Goal: Task Accomplishment & Management: Manage account settings

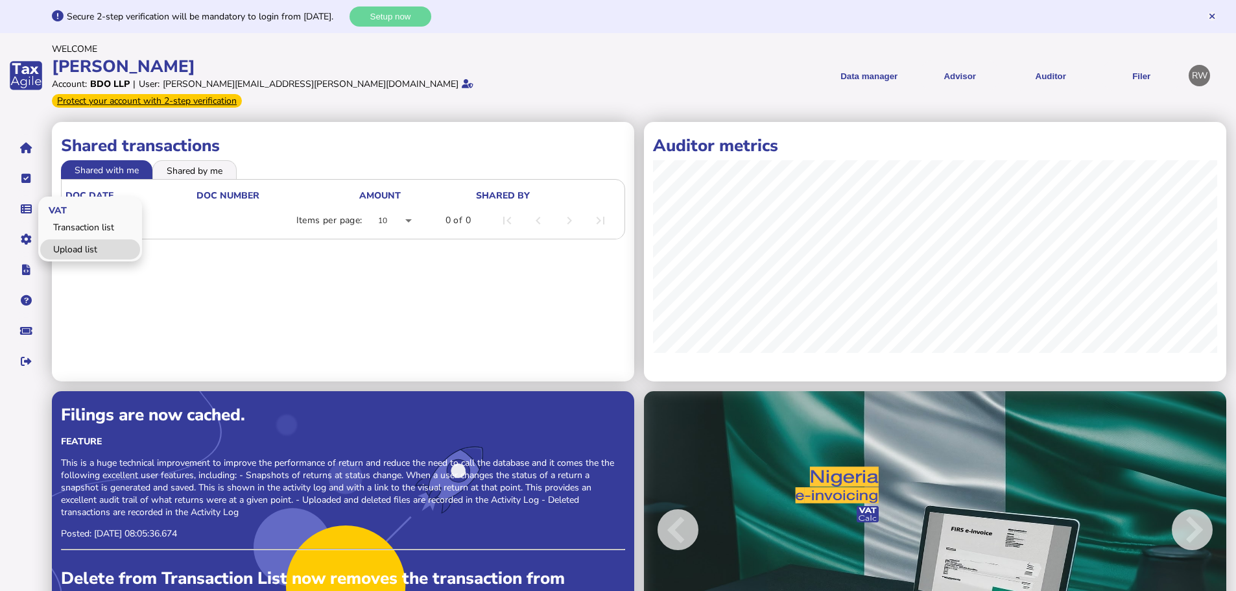
click at [65, 239] on link "Upload list" at bounding box center [90, 249] width 100 height 20
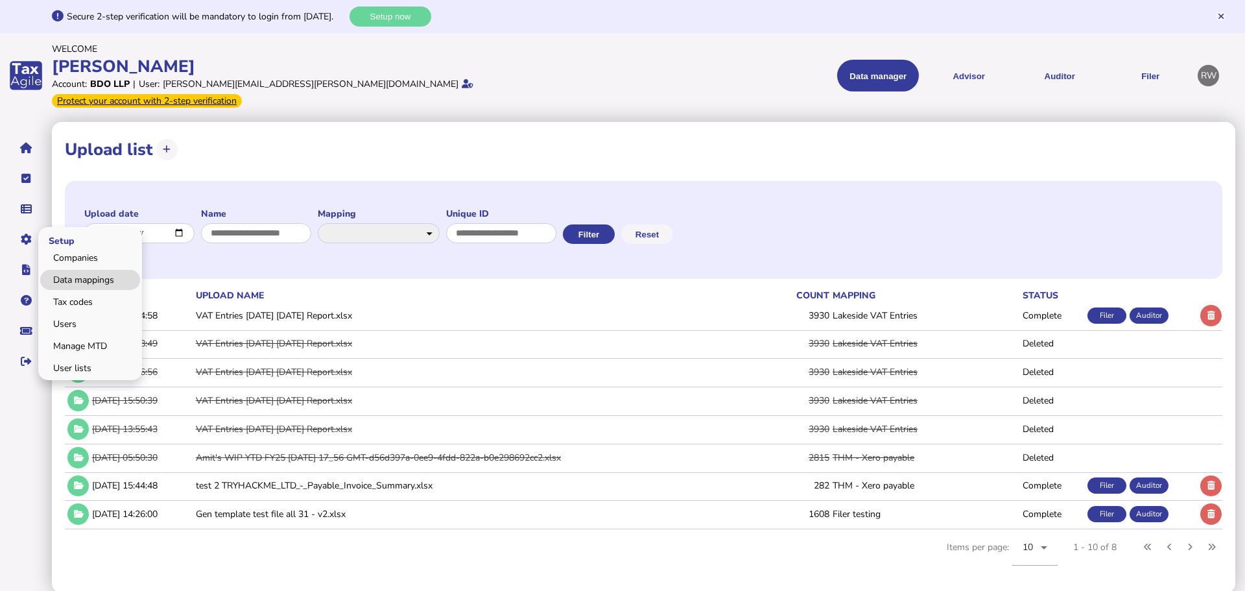
click at [63, 270] on link "Data mappings" at bounding box center [90, 280] width 100 height 20
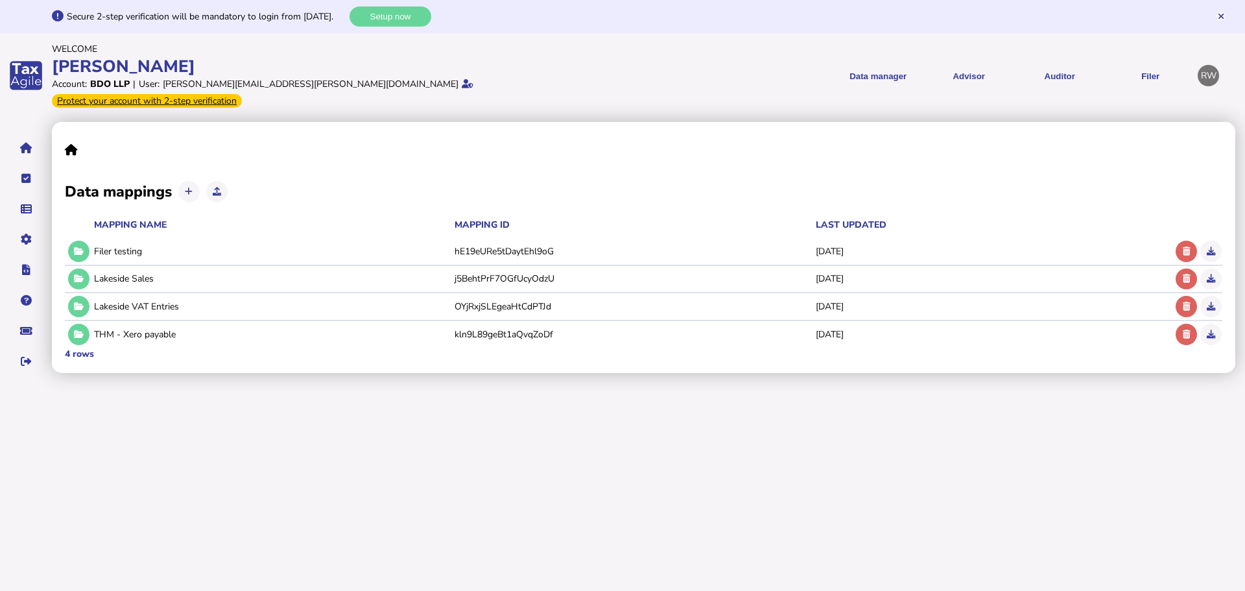
click at [187, 187] on icon at bounding box center [189, 191] width 8 height 8
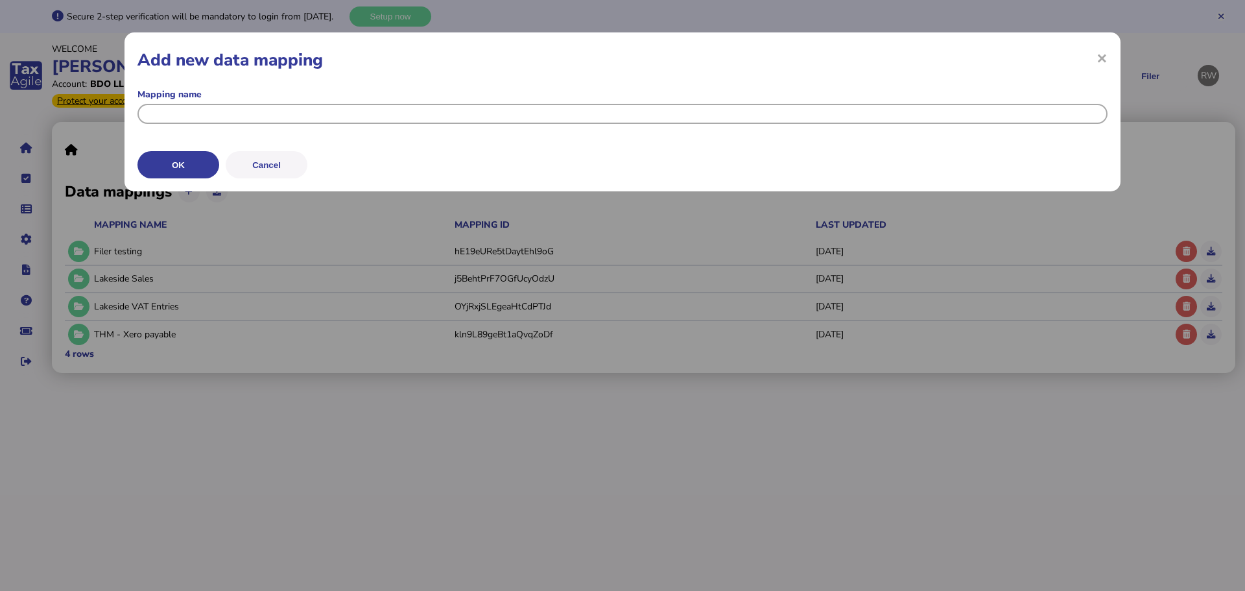
click at [222, 115] on input "input" at bounding box center [622, 114] width 970 height 20
type input "**********"
click at [0, 0] on button "OK" at bounding box center [0, 0] width 0 height 0
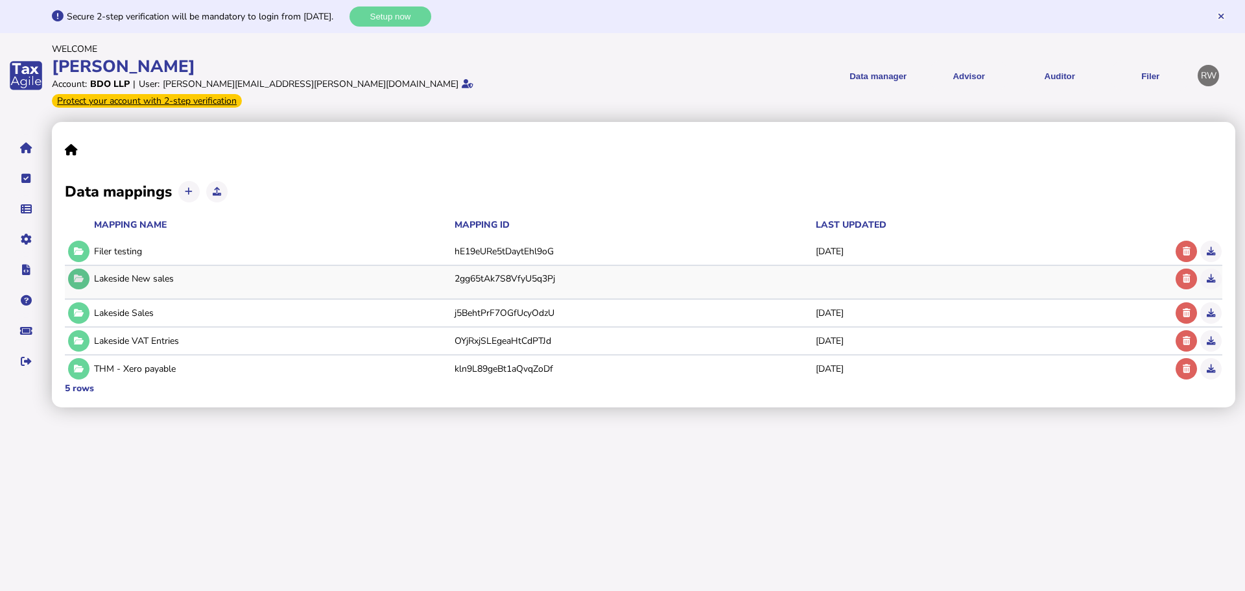
click at [87, 268] on button at bounding box center [78, 278] width 21 height 21
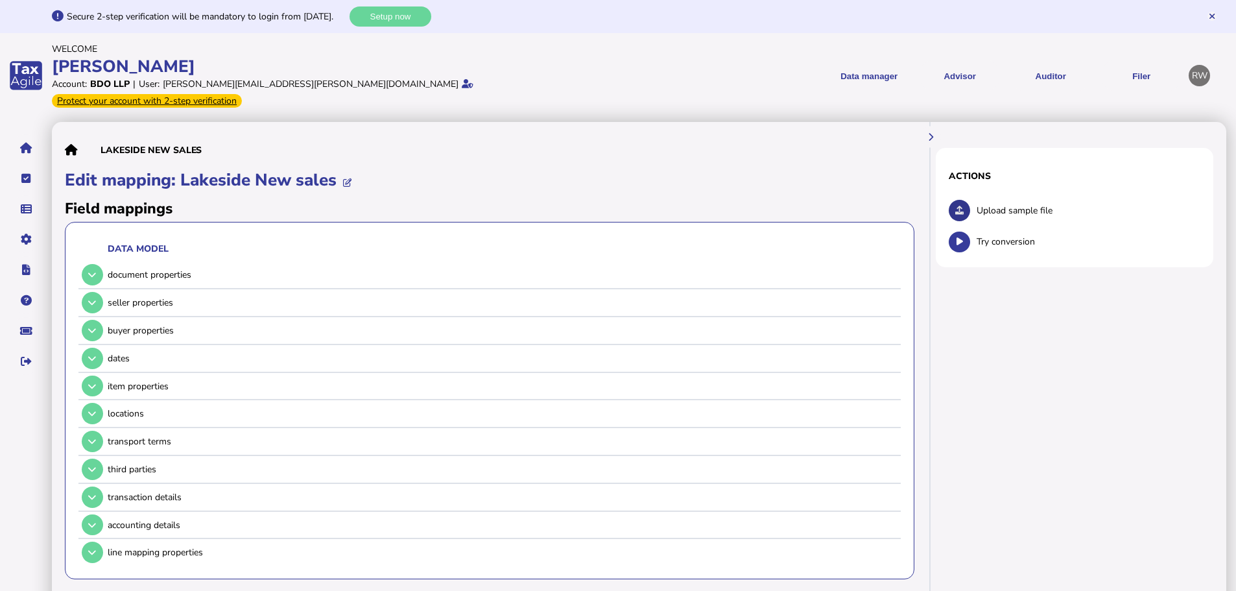
click at [956, 206] on icon at bounding box center [959, 210] width 8 height 8
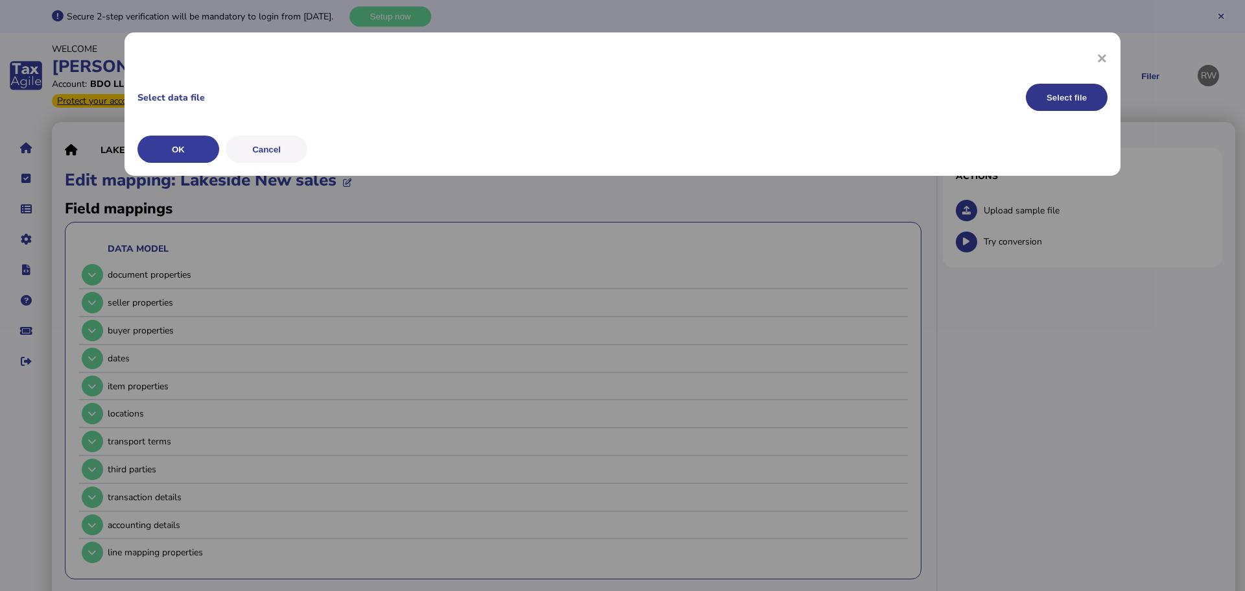
click at [1078, 95] on button "Select file" at bounding box center [1067, 97] width 82 height 27
click at [0, 0] on button "OK" at bounding box center [0, 0] width 0 height 0
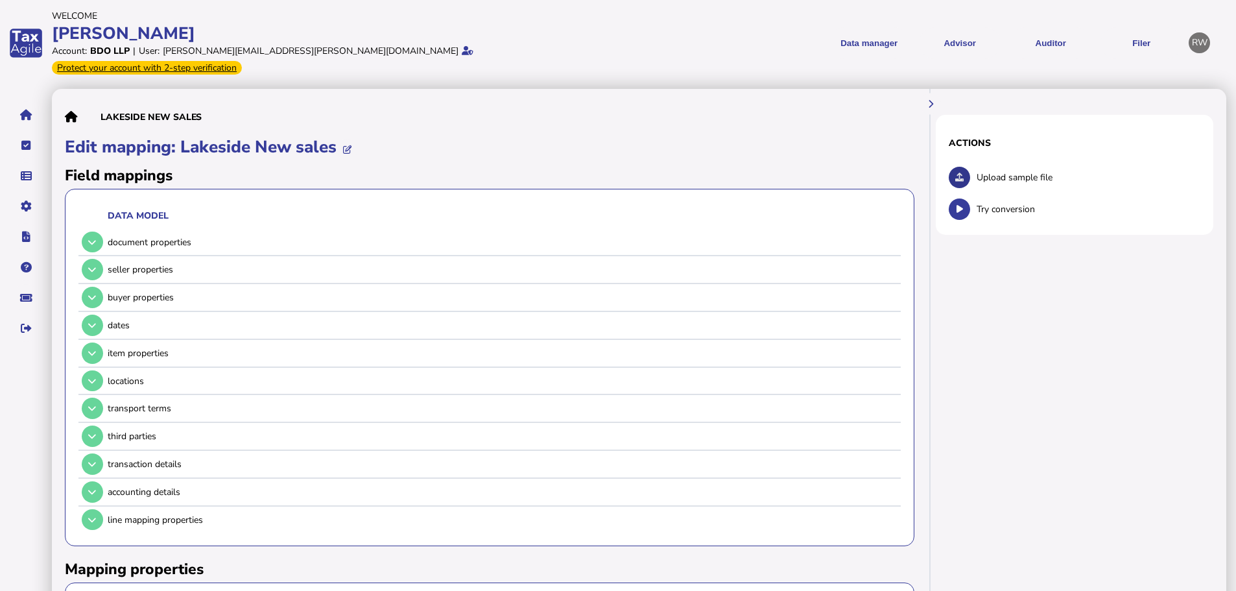
click at [964, 173] on icon at bounding box center [959, 177] width 8 height 8
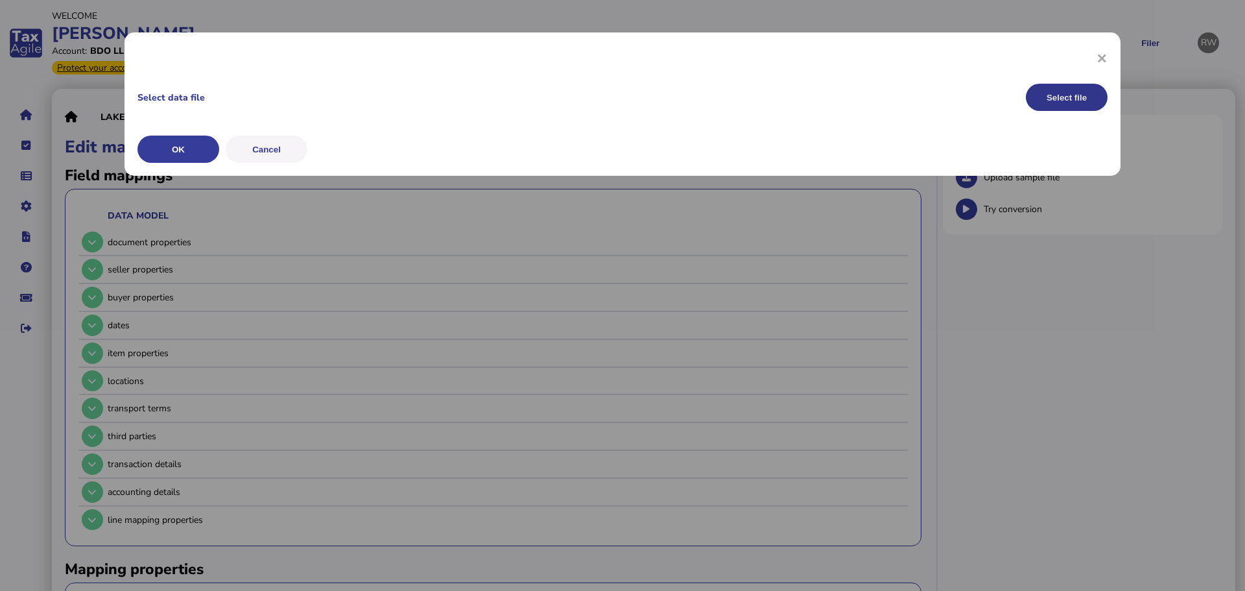
click at [1076, 99] on button "Select file" at bounding box center [1067, 97] width 82 height 27
click at [0, 0] on button "OK" at bounding box center [0, 0] width 0 height 0
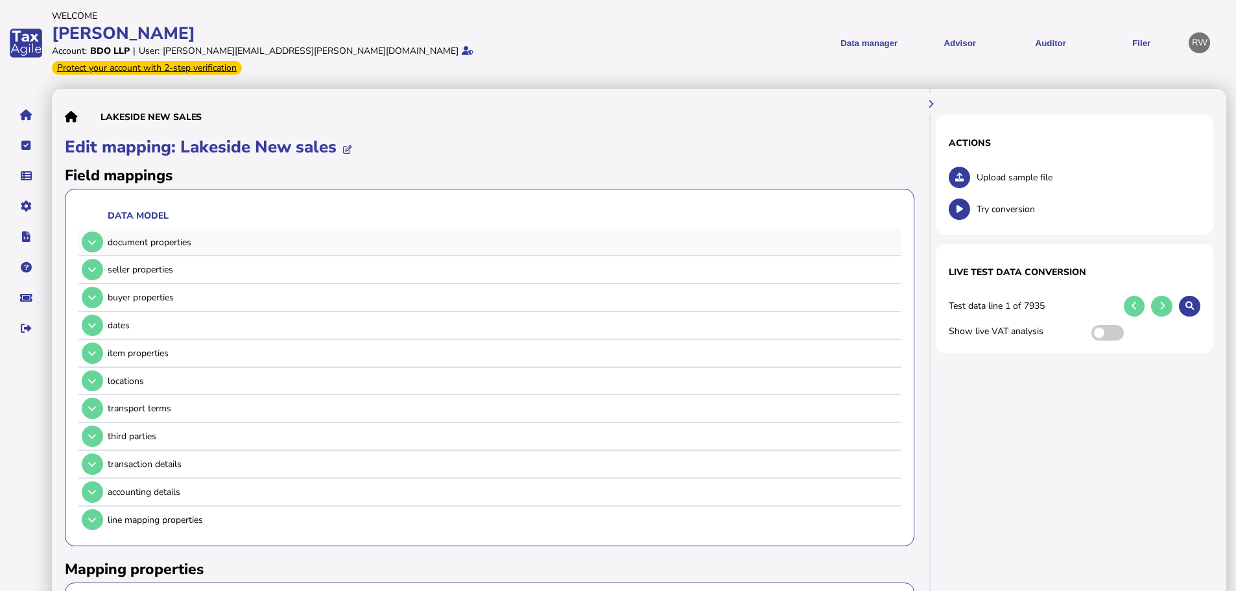
click at [105, 229] on div "document properties" at bounding box center [487, 242] width 818 height 27
click at [98, 231] on button at bounding box center [92, 241] width 21 height 21
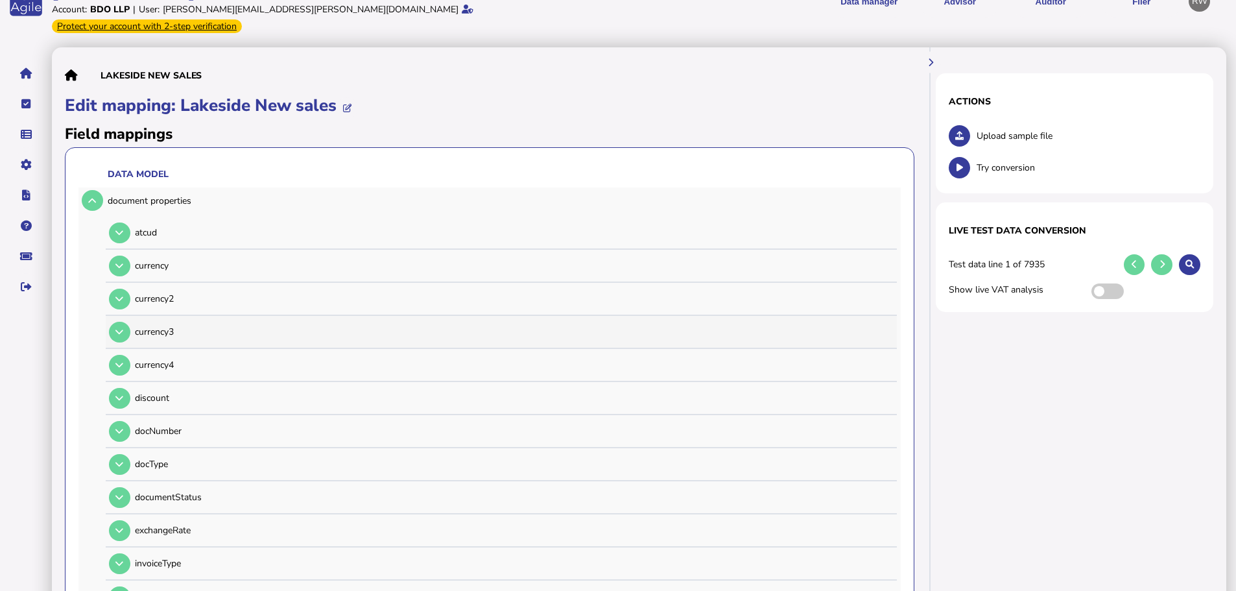
scroll to position [65, 0]
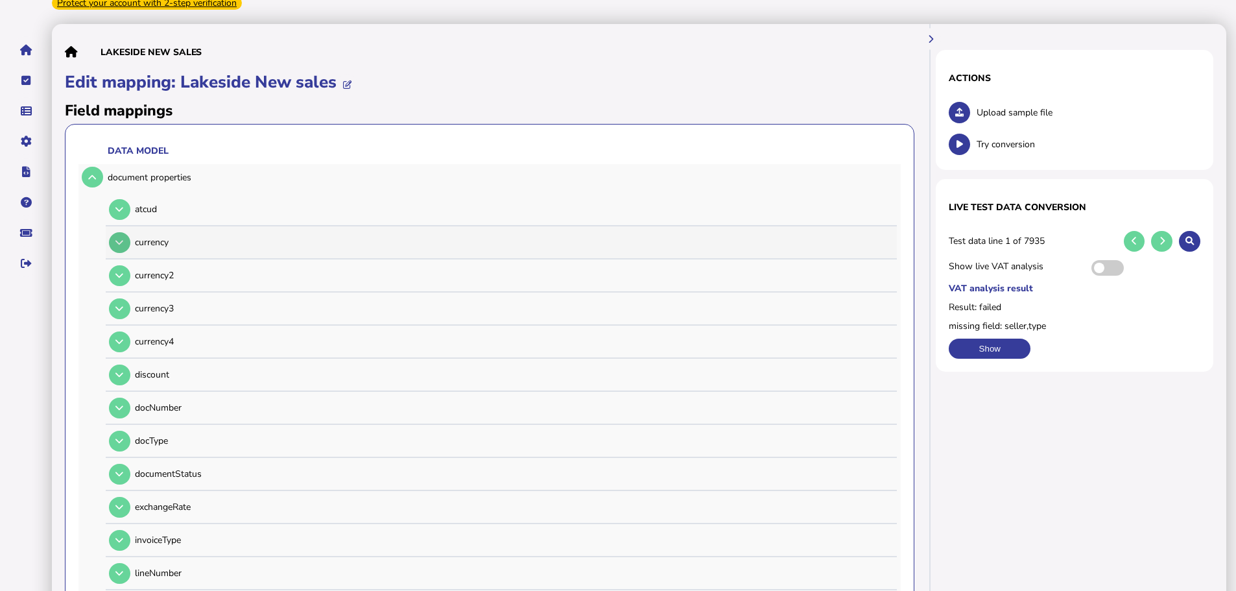
click at [120, 238] on icon at bounding box center [119, 242] width 8 height 8
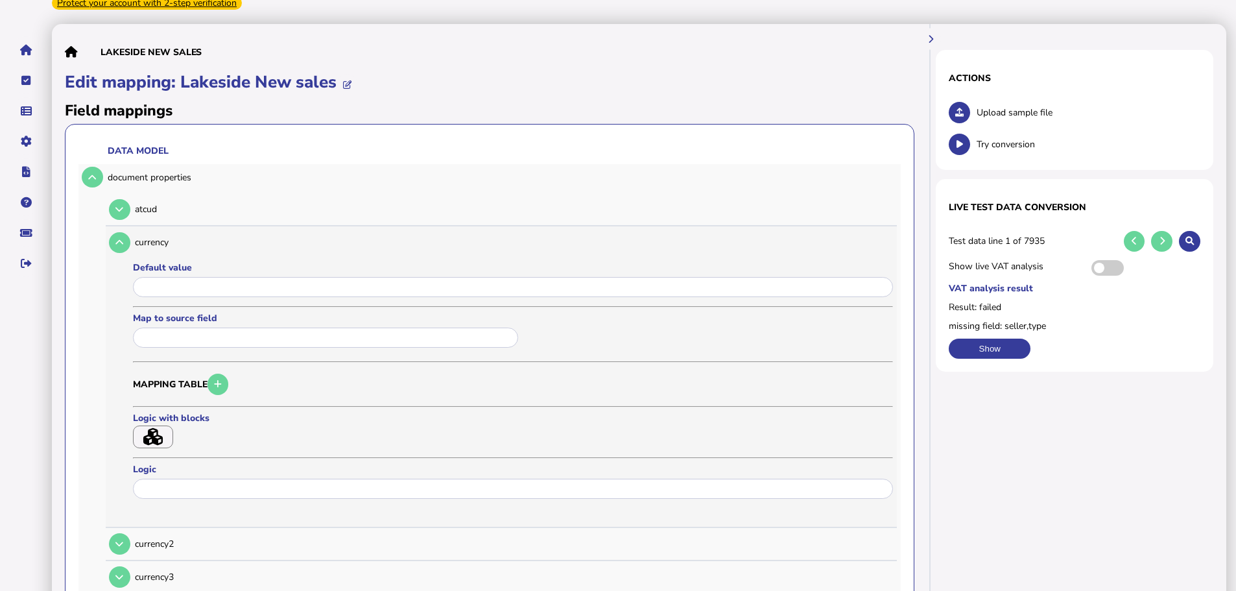
click at [185, 328] on input "text" at bounding box center [325, 337] width 385 height 20
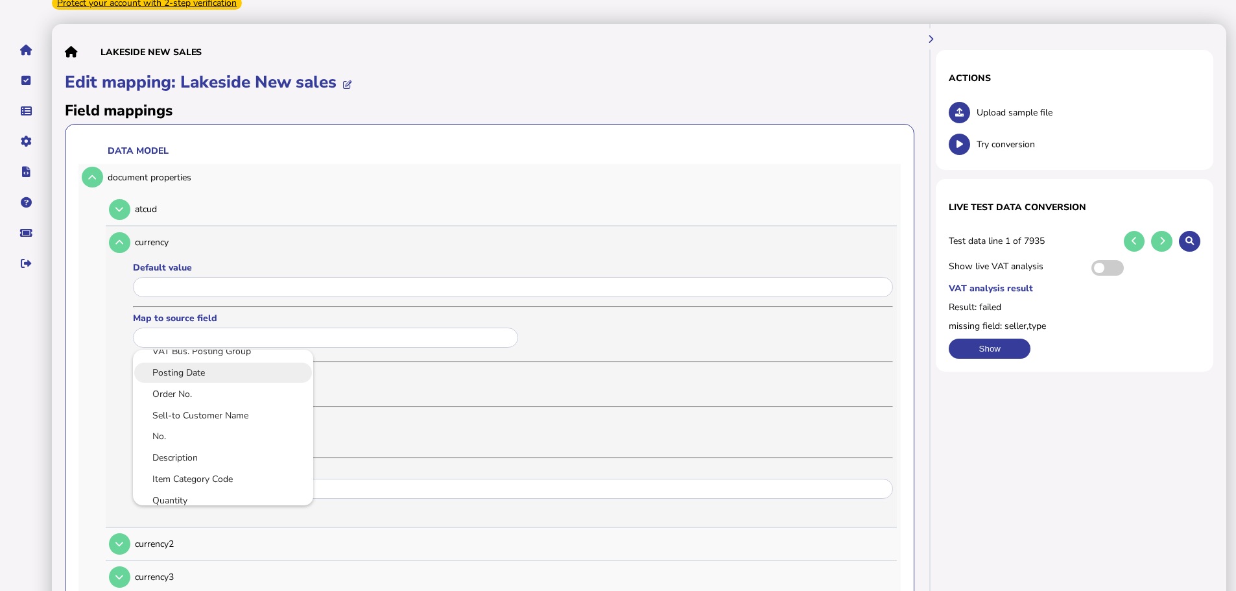
scroll to position [356, 0]
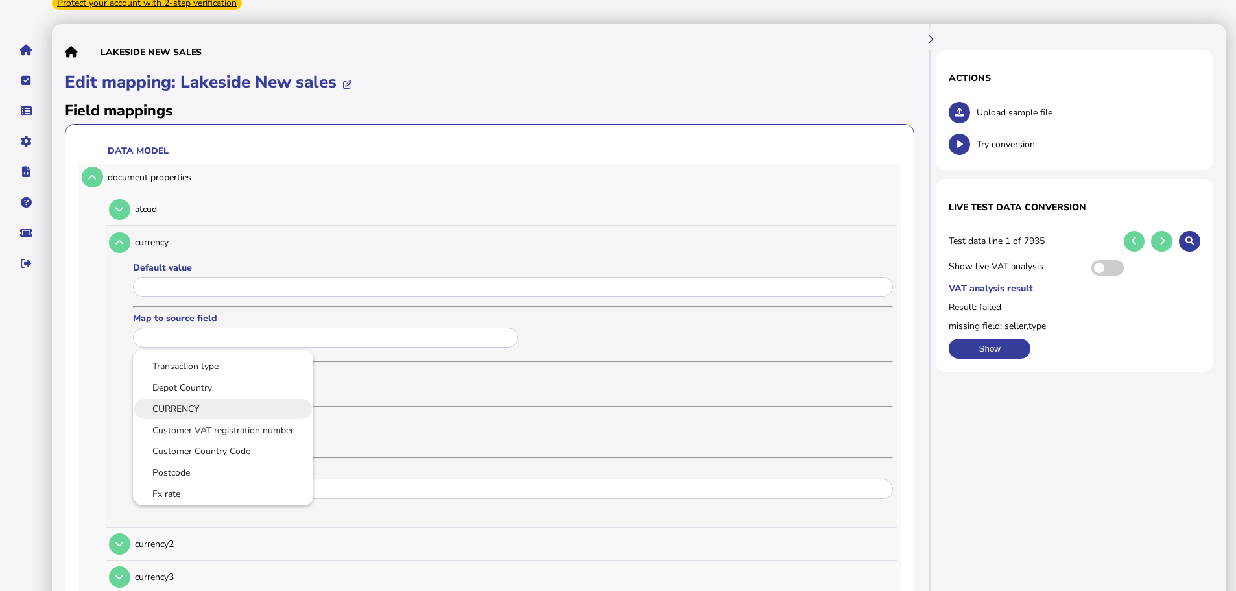
click at [200, 401] on link "CURRENCY" at bounding box center [223, 409] width 160 height 16
type input "********"
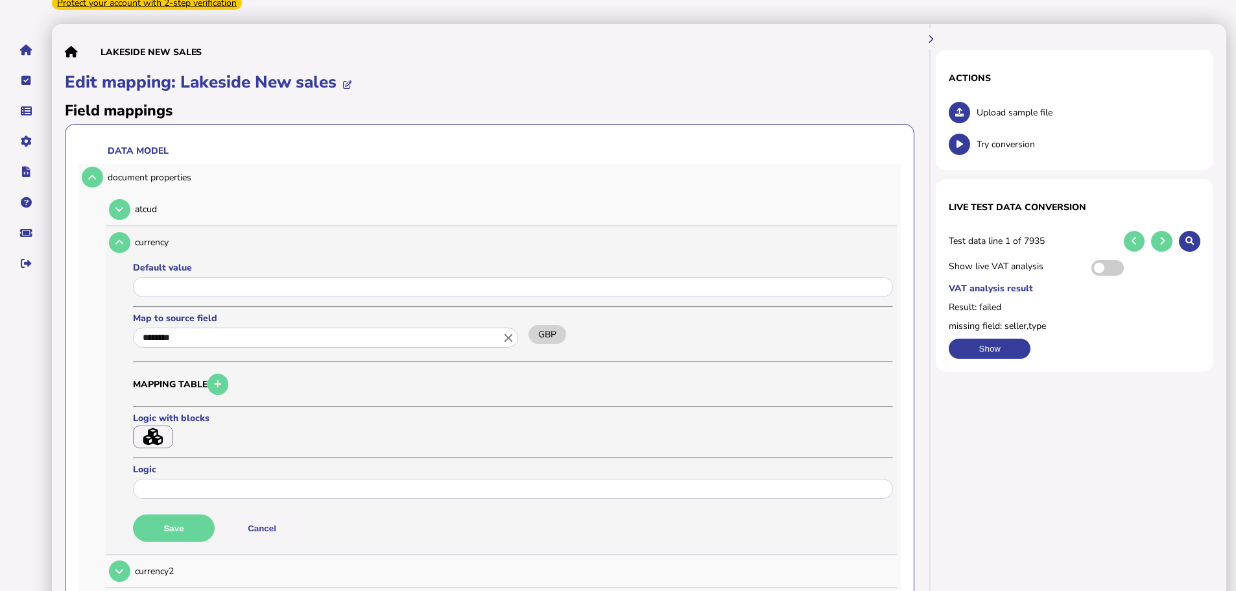
click at [333, 372] on h3 "Mapping table" at bounding box center [513, 384] width 760 height 25
click at [187, 514] on button "Save" at bounding box center [174, 527] width 82 height 27
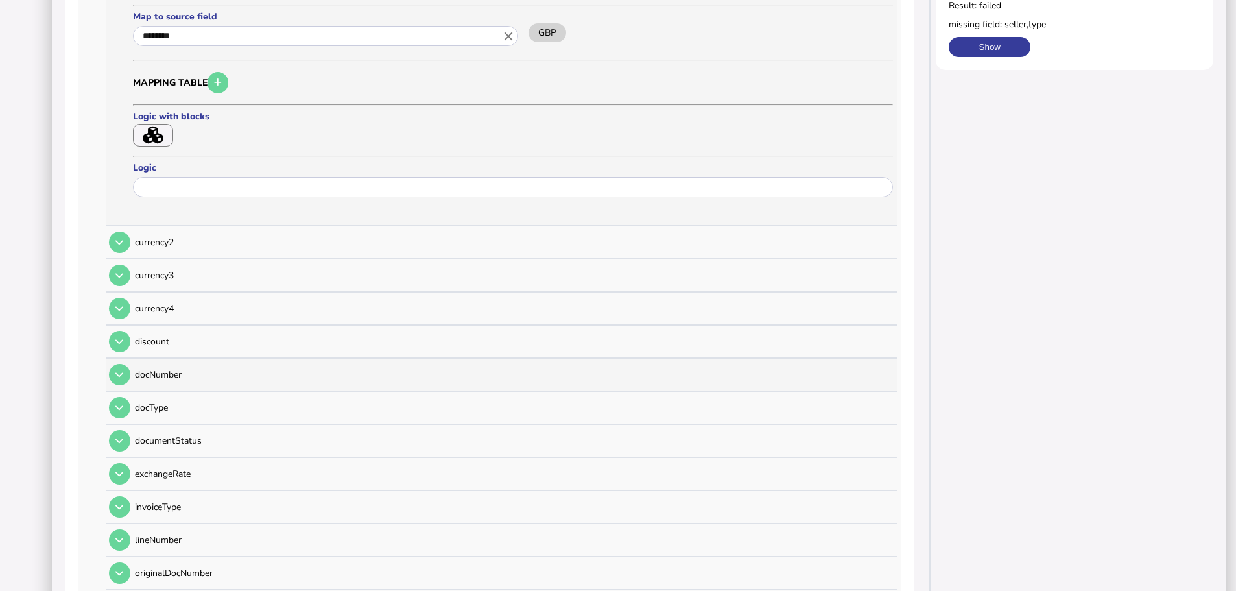
scroll to position [389, 0]
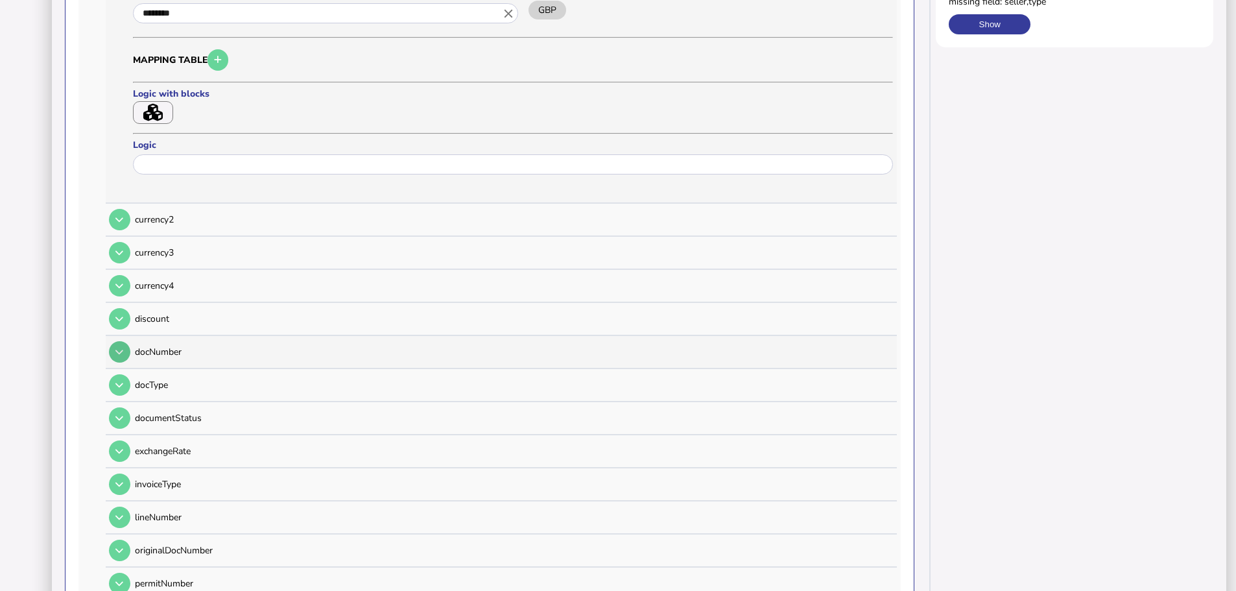
click at [118, 348] on icon at bounding box center [119, 352] width 8 height 8
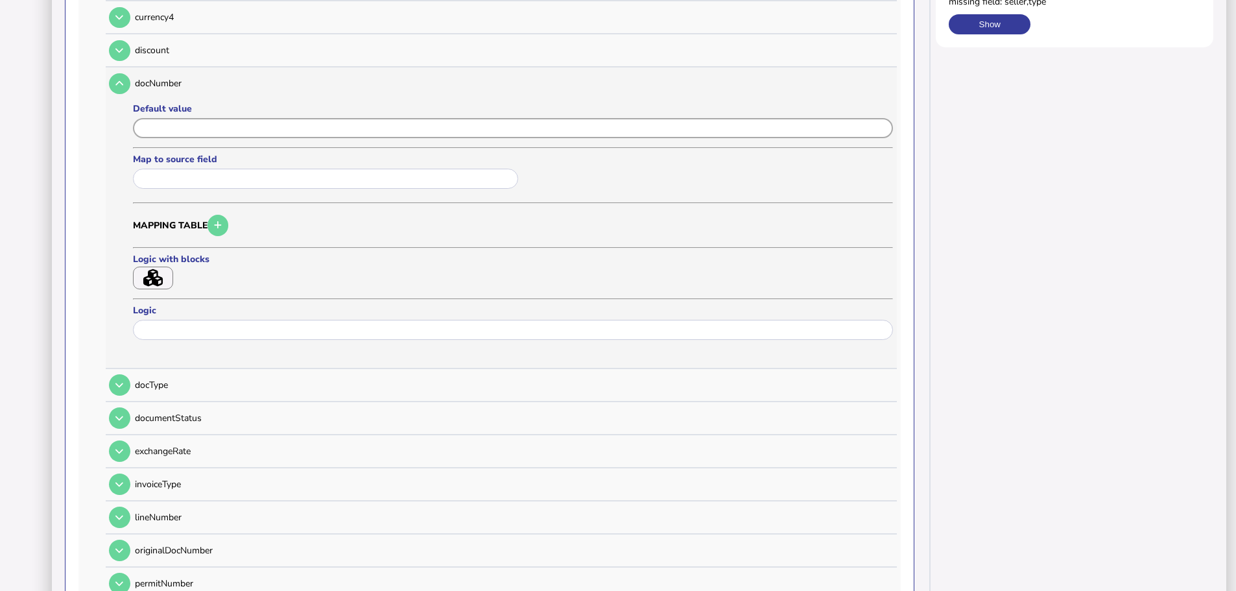
click at [161, 118] on input "input" at bounding box center [513, 128] width 760 height 20
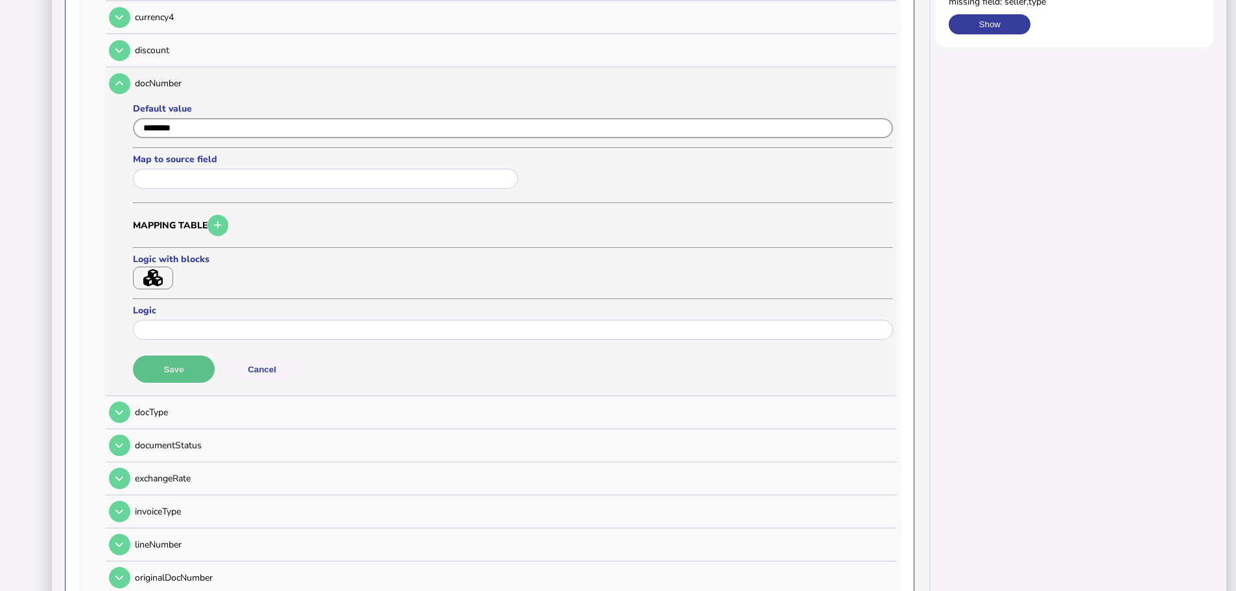
type input "********"
click at [205, 355] on button "Save" at bounding box center [174, 368] width 82 height 27
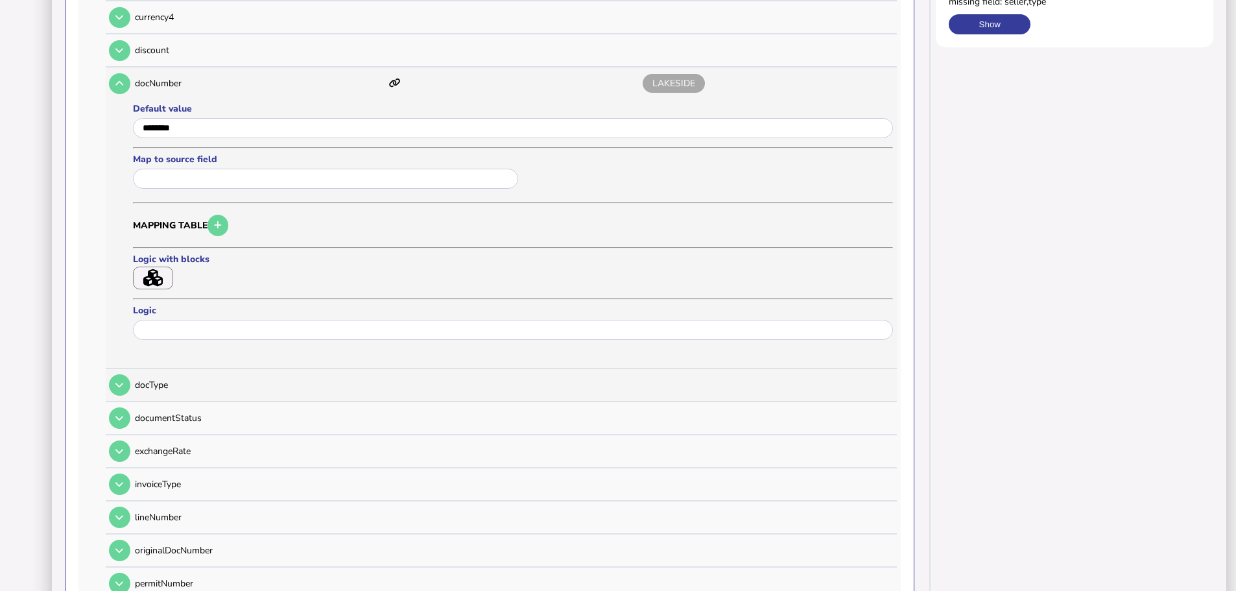
click at [125, 374] on button at bounding box center [119, 384] width 21 height 21
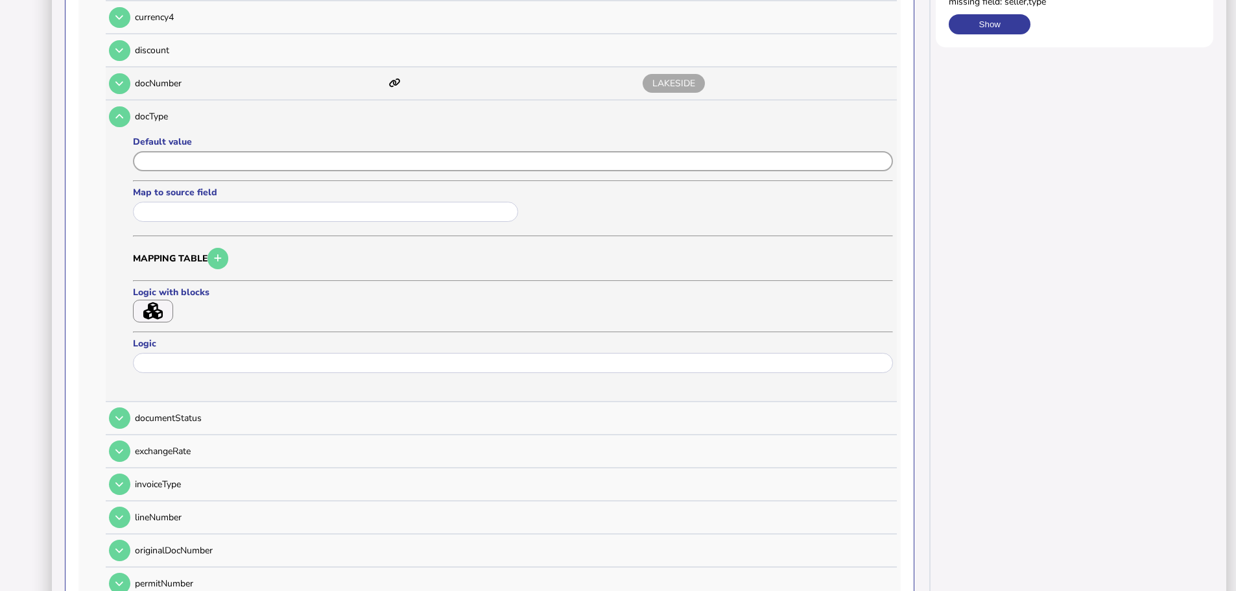
click at [211, 151] on input "input" at bounding box center [513, 161] width 760 height 20
click at [207, 202] on input "text" at bounding box center [325, 212] width 385 height 20
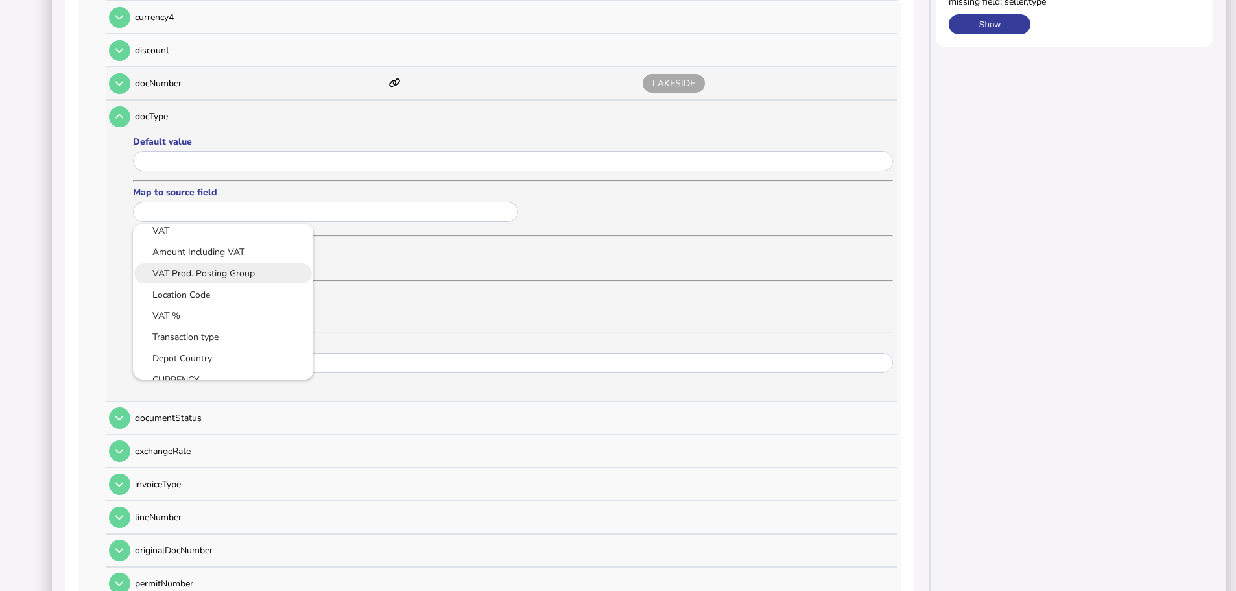
scroll to position [324, 0]
click at [508, 222] on div at bounding box center [618, 295] width 1236 height 591
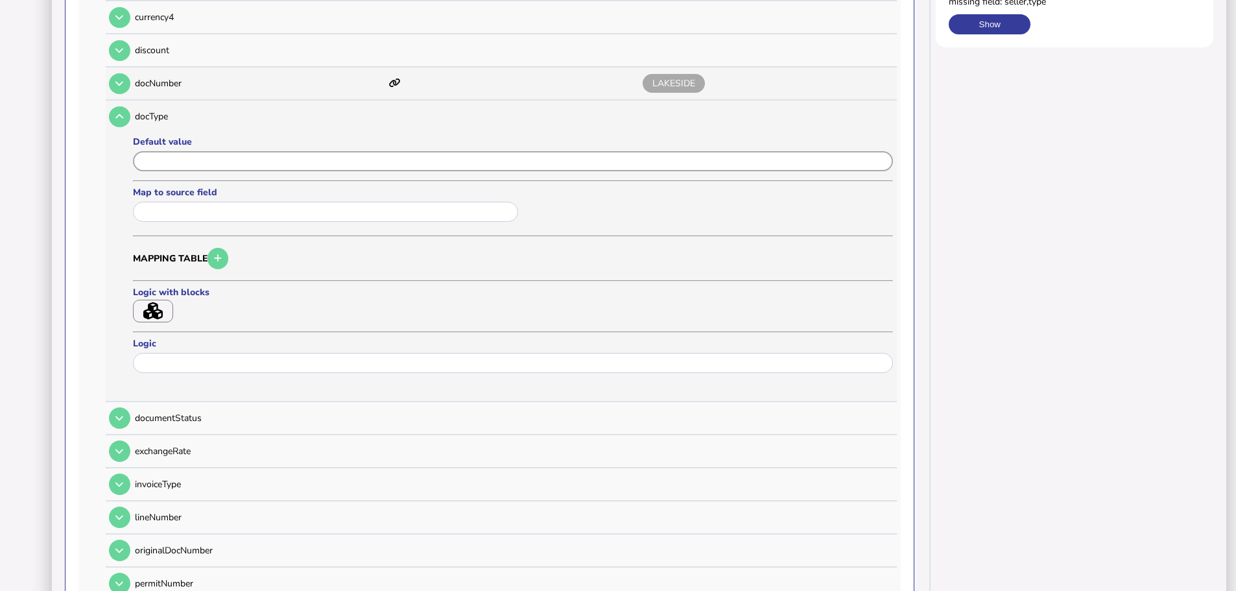
click at [394, 151] on input "input" at bounding box center [513, 161] width 760 height 20
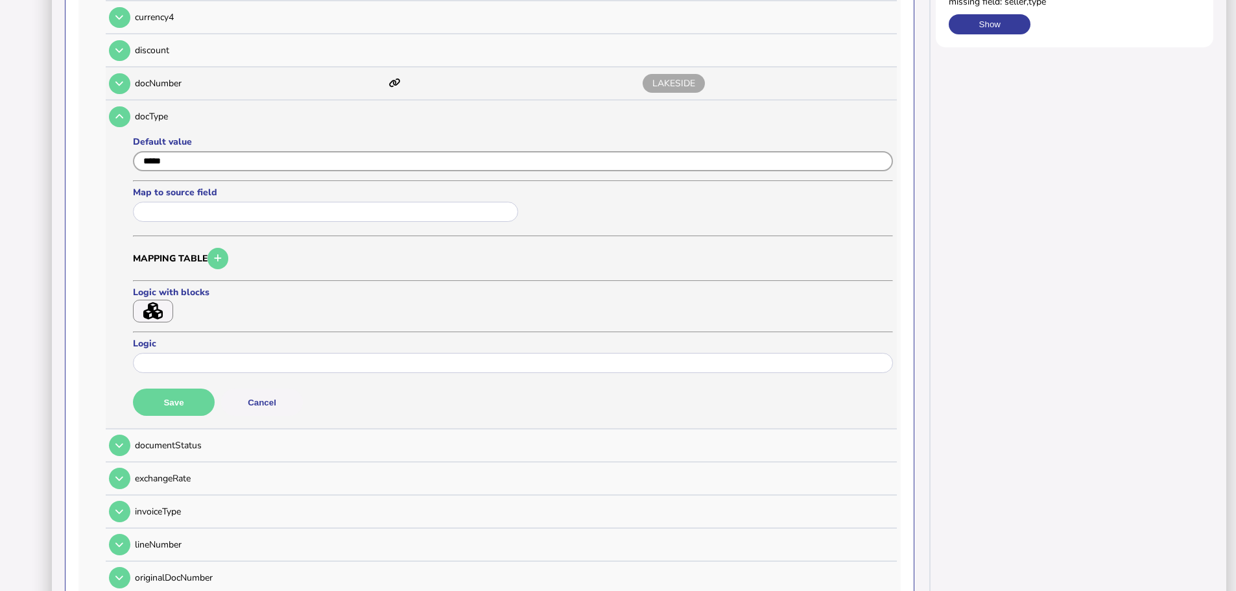
click at [213, 151] on input "input" at bounding box center [513, 161] width 760 height 20
type input "**********"
click at [189, 388] on button "Save" at bounding box center [174, 401] width 82 height 27
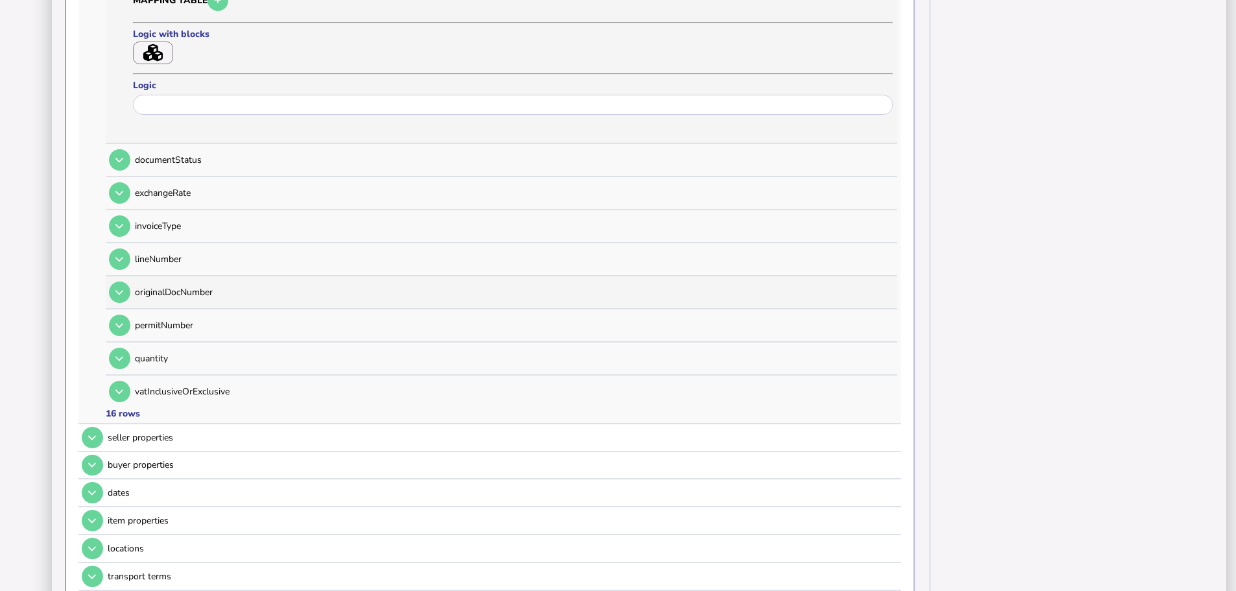
scroll to position [648, 0]
click at [122, 379] on button at bounding box center [119, 389] width 21 height 21
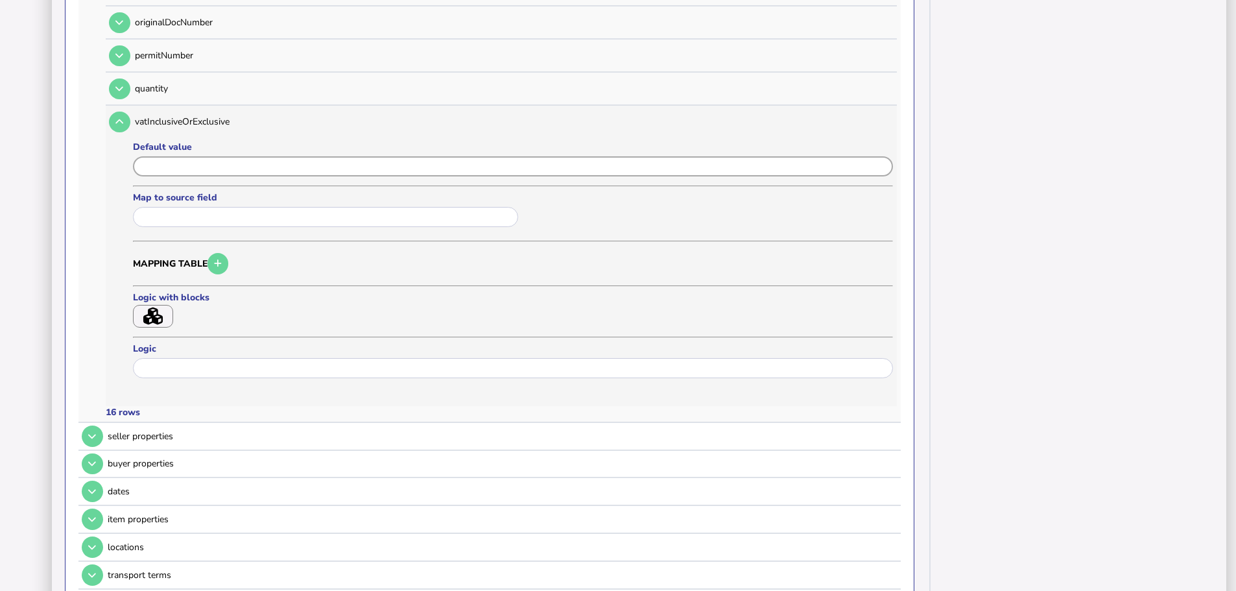
click at [176, 156] on input "input" at bounding box center [513, 166] width 760 height 20
type input "**********"
drag, startPoint x: 164, startPoint y: 396, endPoint x: 169, endPoint y: 390, distance: 6.9
click at [165, 396] on button "Save" at bounding box center [174, 407] width 82 height 27
click at [115, 112] on button at bounding box center [119, 122] width 21 height 21
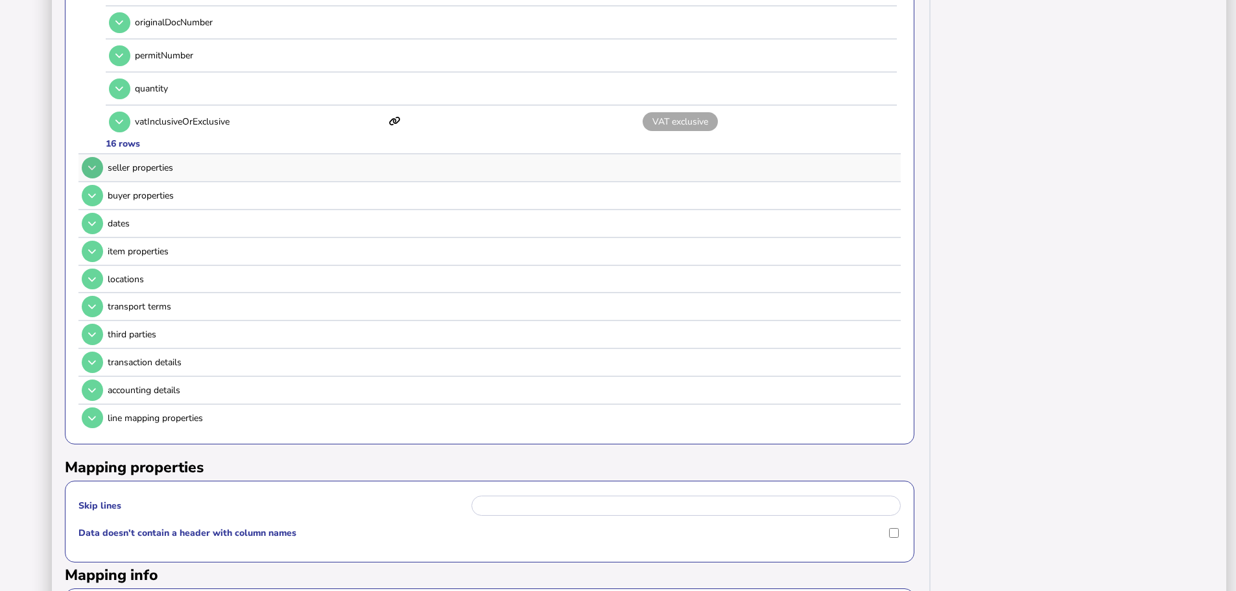
click at [93, 163] on icon at bounding box center [92, 167] width 8 height 8
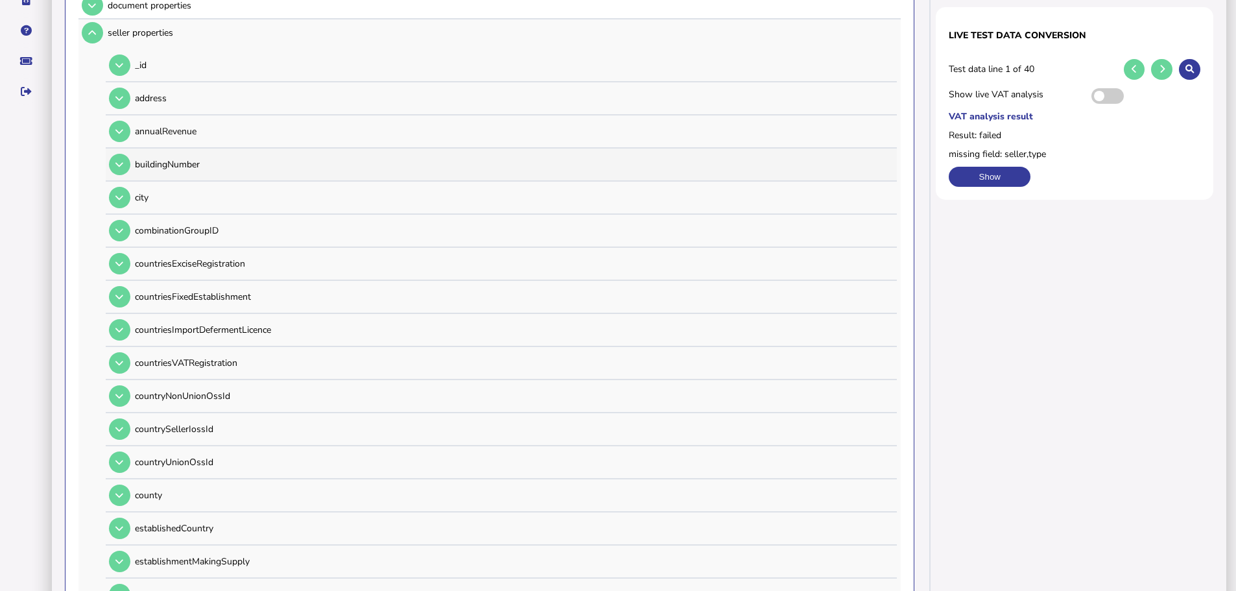
scroll to position [259, 0]
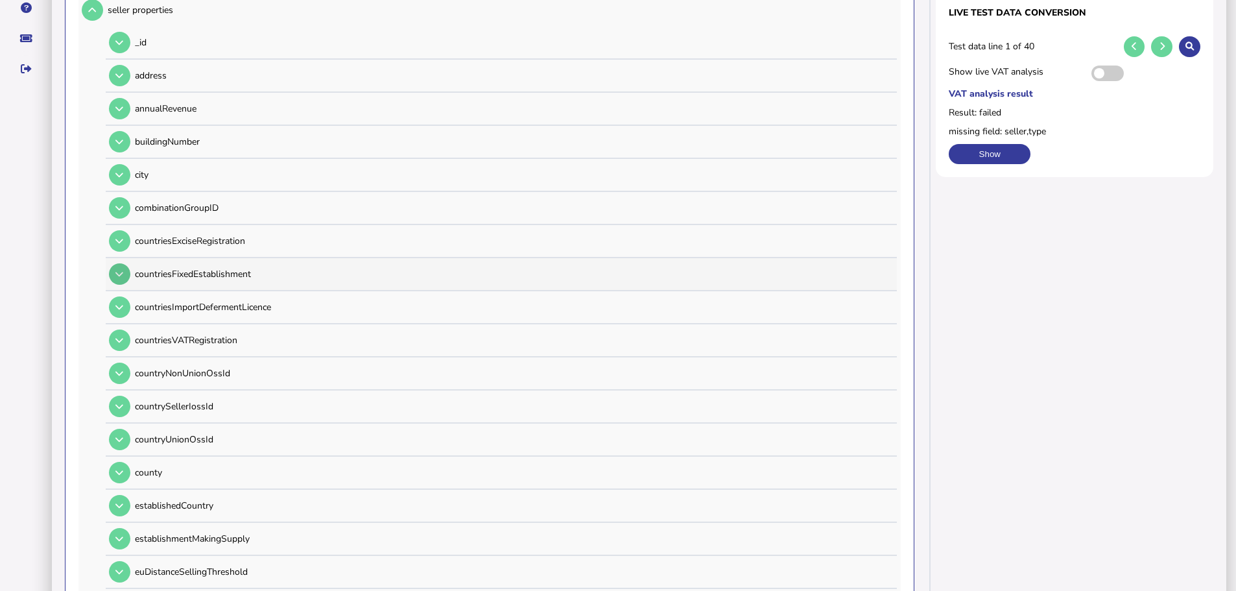
click at [117, 270] on icon at bounding box center [119, 274] width 8 height 8
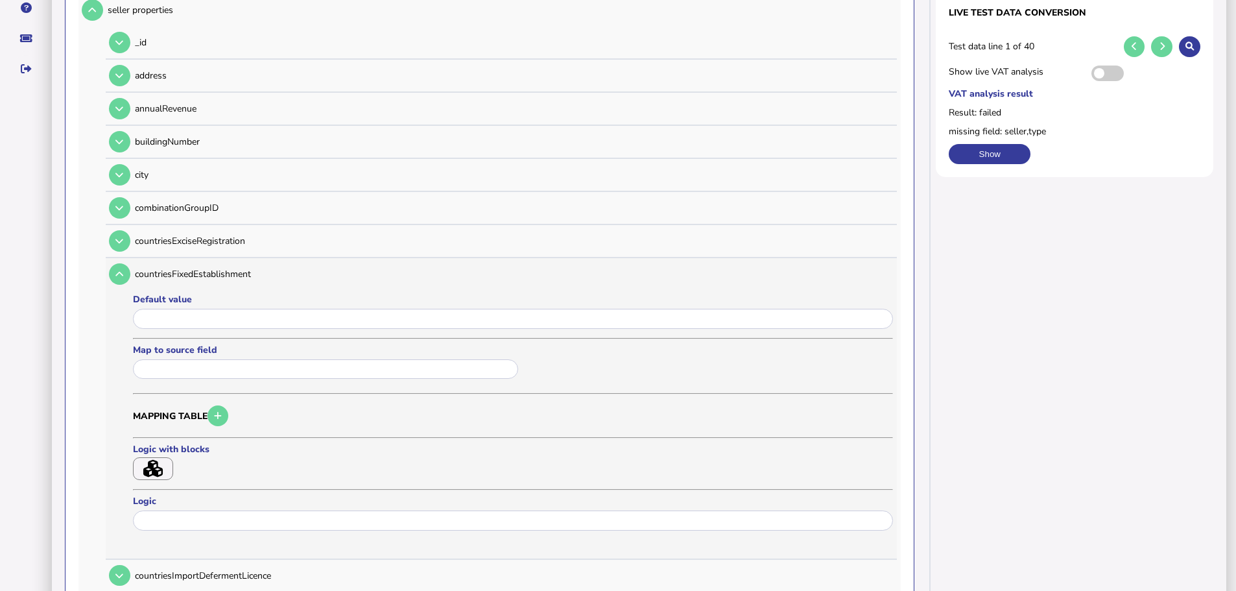
click at [234, 358] on div at bounding box center [327, 369] width 389 height 23
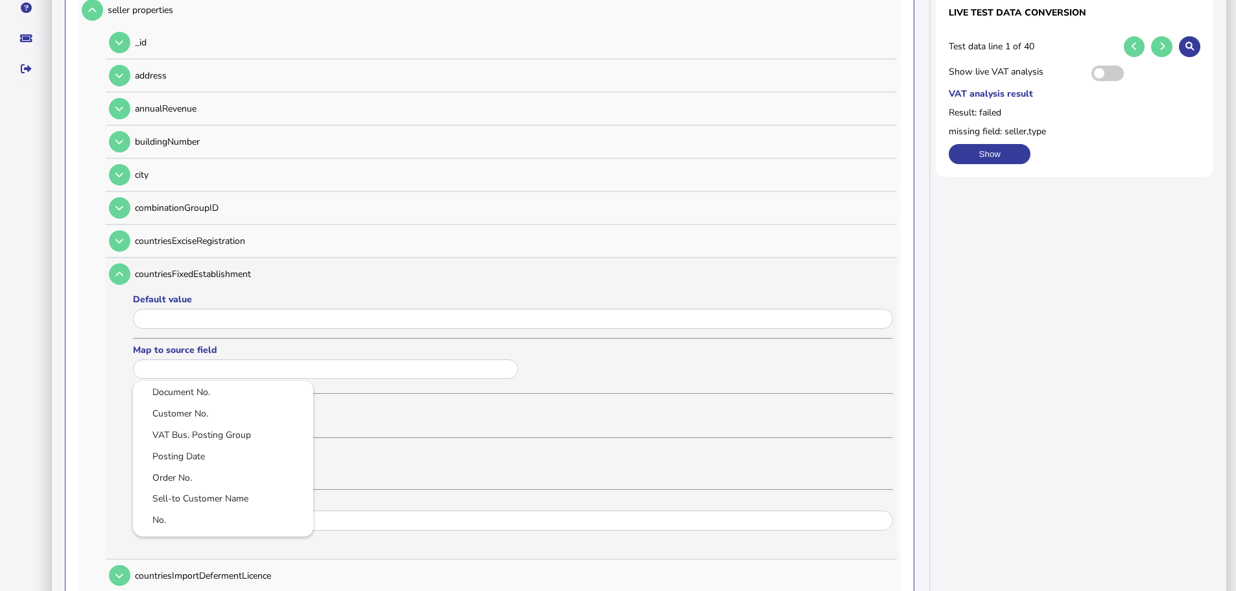
click at [234, 359] on input "text" at bounding box center [325, 369] width 385 height 20
click at [218, 427] on link "VAT Bus. Posting Group" at bounding box center [223, 435] width 160 height 16
type input "**********"
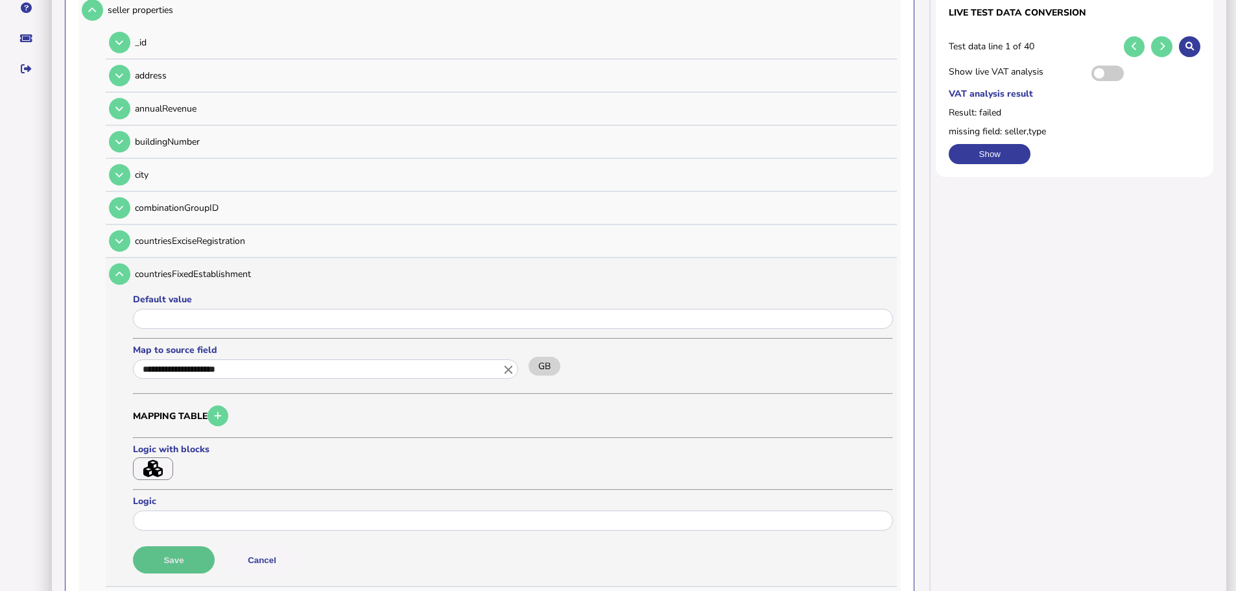
click at [182, 546] on button "Save" at bounding box center [174, 559] width 82 height 27
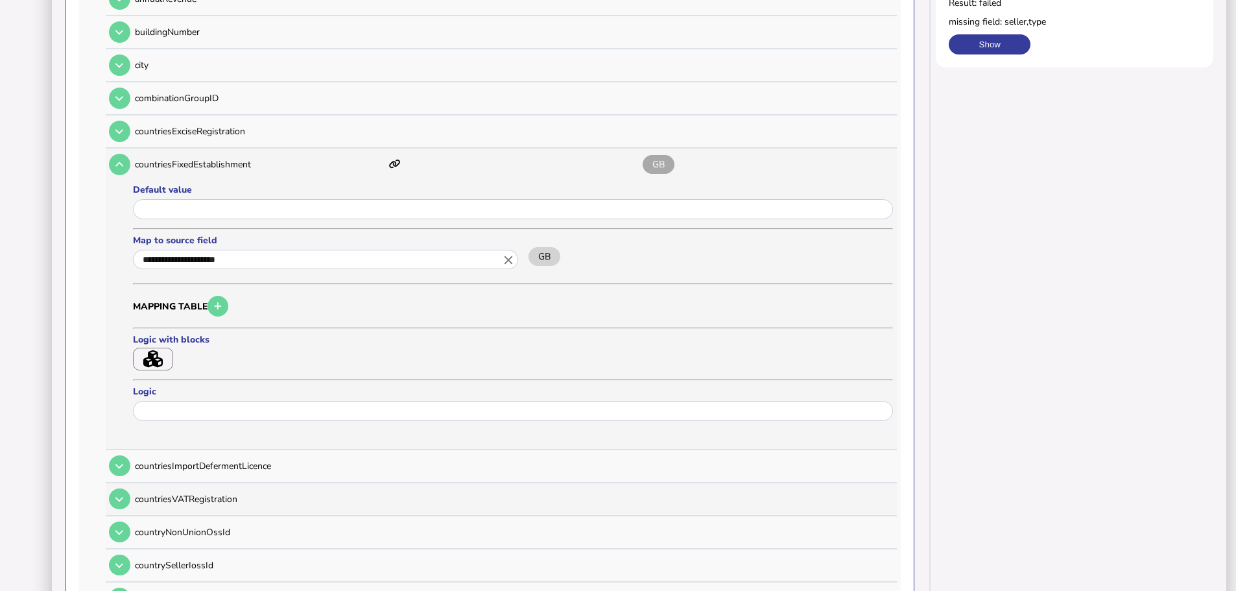
scroll to position [389, 0]
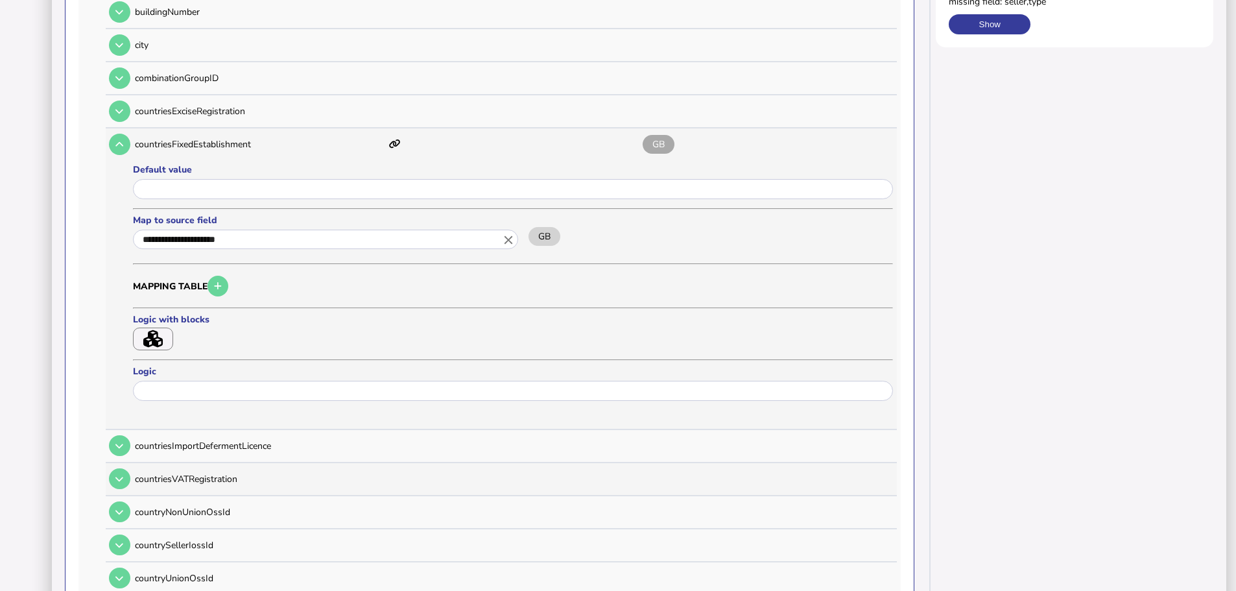
click at [117, 475] on icon at bounding box center [119, 479] width 8 height 8
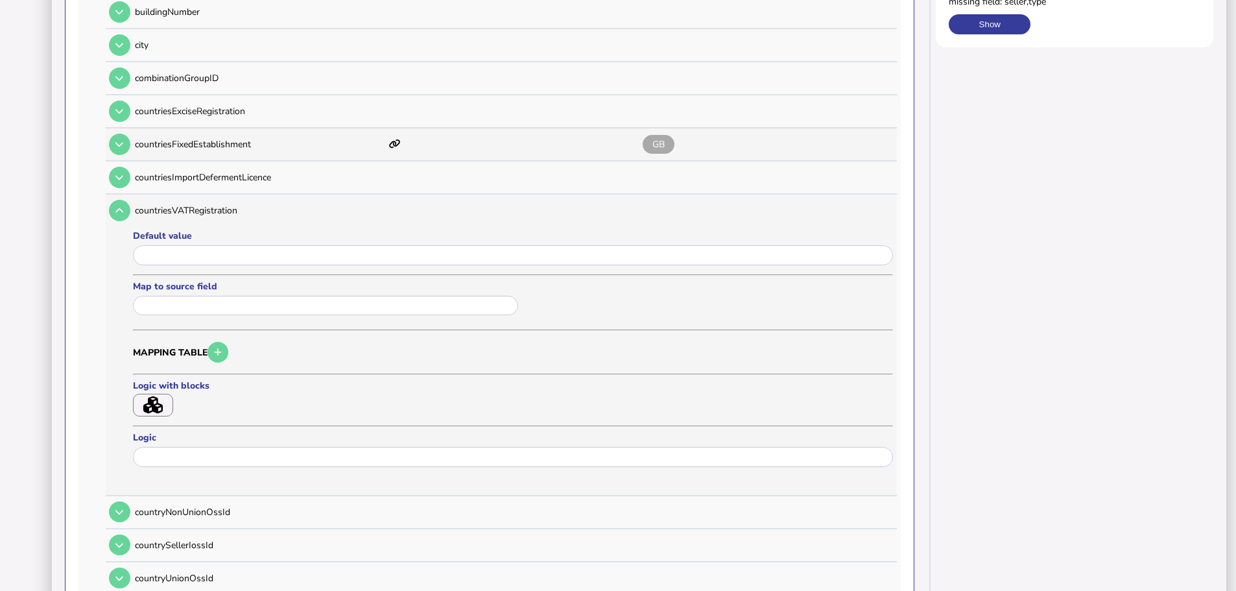
click at [211, 296] on input "text" at bounding box center [325, 306] width 385 height 20
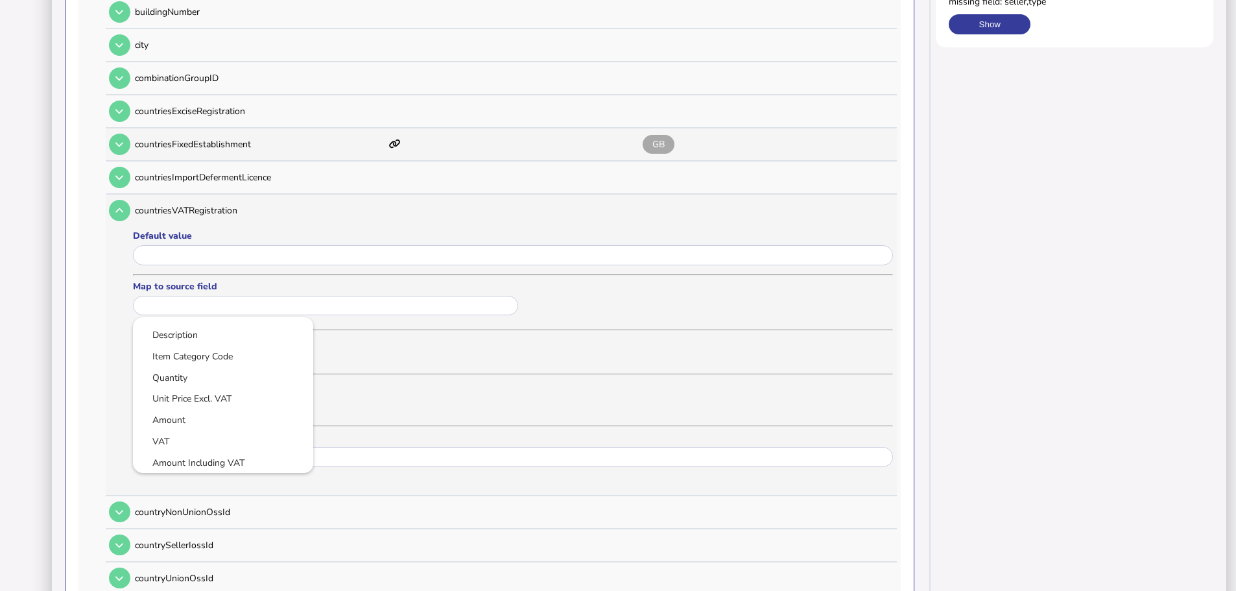
scroll to position [356, 0]
click at [217, 411] on link "Customer Country Code" at bounding box center [223, 419] width 160 height 16
type input "**********"
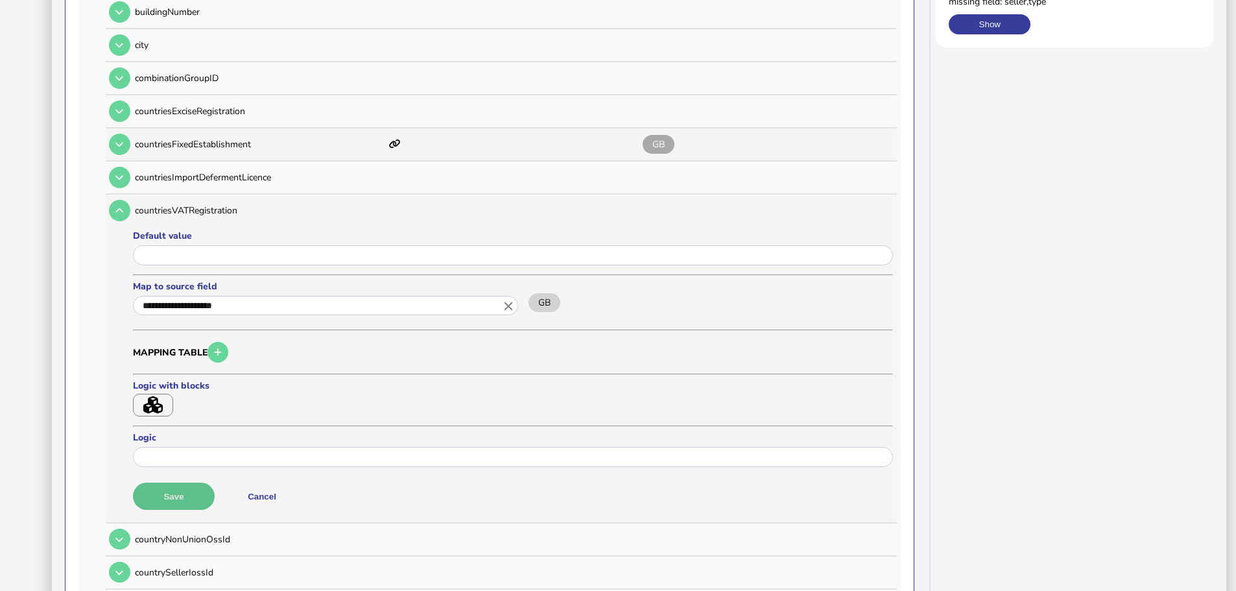
click at [198, 482] on button "Save" at bounding box center [174, 495] width 82 height 27
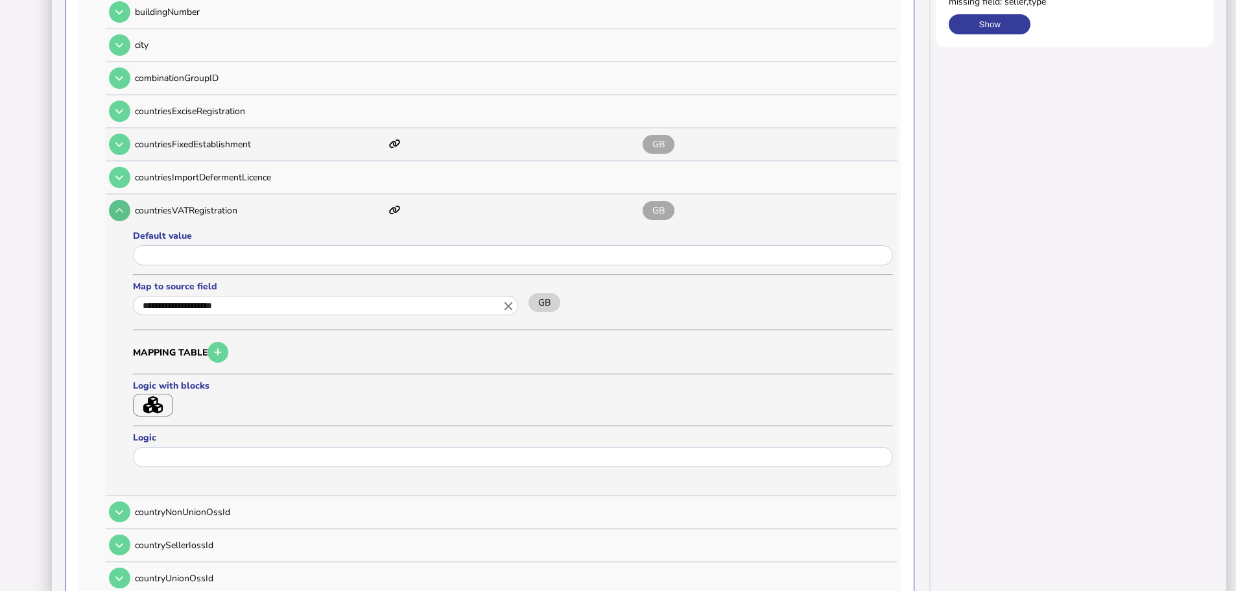
click at [112, 200] on button at bounding box center [119, 210] width 21 height 21
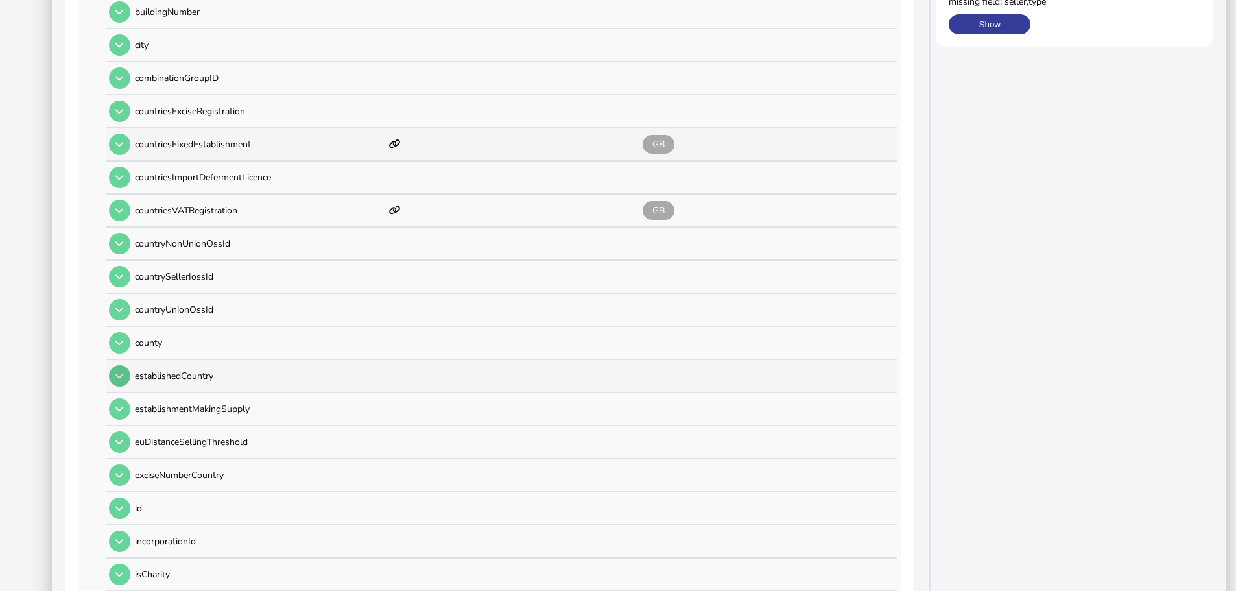
click at [121, 372] on icon at bounding box center [119, 376] width 8 height 8
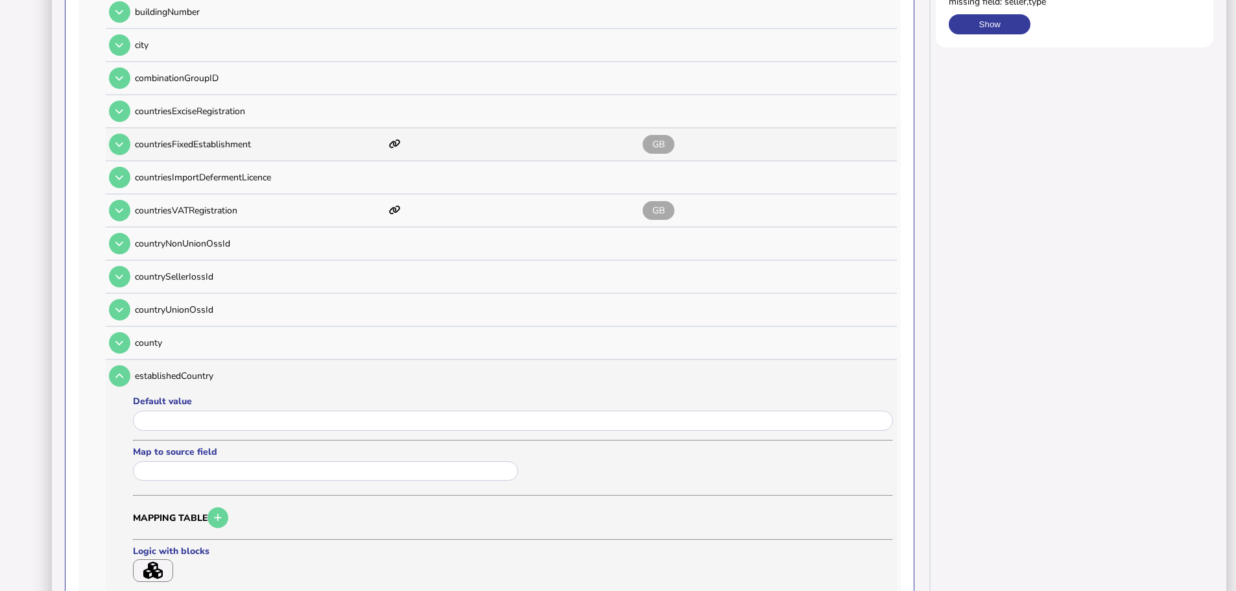
click at [183, 461] on input "text" at bounding box center [325, 471] width 385 height 20
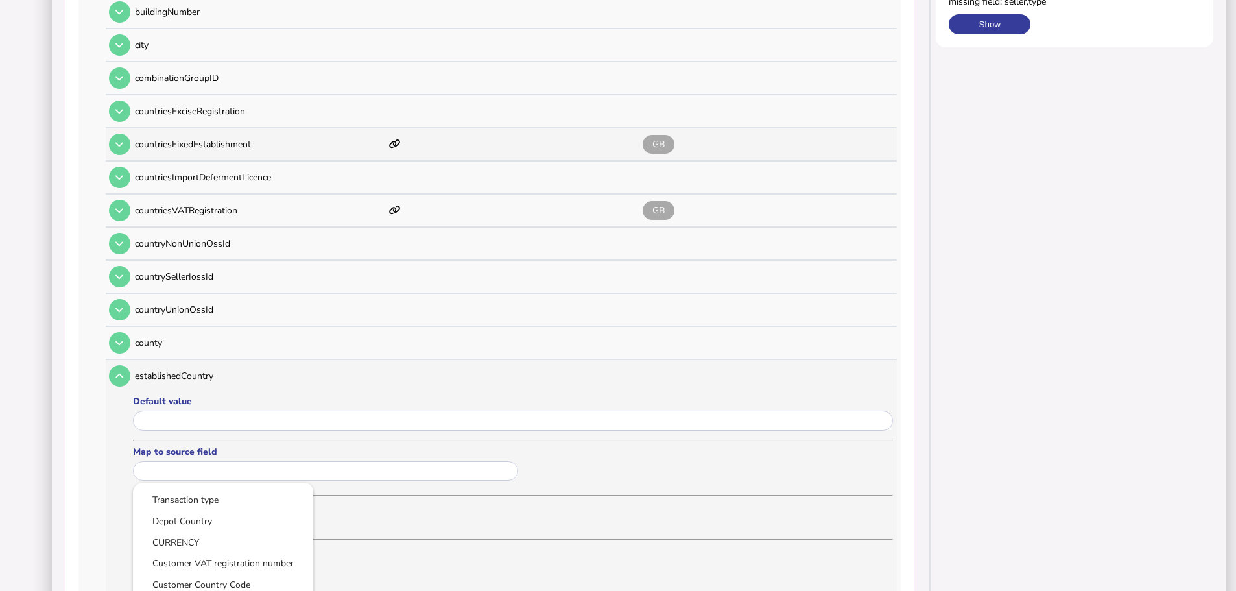
scroll to position [454, 0]
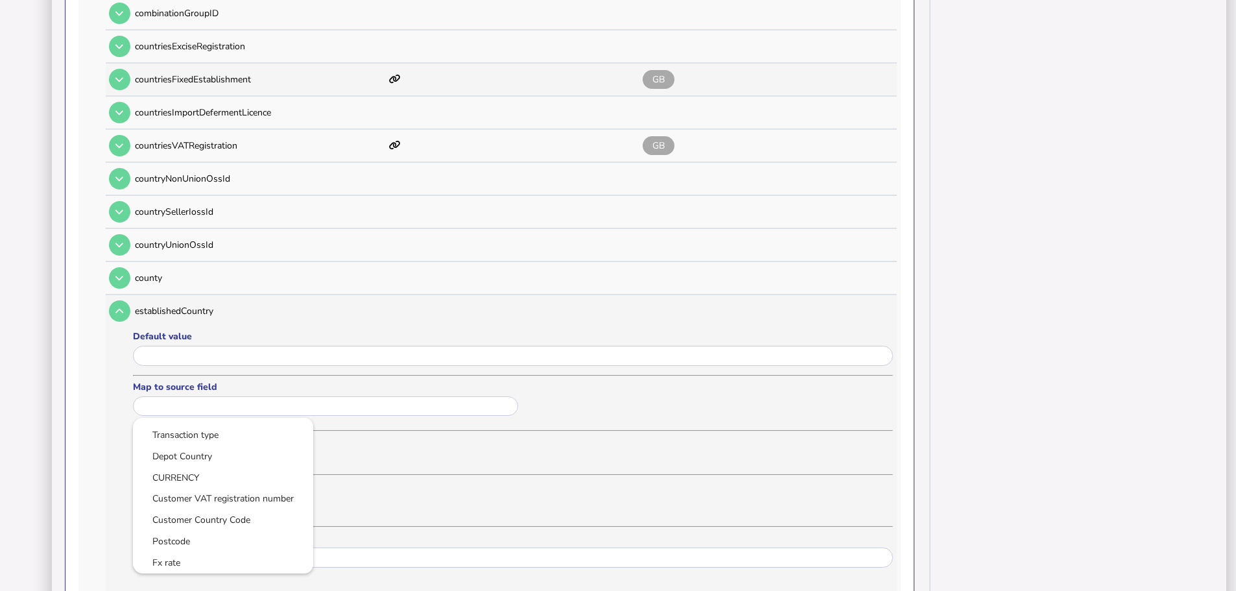
click at [245, 342] on div at bounding box center [618, 295] width 1236 height 591
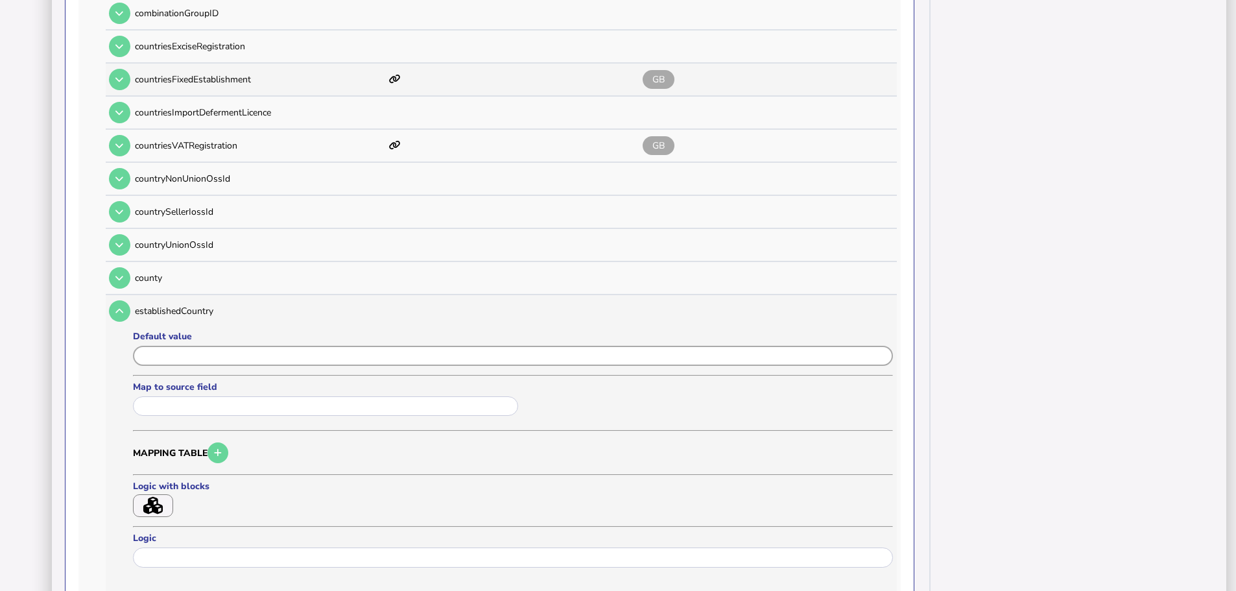
click at [245, 346] on input "input" at bounding box center [513, 356] width 760 height 20
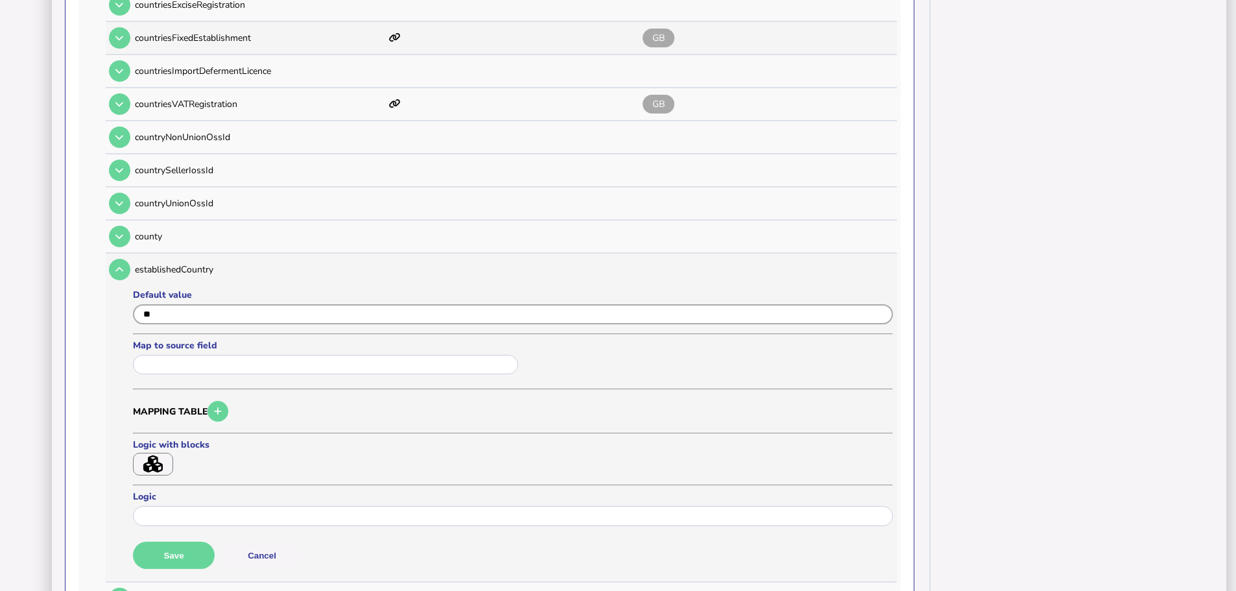
scroll to position [519, 0]
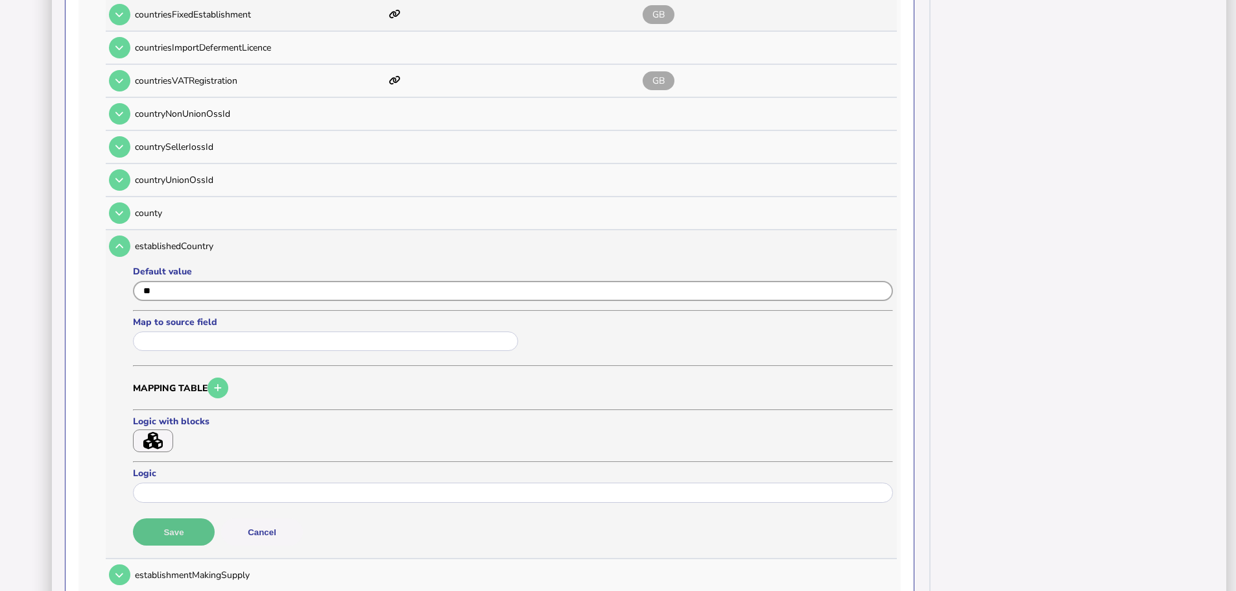
type input "**"
click at [174, 518] on button "Save" at bounding box center [174, 531] width 82 height 27
click at [121, 242] on icon at bounding box center [119, 246] width 8 height 8
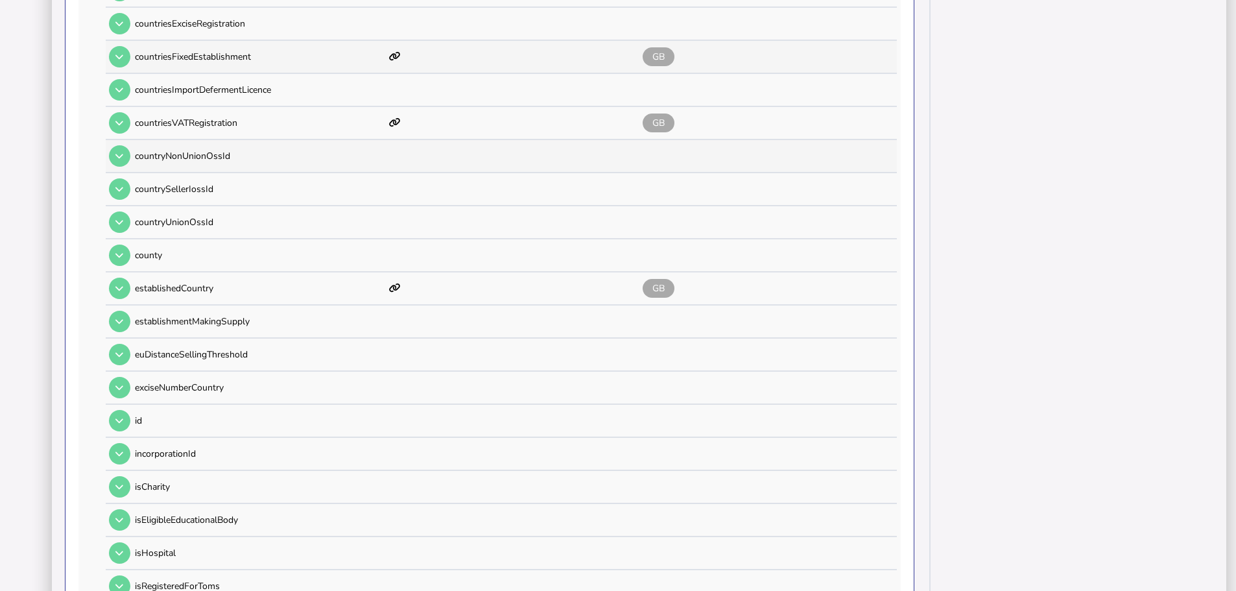
scroll to position [454, 0]
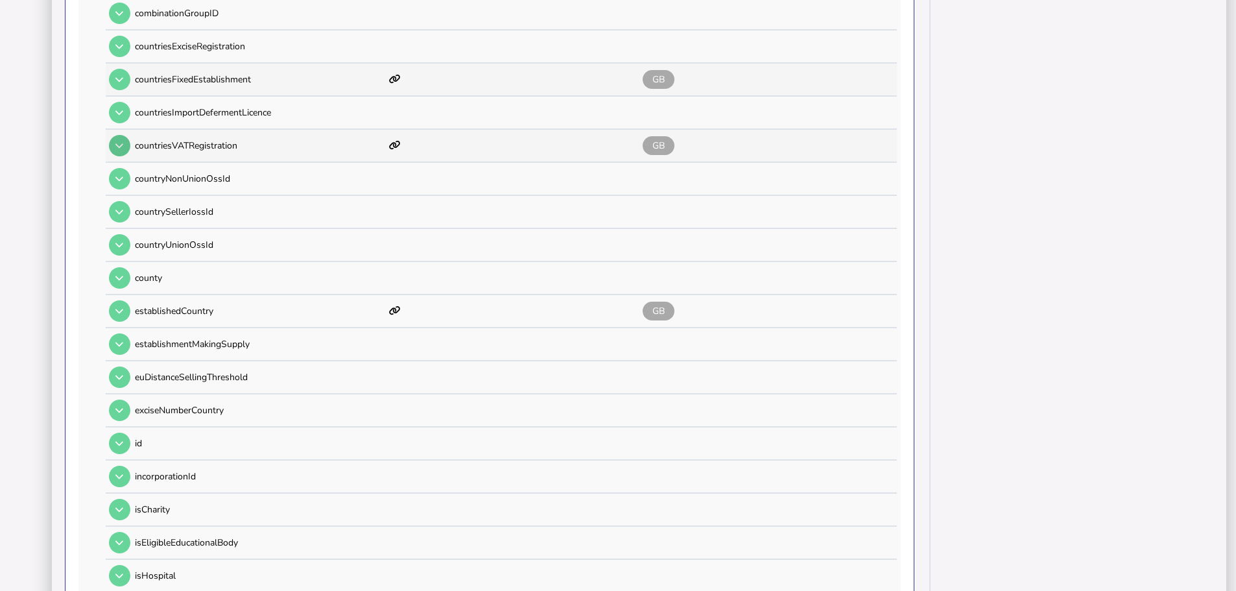
click at [120, 141] on icon at bounding box center [119, 145] width 8 height 8
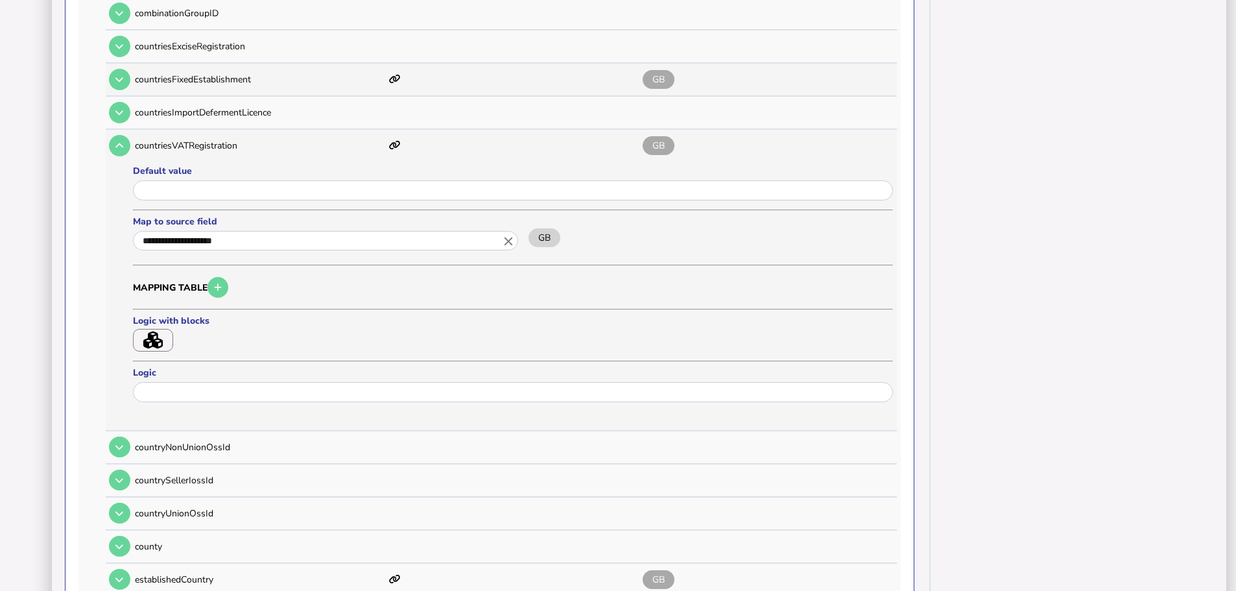
click at [504, 233] on icon "close" at bounding box center [508, 240] width 14 height 14
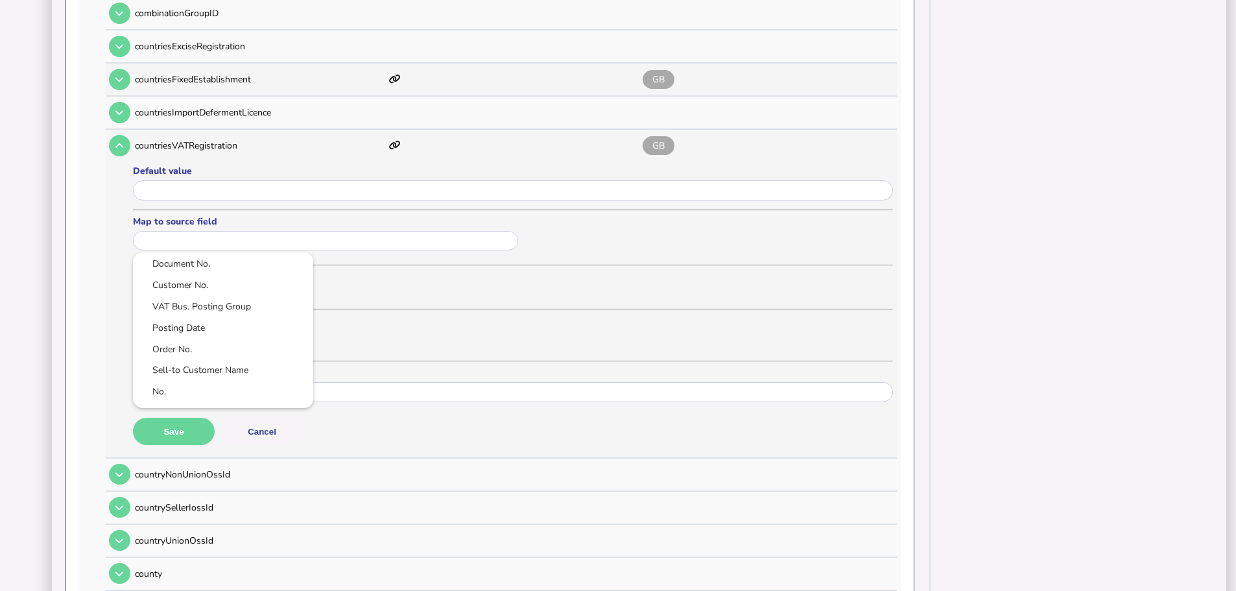
click at [408, 155] on div at bounding box center [618, 295] width 1236 height 591
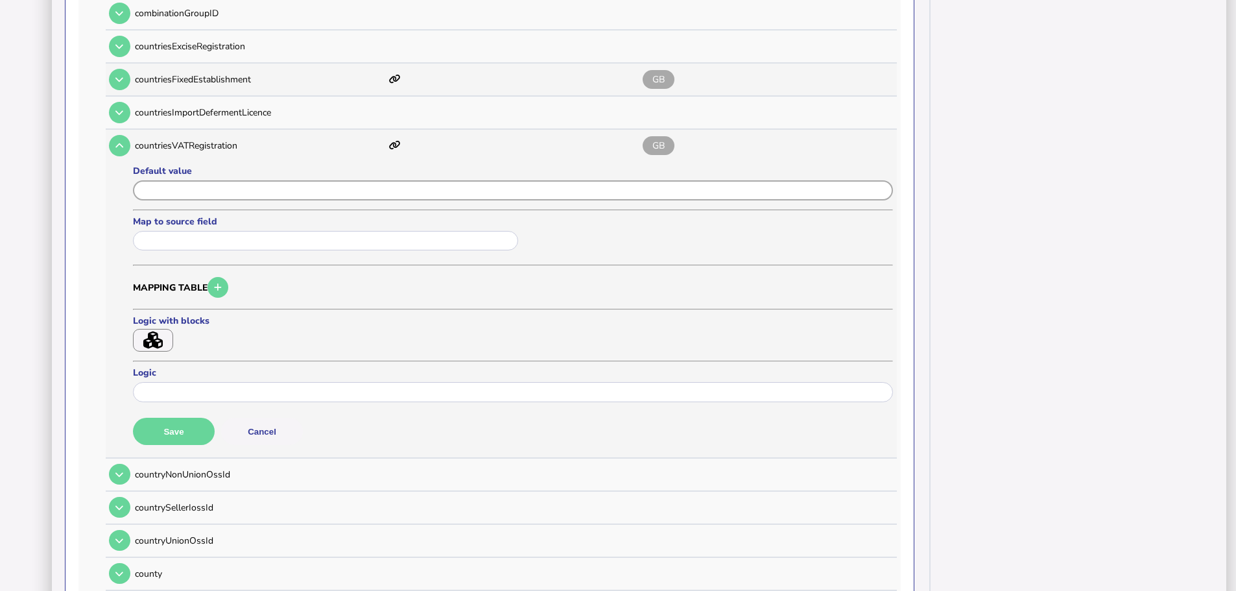
click at [399, 180] on input "input" at bounding box center [513, 190] width 760 height 20
type input "**"
click at [203, 418] on button "Save" at bounding box center [174, 431] width 82 height 27
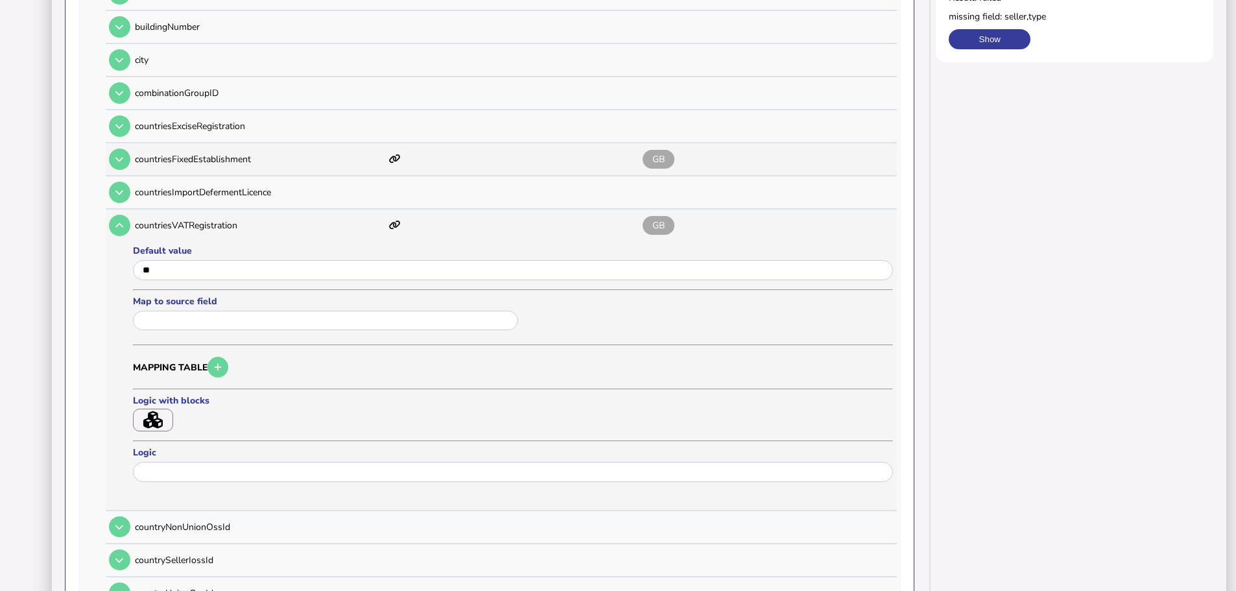
scroll to position [324, 0]
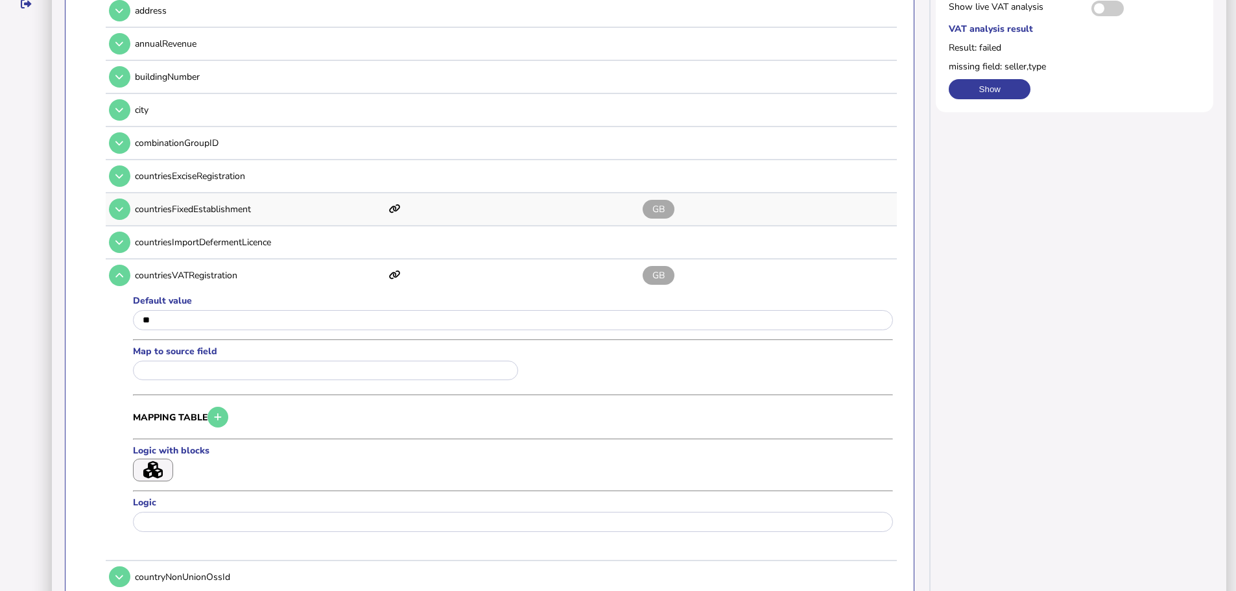
click at [127, 196] on td at bounding box center [118, 209] width 25 height 27
click at [124, 198] on button at bounding box center [119, 208] width 21 height 21
type input "**********"
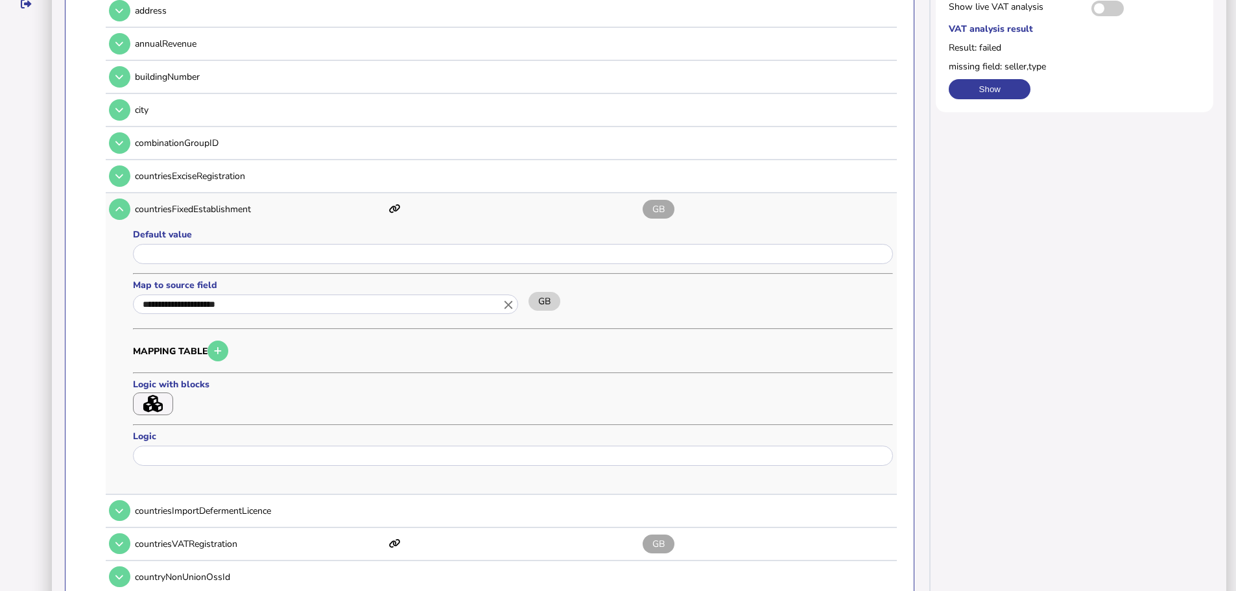
click at [510, 297] on icon "close" at bounding box center [508, 304] width 14 height 14
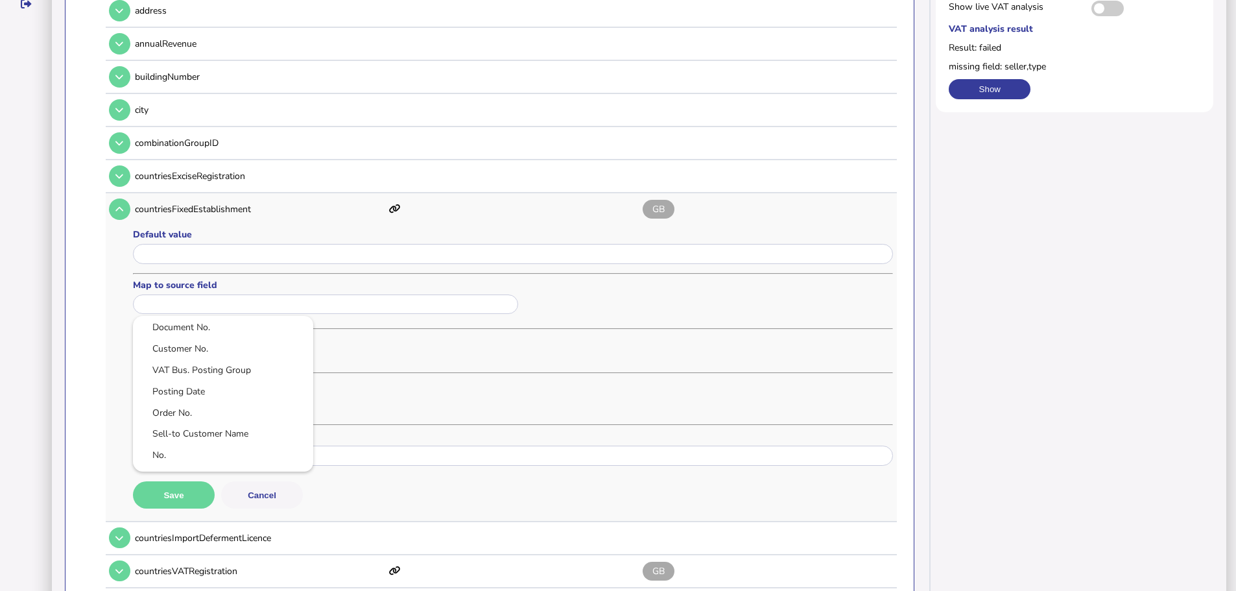
click at [493, 246] on div at bounding box center [618, 295] width 1236 height 591
click at [493, 244] on input "input" at bounding box center [513, 254] width 760 height 20
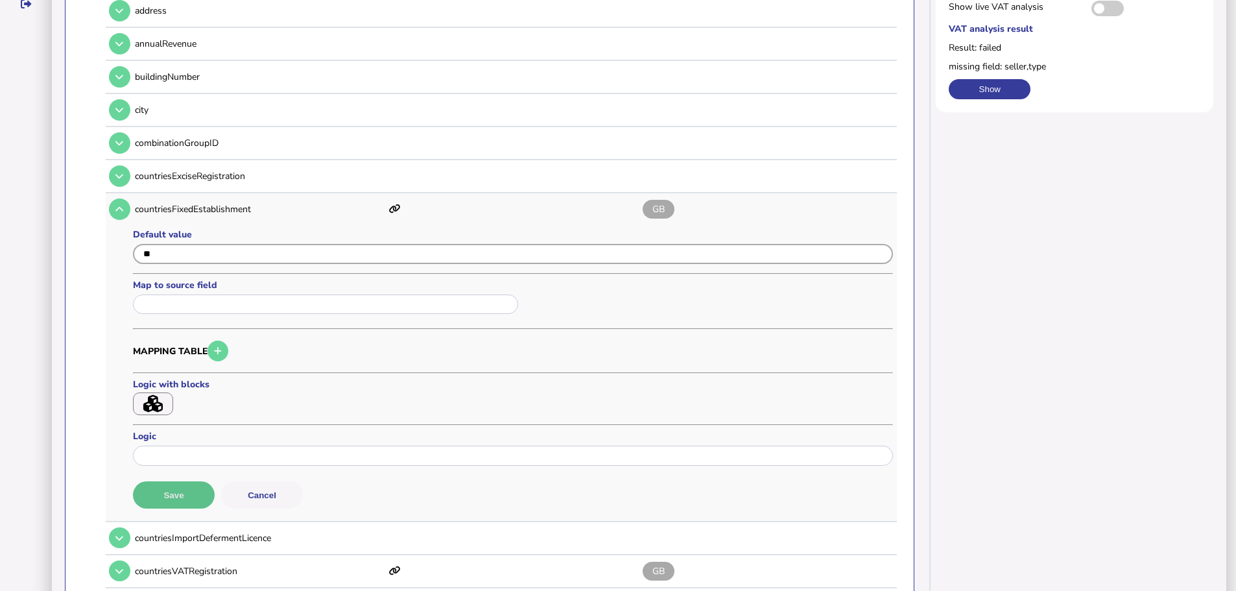
type input "**"
click at [172, 484] on button "Save" at bounding box center [174, 494] width 82 height 27
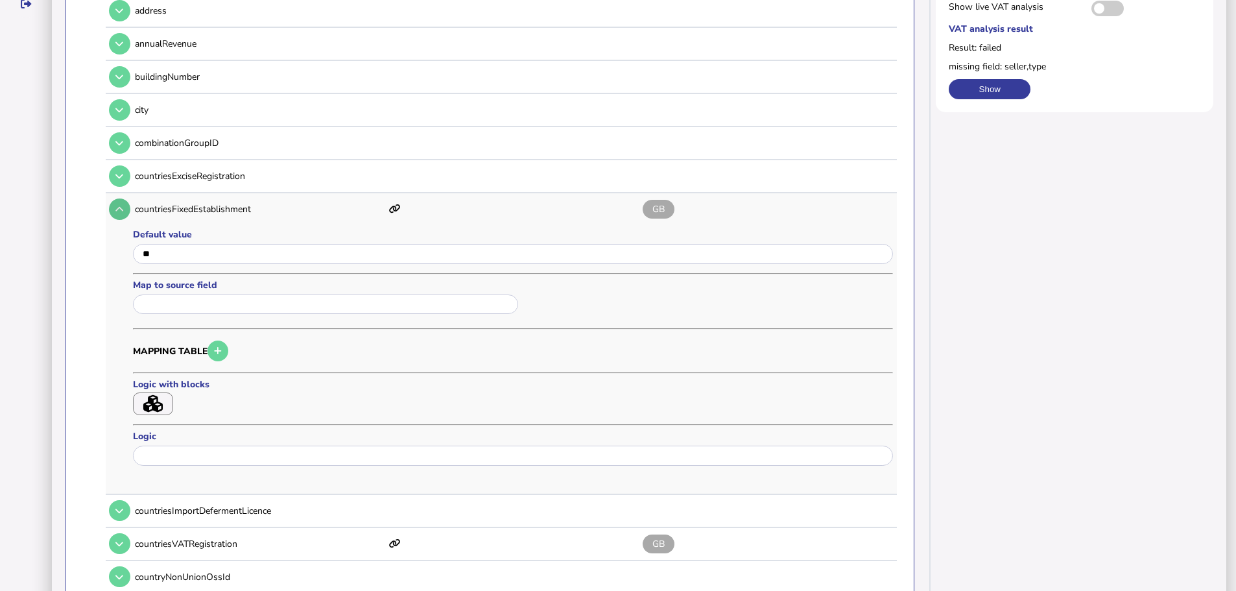
click at [124, 200] on button at bounding box center [119, 208] width 21 height 21
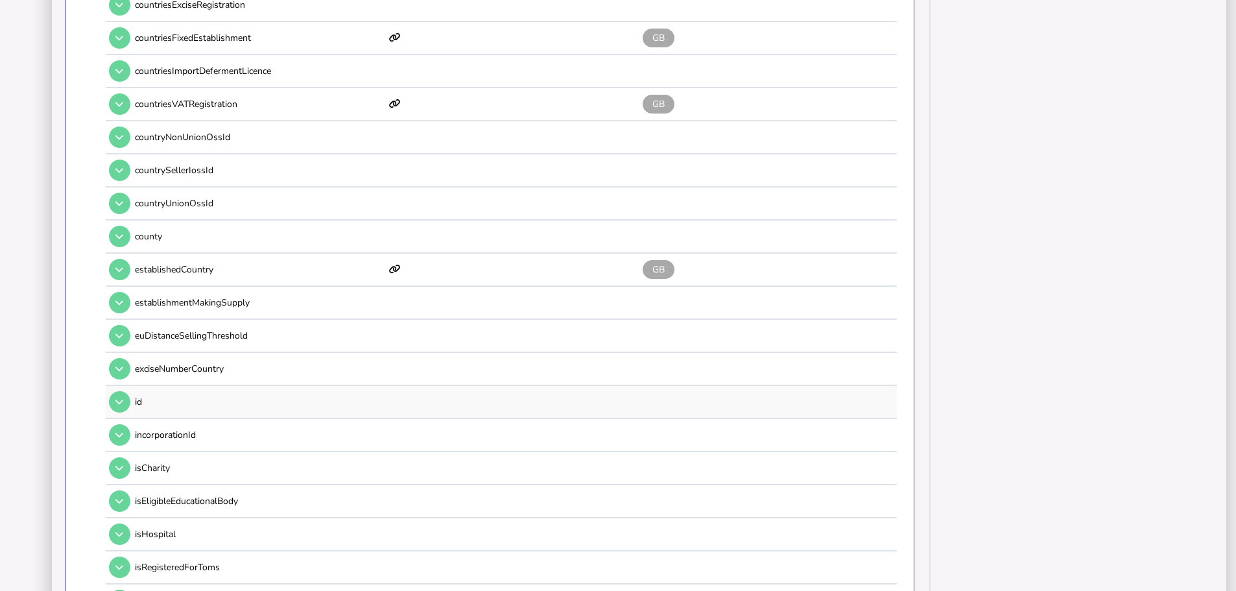
scroll to position [519, 0]
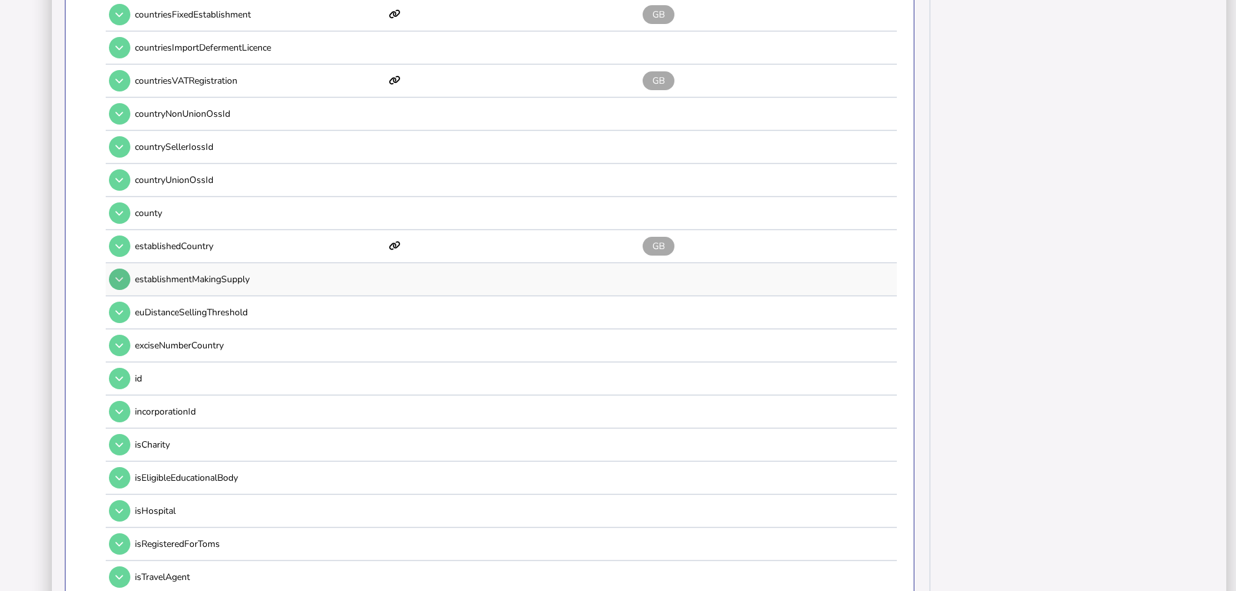
click at [118, 275] on icon at bounding box center [119, 279] width 8 height 8
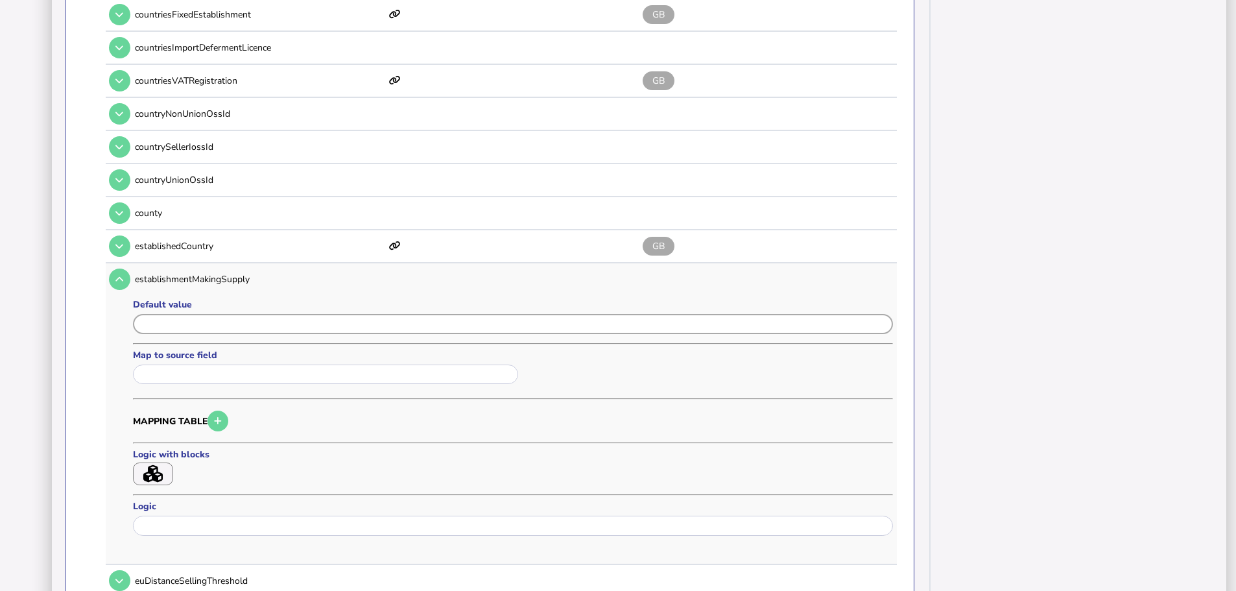
click at [172, 314] on input "input" at bounding box center [513, 324] width 760 height 20
type input "**"
click at [184, 552] on button "Save" at bounding box center [174, 564] width 82 height 27
click at [120, 275] on icon at bounding box center [119, 279] width 8 height 8
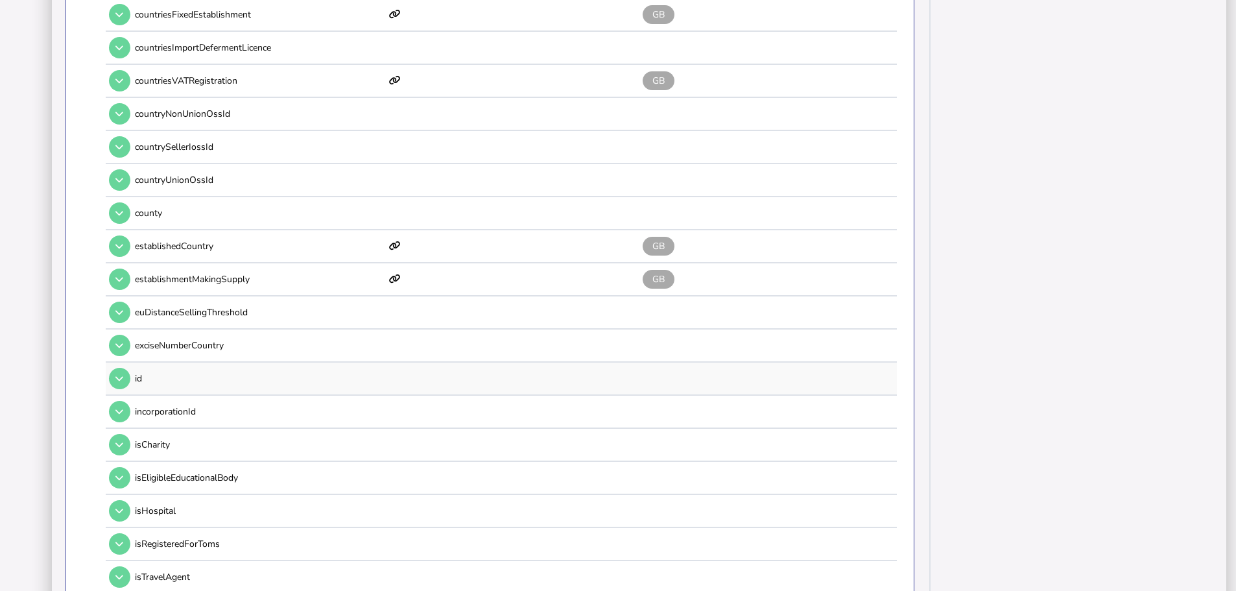
click at [119, 365] on td at bounding box center [118, 378] width 25 height 27
click at [120, 374] on icon at bounding box center [119, 378] width 8 height 8
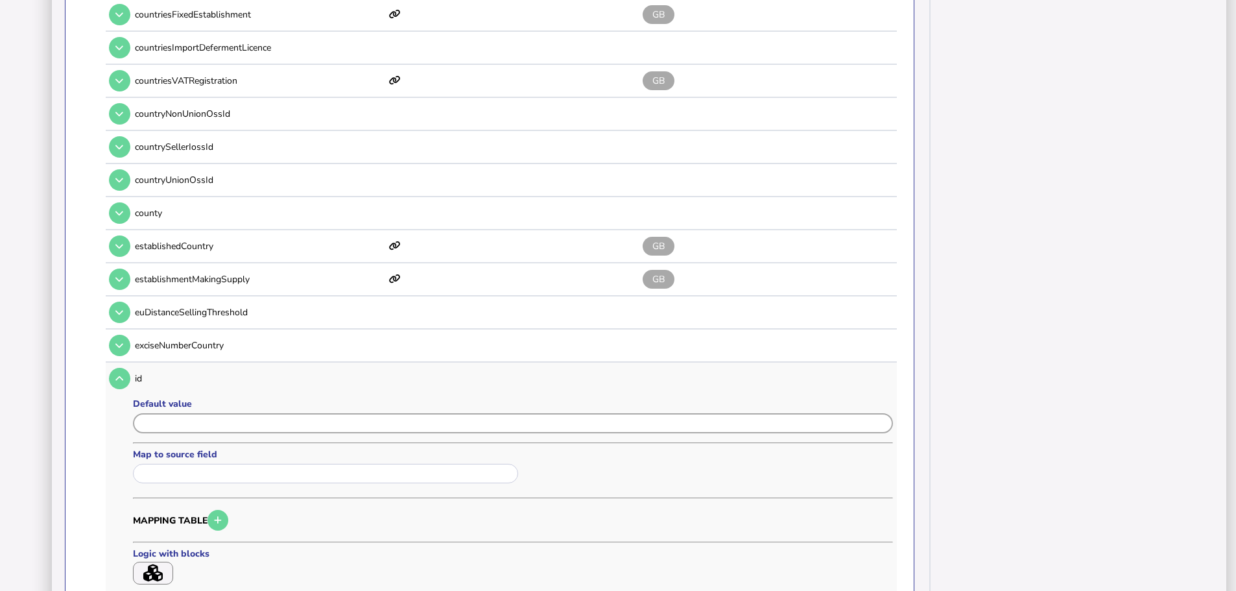
click at [195, 413] on input "input" at bounding box center [513, 423] width 760 height 20
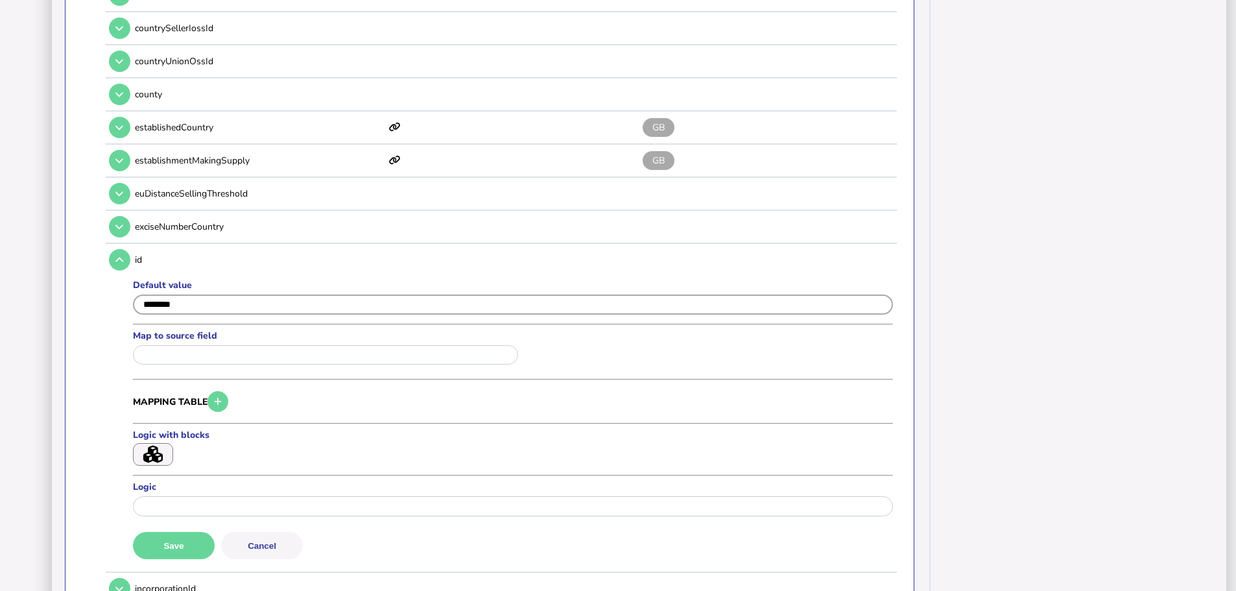
scroll to position [648, 0]
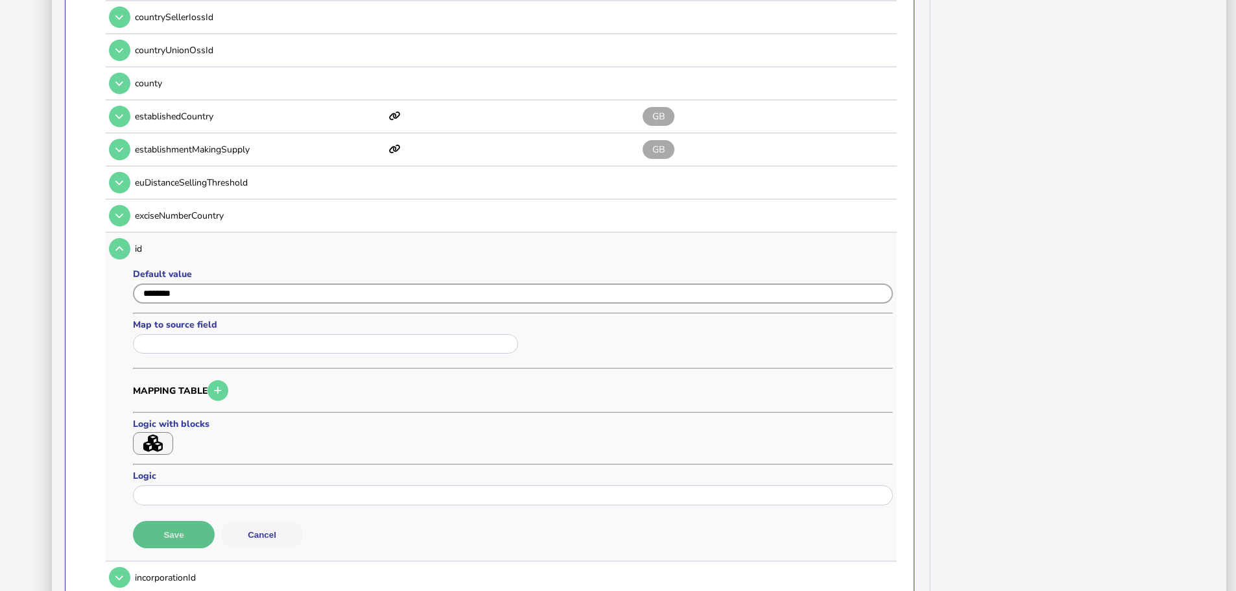
type input "********"
click at [191, 526] on button "Save" at bounding box center [174, 534] width 82 height 27
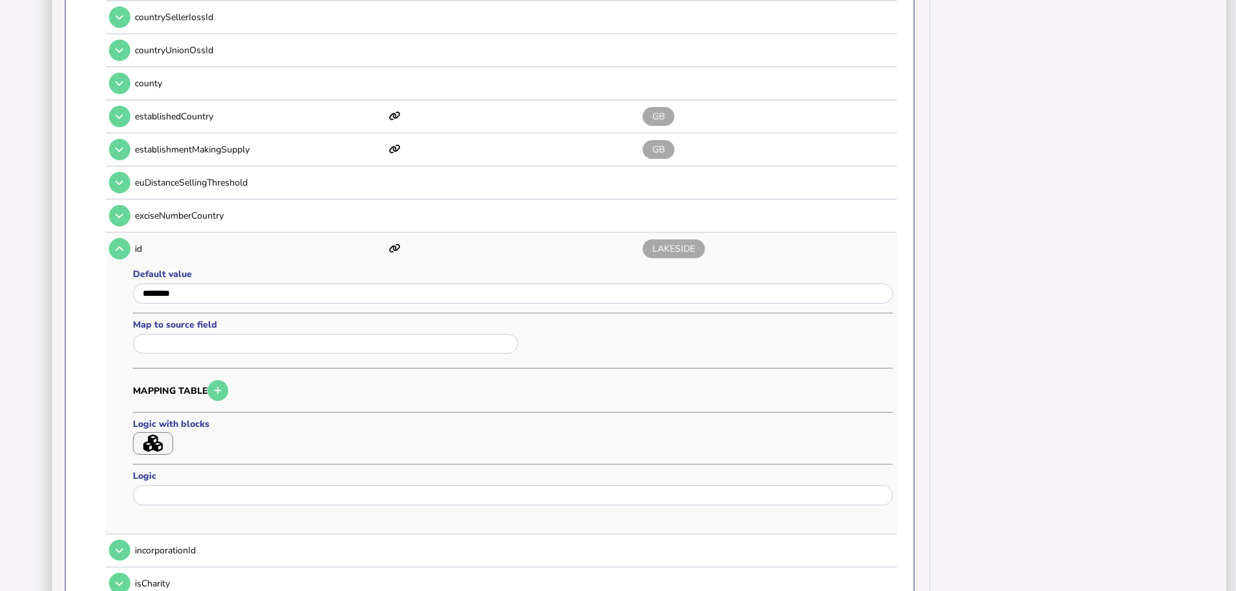
click at [127, 244] on td at bounding box center [118, 248] width 25 height 27
click at [125, 239] on button at bounding box center [119, 248] width 21 height 21
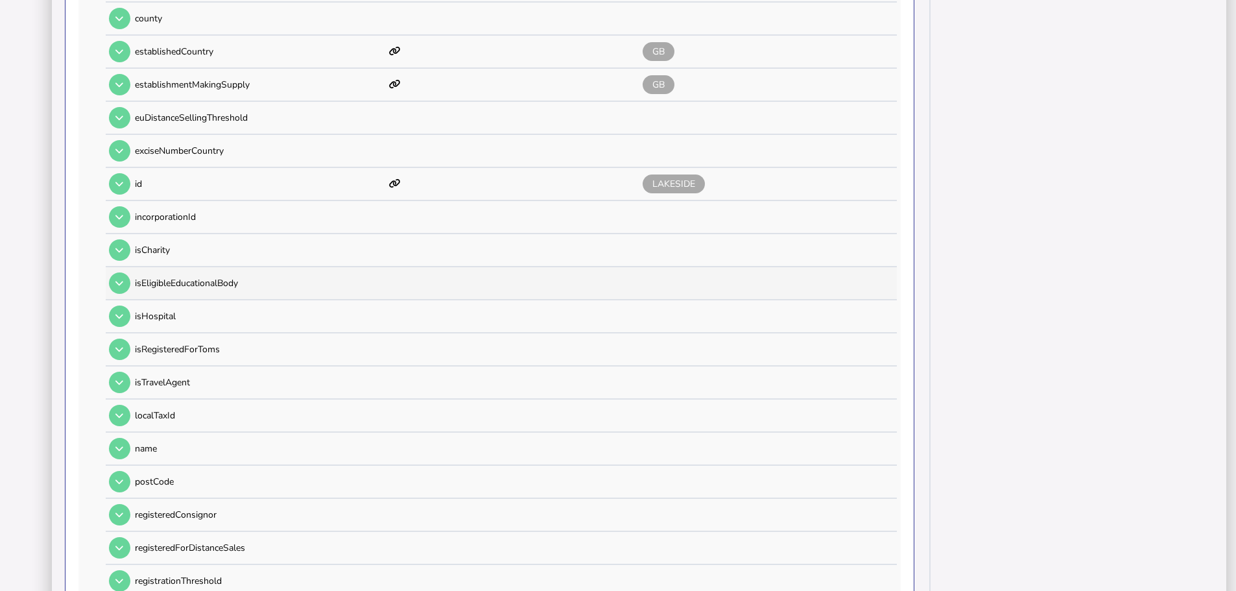
scroll to position [778, 0]
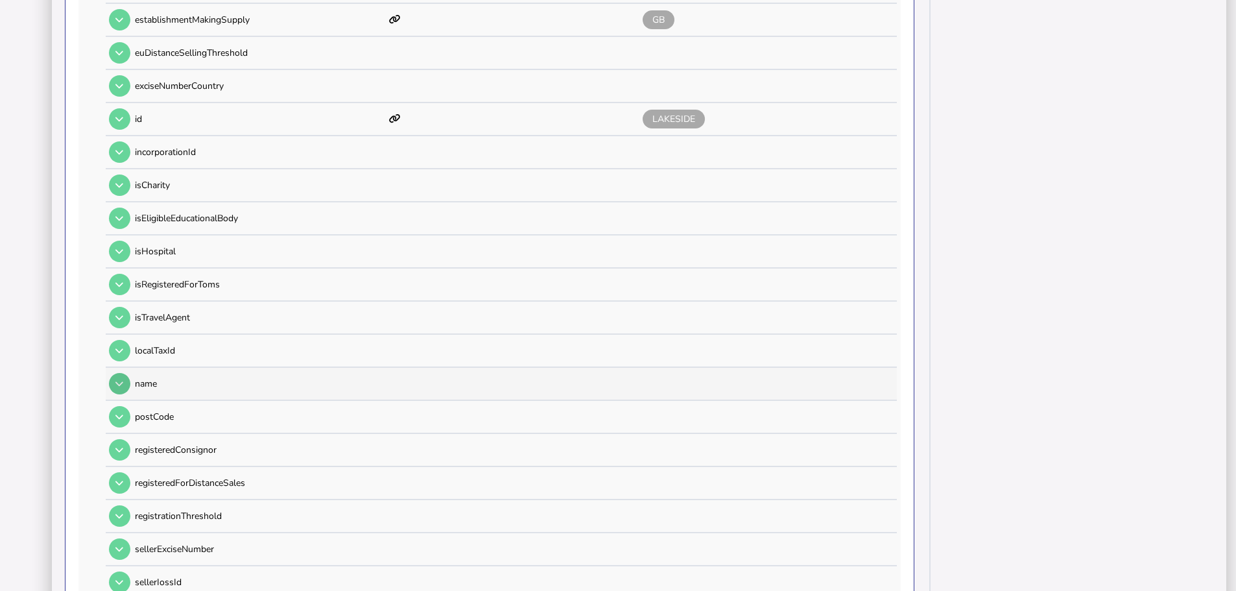
click at [123, 379] on icon at bounding box center [119, 383] width 8 height 8
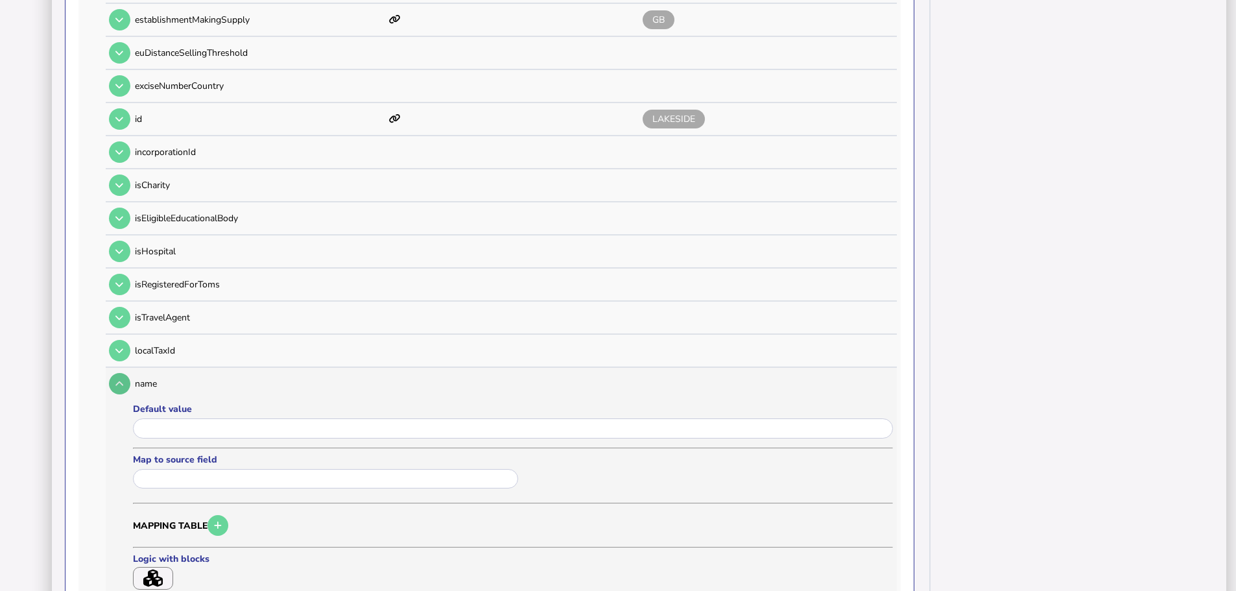
click at [122, 379] on icon at bounding box center [119, 383] width 8 height 8
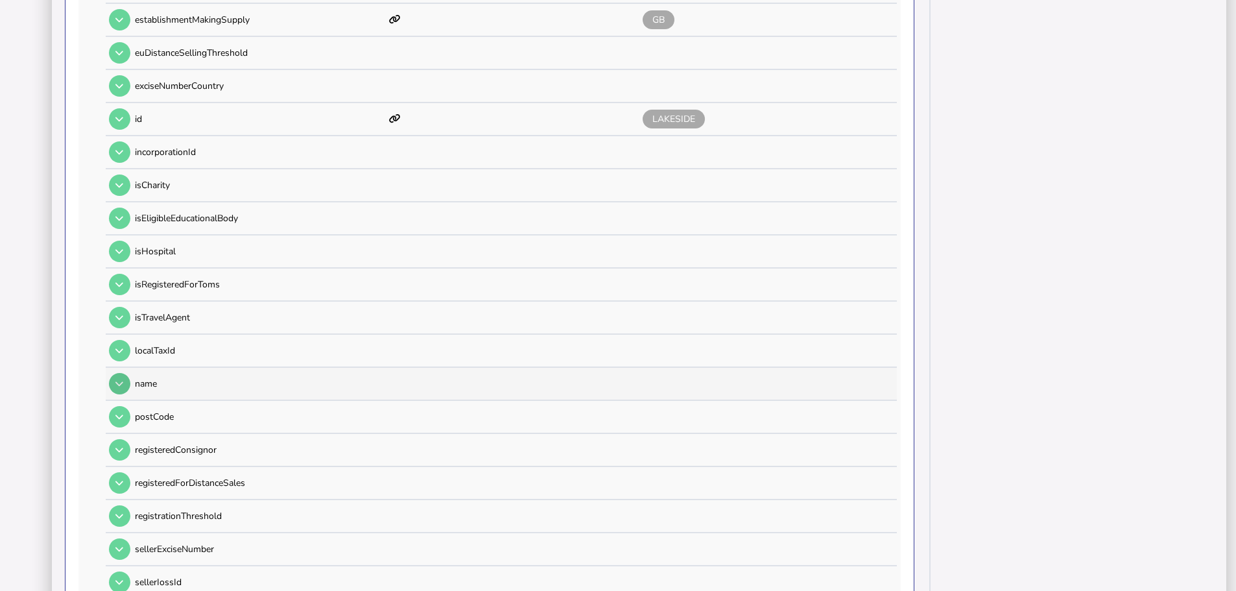
click at [121, 379] on icon at bounding box center [119, 383] width 8 height 8
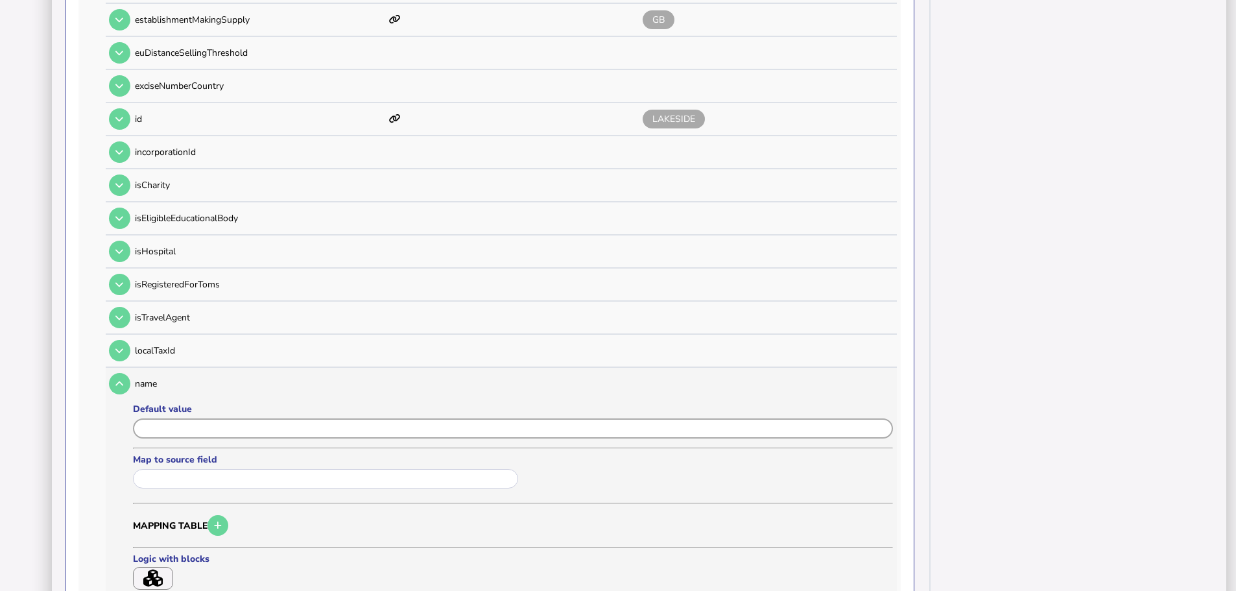
click at [164, 418] on input "input" at bounding box center [513, 428] width 760 height 20
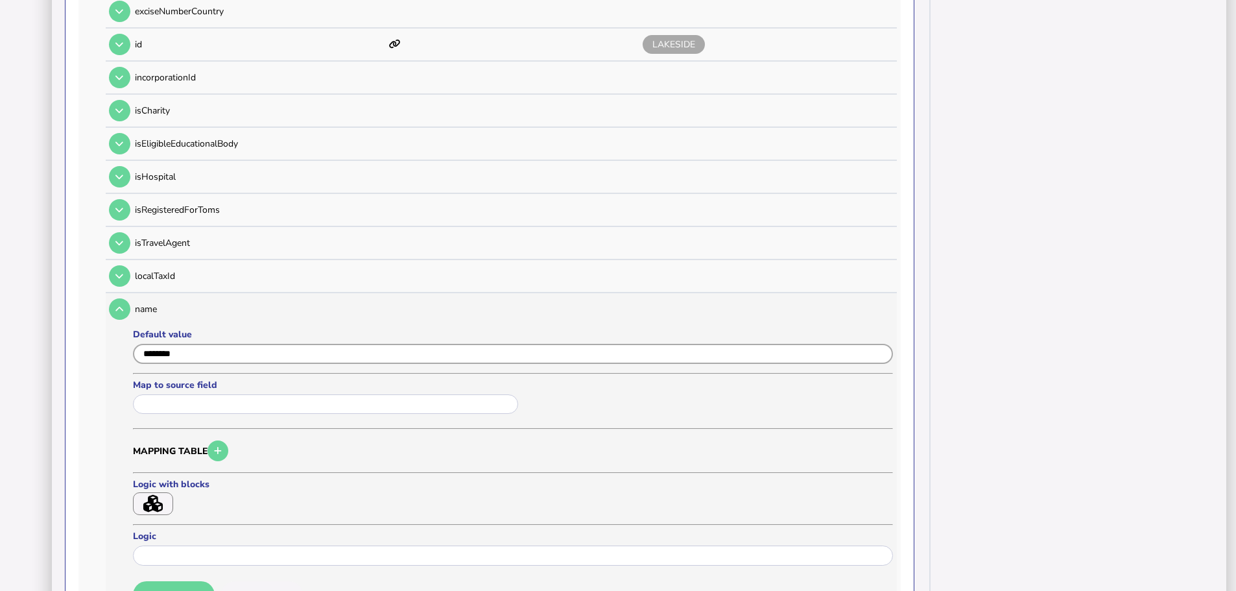
scroll to position [973, 0]
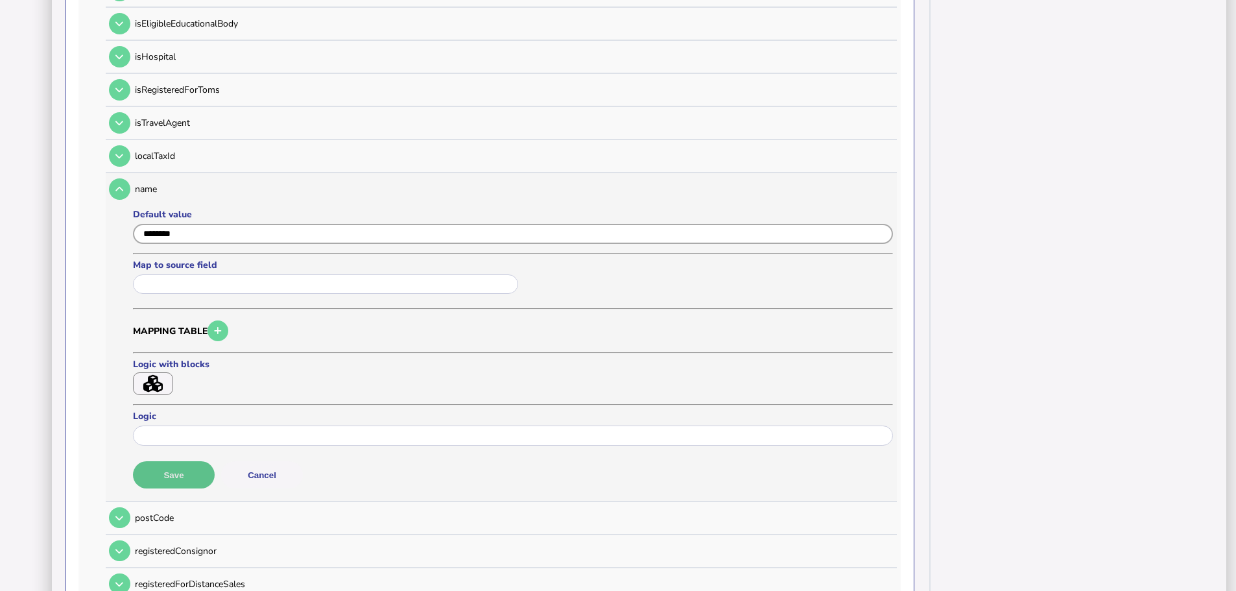
type input "********"
click at [173, 465] on button "Save" at bounding box center [174, 474] width 82 height 27
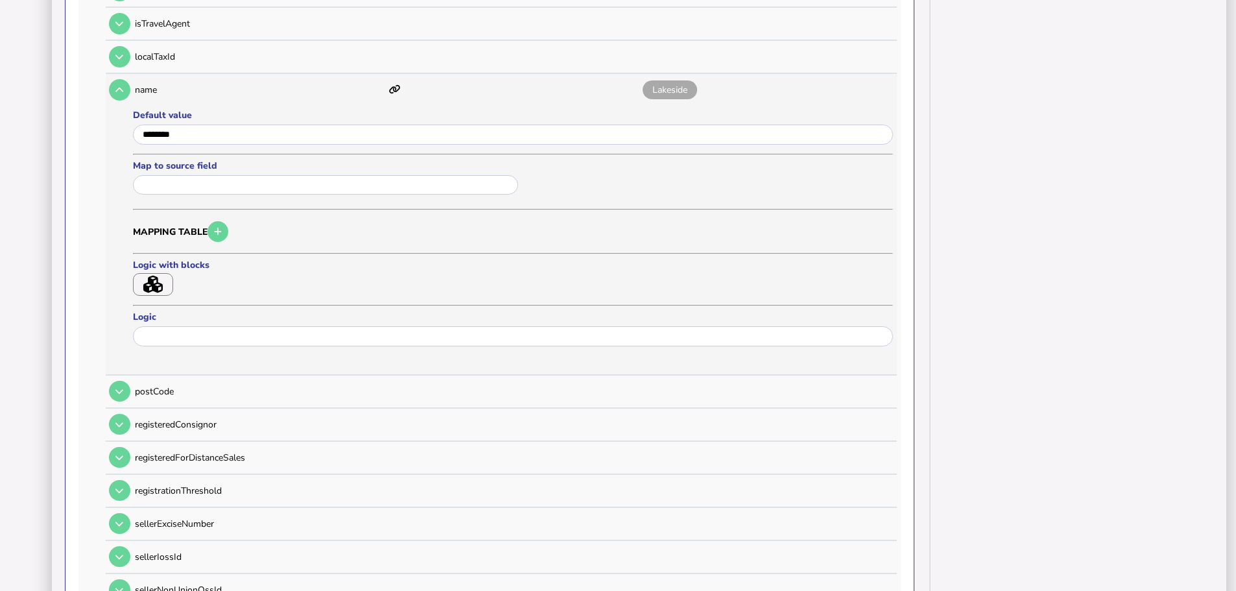
scroll to position [1038, 0]
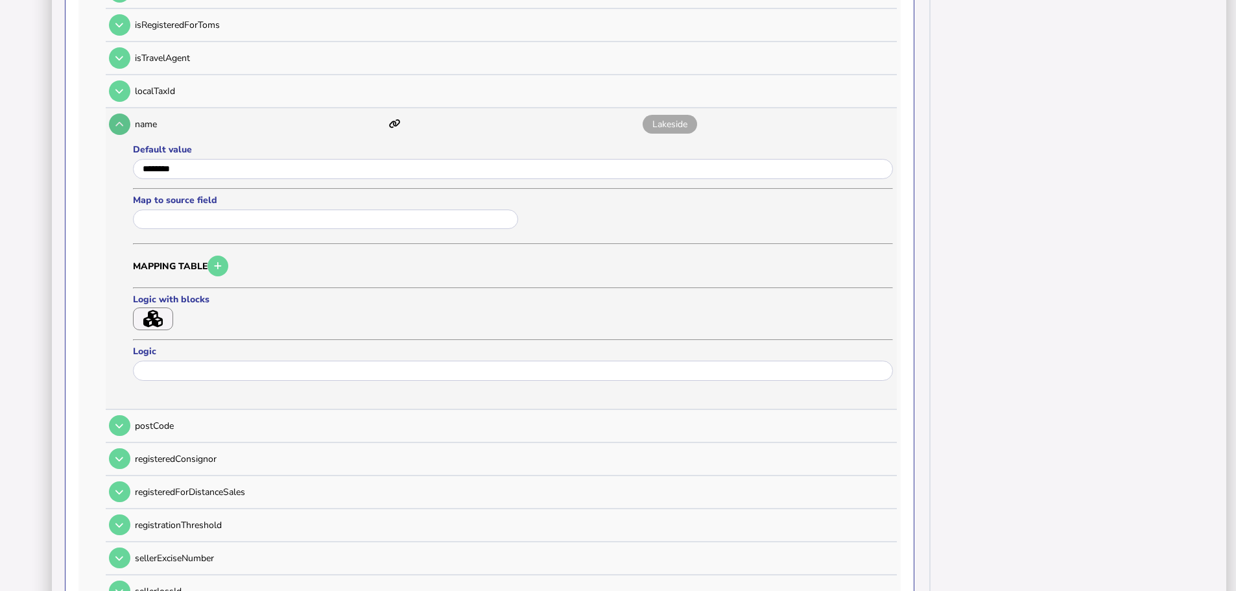
click at [125, 113] on button at bounding box center [119, 123] width 21 height 21
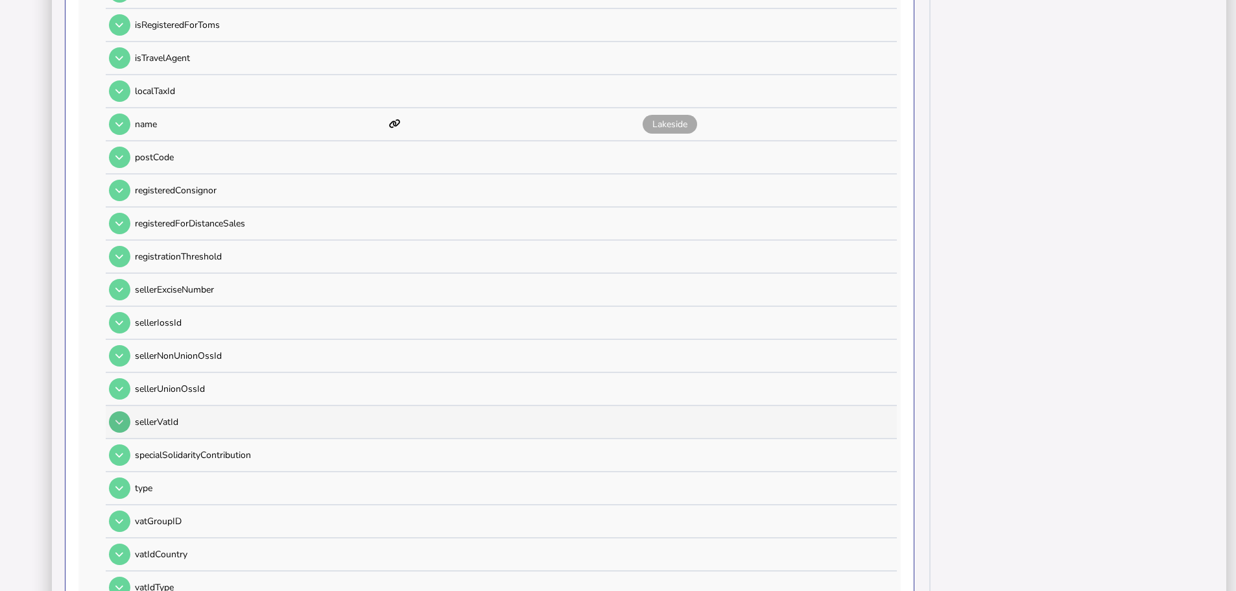
click at [125, 411] on button at bounding box center [119, 421] width 21 height 21
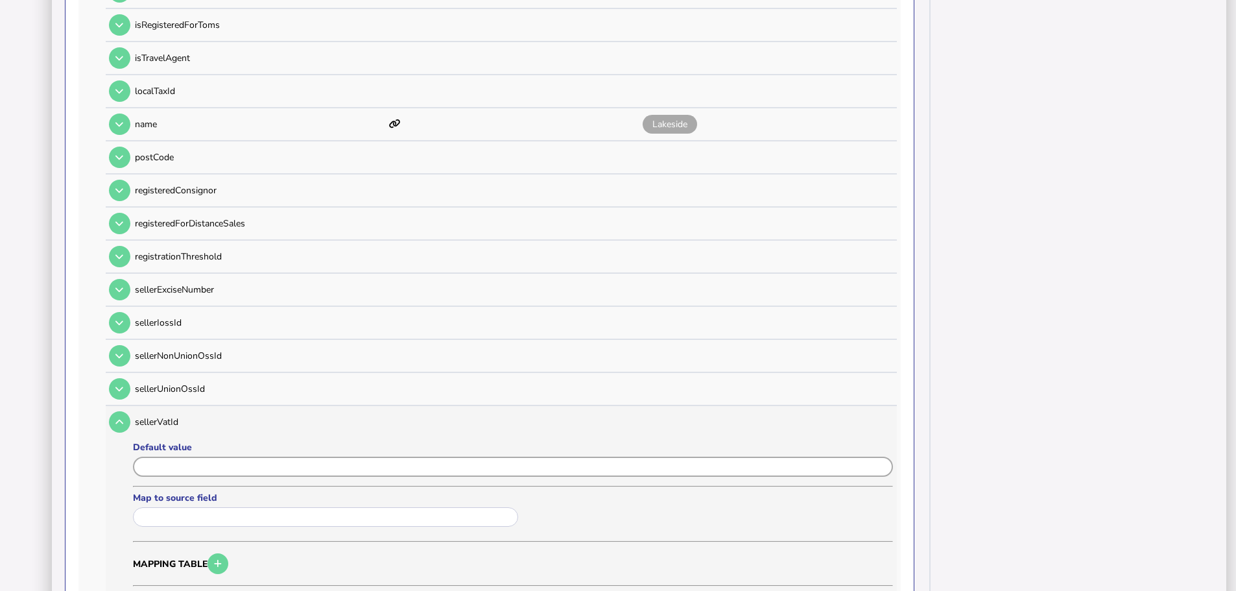
click at [190, 457] on input "input" at bounding box center [513, 467] width 760 height 20
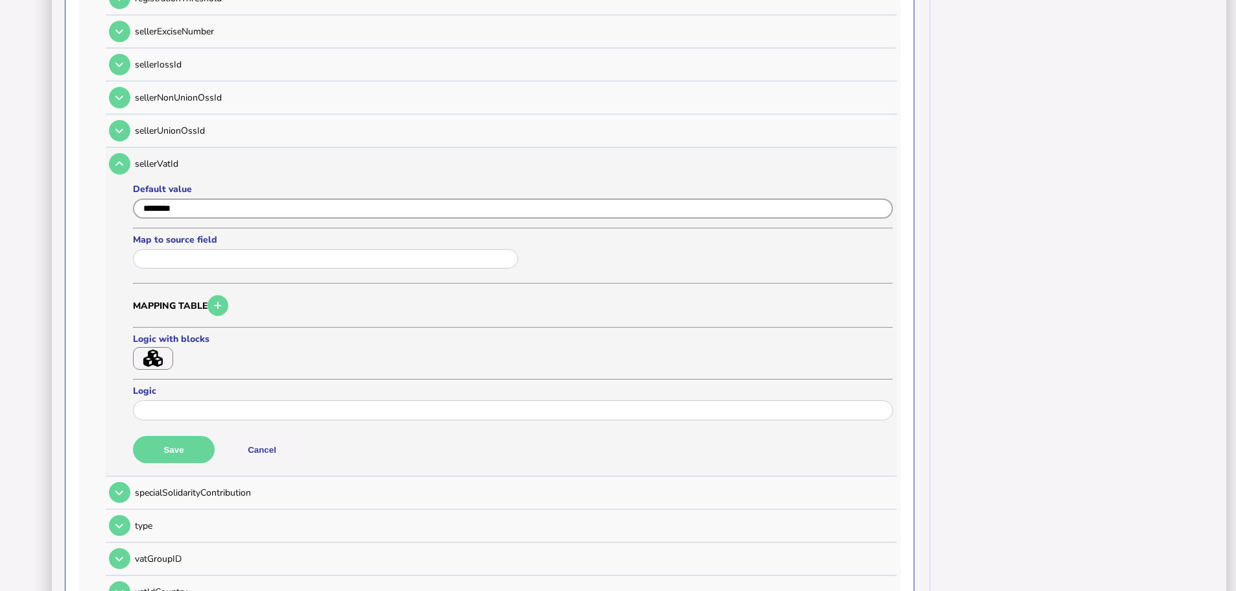
scroll to position [1297, 0]
type input "********"
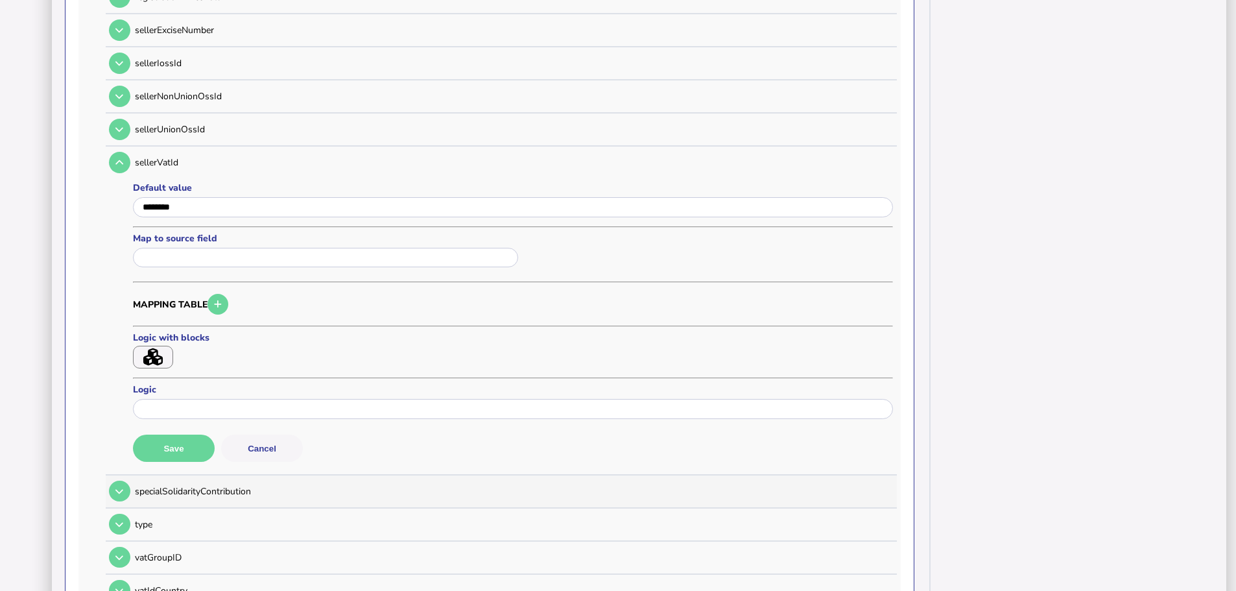
click at [184, 436] on button "Save" at bounding box center [174, 447] width 82 height 27
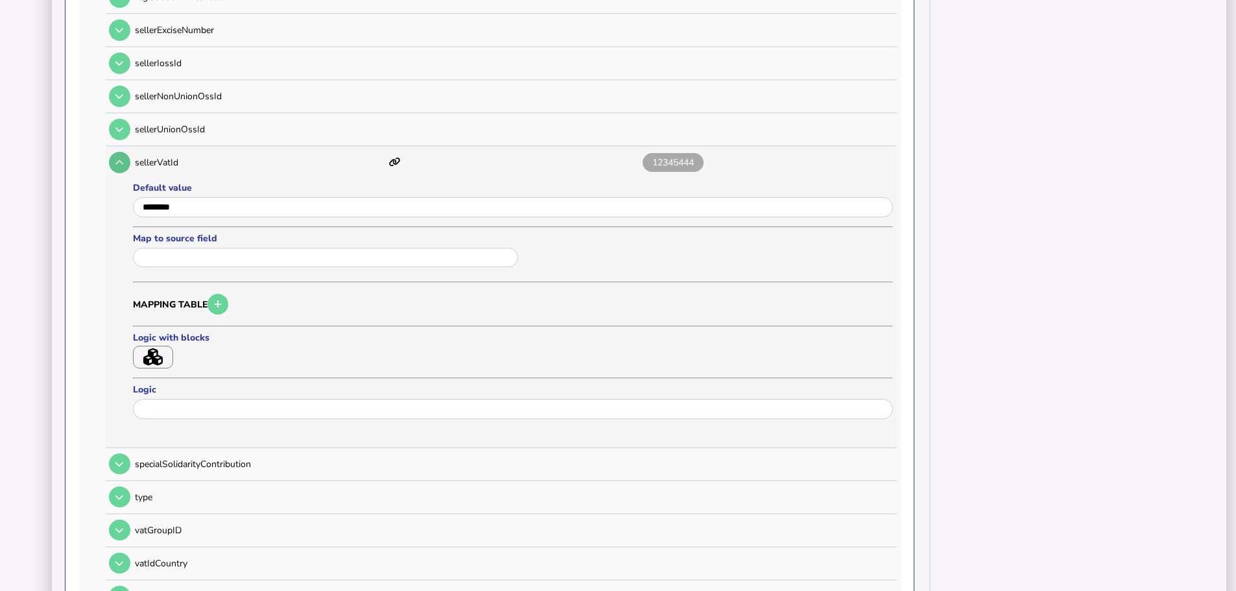
click at [119, 152] on button at bounding box center [119, 162] width 21 height 21
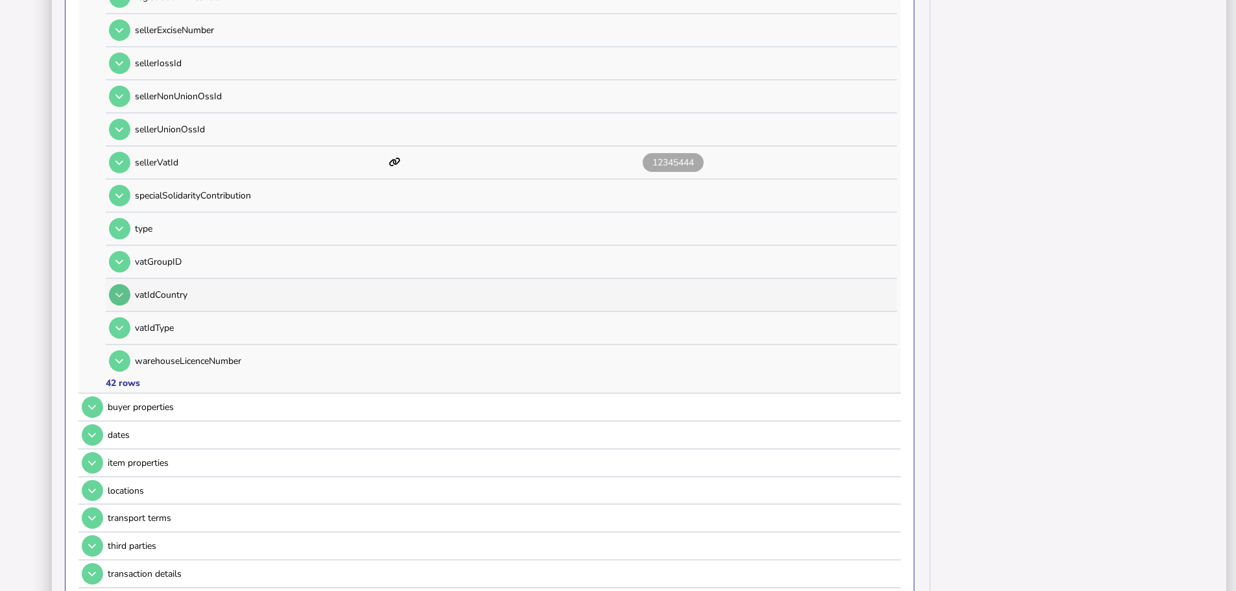
click at [121, 284] on button at bounding box center [119, 294] width 21 height 21
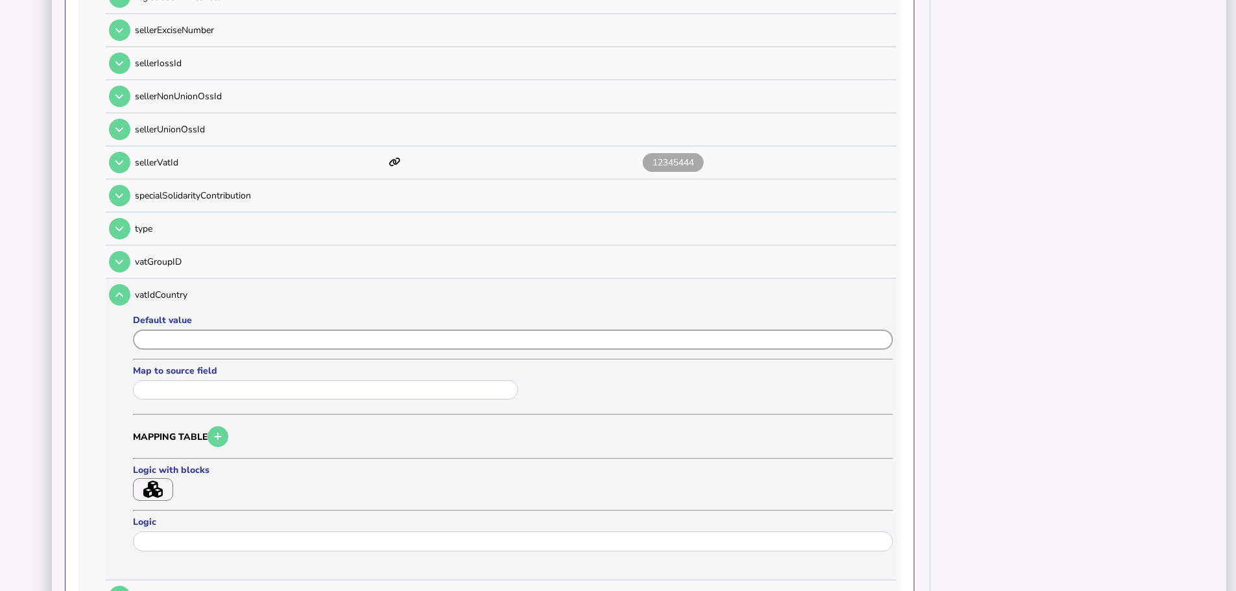
click at [171, 329] on input "input" at bounding box center [513, 339] width 760 height 20
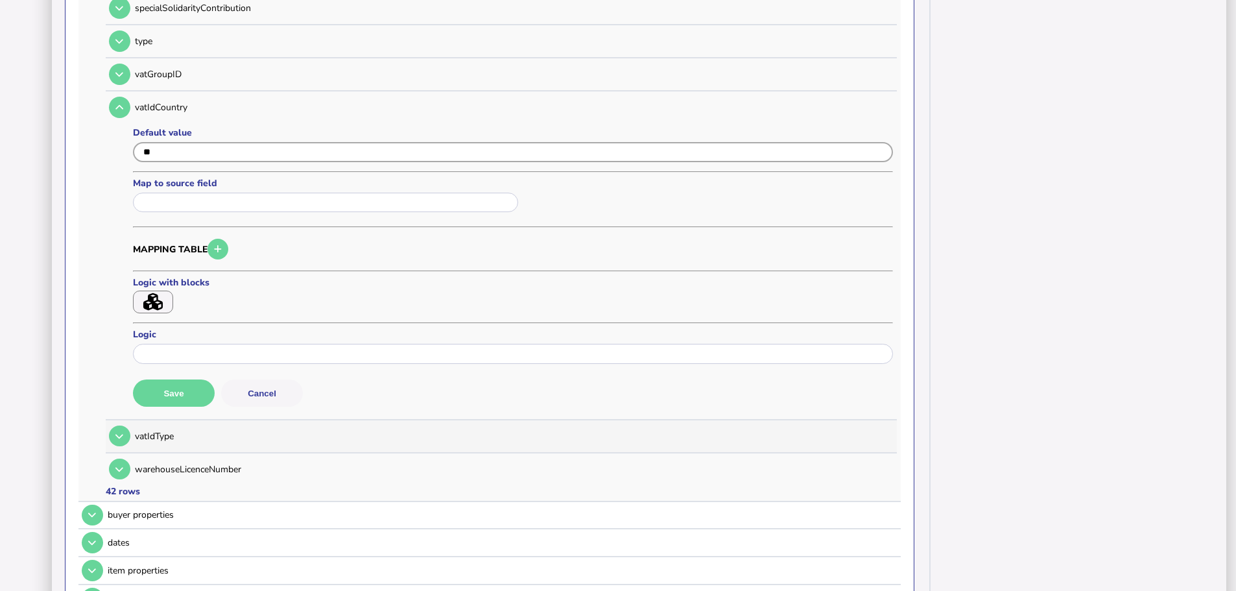
scroll to position [1491, 0]
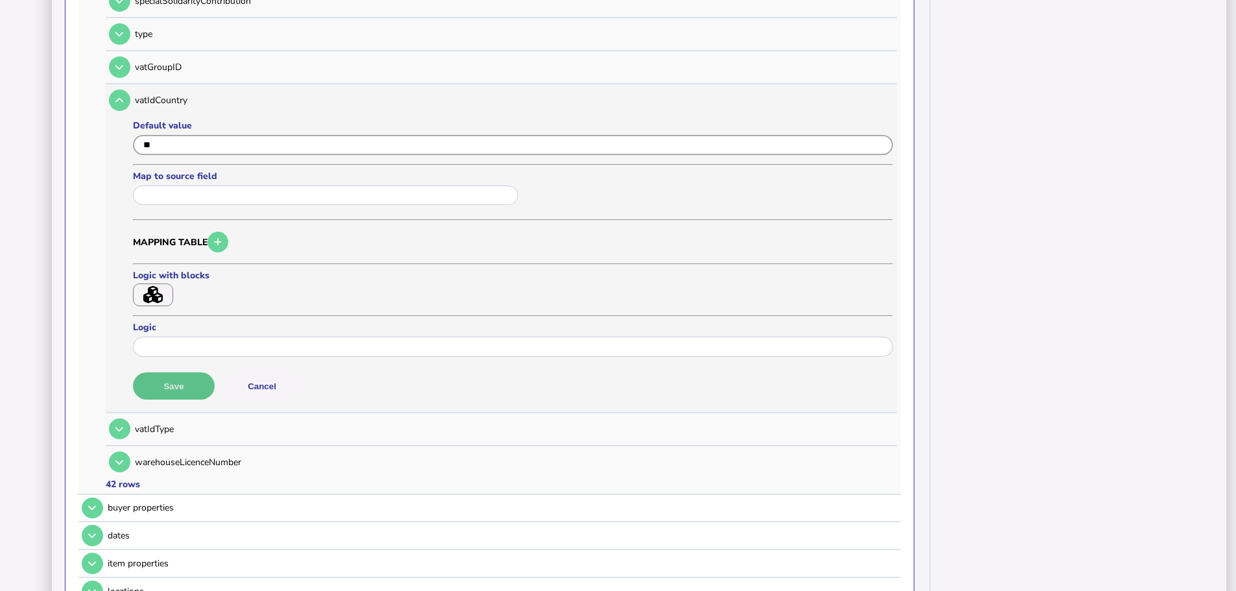
type input "**"
click at [182, 372] on button "Save" at bounding box center [174, 385] width 82 height 27
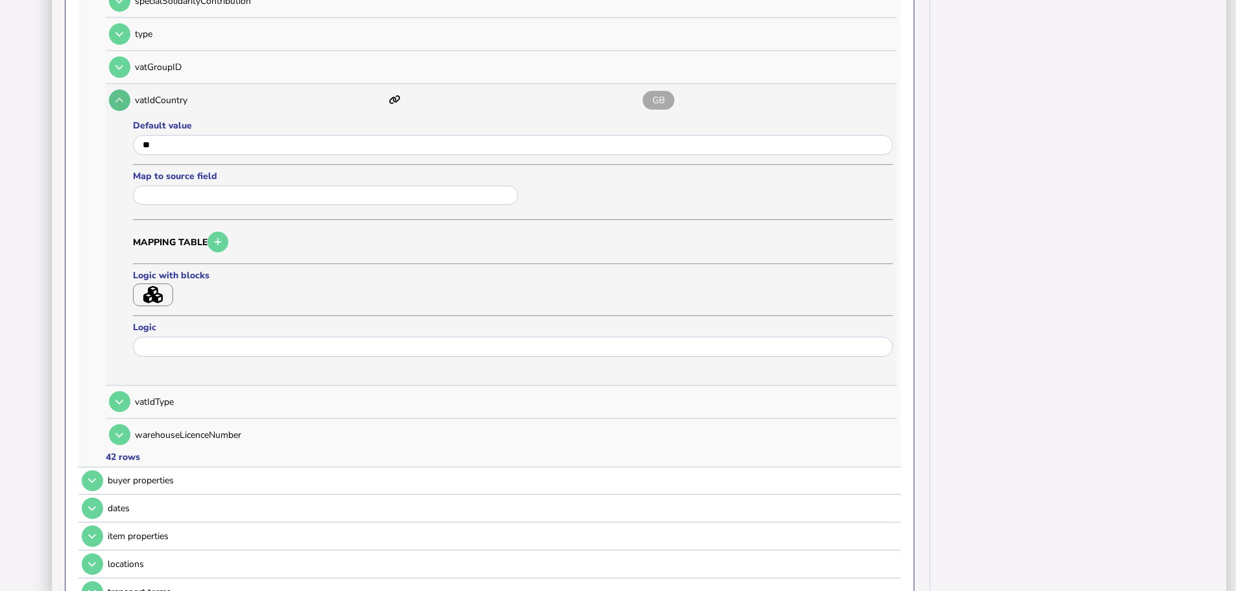
click at [117, 96] on icon at bounding box center [119, 100] width 8 height 8
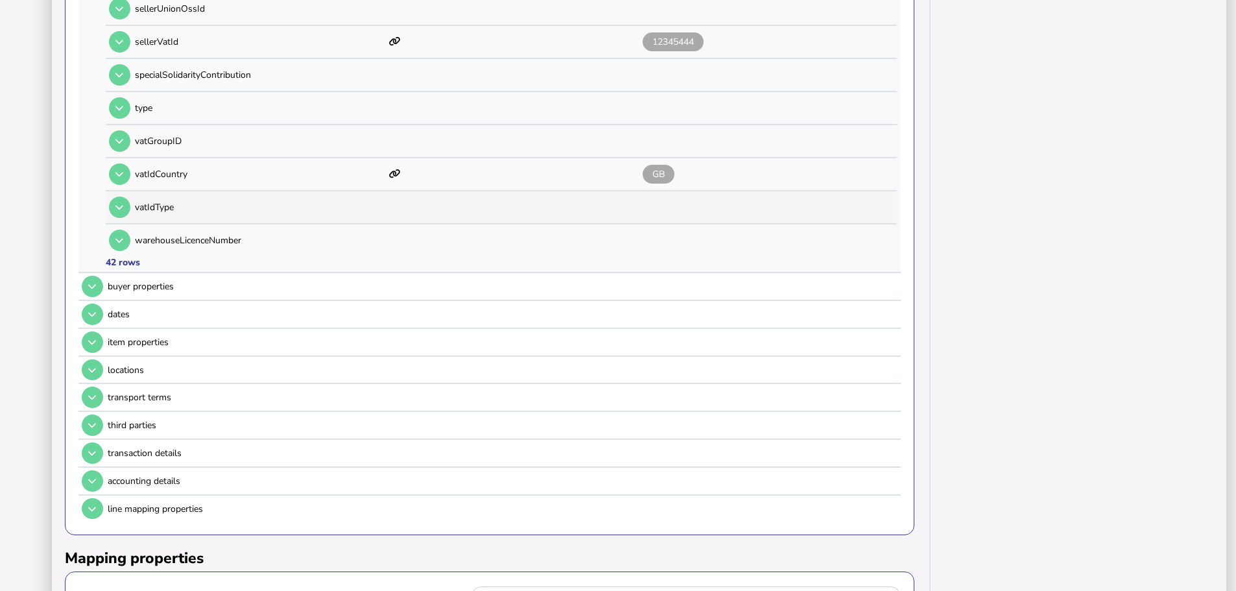
scroll to position [1297, 0]
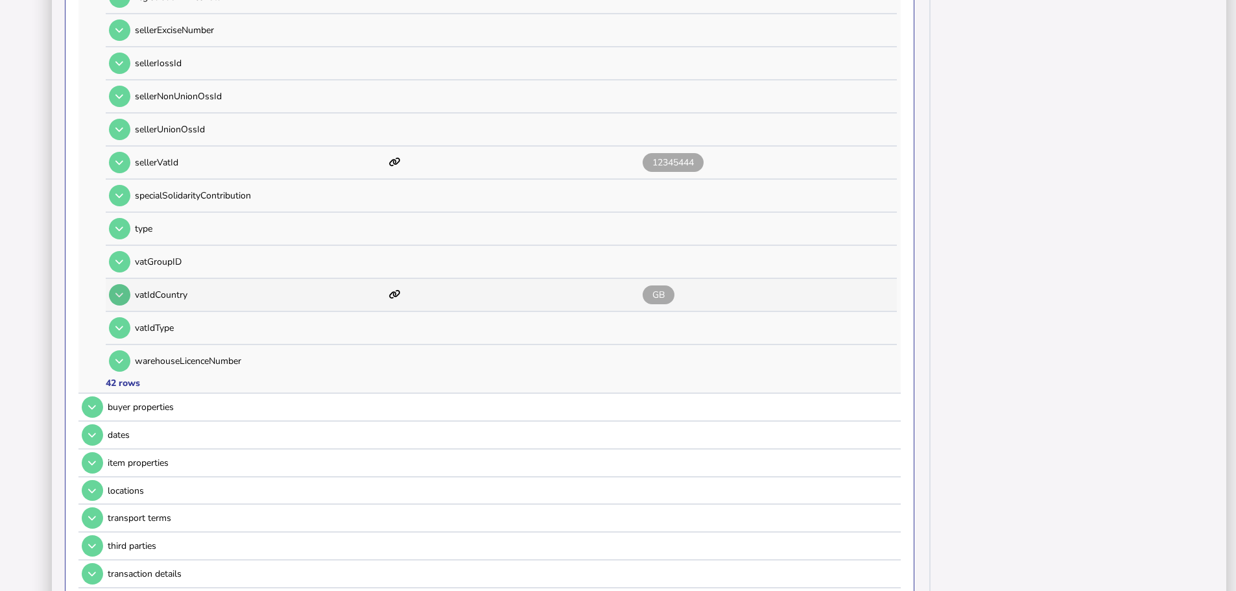
click at [126, 284] on button at bounding box center [119, 294] width 21 height 21
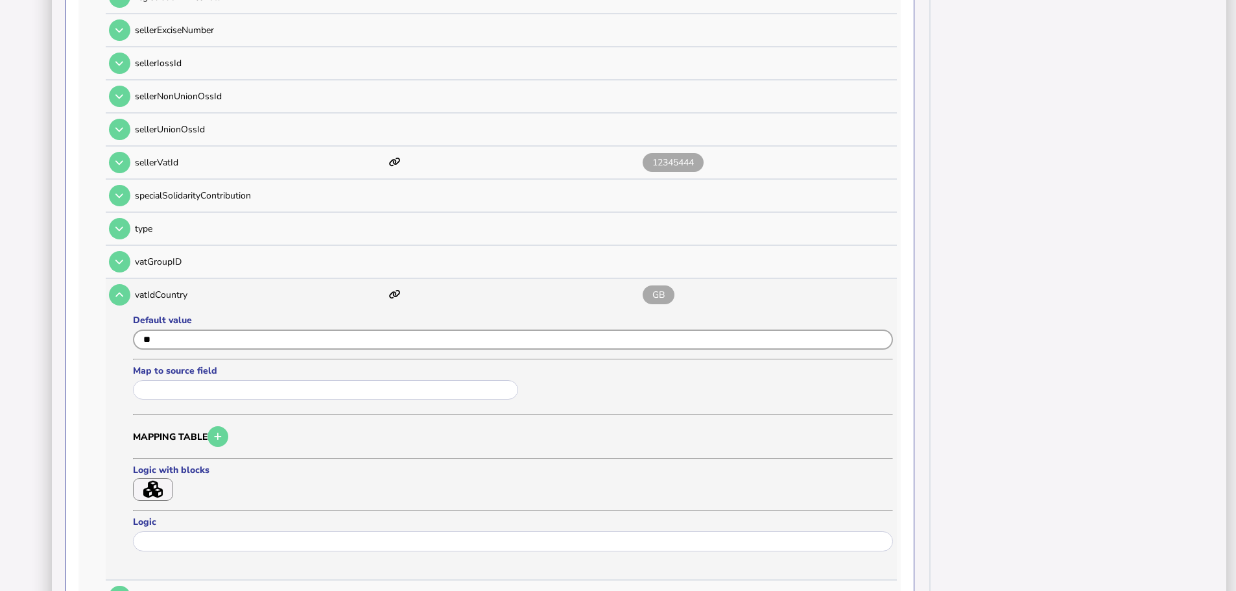
drag, startPoint x: 195, startPoint y: 319, endPoint x: 134, endPoint y: 322, distance: 61.0
click at [135, 329] on input "input" at bounding box center [513, 339] width 760 height 20
click at [182, 380] on input "text" at bounding box center [325, 390] width 385 height 20
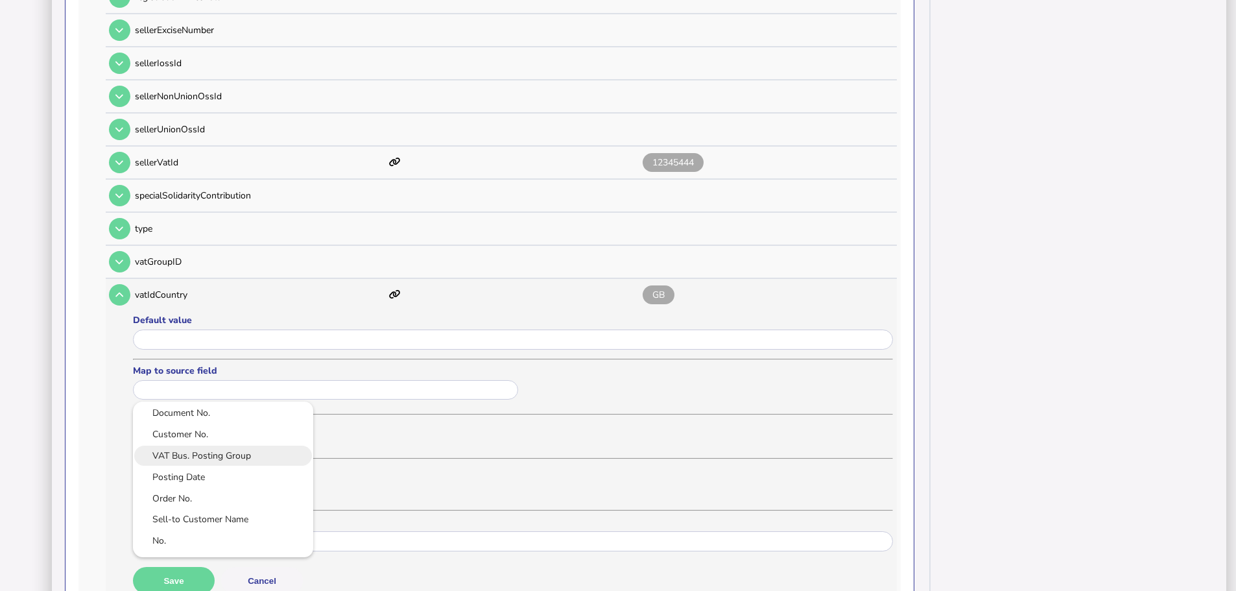
click at [194, 447] on link "VAT Bus. Posting Group" at bounding box center [223, 455] width 160 height 16
type input "**********"
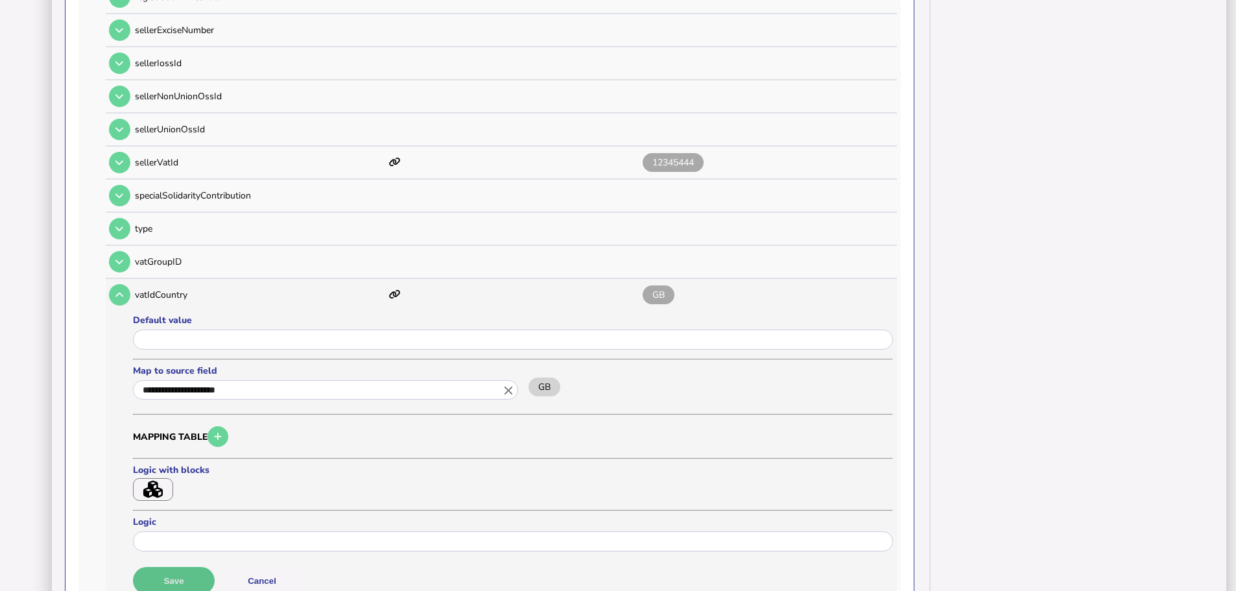
click at [182, 567] on button "Save" at bounding box center [174, 580] width 82 height 27
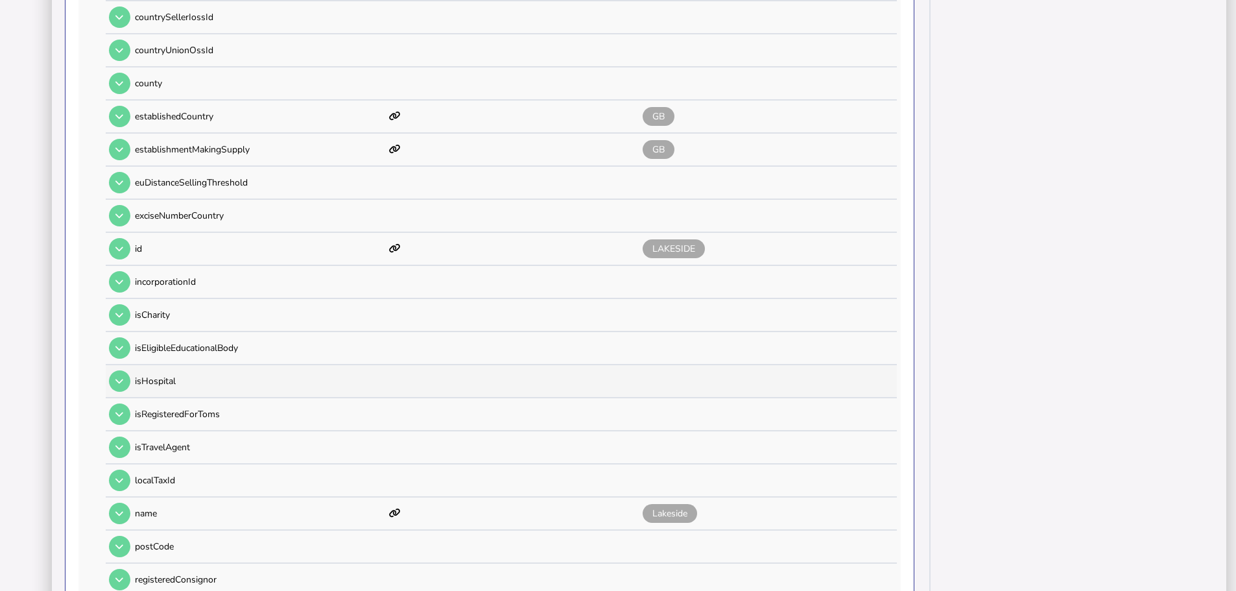
scroll to position [584, 0]
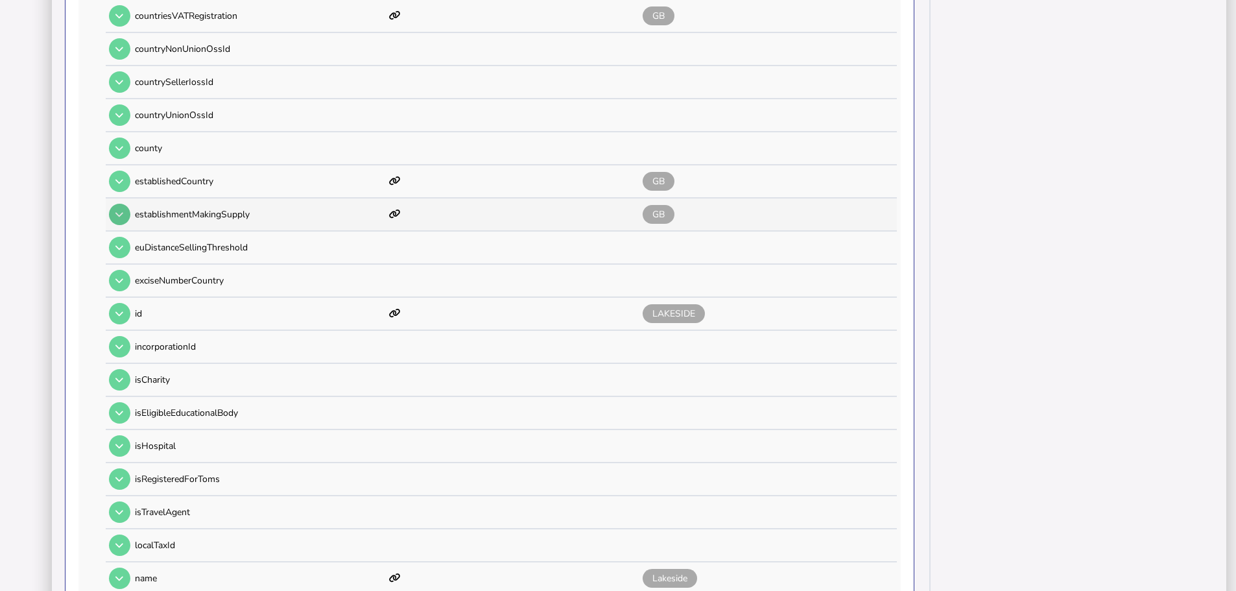
click at [122, 210] on icon at bounding box center [119, 214] width 8 height 8
type input "**"
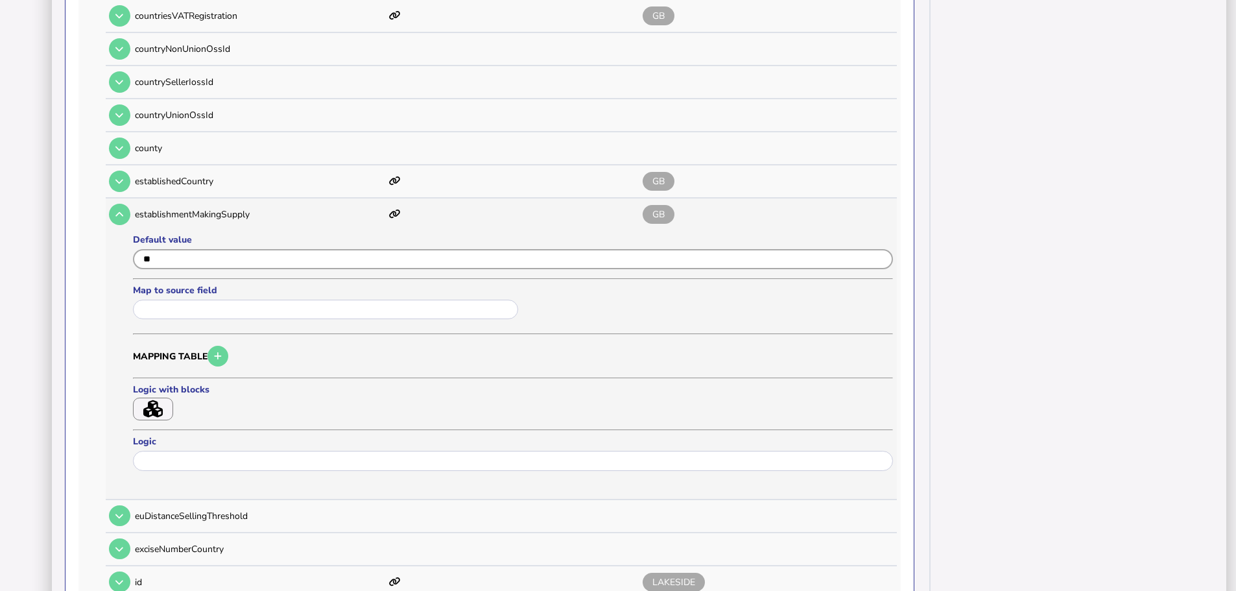
drag, startPoint x: 188, startPoint y: 244, endPoint x: 124, endPoint y: 241, distance: 64.3
click at [124, 241] on tr "establishmentMakingSupply GB Default value Map to source field Mapping table Lo…" at bounding box center [501, 348] width 791 height 301
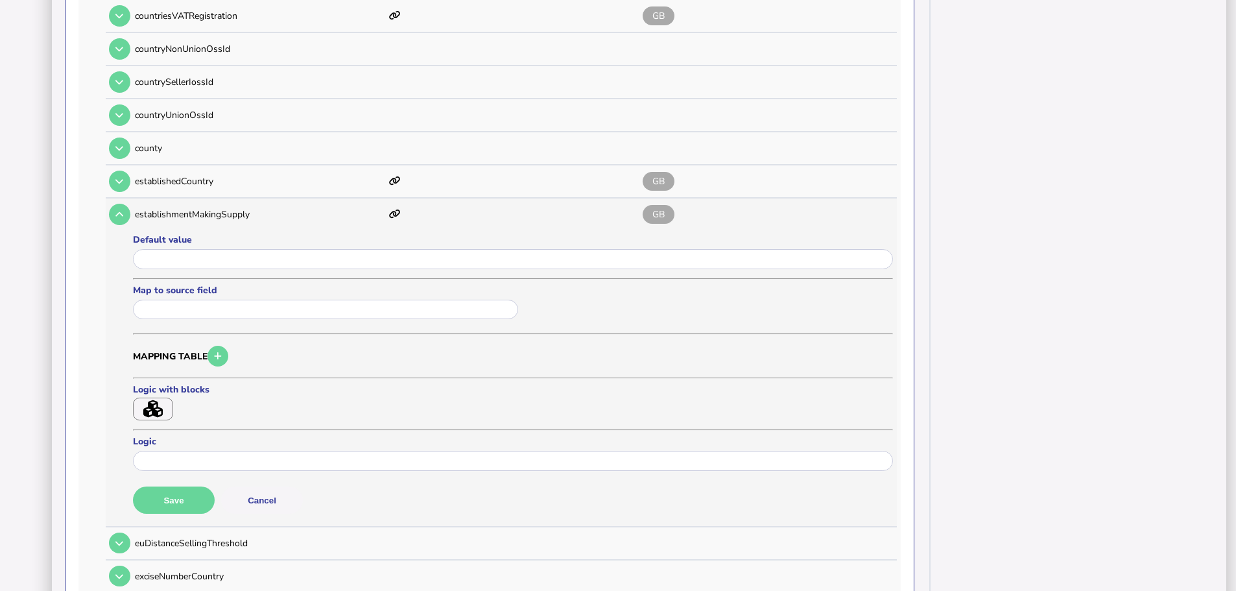
click at [185, 300] on input "text" at bounding box center [325, 310] width 385 height 20
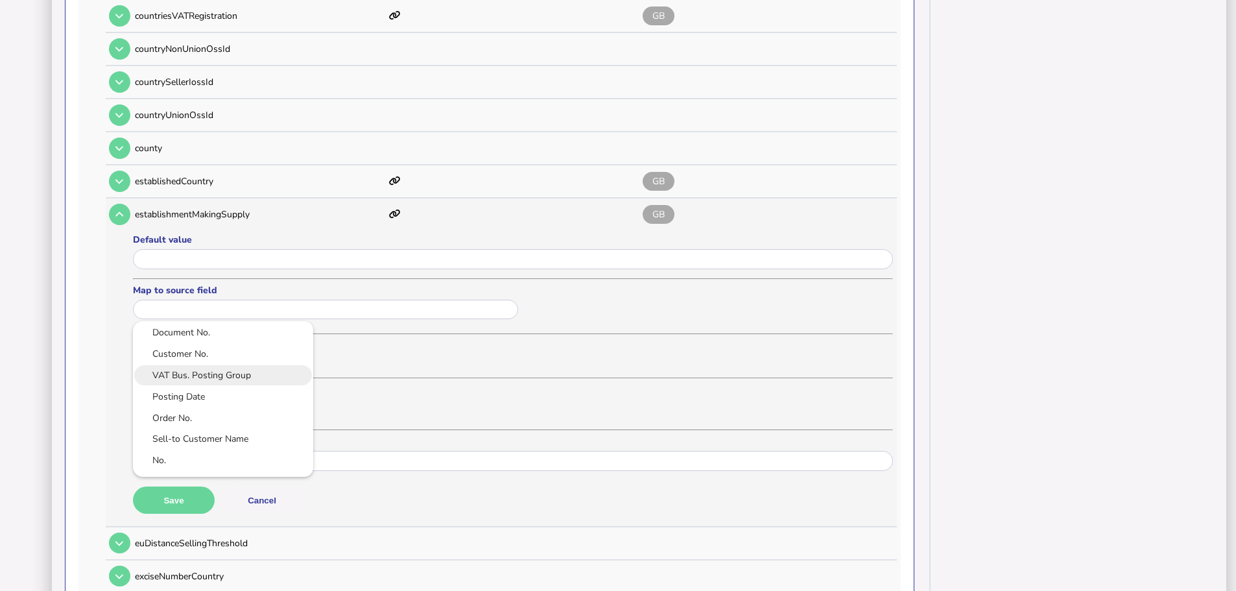
click at [208, 367] on link "VAT Bus. Posting Group" at bounding box center [223, 375] width 160 height 16
type input "**********"
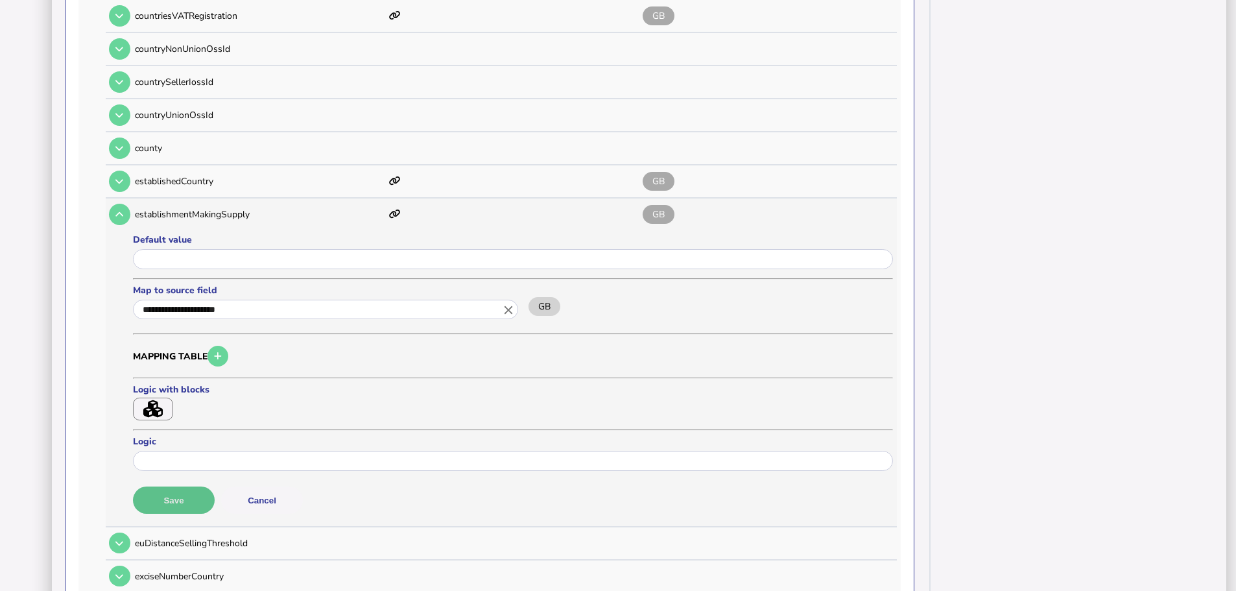
click at [200, 486] on button "Save" at bounding box center [174, 499] width 82 height 27
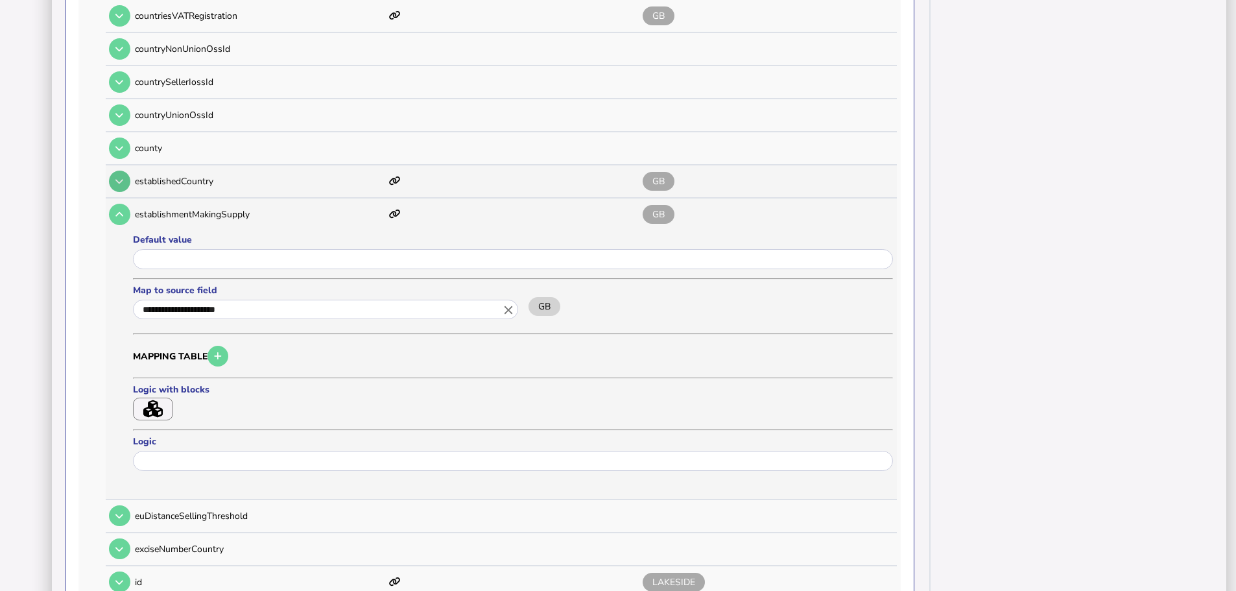
click at [123, 177] on icon at bounding box center [119, 181] width 8 height 8
type input "**"
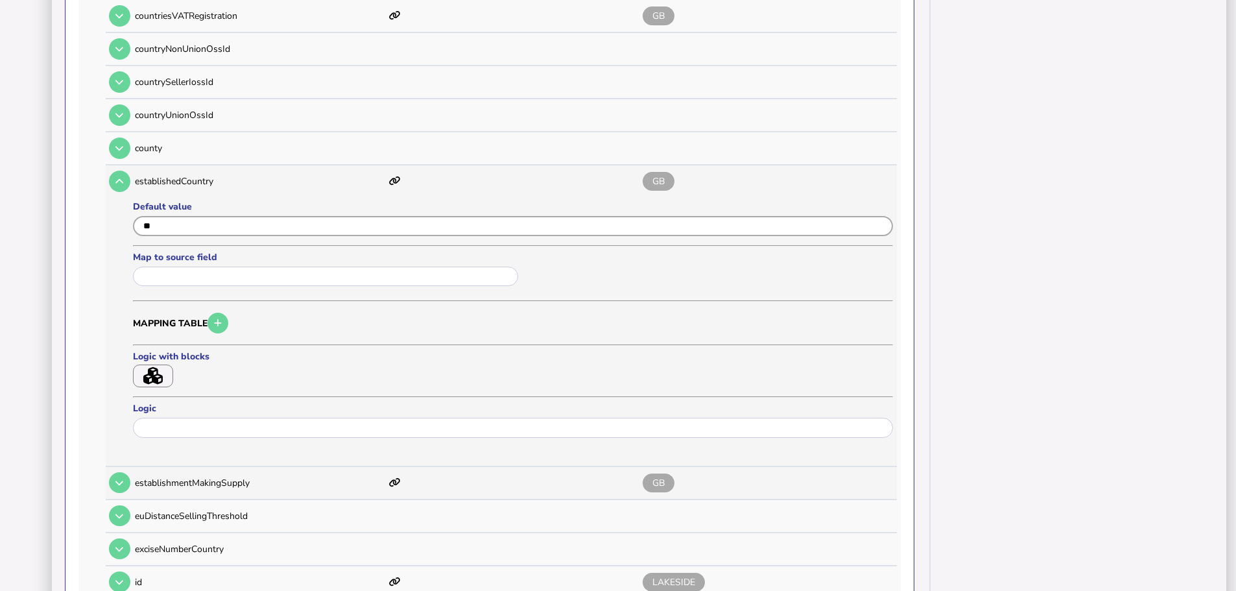
drag, startPoint x: 178, startPoint y: 207, endPoint x: 132, endPoint y: 208, distance: 45.4
click at [132, 208] on tr "establishedCountry GB Default value Map to source field Mapping table Logic wit…" at bounding box center [501, 315] width 791 height 301
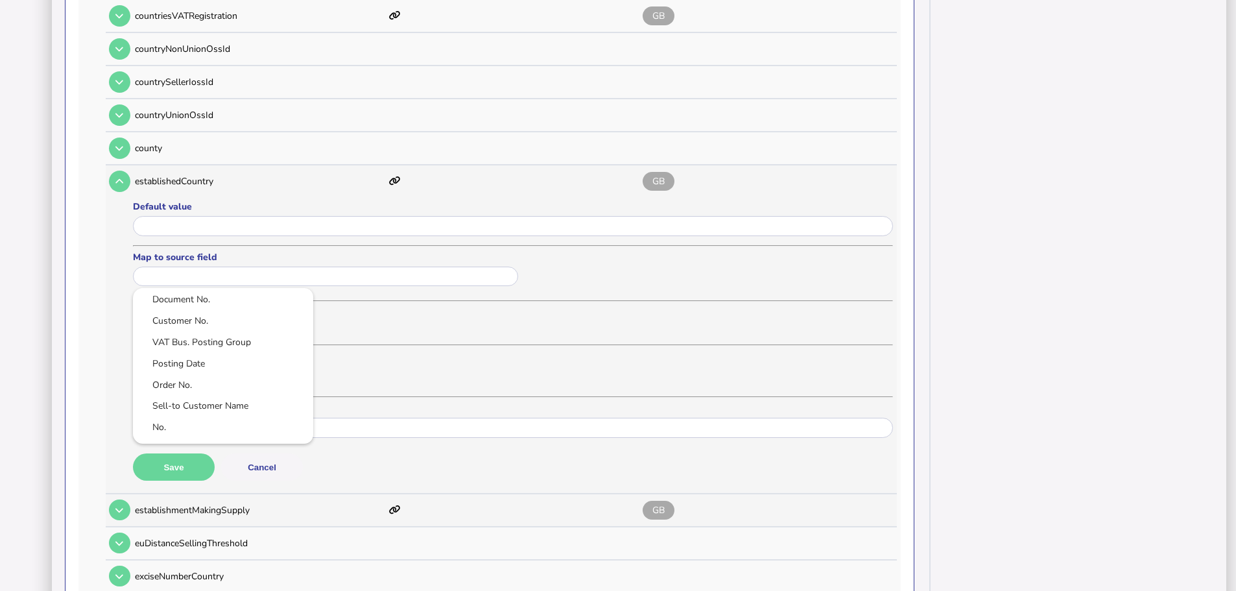
click at [172, 267] on input "text" at bounding box center [325, 277] width 385 height 20
click at [188, 334] on link "VAT Bus. Posting Group" at bounding box center [223, 342] width 160 height 16
type input "**********"
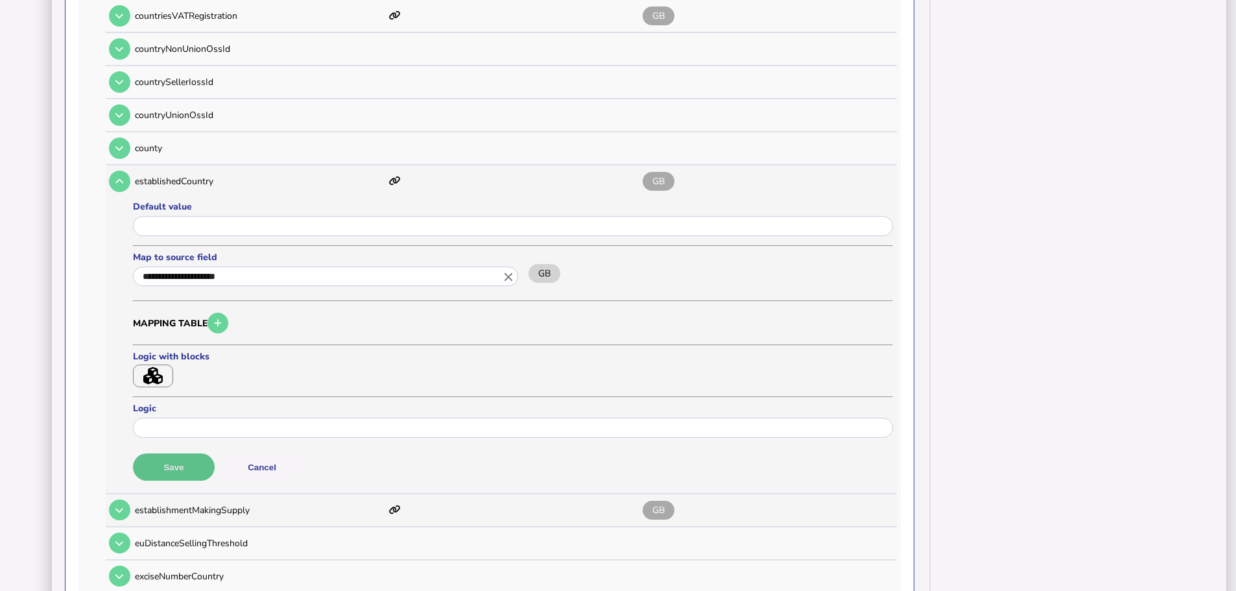
click at [178, 453] on button "Save" at bounding box center [174, 466] width 82 height 27
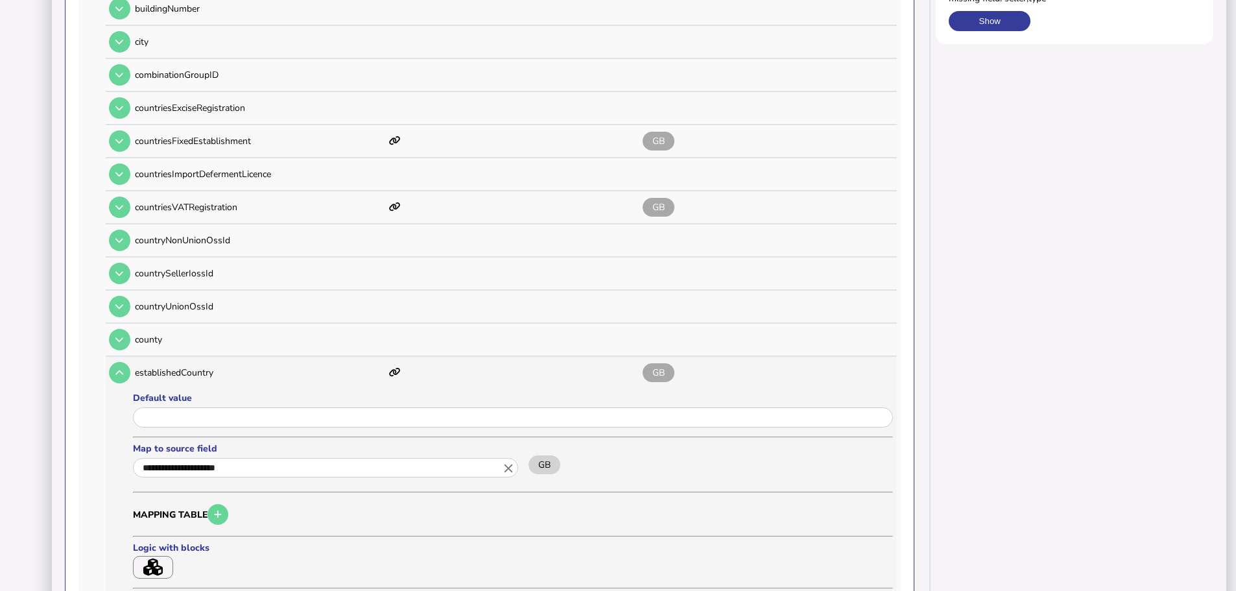
scroll to position [324, 0]
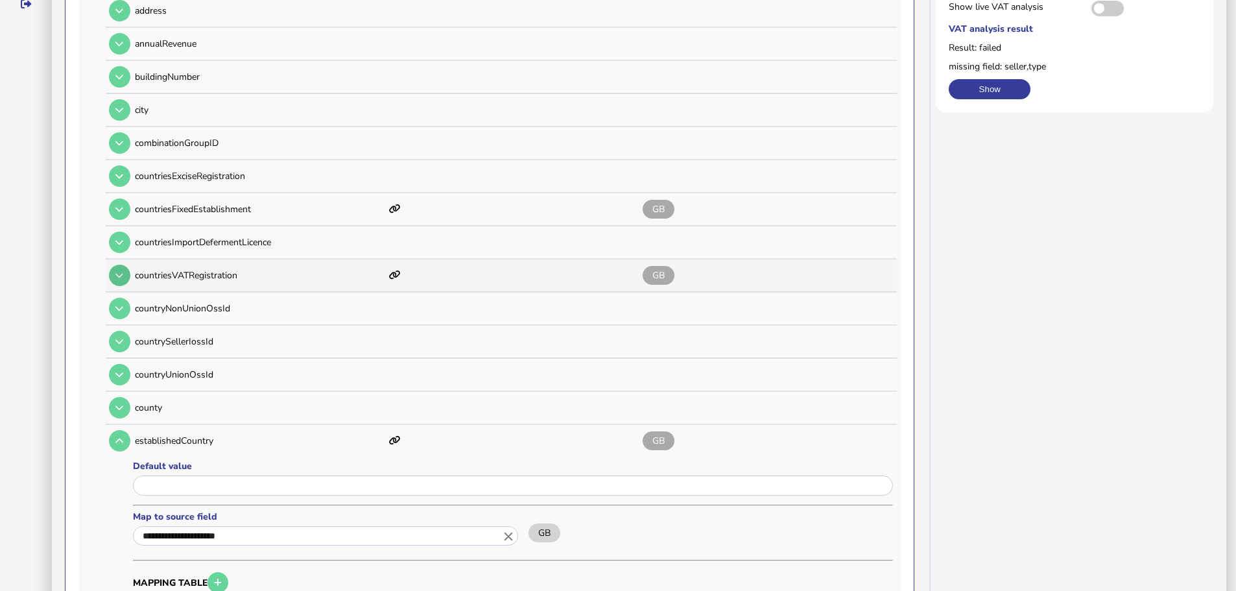
click at [121, 271] on icon at bounding box center [119, 275] width 8 height 8
type input "**"
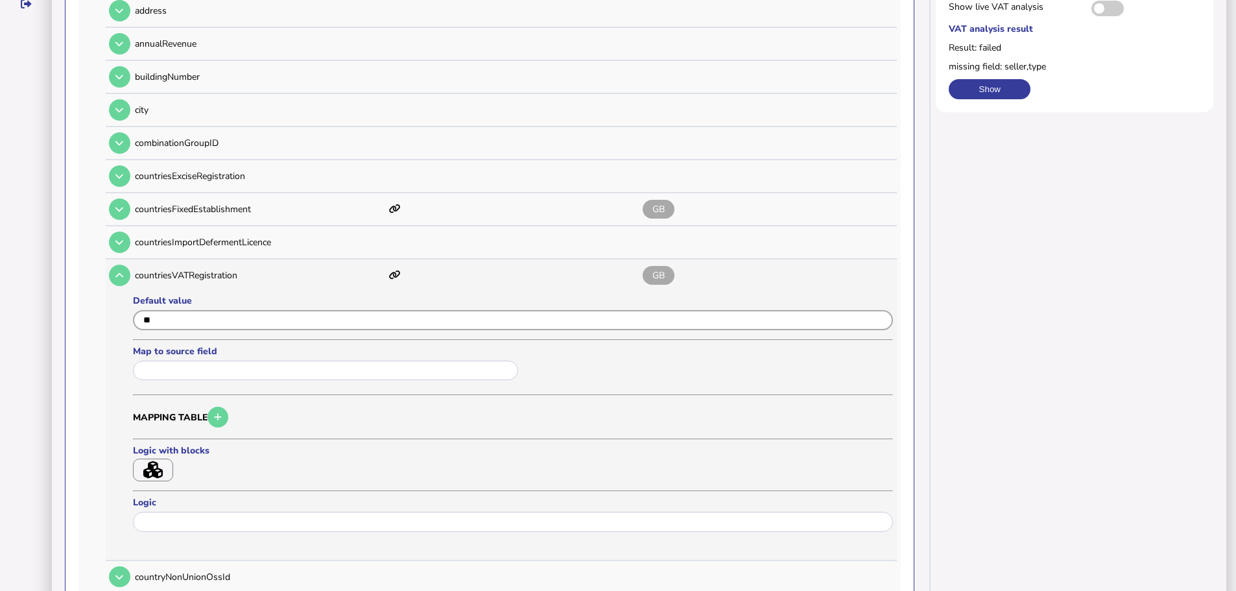
click at [185, 310] on input "input" at bounding box center [513, 320] width 760 height 20
type input "*"
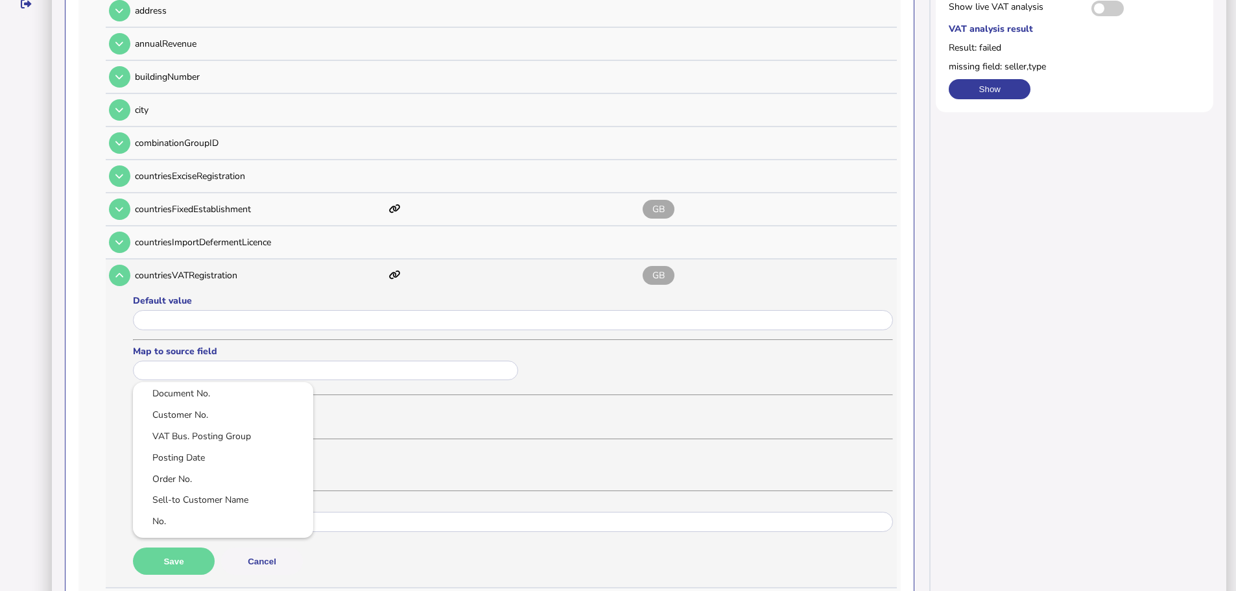
click at [185, 361] on input "text" at bounding box center [325, 371] width 385 height 20
click at [209, 428] on link "VAT Bus. Posting Group" at bounding box center [223, 436] width 160 height 16
type input "**********"
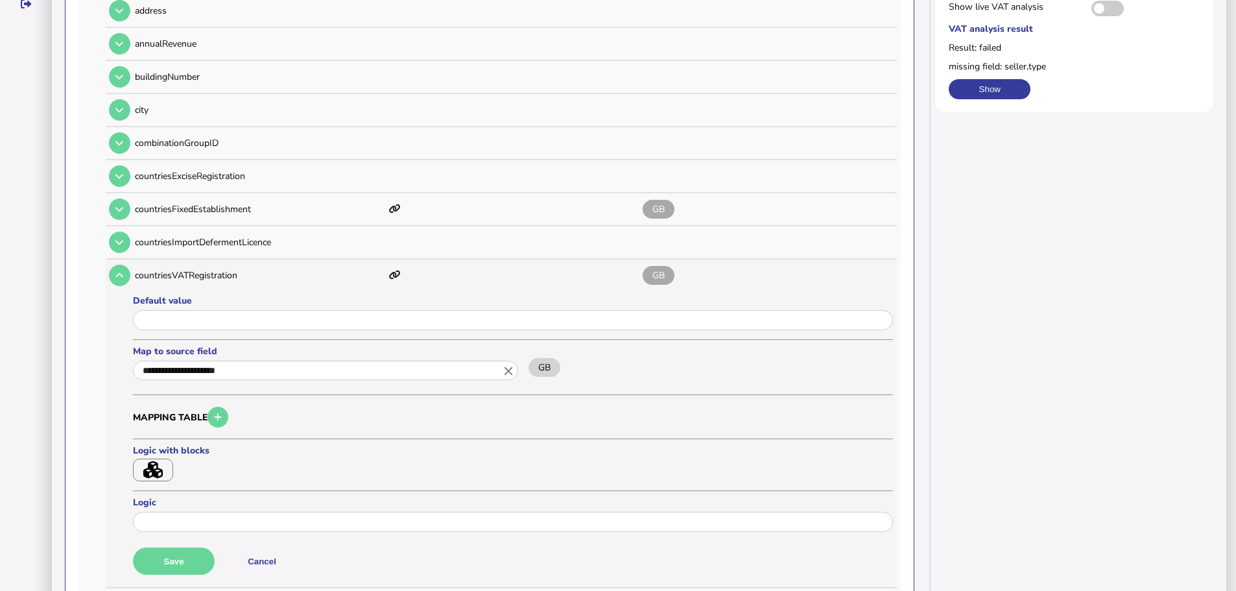
click at [198, 547] on button "Save" at bounding box center [174, 560] width 82 height 27
click at [125, 200] on button at bounding box center [119, 208] width 21 height 21
type input "**"
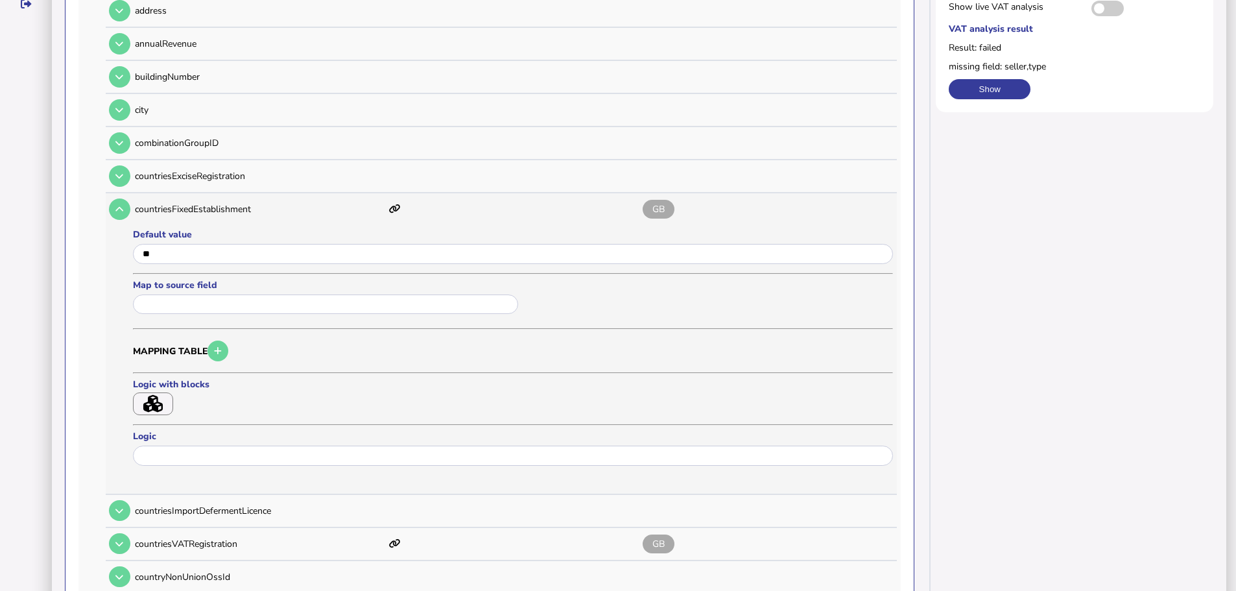
click at [185, 248] on div at bounding box center [513, 256] width 760 height 26
click at [182, 246] on input "input" at bounding box center [513, 254] width 760 height 20
type input "*"
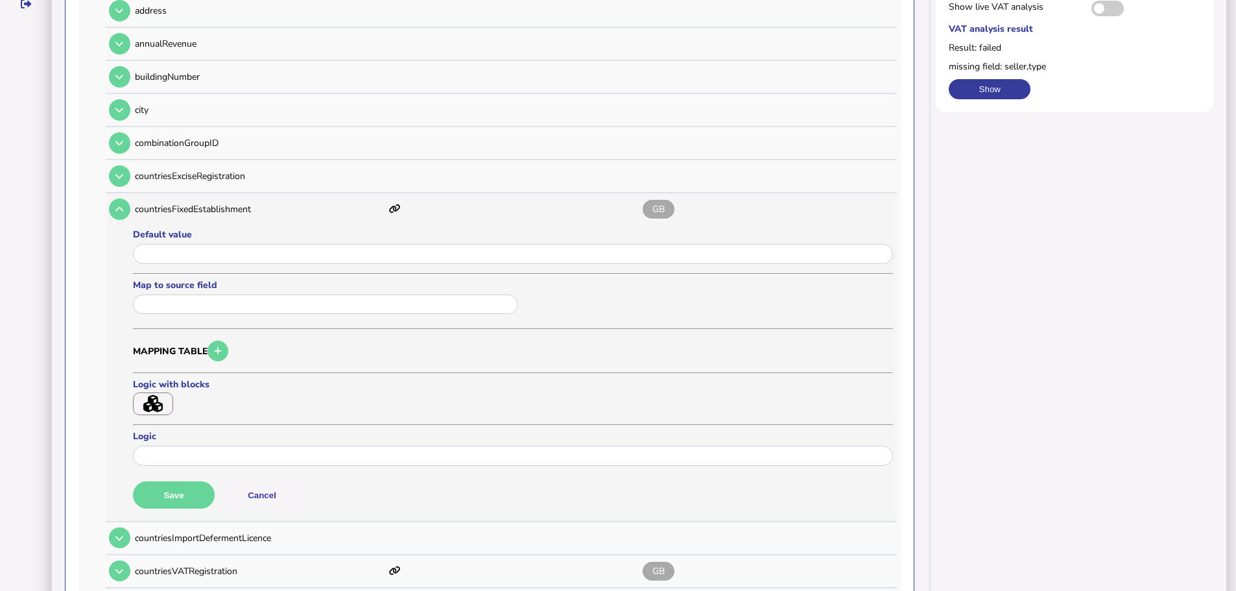
click at [180, 294] on input "text" at bounding box center [325, 304] width 385 height 20
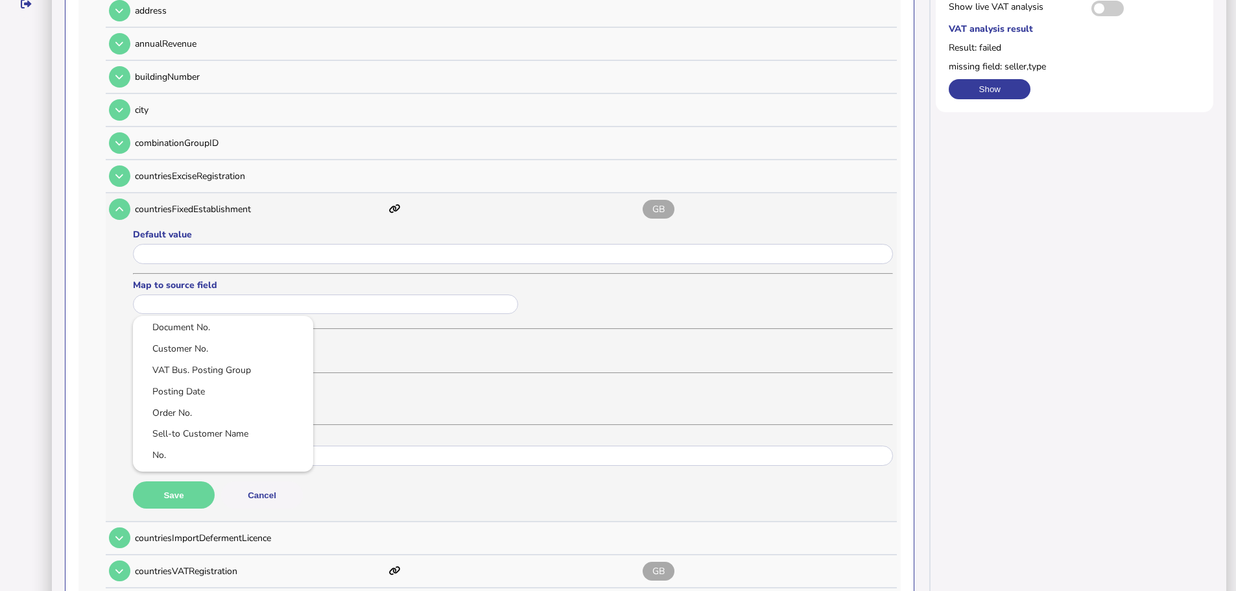
drag, startPoint x: 196, startPoint y: 351, endPoint x: 216, endPoint y: 424, distance: 75.4
click at [196, 362] on link "VAT Bus. Posting Group" at bounding box center [223, 370] width 160 height 16
type input "**********"
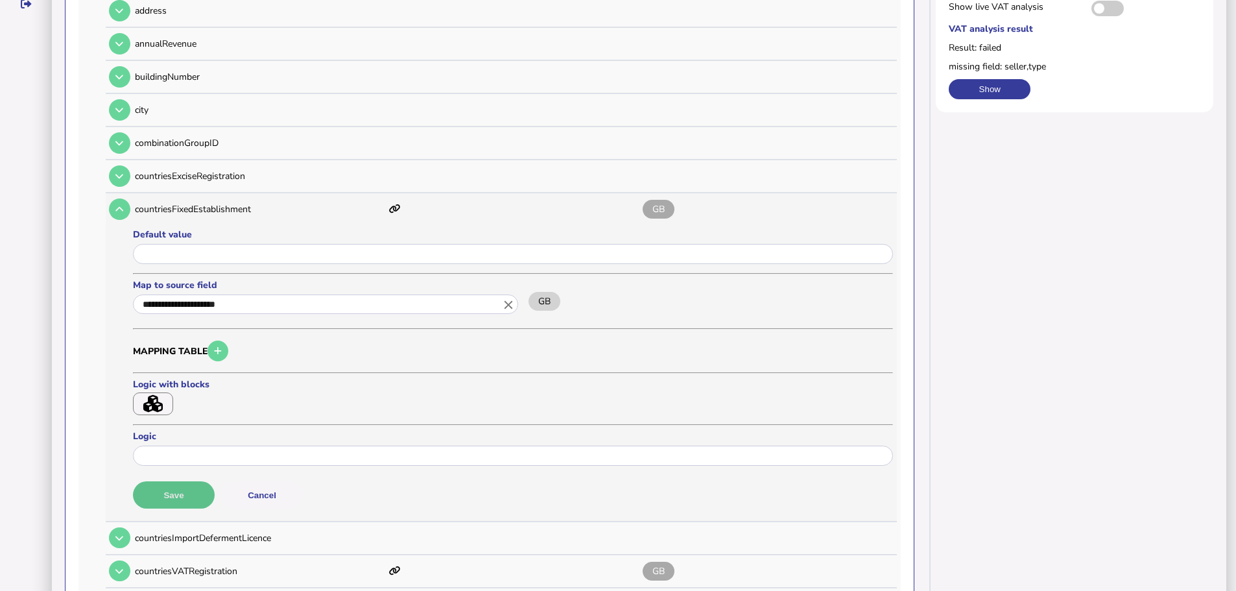
drag, startPoint x: 202, startPoint y: 476, endPoint x: 260, endPoint y: 370, distance: 120.4
click at [202, 481] on button "Save" at bounding box center [174, 494] width 82 height 27
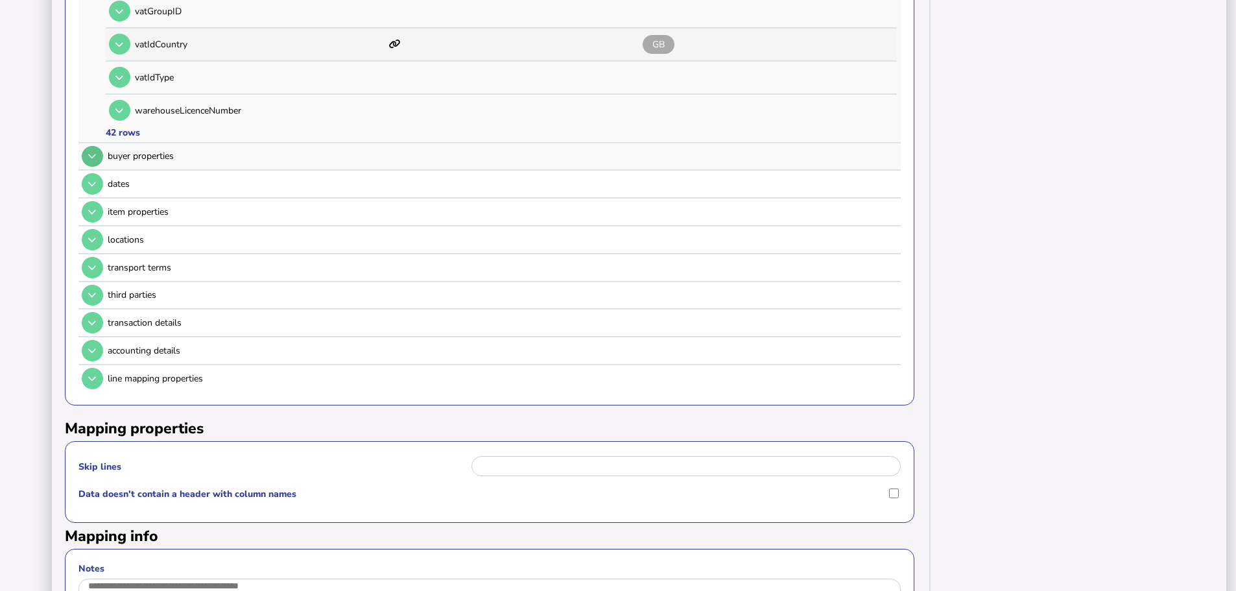
click at [96, 152] on icon at bounding box center [92, 156] width 8 height 8
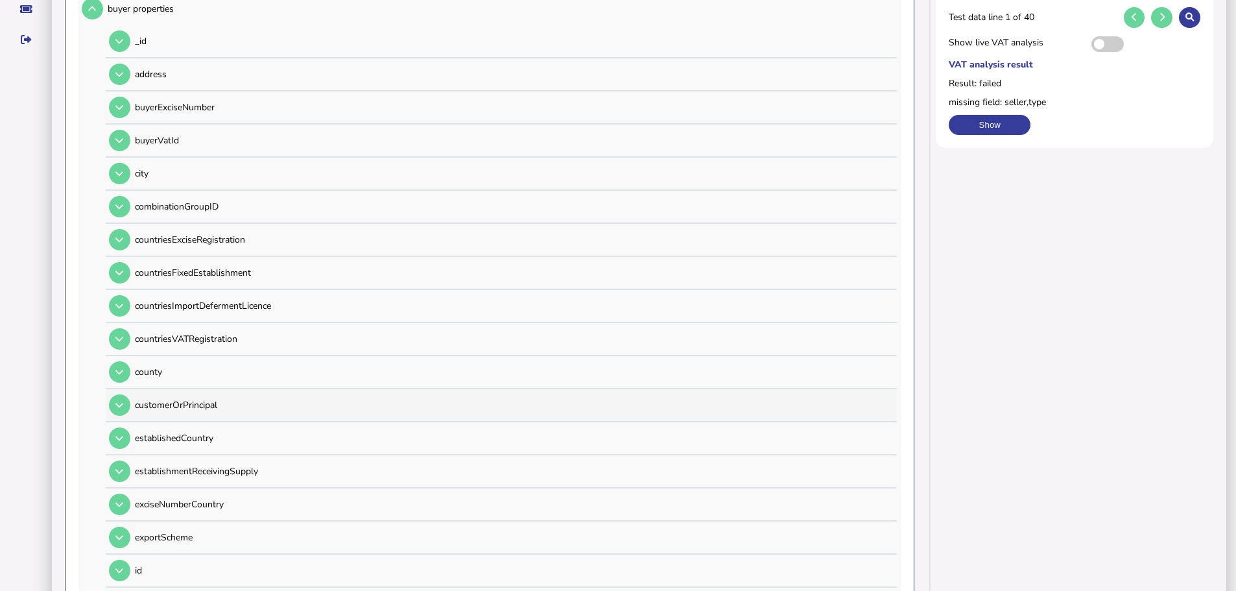
scroll to position [158, 0]
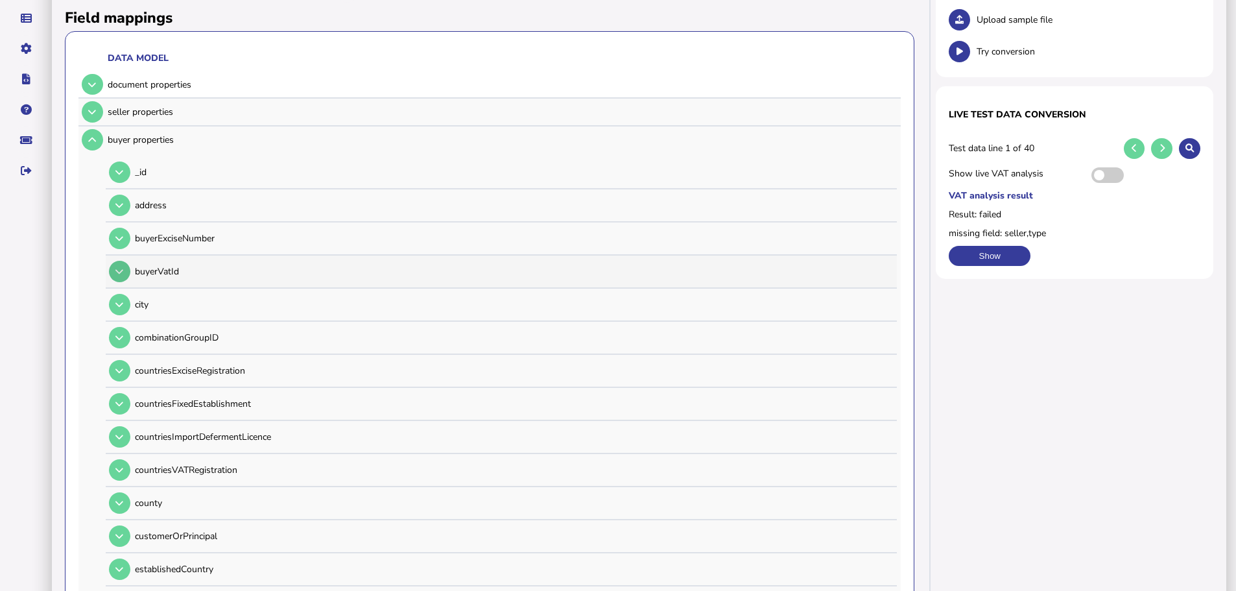
click at [119, 267] on icon at bounding box center [119, 271] width 8 height 8
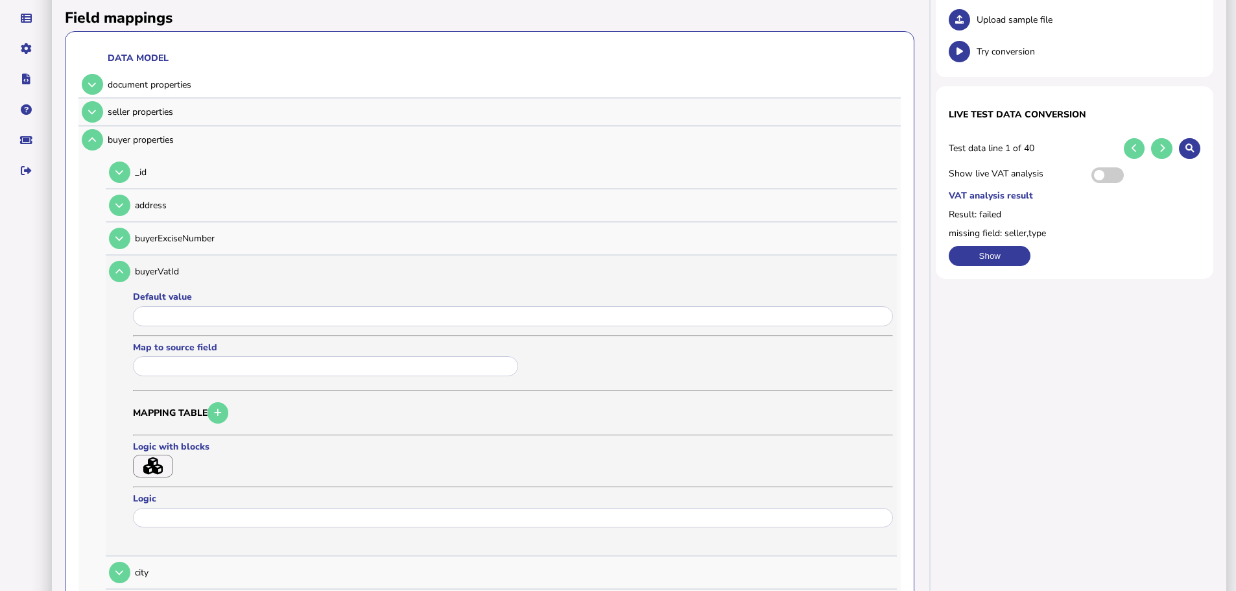
click at [195, 356] on input "text" at bounding box center [325, 366] width 385 height 20
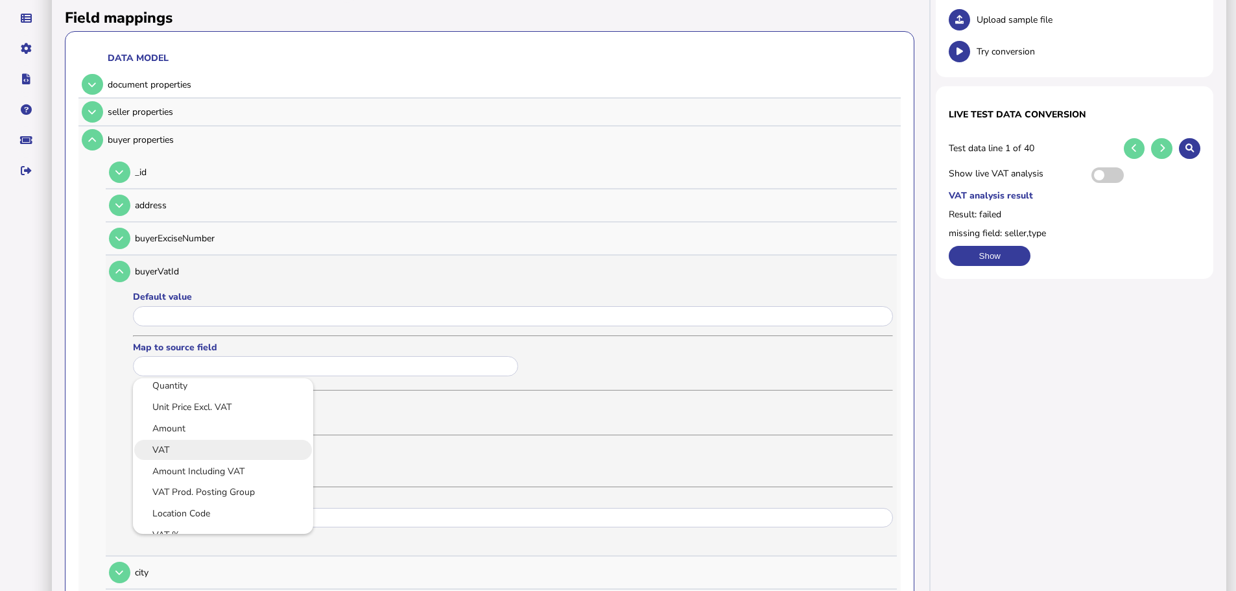
scroll to position [324, 0]
click at [202, 482] on link "Customer VAT registration number" at bounding box center [223, 490] width 160 height 16
type input "**********"
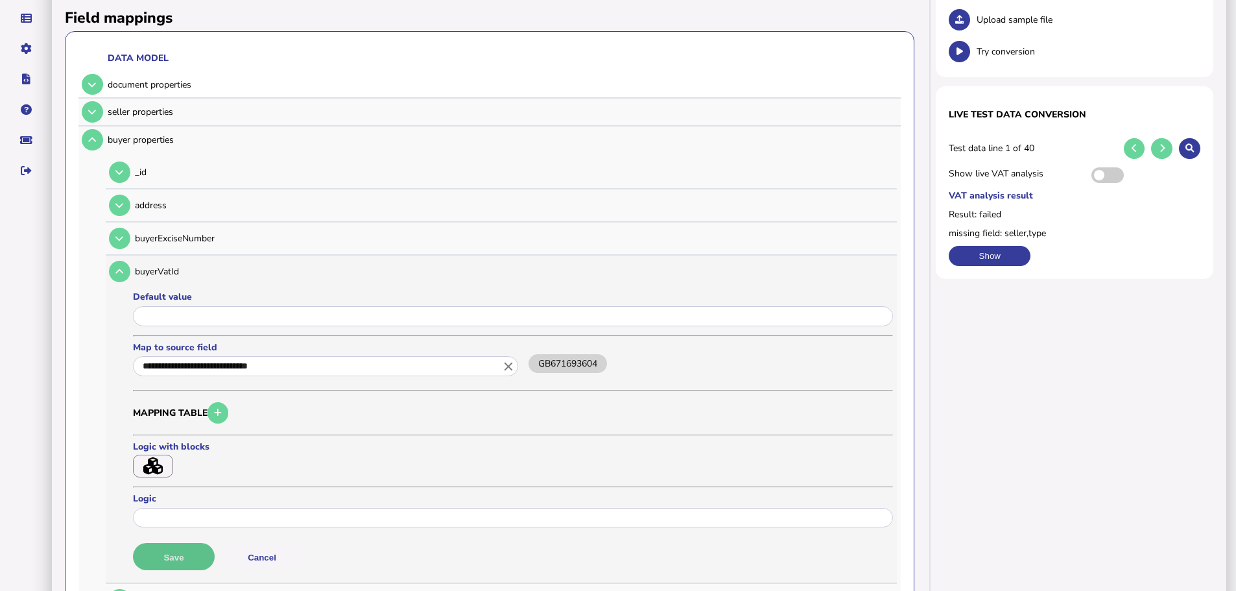
click at [195, 543] on button "Save" at bounding box center [174, 556] width 82 height 27
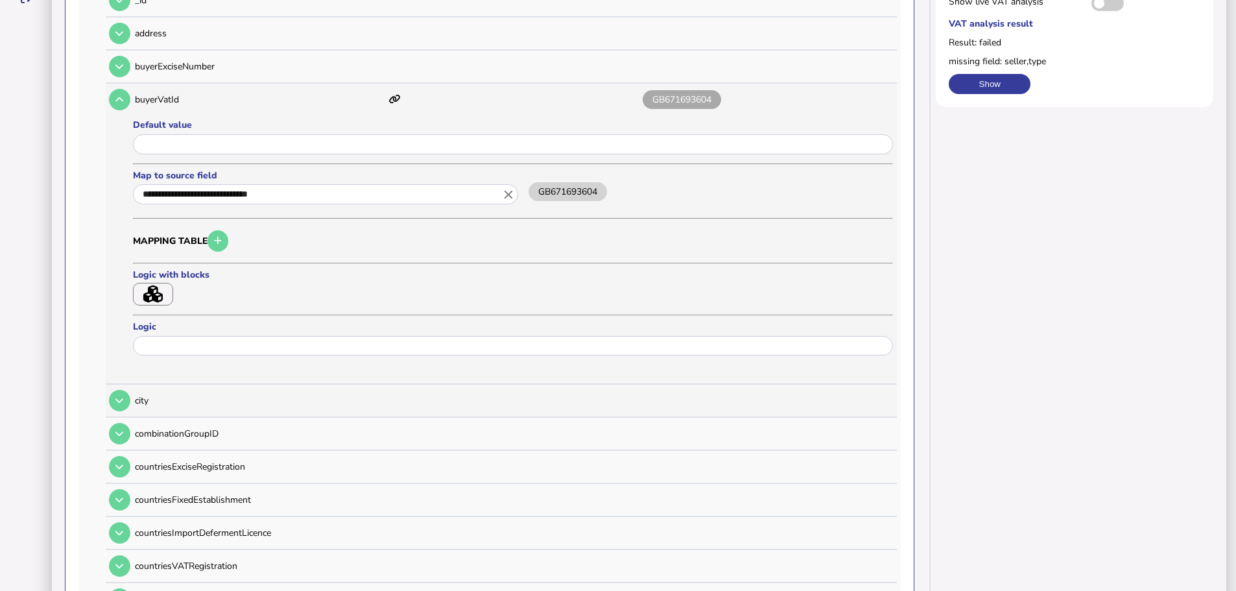
scroll to position [352, 0]
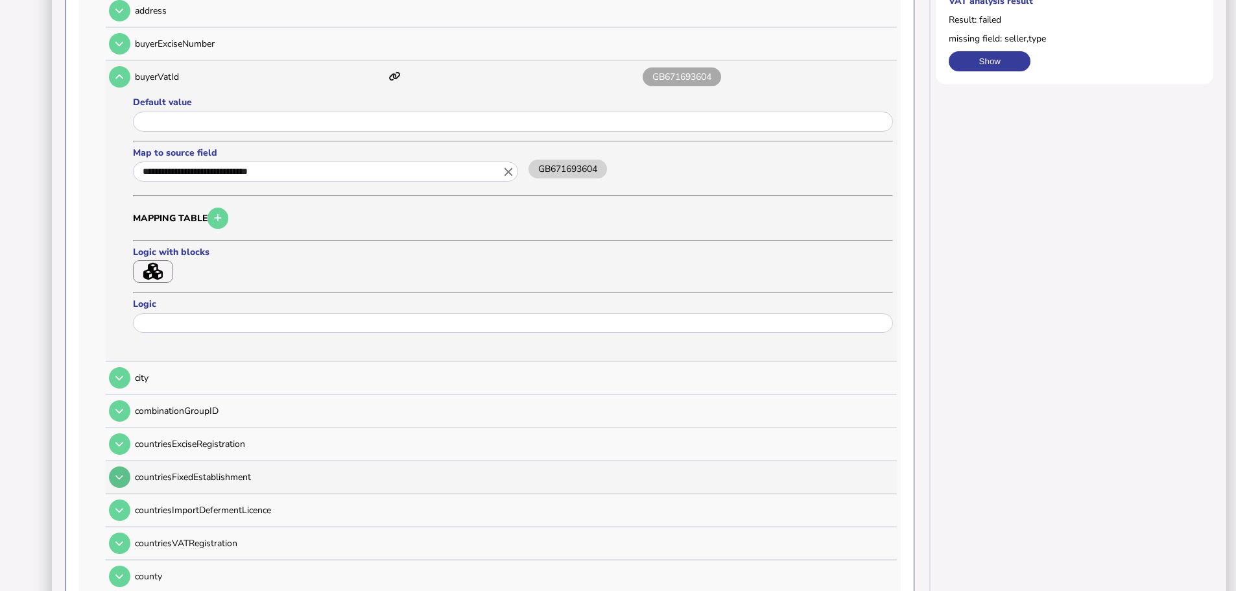
click at [121, 473] on icon at bounding box center [119, 477] width 8 height 8
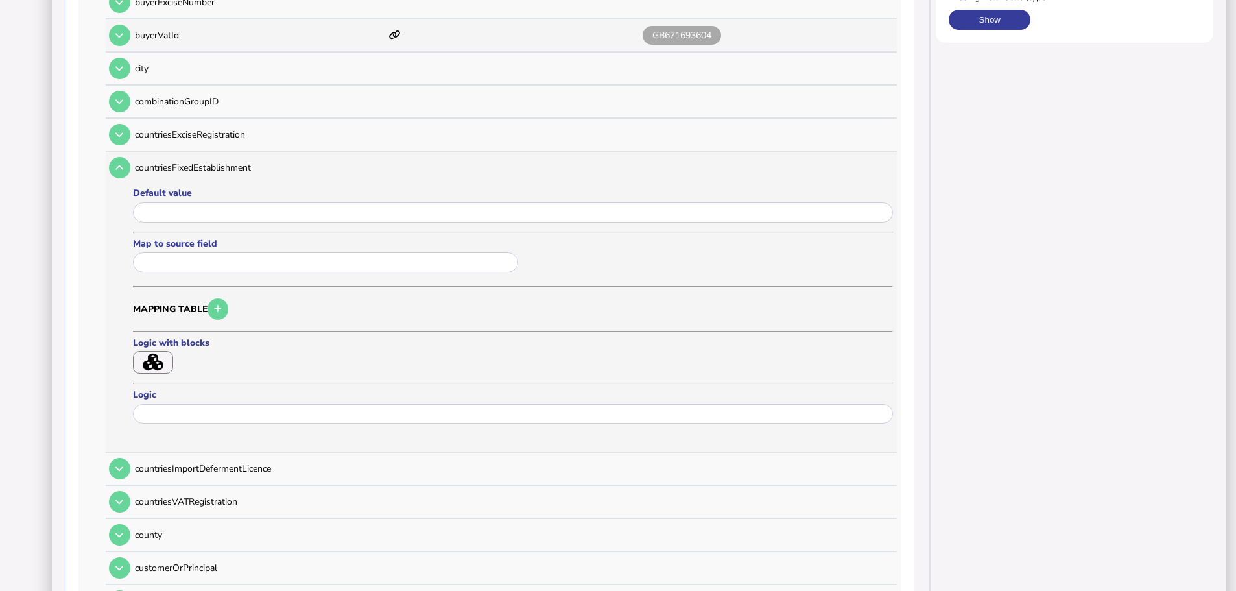
scroll to position [417, 0]
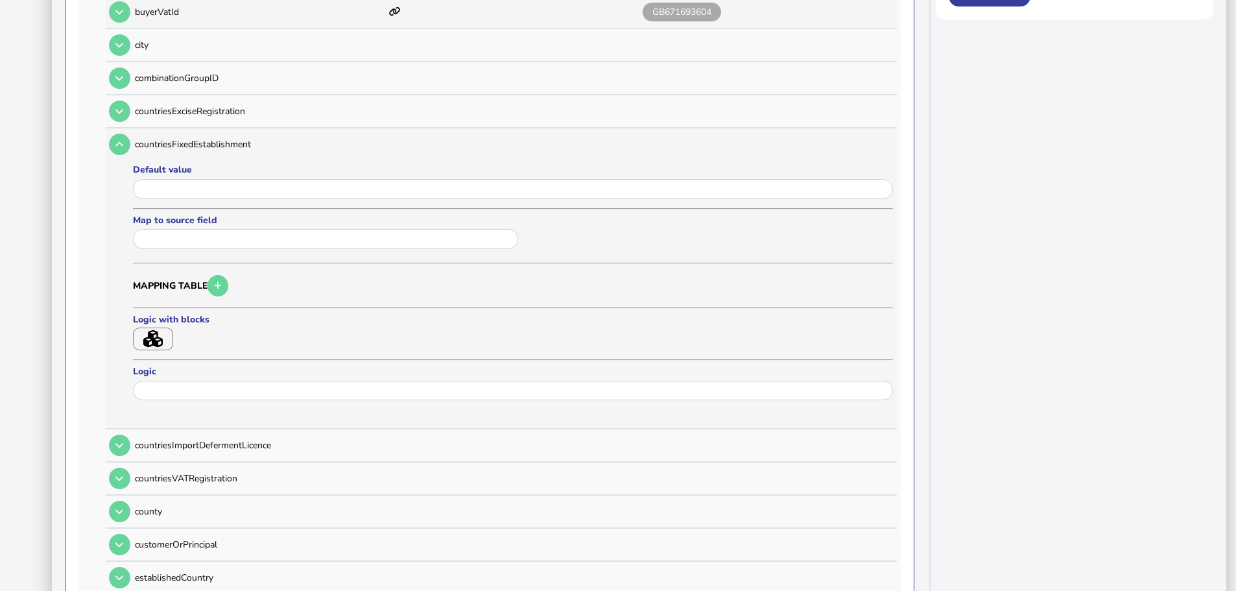
click at [204, 230] on input "text" at bounding box center [325, 239] width 385 height 20
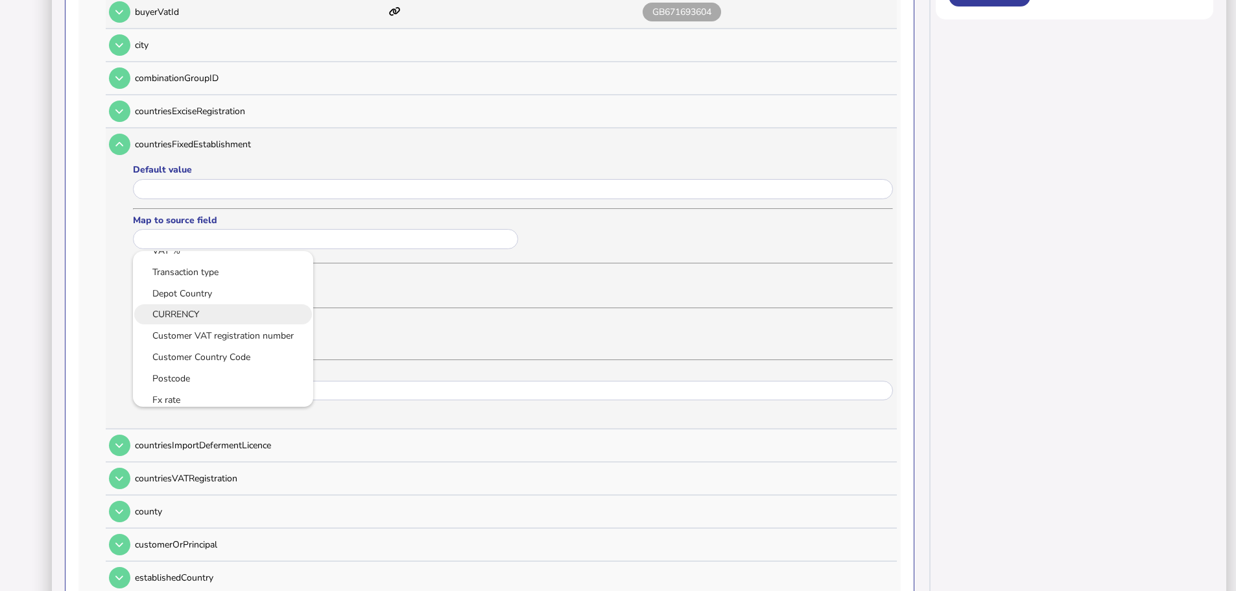
scroll to position [356, 0]
click at [217, 345] on link "Customer Country Code" at bounding box center [223, 353] width 160 height 16
type input "**********"
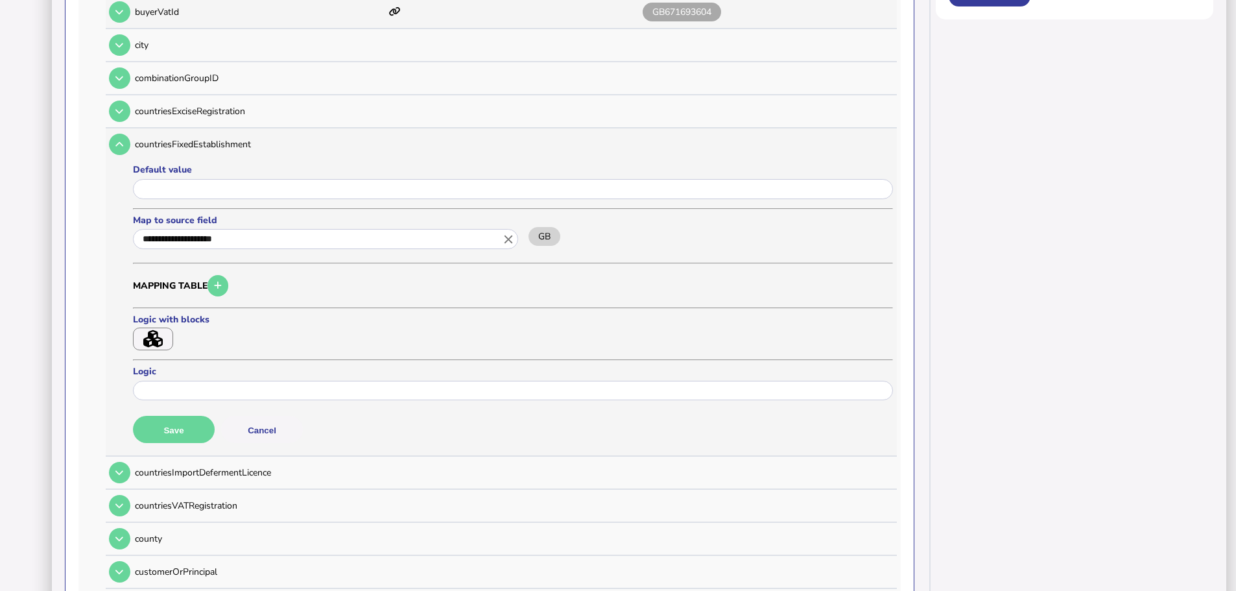
click at [186, 416] on button "Save" at bounding box center [174, 429] width 82 height 27
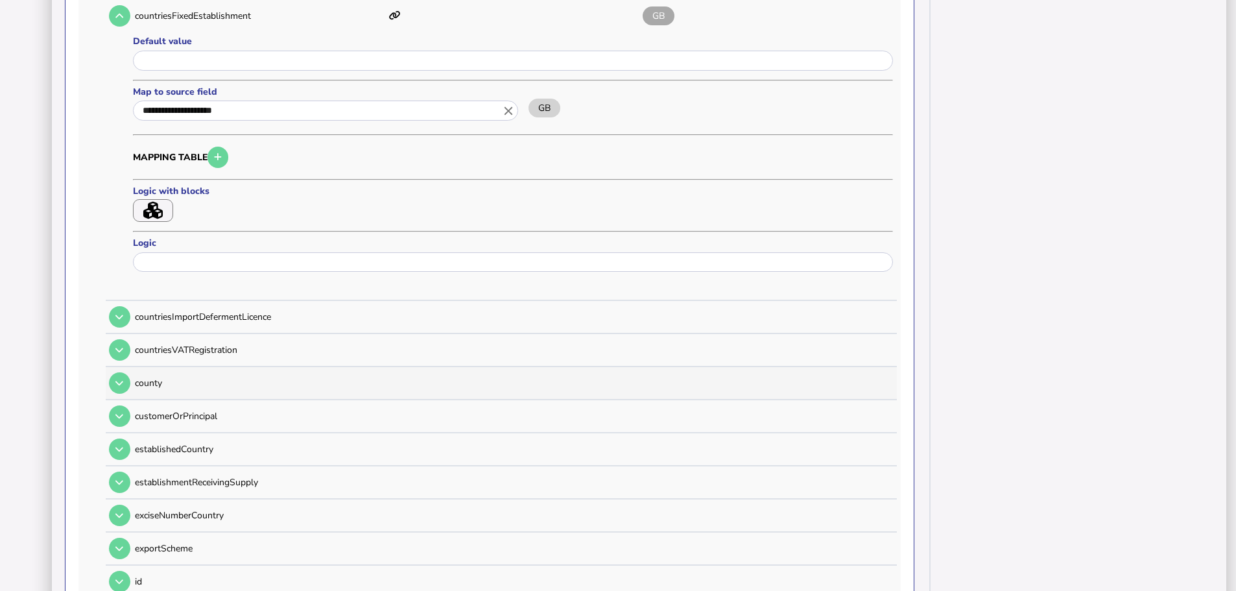
scroll to position [547, 0]
click at [123, 344] on icon at bounding box center [119, 348] width 8 height 8
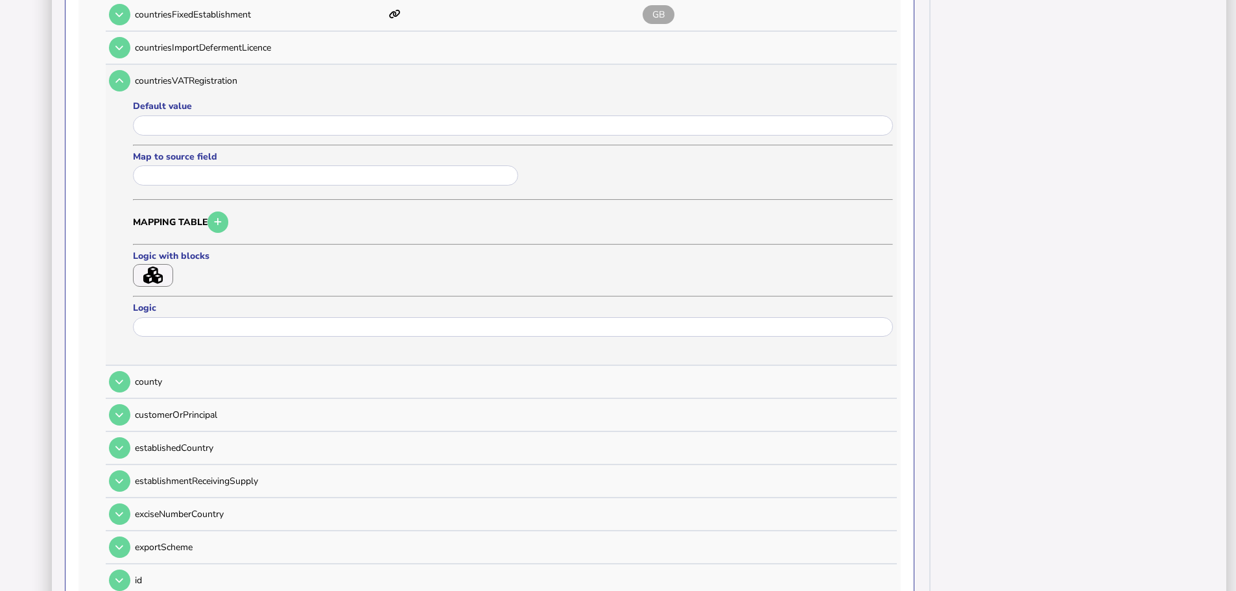
click at [181, 171] on div at bounding box center [327, 175] width 389 height 23
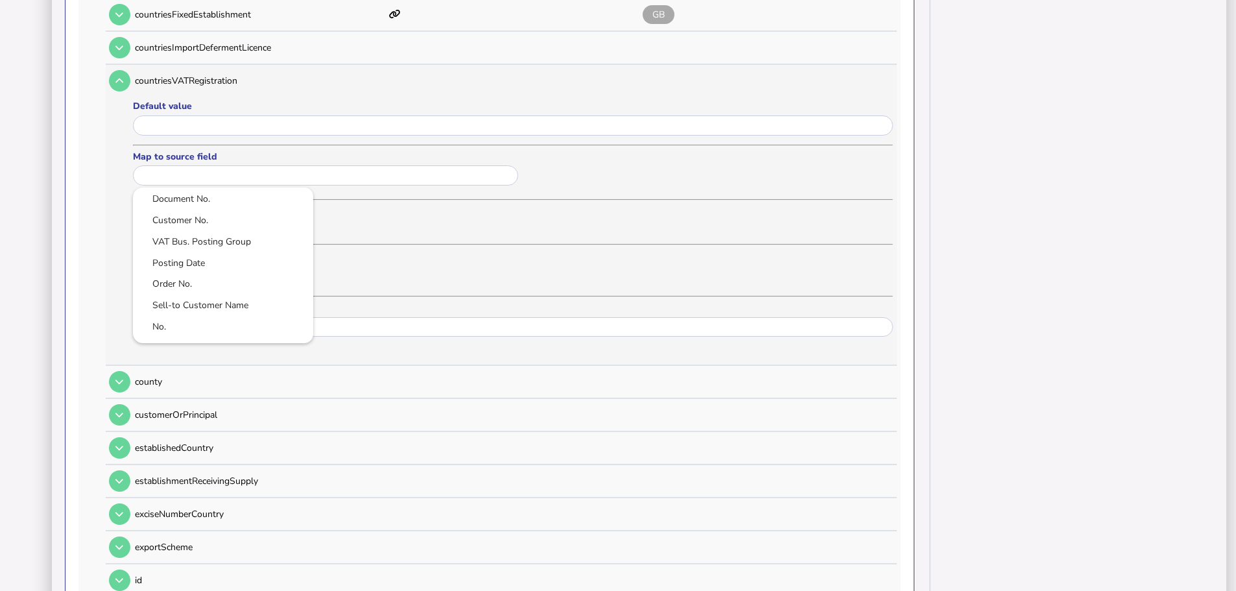
click at [182, 166] on input "text" at bounding box center [325, 175] width 385 height 20
click at [198, 281] on link "Customer Country Code" at bounding box center [223, 289] width 160 height 16
type input "**********"
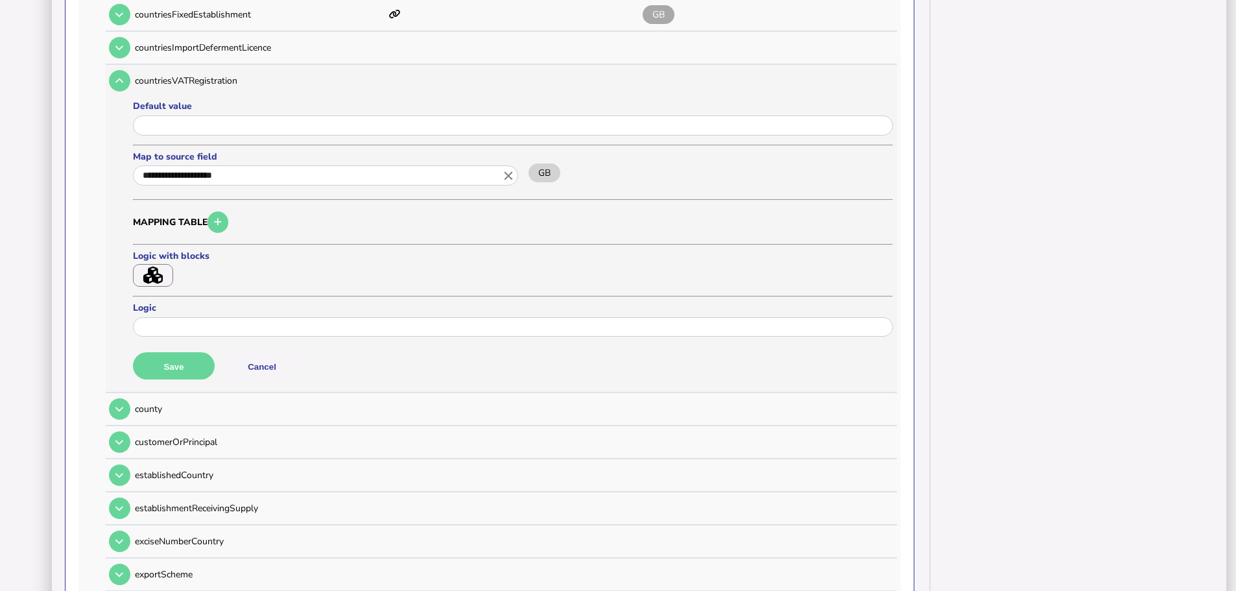
scroll to position [0, 0]
click at [178, 355] on button "Save" at bounding box center [174, 365] width 82 height 27
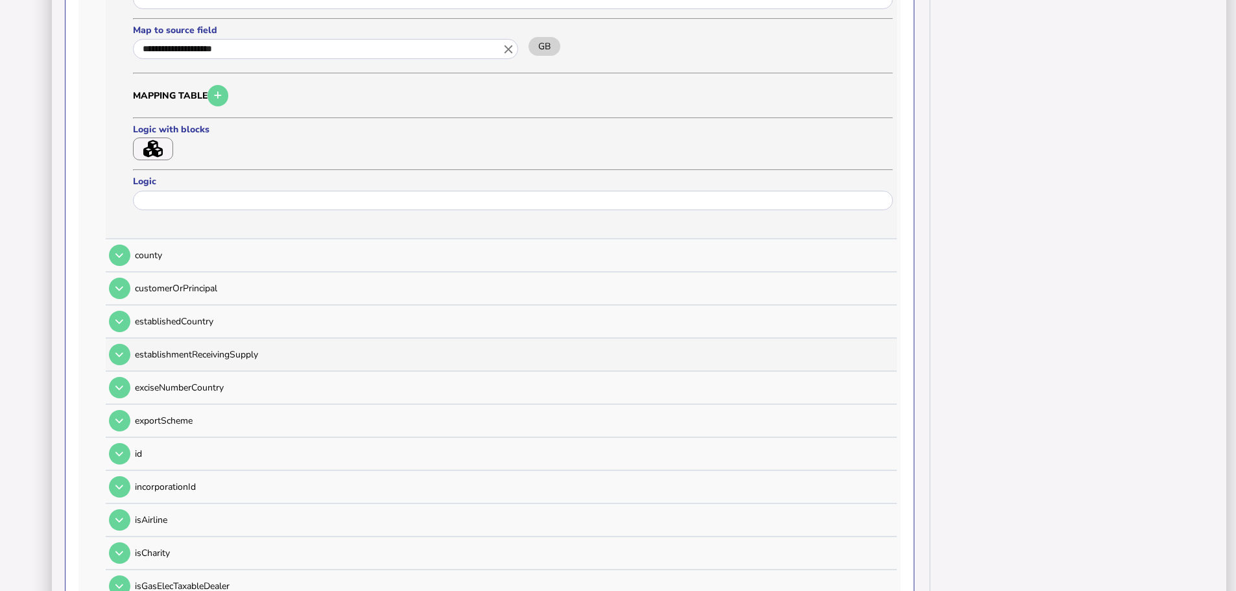
scroll to position [676, 0]
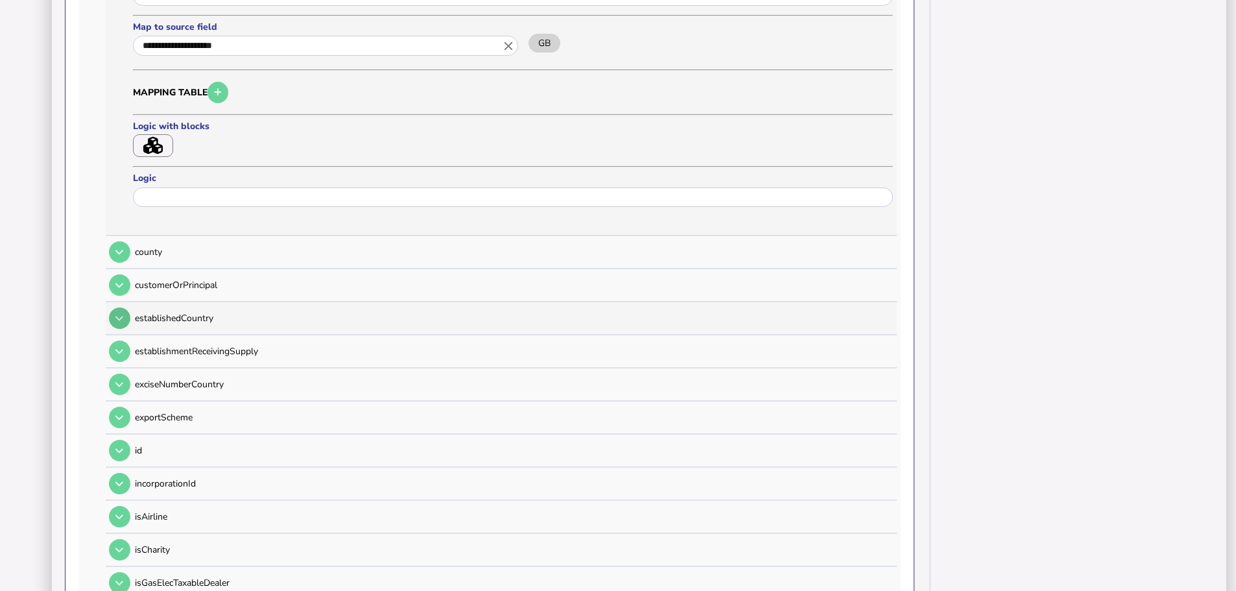
click at [123, 314] on icon at bounding box center [119, 318] width 8 height 8
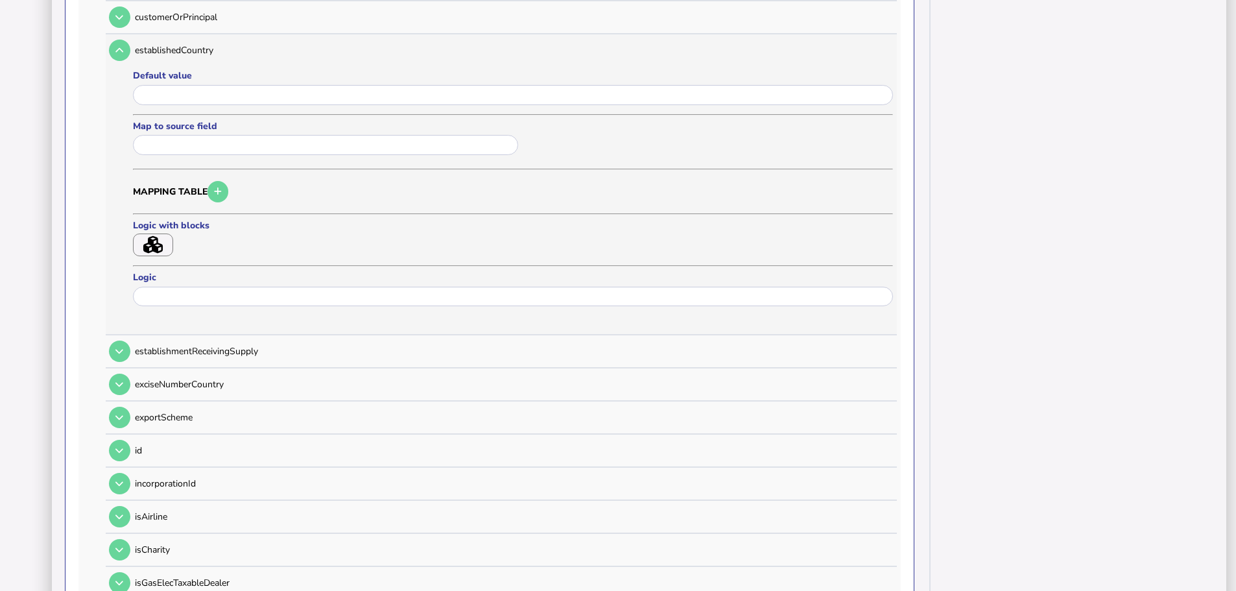
click at [198, 135] on input "text" at bounding box center [325, 145] width 385 height 20
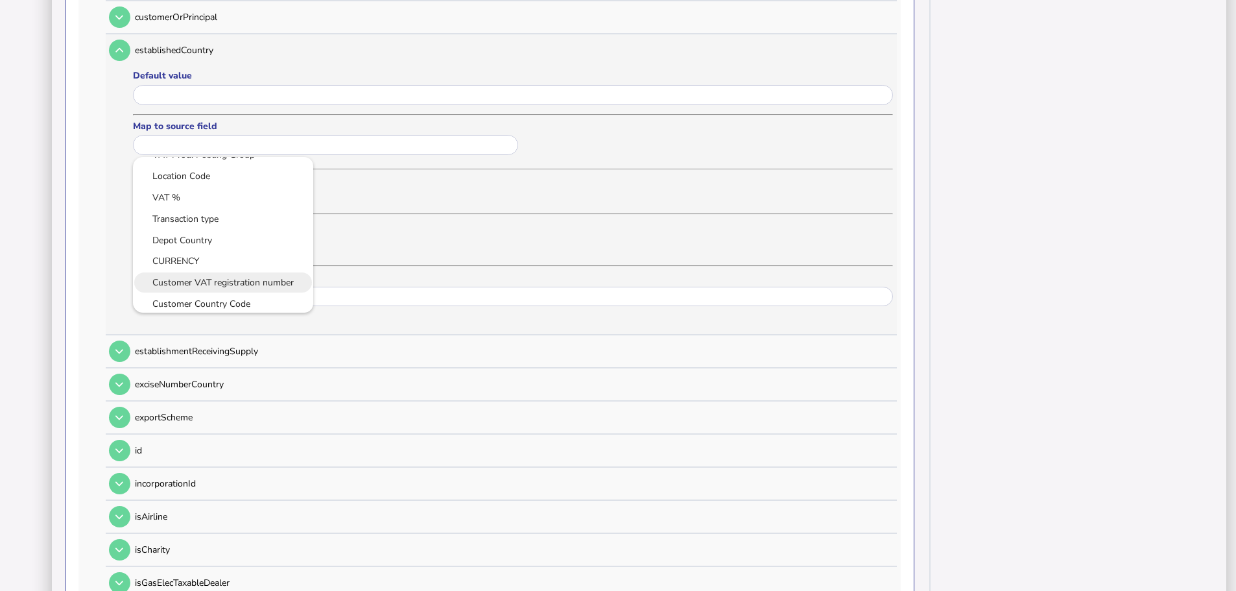
scroll to position [356, 0]
click at [192, 251] on link "Customer Country Code" at bounding box center [223, 259] width 160 height 16
type input "**********"
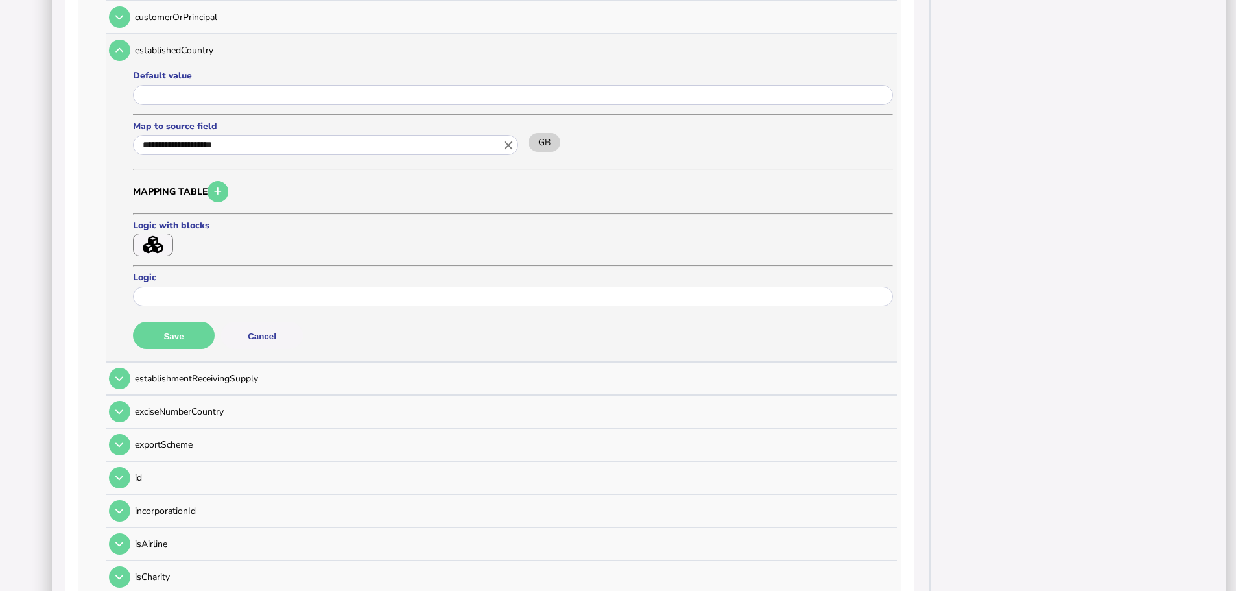
scroll to position [0, 0]
click at [171, 322] on button "Save" at bounding box center [174, 335] width 82 height 27
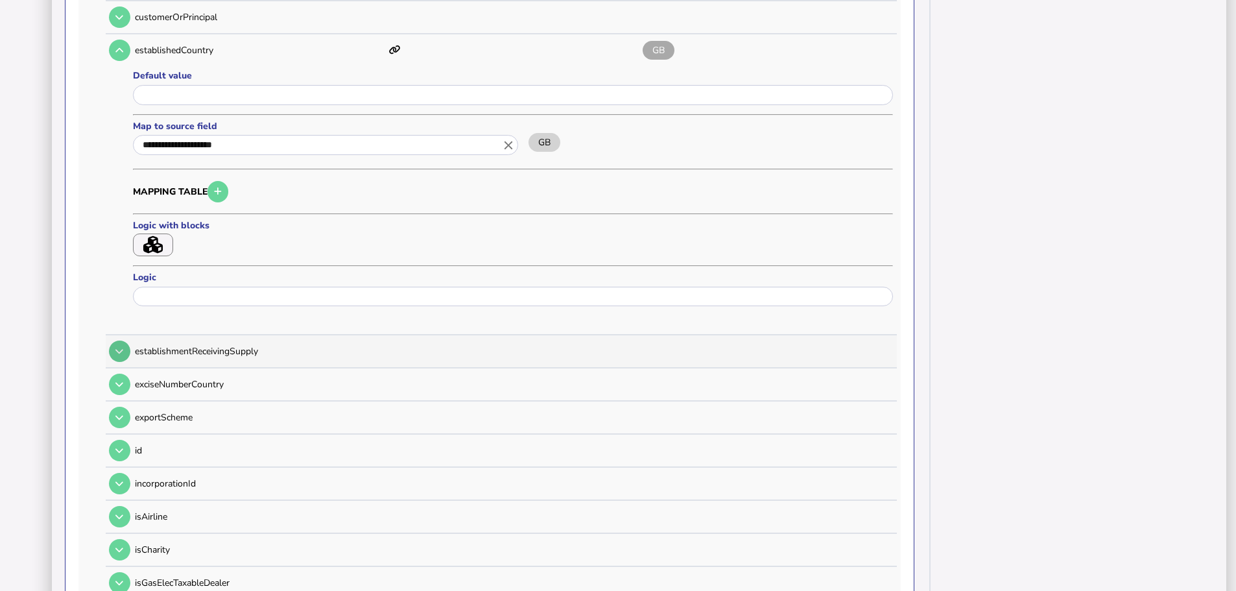
click at [126, 340] on button at bounding box center [119, 350] width 21 height 21
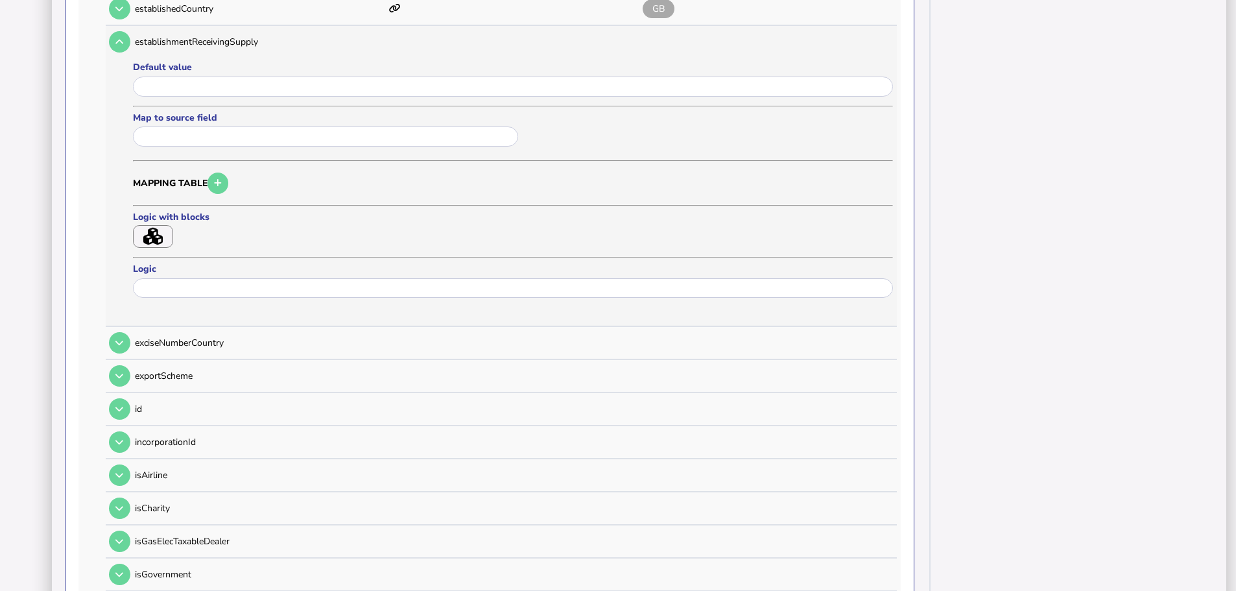
scroll to position [741, 0]
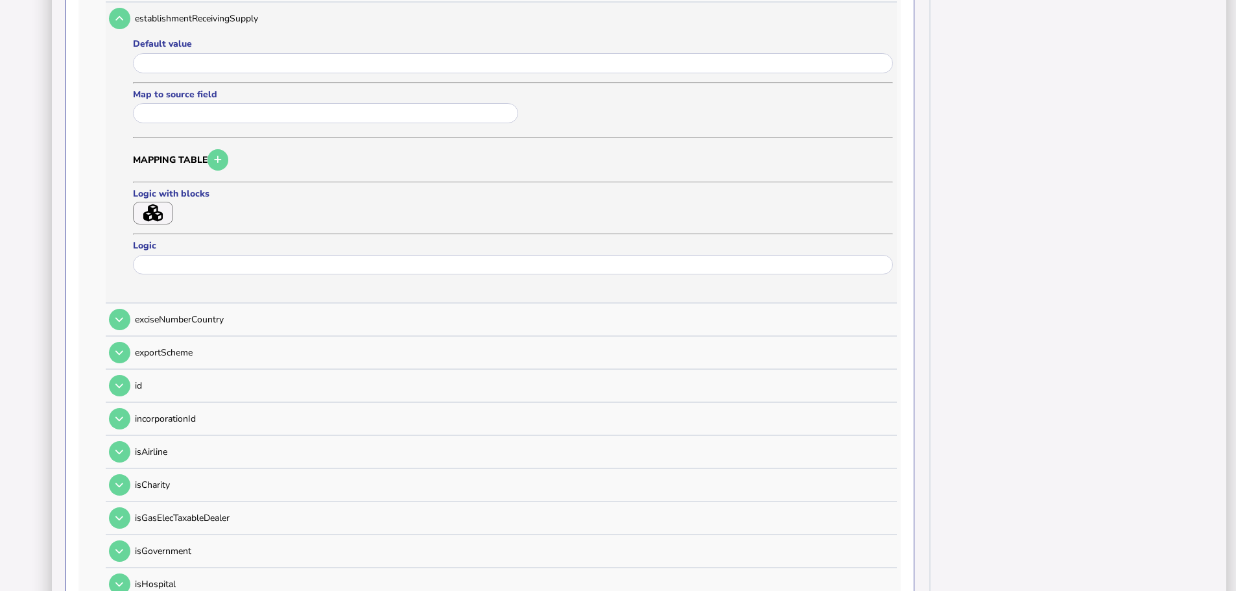
click at [179, 103] on input "text" at bounding box center [325, 113] width 385 height 20
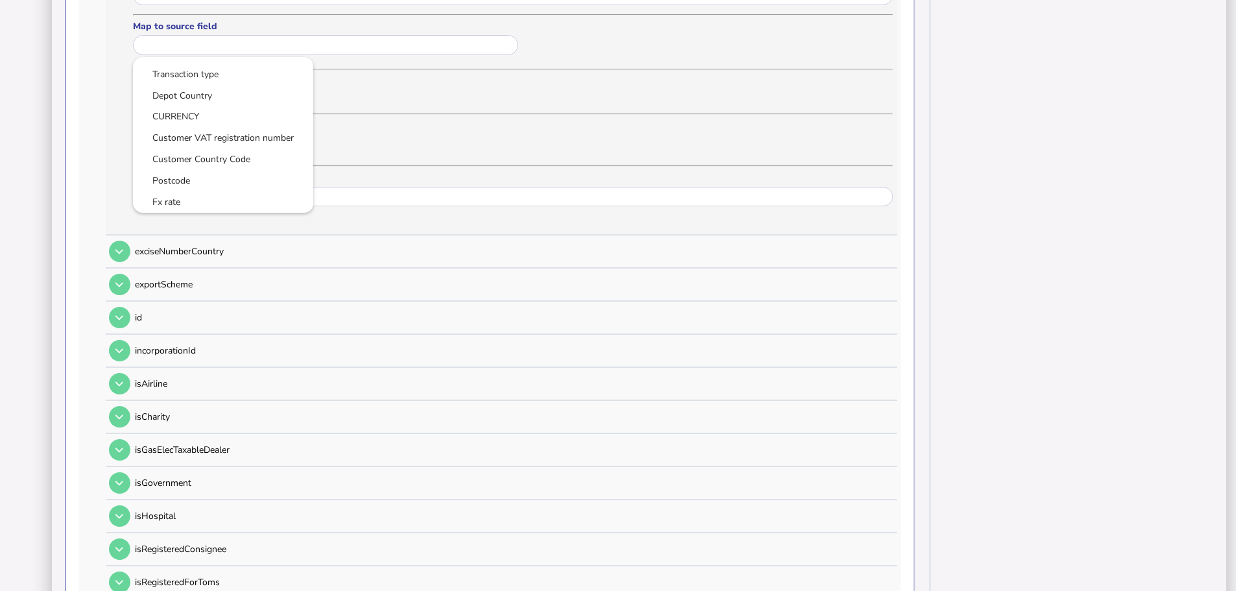
scroll to position [871, 0]
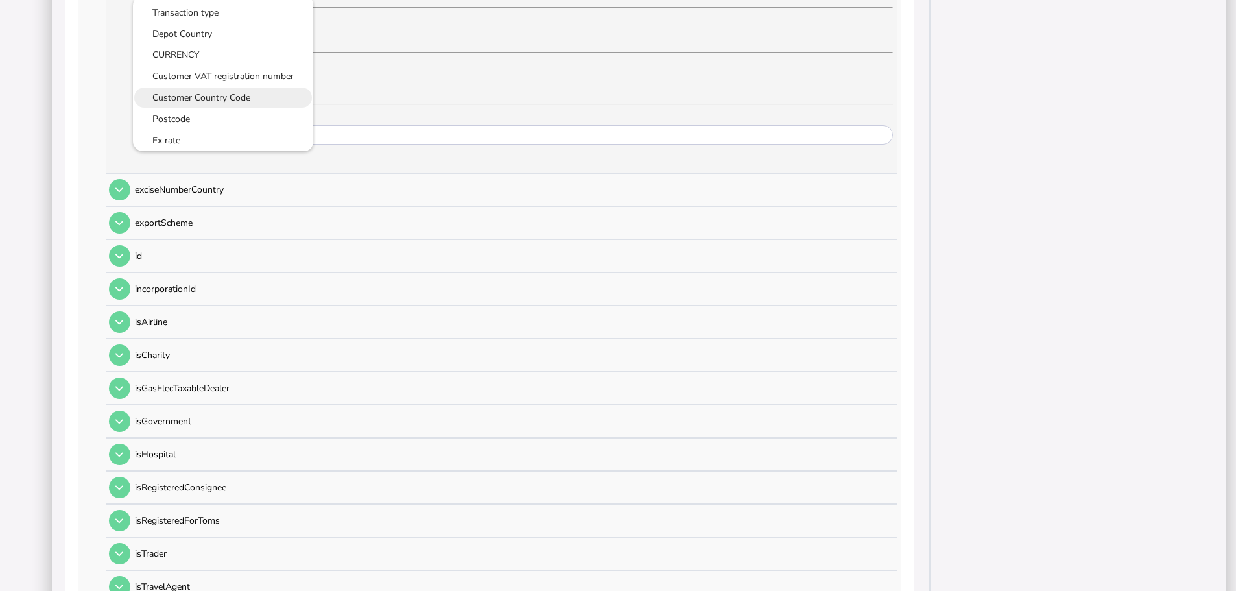
click at [209, 89] on link "Customer Country Code" at bounding box center [223, 97] width 160 height 16
type input "**********"
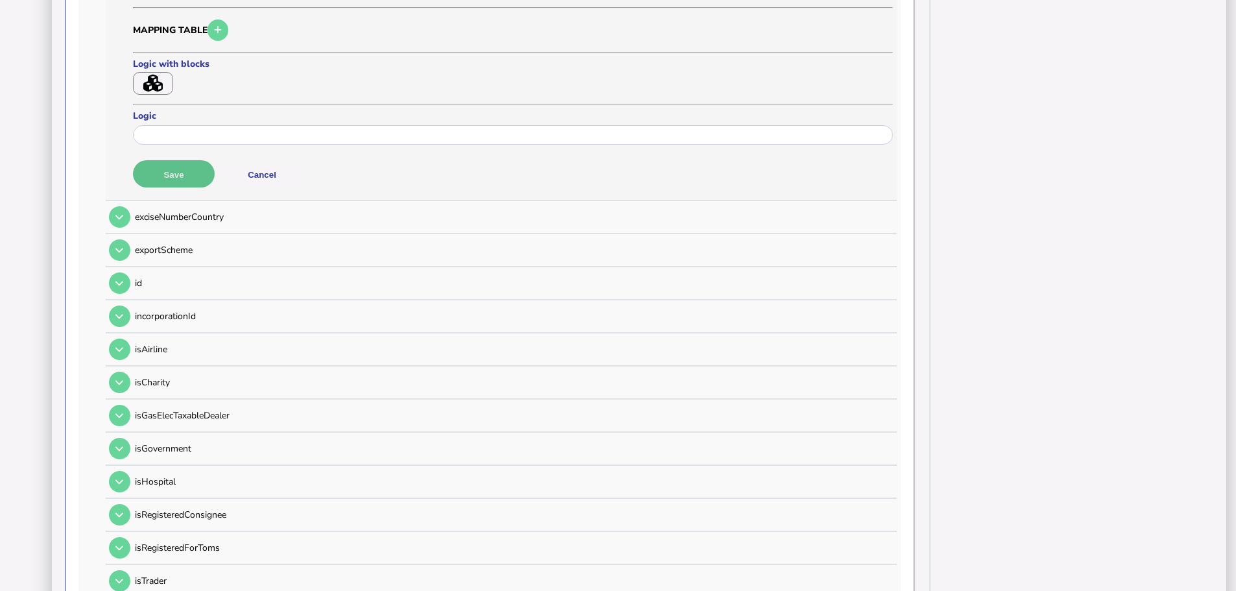
click at [189, 161] on button "Save" at bounding box center [174, 173] width 82 height 27
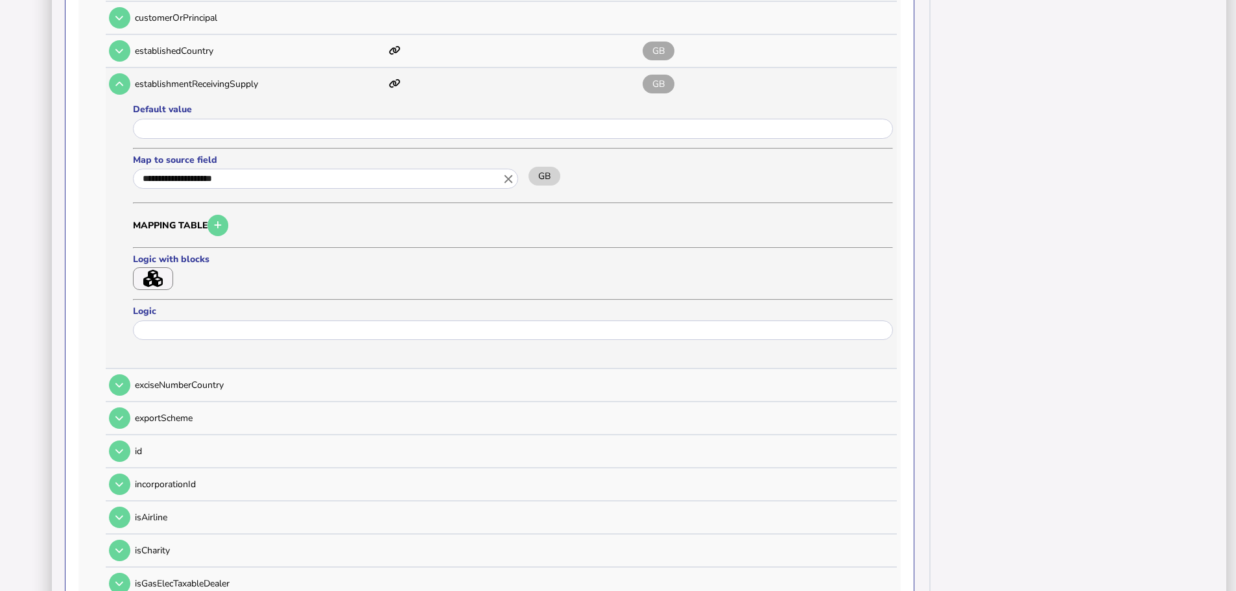
scroll to position [676, 0]
drag, startPoint x: 123, startPoint y: 433, endPoint x: 128, endPoint y: 427, distance: 8.3
click at [123, 446] on icon at bounding box center [119, 450] width 8 height 8
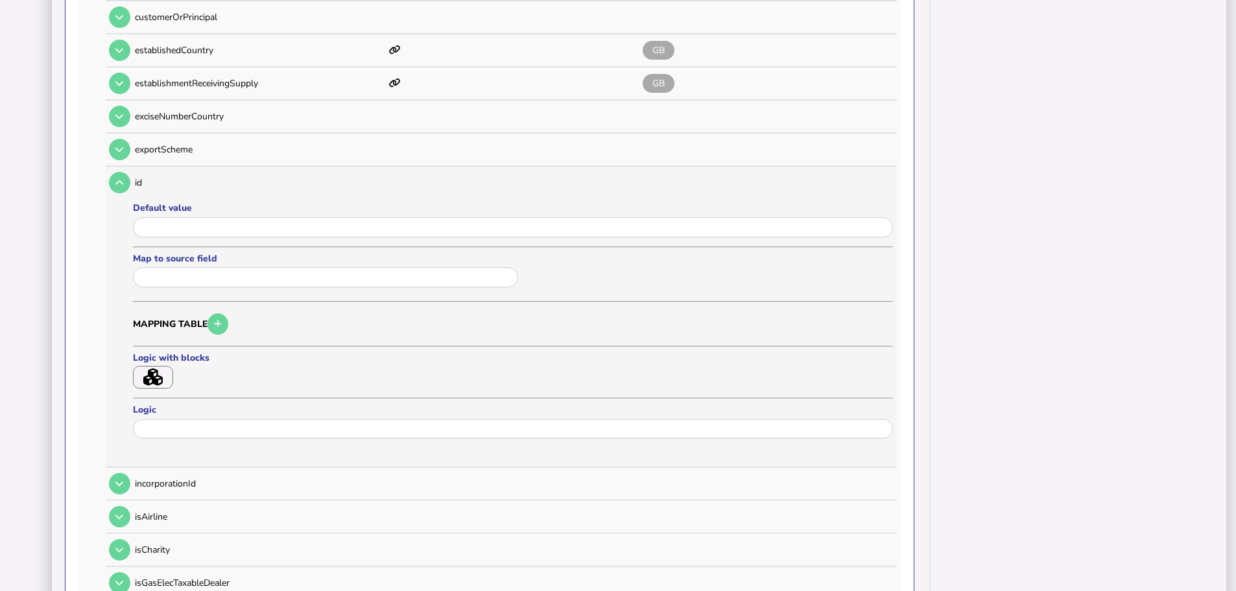
click at [190, 273] on div at bounding box center [327, 277] width 389 height 23
click at [188, 274] on div at bounding box center [327, 279] width 389 height 26
click at [188, 267] on input "text" at bounding box center [325, 277] width 385 height 20
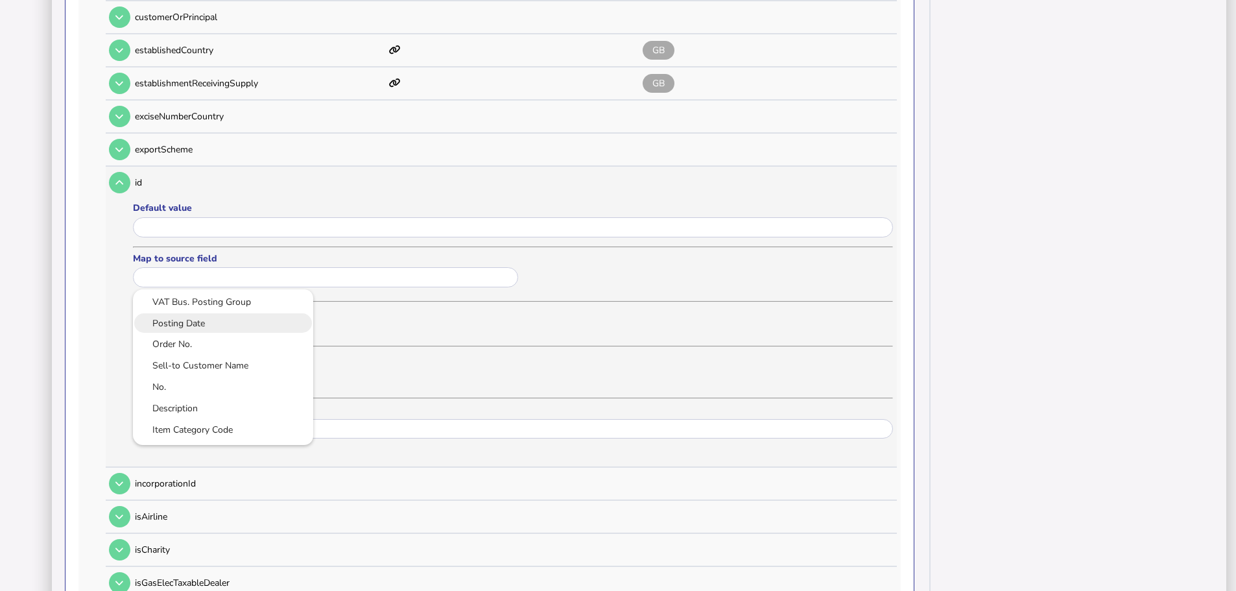
scroll to position [65, 0]
click at [203, 334] on link "Sell-to Customer Name" at bounding box center [223, 342] width 160 height 16
type input "**********"
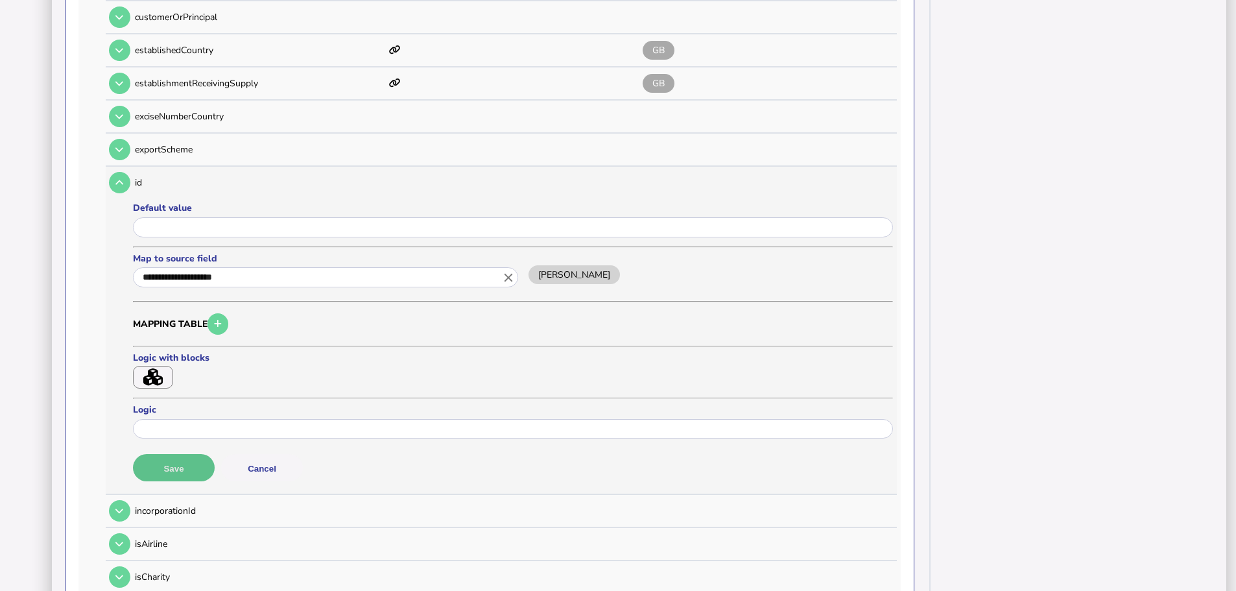
click at [179, 454] on button "Save" at bounding box center [174, 467] width 82 height 27
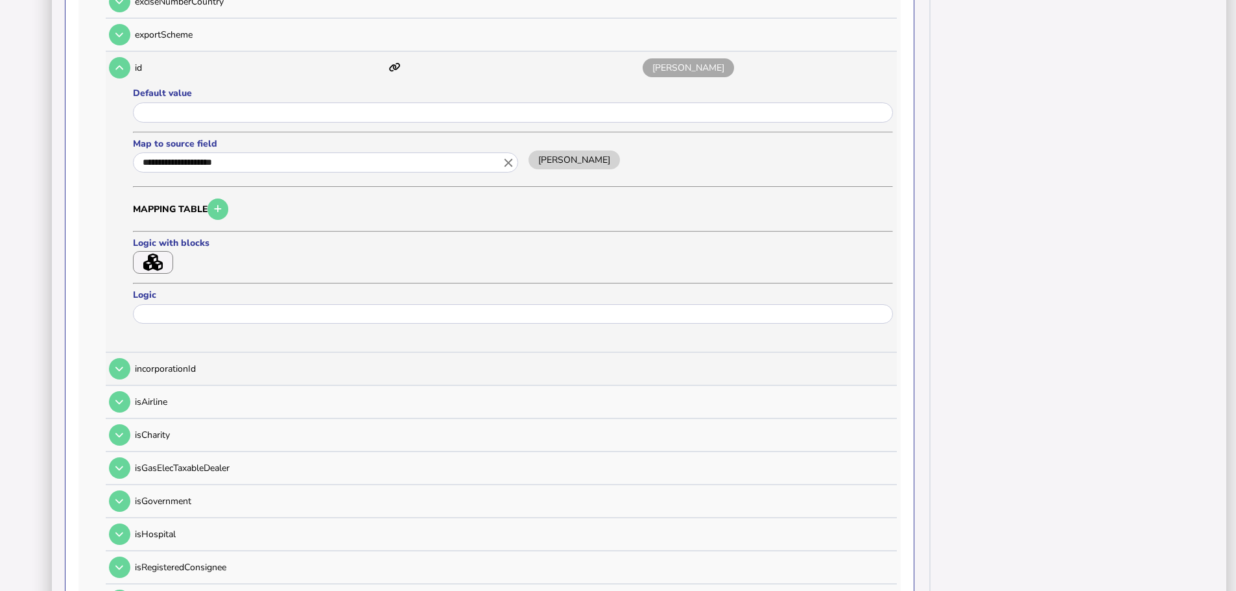
scroll to position [806, 0]
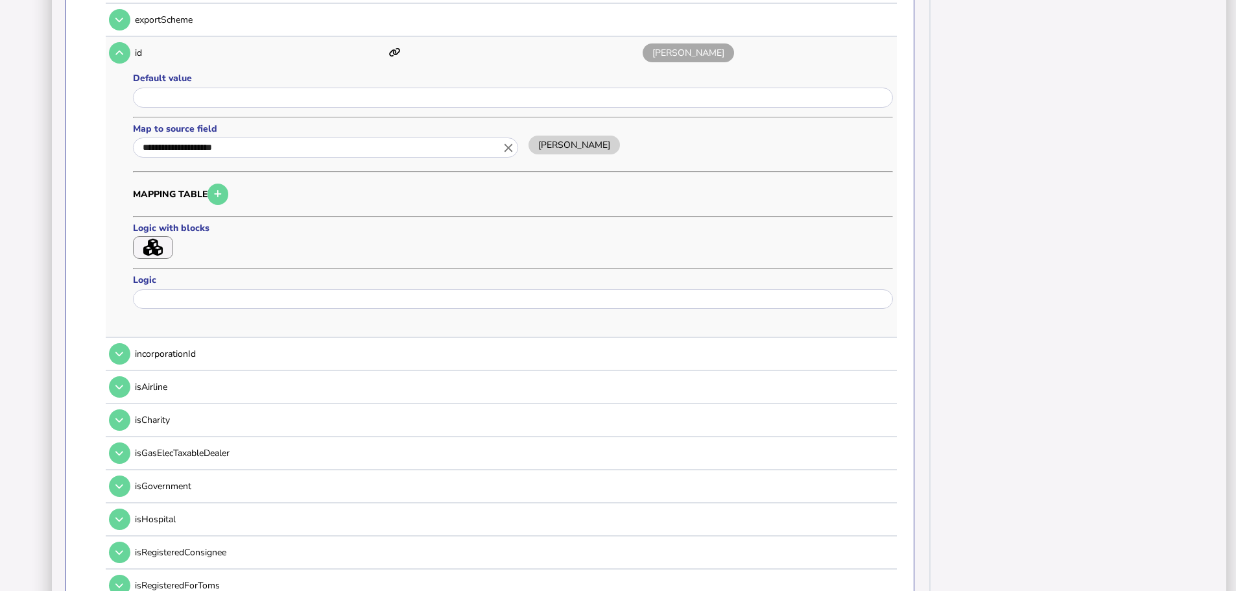
drag, startPoint x: 506, startPoint y: 132, endPoint x: 486, endPoint y: 137, distance: 20.6
click at [506, 141] on icon "close" at bounding box center [508, 148] width 14 height 14
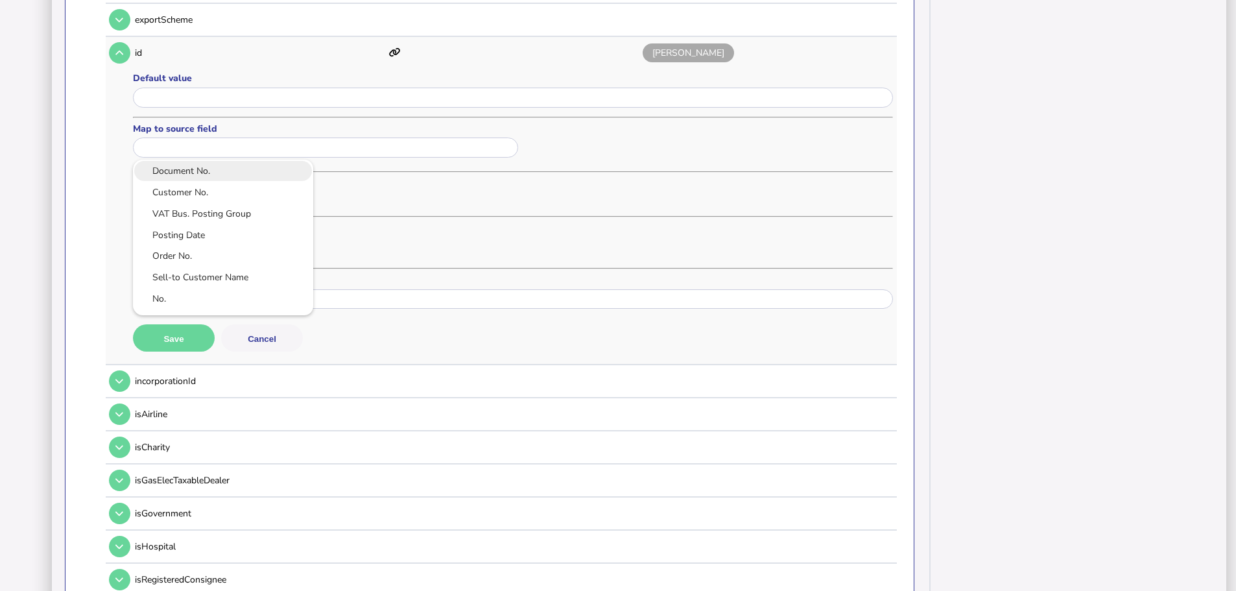
click at [163, 163] on link "Document No." at bounding box center [223, 171] width 160 height 16
type input "**********"
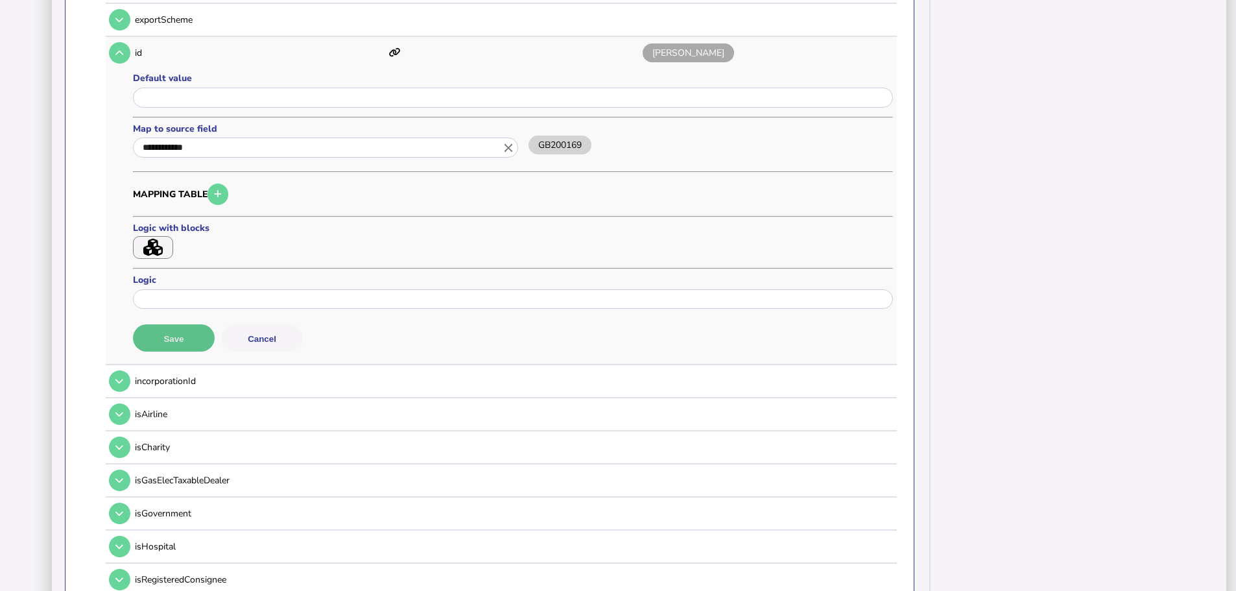
click at [175, 331] on button "Save" at bounding box center [174, 337] width 82 height 27
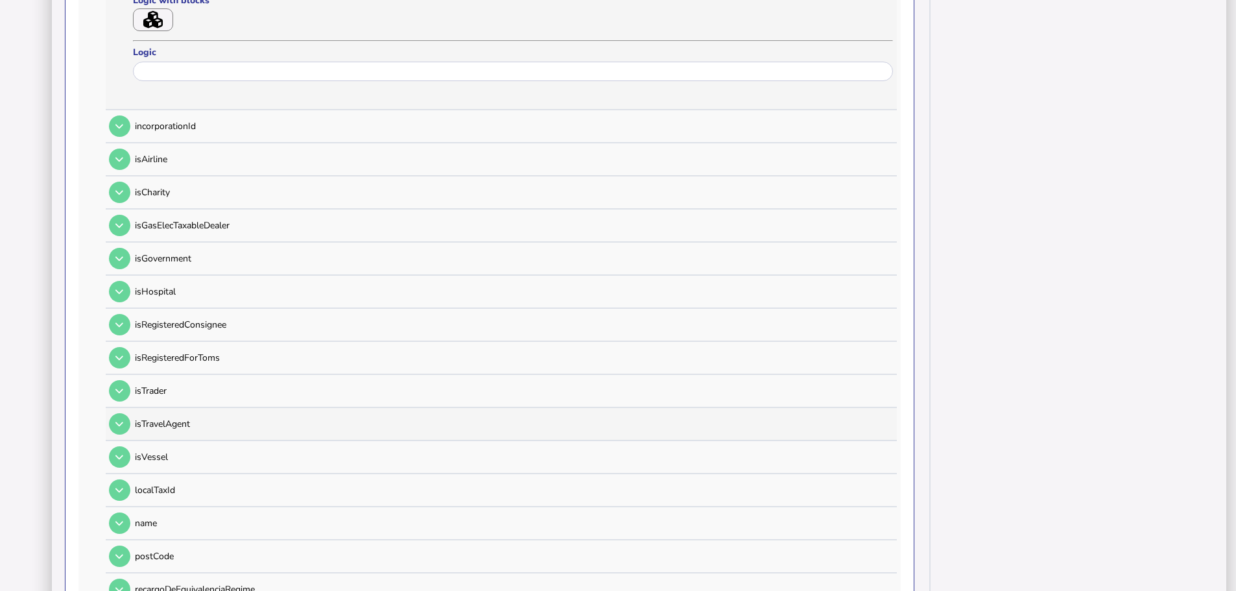
scroll to position [1065, 0]
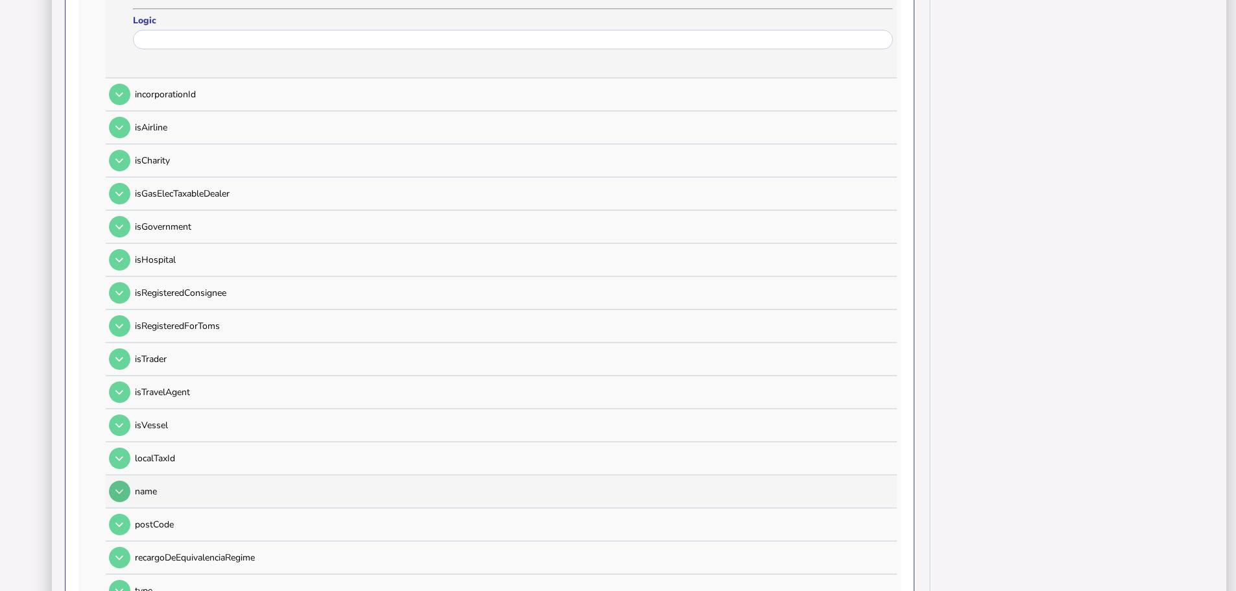
click at [121, 487] on icon at bounding box center [119, 491] width 8 height 8
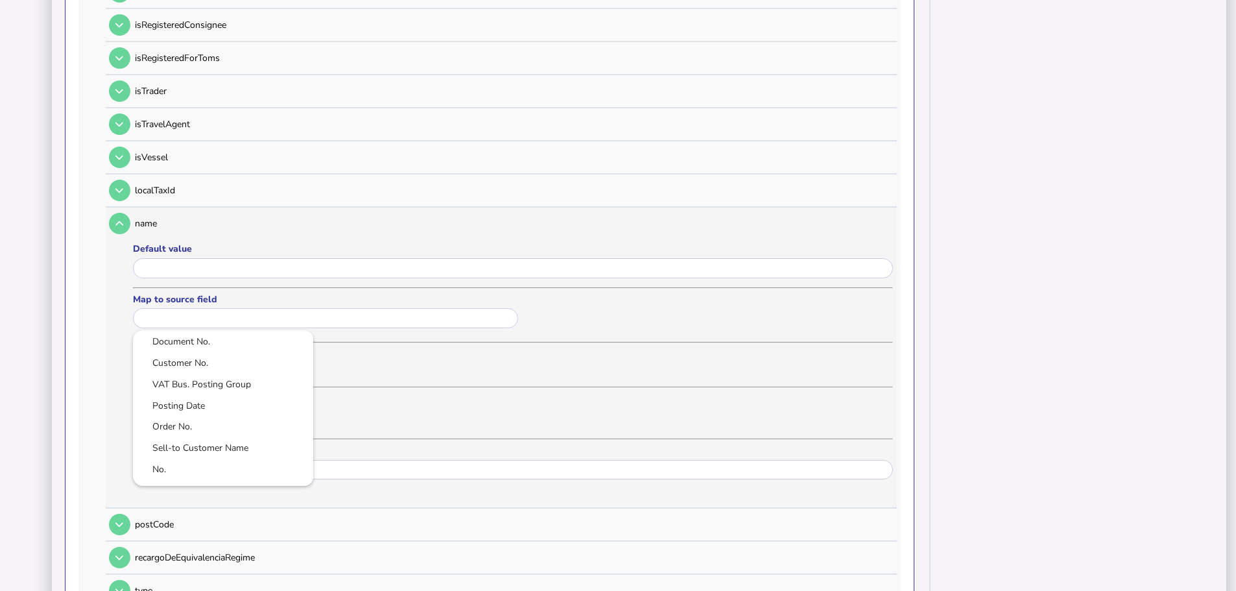
click at [228, 308] on input "text" at bounding box center [325, 318] width 385 height 20
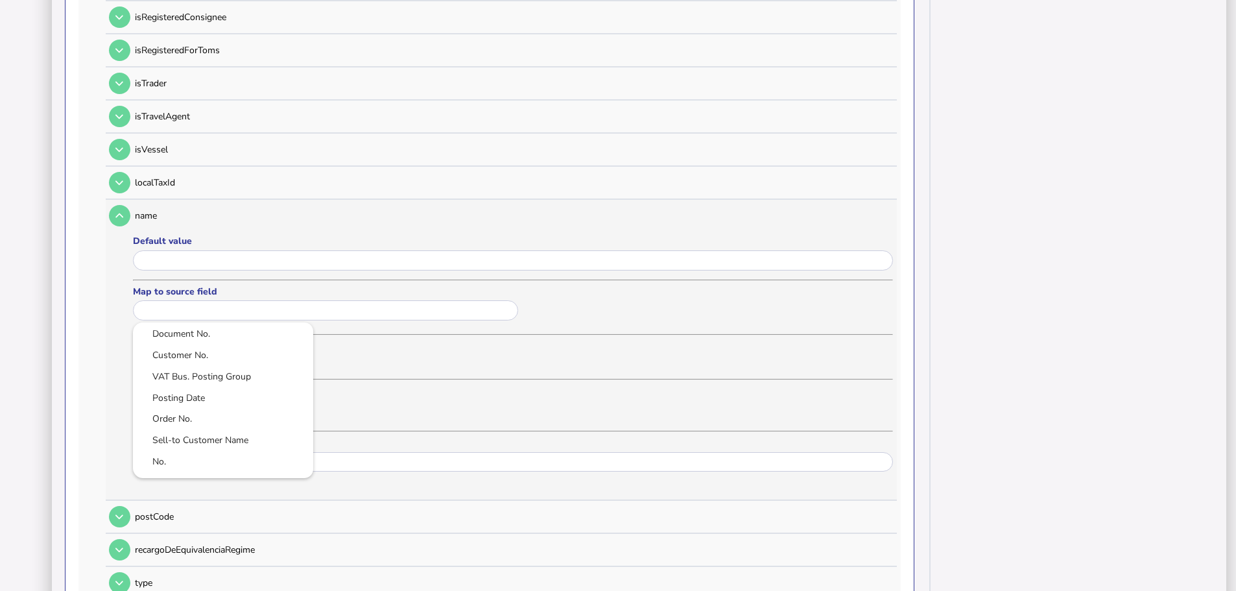
scroll to position [1130, 0]
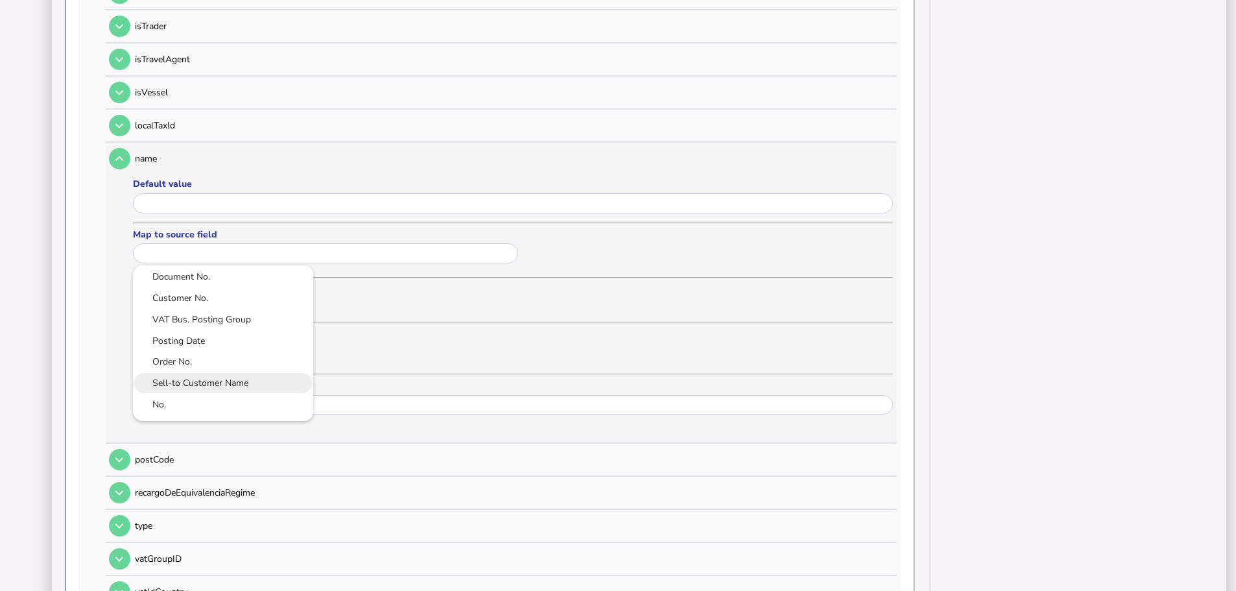
click at [237, 375] on link "Sell-to Customer Name" at bounding box center [223, 383] width 160 height 16
type input "**********"
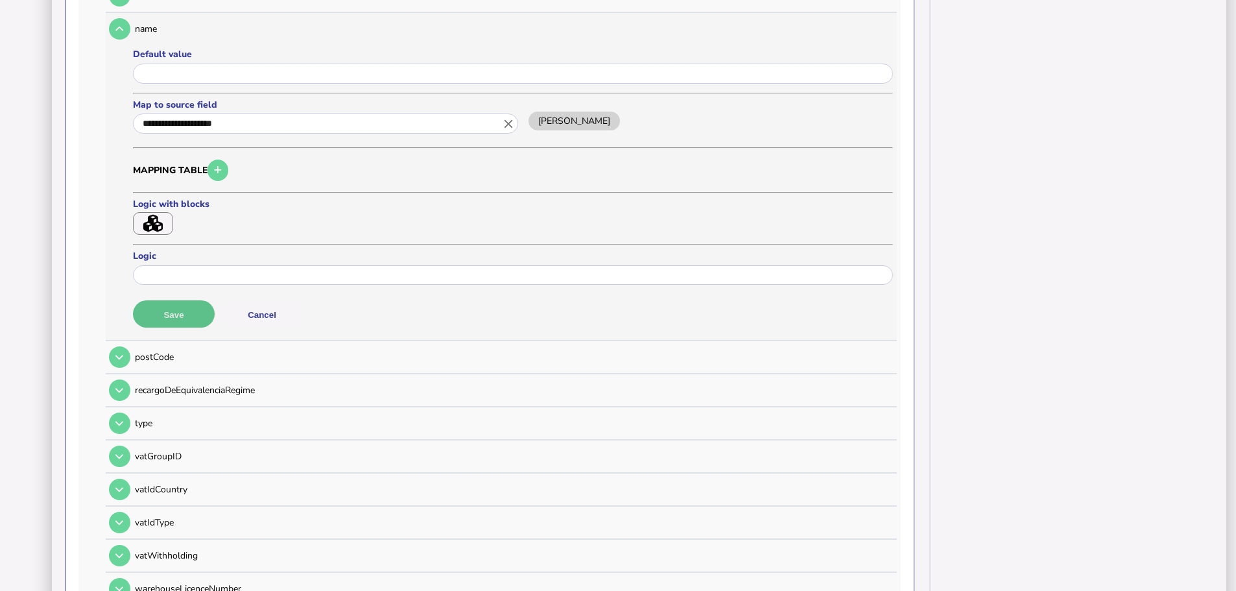
click at [177, 300] on button "Save" at bounding box center [174, 313] width 82 height 27
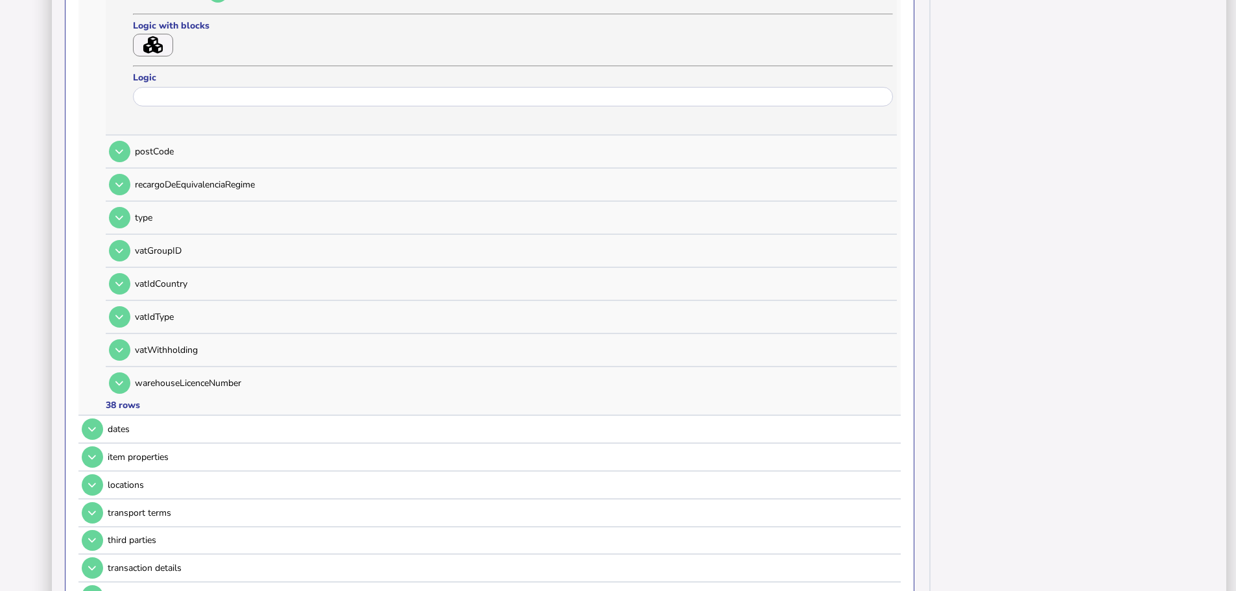
scroll to position [1519, 0]
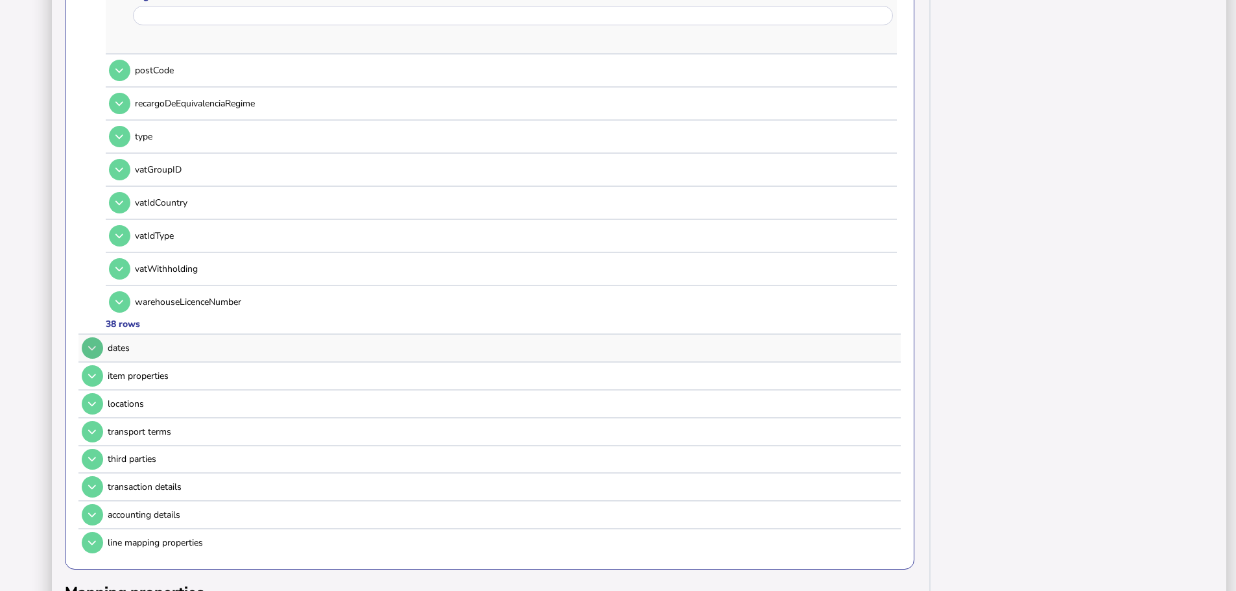
click at [92, 344] on icon at bounding box center [92, 348] width 8 height 8
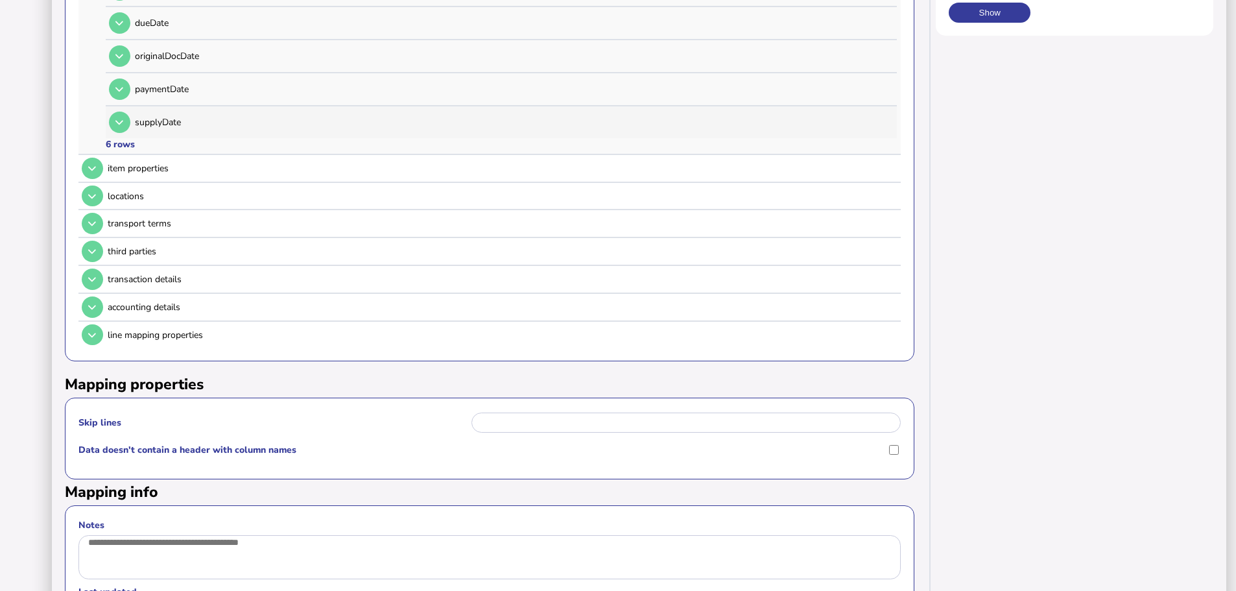
scroll to position [137, 0]
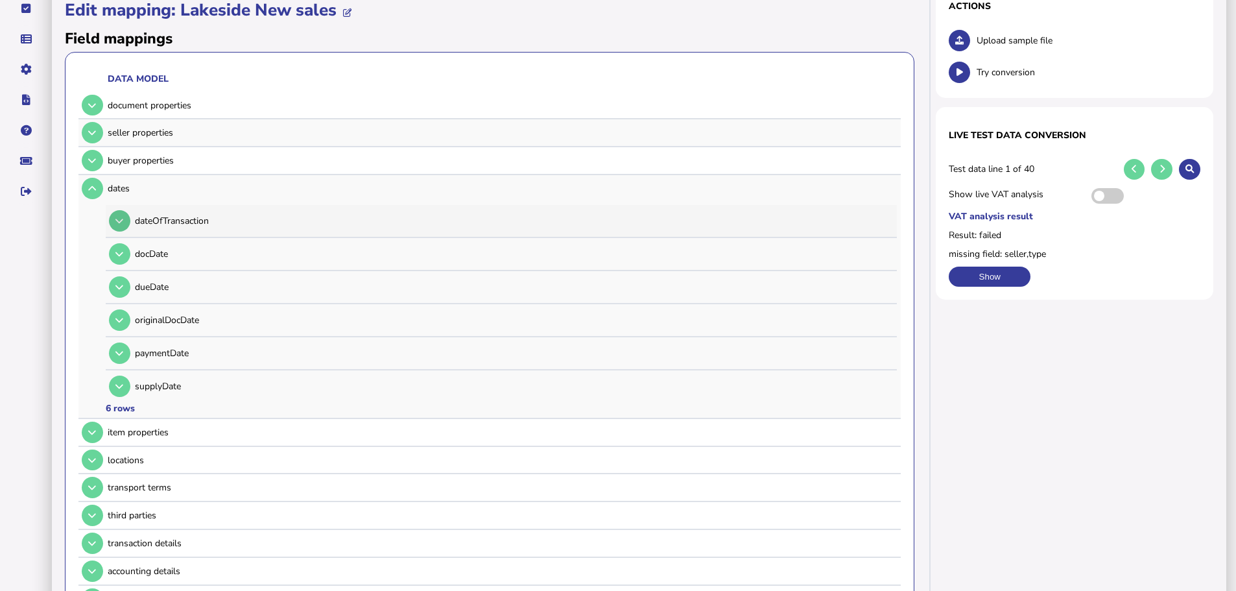
click at [110, 210] on button at bounding box center [119, 220] width 21 height 21
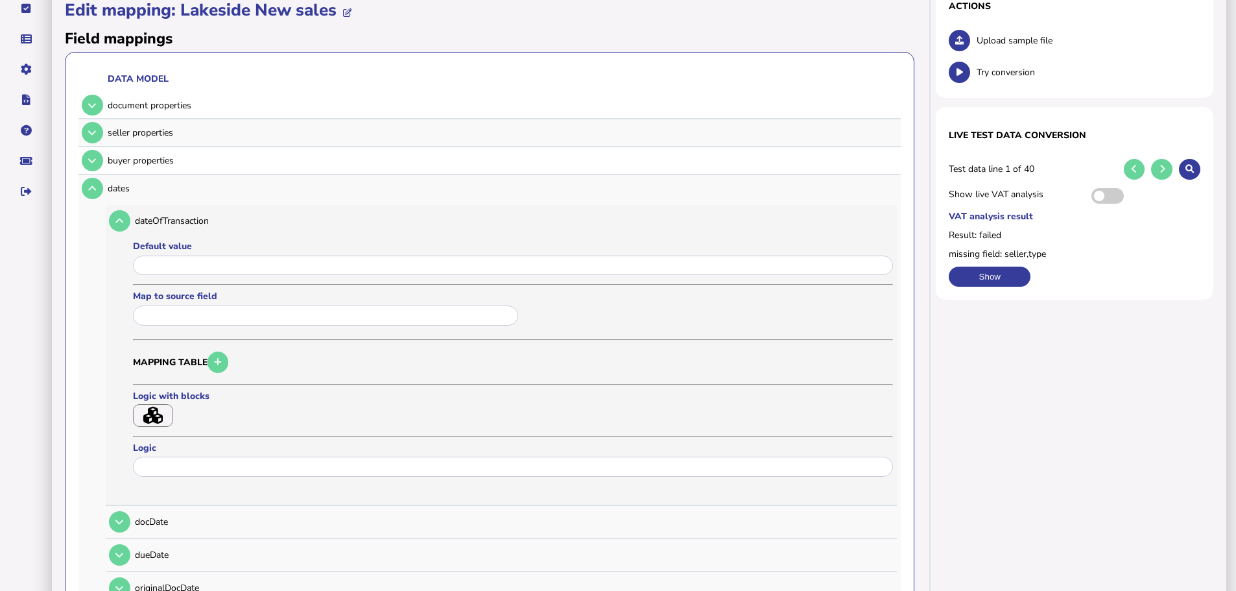
click at [158, 254] on div at bounding box center [513, 267] width 760 height 26
click at [163, 305] on input "text" at bounding box center [325, 315] width 385 height 20
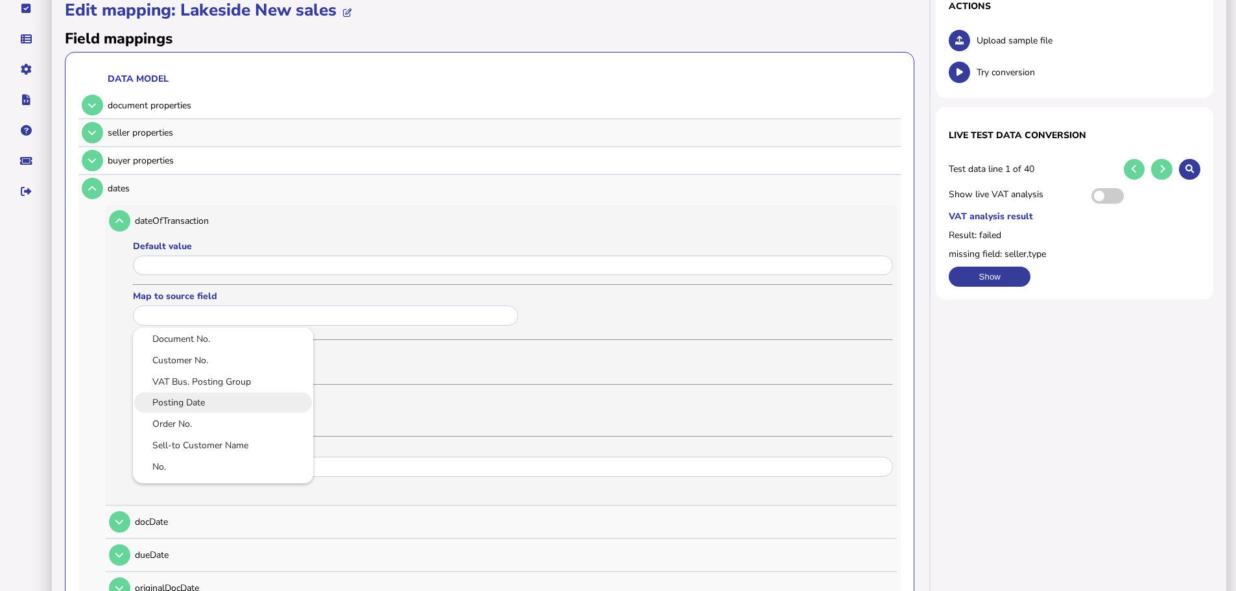
click at [195, 394] on link "Posting Date" at bounding box center [223, 402] width 160 height 16
type input "**********"
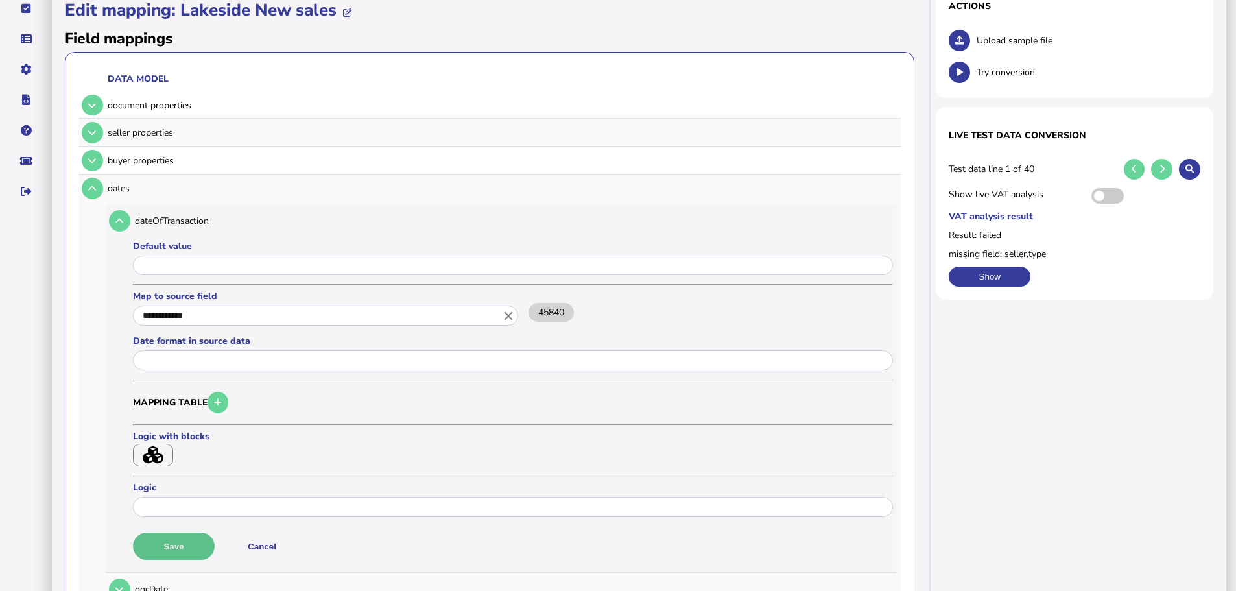
click at [169, 532] on button "Save" at bounding box center [174, 545] width 82 height 27
click at [115, 210] on button at bounding box center [119, 220] width 21 height 21
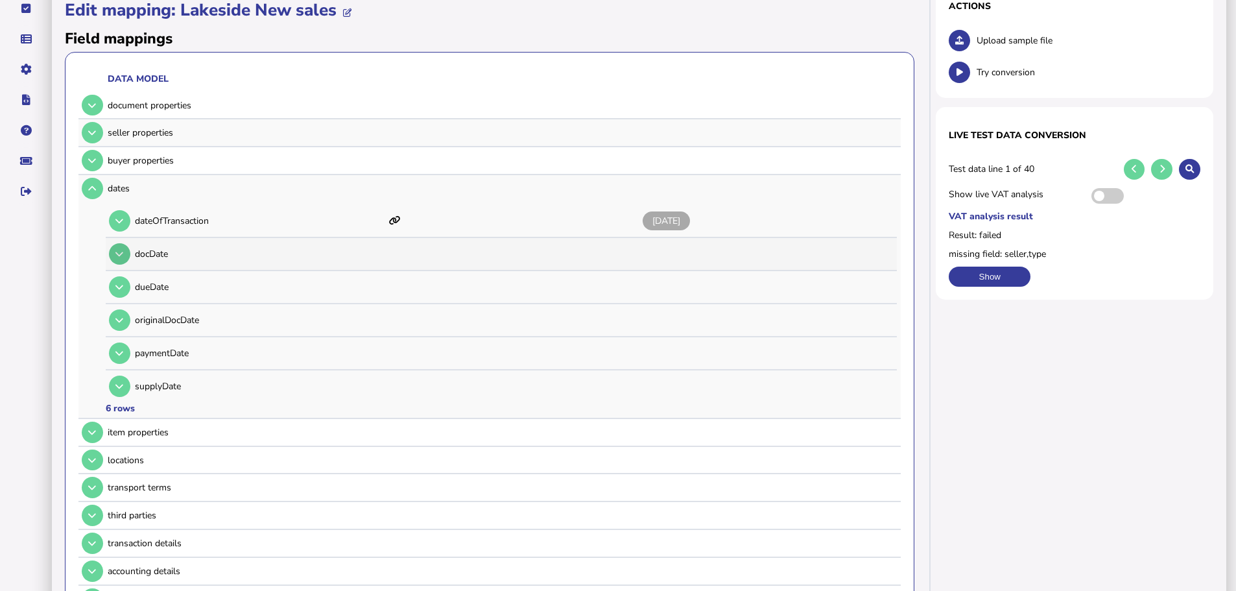
click at [120, 250] on icon at bounding box center [119, 254] width 8 height 8
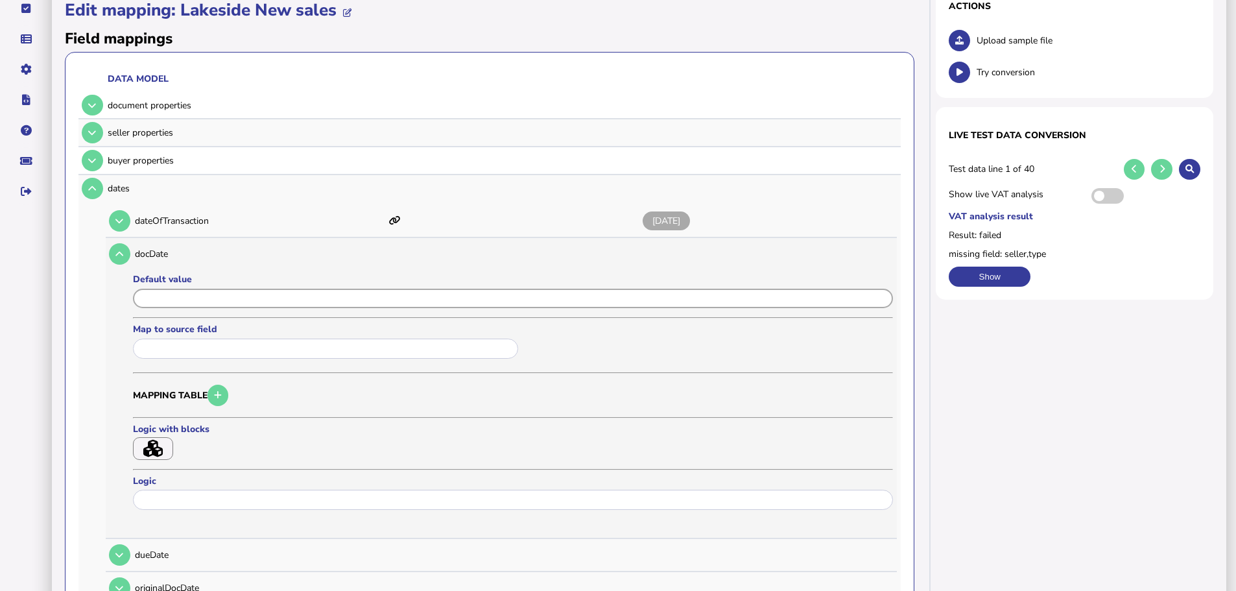
click at [163, 291] on input "input" at bounding box center [513, 299] width 760 height 20
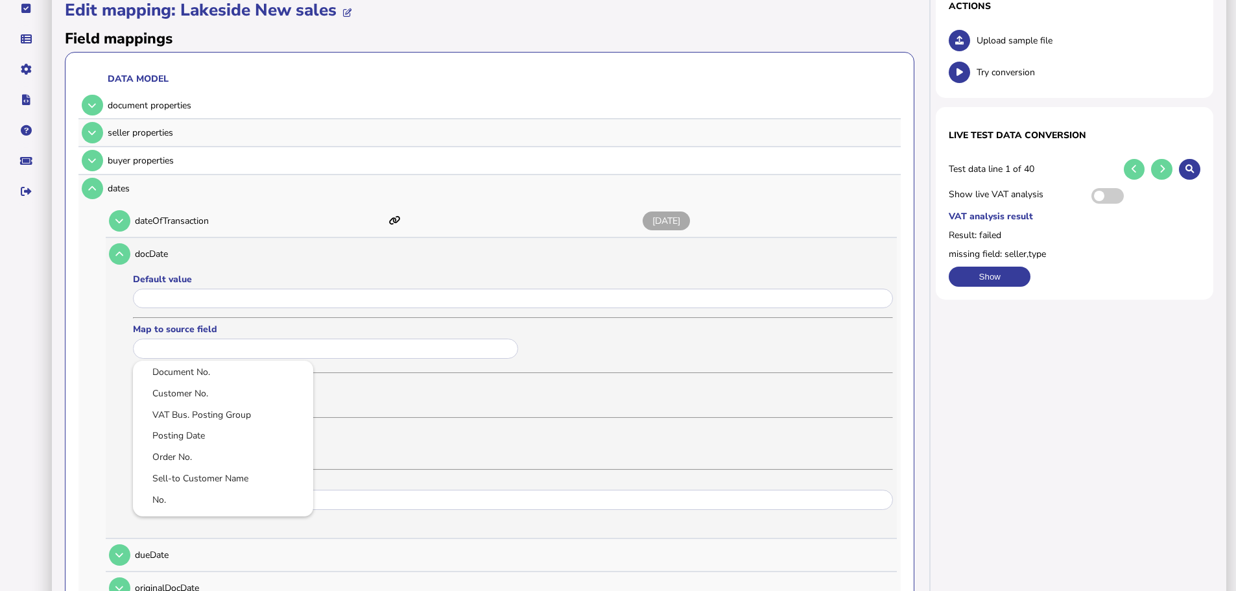
click at [182, 338] on input "text" at bounding box center [325, 348] width 385 height 20
click at [204, 427] on link "Posting Date" at bounding box center [223, 435] width 160 height 16
type input "**********"
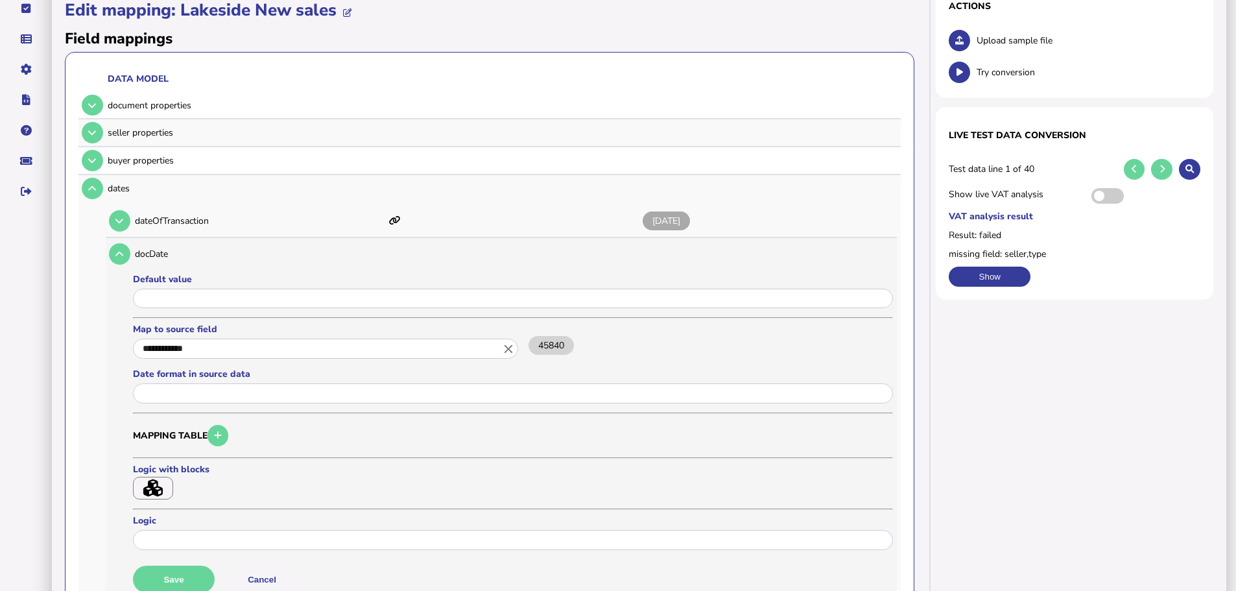
click at [174, 565] on button "Save" at bounding box center [174, 578] width 82 height 27
click at [119, 250] on icon at bounding box center [119, 254] width 8 height 8
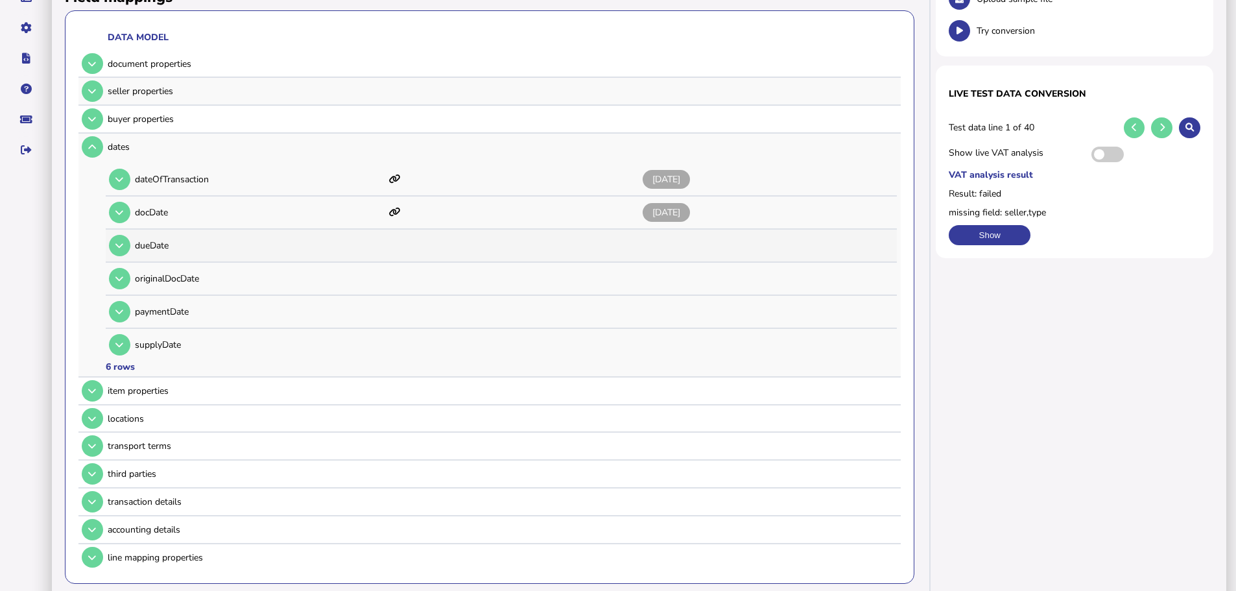
scroll to position [202, 0]
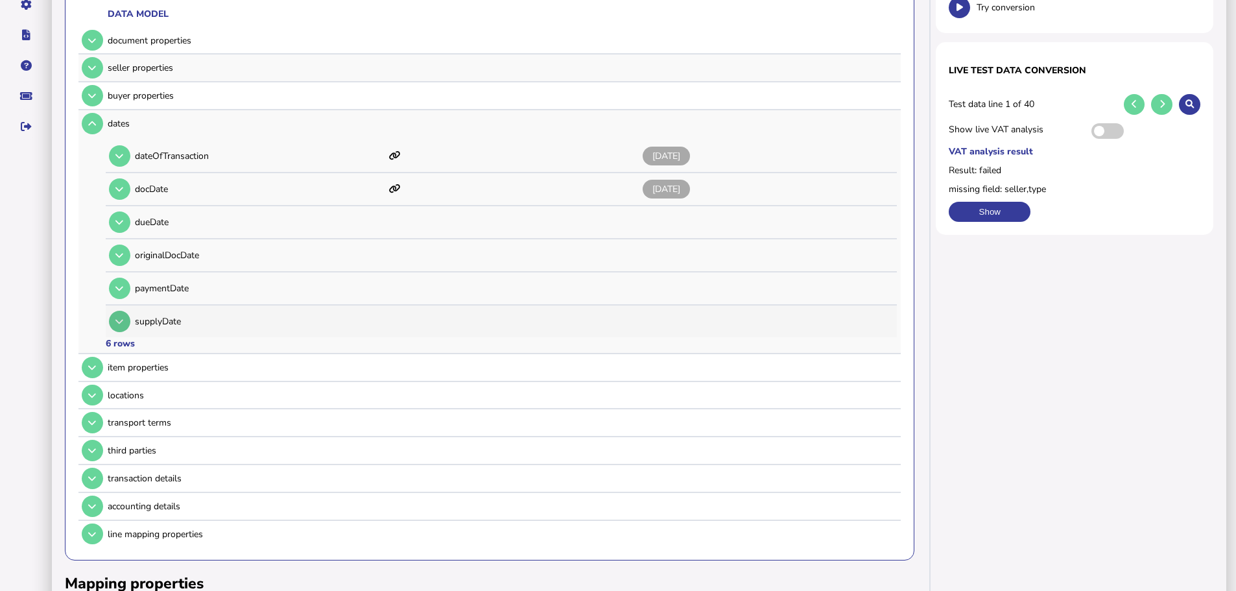
click at [121, 317] on icon at bounding box center [119, 321] width 8 height 8
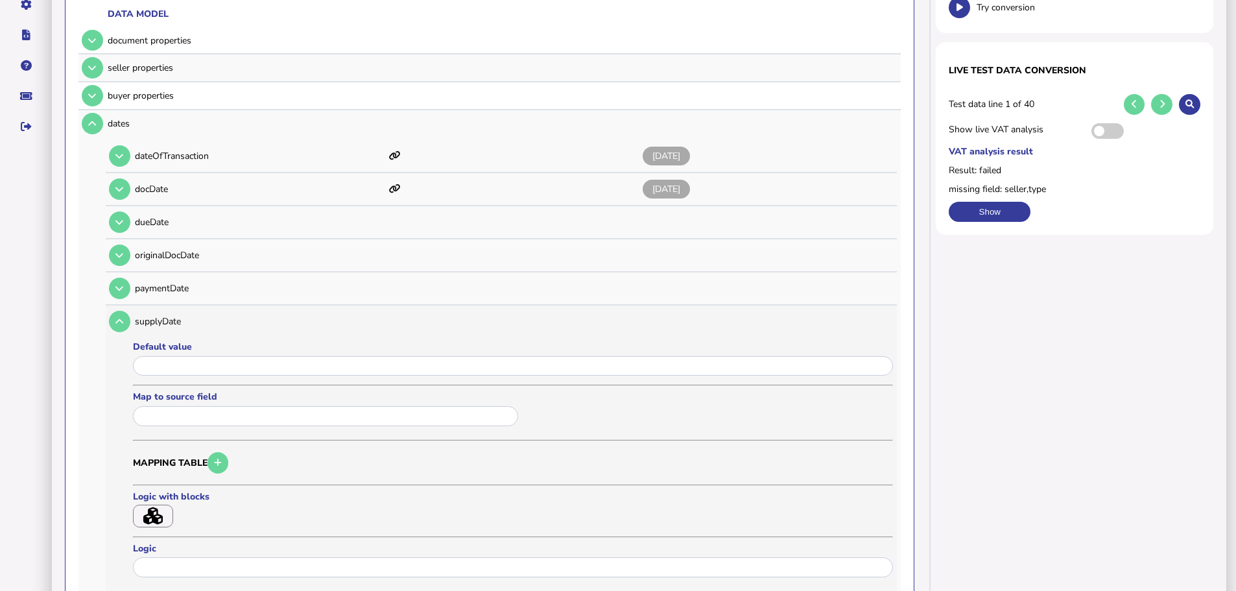
click at [184, 406] on input "text" at bounding box center [325, 416] width 385 height 20
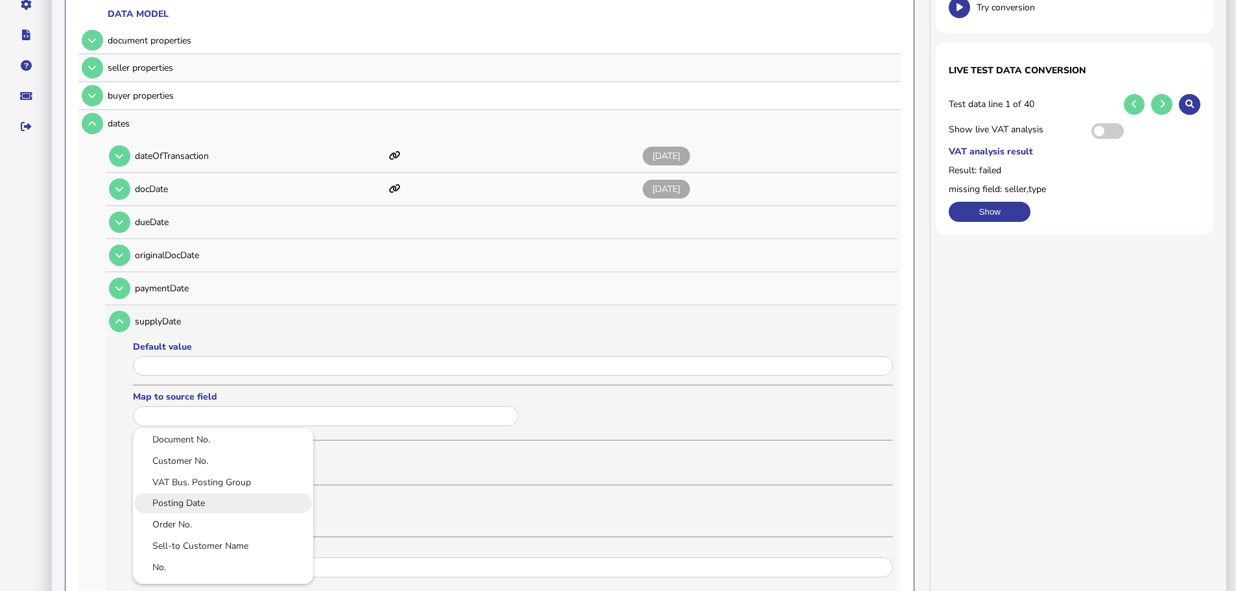
click at [209, 495] on link "Posting Date" at bounding box center [223, 503] width 160 height 16
type input "**********"
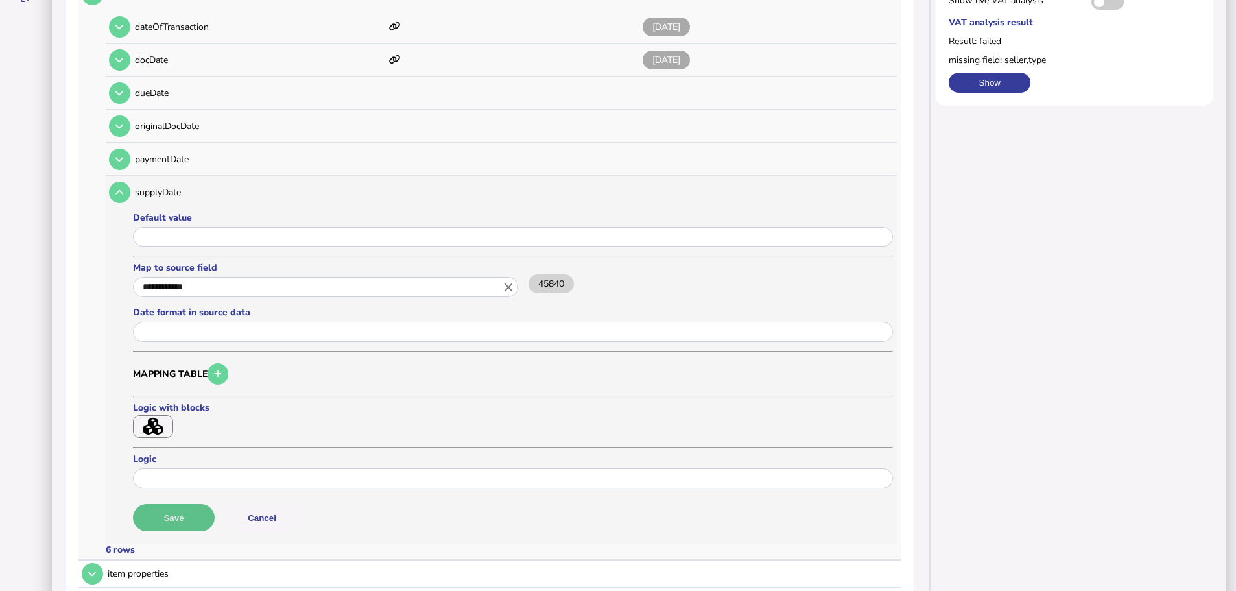
scroll to position [331, 0]
click at [191, 503] on button "Save" at bounding box center [174, 516] width 82 height 27
click at [119, 187] on icon at bounding box center [119, 191] width 8 height 8
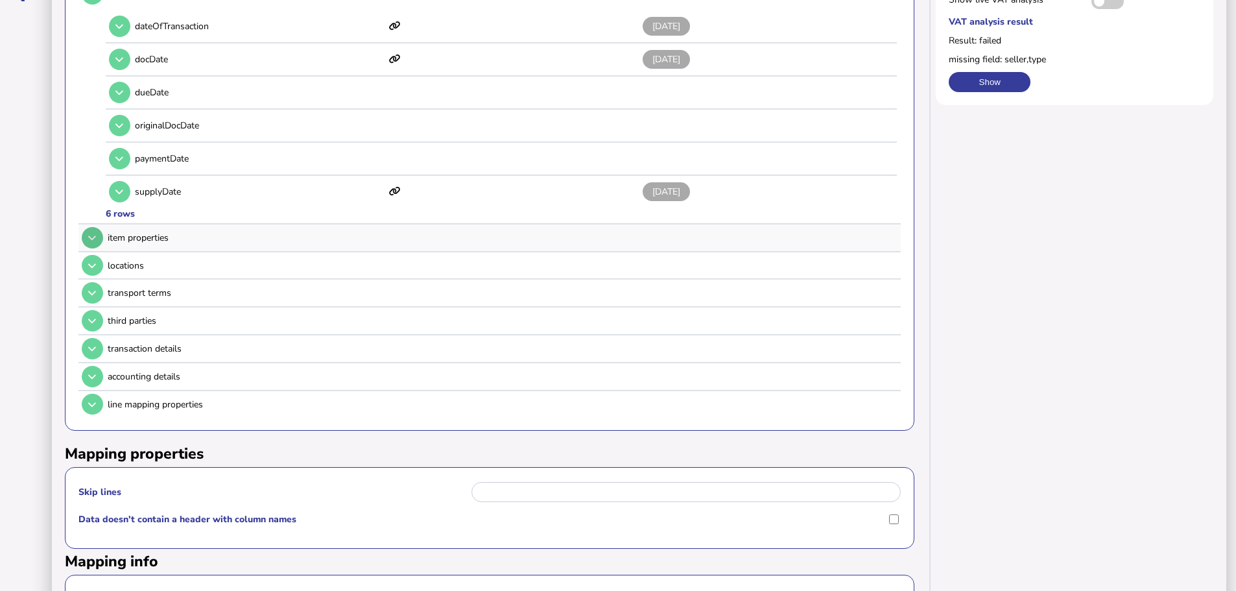
click at [92, 230] on button at bounding box center [92, 237] width 21 height 21
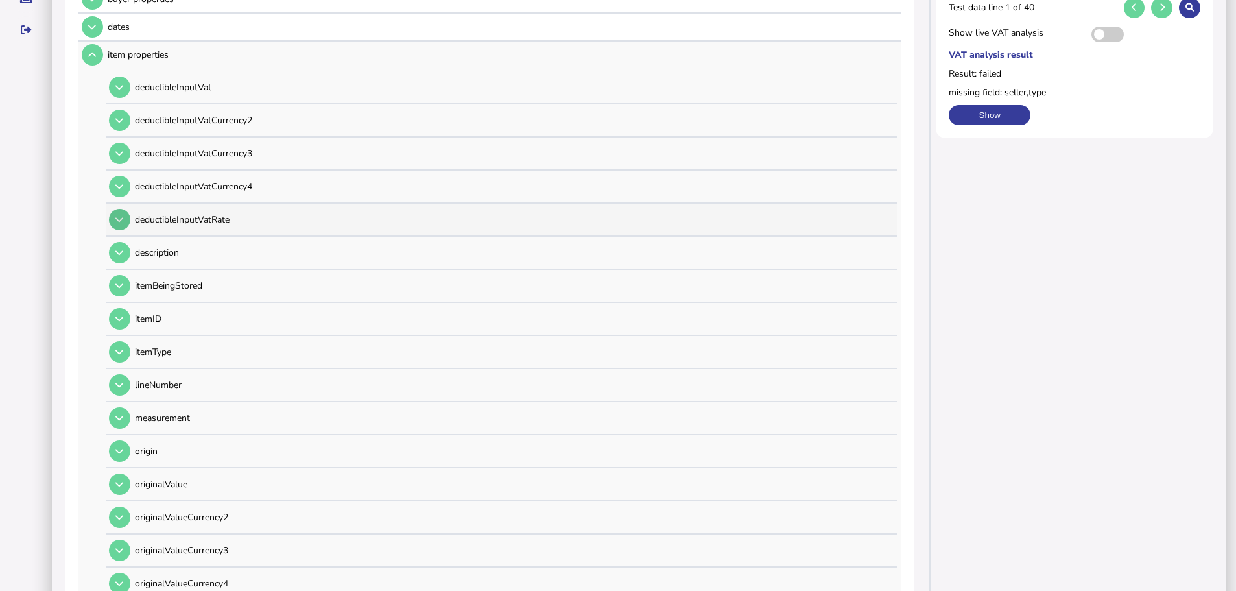
scroll to position [267, 0]
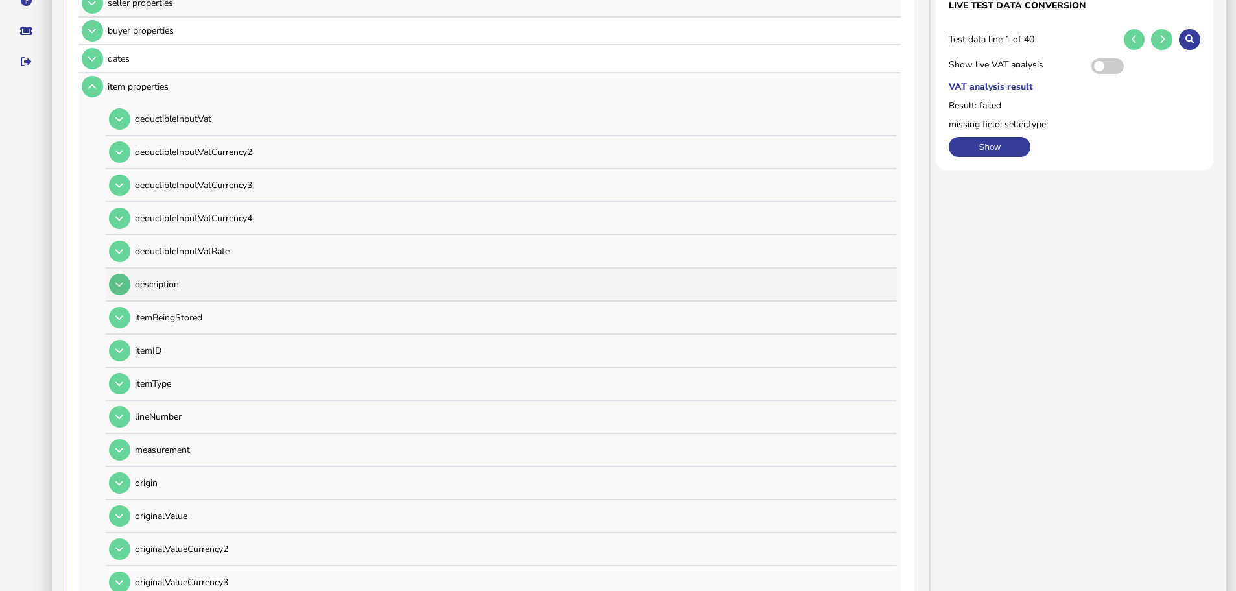
click at [128, 274] on button at bounding box center [119, 284] width 21 height 21
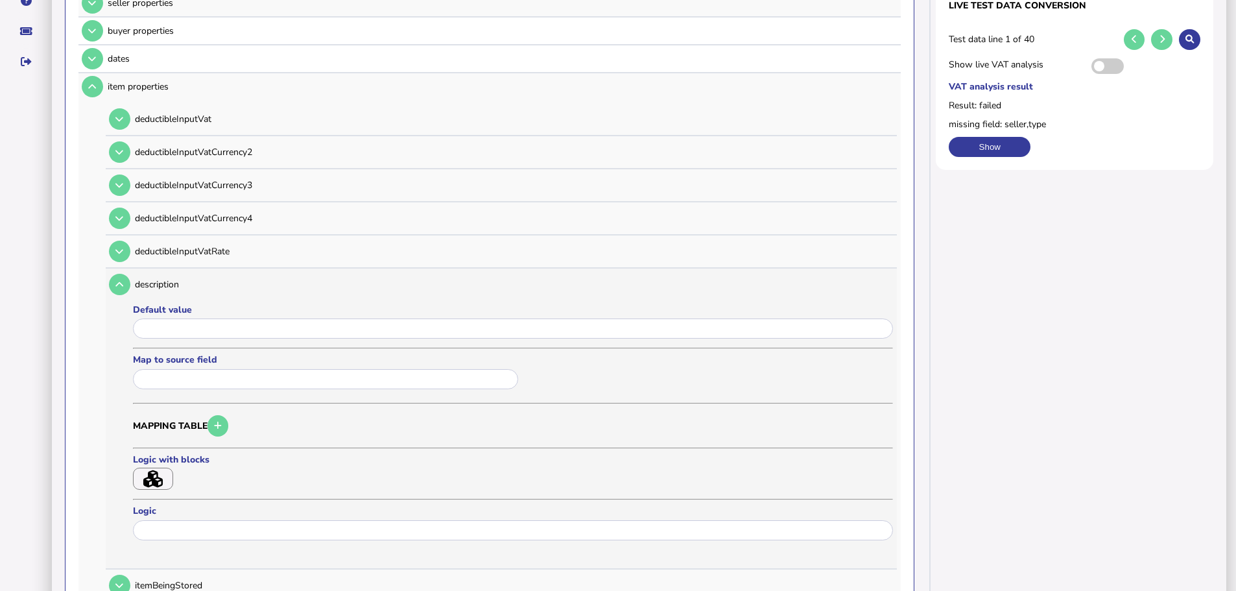
click at [193, 369] on input "text" at bounding box center [325, 379] width 385 height 20
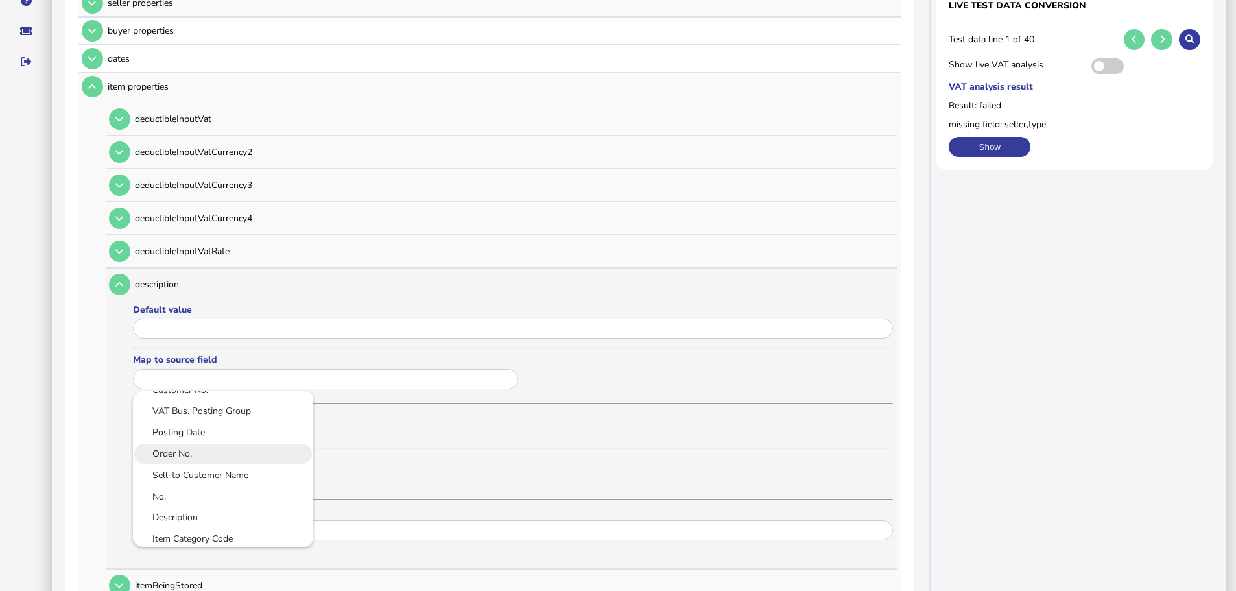
scroll to position [65, 0]
click at [194, 478] on link "Description" at bounding box center [223, 486] width 160 height 16
type input "**********"
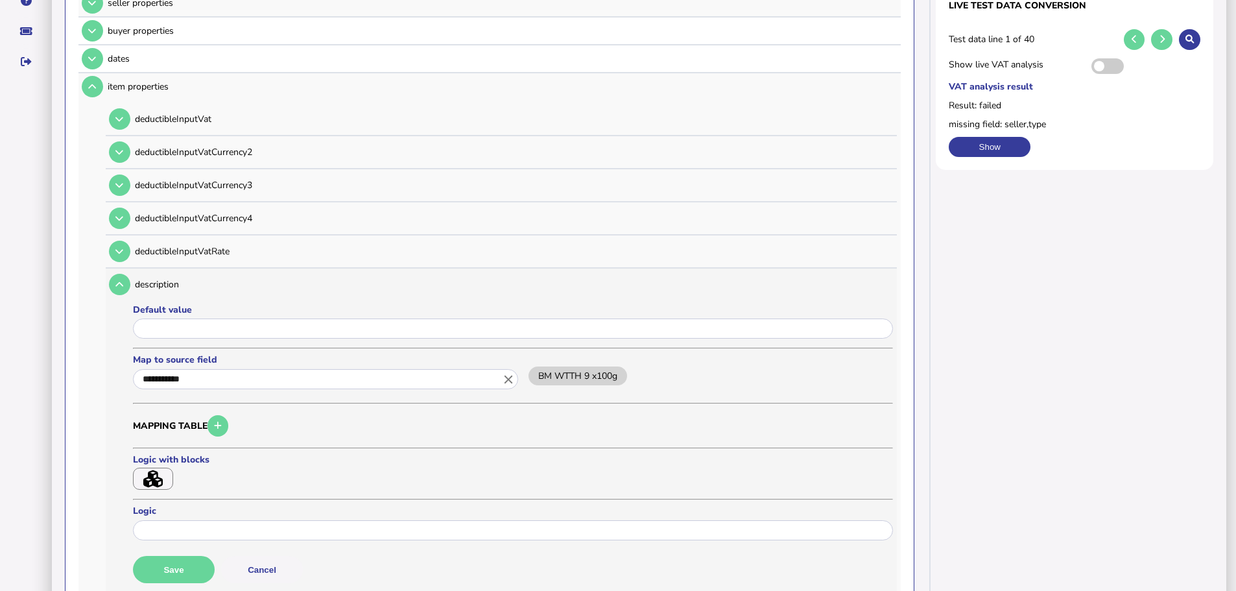
scroll to position [0, 0]
click at [193, 556] on button "Save" at bounding box center [174, 569] width 82 height 27
click at [109, 275] on td at bounding box center [118, 284] width 25 height 27
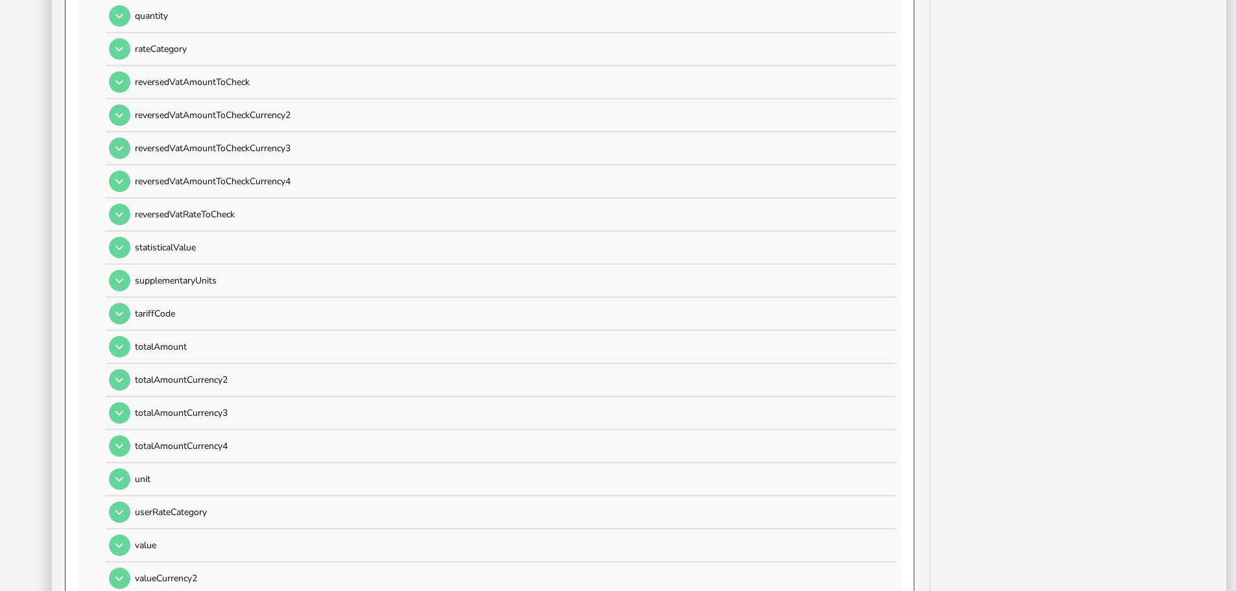
scroll to position [1304, 0]
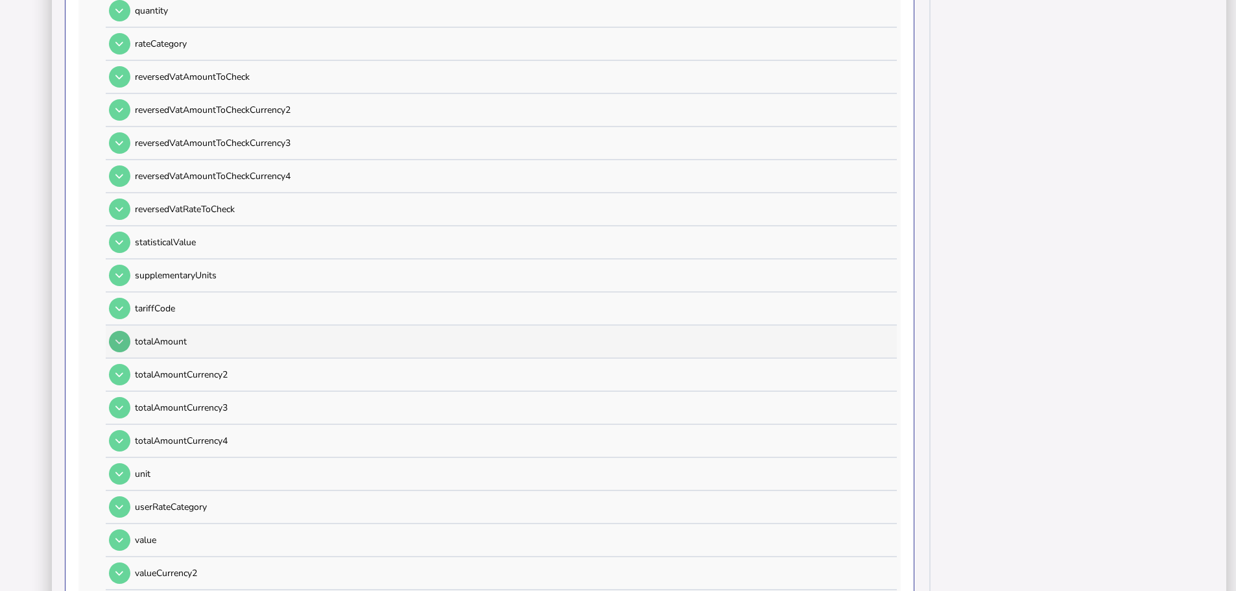
click at [120, 337] on icon at bounding box center [119, 341] width 8 height 8
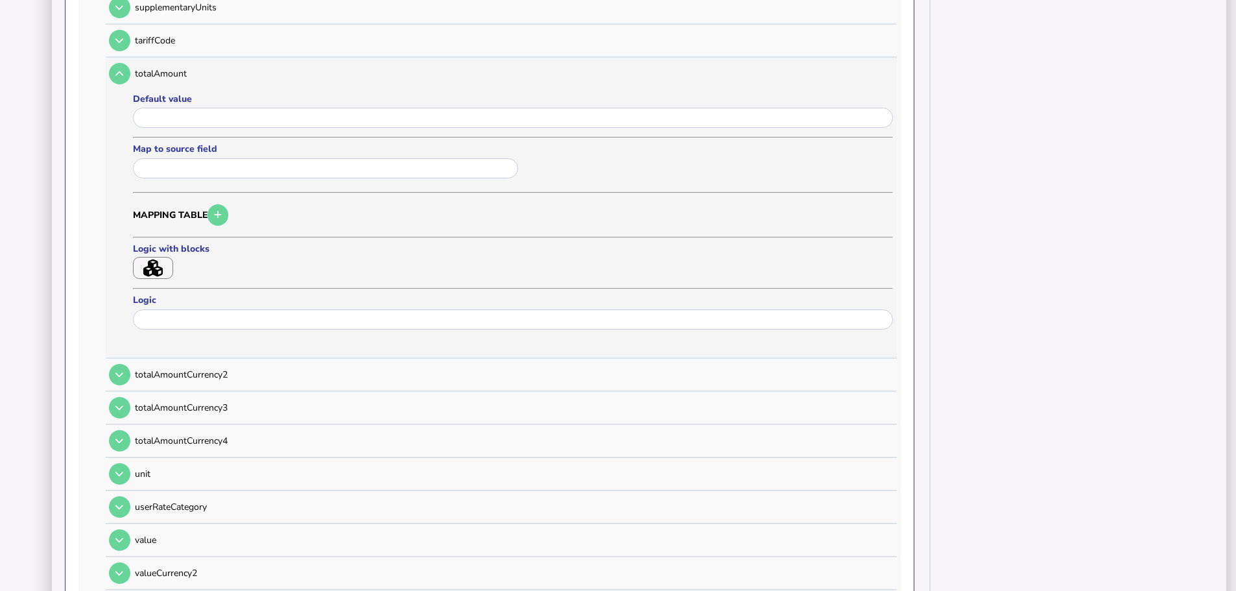
click at [209, 158] on input "text" at bounding box center [325, 168] width 385 height 20
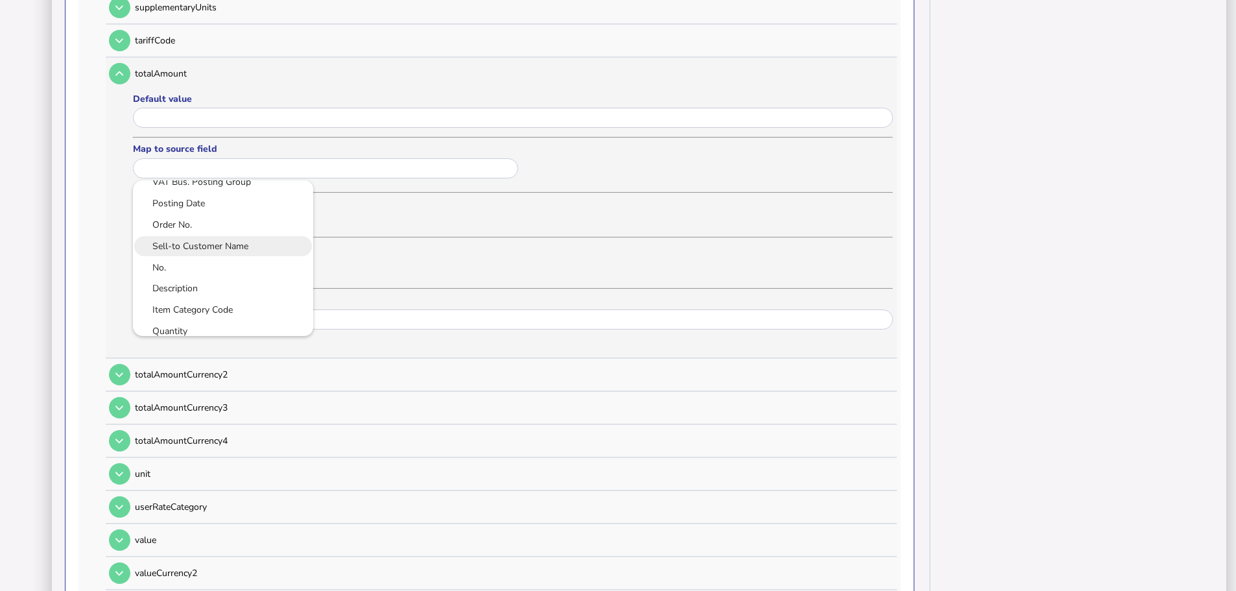
scroll to position [195, 0]
click at [202, 265] on link "Amount Including VAT" at bounding box center [223, 273] width 160 height 16
type input "**********"
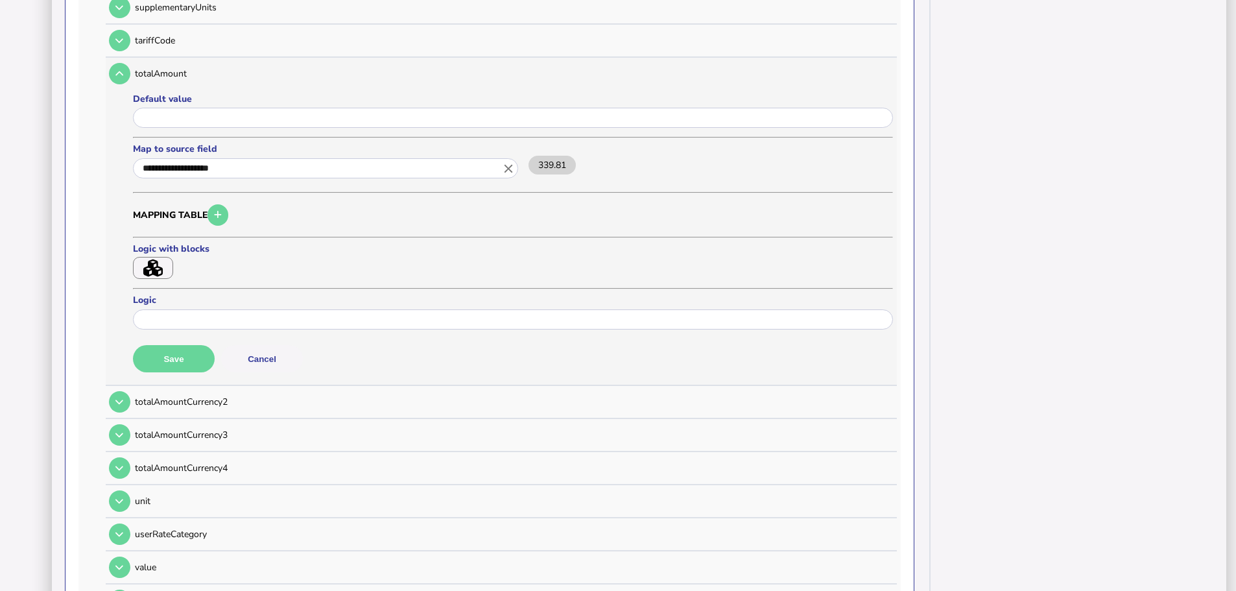
scroll to position [0, 0]
click at [185, 346] on button "Save" at bounding box center [174, 358] width 82 height 27
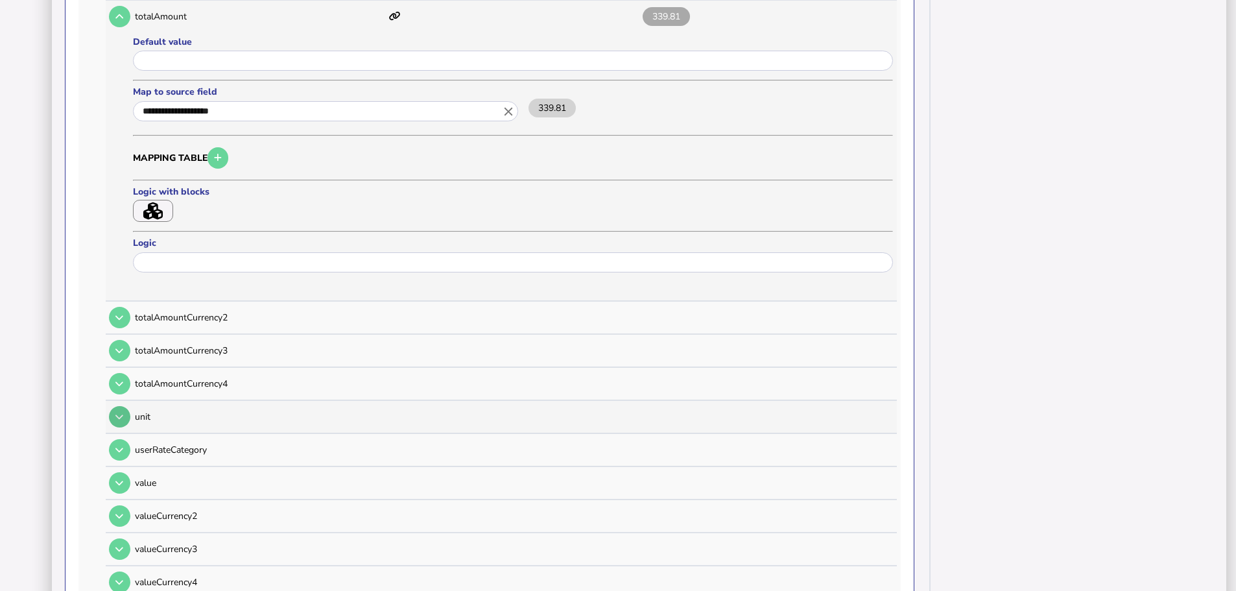
scroll to position [1434, 0]
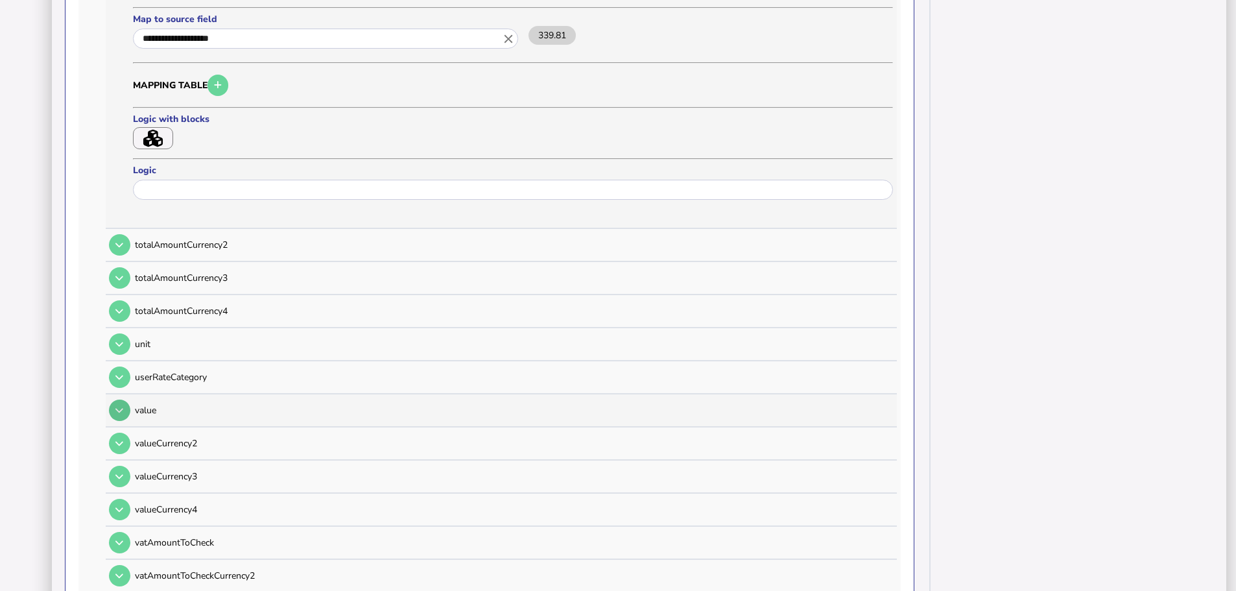
click at [119, 406] on icon at bounding box center [119, 410] width 8 height 8
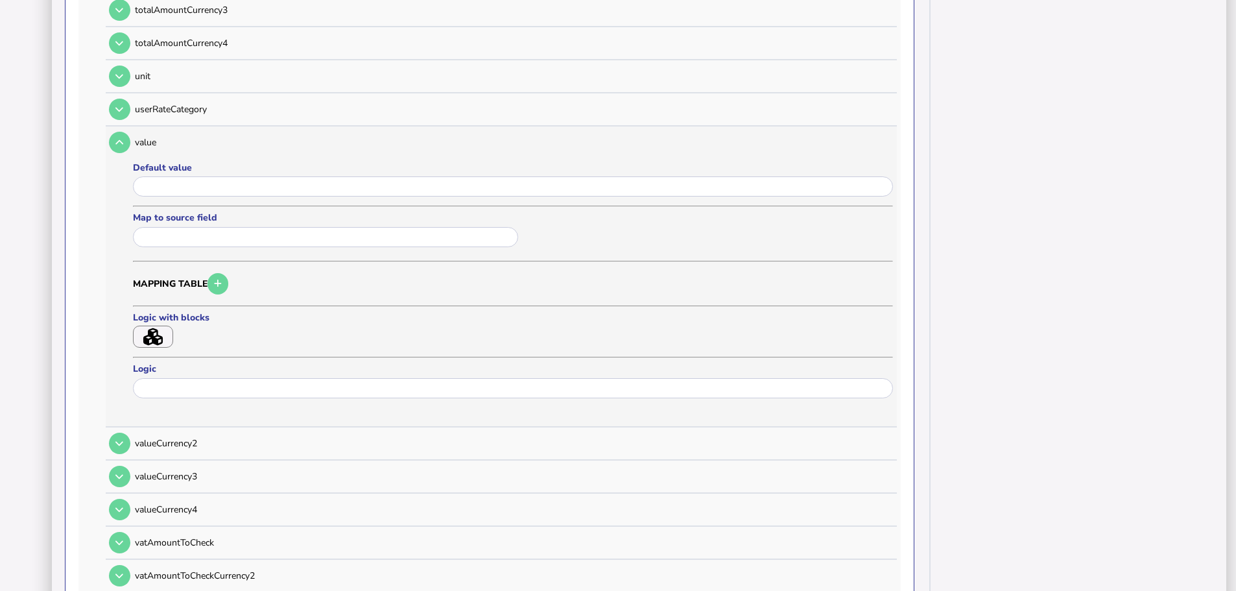
click at [181, 231] on div at bounding box center [327, 237] width 389 height 23
click at [181, 228] on input "text" at bounding box center [325, 237] width 385 height 20
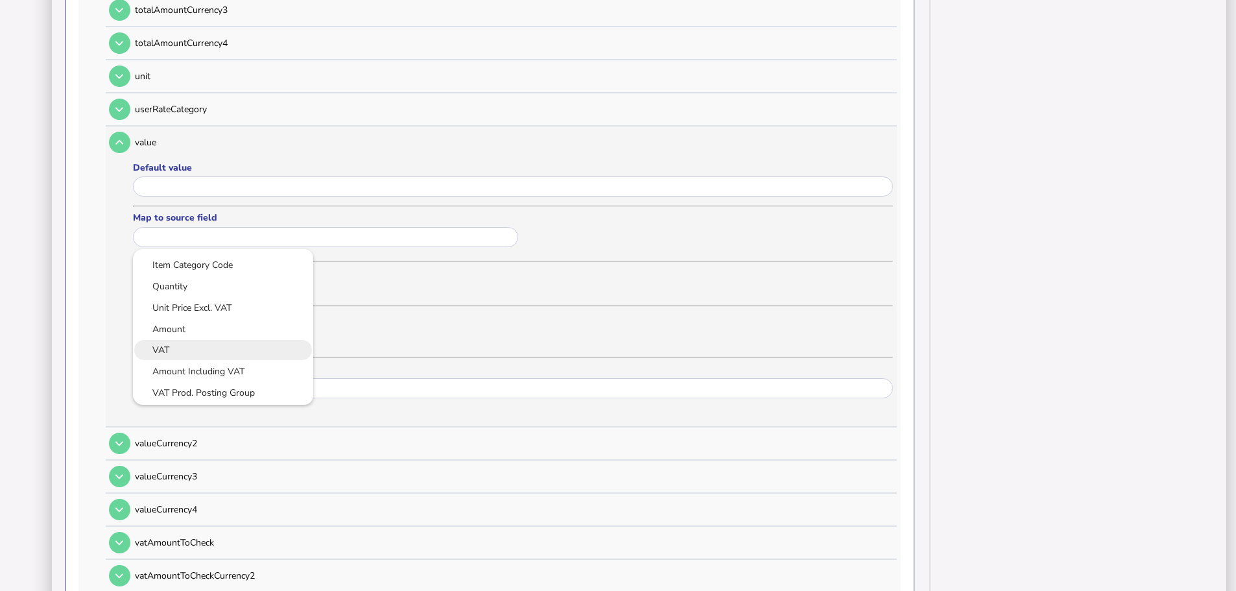
scroll to position [195, 0]
click at [211, 292] on link "Amount" at bounding box center [223, 300] width 160 height 16
type input "******"
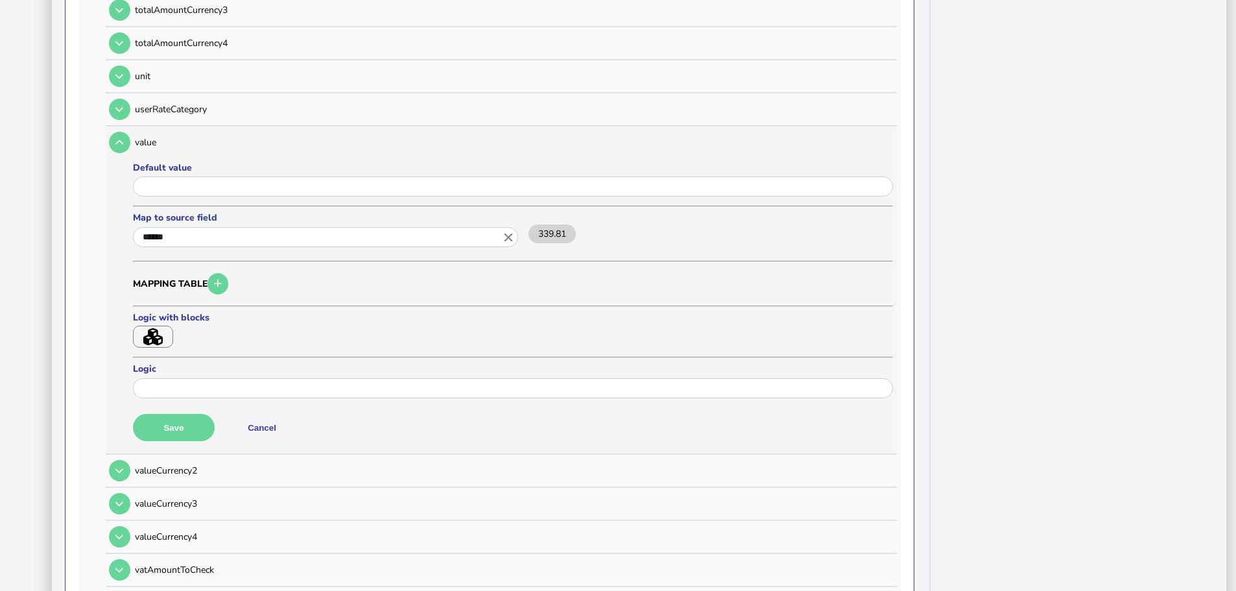
scroll to position [0, 0]
click at [182, 414] on button "Save" at bounding box center [174, 427] width 82 height 27
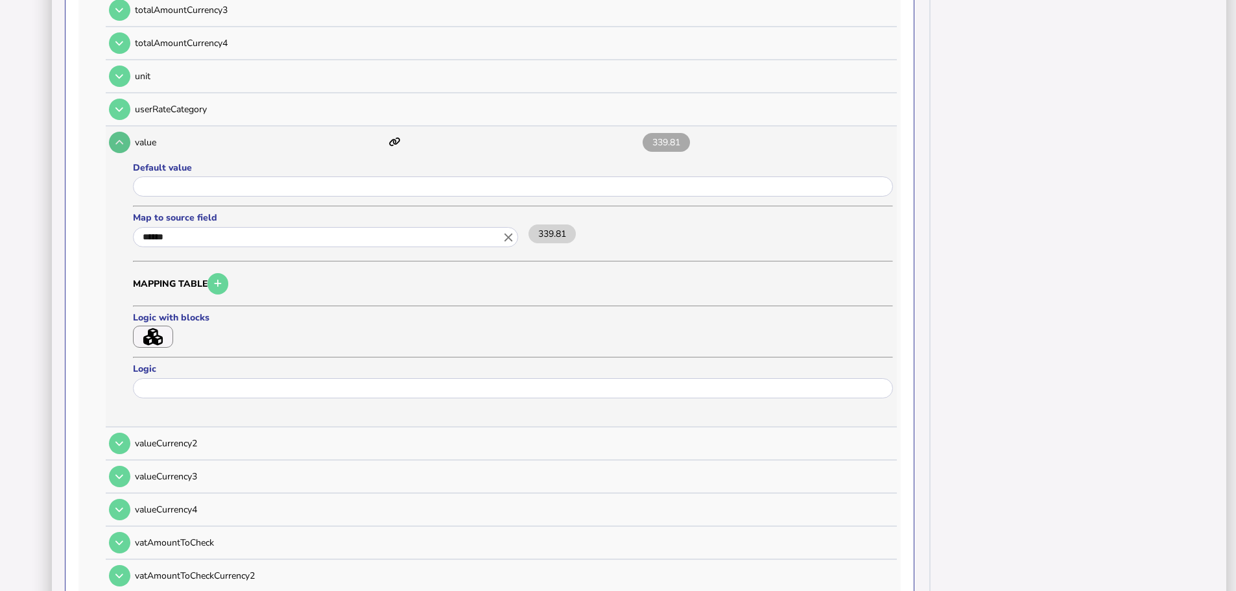
click at [125, 132] on button at bounding box center [119, 142] width 21 height 21
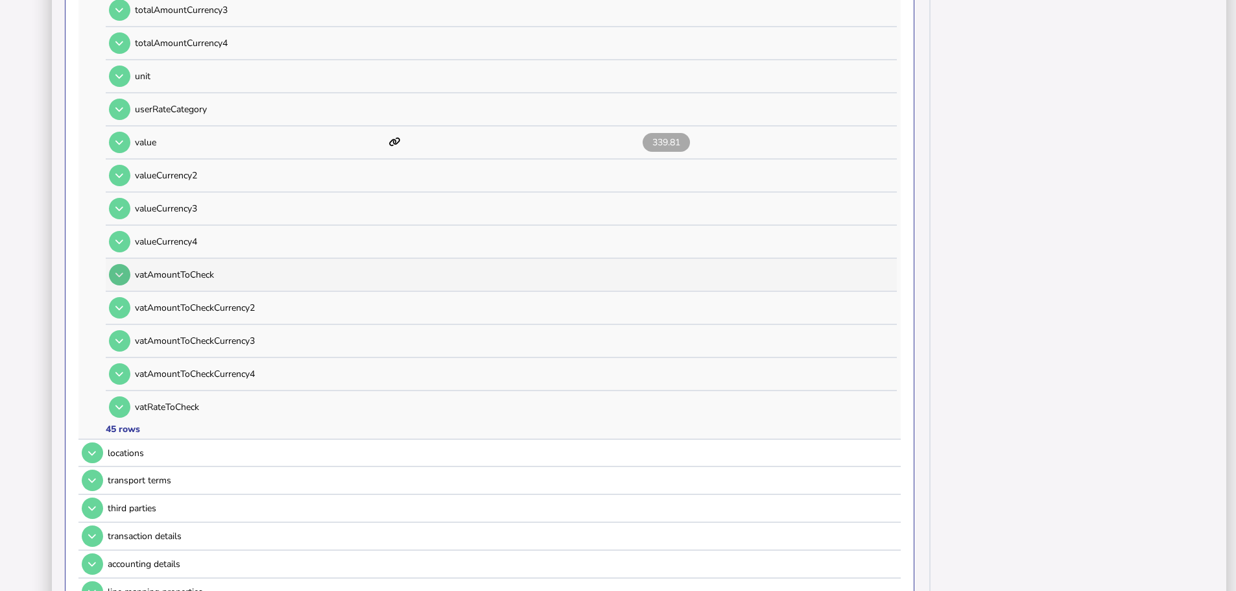
click at [121, 270] on icon at bounding box center [119, 274] width 8 height 8
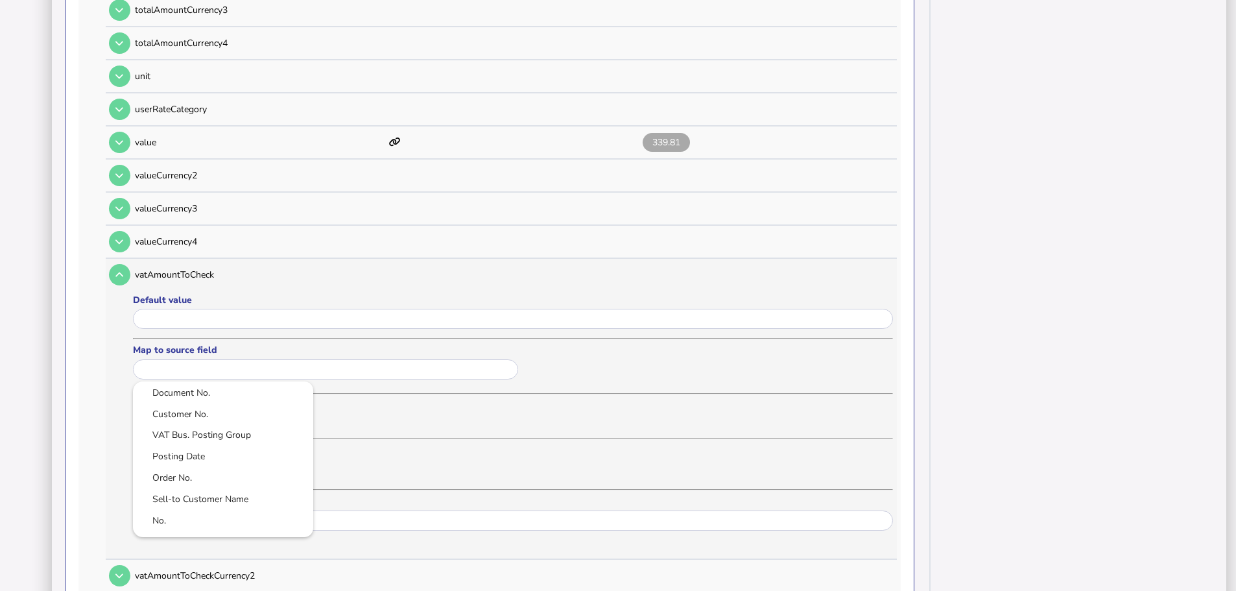
click at [178, 359] on input "text" at bounding box center [325, 369] width 385 height 20
click at [185, 445] on link "VAT" at bounding box center [223, 453] width 160 height 16
type input "***"
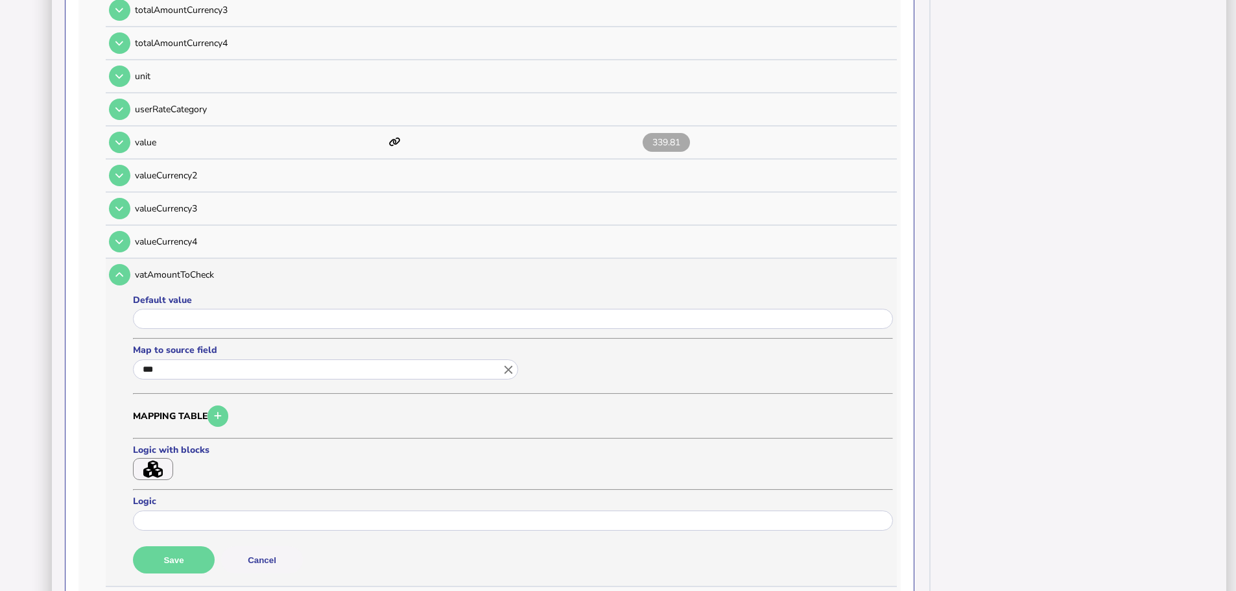
scroll to position [0, 0]
click at [187, 546] on button "Save" at bounding box center [174, 559] width 82 height 27
click at [123, 270] on icon at bounding box center [119, 274] width 8 height 8
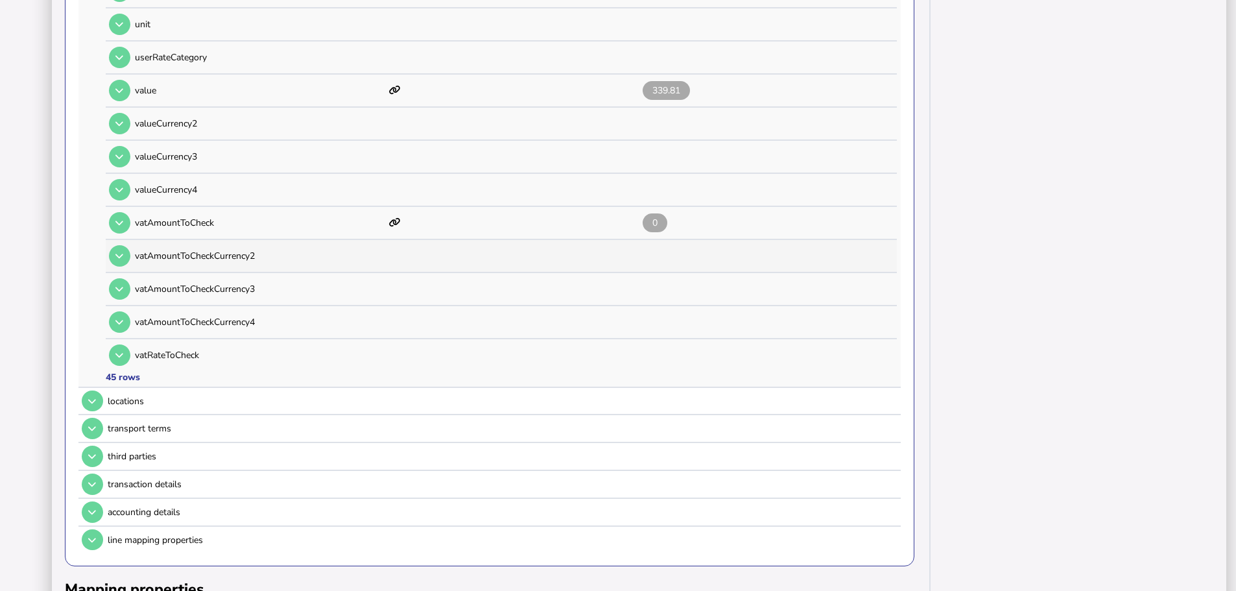
scroll to position [1563, 0]
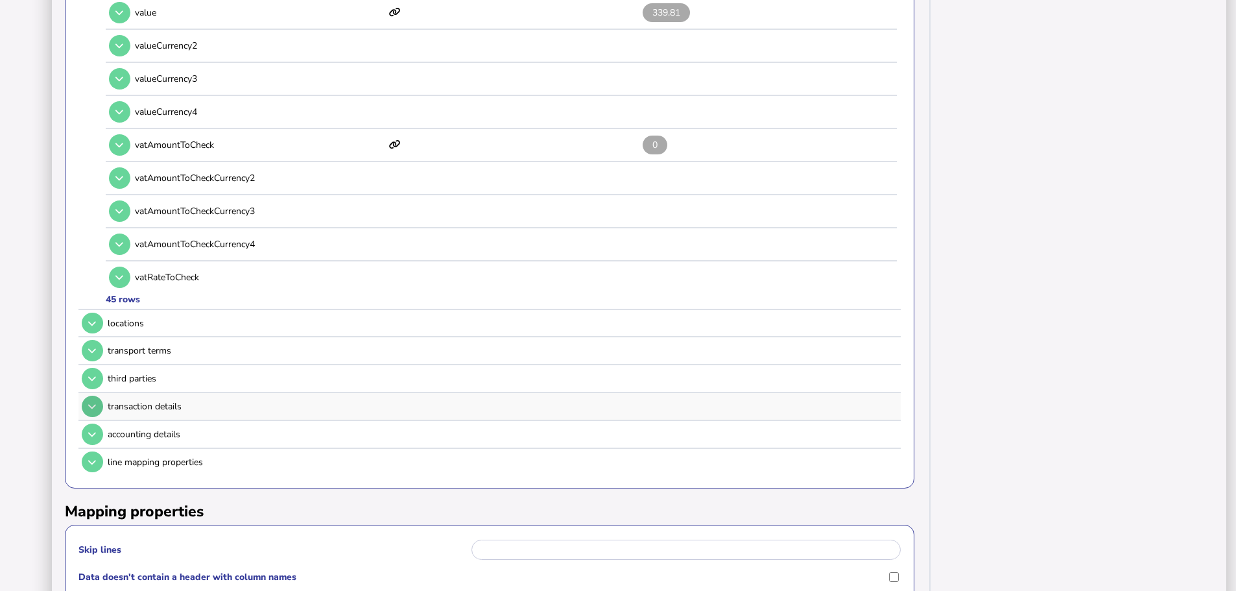
click at [98, 396] on button at bounding box center [92, 406] width 21 height 21
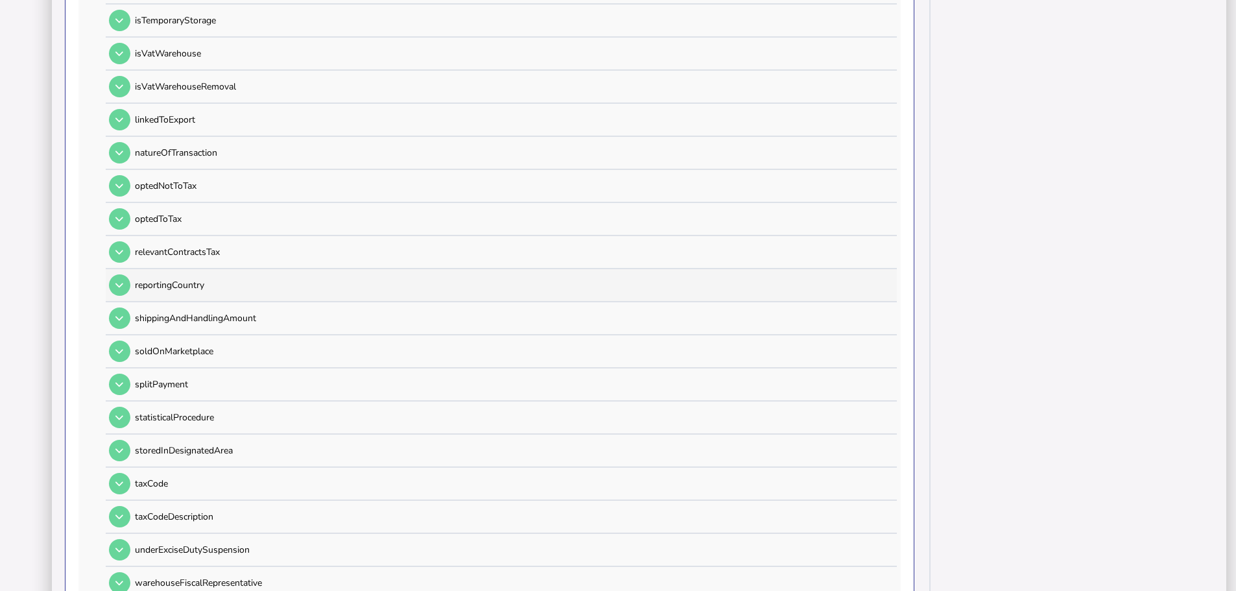
scroll to position [1369, 0]
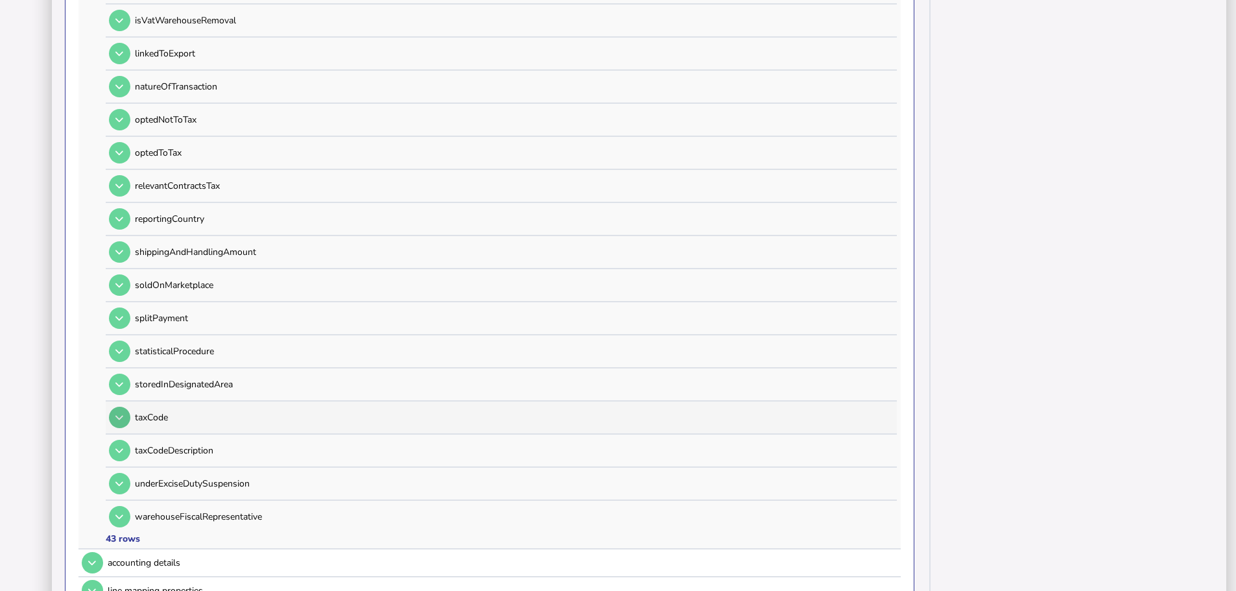
click at [121, 413] on icon at bounding box center [119, 417] width 8 height 8
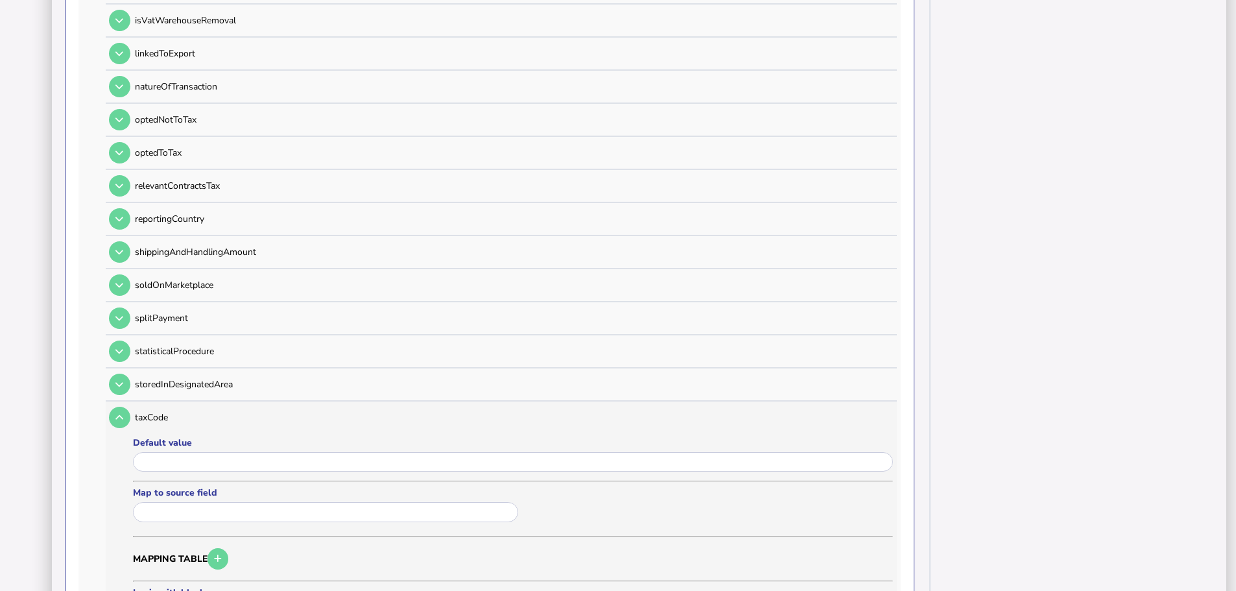
click at [168, 502] on input "text" at bounding box center [325, 512] width 385 height 20
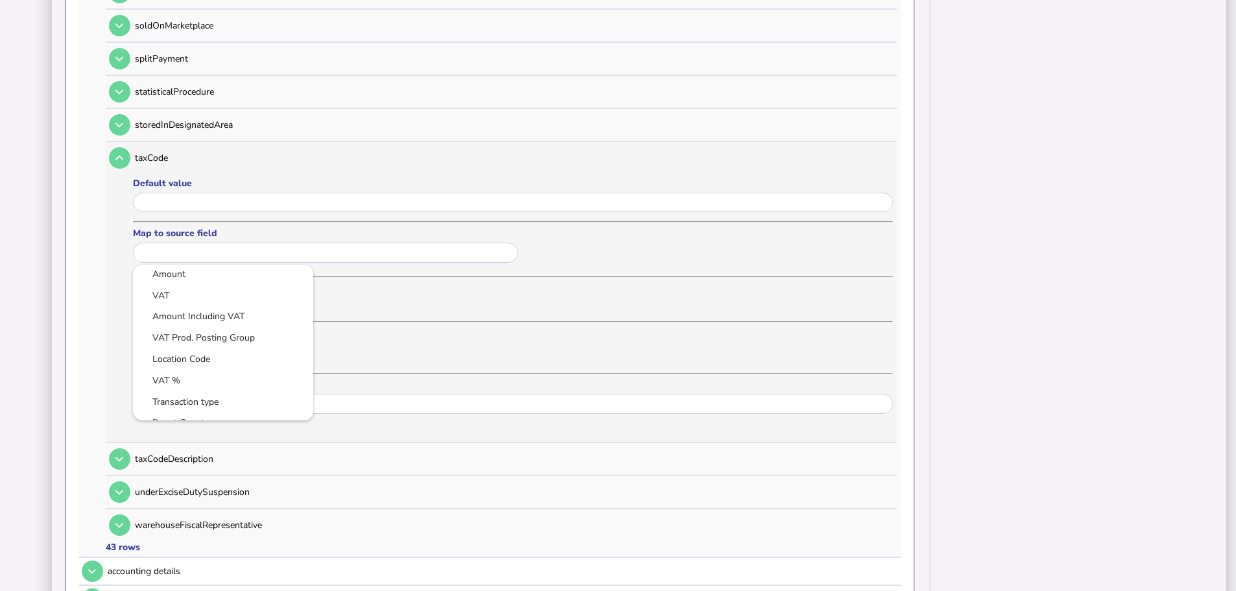
scroll to position [259, 0]
click at [208, 306] on link "VAT Prod. Posting Group" at bounding box center [223, 314] width 160 height 16
type input "**********"
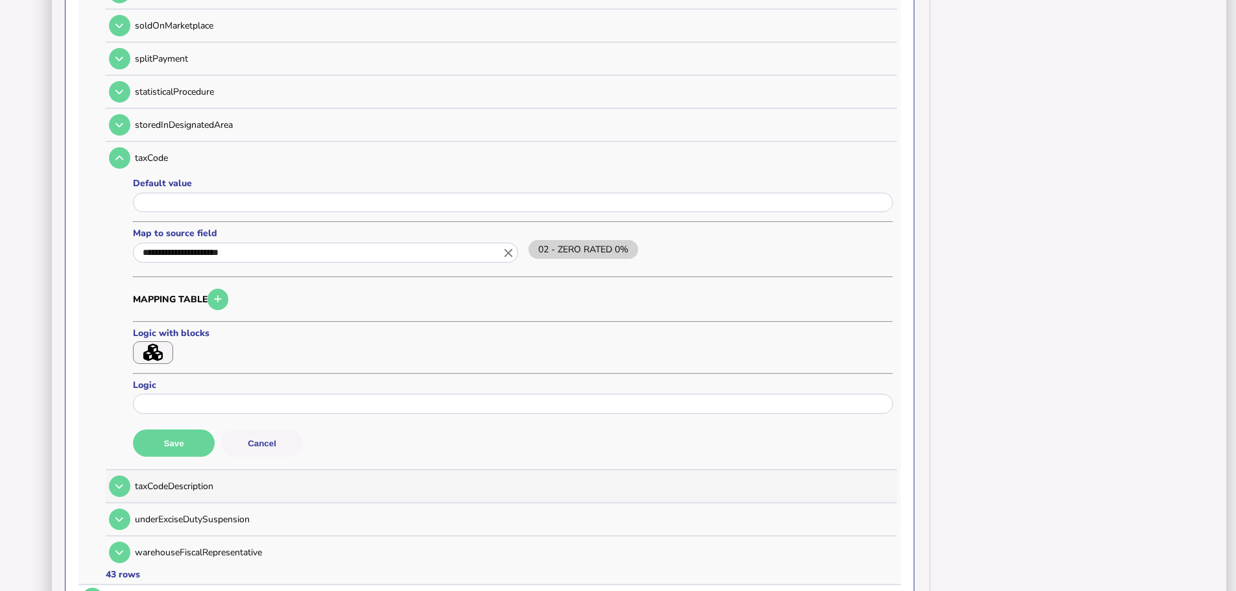
click at [194, 437] on button "Save" at bounding box center [174, 442] width 82 height 27
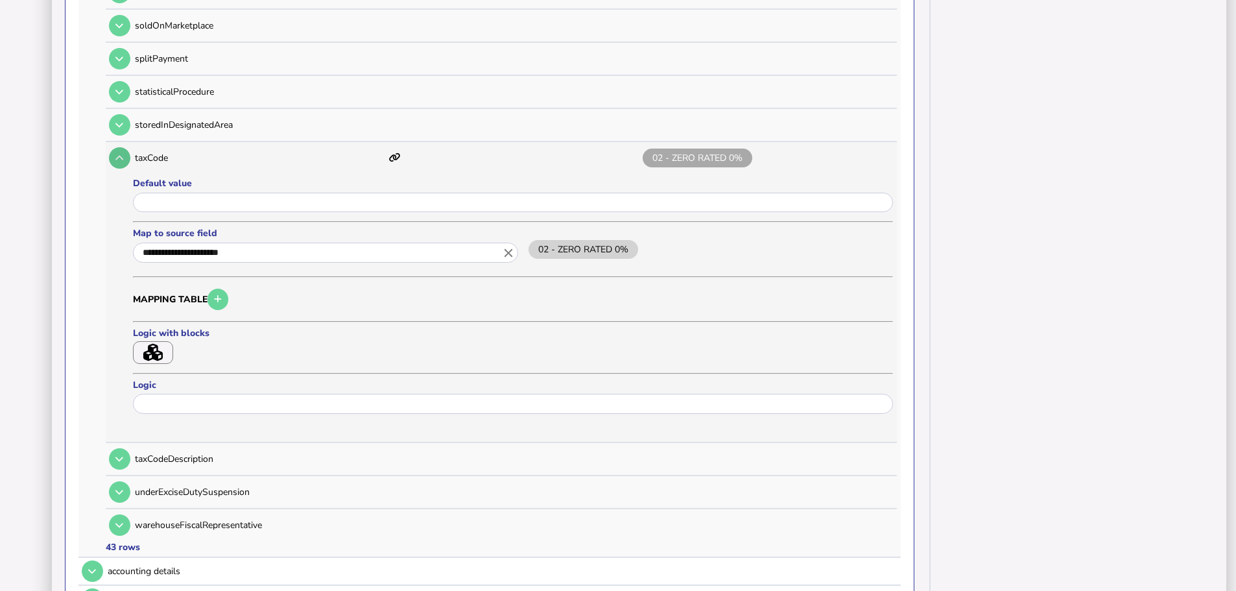
click at [119, 154] on icon at bounding box center [119, 158] width 8 height 8
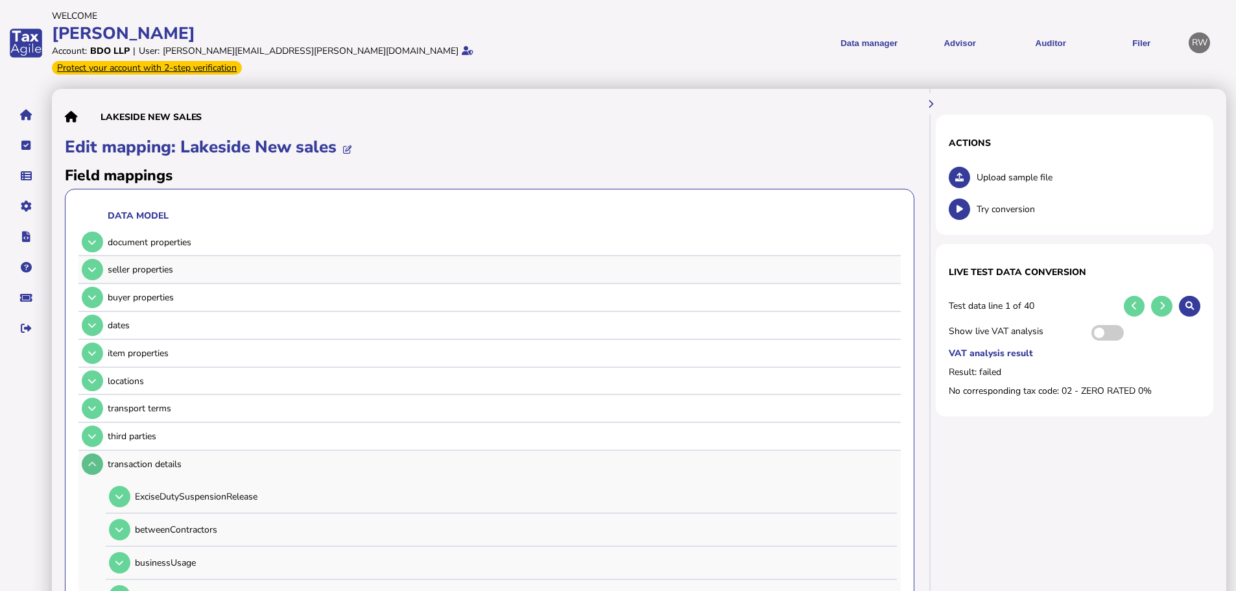
click at [97, 453] on button at bounding box center [92, 463] width 21 height 21
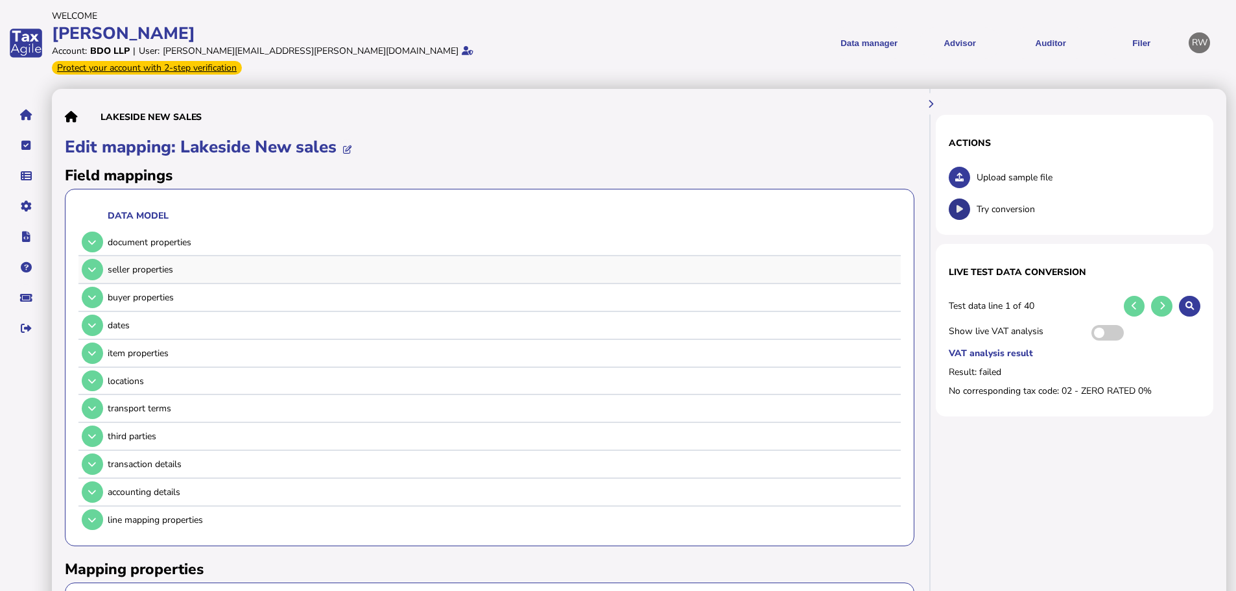
click at [965, 198] on button at bounding box center [959, 208] width 21 height 21
click at [351, 145] on icon at bounding box center [347, 149] width 8 height 8
type input "**********"
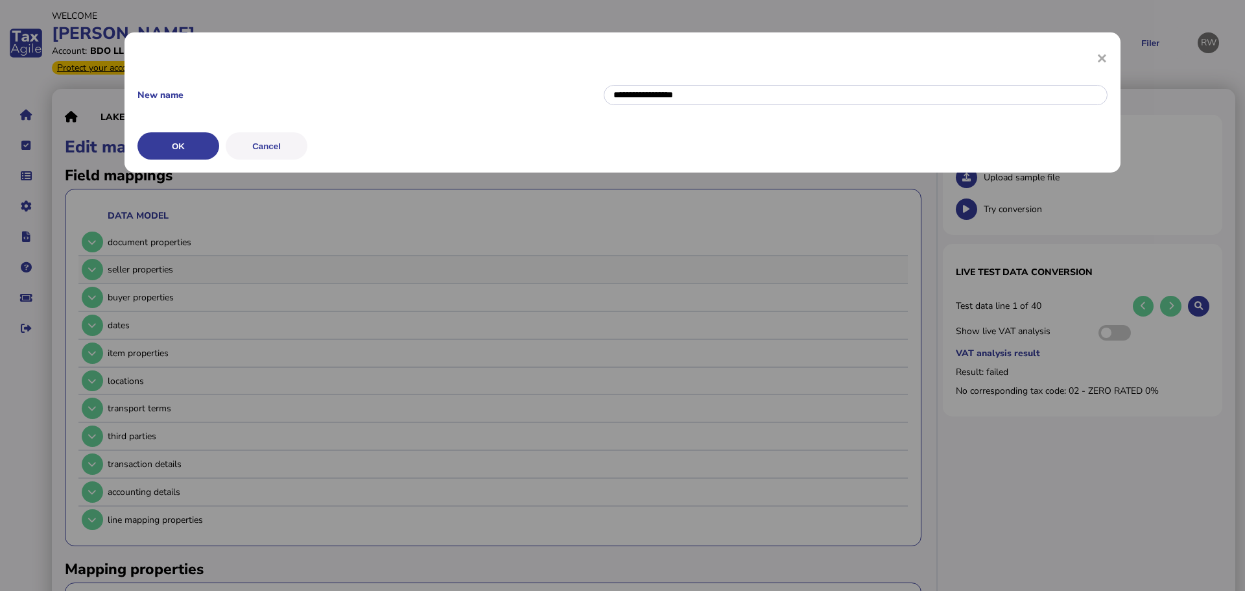
click at [0, 0] on span "×" at bounding box center [0, 0] width 0 height 0
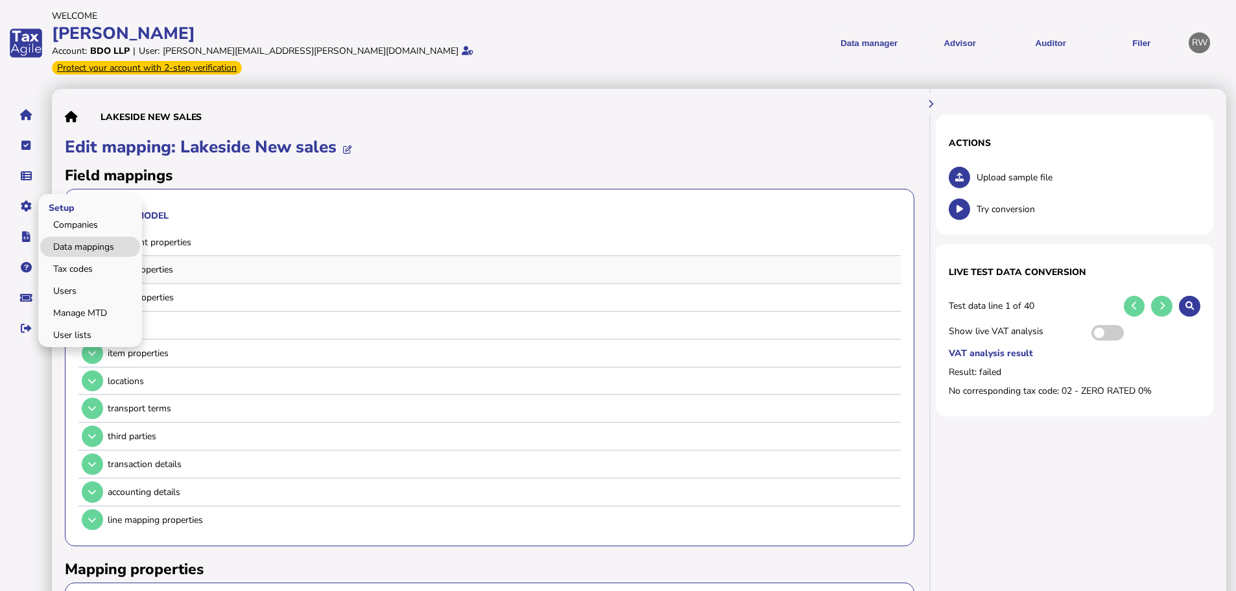
click at [57, 237] on link "Data mappings" at bounding box center [90, 247] width 100 height 20
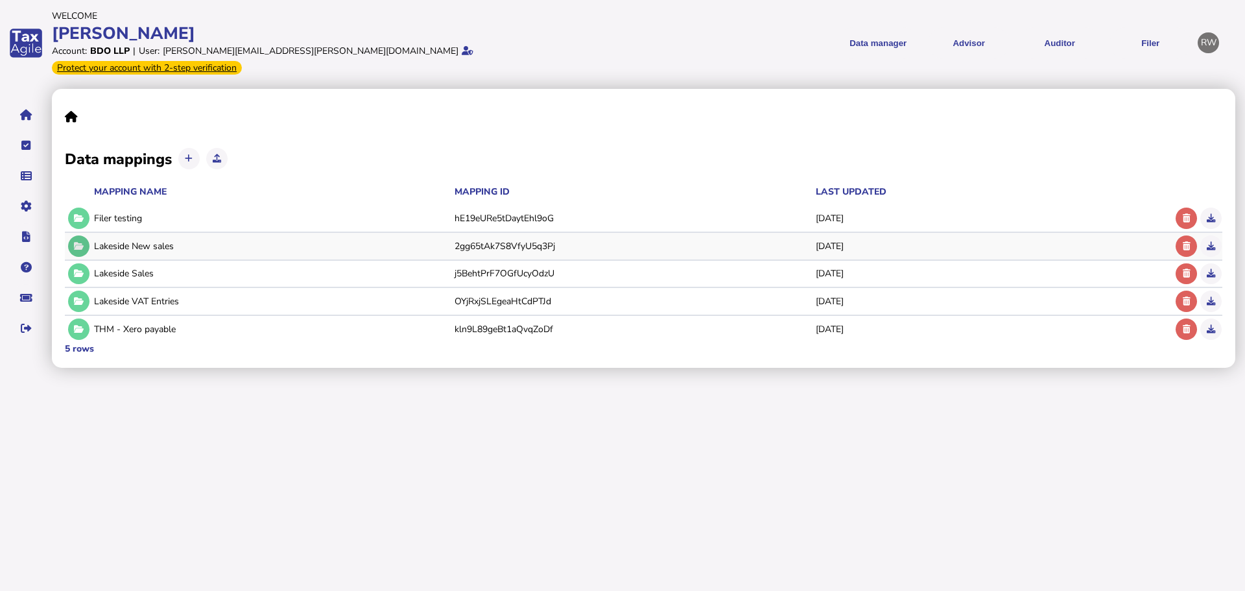
drag, startPoint x: 91, startPoint y: 233, endPoint x: 79, endPoint y: 226, distance: 14.2
drag, startPoint x: 79, startPoint y: 226, endPoint x: 268, endPoint y: 166, distance: 198.1
click at [268, 178] on div "Mapping name Mapping ID Last updated" at bounding box center [619, 191] width 1108 height 27
click at [189, 154] on icon at bounding box center [189, 158] width 8 height 8
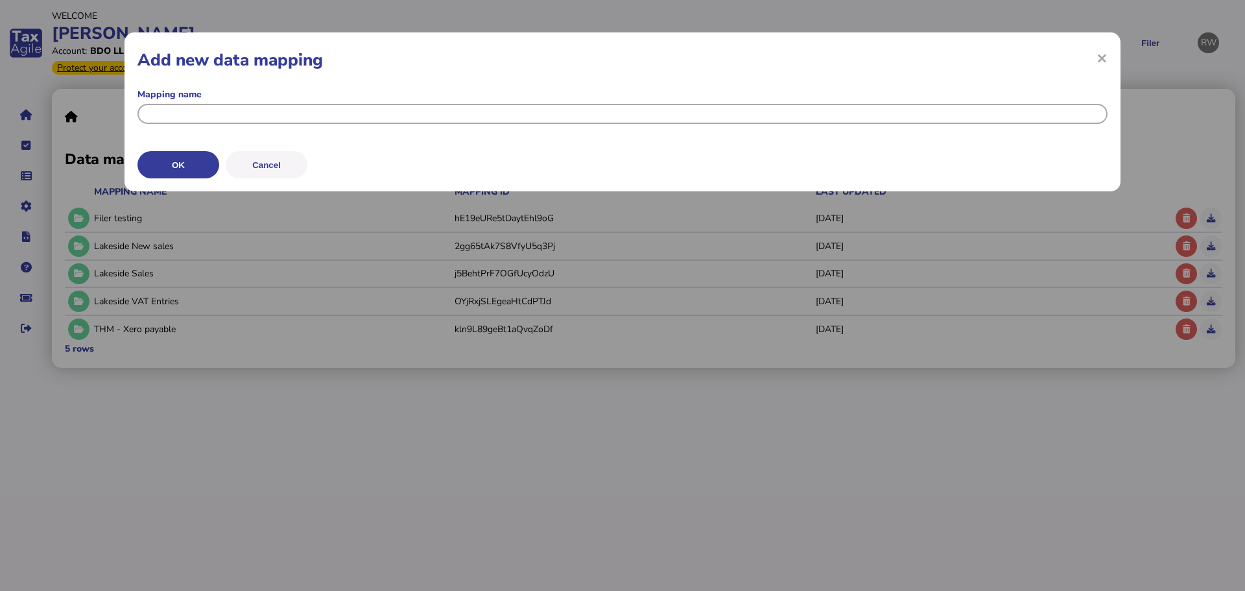
click at [206, 108] on input "input" at bounding box center [622, 114] width 970 height 20
type input "**********"
click at [0, 0] on button "OK" at bounding box center [0, 0] width 0 height 0
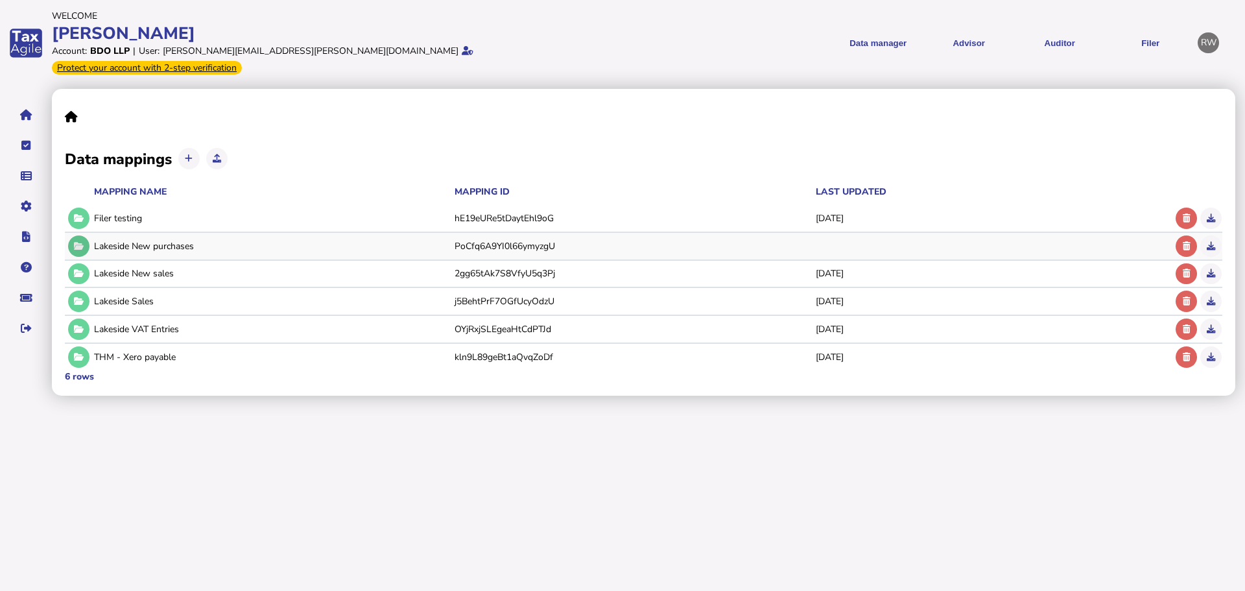
click at [86, 235] on button at bounding box center [78, 245] width 21 height 21
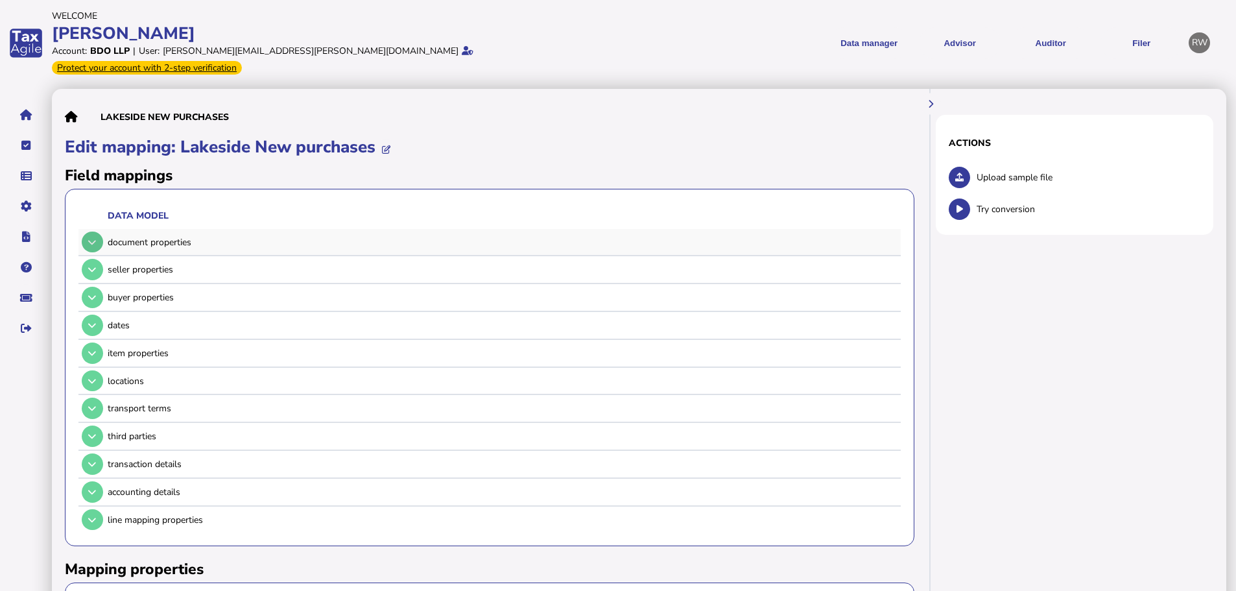
click at [90, 238] on icon at bounding box center [92, 242] width 8 height 8
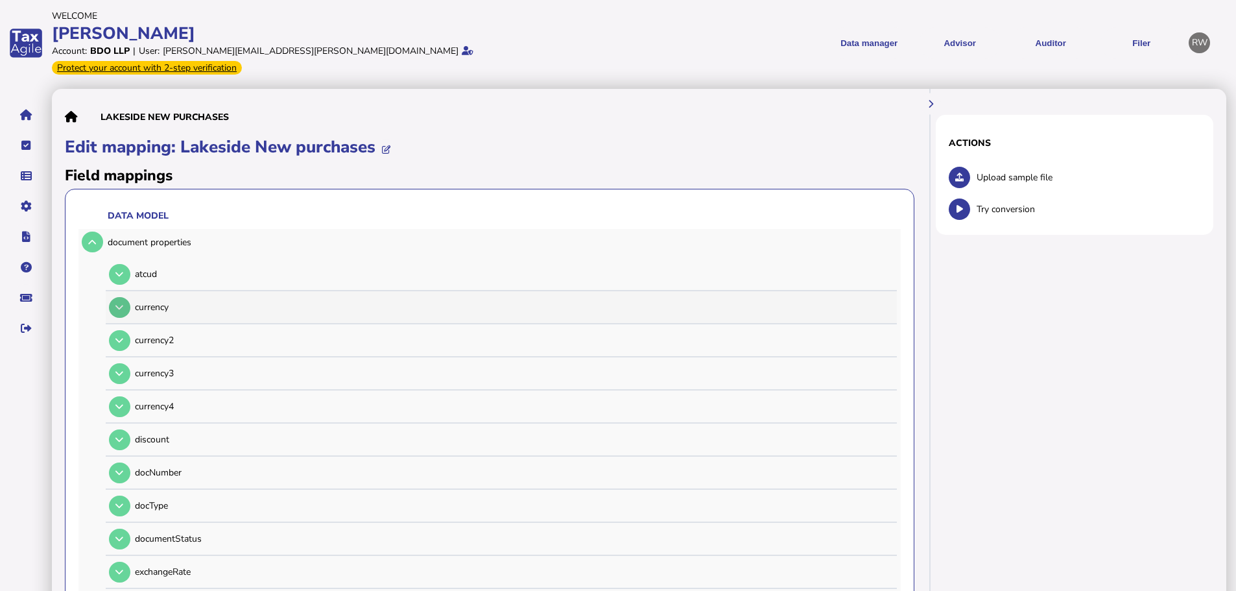
click at [123, 303] on icon at bounding box center [119, 307] width 8 height 8
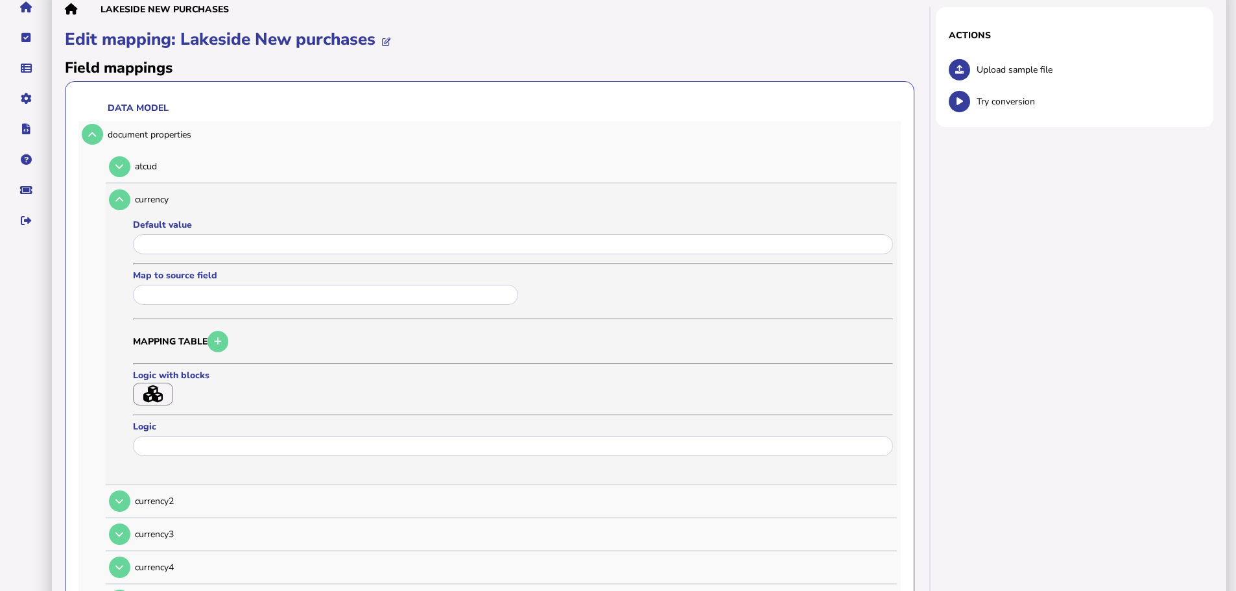
scroll to position [130, 0]
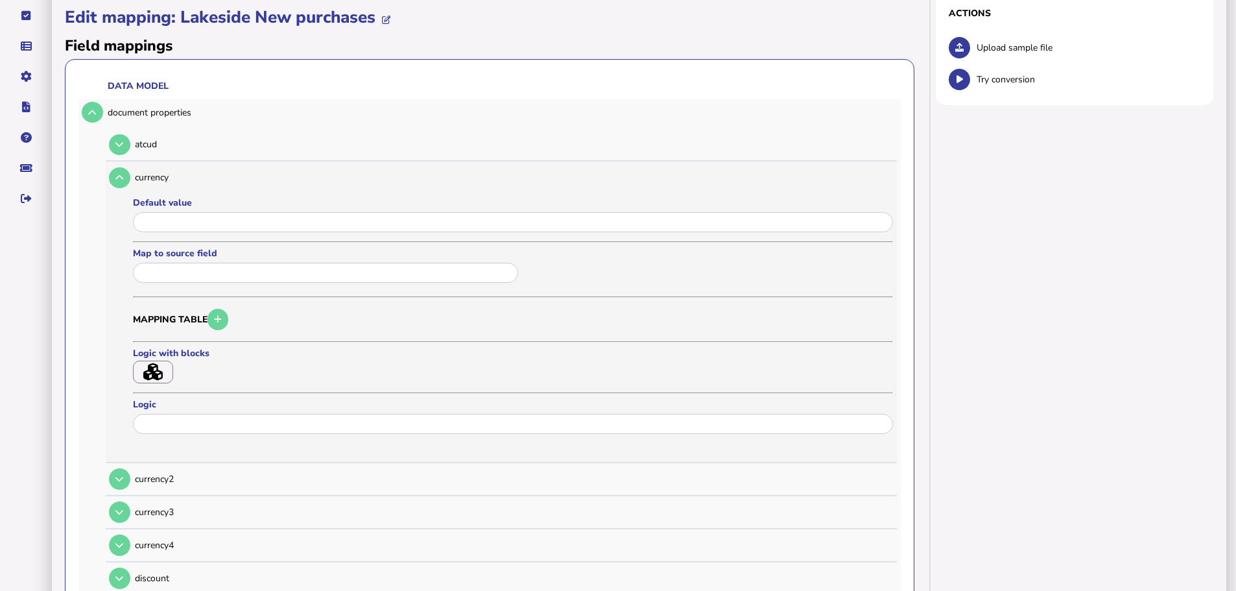
click at [180, 263] on input "text" at bounding box center [325, 273] width 385 height 20
click at [201, 196] on div "Default value" at bounding box center [513, 216] width 760 height 40
click at [202, 212] on input "input" at bounding box center [513, 222] width 760 height 20
click at [206, 263] on input "text" at bounding box center [325, 273] width 385 height 20
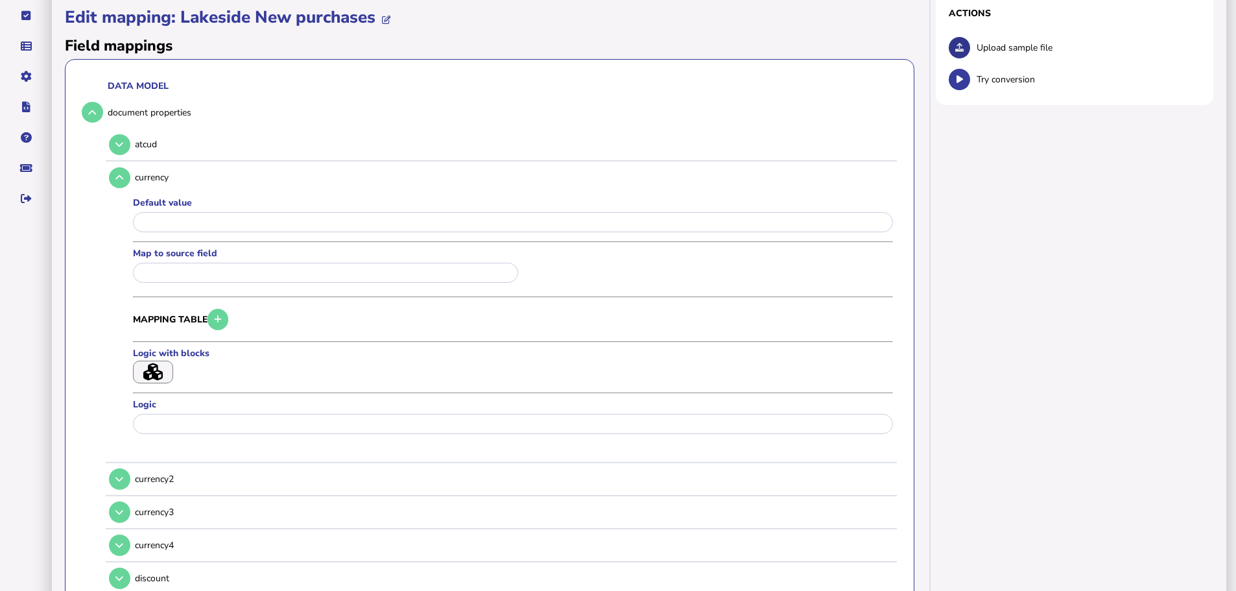
click at [952, 37] on button at bounding box center [959, 47] width 21 height 21
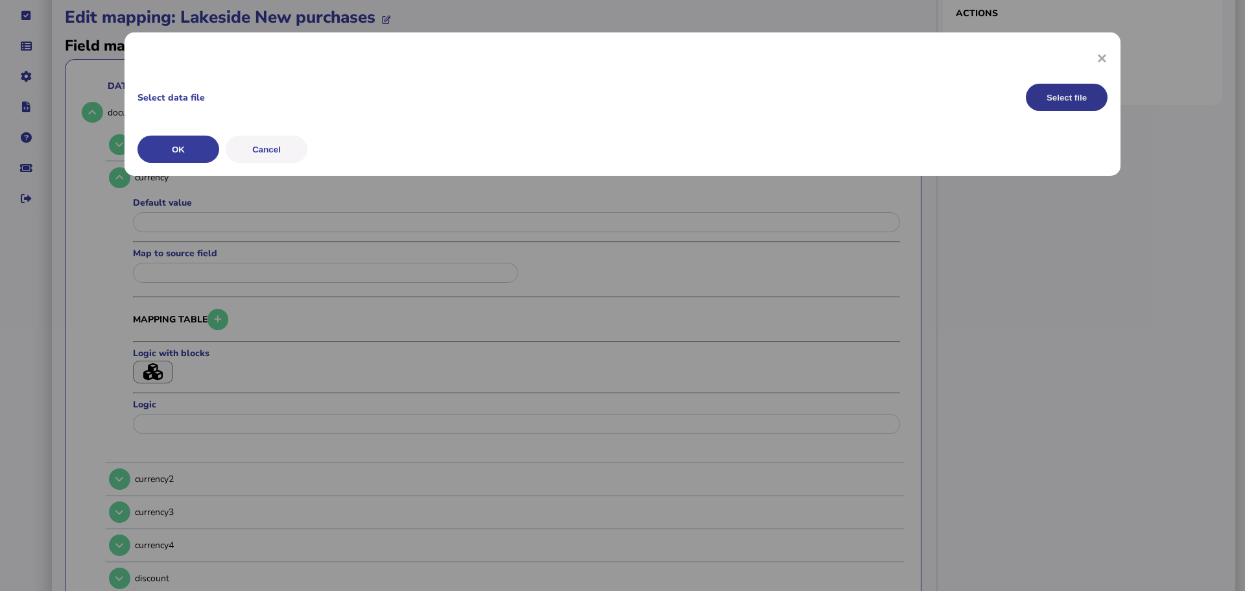
click at [1056, 102] on button "Select file" at bounding box center [1067, 97] width 82 height 27
click at [0, 0] on button "OK" at bounding box center [0, 0] width 0 height 0
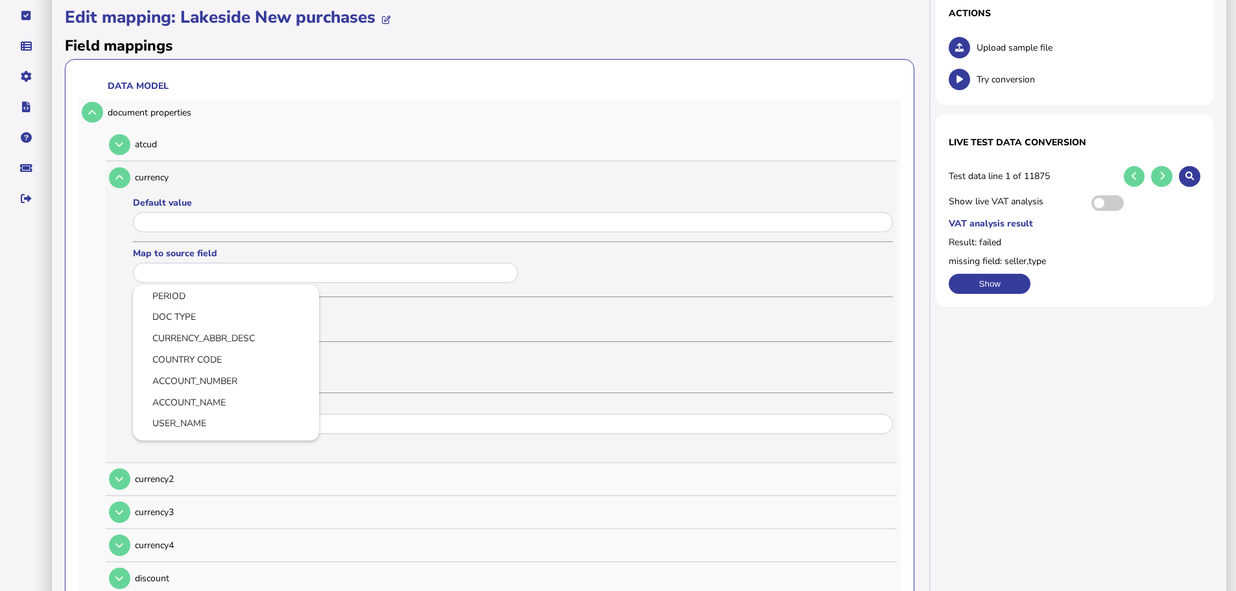
click at [196, 263] on input "text" at bounding box center [325, 273] width 385 height 20
click at [482, 327] on div at bounding box center [618, 295] width 1236 height 591
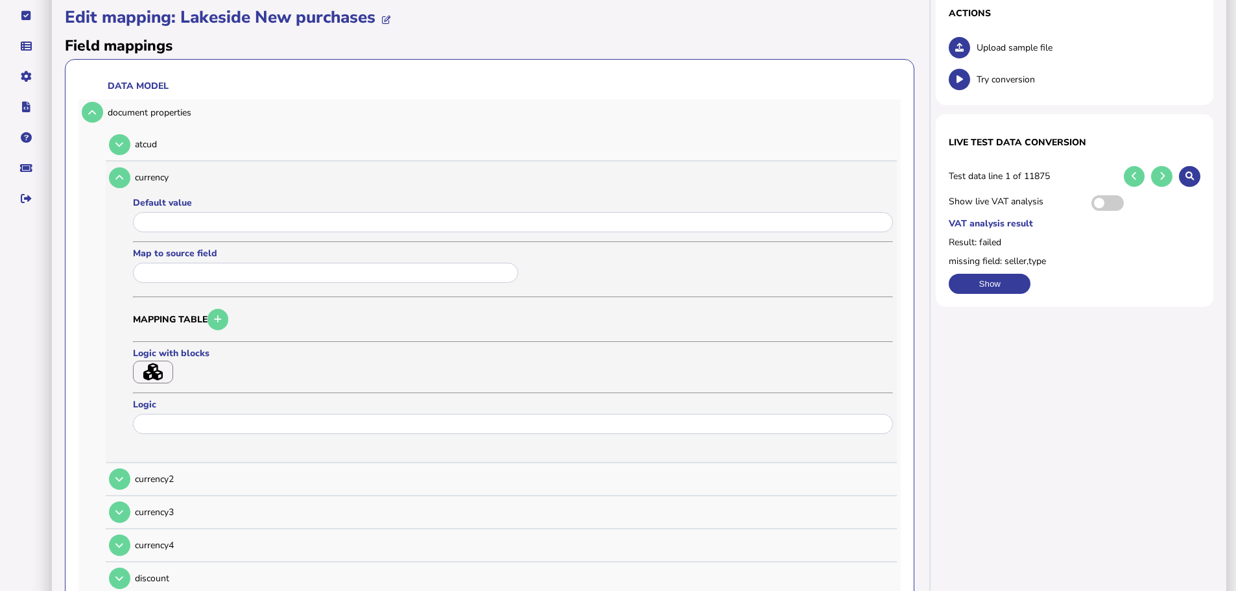
scroll to position [0, 0]
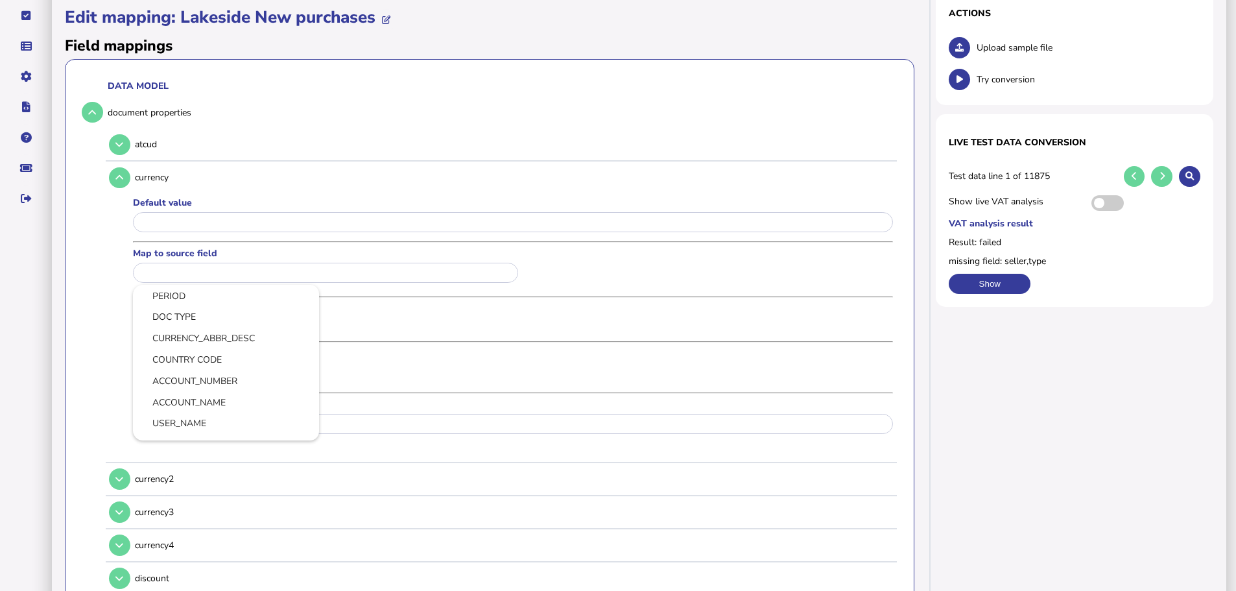
click at [179, 266] on input "text" at bounding box center [325, 273] width 385 height 20
click at [187, 330] on link "CURRENCY_ABBR_DESC" at bounding box center [225, 338] width 165 height 16
type input "**********"
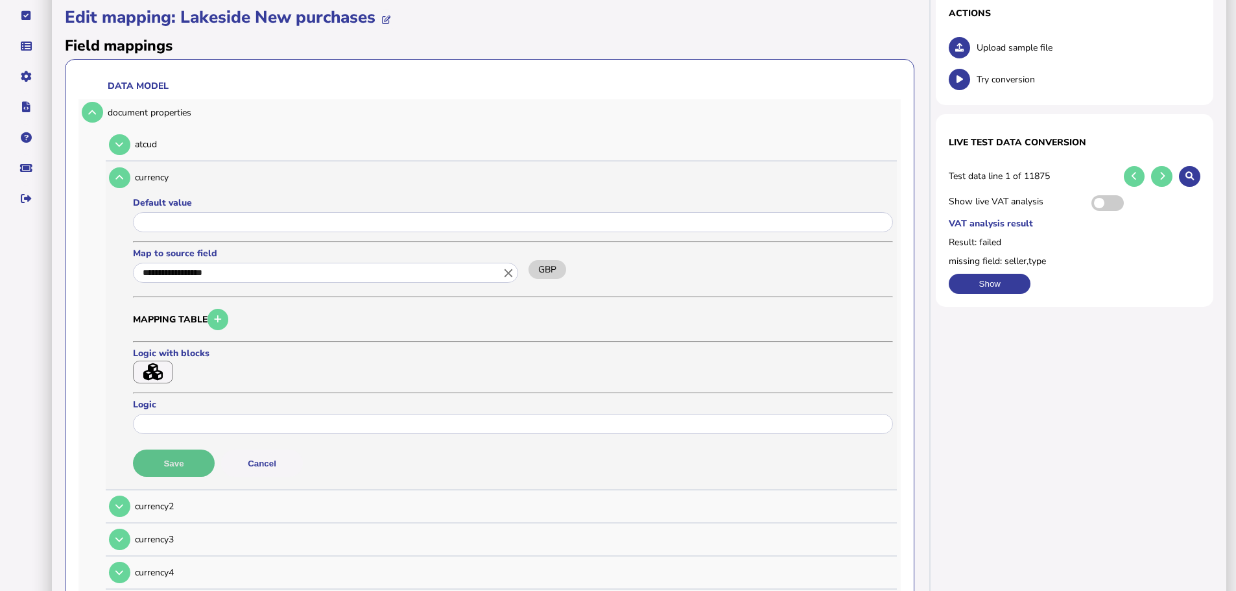
click at [191, 449] on button "Save" at bounding box center [174, 462] width 82 height 27
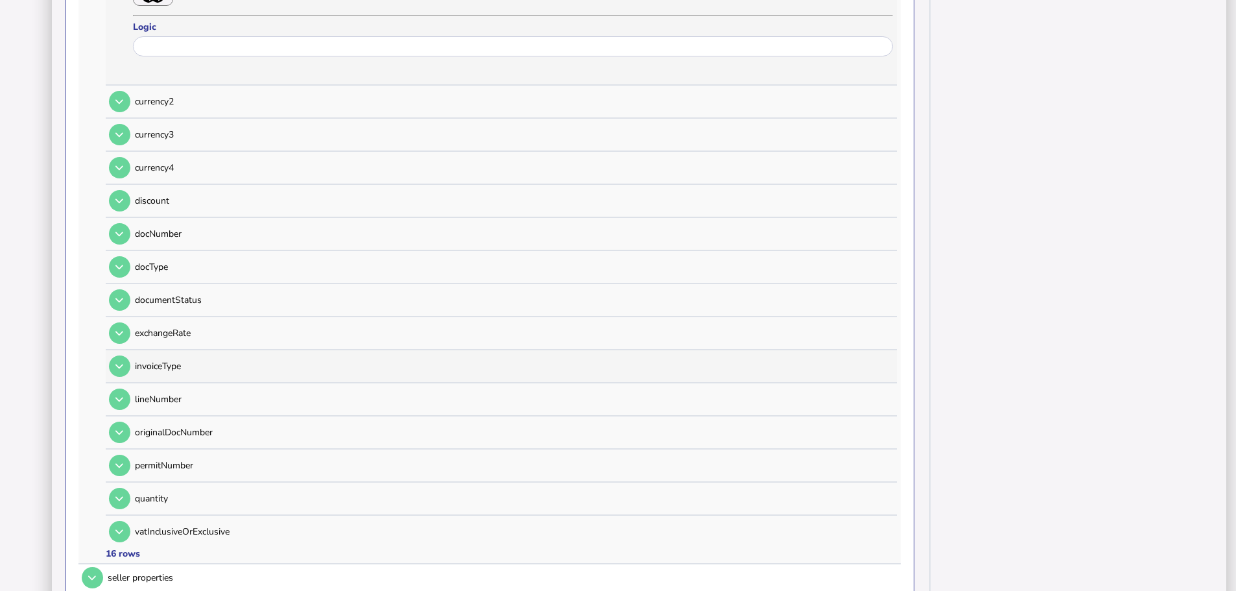
scroll to position [519, 0]
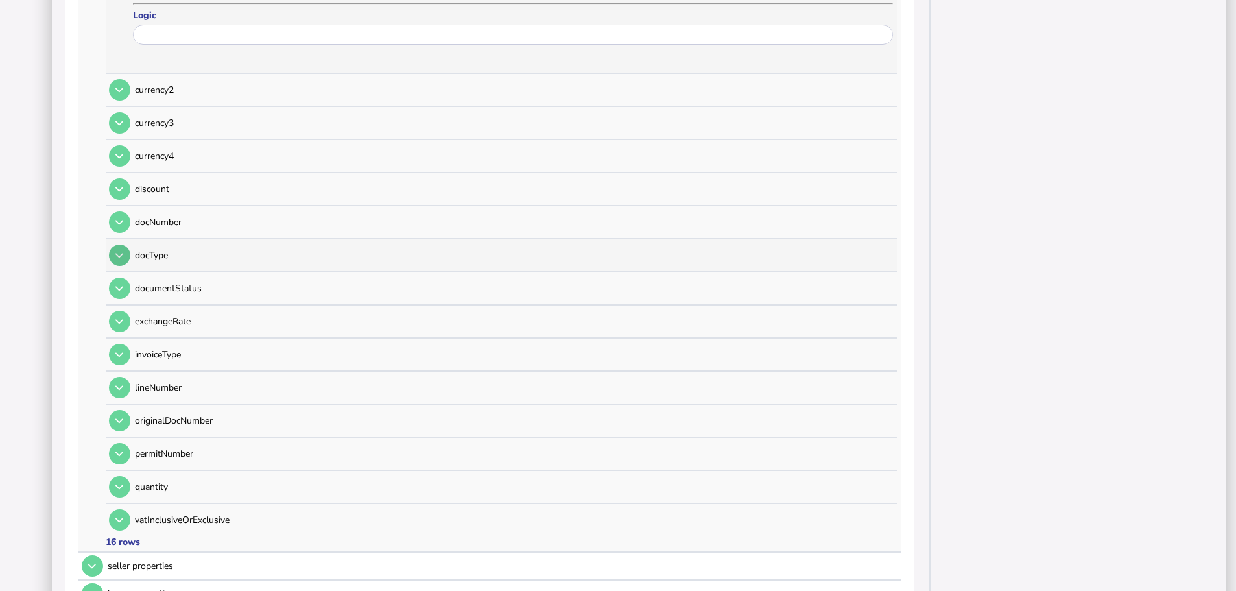
click at [121, 251] on icon at bounding box center [119, 255] width 8 height 8
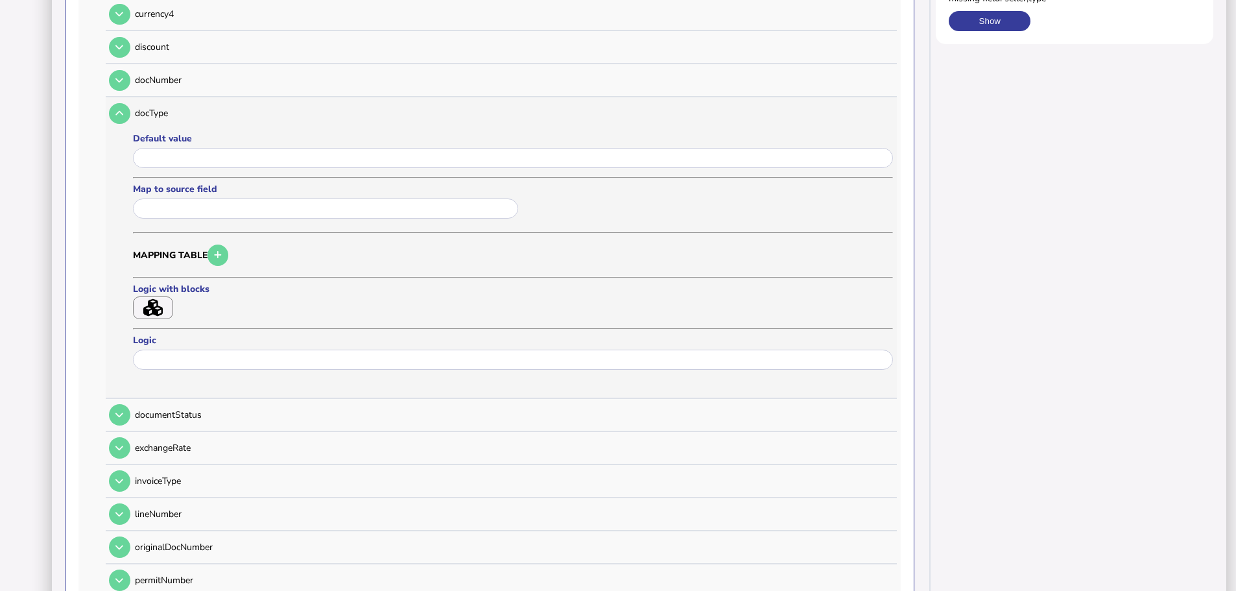
scroll to position [389, 0]
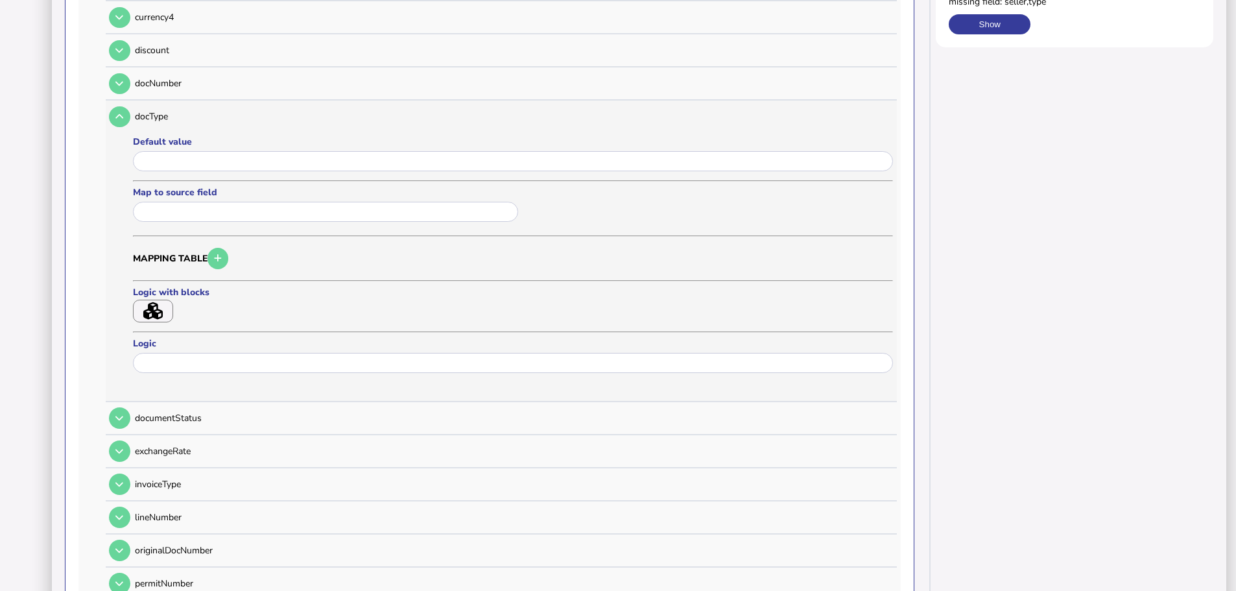
click at [163, 300] on button "button" at bounding box center [153, 311] width 40 height 23
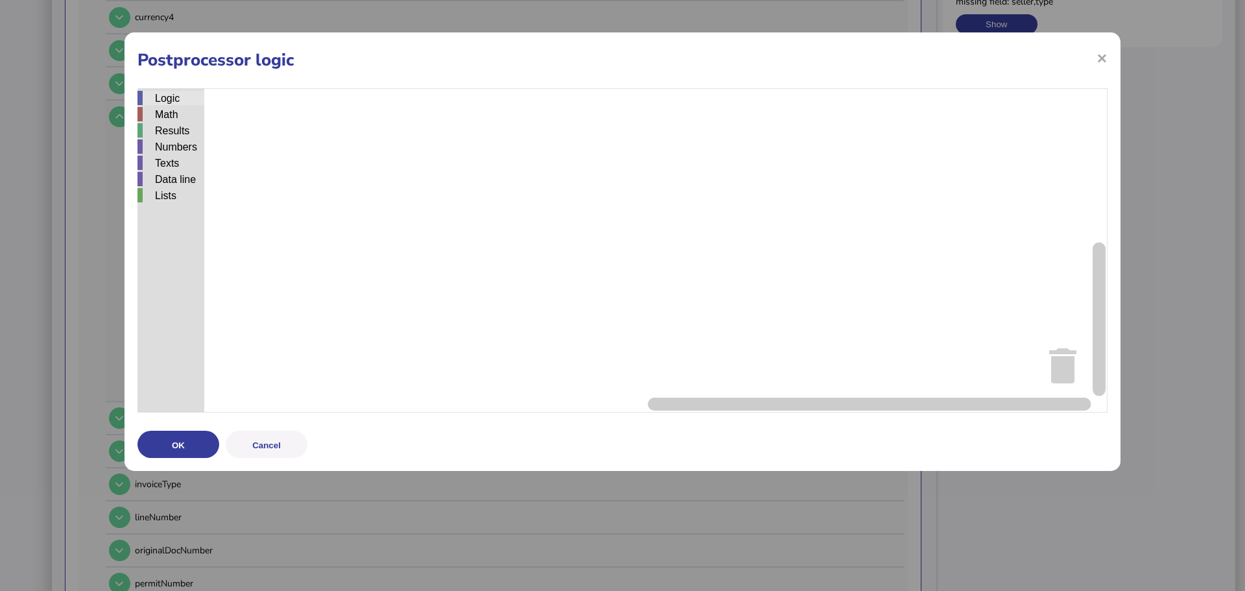
click at [171, 99] on div "Logic" at bounding box center [170, 98] width 67 height 14
click at [519, 194] on div "Logic Math Results Numbers Texts Data line Lists if do = ▾ 2 ▾ x and ▾ true ▾ n…" at bounding box center [622, 250] width 970 height 324
click at [187, 128] on div "Results" at bounding box center [170, 130] width 67 height 14
click at [529, 207] on div "Logic Math Results Numbers Texts Data line Lists if do return return set field …" at bounding box center [622, 250] width 970 height 324
click at [177, 144] on div "Numbers" at bounding box center [170, 146] width 67 height 14
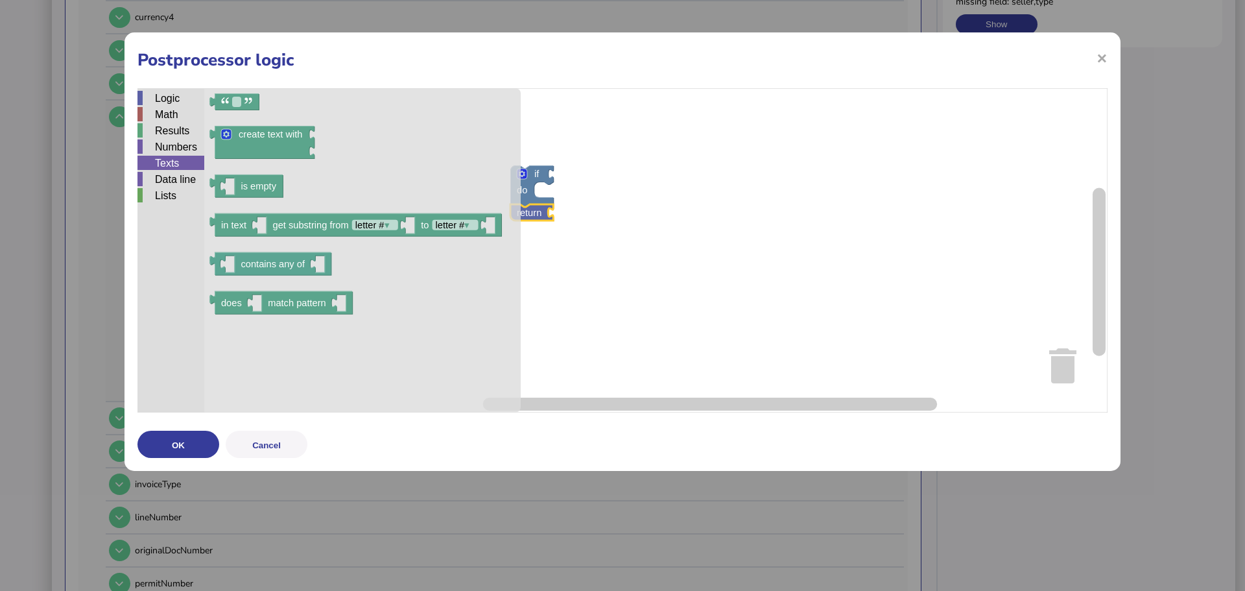
click at [176, 160] on div "Texts" at bounding box center [170, 163] width 67 height 14
click at [181, 176] on div "Data line" at bounding box center [170, 179] width 67 height 14
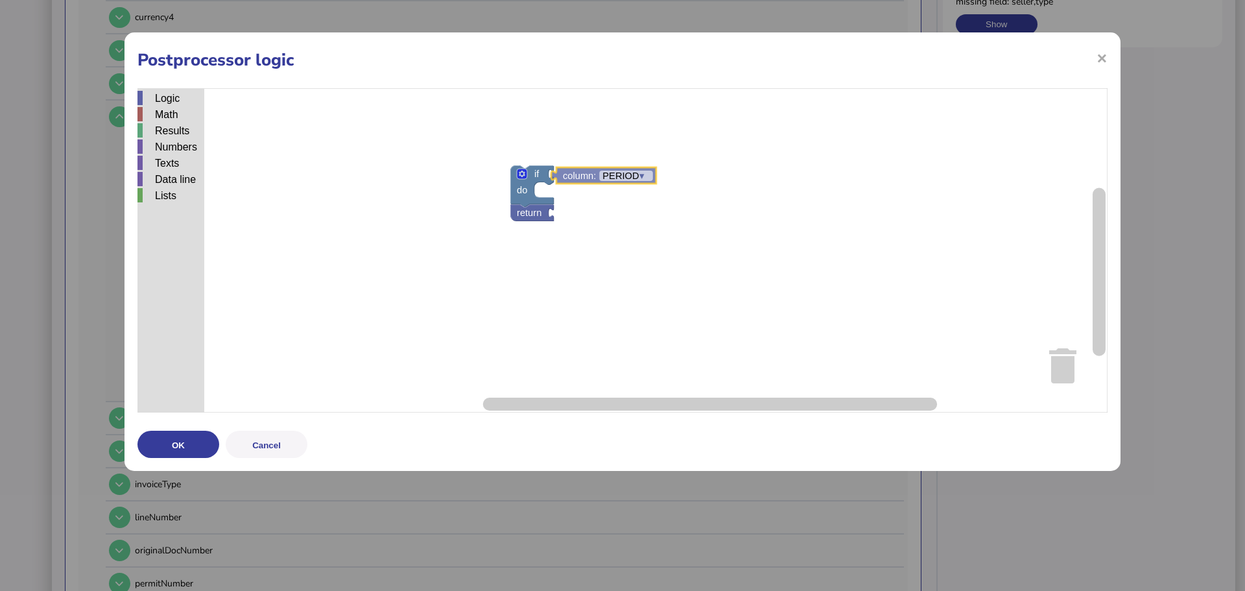
click at [588, 182] on div "Logic Math Results Numbers Texts Data line Lists if do return ▾ Source data, co…" at bounding box center [622, 250] width 970 height 324
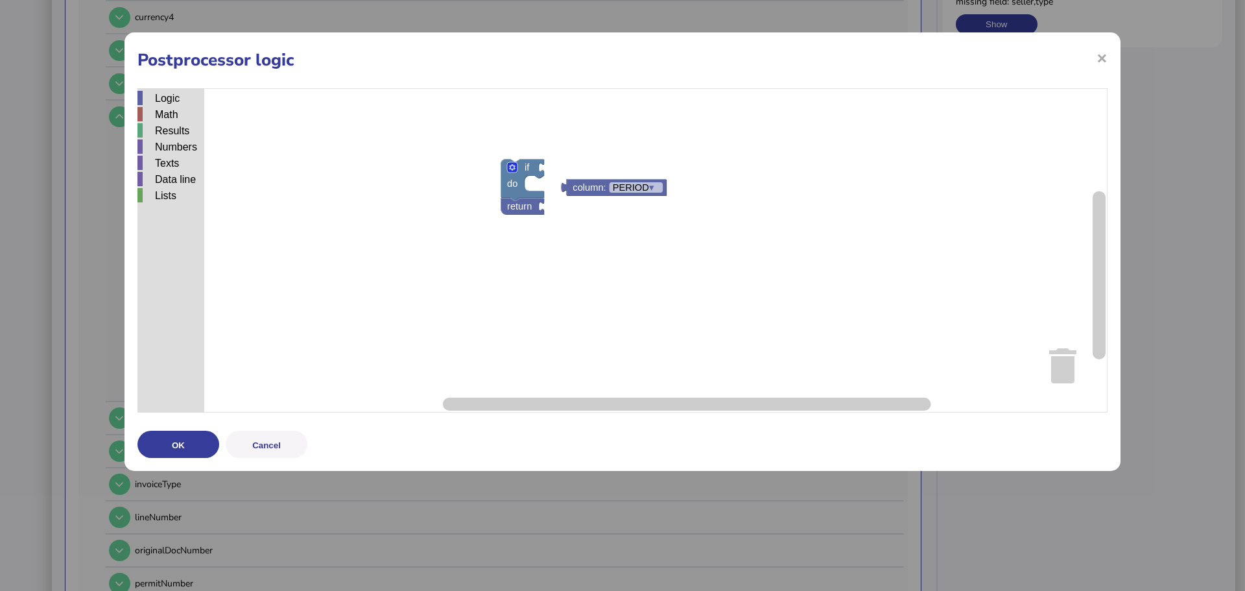
click at [575, 176] on div "Logic Math Results Numbers Texts Data line Lists Source data, column: PERIOD ▾ …" at bounding box center [622, 250] width 970 height 324
click at [575, 177] on rect "Blockly Workspace" at bounding box center [622, 250] width 970 height 324
click at [569, 169] on div "Logic Math Results Numbers Texts Data line Lists Source data, column: PERIOD ▾ …" at bounding box center [622, 250] width 970 height 324
click at [165, 119] on div "Math" at bounding box center [170, 114] width 67 height 14
click at [566, 177] on div "Logic Math Results Numbers Texts Data line Lists if do return column: PERIOD ▾ …" at bounding box center [622, 250] width 970 height 324
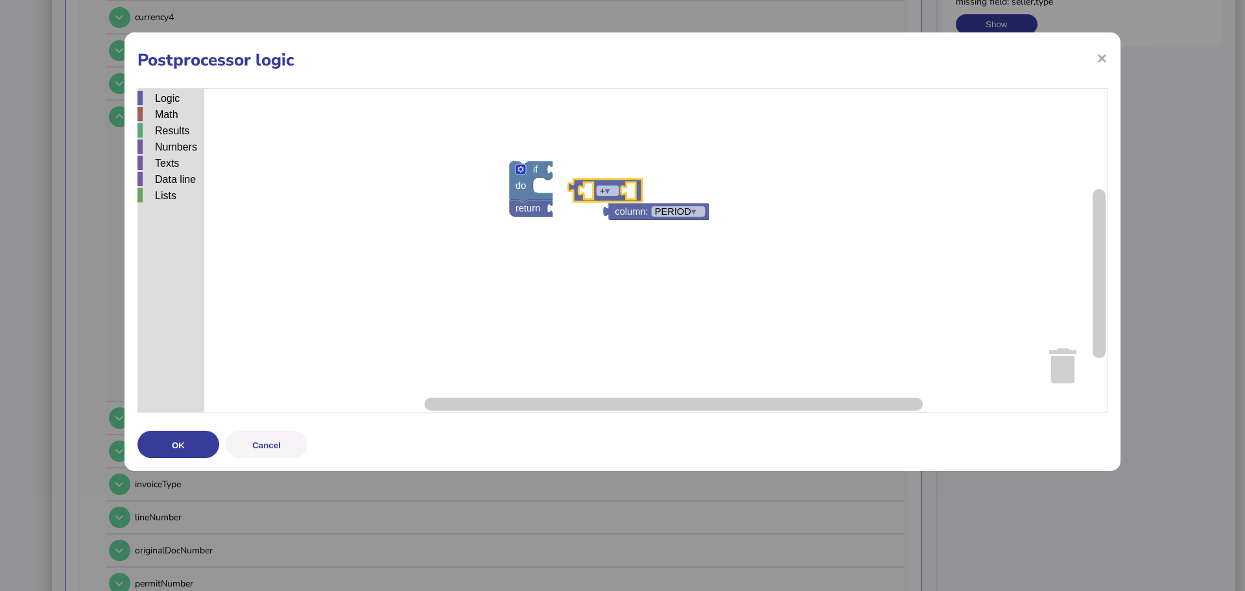
click at [578, 182] on icon "Blockly Workspace" at bounding box center [605, 190] width 74 height 23
click at [521, 171] on circle "Blockly Workspace" at bounding box center [520, 169] width 3 height 3
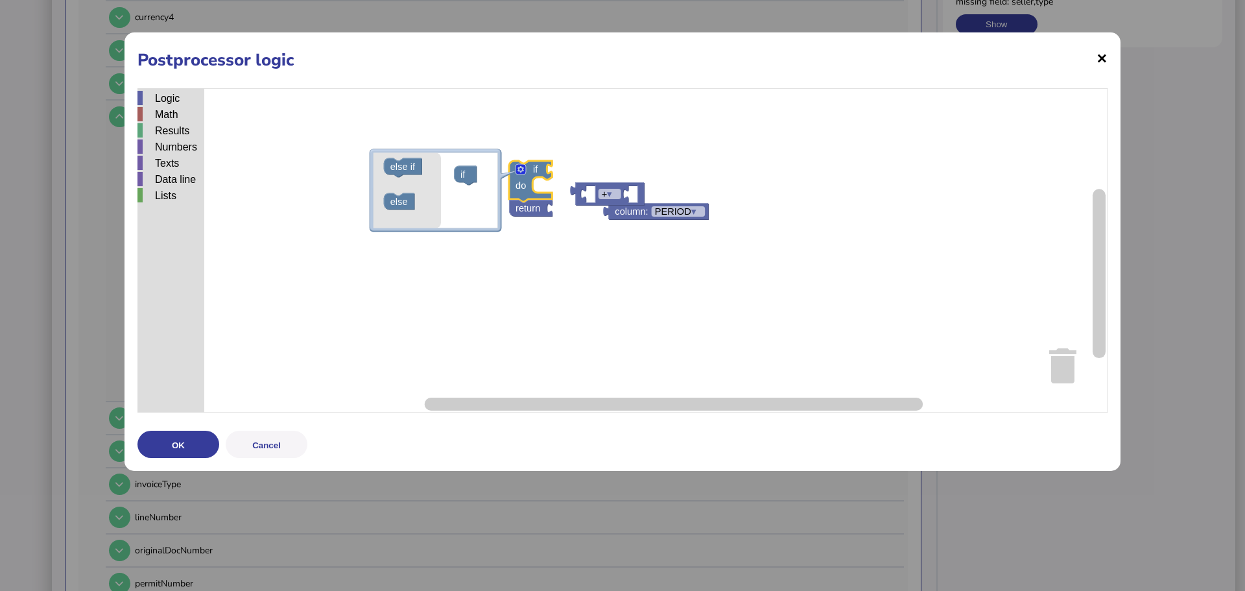
click at [1100, 58] on span "×" at bounding box center [1102, 57] width 11 height 25
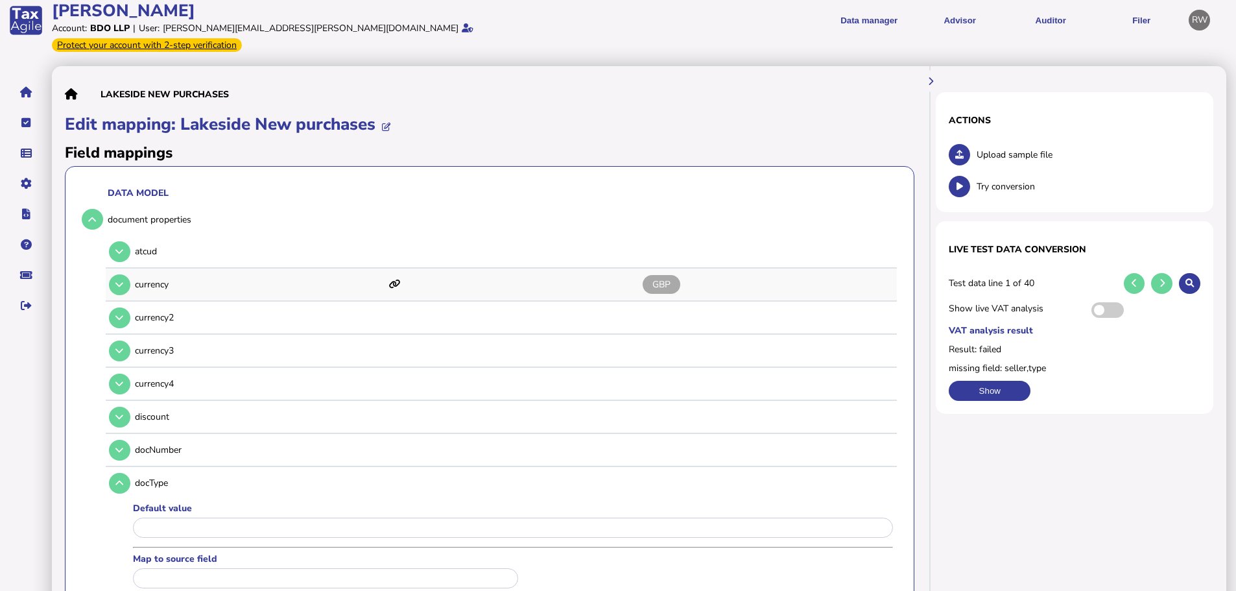
scroll to position [0, 0]
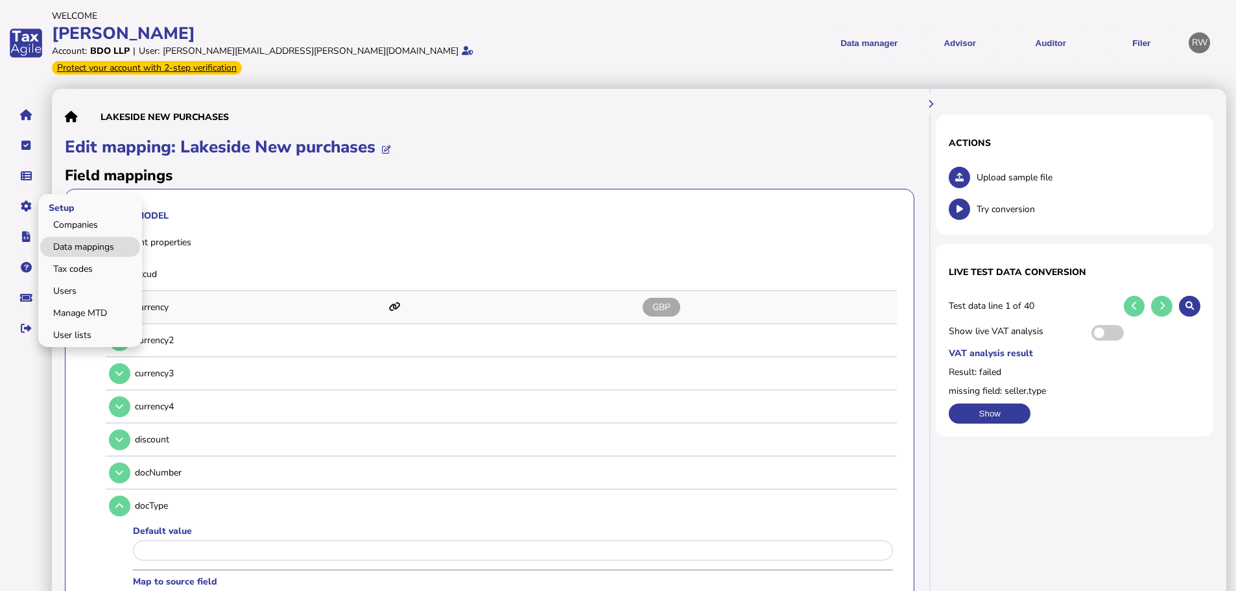
click at [72, 237] on link "Data mappings" at bounding box center [90, 247] width 100 height 20
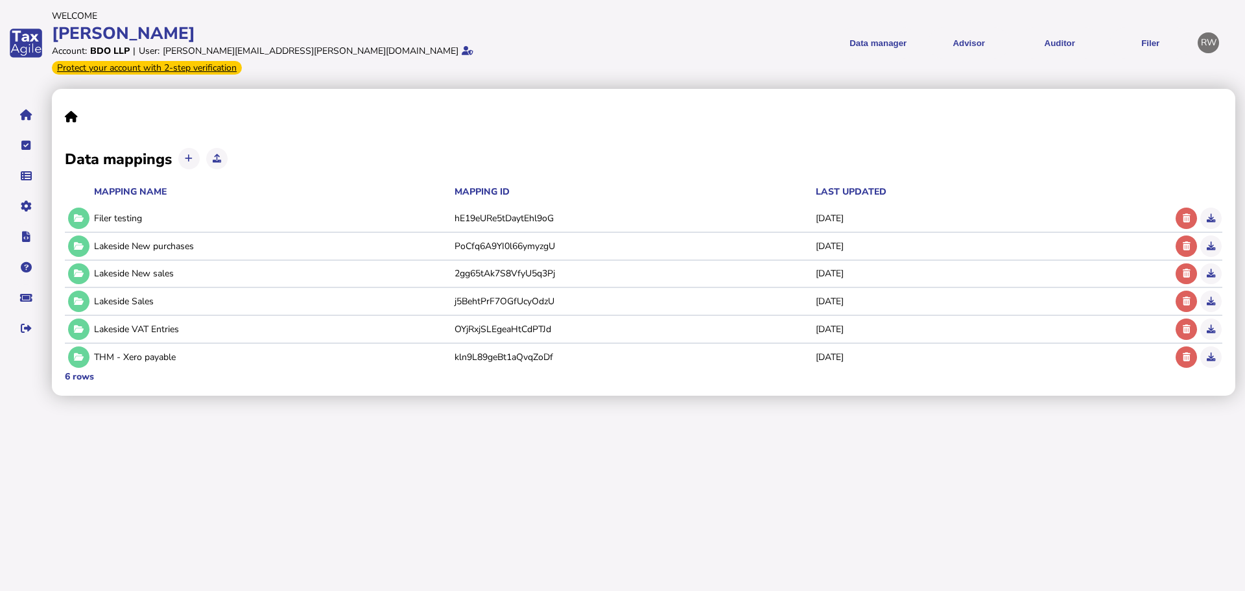
click at [75, 297] on icon at bounding box center [79, 301] width 10 height 8
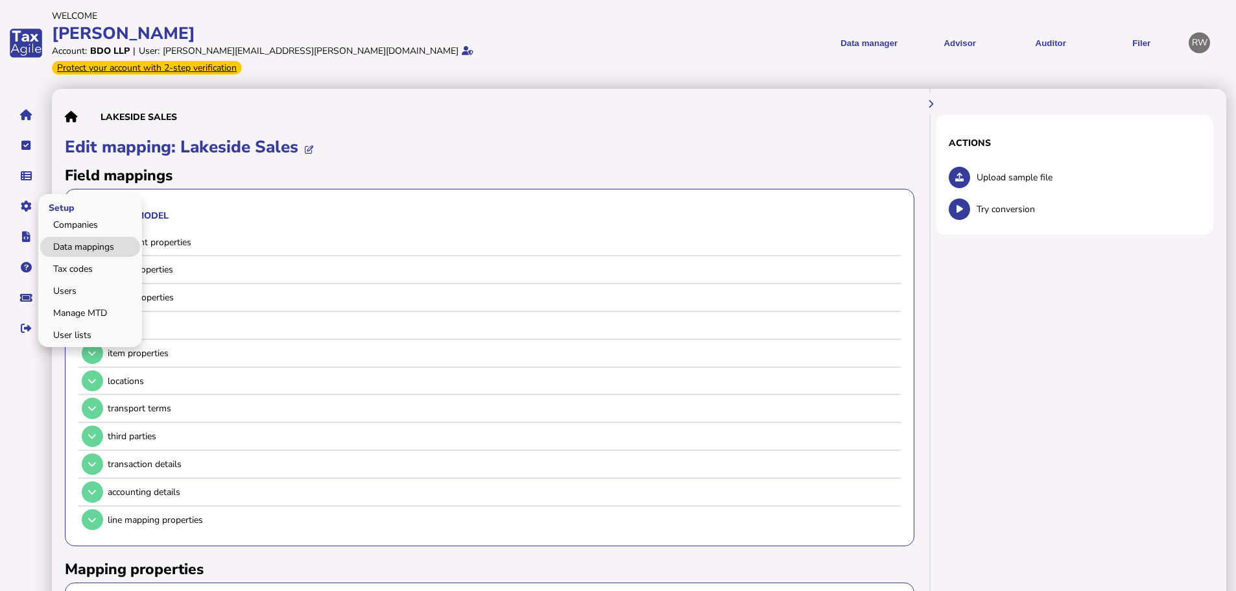
click at [68, 237] on link "Data mappings" at bounding box center [90, 247] width 100 height 20
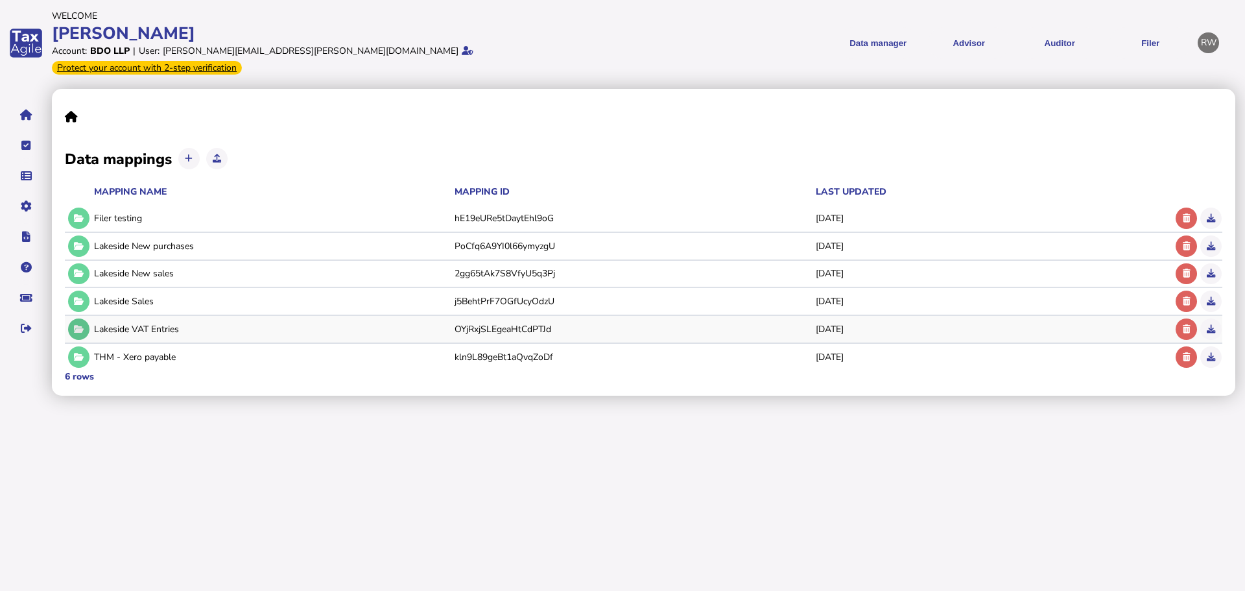
click at [79, 318] on button at bounding box center [78, 328] width 21 height 21
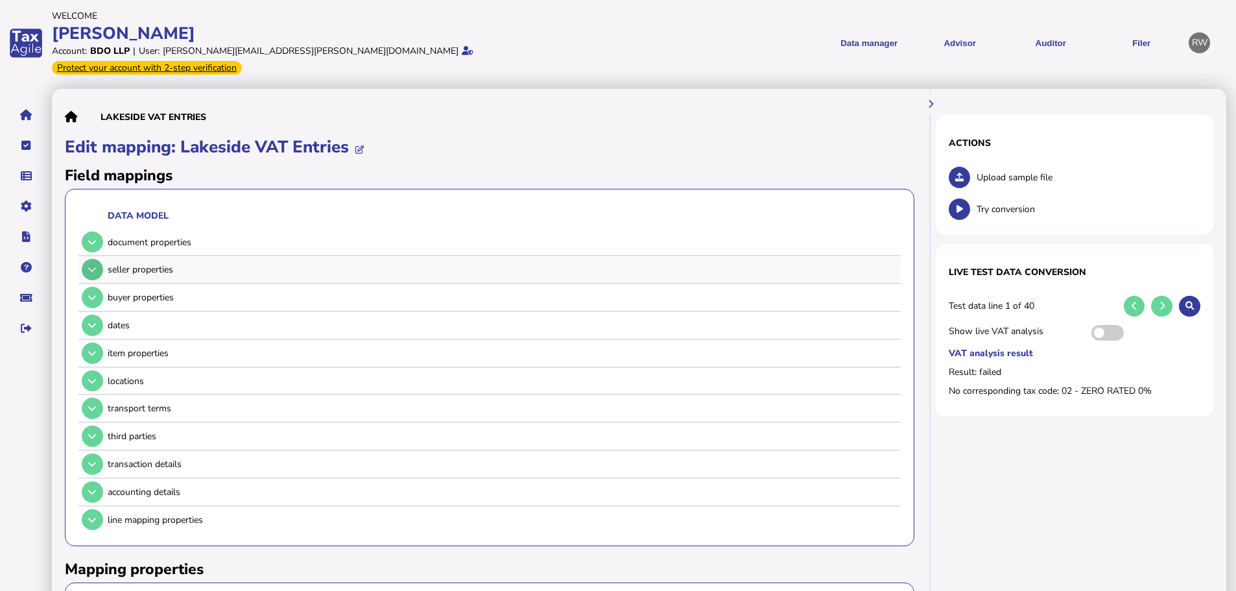
click at [91, 265] on icon at bounding box center [92, 269] width 8 height 8
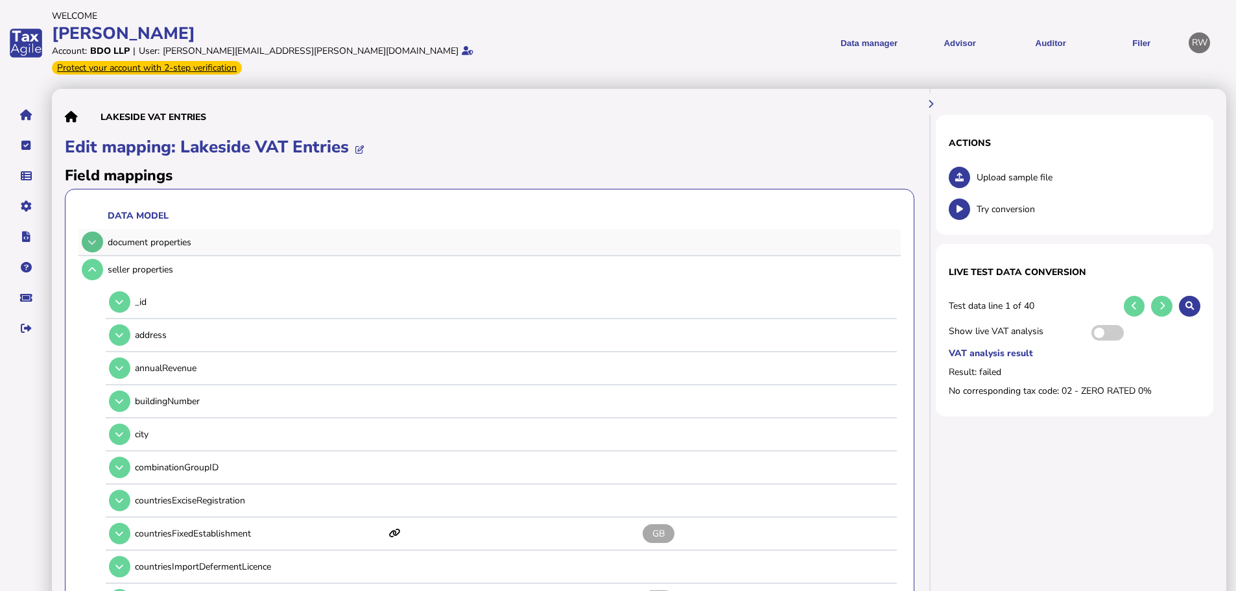
click at [93, 238] on icon at bounding box center [92, 242] width 8 height 8
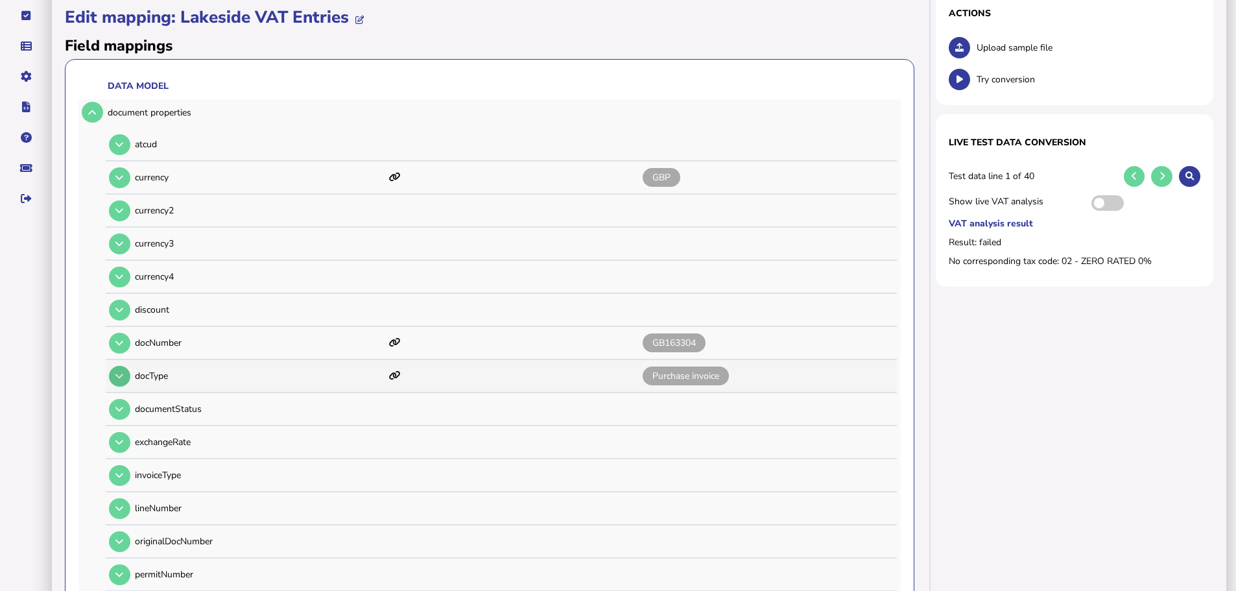
click at [124, 366] on button at bounding box center [119, 376] width 21 height 21
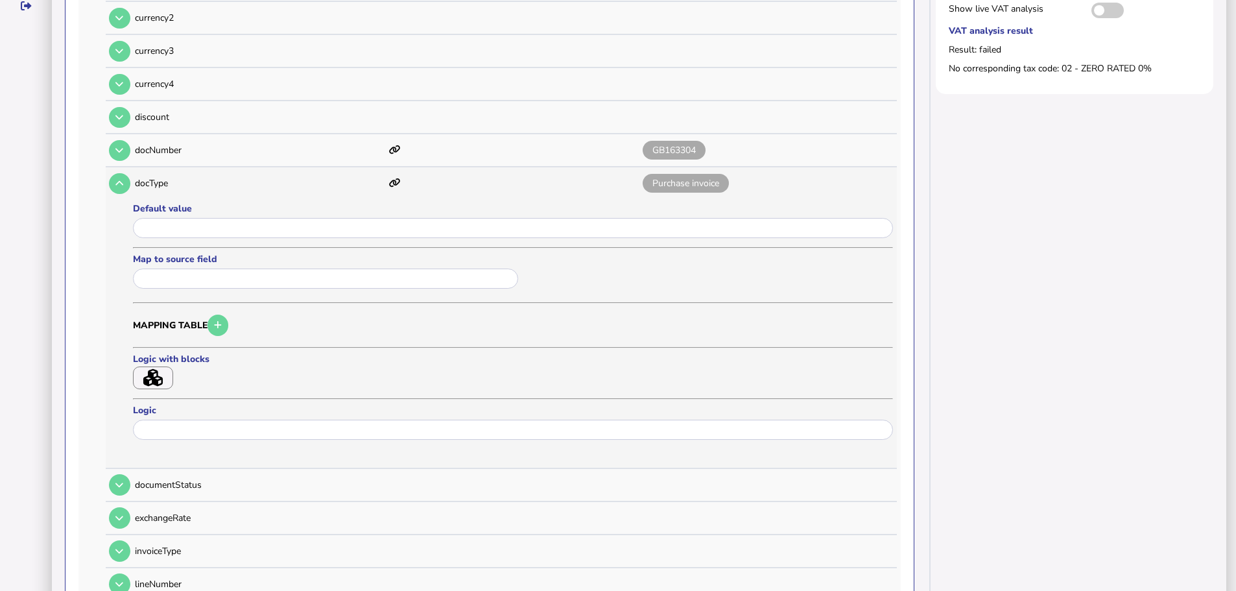
scroll to position [324, 0]
click at [160, 367] on icon "button" at bounding box center [152, 376] width 19 height 18
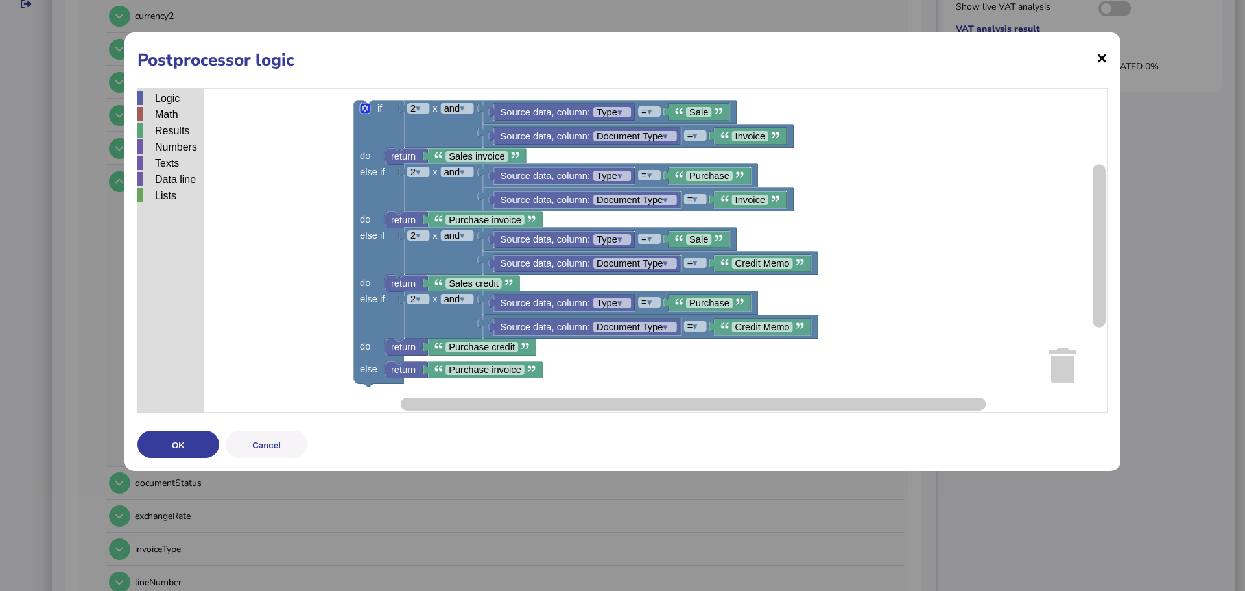
click at [1102, 63] on span "×" at bounding box center [1102, 57] width 11 height 25
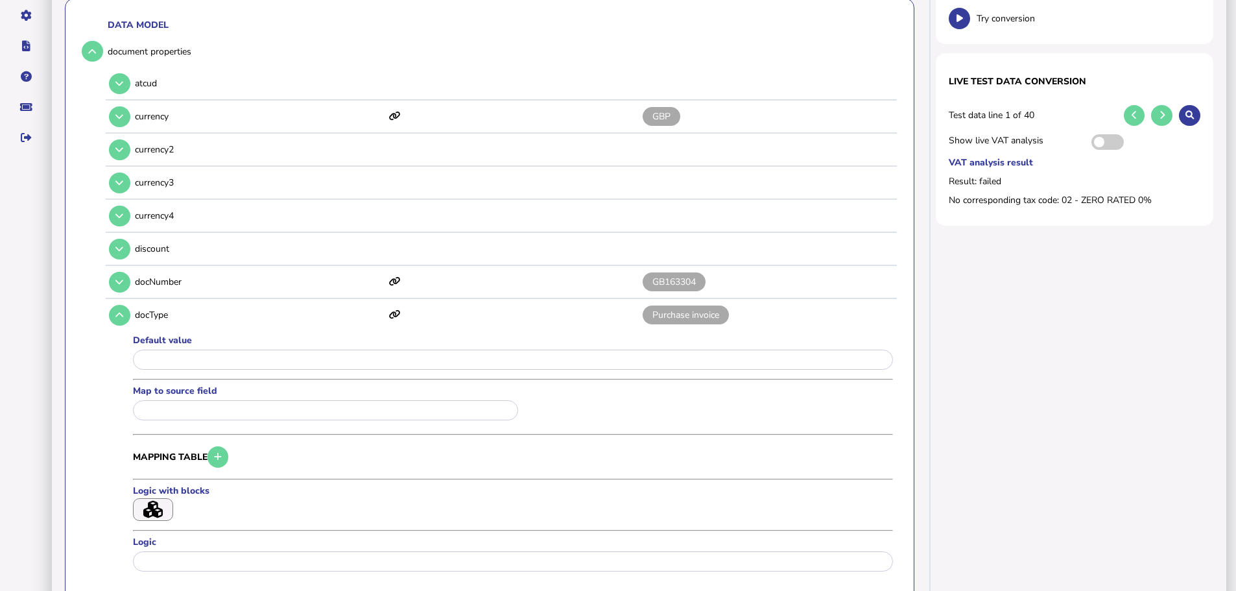
scroll to position [0, 0]
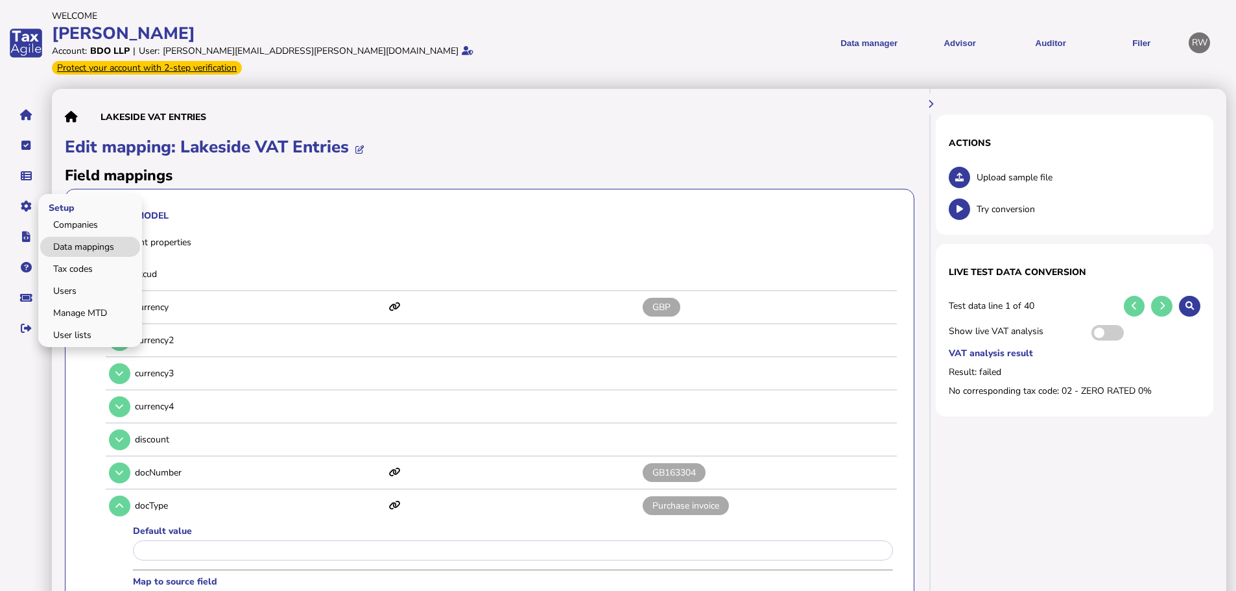
click at [78, 237] on link "Data mappings" at bounding box center [90, 247] width 100 height 20
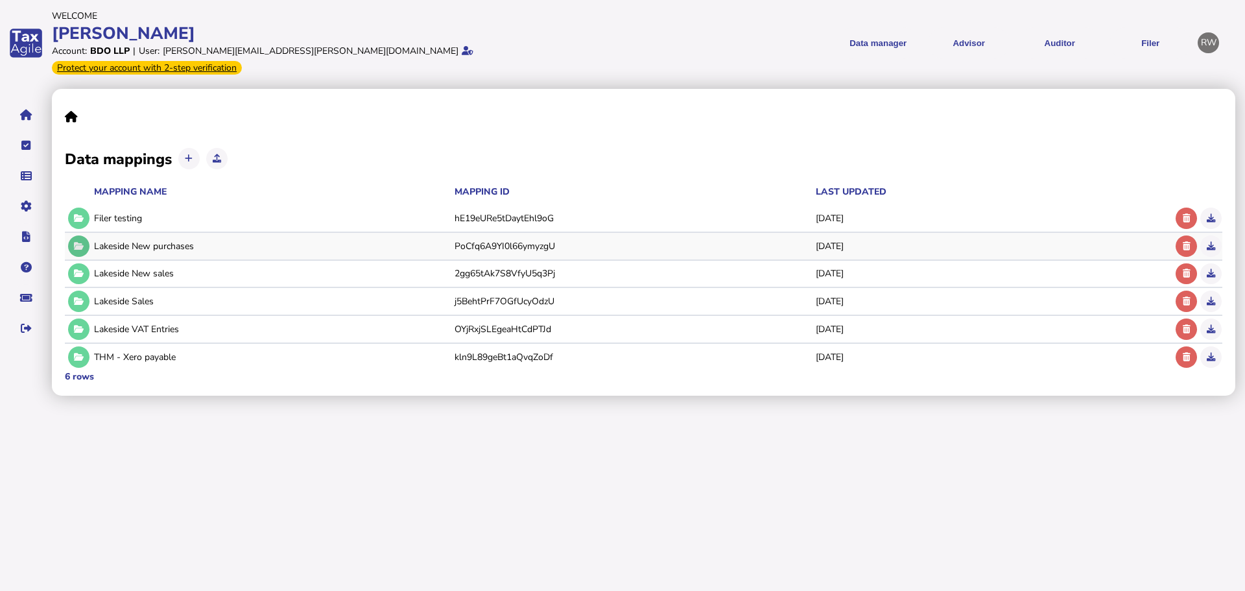
click at [81, 237] on button at bounding box center [78, 245] width 21 height 21
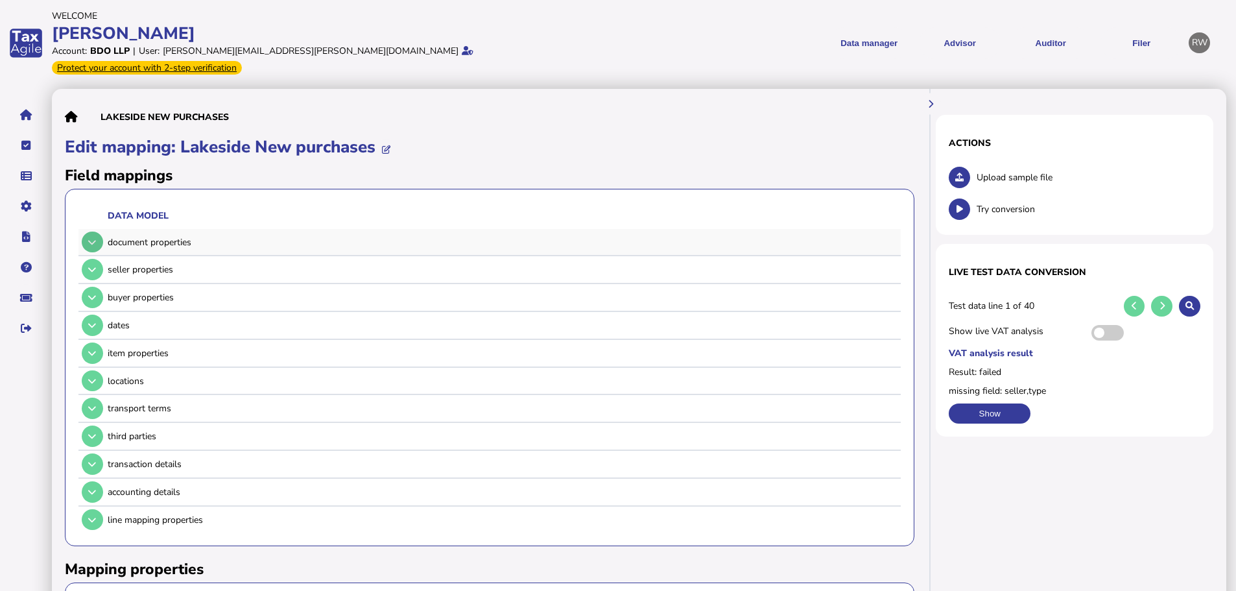
click at [96, 238] on icon at bounding box center [92, 242] width 8 height 8
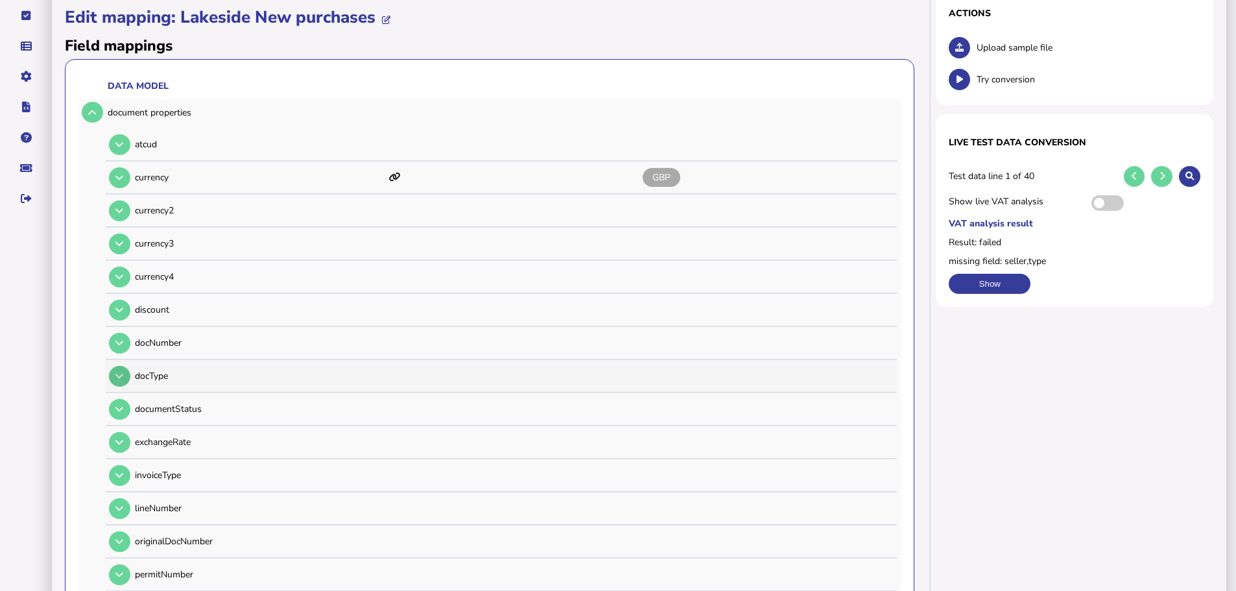
click at [123, 372] on icon at bounding box center [119, 376] width 8 height 8
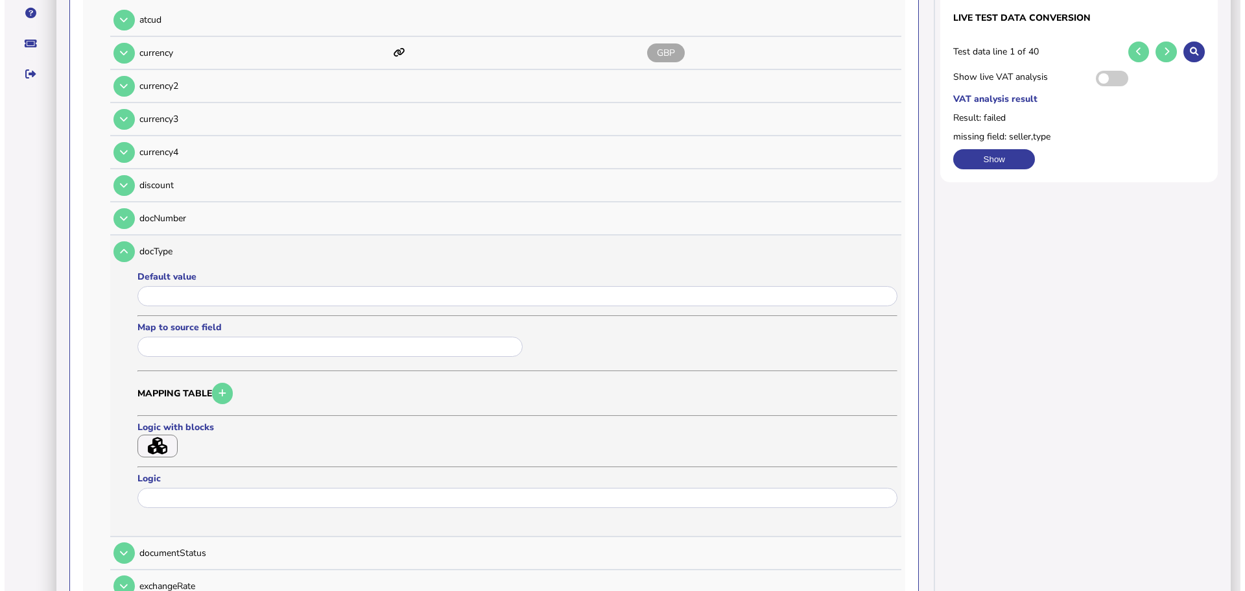
scroll to position [259, 0]
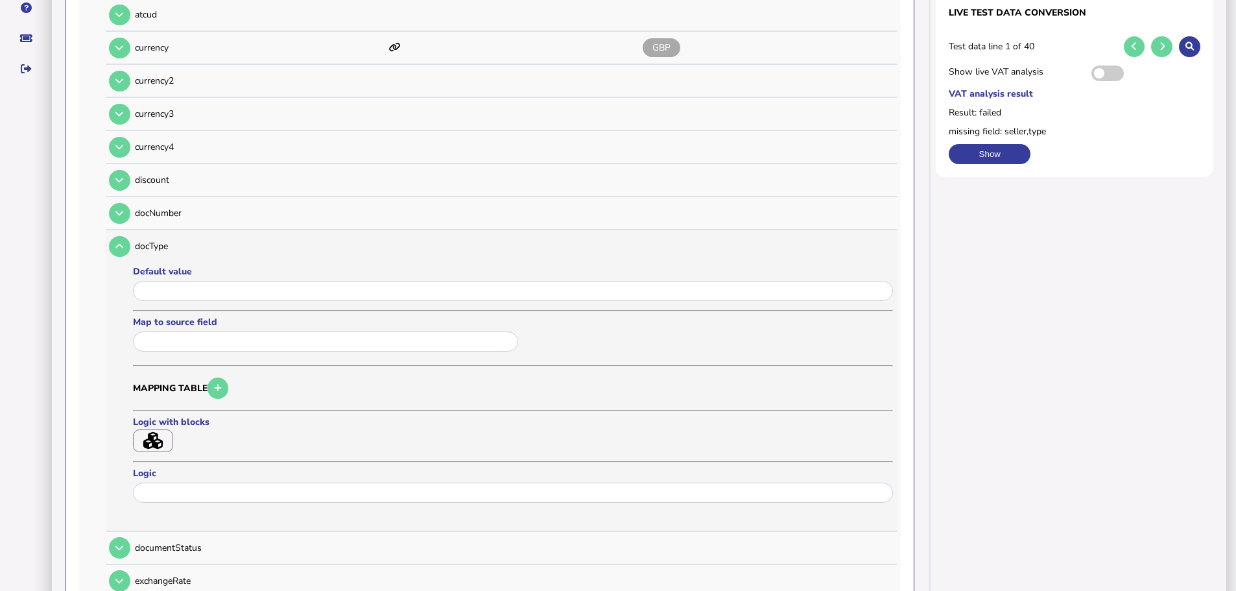
click at [163, 429] on button "button" at bounding box center [153, 440] width 40 height 23
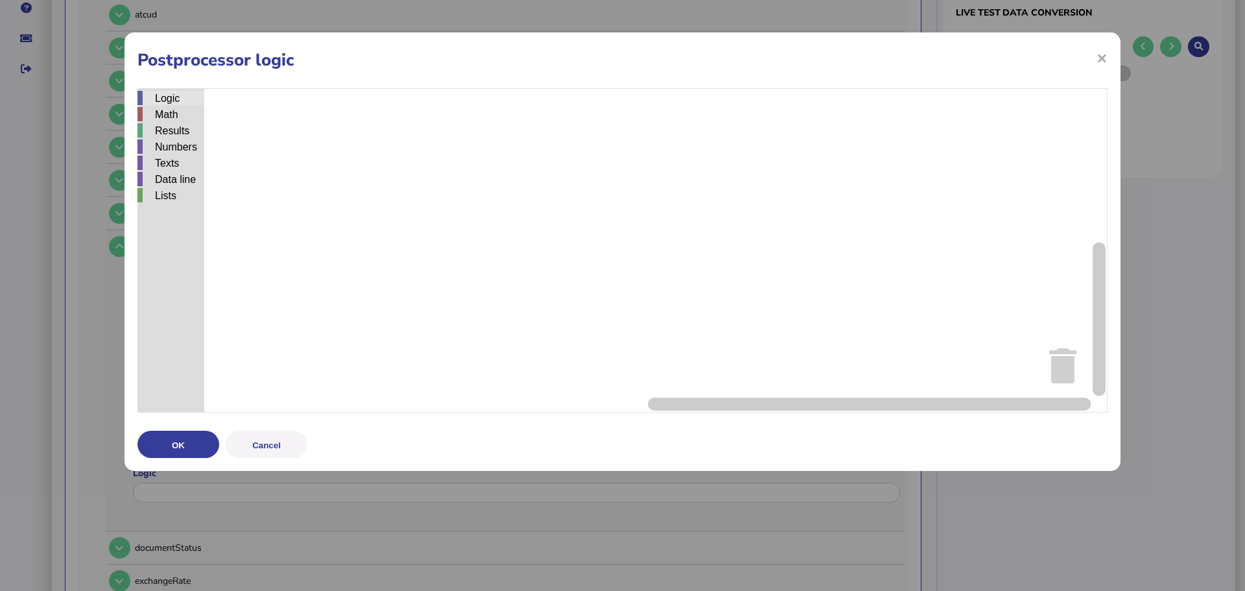
click at [165, 99] on div "Logic" at bounding box center [170, 98] width 67 height 14
click at [508, 191] on div "Logic Math Results Numbers Texts Data line Lists if do = ▾ 2 ▾ x and ▾ true ▾ n…" at bounding box center [622, 250] width 970 height 324
click at [172, 110] on div "Math" at bounding box center [170, 114] width 67 height 14
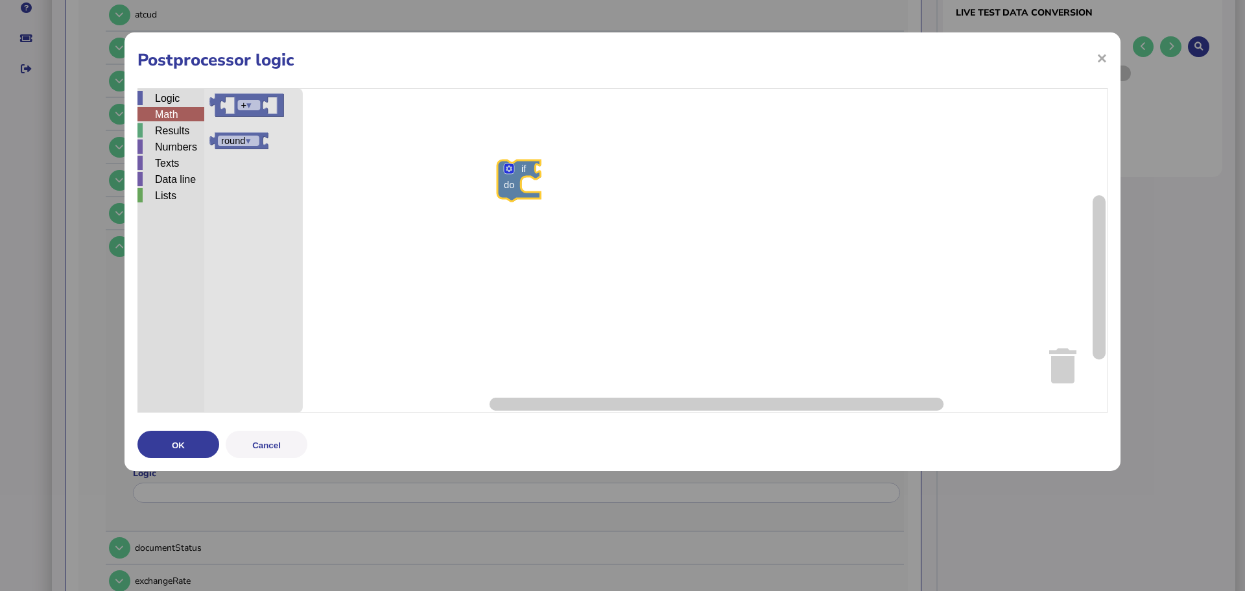
click at [612, 184] on div "Logic Math Results Numbers Texts Data line Lists if do + ▾ round ▾" at bounding box center [622, 250] width 970 height 324
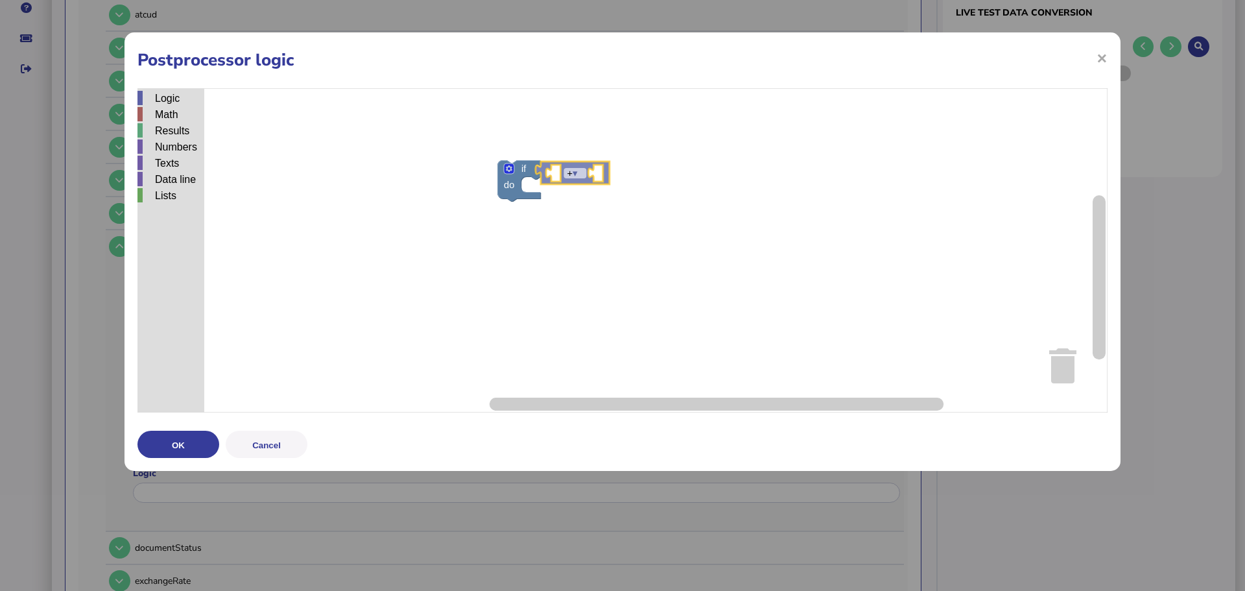
click at [556, 167] on div "Logic Math Results Numbers Texts Data line Lists if do ▾ + ▾ round ▾ + ▾" at bounding box center [622, 250] width 970 height 324
click at [167, 100] on div "Logic" at bounding box center [170, 98] width 67 height 14
click at [574, 171] on div "Logic Math Results Numbers Texts Data line Lists if do 2 ▾ x and ▾ + ▾ if do = …" at bounding box center [622, 250] width 970 height 324
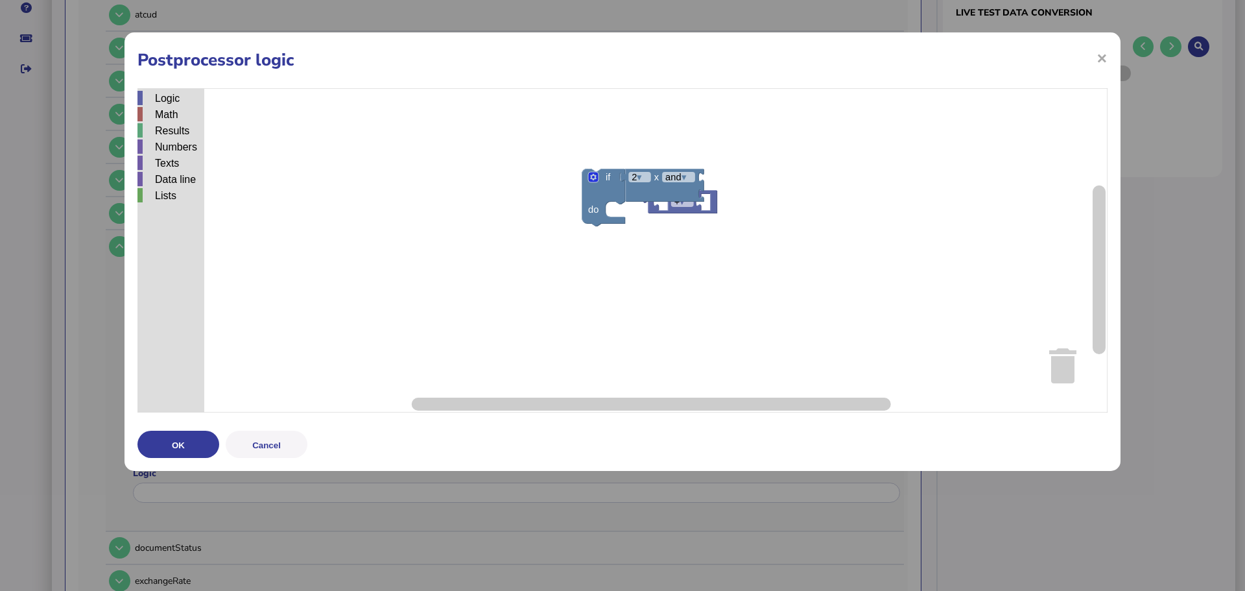
click at [593, 185] on div "Logic Math Results Numbers Texts Data line Lists if do = ▾ 2 ▾ x and ▾ true ▾ n…" at bounding box center [622, 250] width 970 height 324
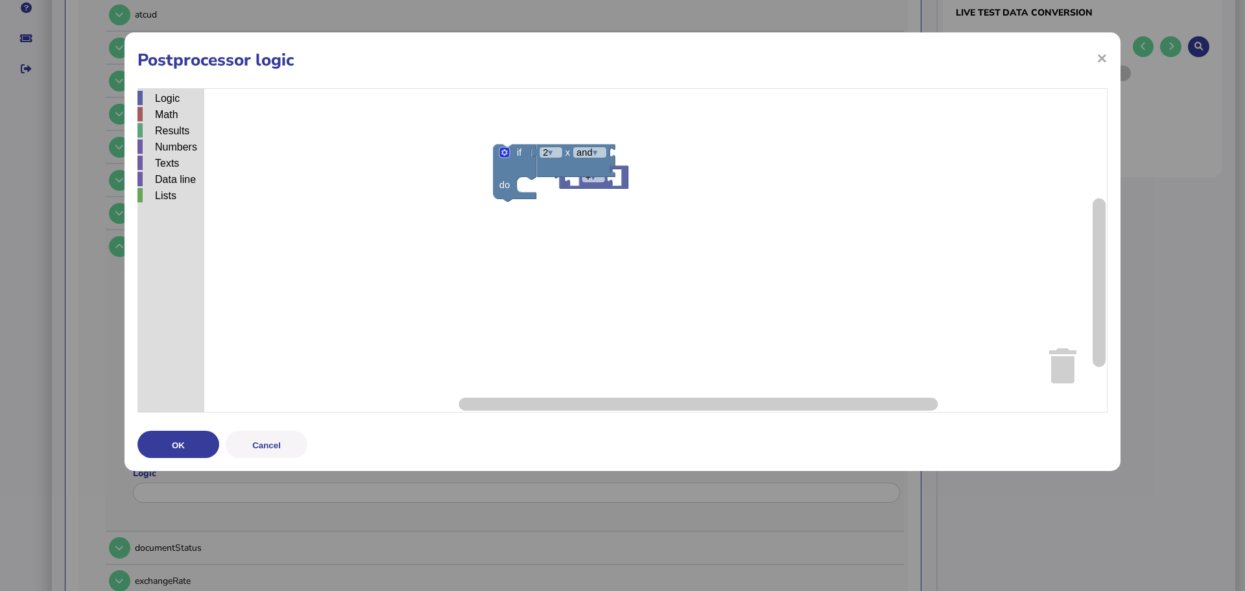
click at [623, 190] on div "Logic Math Results Numbers Texts Data line Lists if do = ▾ 2 ▾ x and ▾ true ▾ n…" at bounding box center [622, 250] width 970 height 324
click at [640, 166] on rect "Blockly Workspace" at bounding box center [622, 250] width 970 height 324
click at [152, 96] on div "Logic" at bounding box center [170, 98] width 67 height 14
click at [746, 165] on div "Logic Math Results Numbers Texts Data line Lists if do 2 ▾ x and ▾ = ▾ + ▾ if d…" at bounding box center [622, 250] width 970 height 324
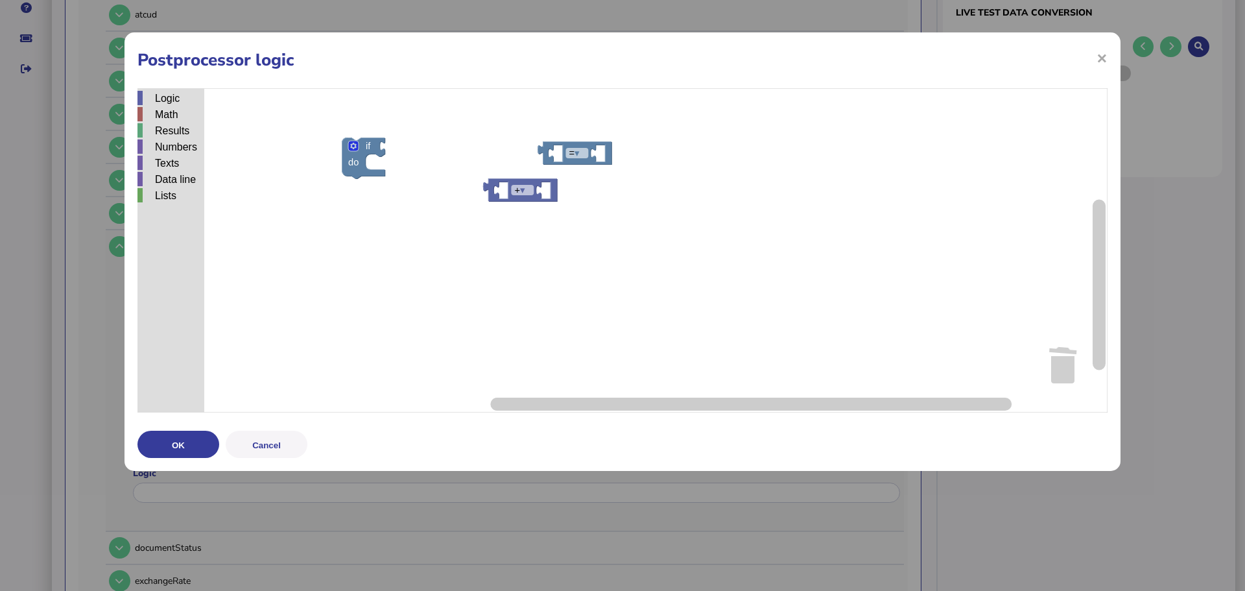
click at [557, 146] on div "Logic Math Results Numbers Texts Data line Lists if do = ▾ 2 ▾ x and ▾ true ▾ n…" at bounding box center [622, 250] width 970 height 324
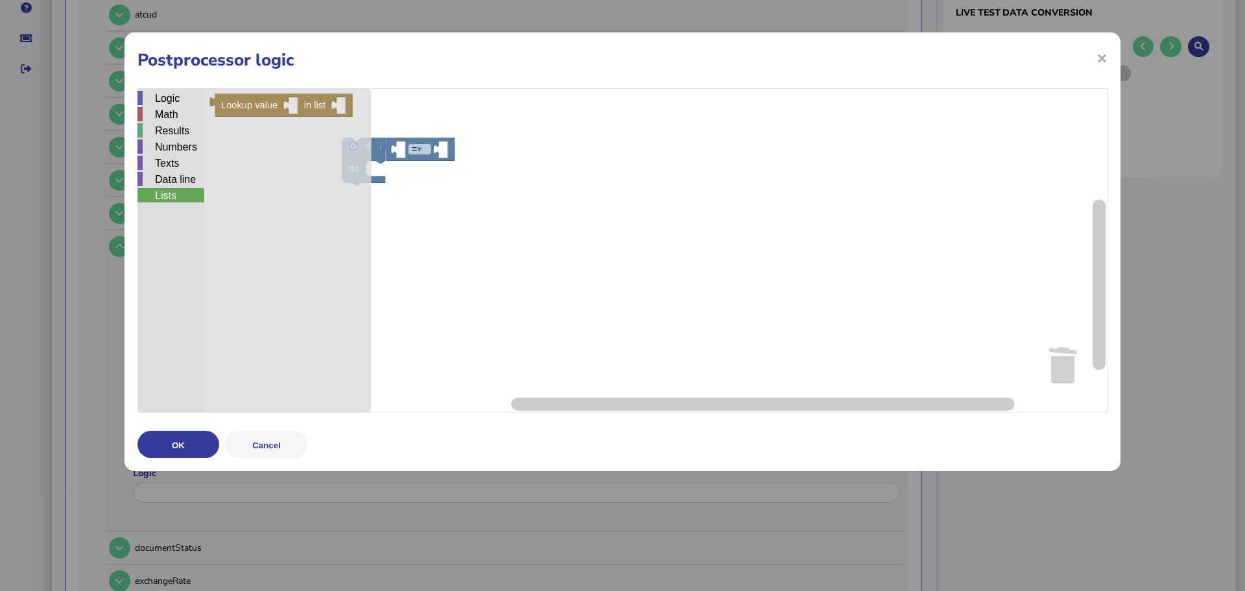
click at [174, 190] on div "Lists" at bounding box center [170, 195] width 67 height 14
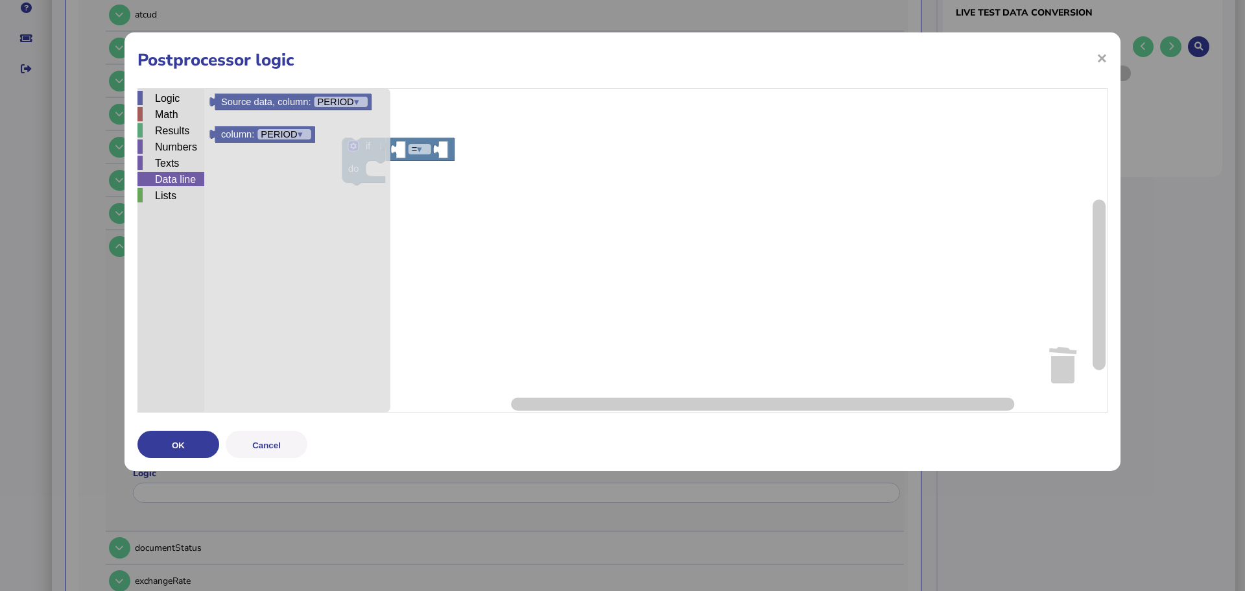
click at [183, 182] on div "Data line" at bounding box center [170, 179] width 67 height 14
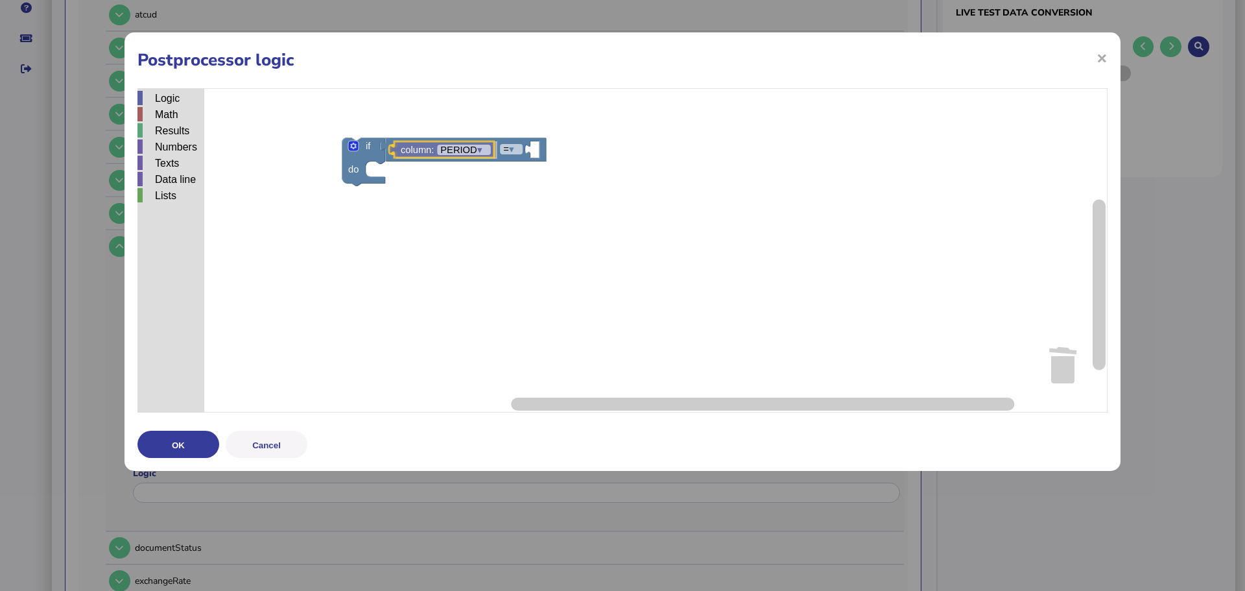
click at [402, 150] on div "Logic Math Results Numbers Texts Data line Lists if do = ▾ column: PERIOD ▾ Sou…" at bounding box center [622, 250] width 970 height 324
click at [466, 156] on icon "Blockly Workspace" at bounding box center [443, 149] width 105 height 16
click at [484, 155] on tspan "▾" at bounding box center [481, 150] width 5 height 10
click at [153, 180] on div "Data line" at bounding box center [170, 179] width 67 height 14
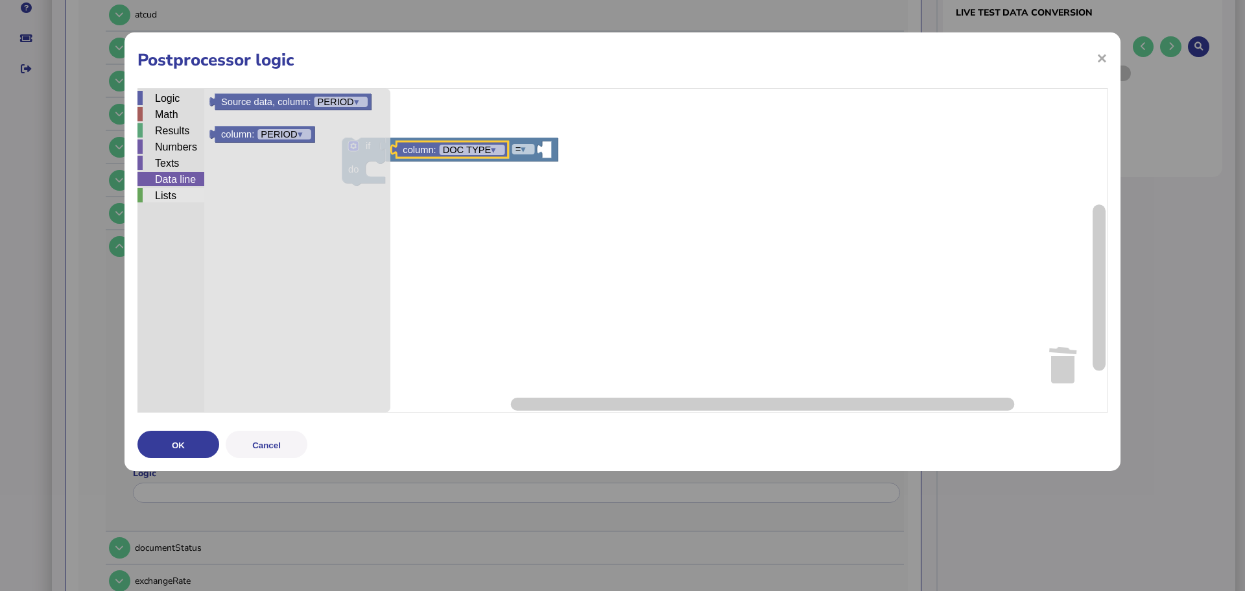
click at [160, 188] on div "Lists" at bounding box center [170, 195] width 67 height 14
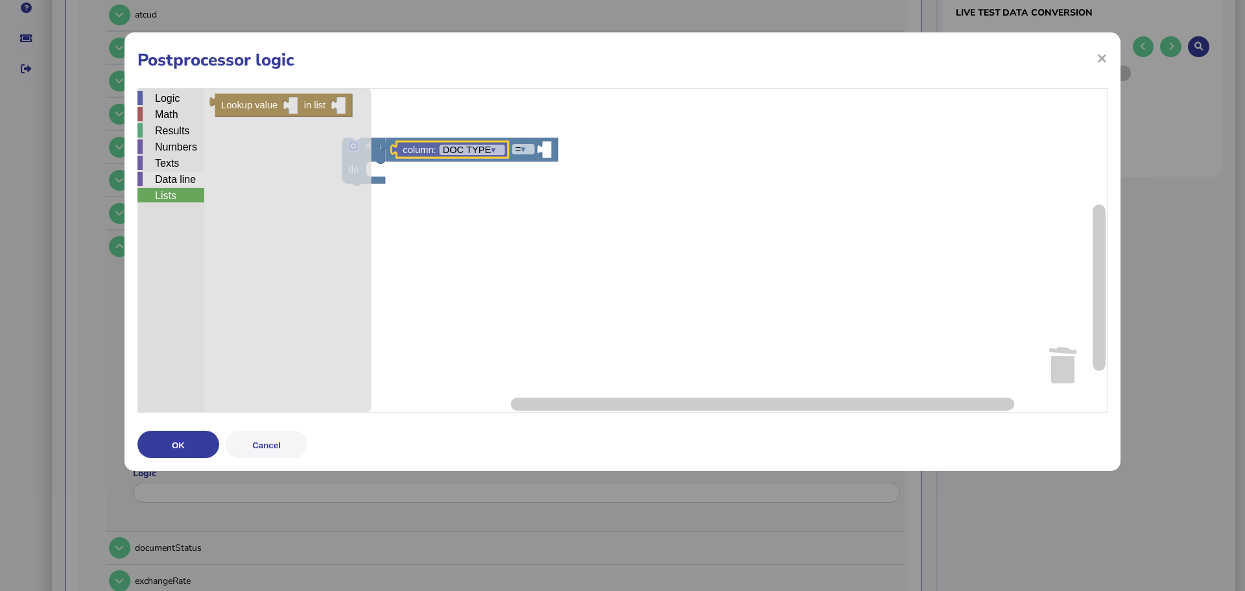
click at [175, 180] on div "Data line" at bounding box center [170, 179] width 67 height 14
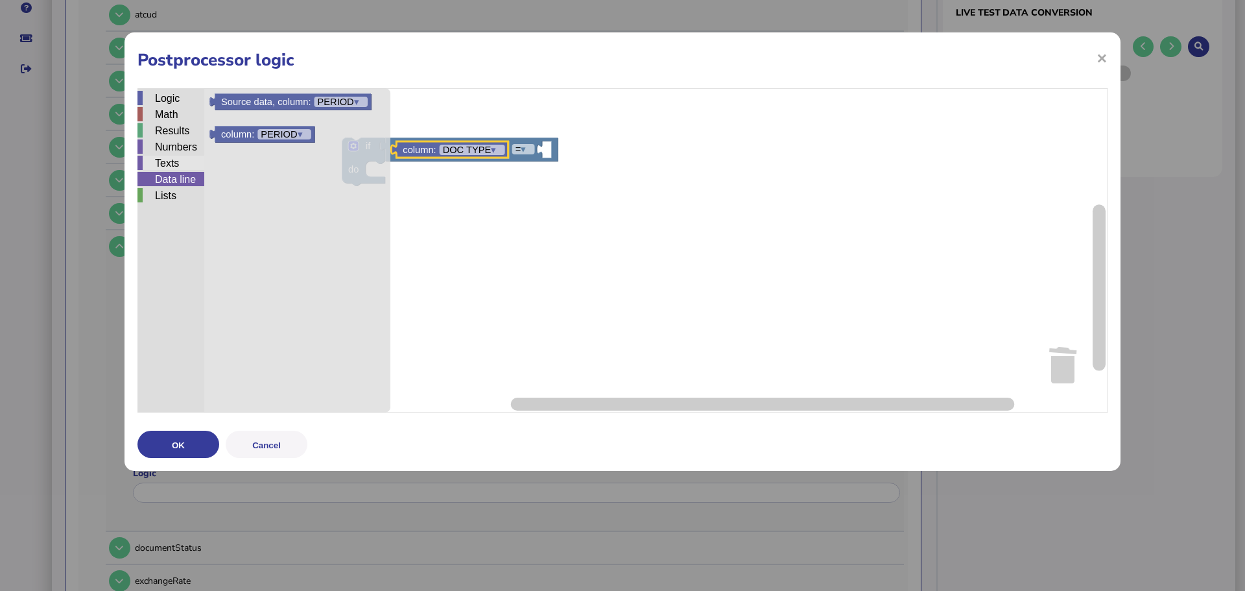
click at [176, 160] on div "Texts" at bounding box center [170, 163] width 67 height 14
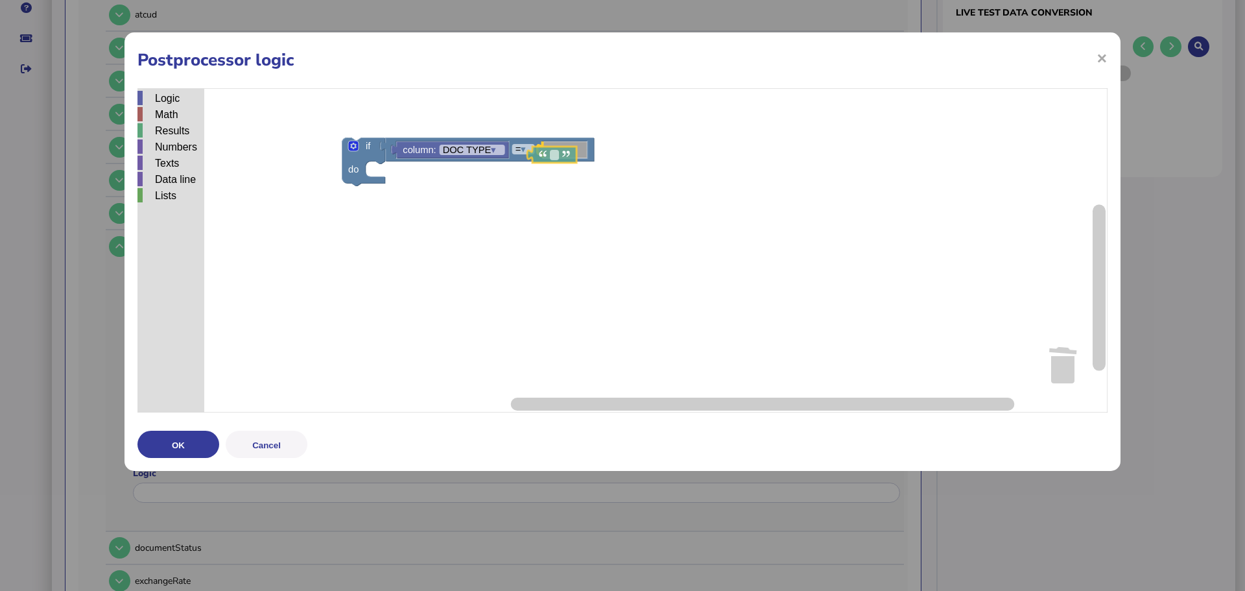
click at [547, 159] on div "Logic Math Results Numbers Texts Data line Lists if do = ▾ column: DOC TYPE ▾ c…" at bounding box center [622, 250] width 970 height 324
click at [564, 153] on text "Blockly Workspace" at bounding box center [565, 150] width 3 height 10
type input "***"
click at [534, 193] on rect "Blockly Workspace" at bounding box center [622, 250] width 970 height 324
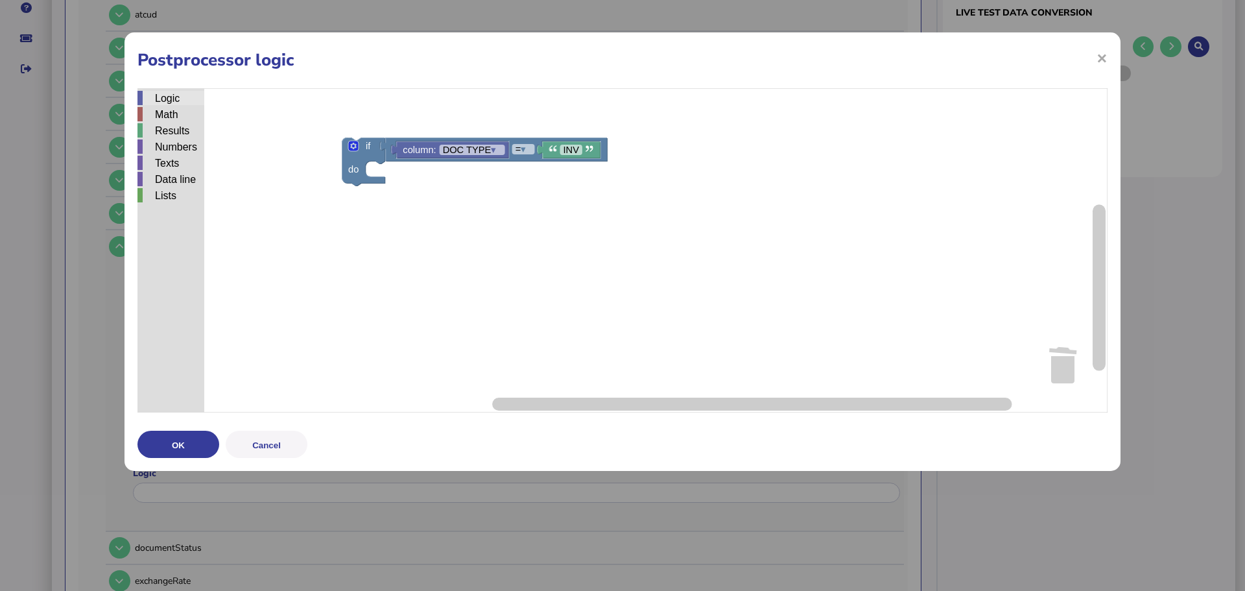
click at [170, 103] on div "Logic" at bounding box center [170, 98] width 67 height 14
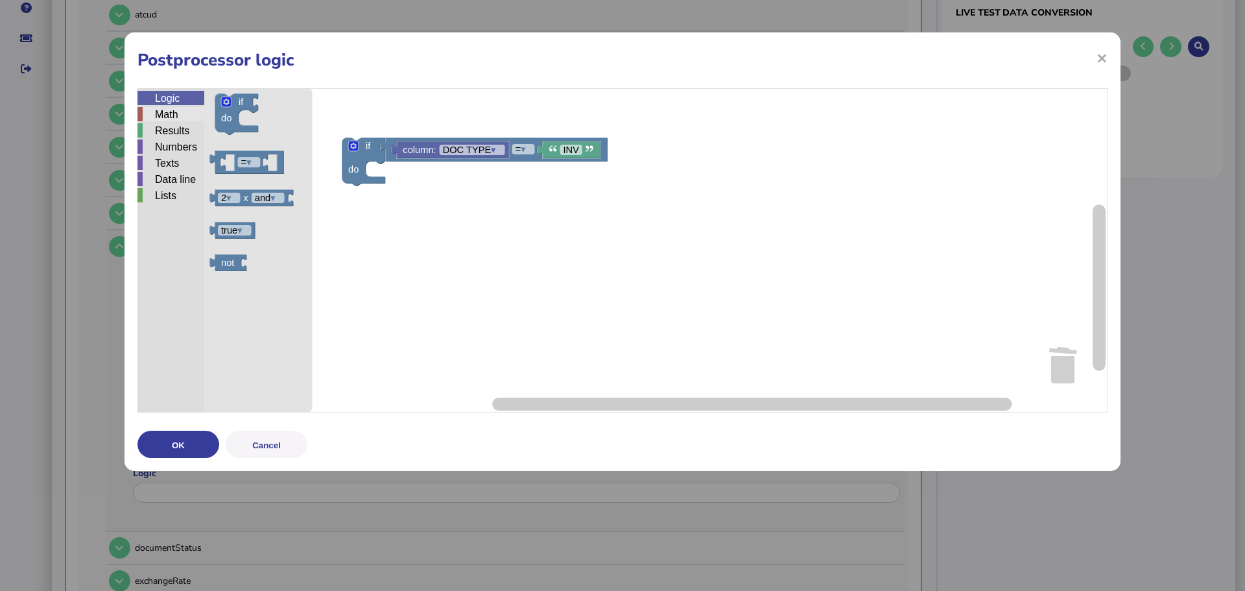
click at [161, 117] on div "Math" at bounding box center [170, 114] width 67 height 14
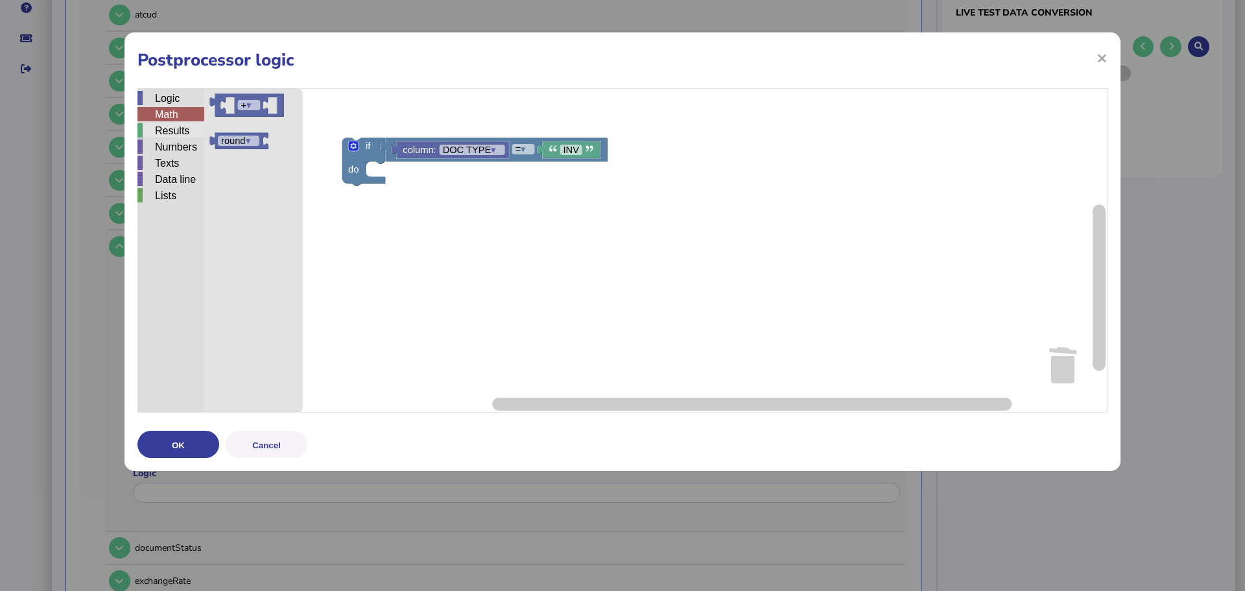
click at [167, 134] on div "Results" at bounding box center [170, 130] width 67 height 14
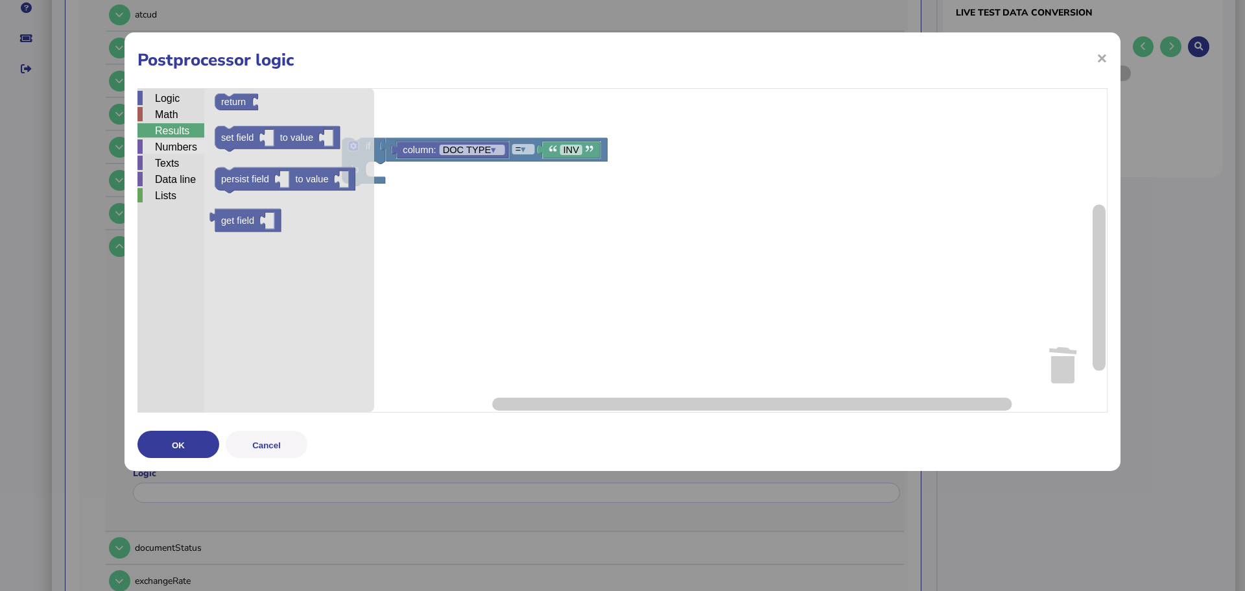
click at [168, 150] on div "Numbers" at bounding box center [170, 146] width 67 height 14
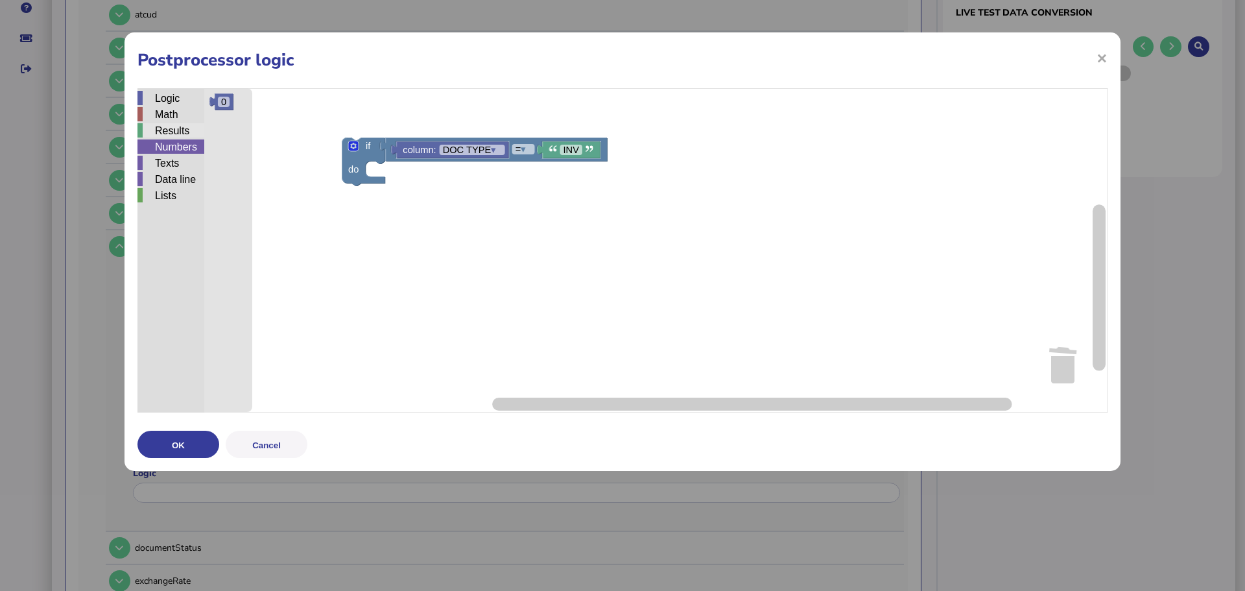
click at [184, 131] on div "Results" at bounding box center [170, 130] width 67 height 14
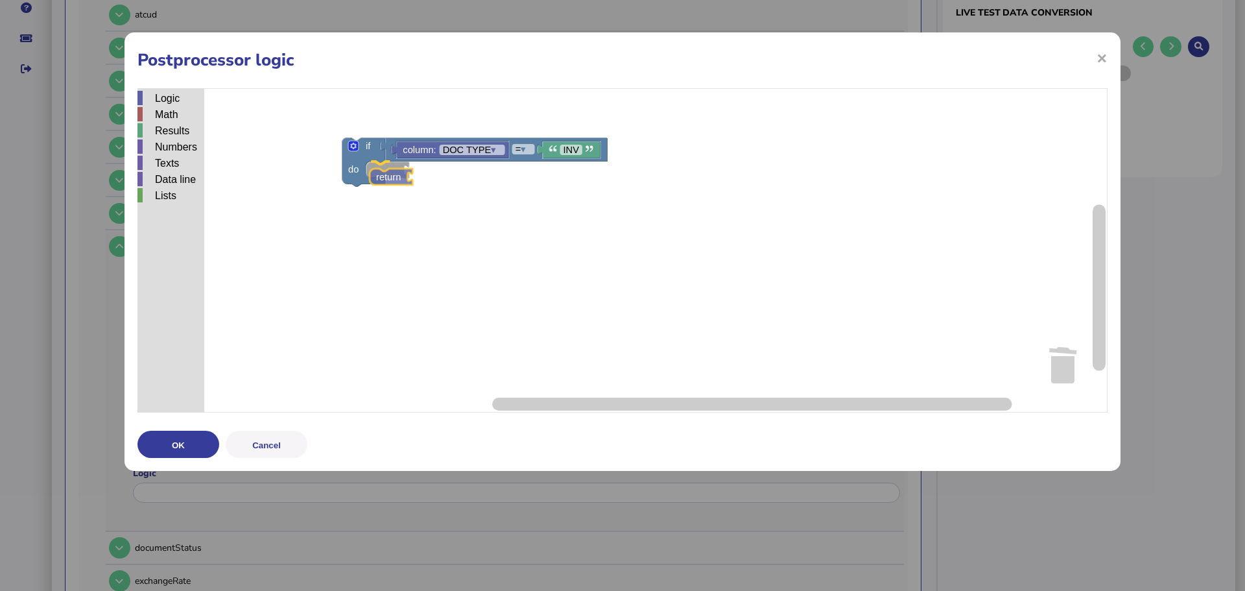
click at [387, 175] on div "Logic Math Results Numbers Texts Data line Lists if do = ▾ column: DOC TYPE ▾ I…" at bounding box center [622, 250] width 970 height 324
click at [171, 192] on div "Lists" at bounding box center [170, 195] width 67 height 14
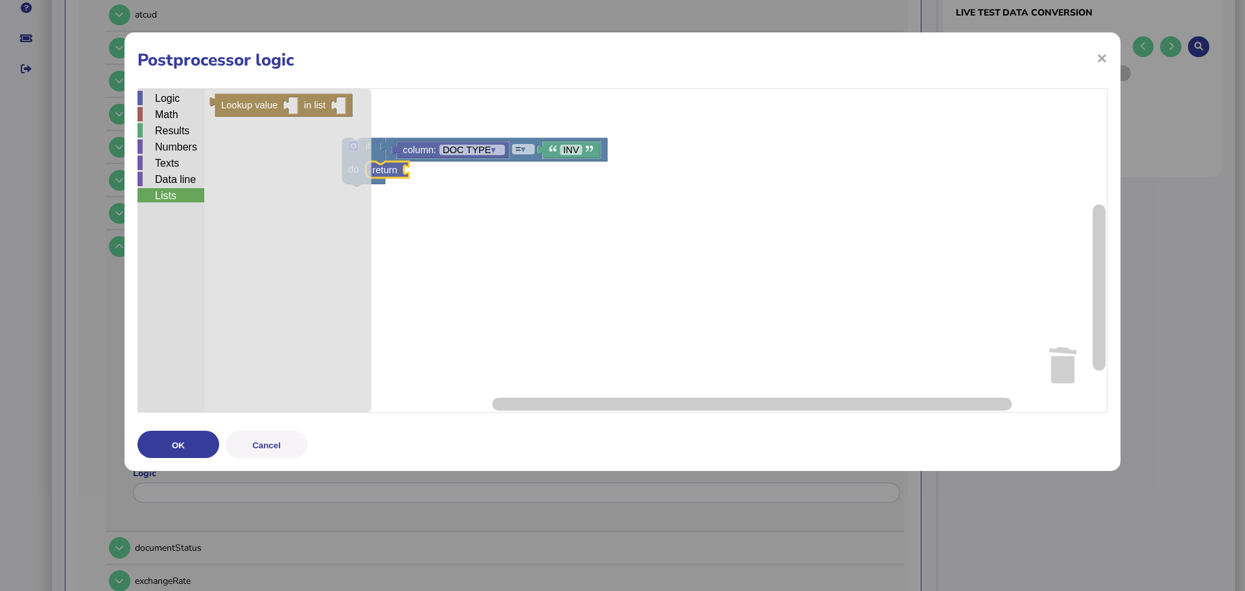
click at [196, 189] on div "Lists" at bounding box center [170, 195] width 67 height 14
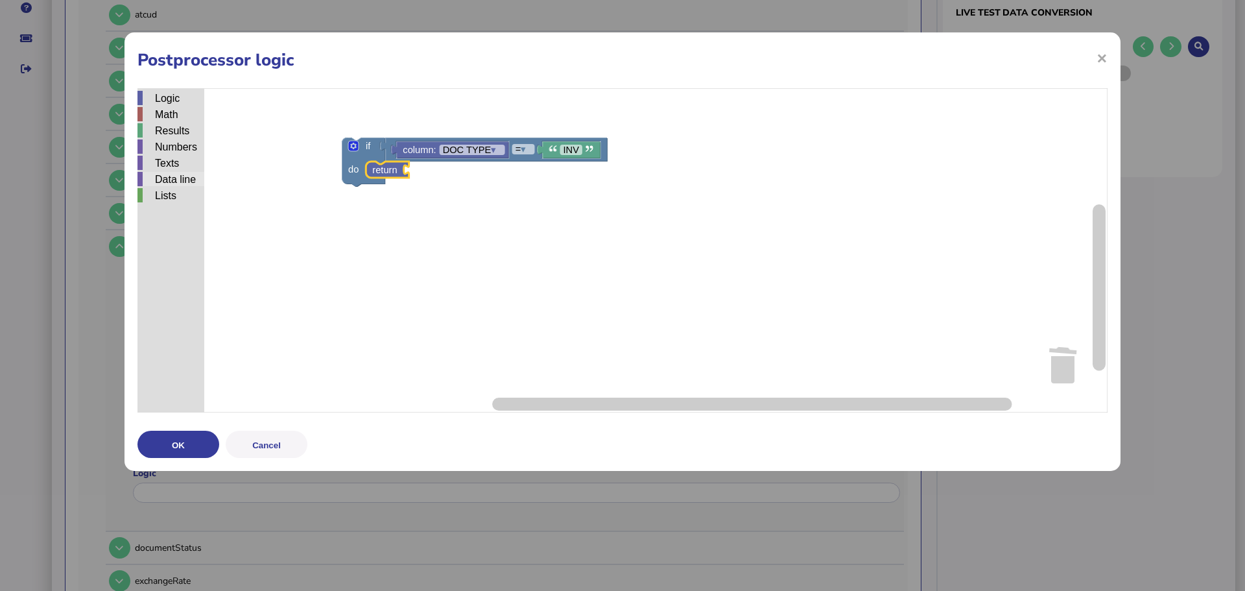
click at [193, 182] on div "Data line" at bounding box center [170, 179] width 67 height 14
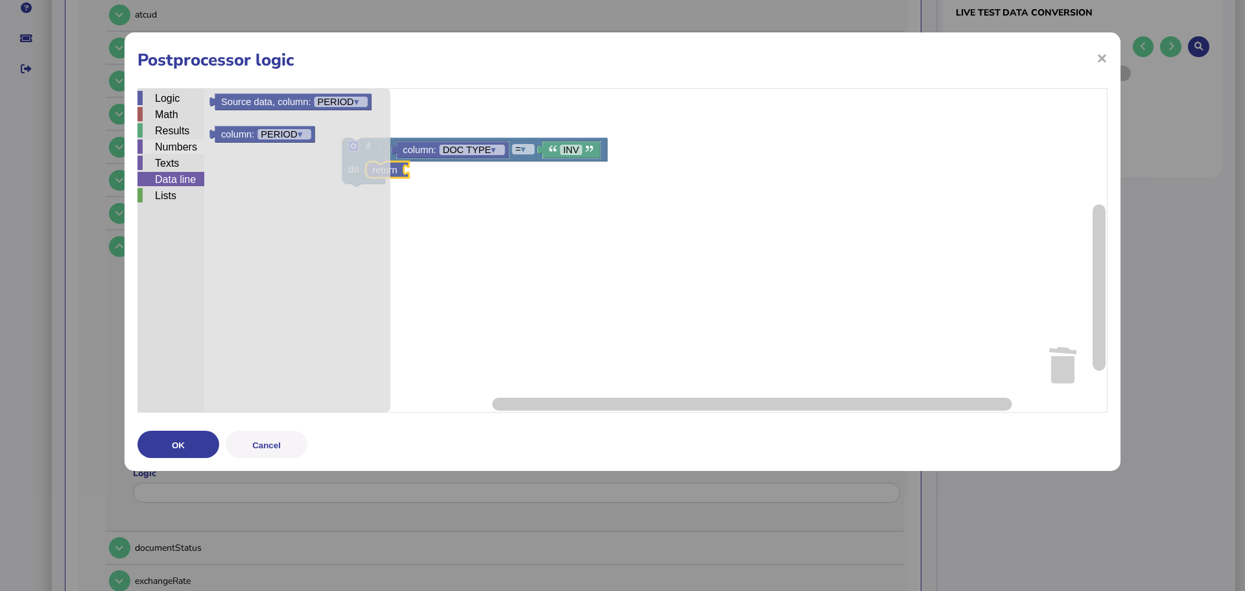
click at [190, 145] on div "Numbers" at bounding box center [170, 146] width 67 height 14
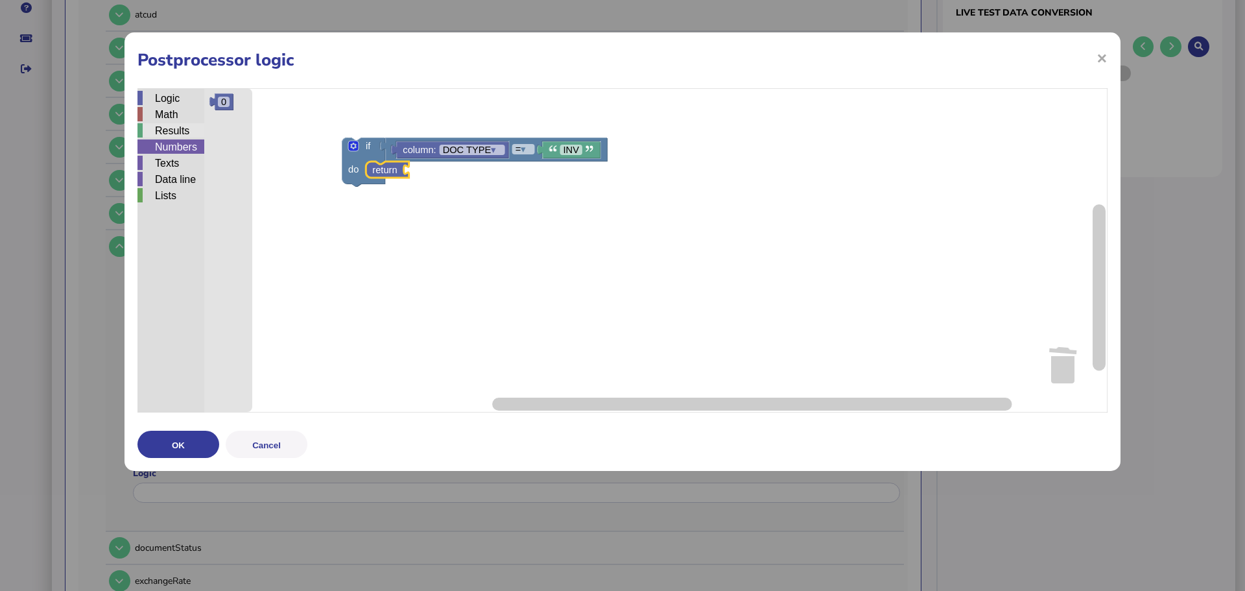
click at [186, 134] on div "Results" at bounding box center [170, 130] width 67 height 14
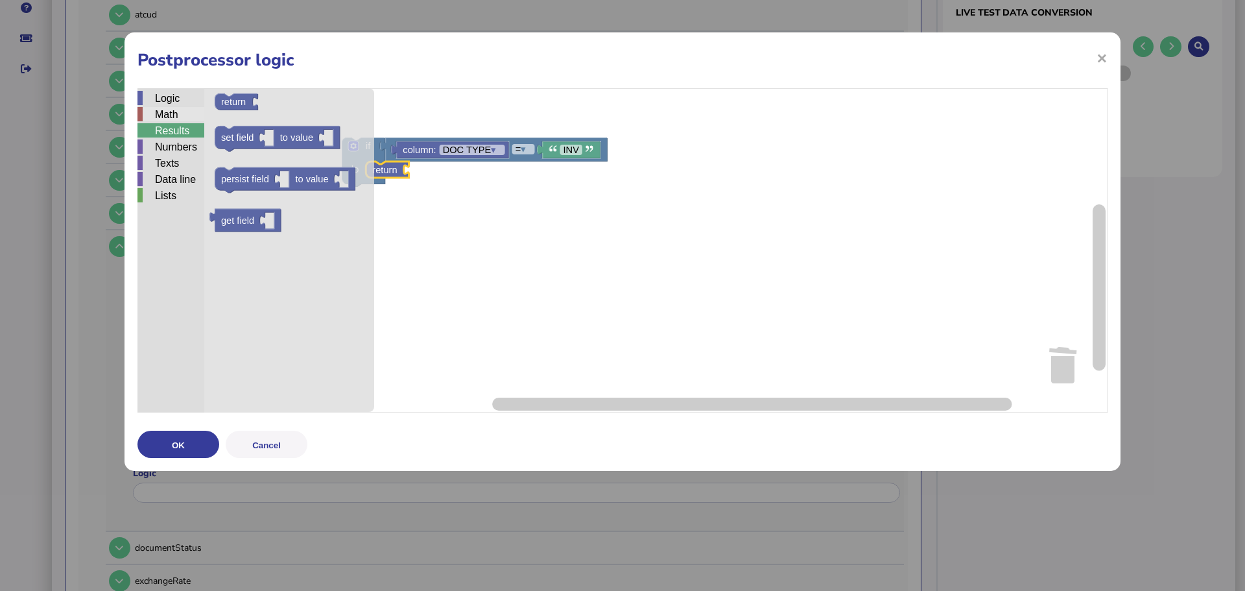
click at [192, 121] on div "Math" at bounding box center [170, 114] width 67 height 14
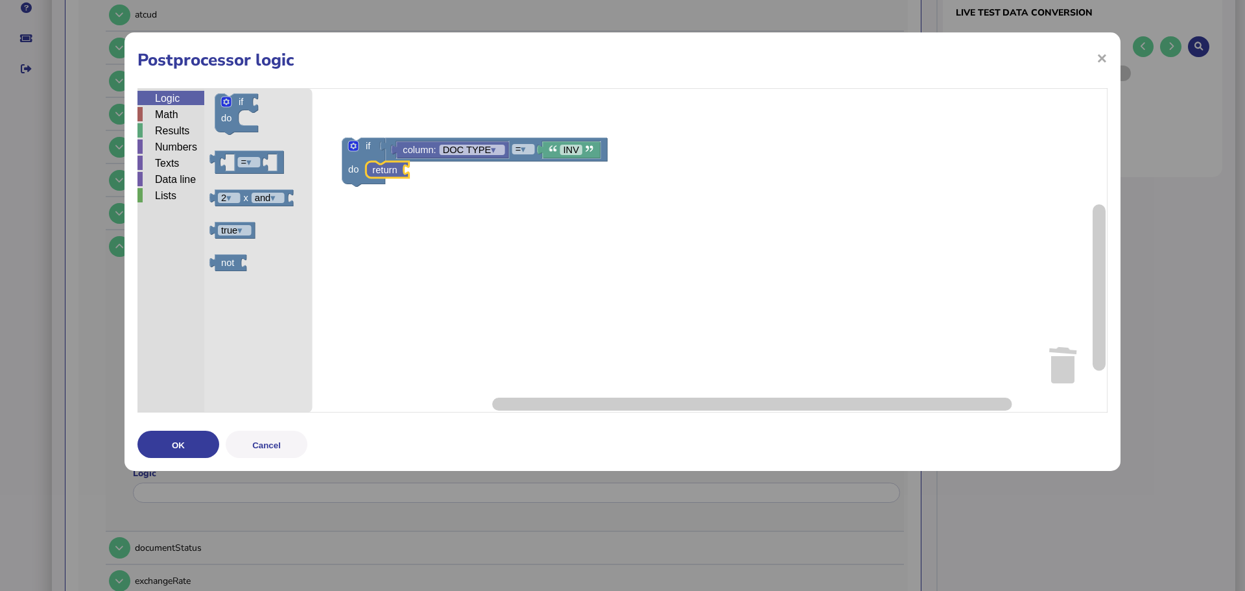
click at [185, 104] on div "Logic" at bounding box center [170, 98] width 67 height 14
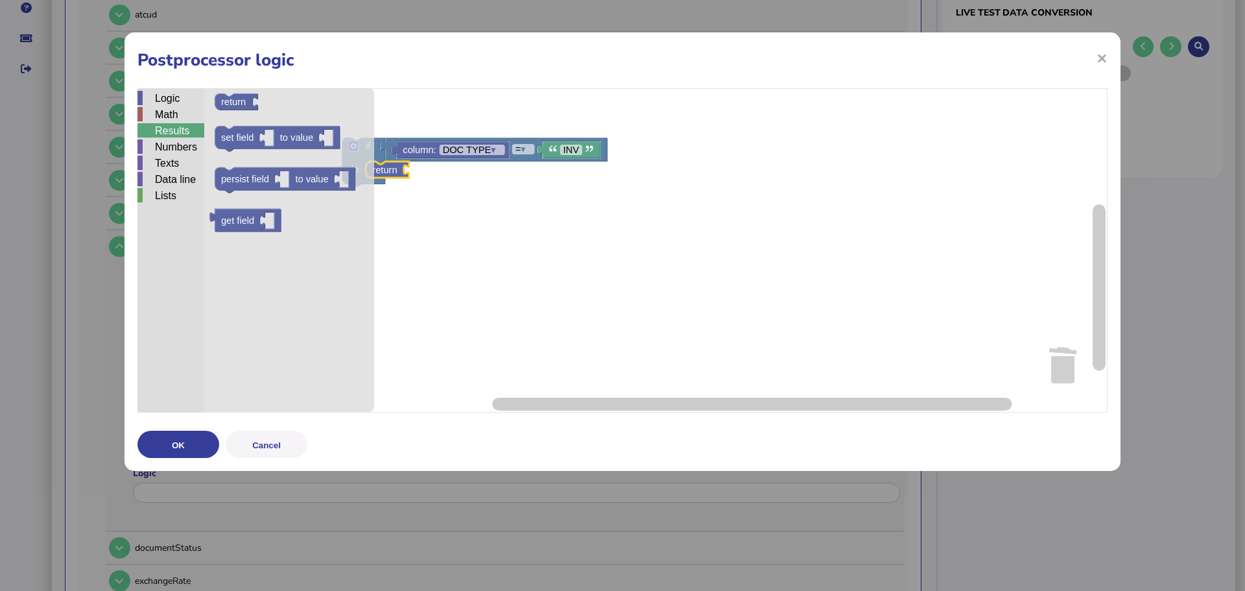
click at [184, 133] on div "Results" at bounding box center [170, 130] width 67 height 14
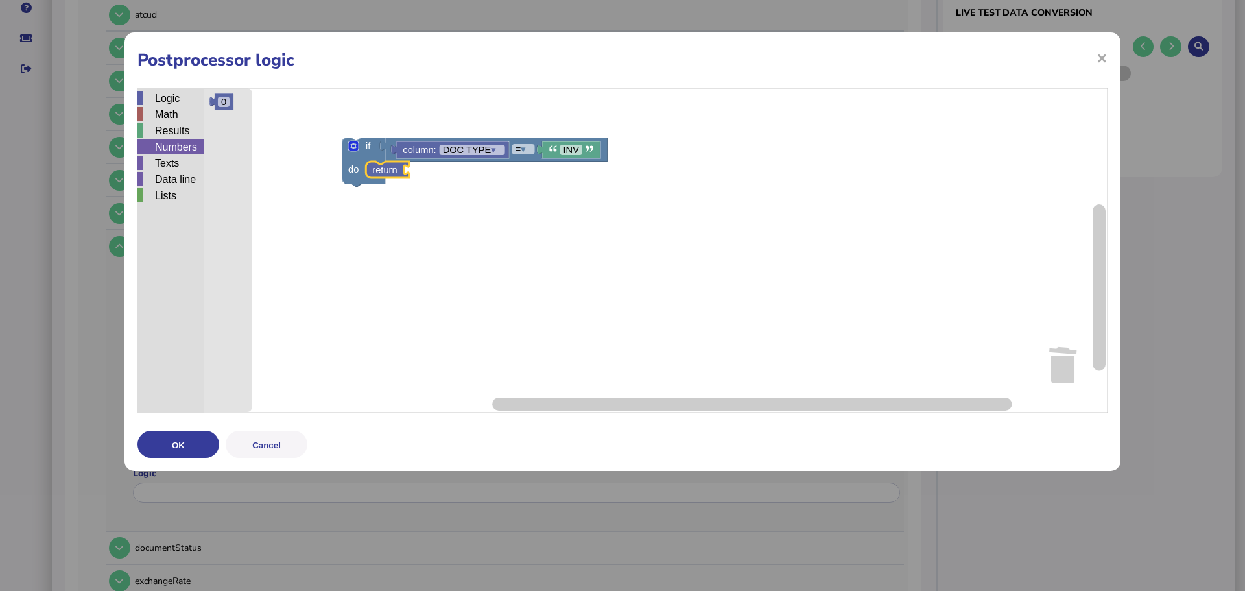
click at [182, 148] on div "Numbers" at bounding box center [170, 146] width 67 height 14
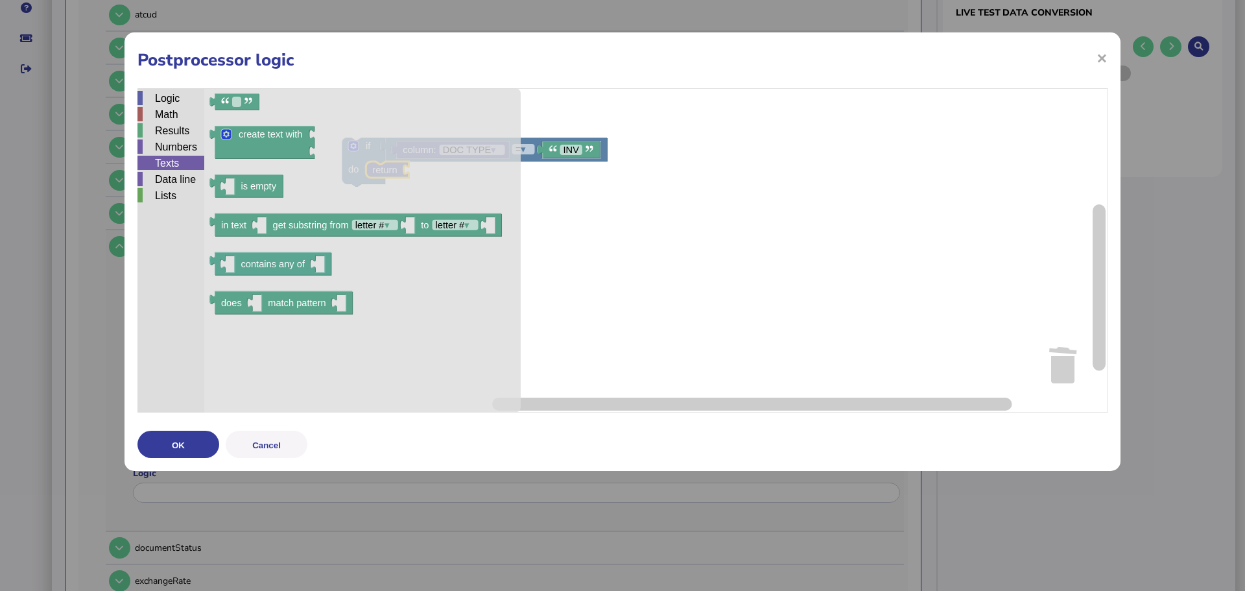
click at [181, 159] on div "Texts" at bounding box center [170, 163] width 67 height 14
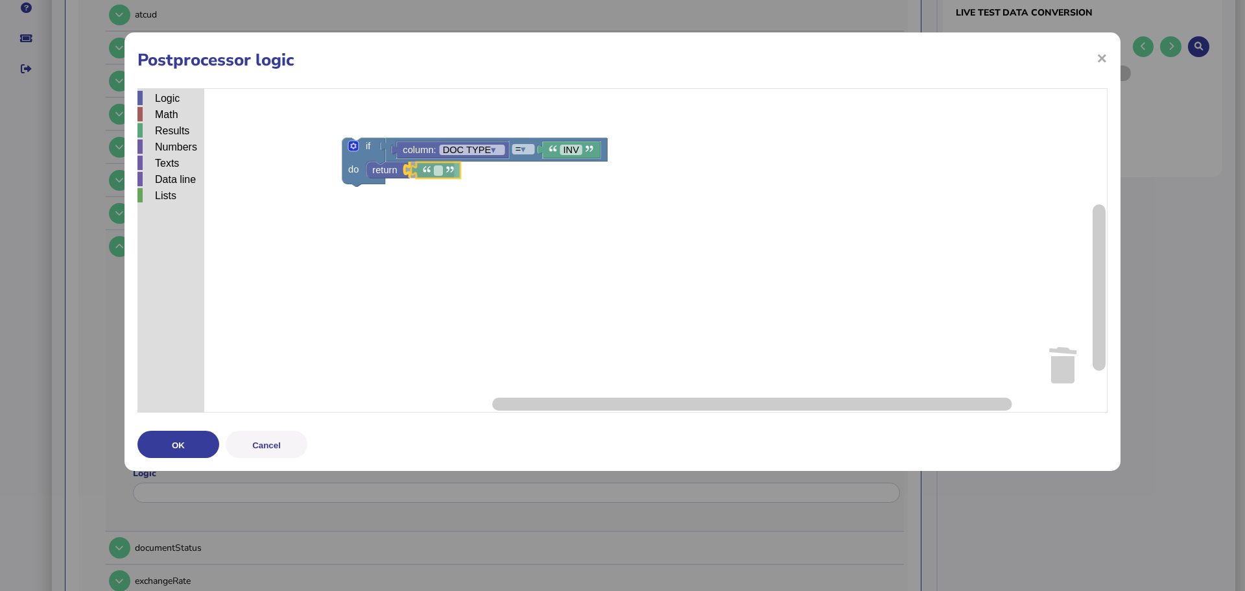
click at [432, 173] on div "Logic Math Results Numbers Texts Data line Lists if do = ▾ column: DOC TYPE ▾ I…" at bounding box center [622, 250] width 970 height 324
click at [432, 174] on text "Blockly Workspace" at bounding box center [432, 170] width 3 height 10
type input "*"
type input "**********"
click at [163, 90] on div "Logic Math Results Numbers Texts Data line Lists" at bounding box center [170, 250] width 67 height 324
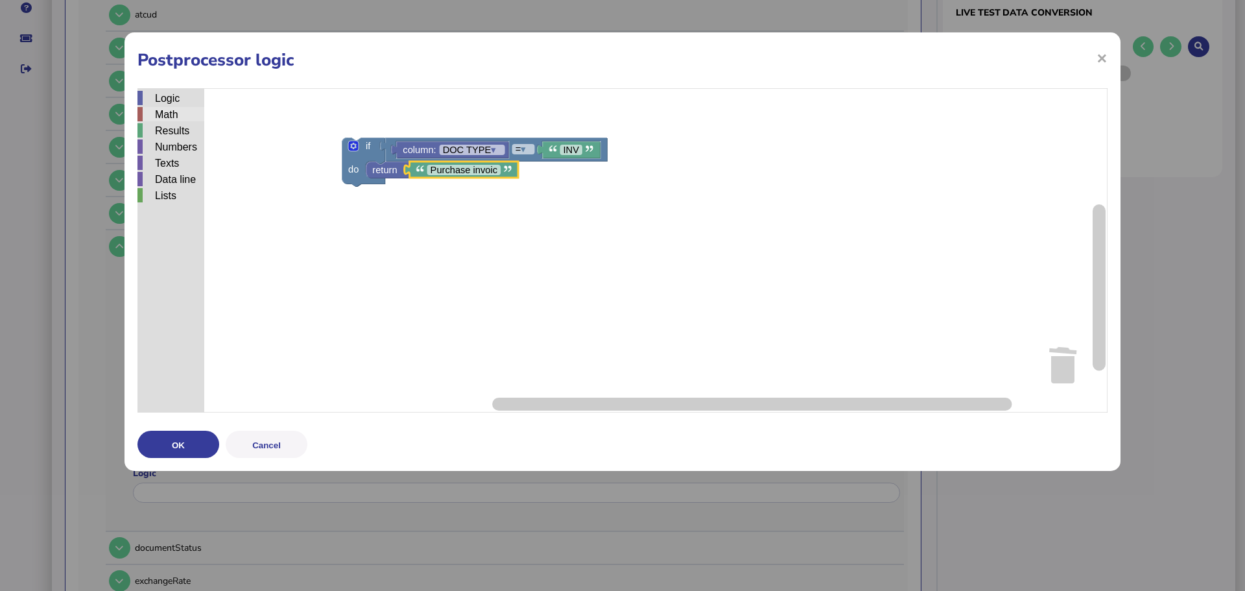
click at [182, 110] on div "Math" at bounding box center [170, 114] width 67 height 14
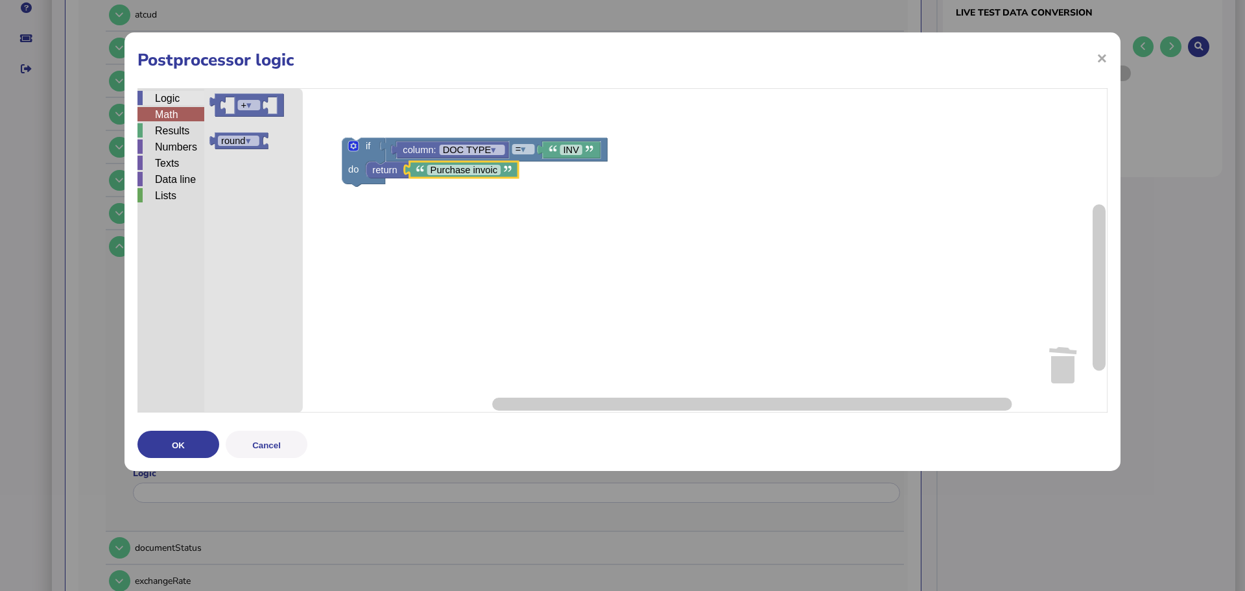
click at [178, 104] on div "Logic" at bounding box center [170, 98] width 67 height 14
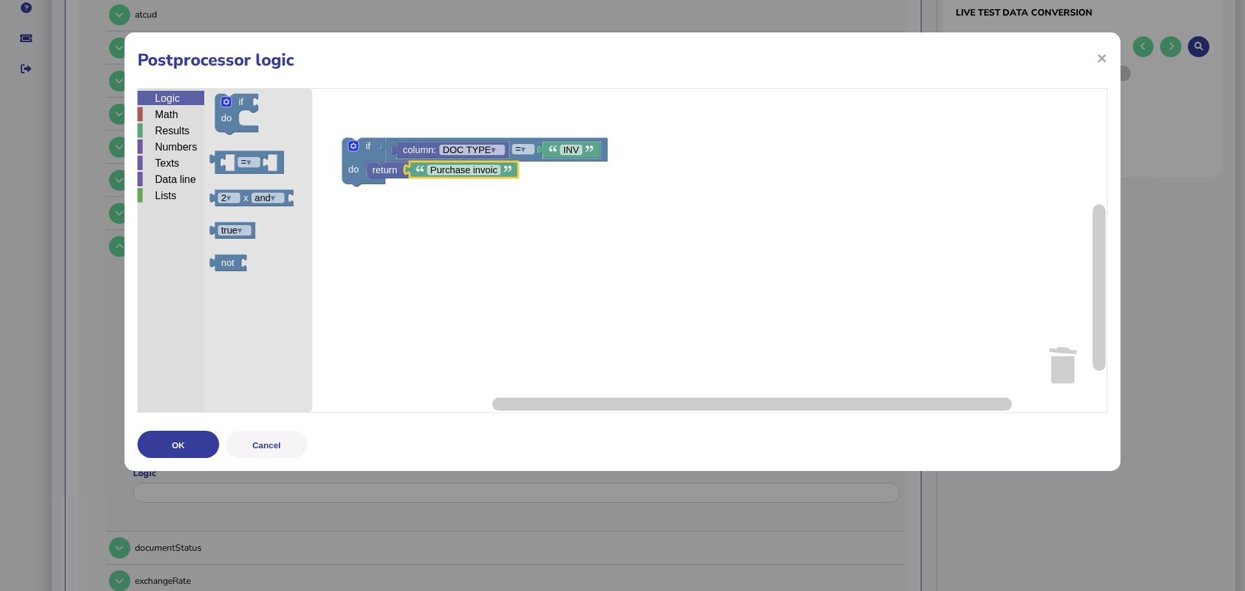
click at [161, 138] on div "Results" at bounding box center [170, 131] width 67 height 16
click at [162, 144] on div "Numbers" at bounding box center [170, 146] width 67 height 14
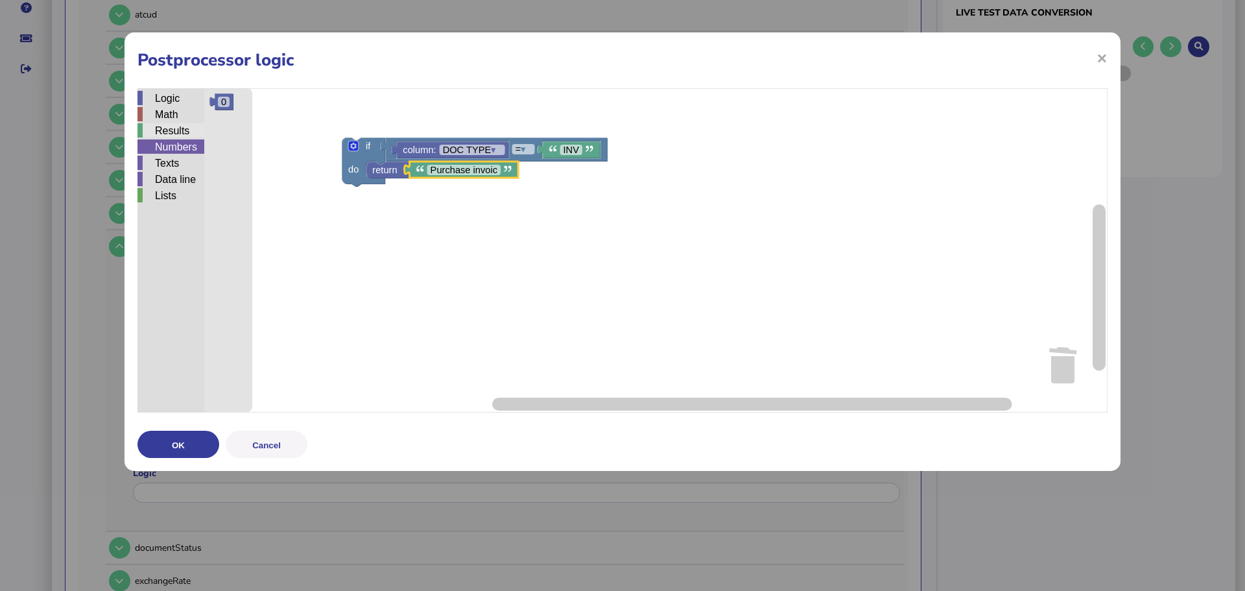
click at [170, 133] on div "Results" at bounding box center [170, 130] width 67 height 14
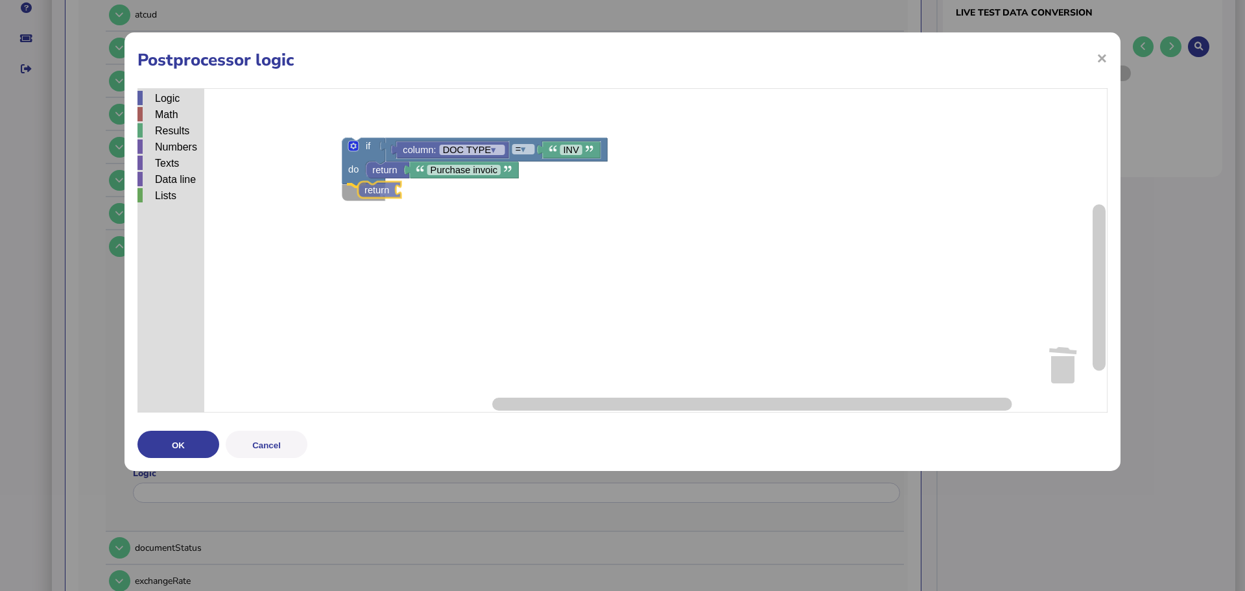
click at [361, 199] on div "Logic Math Results Numbers Texts Data line Lists if do = ▾ column: DOC TYPE ▾ I…" at bounding box center [622, 250] width 970 height 324
click at [174, 136] on div "Results" at bounding box center [170, 130] width 67 height 14
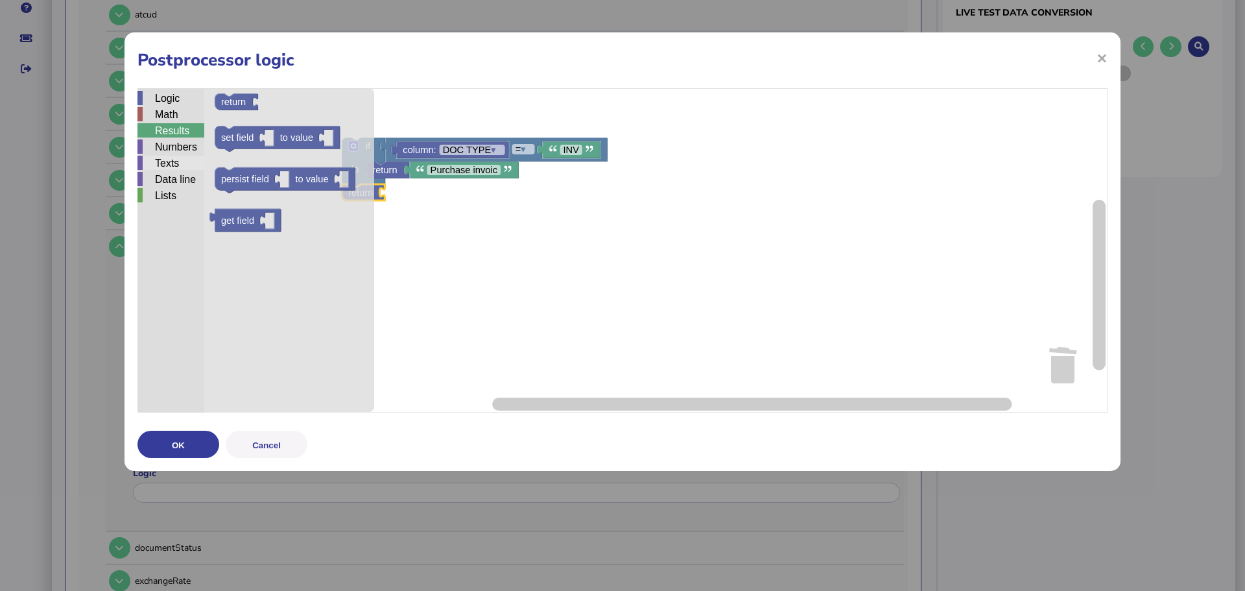
click at [184, 160] on div "Texts" at bounding box center [170, 163] width 67 height 14
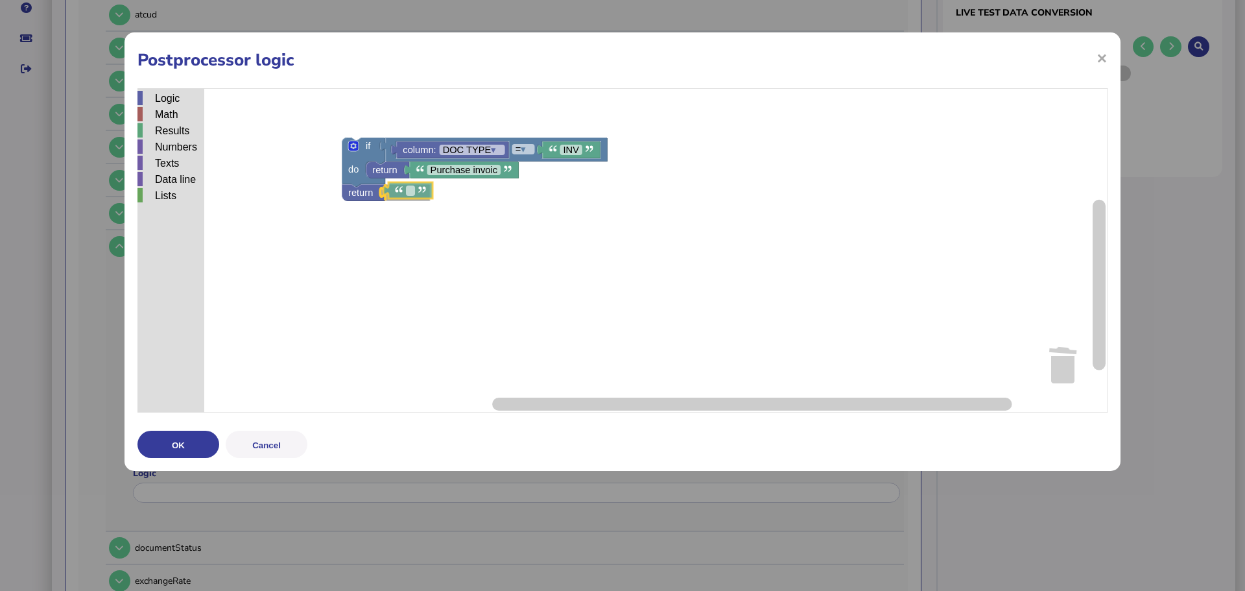
click at [418, 191] on div "Logic Math Results Numbers Texts Data line Lists if do = ▾ column: DOC TYPE ▾ I…" at bounding box center [622, 250] width 970 height 324
click at [412, 198] on icon "Blockly Workspace" at bounding box center [404, 192] width 49 height 16
click at [409, 195] on text "Blockly Workspace" at bounding box center [407, 192] width 3 height 10
type input "**********"
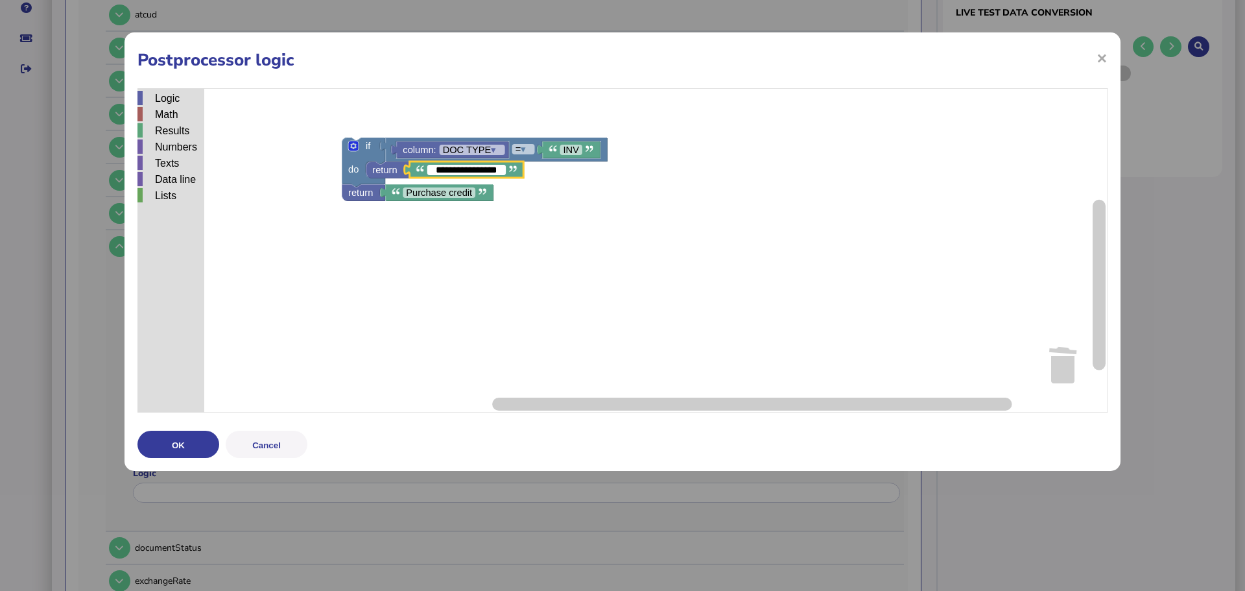
click at [165, 440] on button "OK" at bounding box center [178, 444] width 82 height 27
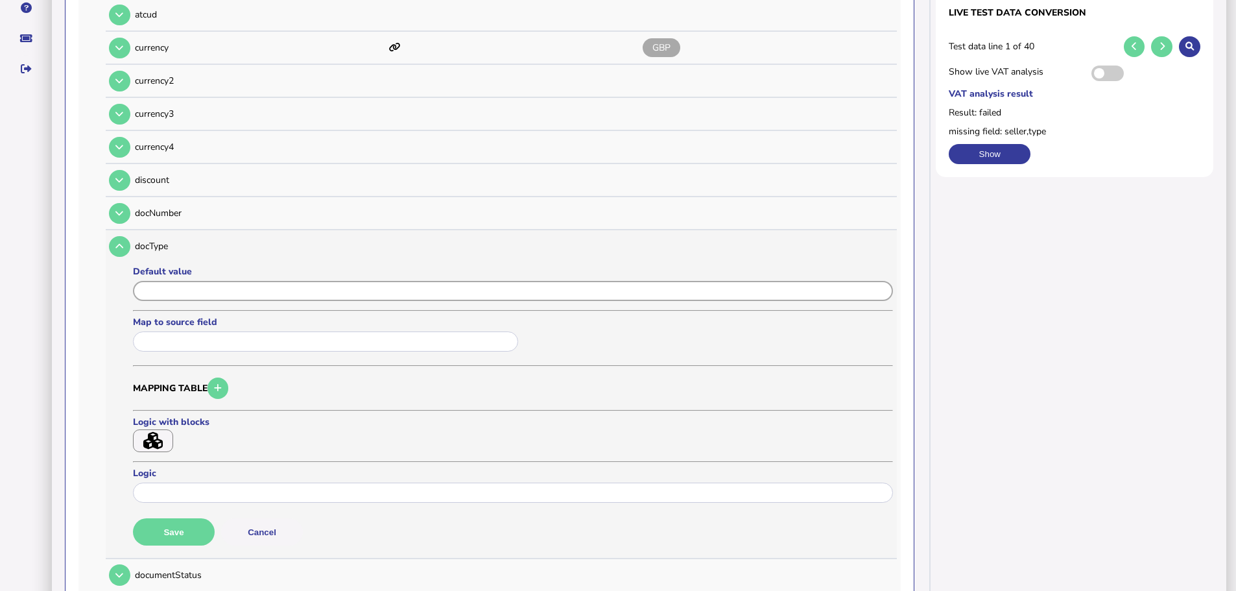
click at [164, 281] on input "input" at bounding box center [513, 291] width 760 height 20
click at [182, 331] on input "text" at bounding box center [325, 341] width 385 height 20
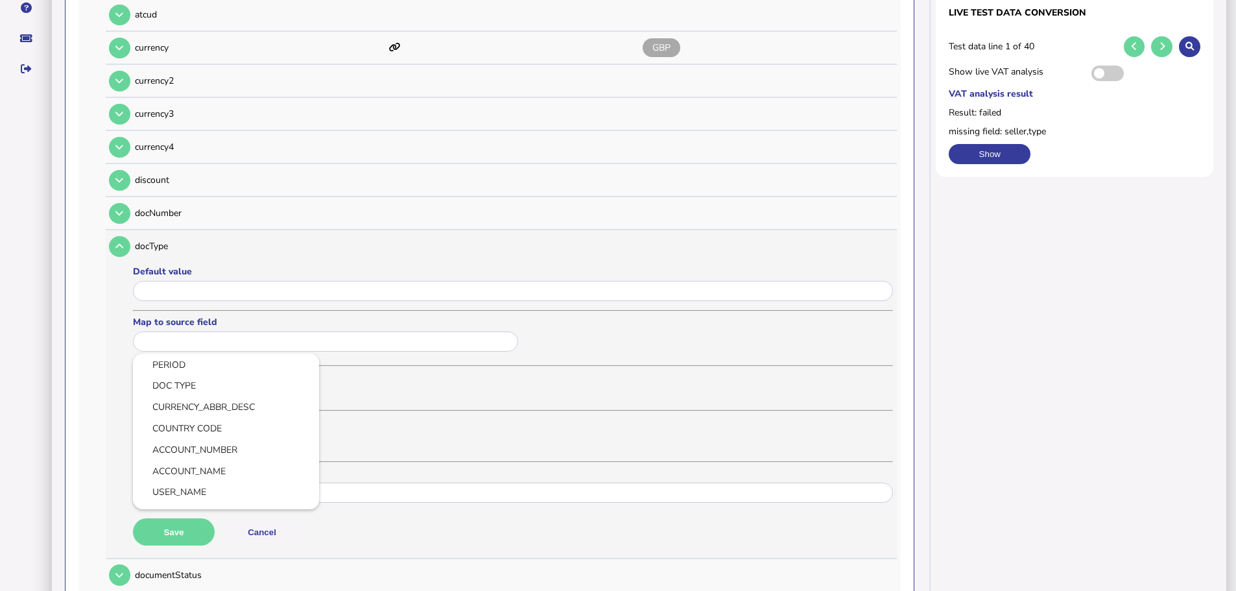
click at [573, 326] on div at bounding box center [618, 295] width 1236 height 591
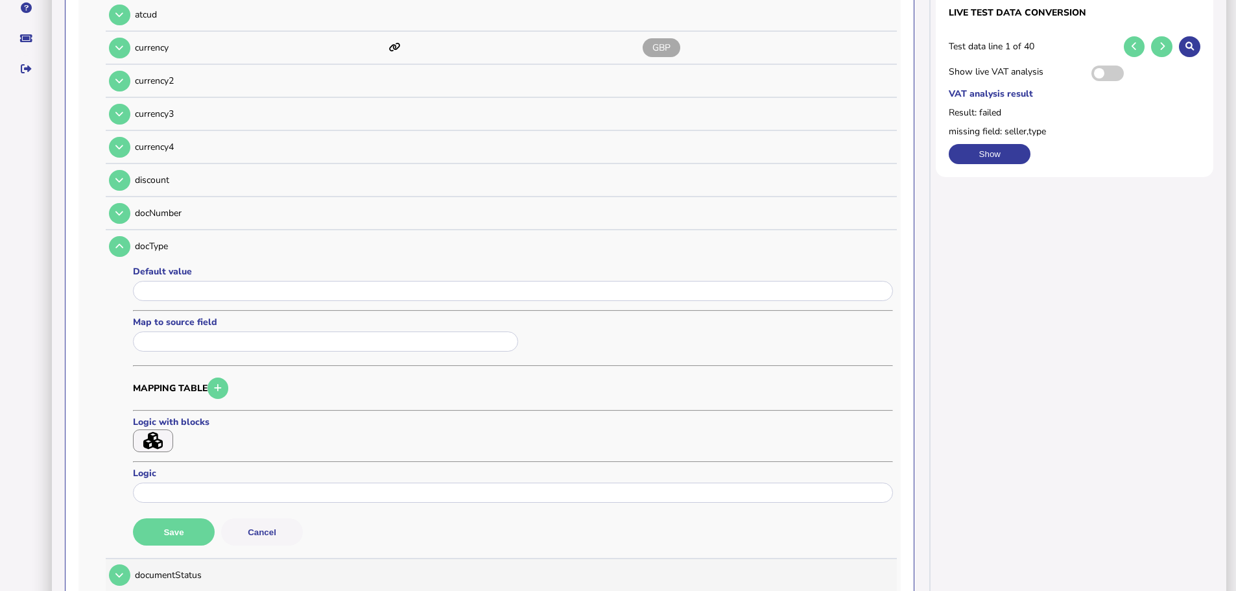
click at [163, 523] on button "Save" at bounding box center [174, 531] width 82 height 27
click at [167, 429] on button "button" at bounding box center [153, 440] width 40 height 23
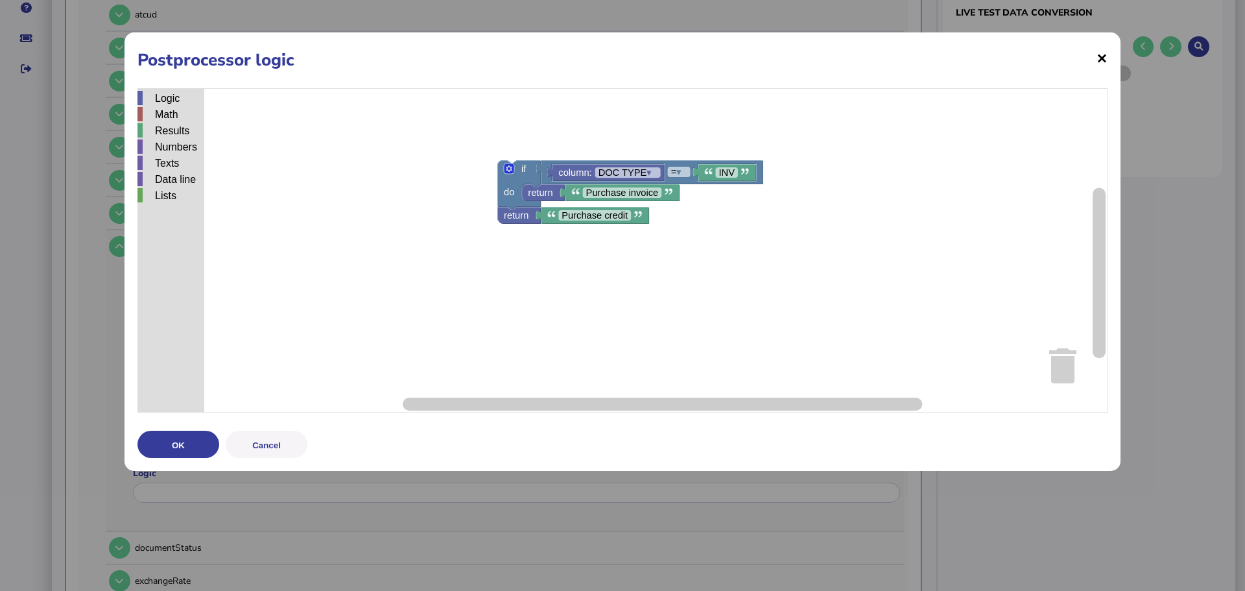
click at [1099, 58] on span "×" at bounding box center [1102, 57] width 11 height 25
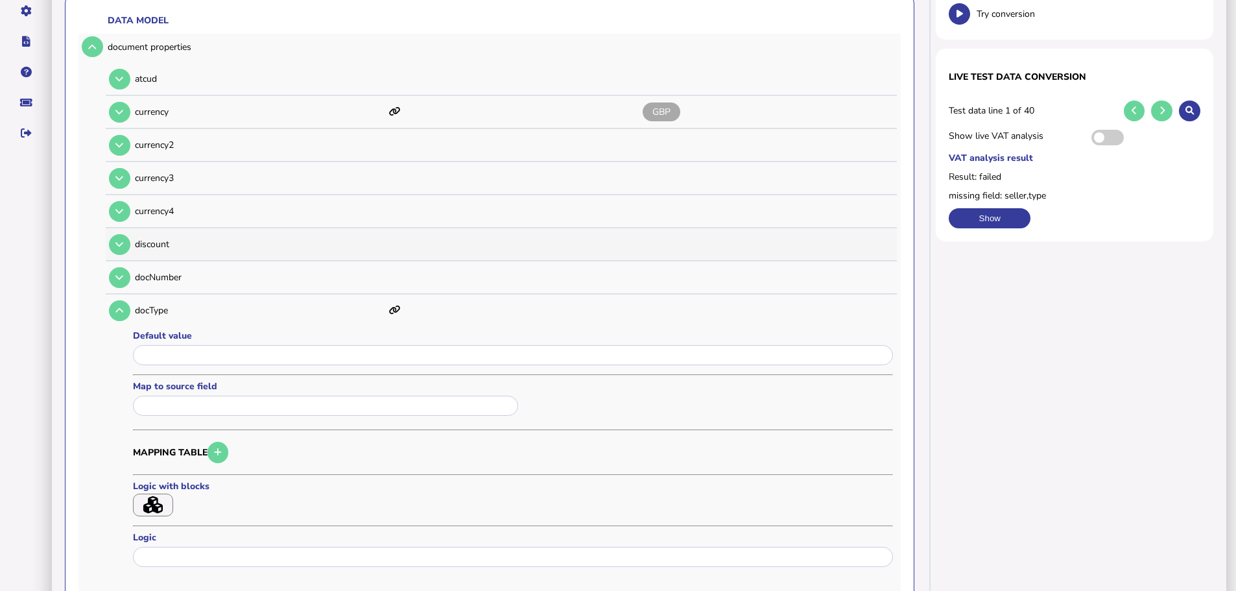
scroll to position [195, 0]
click at [117, 268] on button at bounding box center [119, 278] width 21 height 21
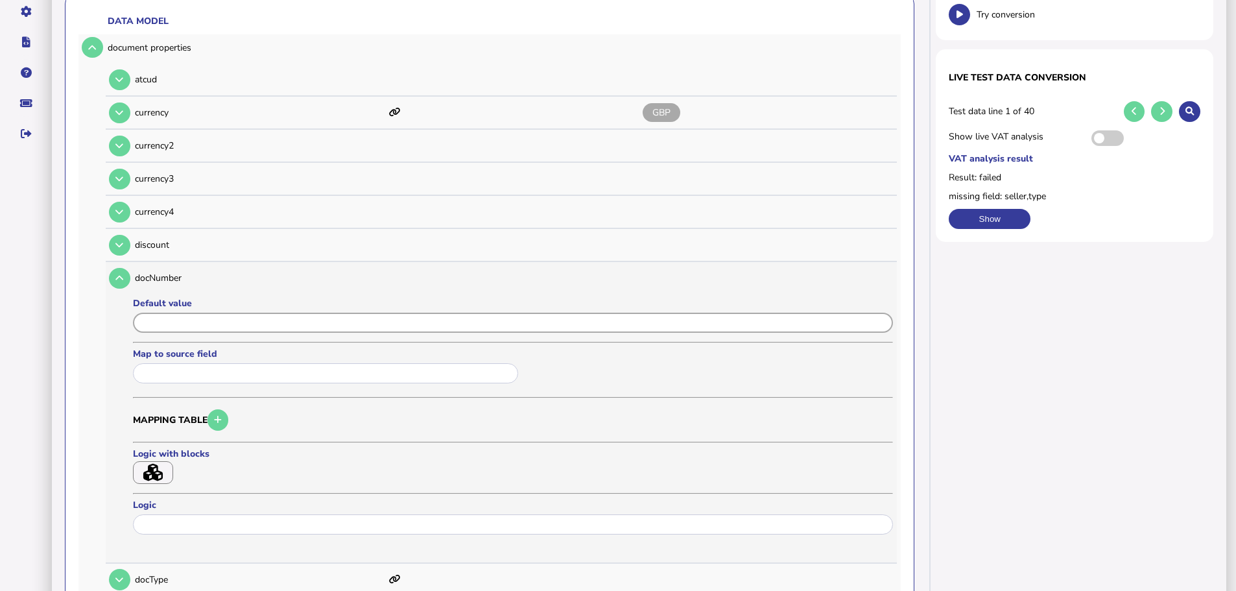
click at [181, 313] on input "input" at bounding box center [513, 323] width 760 height 20
type input "********"
click at [169, 550] on button "Save" at bounding box center [174, 563] width 82 height 27
click at [121, 274] on icon at bounding box center [119, 278] width 8 height 8
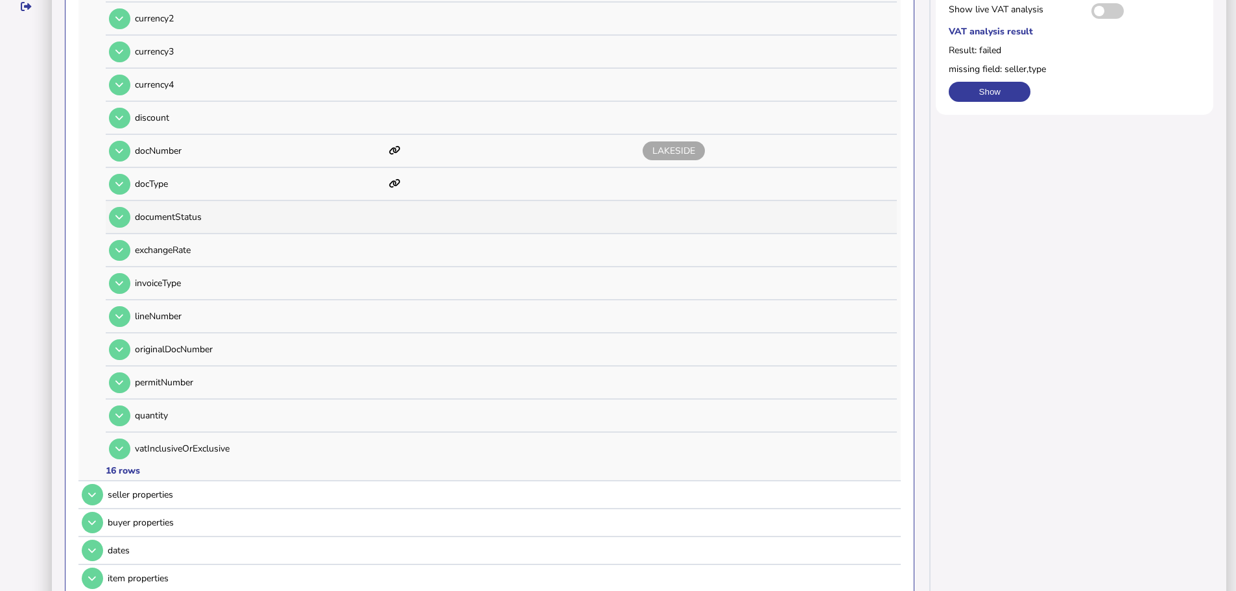
scroll to position [324, 0]
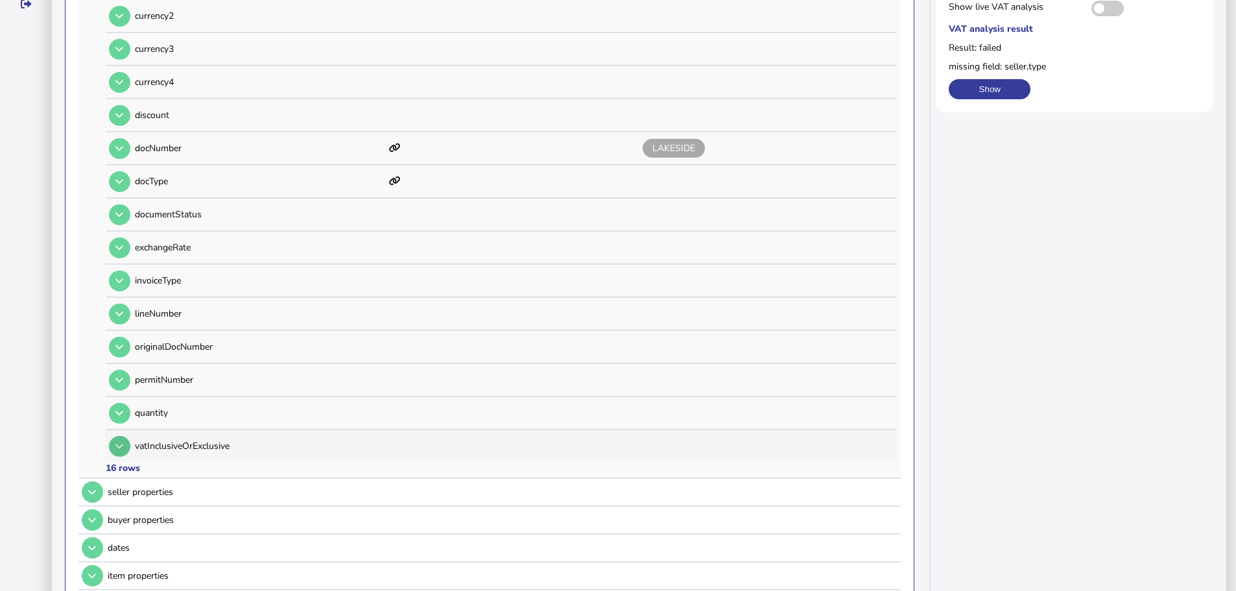
click at [126, 436] on button at bounding box center [119, 446] width 21 height 21
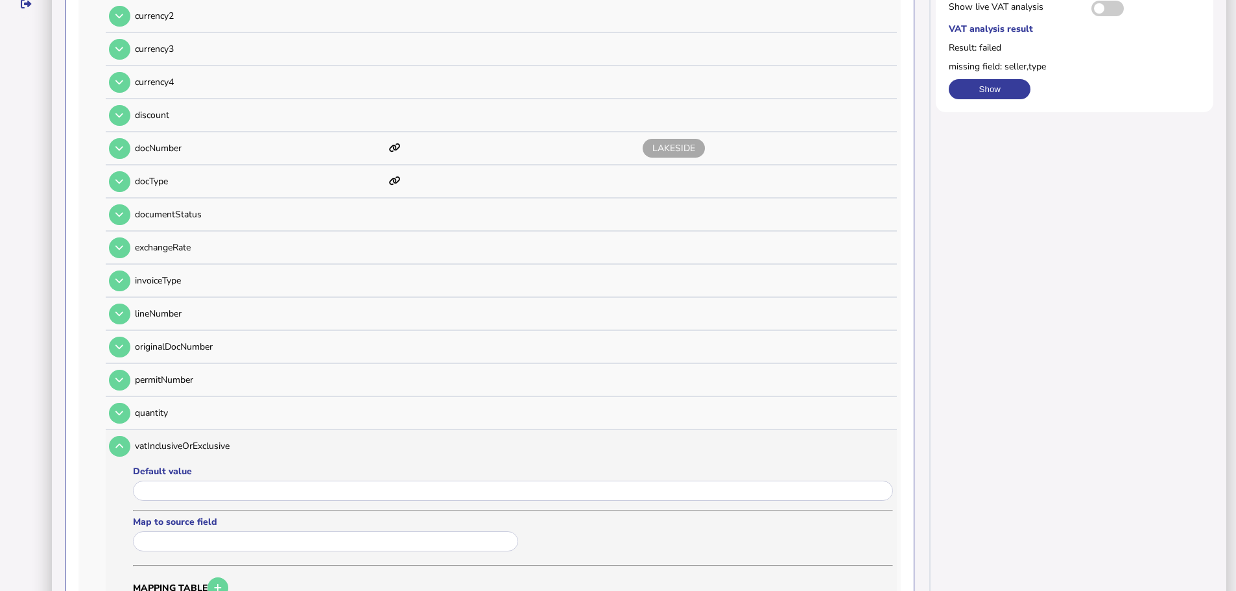
scroll to position [389, 0]
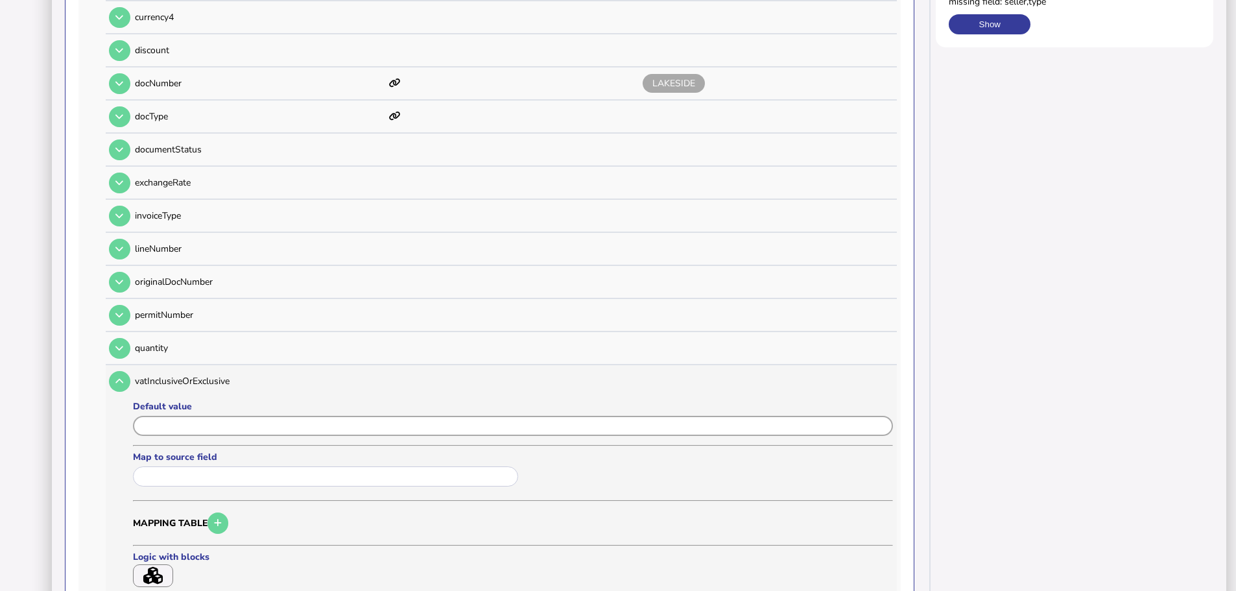
click at [171, 416] on input "input" at bounding box center [513, 426] width 760 height 20
type input "*"
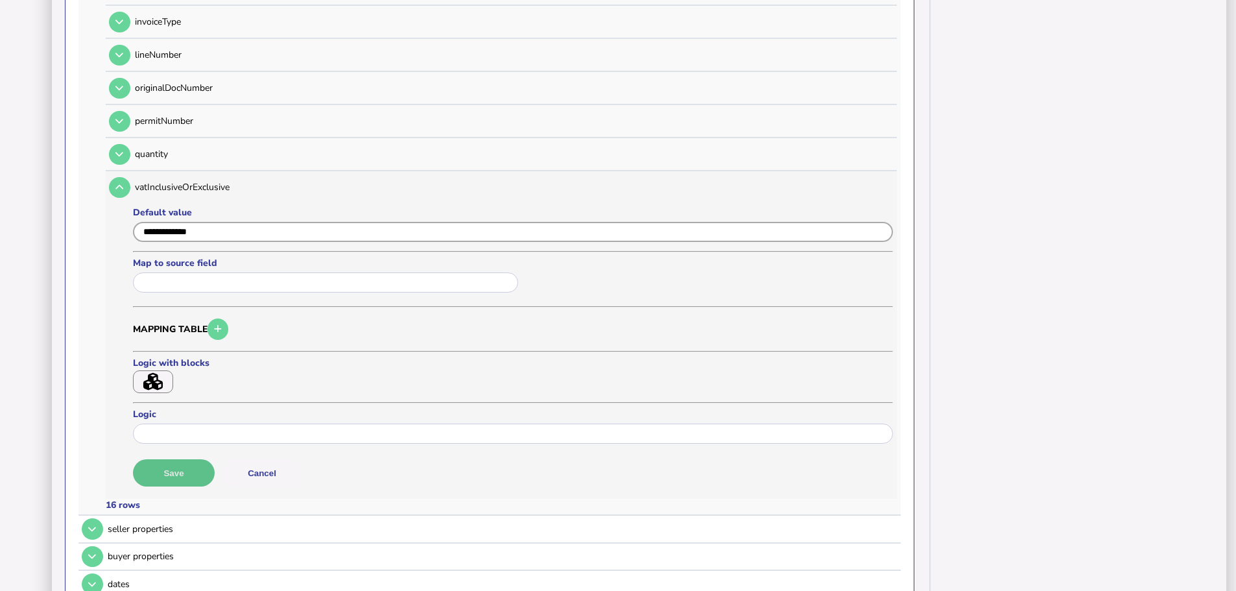
scroll to position [584, 0]
type input "**********"
click at [182, 458] on button "Save" at bounding box center [174, 471] width 82 height 27
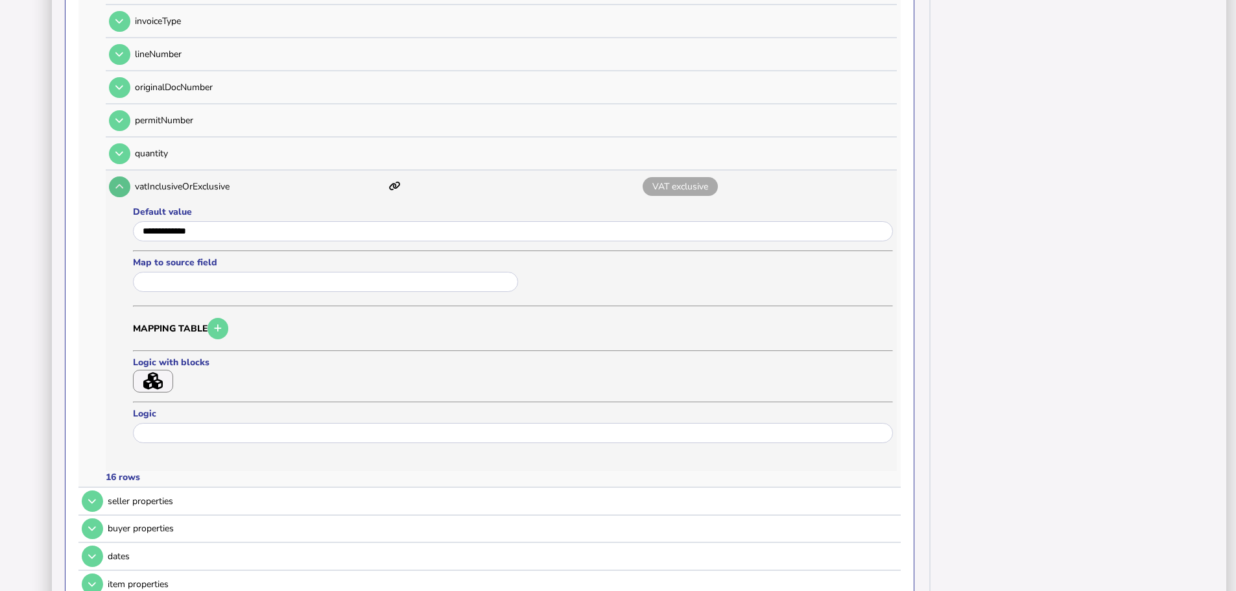
click at [122, 182] on icon at bounding box center [119, 186] width 8 height 8
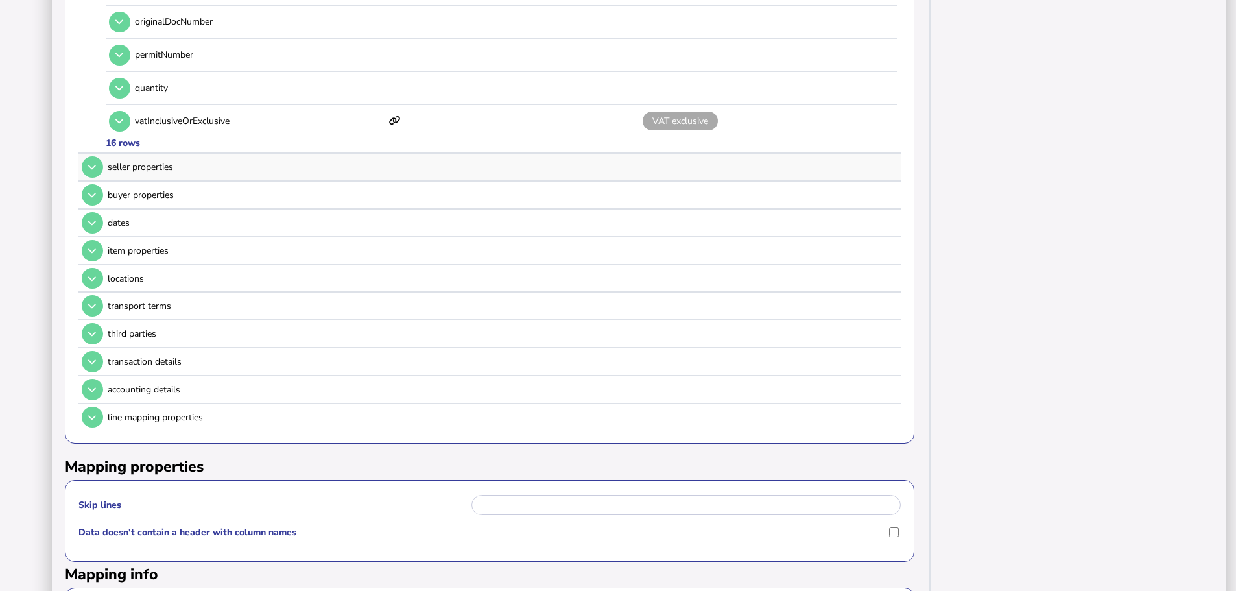
scroll to position [648, 0]
click at [95, 163] on icon at bounding box center [92, 167] width 8 height 8
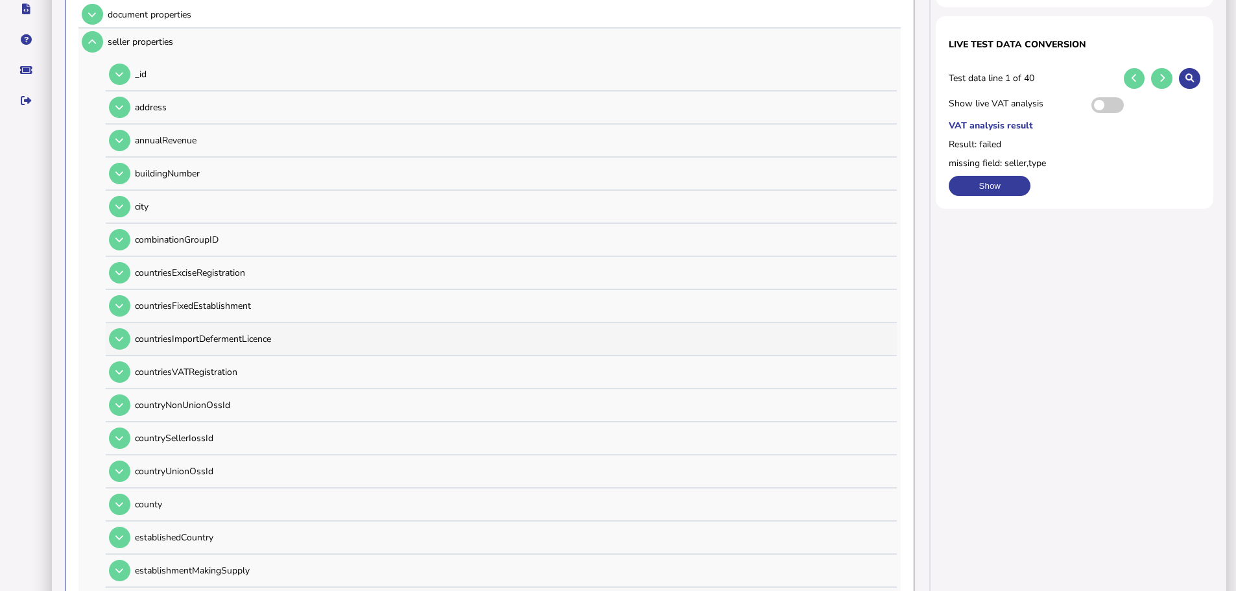
scroll to position [259, 0]
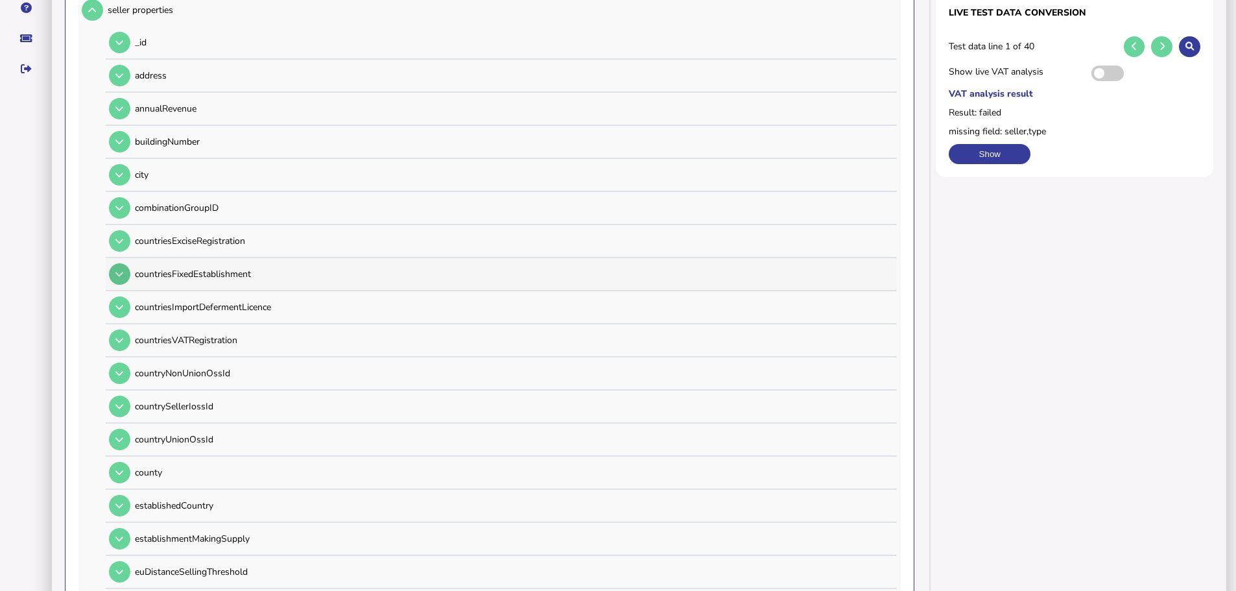
click at [116, 270] on icon at bounding box center [119, 274] width 8 height 8
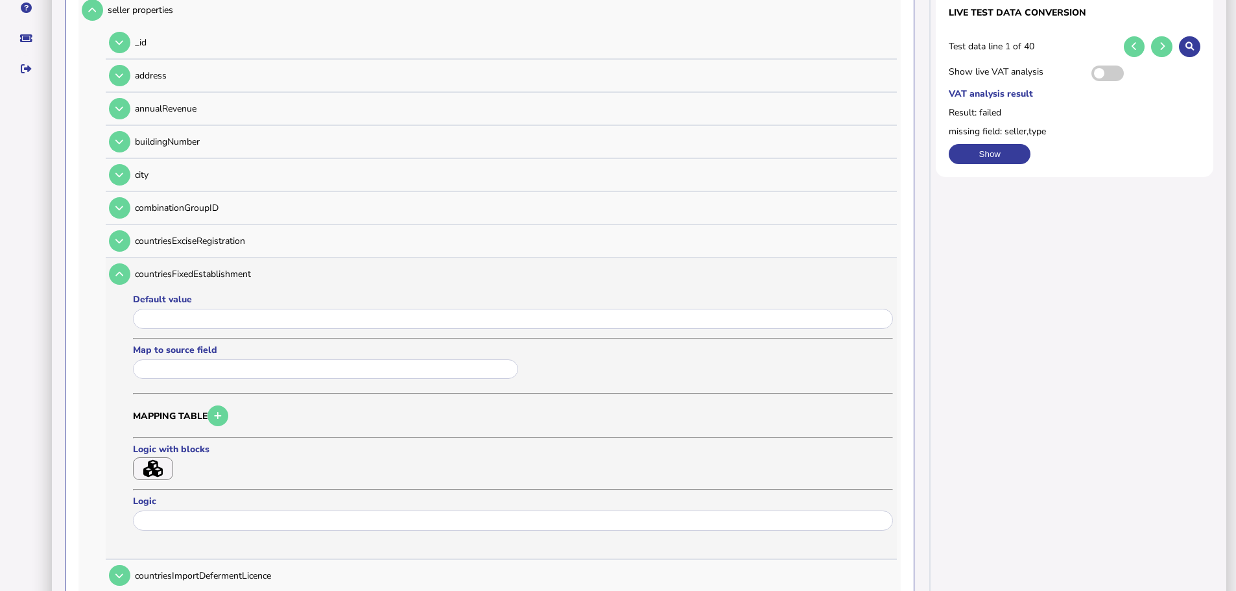
click at [189, 359] on input "text" at bounding box center [325, 369] width 385 height 20
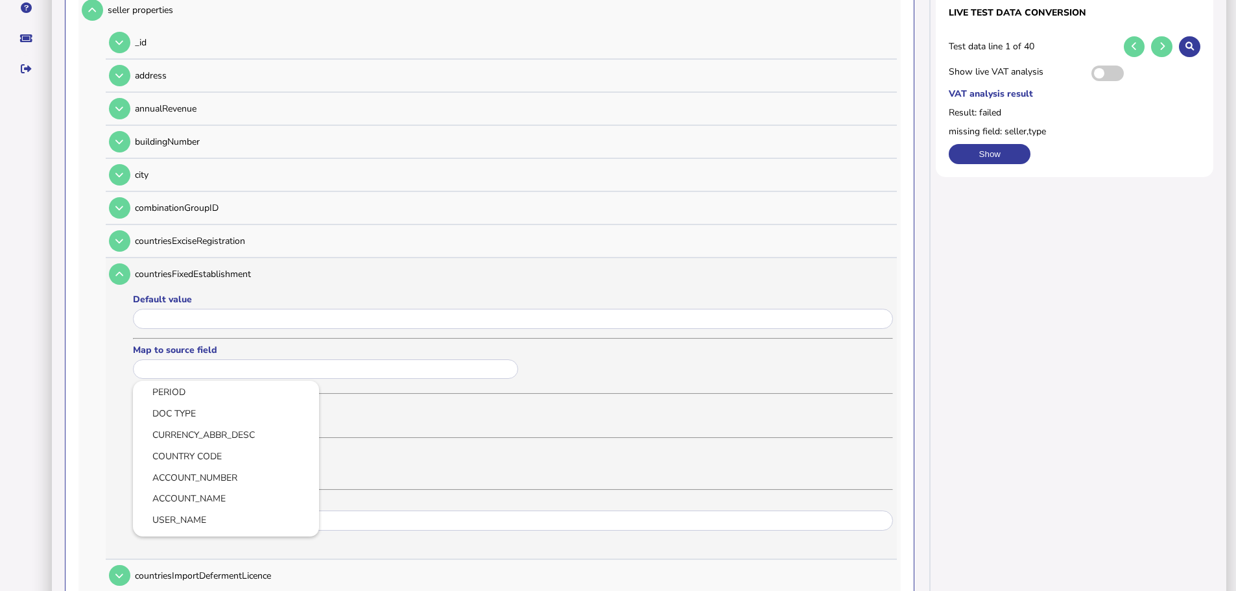
click at [200, 429] on ul "PERIOD DOC TYPE CURRENCY_ABBR_DESC COUNTRY CODE ACCOUNT_NUMBER ACCOUNT_NAME USE…" at bounding box center [226, 459] width 186 height 156
click at [195, 448] on link "COUNTRY CODE" at bounding box center [225, 456] width 165 height 16
type input "**********"
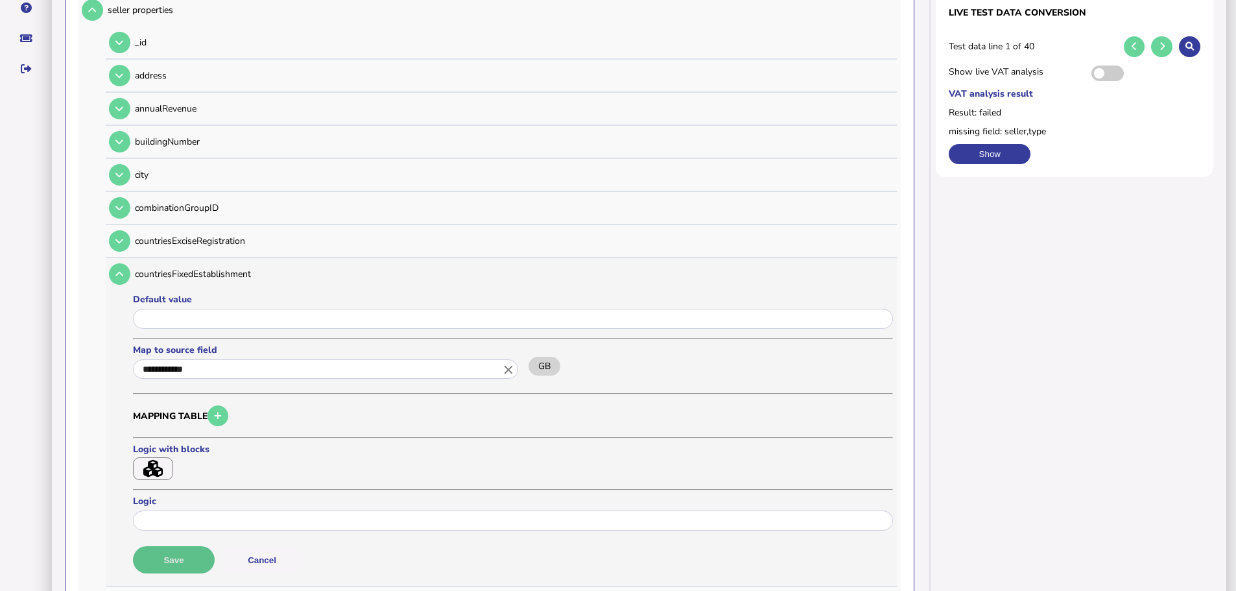
click at [185, 546] on button "Save" at bounding box center [174, 559] width 82 height 27
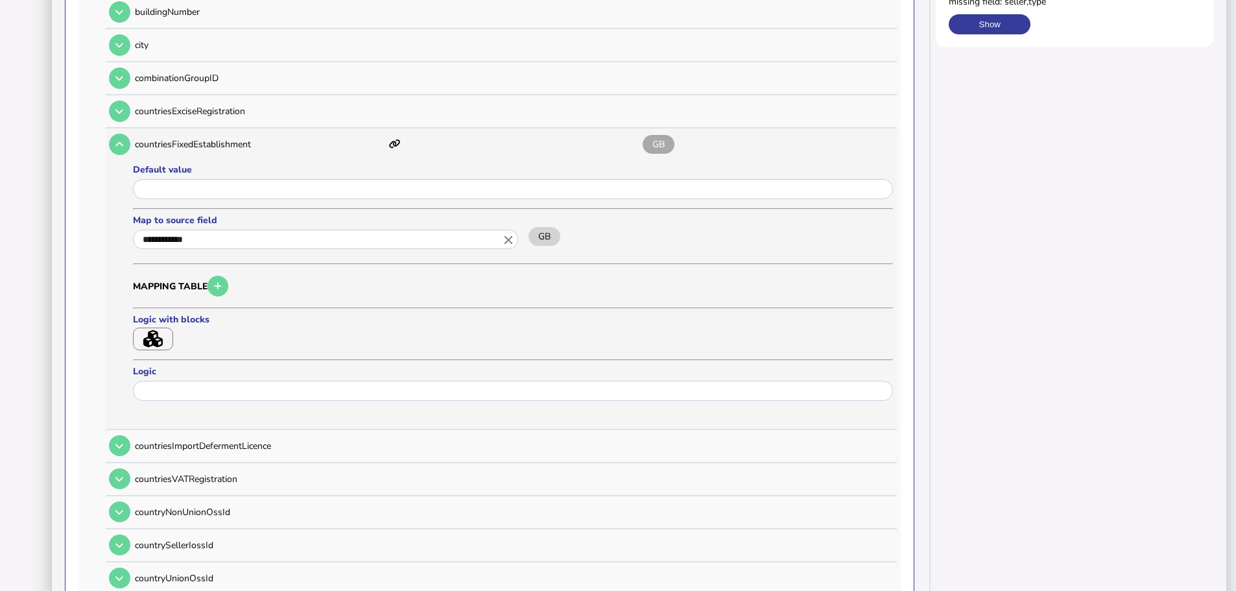
scroll to position [454, 0]
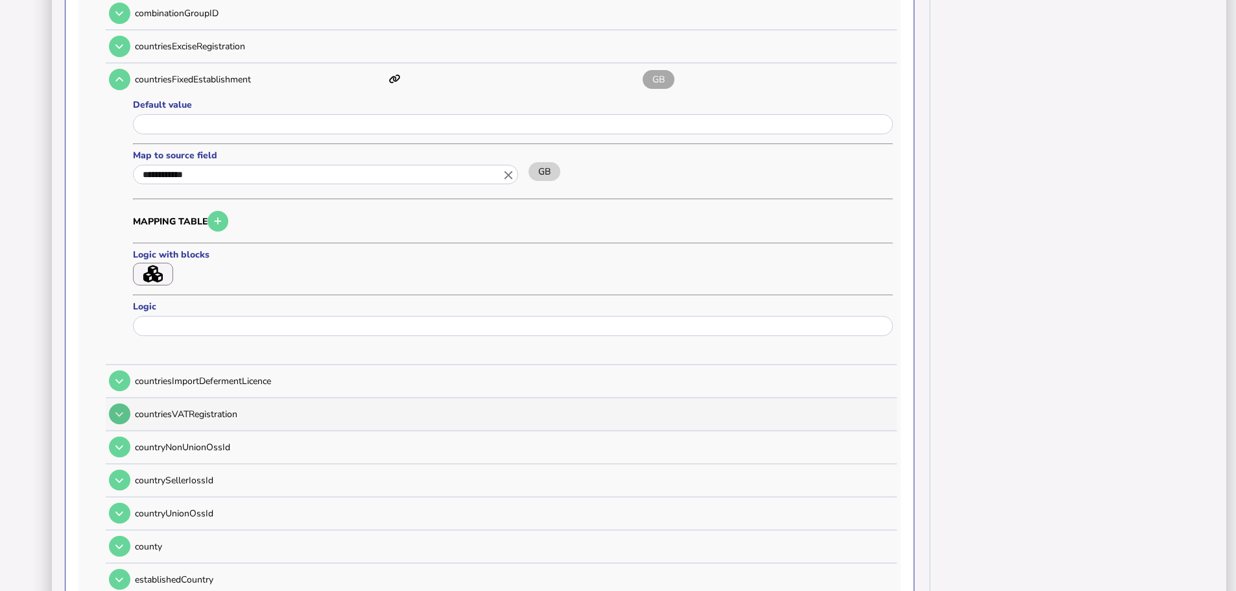
click at [119, 410] on icon at bounding box center [119, 414] width 8 height 8
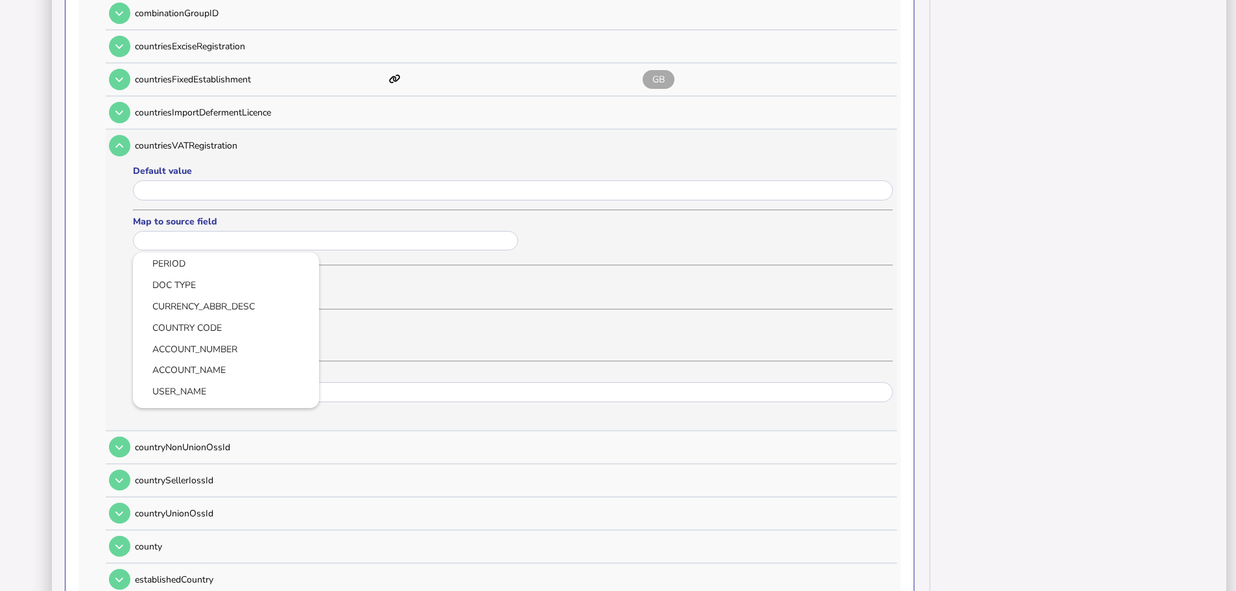
click at [222, 231] on input "text" at bounding box center [325, 241] width 385 height 20
click at [215, 320] on link "COUNTRY CODE" at bounding box center [225, 328] width 165 height 16
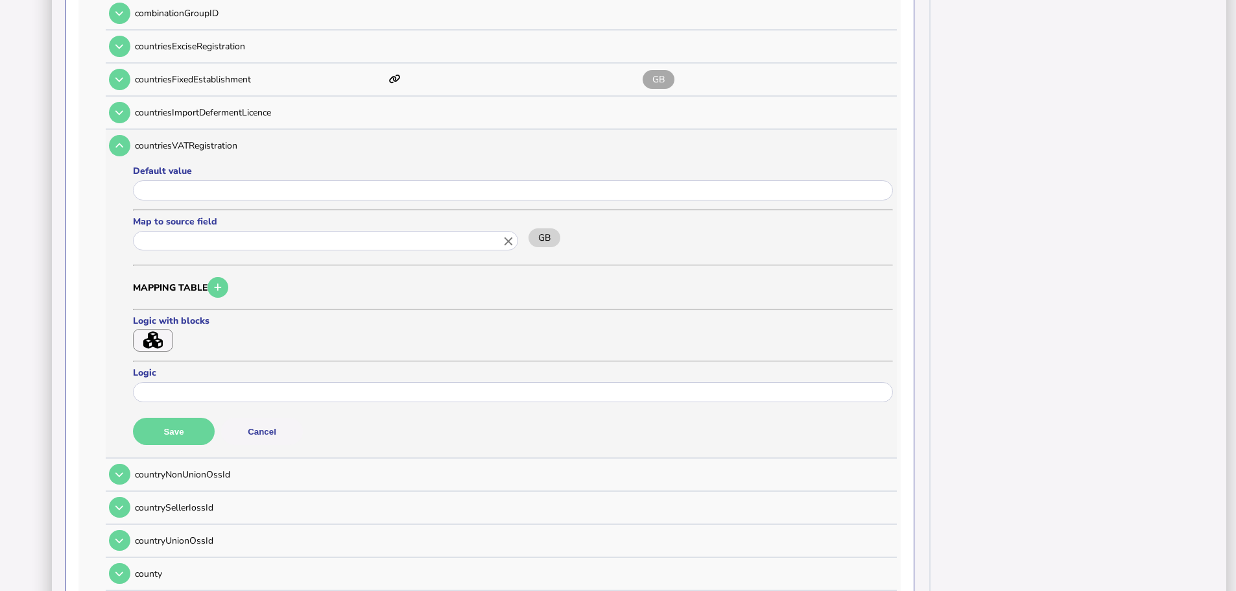
type input "**********"
click at [162, 418] on button "Save" at bounding box center [174, 431] width 82 height 27
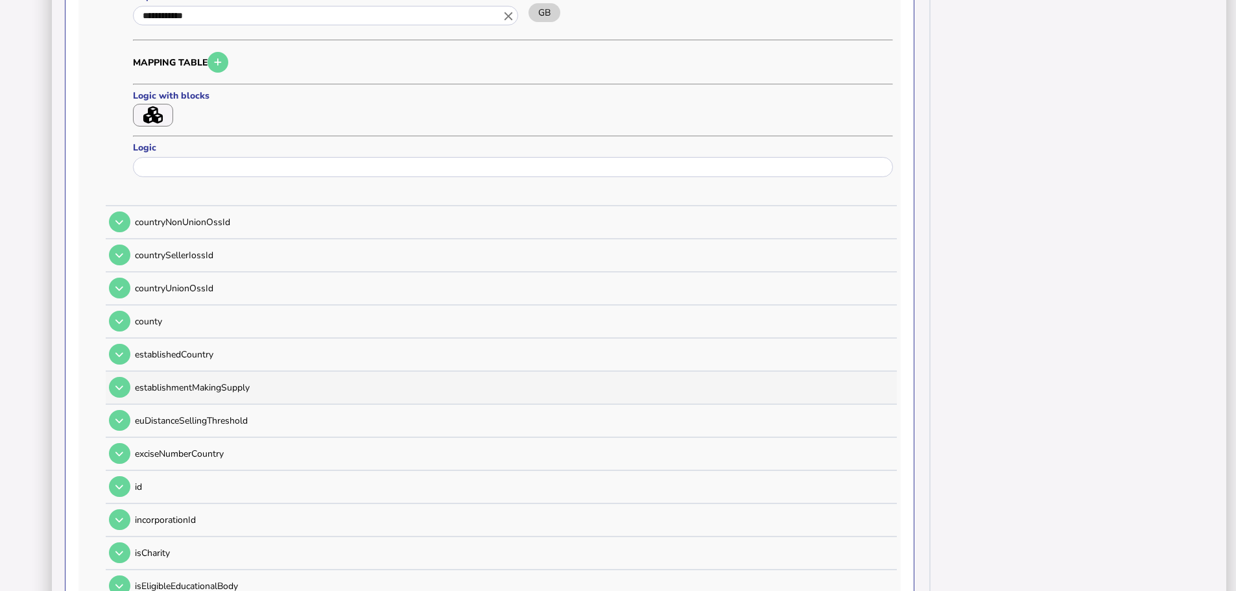
scroll to position [713, 0]
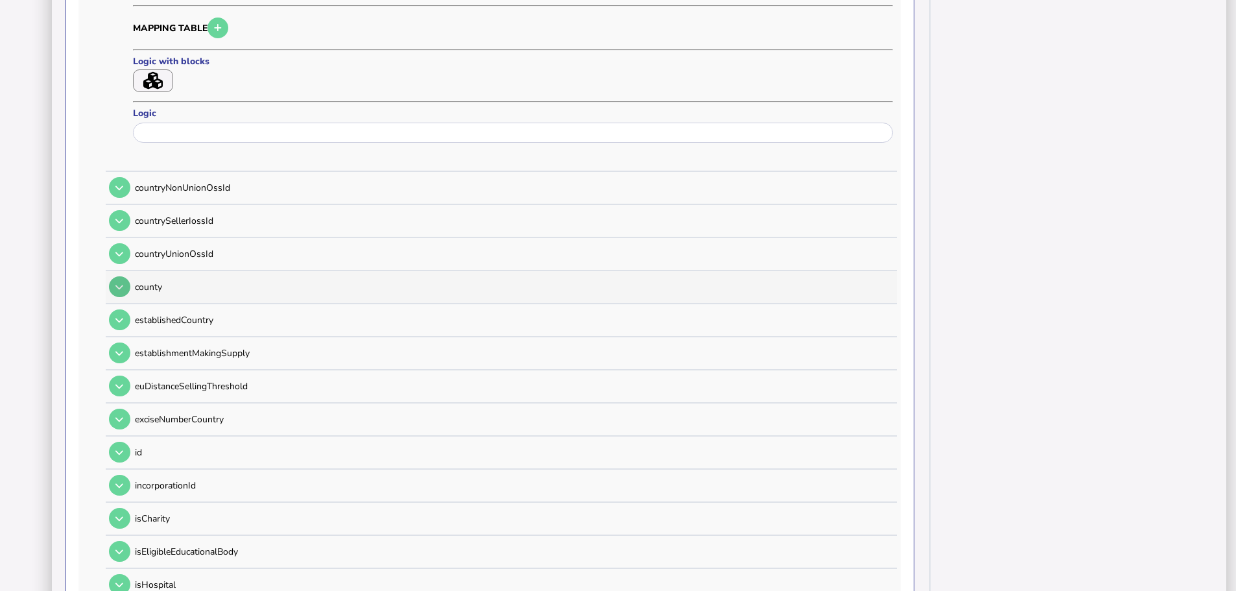
click at [117, 276] on button at bounding box center [119, 286] width 21 height 21
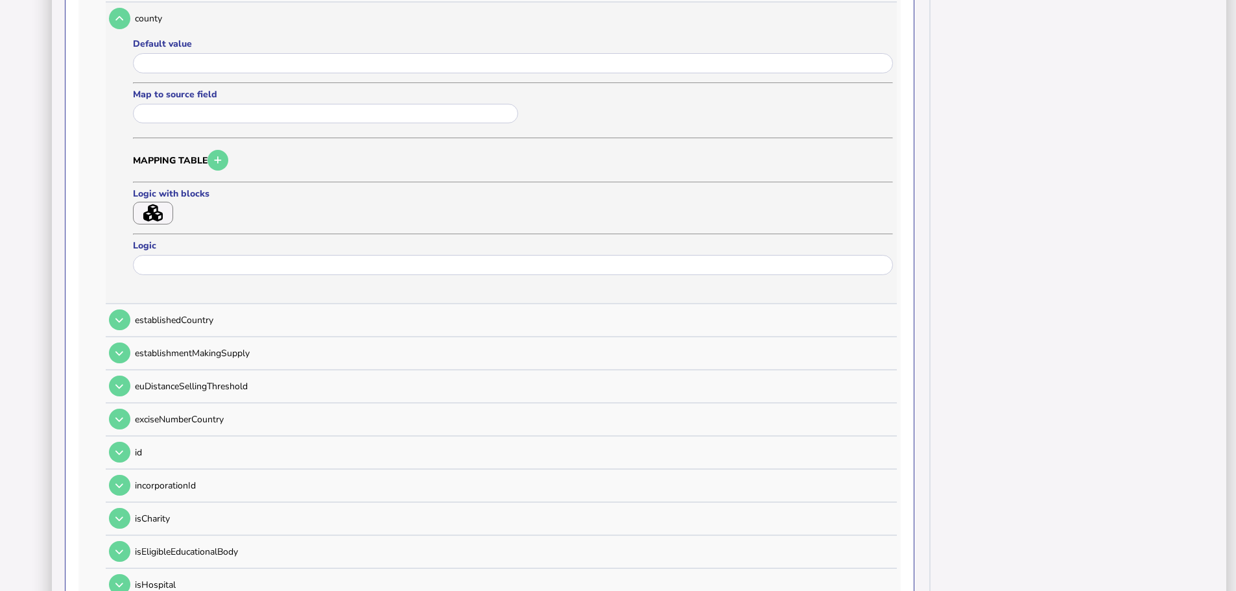
click at [123, 14] on td at bounding box center [118, 18] width 25 height 27
click at [124, 8] on button at bounding box center [119, 18] width 21 height 21
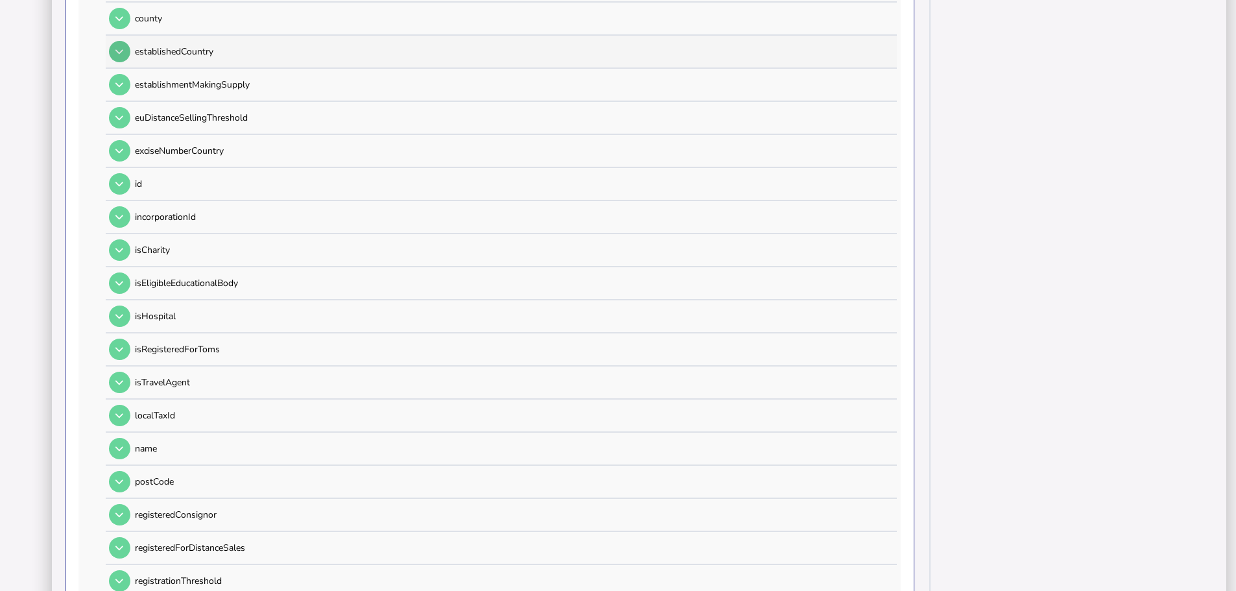
click at [121, 47] on icon at bounding box center [119, 51] width 8 height 8
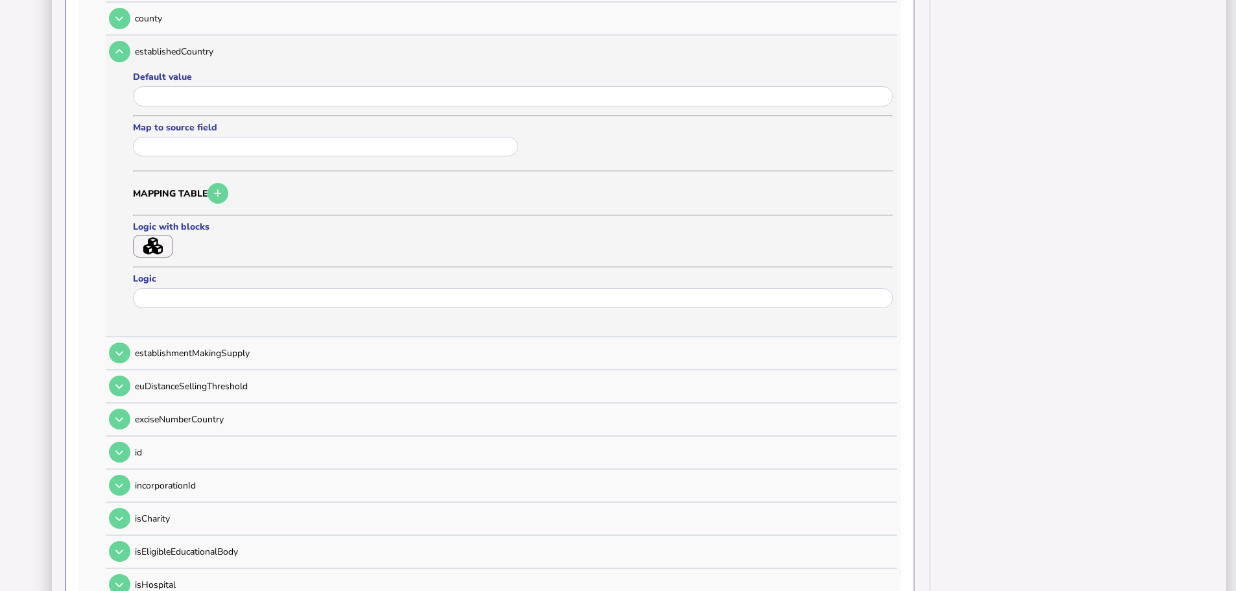
click at [172, 137] on input "text" at bounding box center [325, 147] width 385 height 20
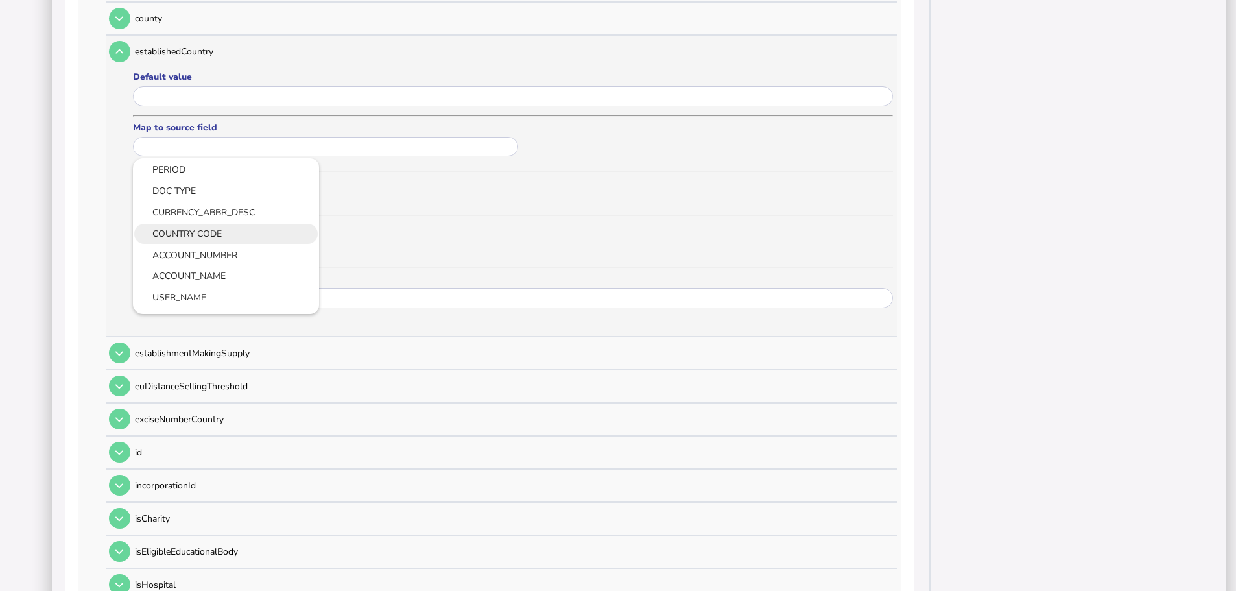
click at [203, 226] on link "COUNTRY CODE" at bounding box center [225, 234] width 165 height 16
type input "**********"
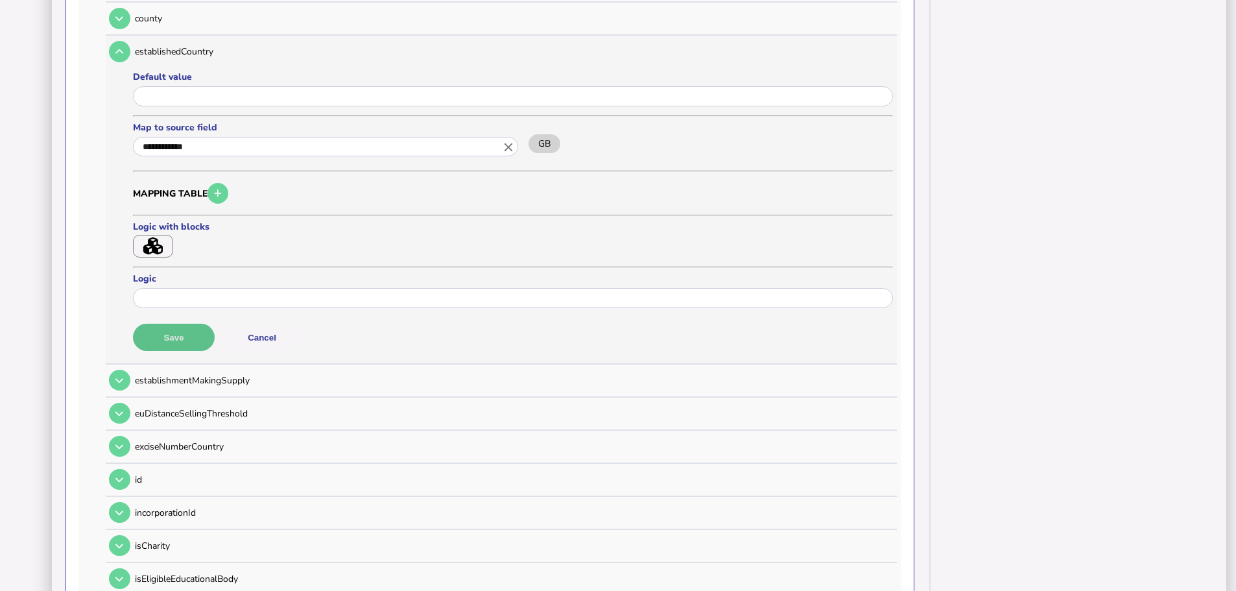
click at [183, 324] on button "Save" at bounding box center [174, 337] width 82 height 27
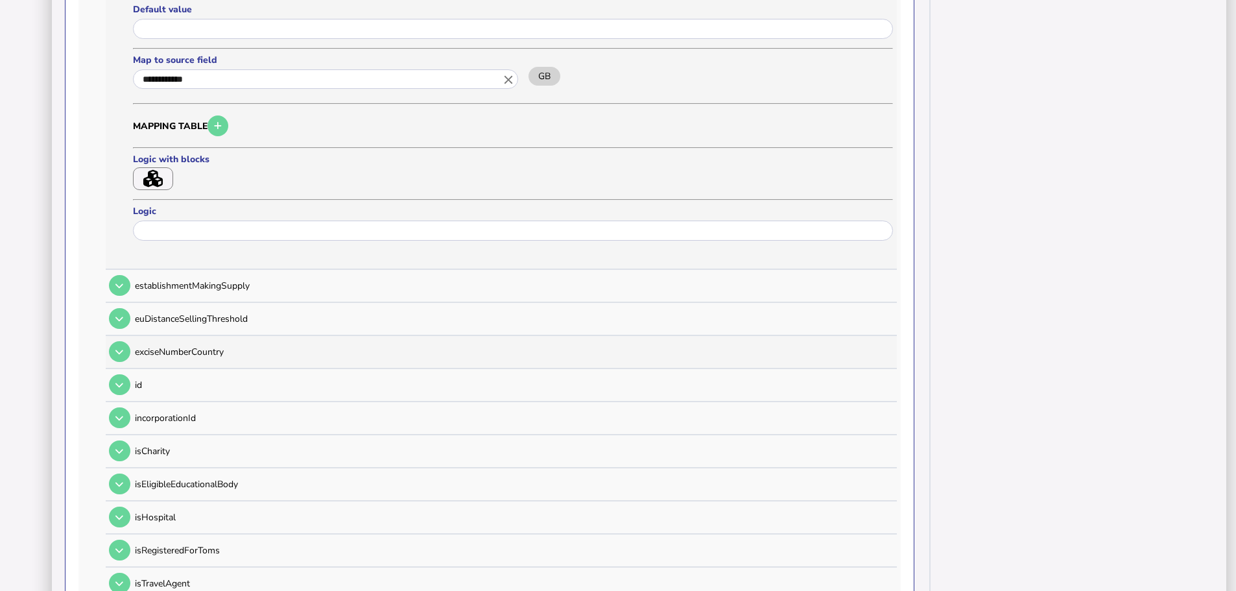
scroll to position [843, 0]
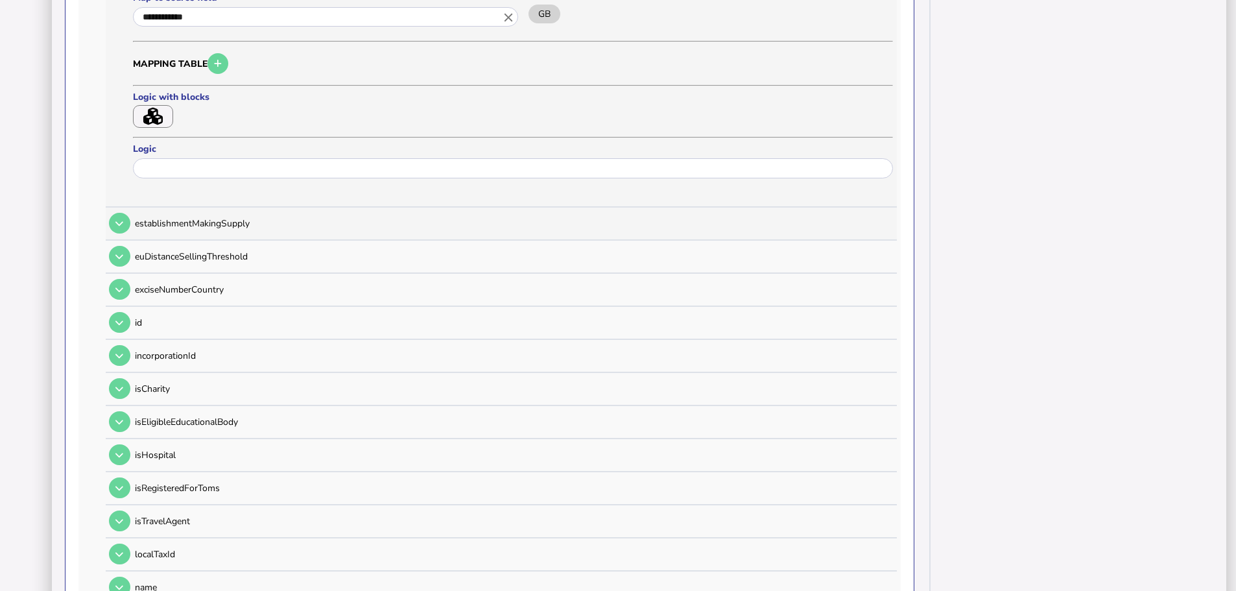
click at [123, 214] on button at bounding box center [119, 223] width 21 height 21
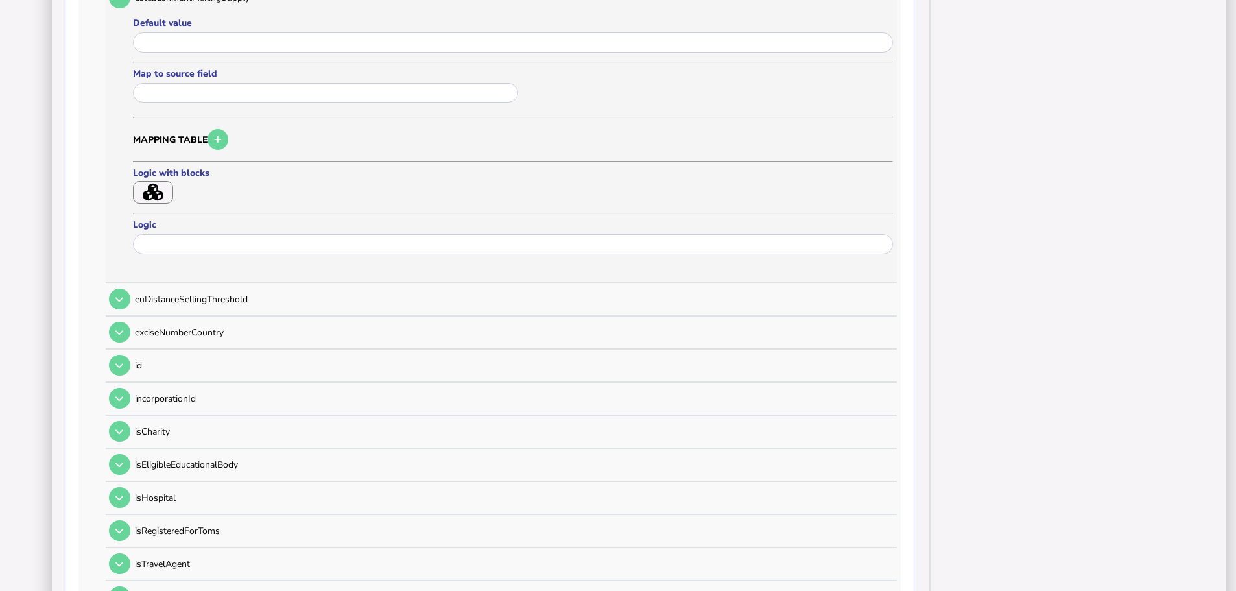
scroll to position [778, 0]
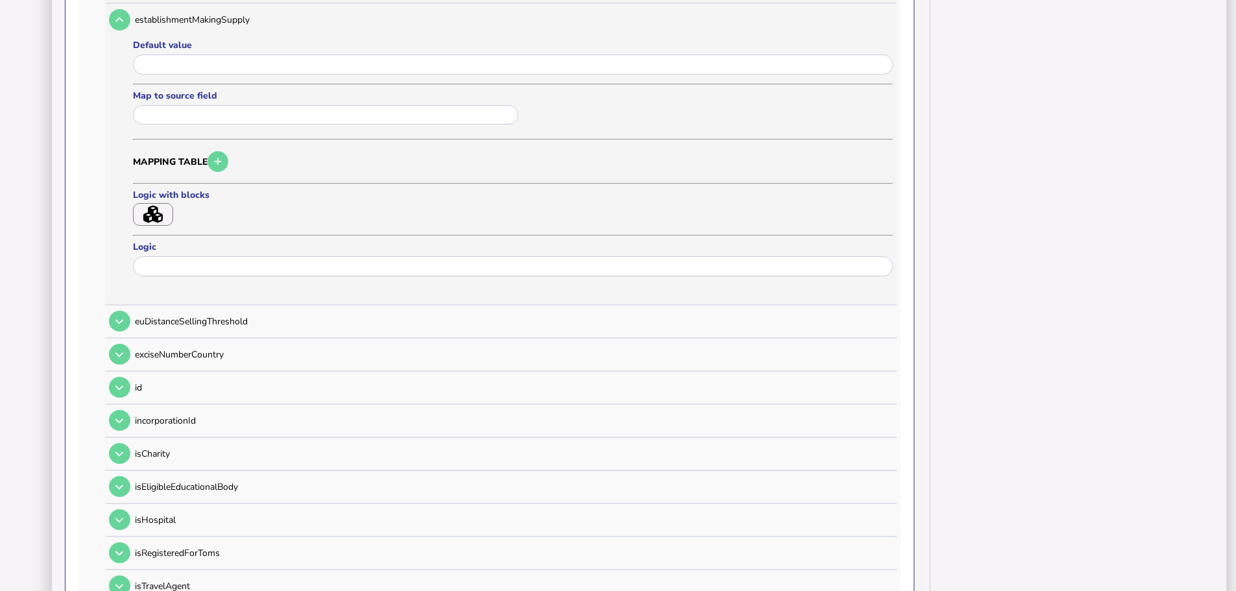
click at [159, 105] on input "text" at bounding box center [325, 115] width 385 height 20
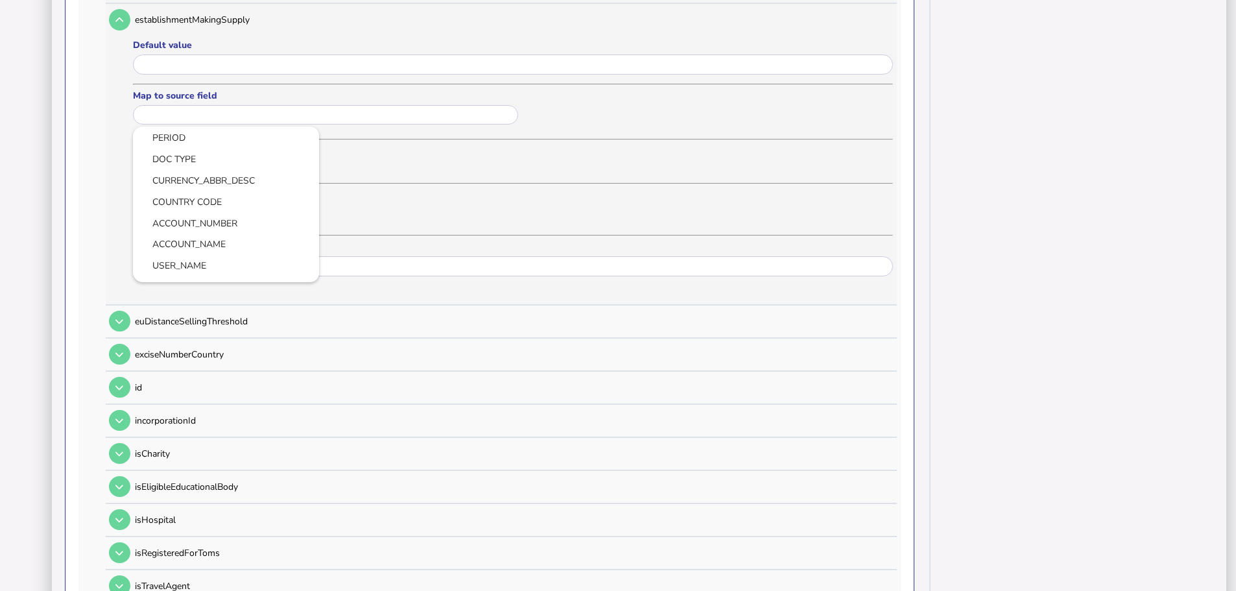
click at [172, 194] on link "COUNTRY CODE" at bounding box center [225, 202] width 165 height 16
type input "**********"
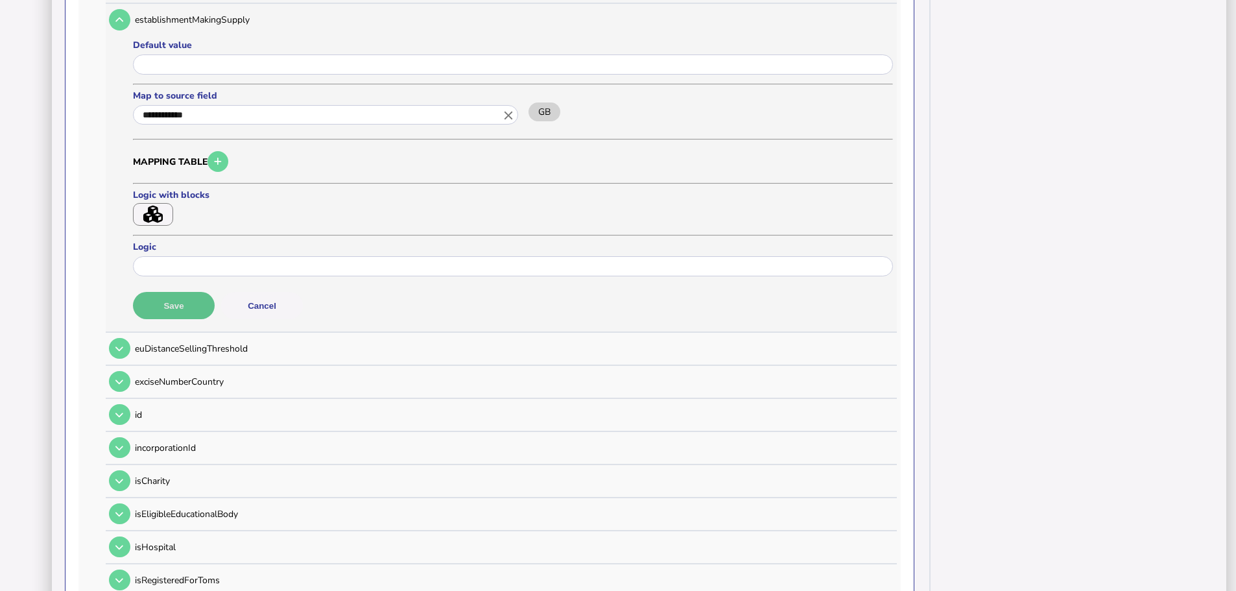
click at [176, 292] on button "Save" at bounding box center [174, 305] width 82 height 27
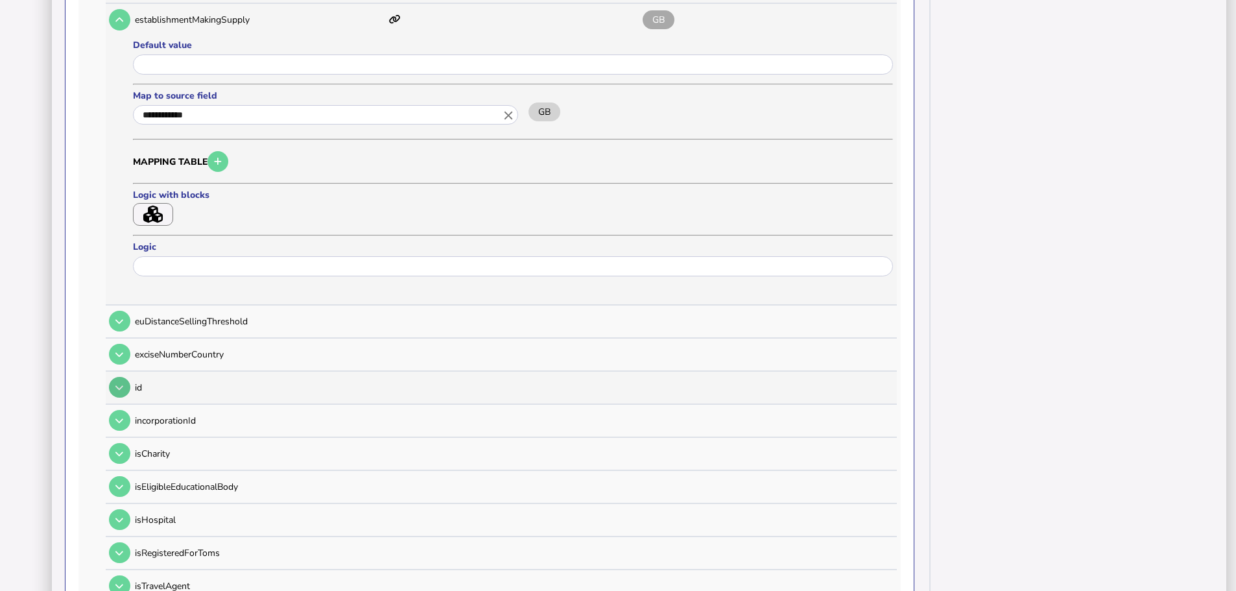
click at [118, 372] on div "id" at bounding box center [499, 388] width 787 height 32
click at [117, 383] on icon at bounding box center [119, 387] width 8 height 8
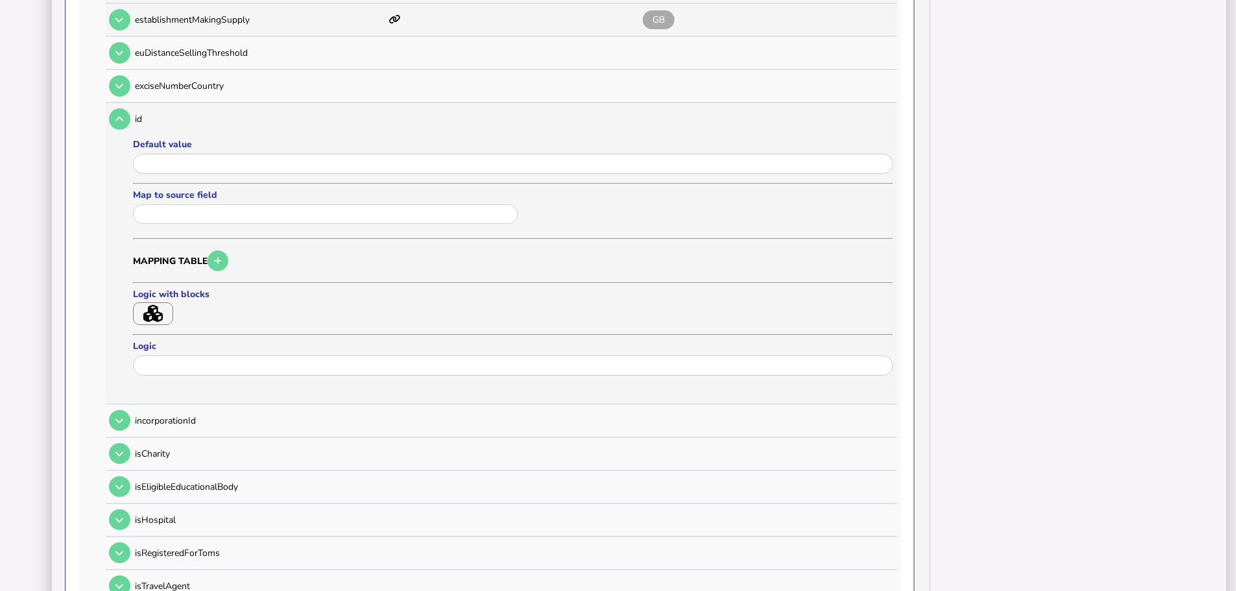
click at [222, 204] on input "text" at bounding box center [325, 214] width 385 height 20
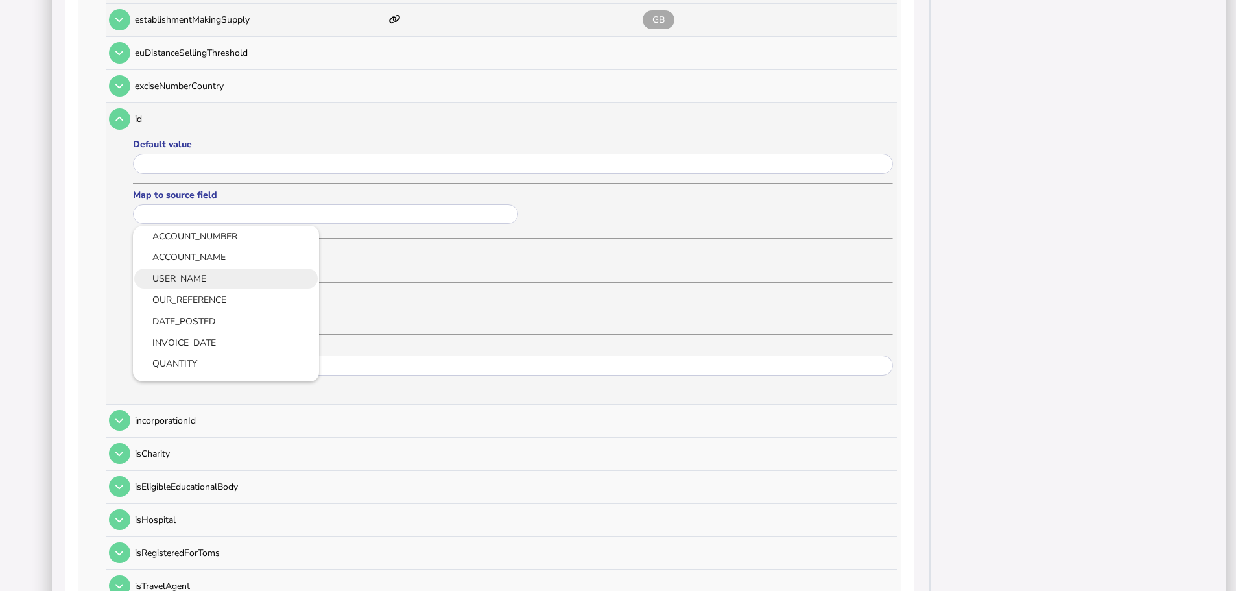
scroll to position [65, 0]
click at [235, 250] on link "ACCOUNT_NUMBER" at bounding box center [225, 258] width 165 height 16
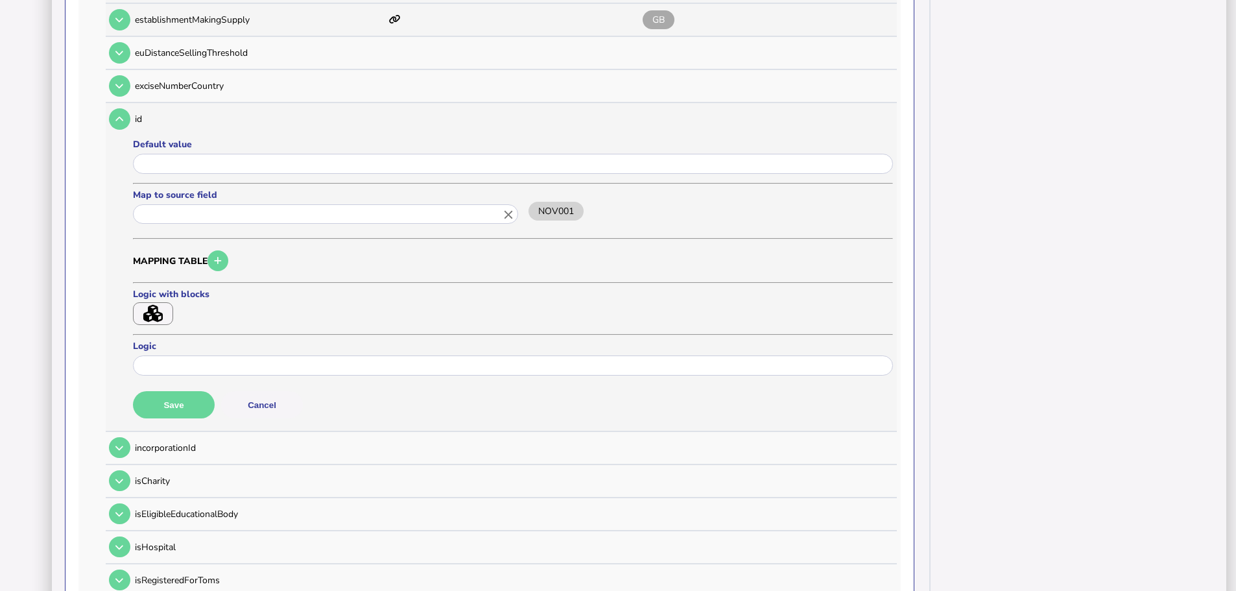
type input "**********"
click at [196, 391] on button "Save" at bounding box center [174, 404] width 82 height 27
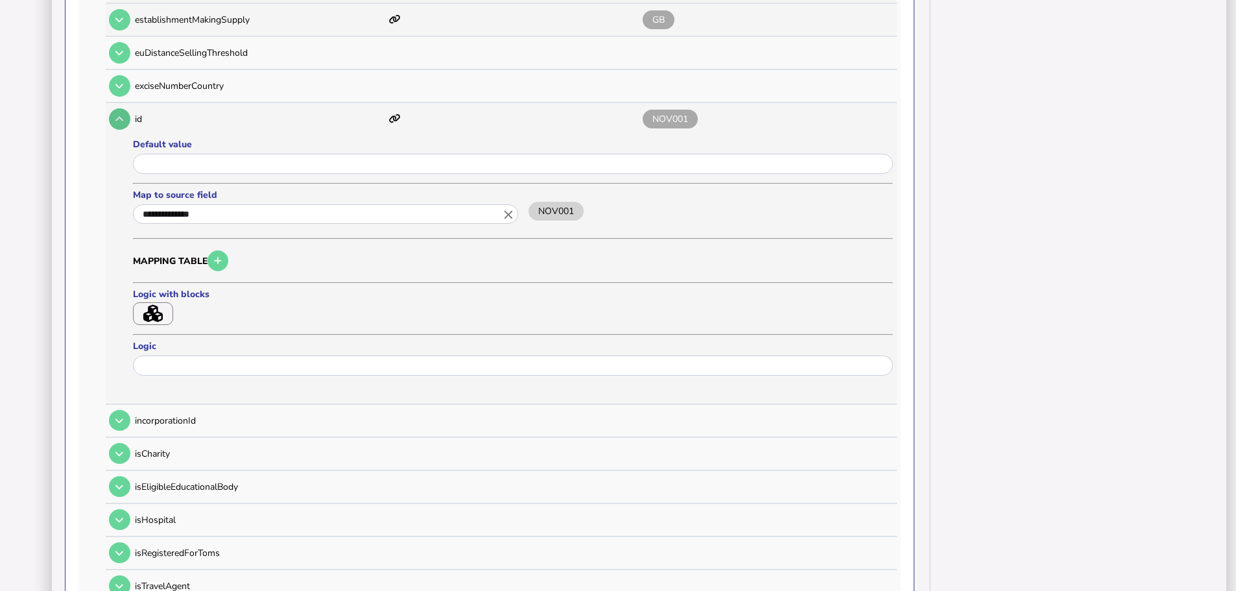
click at [125, 108] on button at bounding box center [119, 118] width 21 height 21
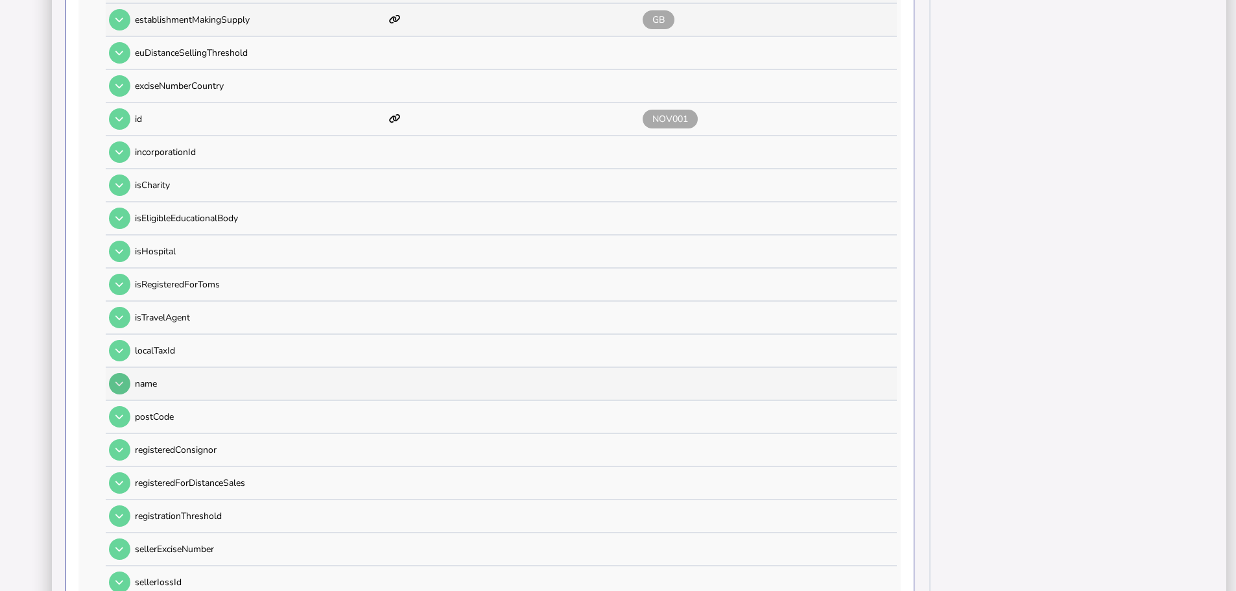
click at [122, 379] on icon at bounding box center [119, 383] width 8 height 8
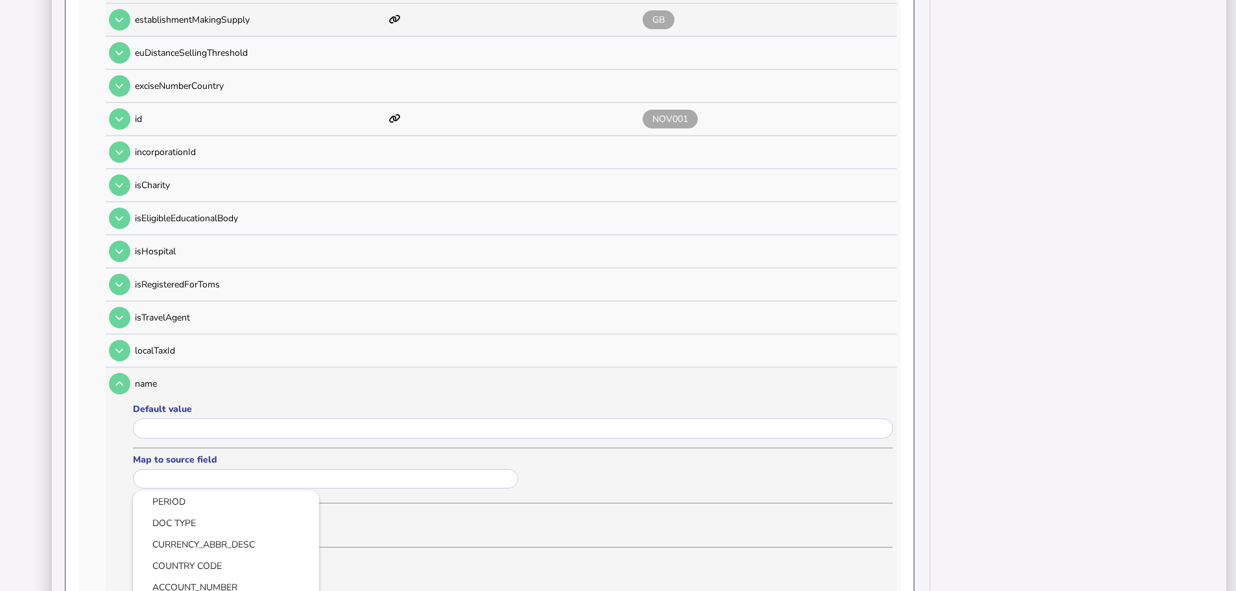
click at [191, 469] on input "text" at bounding box center [325, 479] width 385 height 20
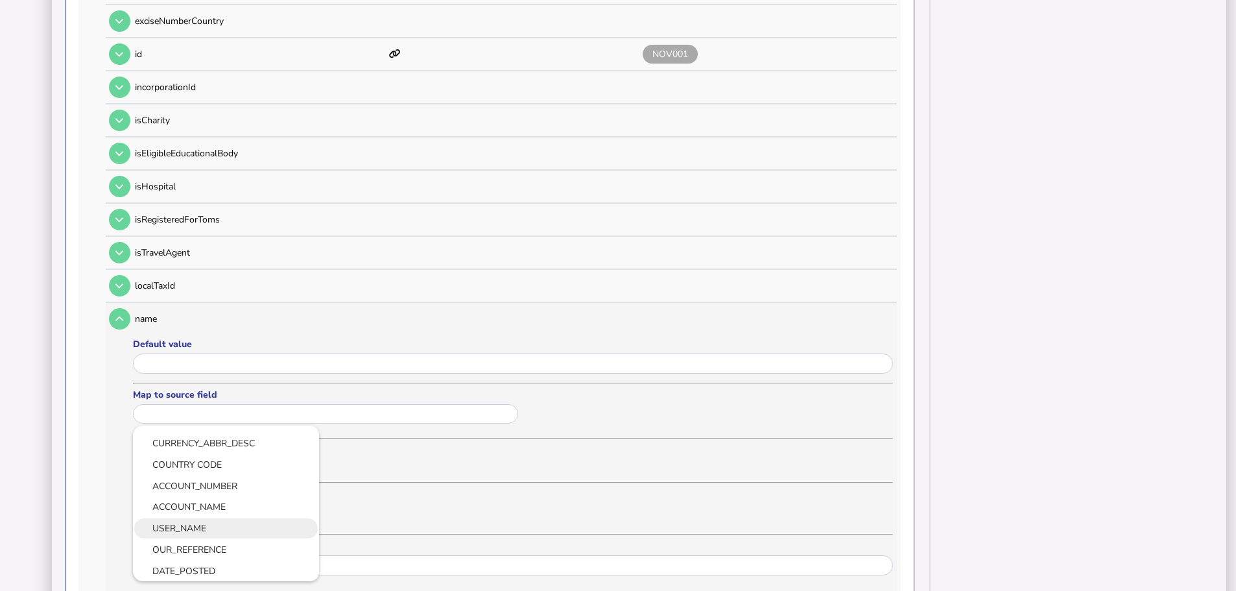
scroll to position [65, 0]
click at [204, 490] on li "USER_NAME" at bounding box center [226, 500] width 184 height 20
click at [192, 492] on link "USER_NAME" at bounding box center [225, 500] width 165 height 16
type input "*********"
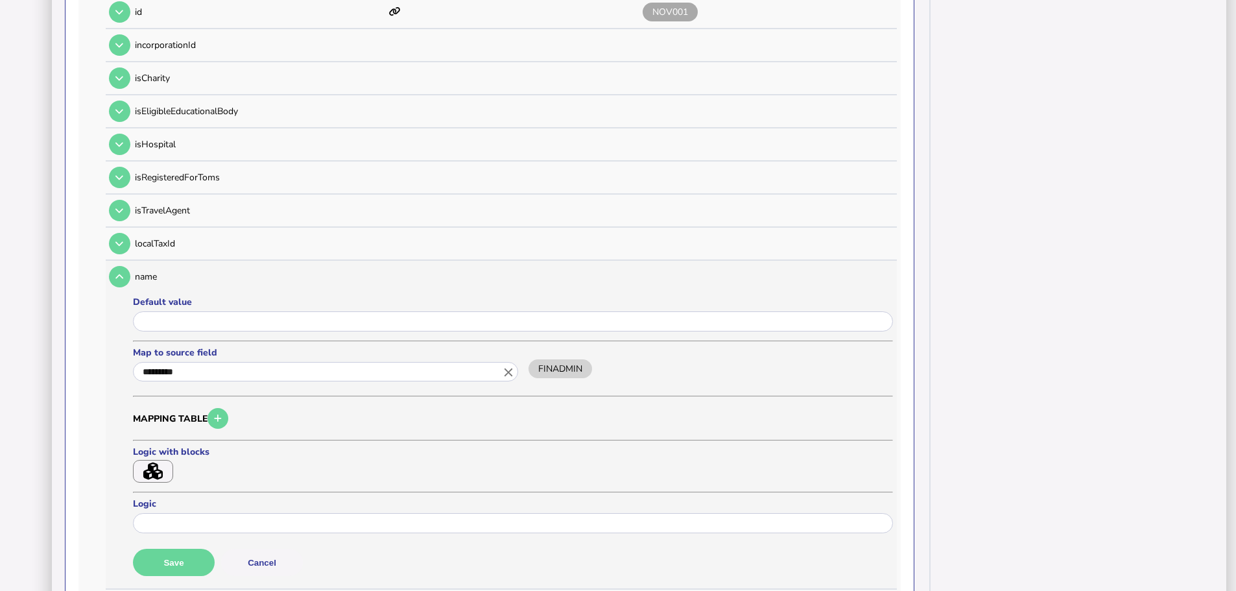
scroll to position [908, 0]
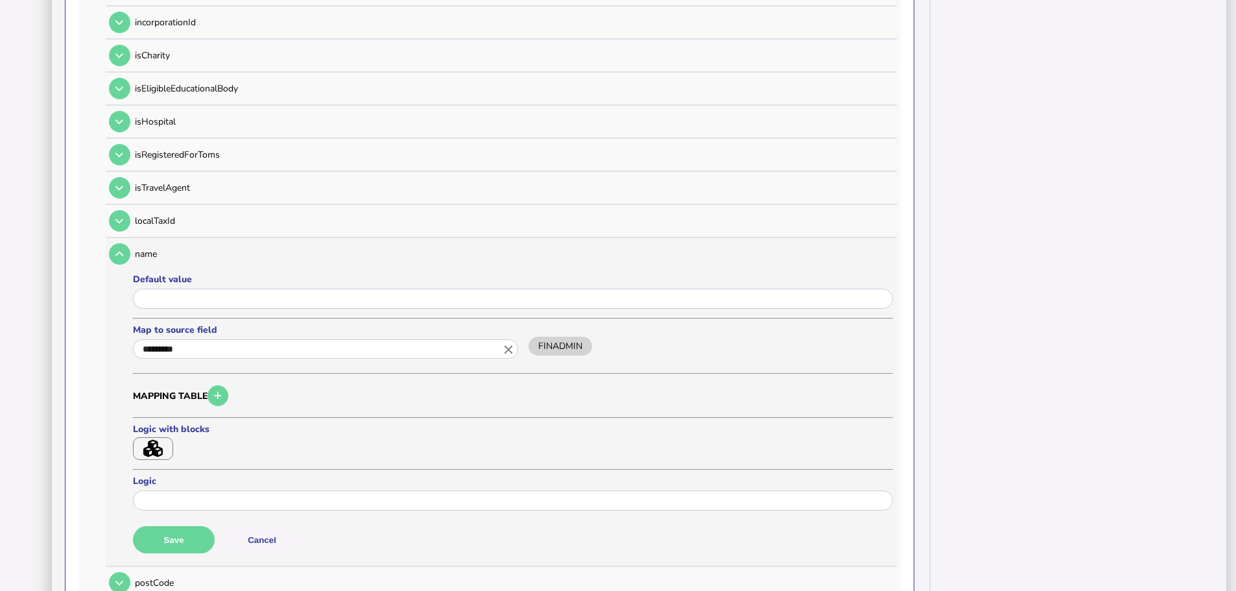
click at [182, 526] on button "Save" at bounding box center [174, 539] width 82 height 27
click at [126, 243] on button at bounding box center [119, 253] width 21 height 21
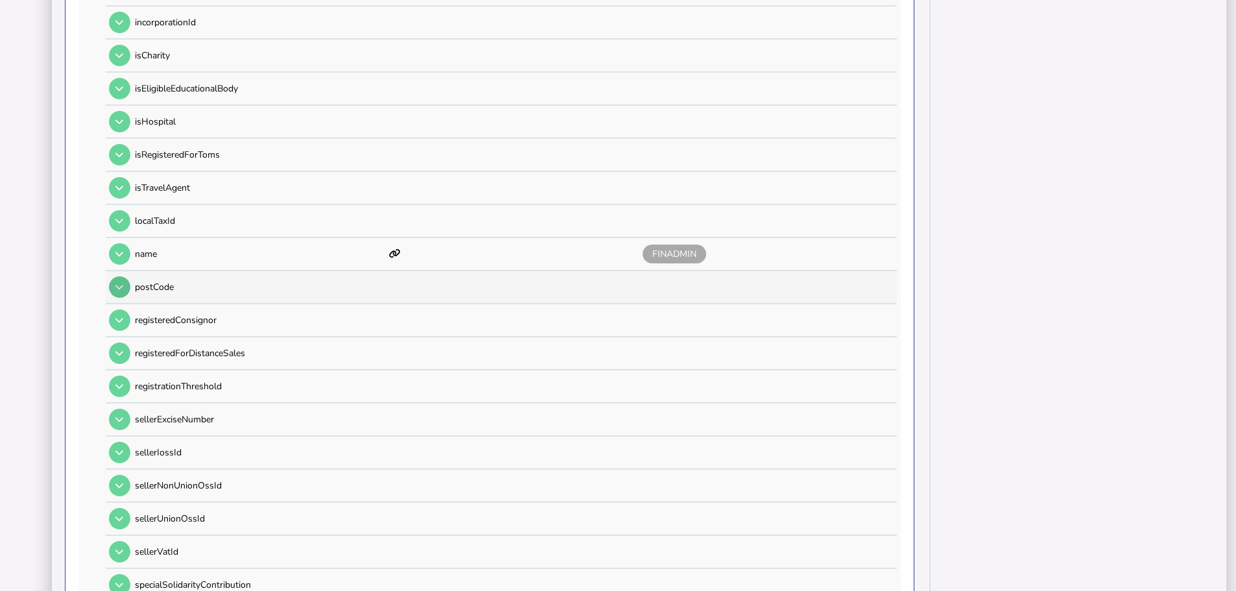
click at [121, 276] on button at bounding box center [119, 286] width 21 height 21
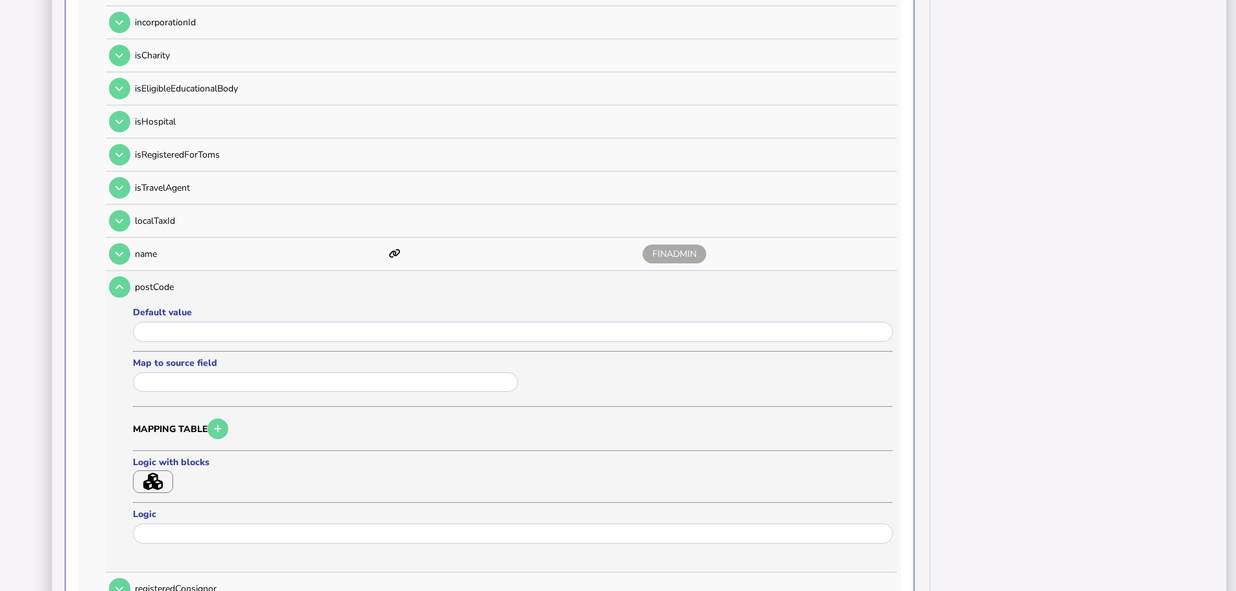
click at [182, 372] on input "text" at bounding box center [325, 382] width 385 height 20
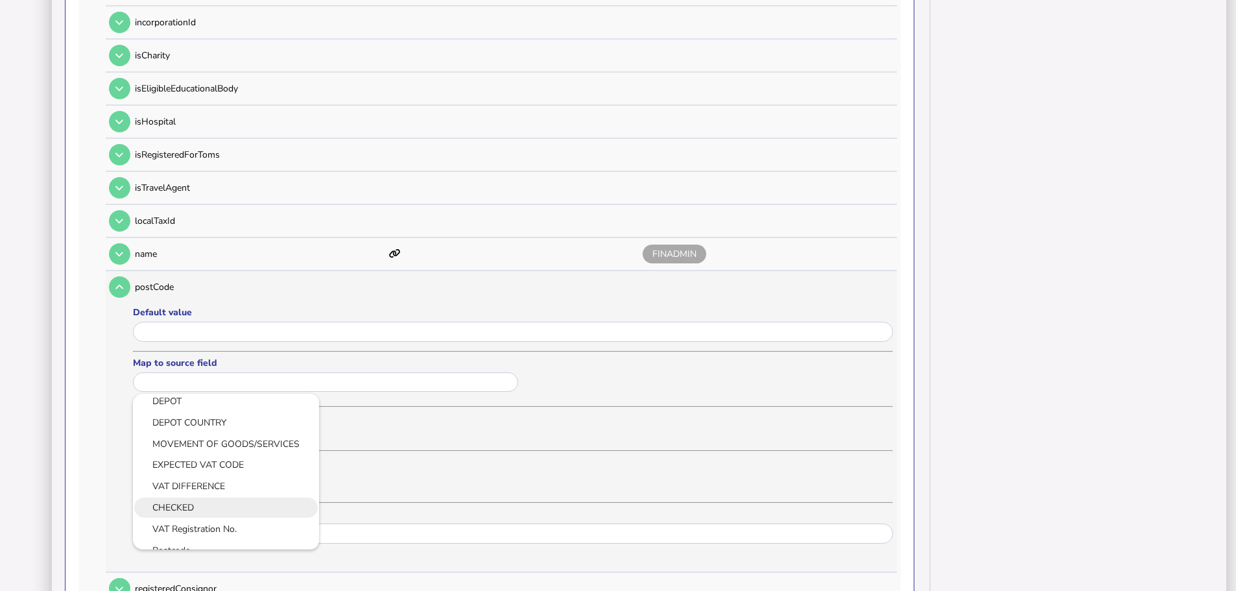
scroll to position [718, 0]
click at [205, 509] on link "Postcode" at bounding box center [225, 517] width 165 height 16
type input "********"
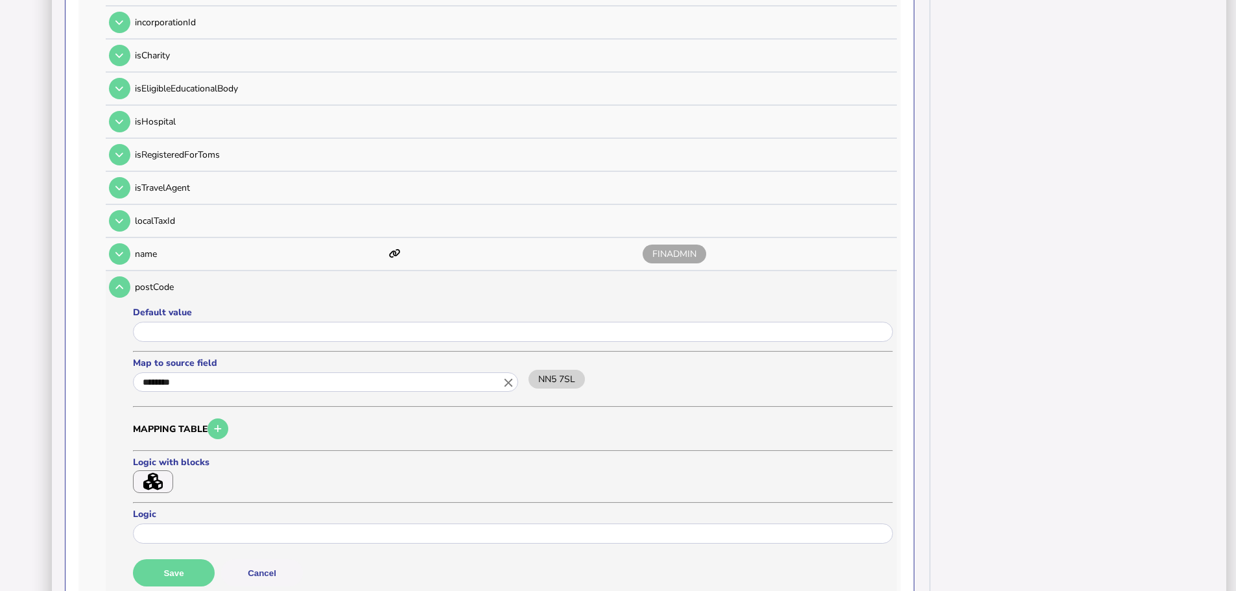
click at [195, 559] on button "Save" at bounding box center [174, 572] width 82 height 27
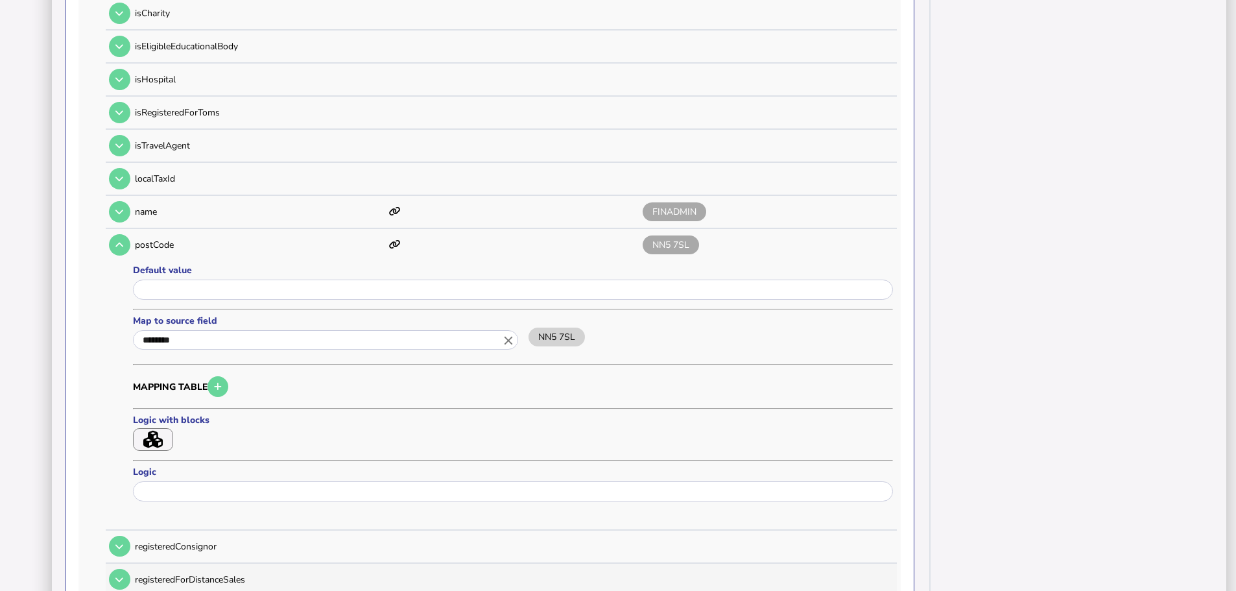
scroll to position [973, 0]
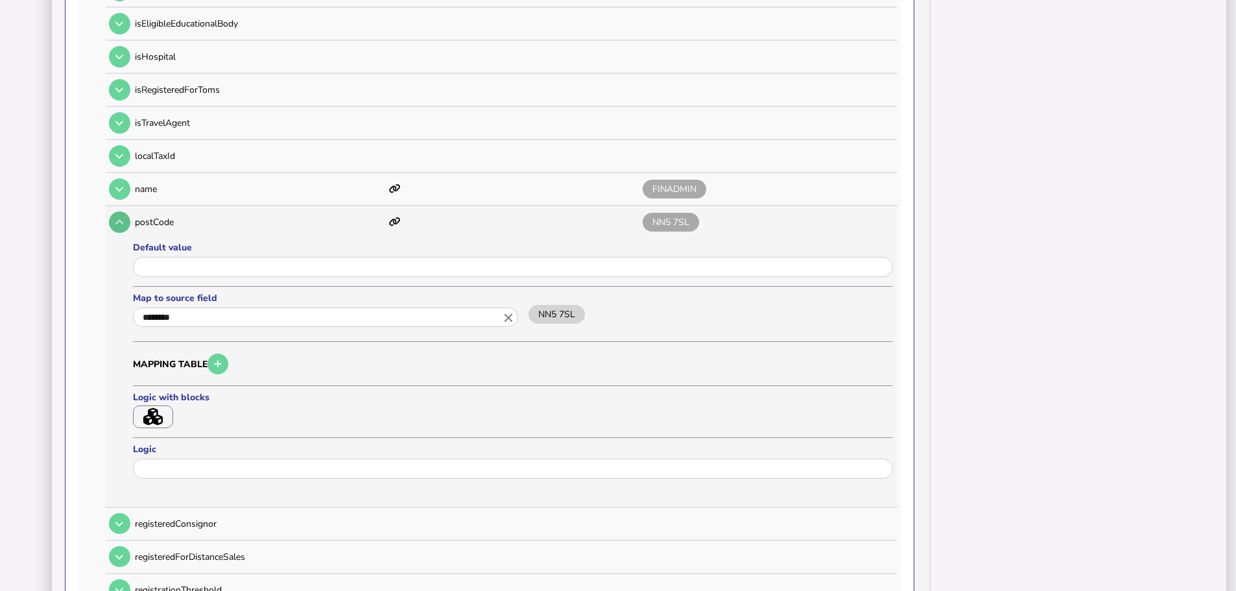
click at [123, 218] on icon at bounding box center [119, 222] width 8 height 8
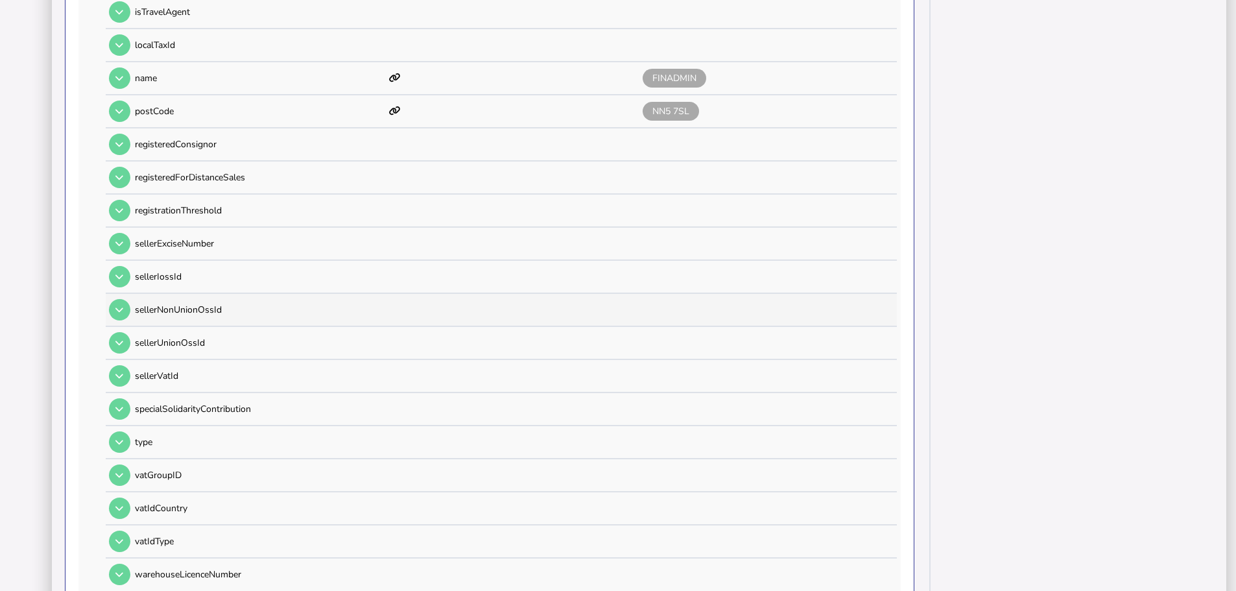
scroll to position [1102, 0]
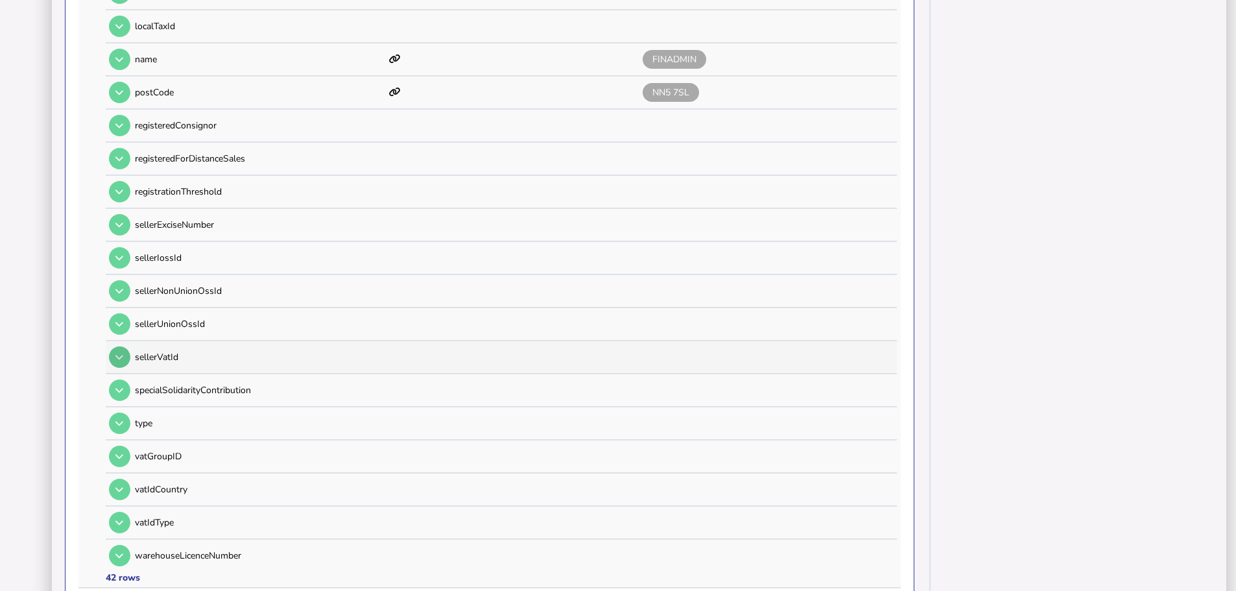
click at [121, 353] on icon at bounding box center [119, 357] width 8 height 8
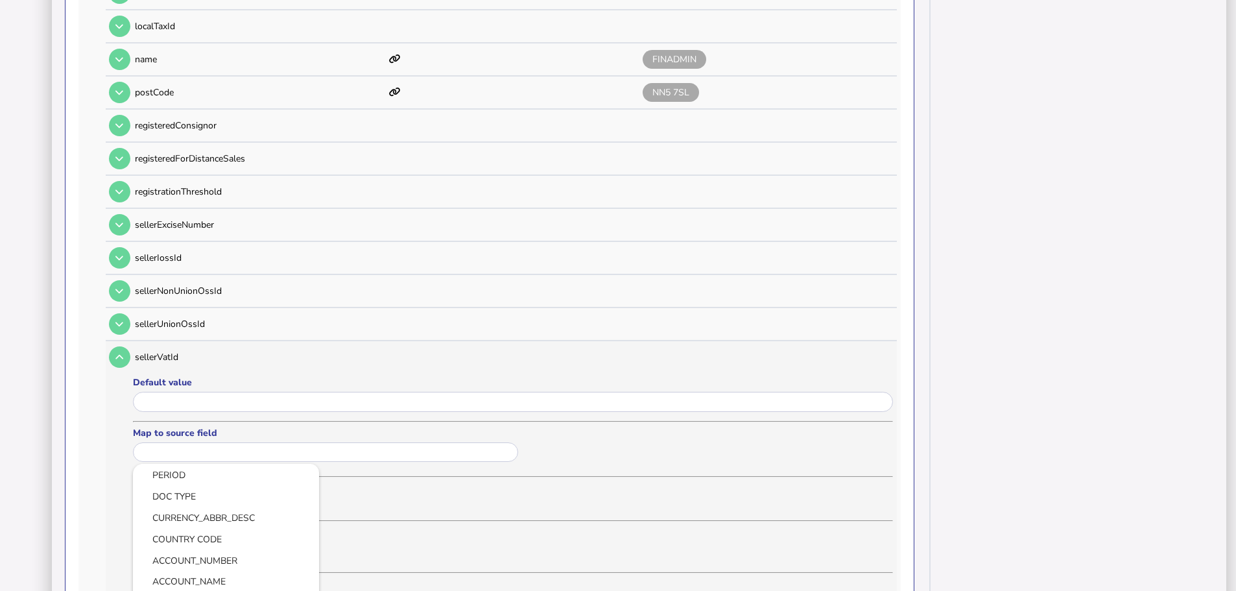
click at [165, 442] on input "text" at bounding box center [325, 452] width 385 height 20
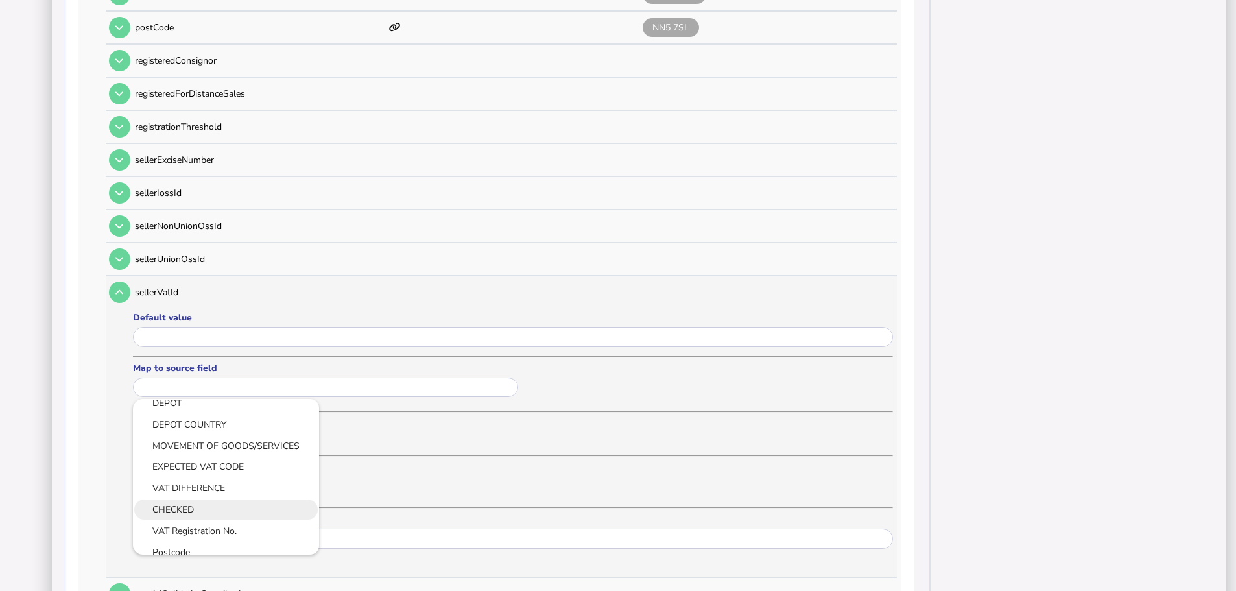
scroll to position [718, 0]
click at [196, 493] on link "VAT Registration No." at bounding box center [225, 501] width 165 height 16
type input "**********"
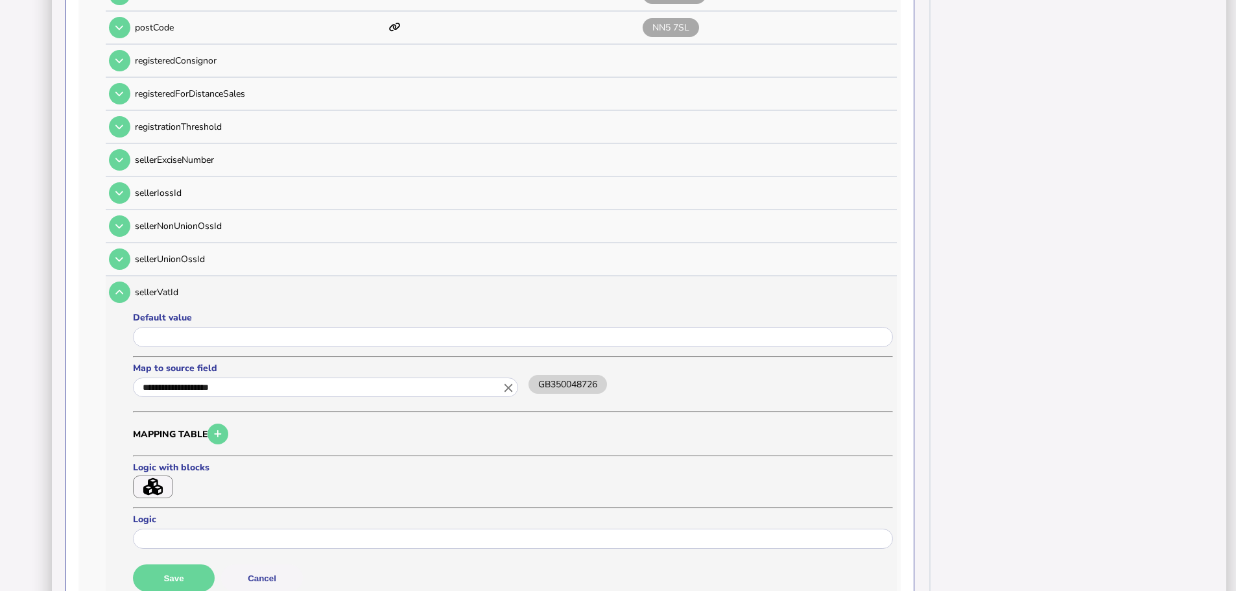
scroll to position [0, 0]
click at [178, 564] on button "Save" at bounding box center [174, 577] width 82 height 27
click at [127, 281] on button at bounding box center [119, 291] width 21 height 21
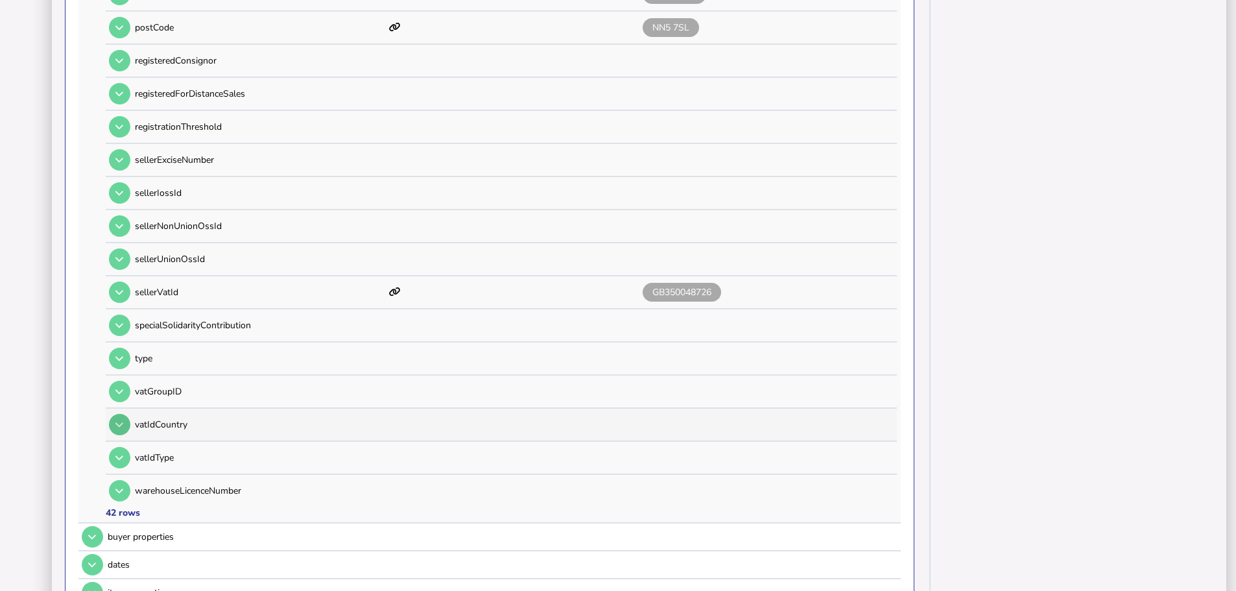
click at [125, 414] on button at bounding box center [119, 424] width 21 height 21
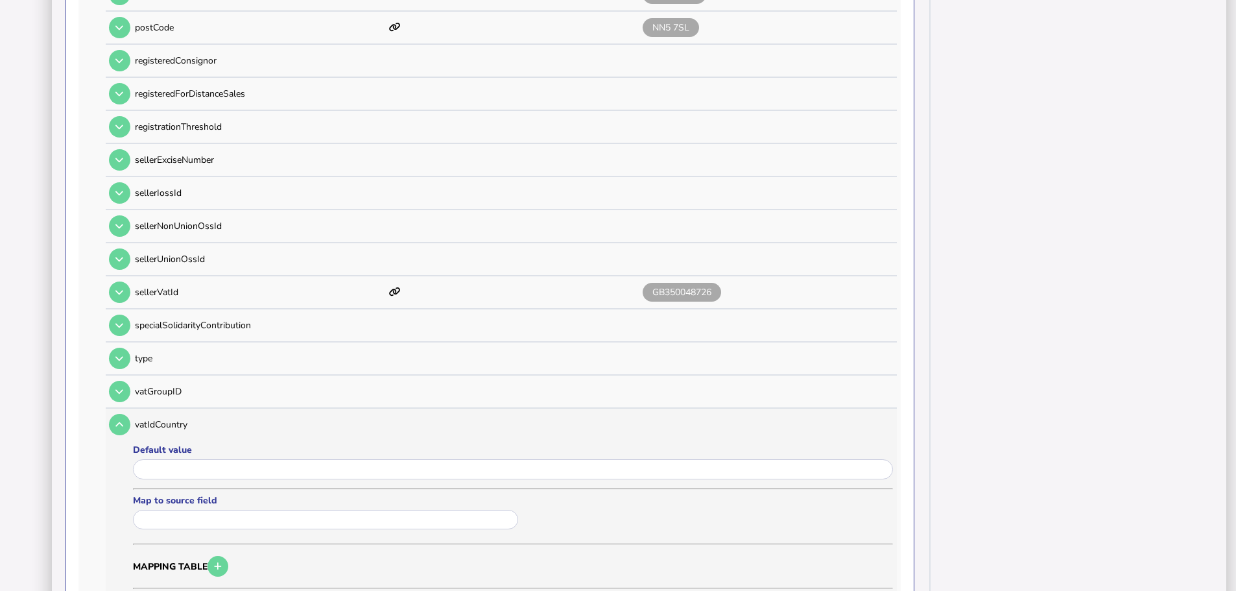
click at [196, 494] on label "Map to source field" at bounding box center [327, 500] width 389 height 12
click at [195, 510] on input "text" at bounding box center [325, 520] width 385 height 20
click at [206, 534] on link "COUNTRY CODE" at bounding box center [225, 542] width 165 height 16
type input "**********"
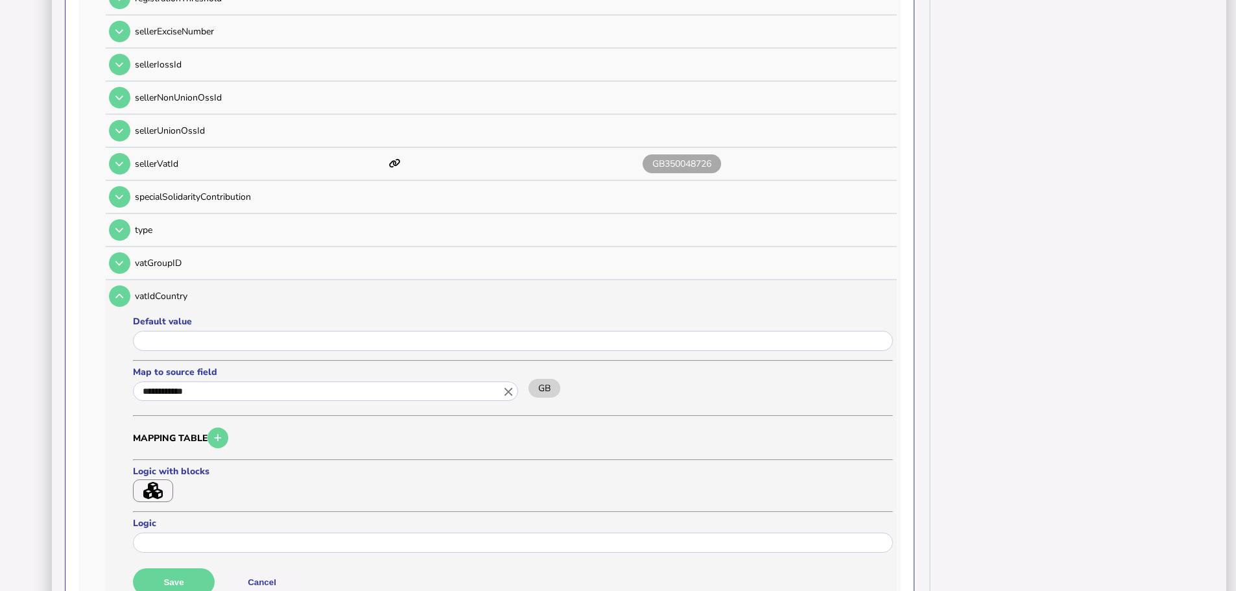
scroll to position [1297, 0]
click at [183, 567] on button "Save" at bounding box center [174, 580] width 82 height 27
click at [122, 287] on button at bounding box center [119, 294] width 21 height 21
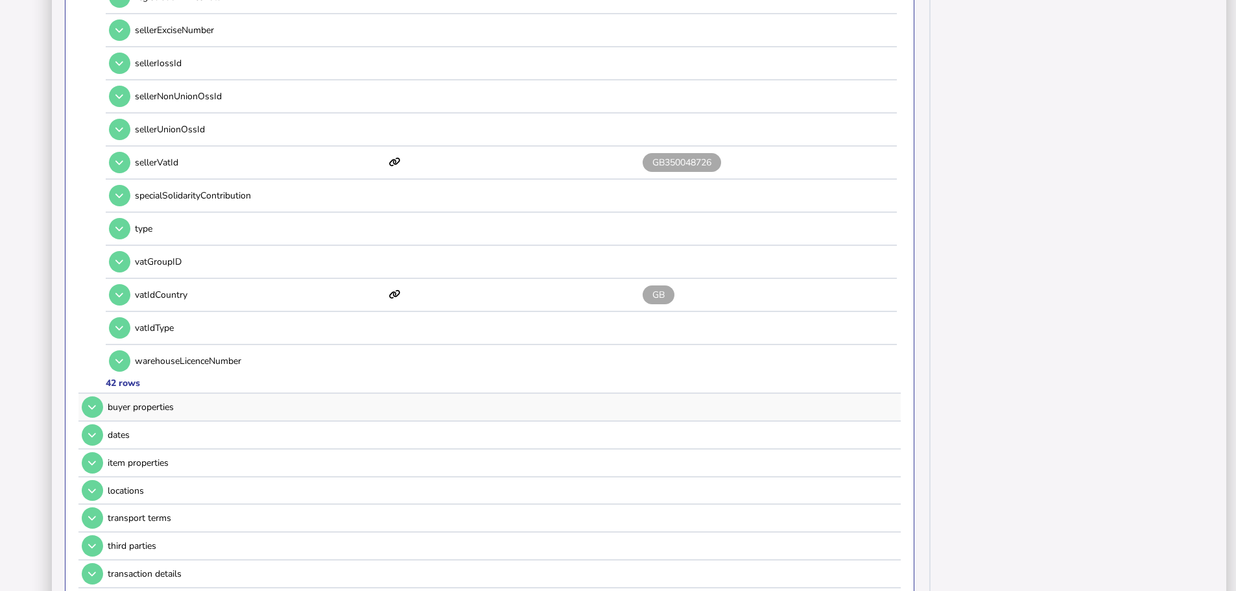
click at [101, 394] on td at bounding box center [90, 407] width 25 height 27
click at [95, 403] on icon at bounding box center [92, 407] width 8 height 8
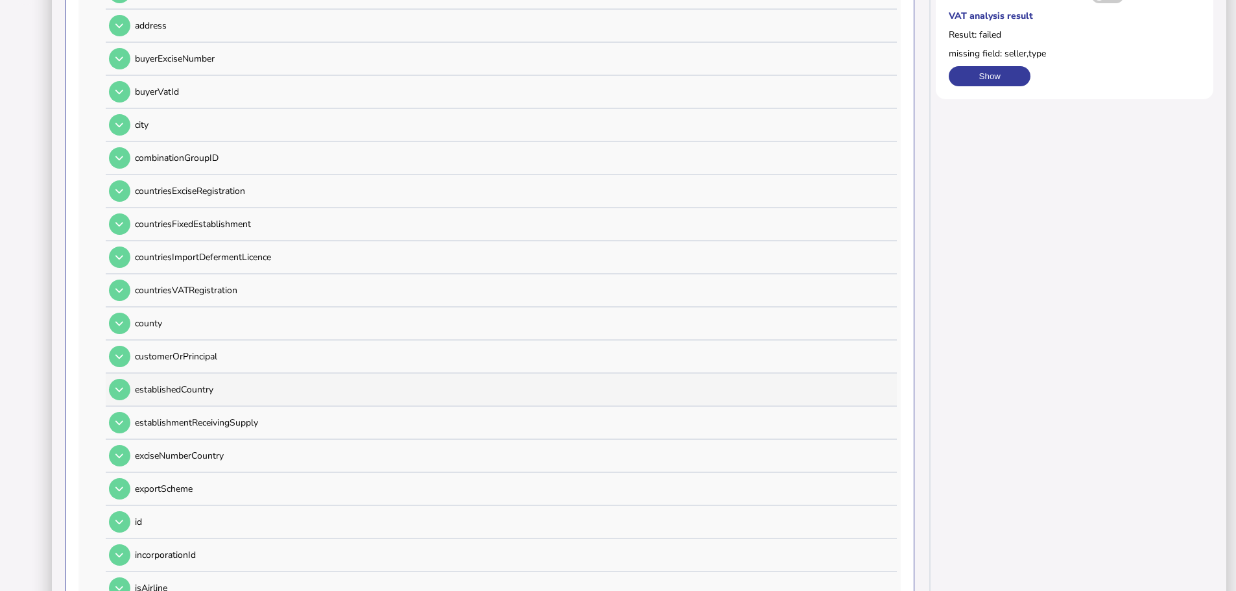
scroll to position [259, 0]
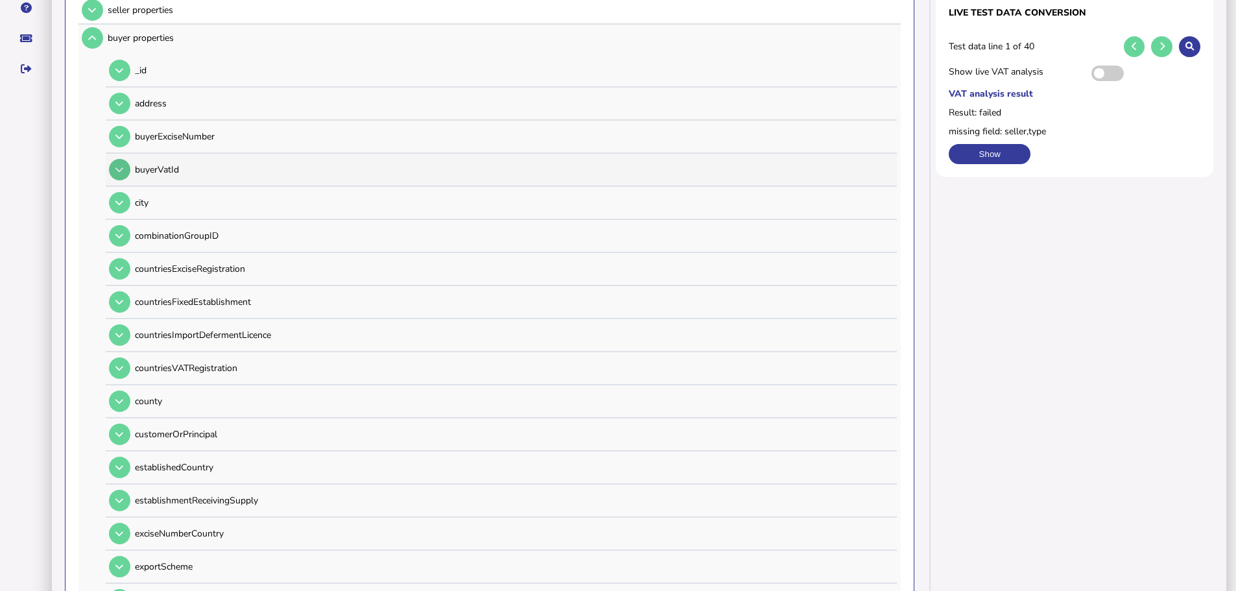
click at [126, 159] on button at bounding box center [119, 169] width 21 height 21
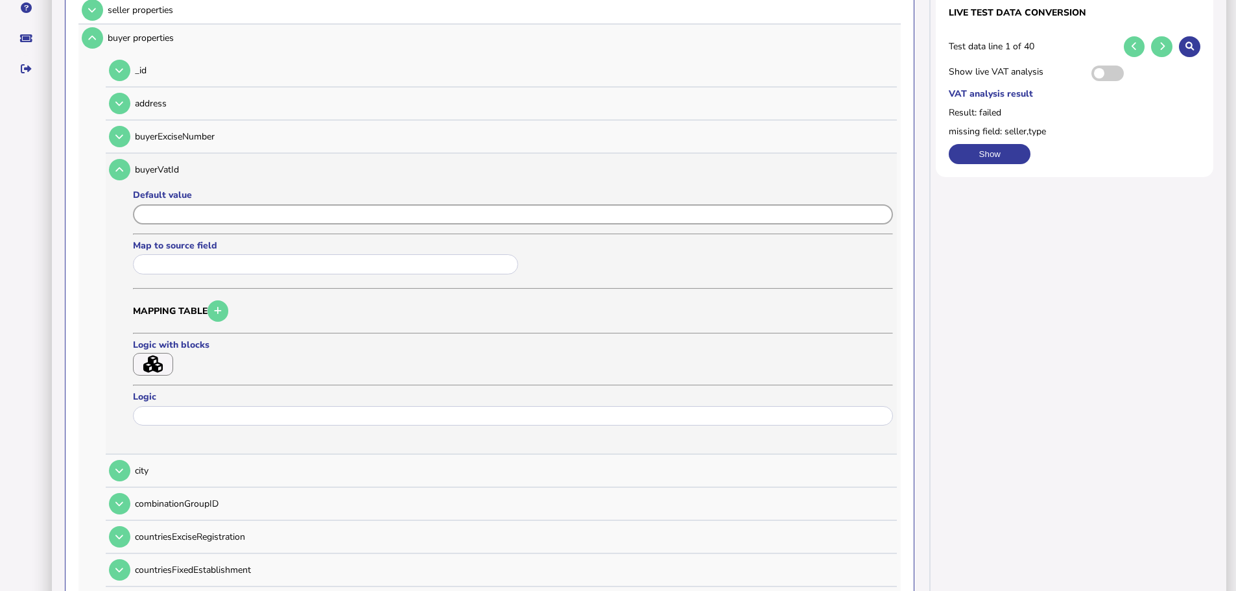
click at [160, 204] on input "input" at bounding box center [513, 214] width 760 height 20
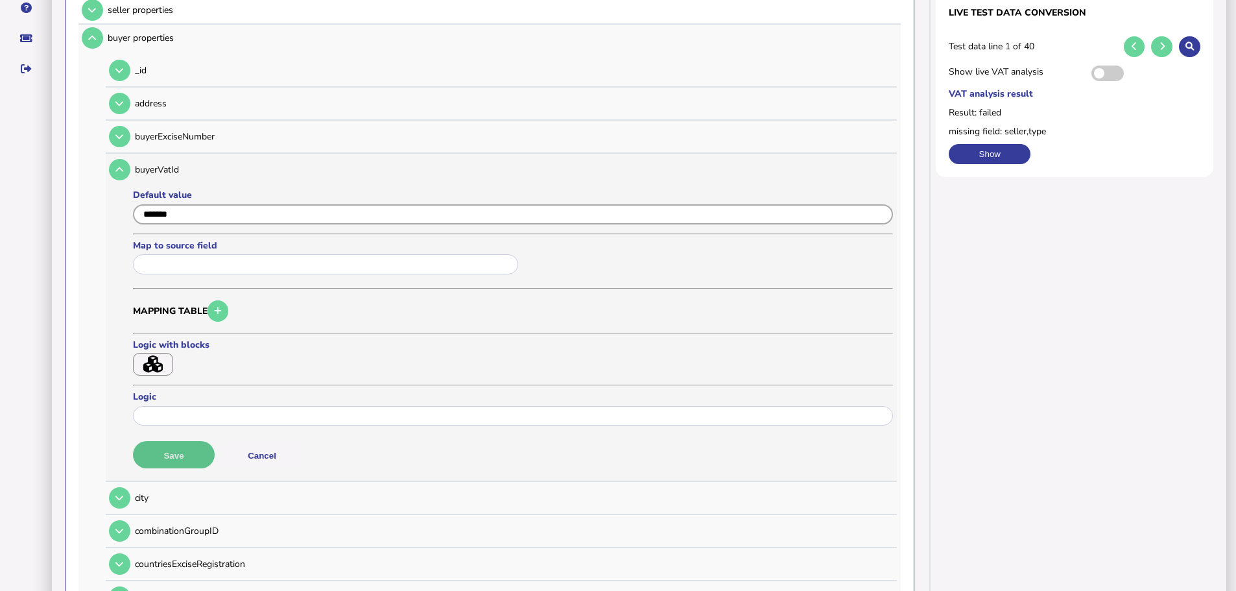
type input "*******"
click at [195, 441] on button "Save" at bounding box center [174, 454] width 82 height 27
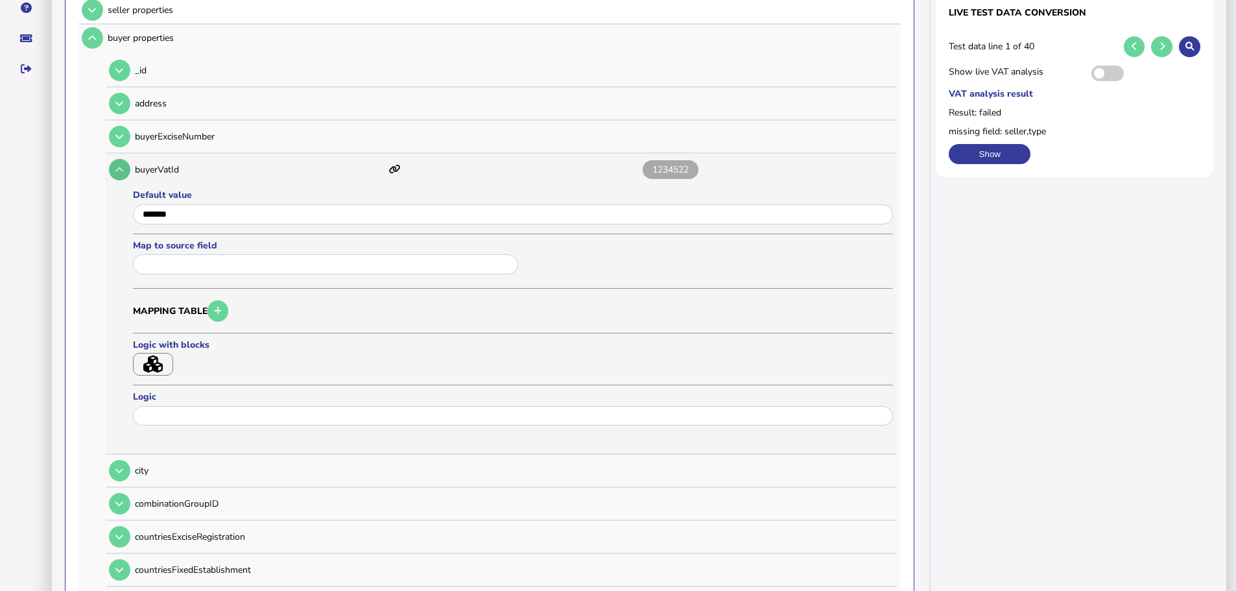
click at [118, 165] on icon at bounding box center [119, 169] width 8 height 8
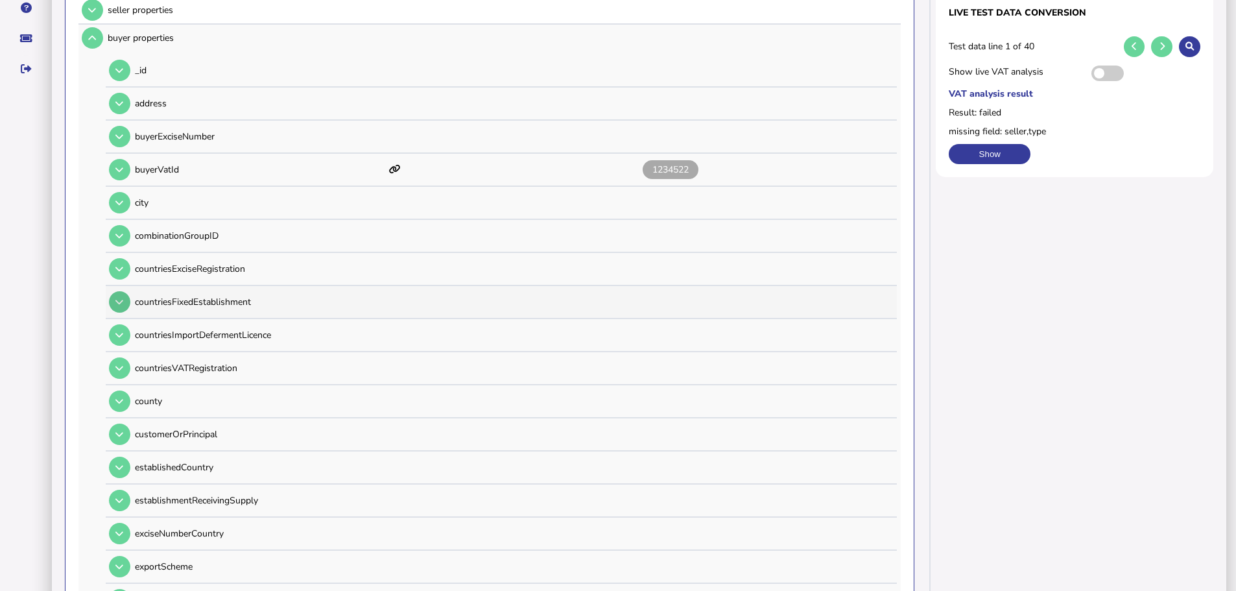
click at [122, 298] on icon at bounding box center [119, 302] width 8 height 8
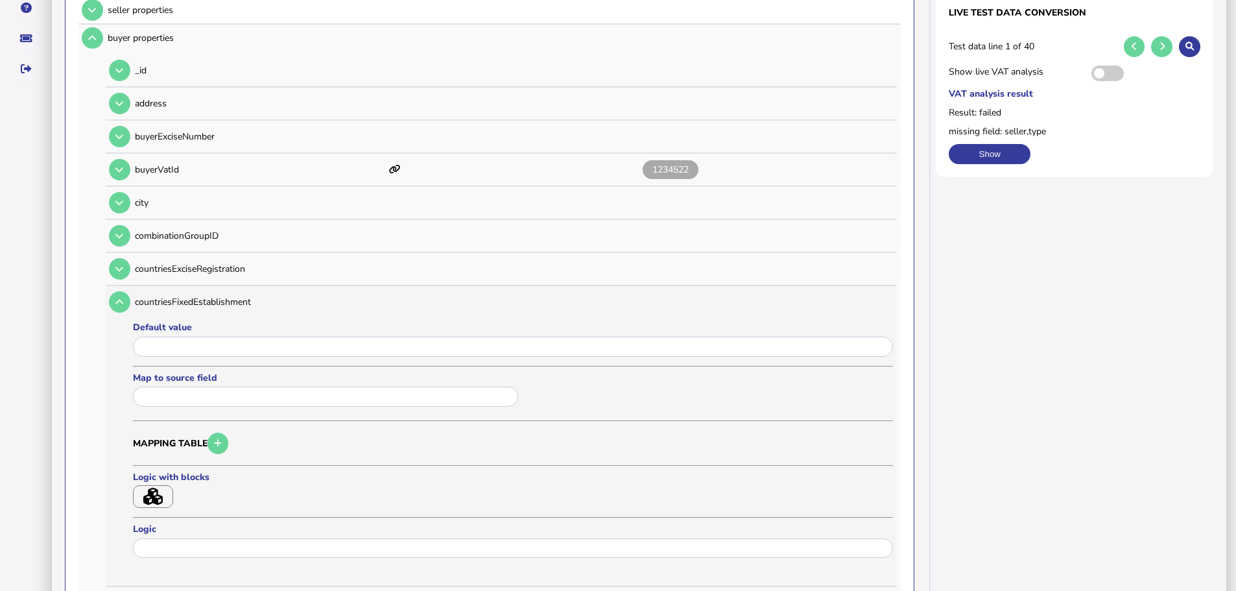
click at [180, 386] on input "text" at bounding box center [325, 396] width 385 height 20
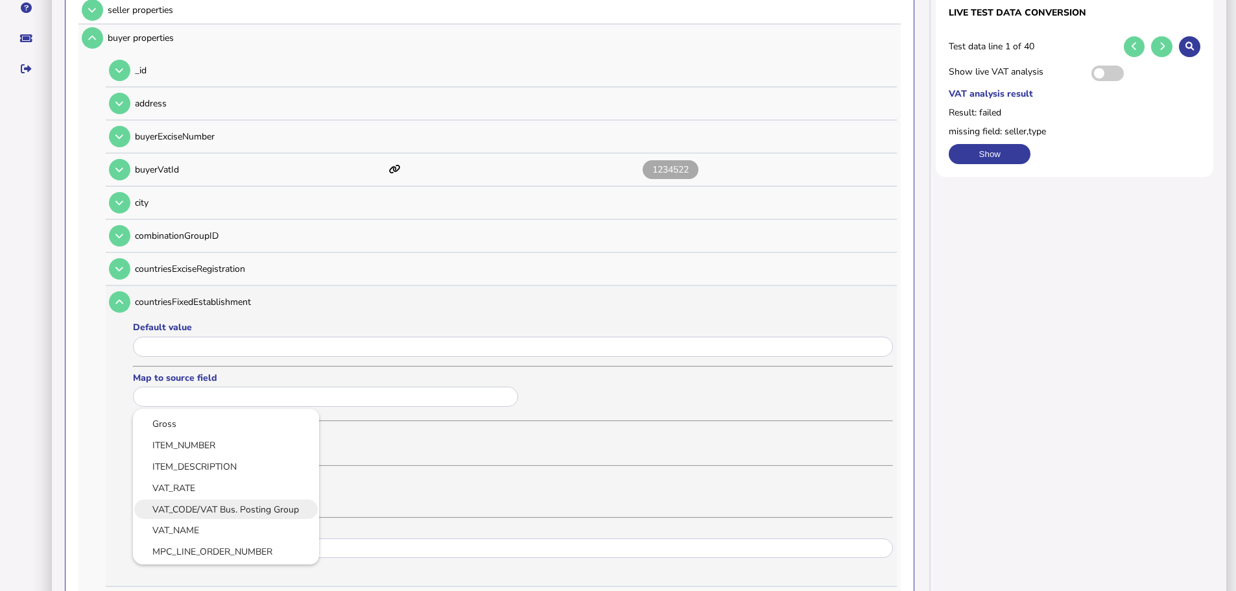
scroll to position [324, 0]
click at [219, 471] on link "VAT_CODE/VAT Bus. Posting Group" at bounding box center [225, 479] width 165 height 16
type input "**********"
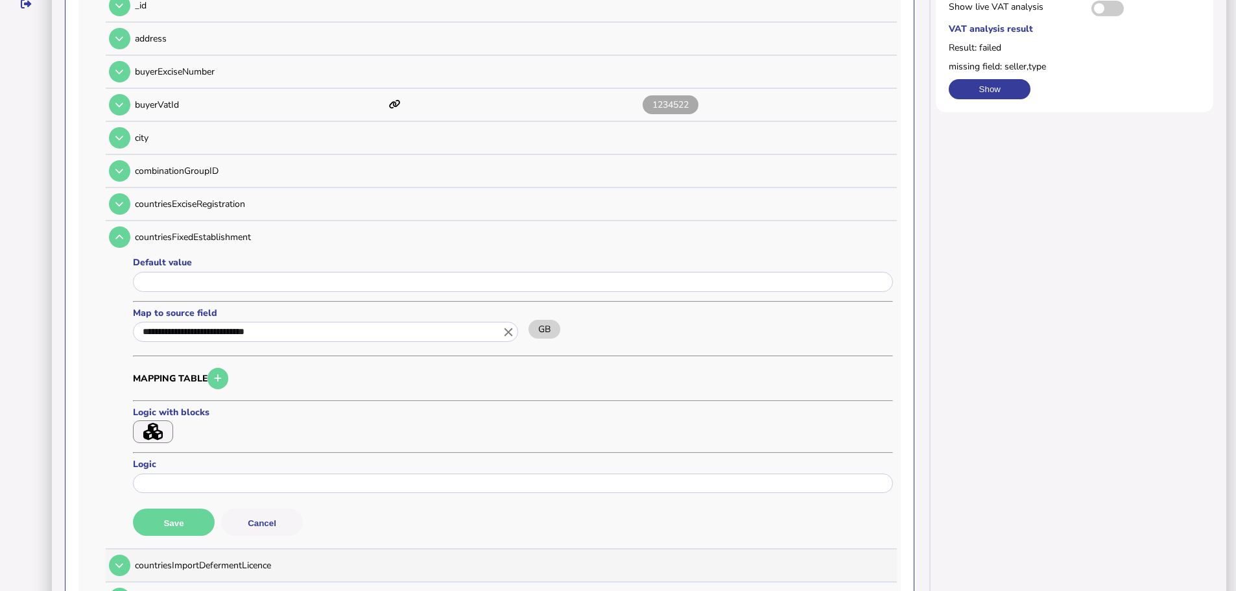
click at [174, 508] on button "Save" at bounding box center [174, 521] width 82 height 27
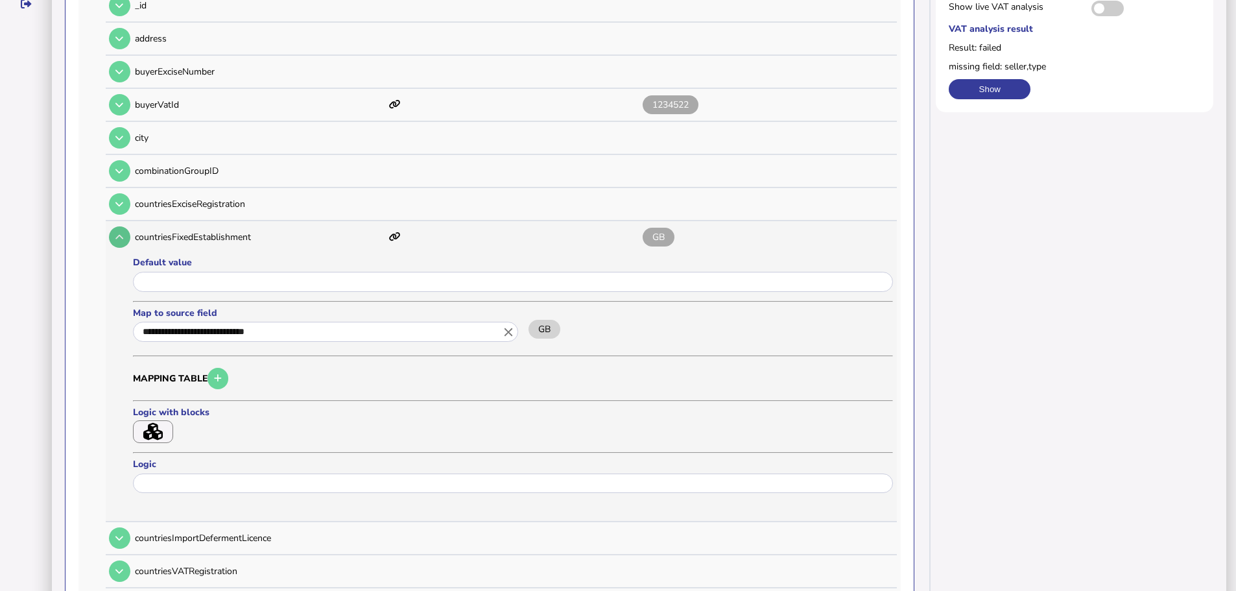
click at [117, 233] on icon at bounding box center [119, 237] width 8 height 8
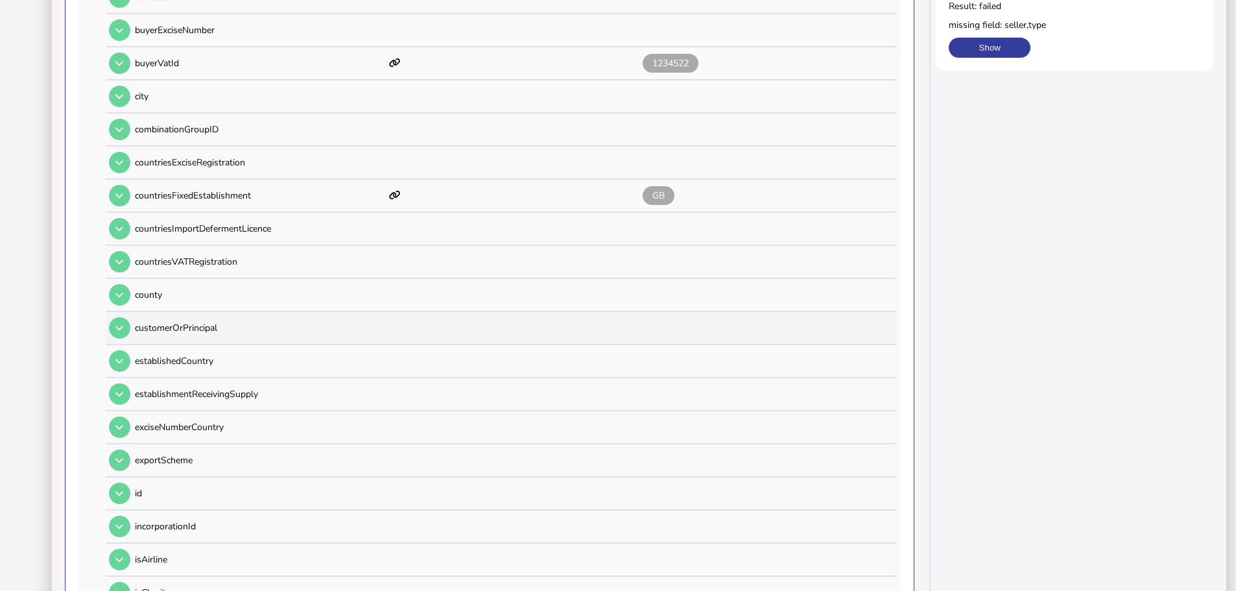
scroll to position [389, 0]
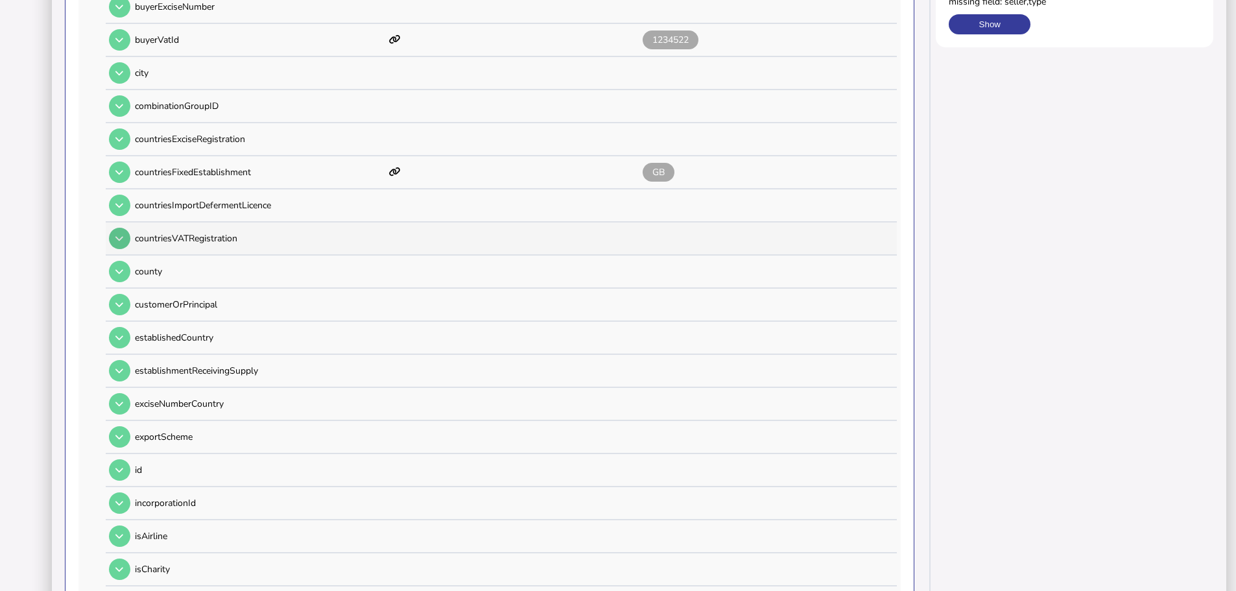
click at [120, 234] on icon at bounding box center [119, 238] width 8 height 8
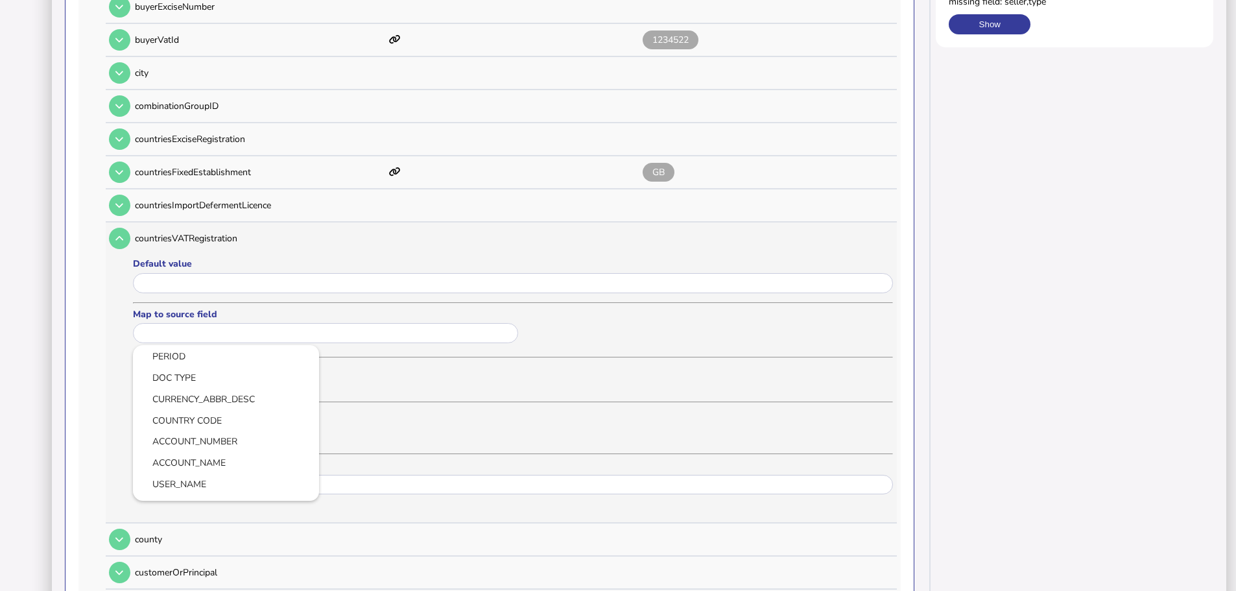
drag, startPoint x: 177, startPoint y: 317, endPoint x: 178, endPoint y: 329, distance: 12.4
click at [178, 323] on input "text" at bounding box center [325, 333] width 385 height 20
click at [191, 342] on link "VAT_CODE/VAT Bus. Posting Group" at bounding box center [225, 350] width 165 height 16
type input "**********"
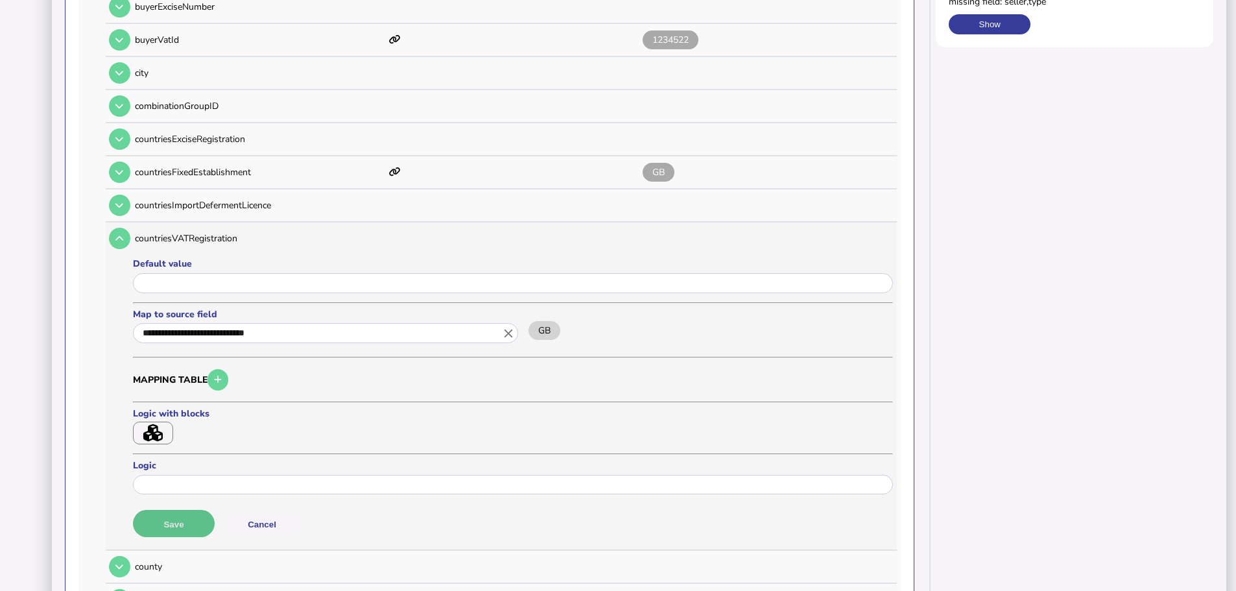
click at [188, 510] on button "Save" at bounding box center [174, 523] width 82 height 27
click at [125, 228] on button at bounding box center [119, 238] width 21 height 21
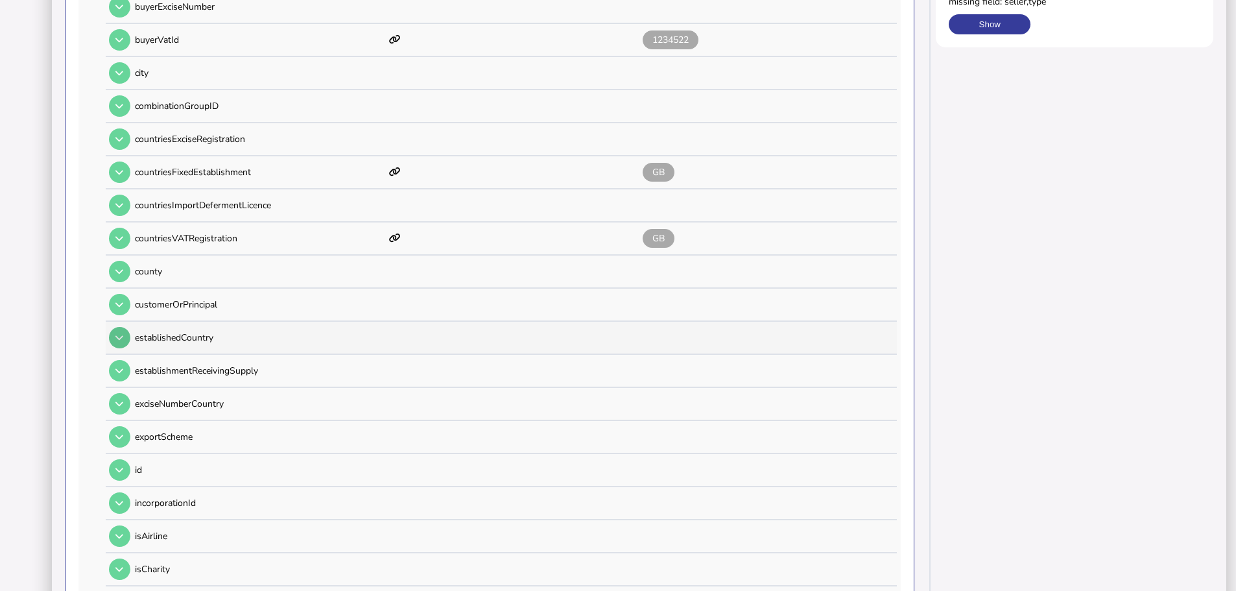
click at [119, 333] on icon at bounding box center [119, 337] width 8 height 8
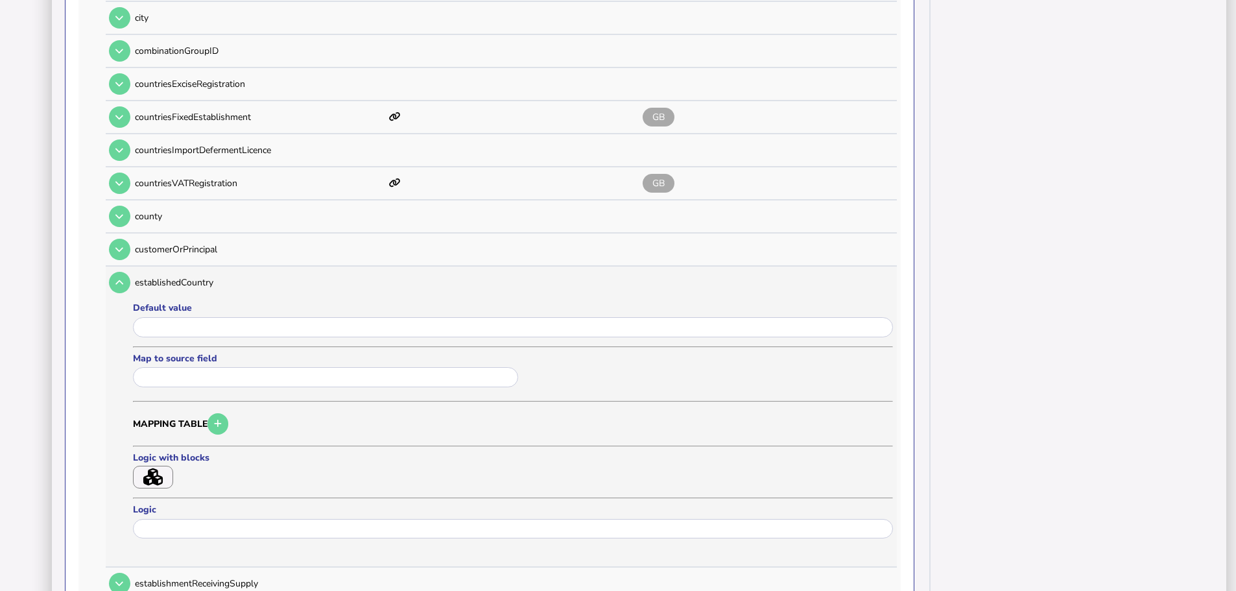
scroll to position [519, 0]
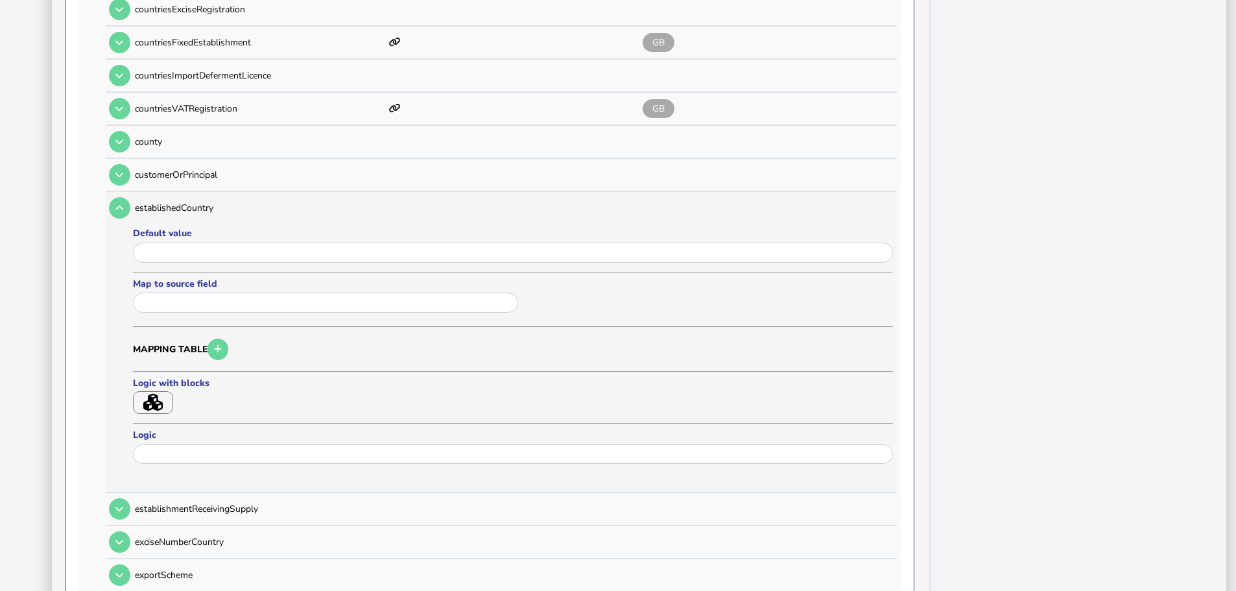
click at [165, 292] on input "text" at bounding box center [325, 302] width 385 height 20
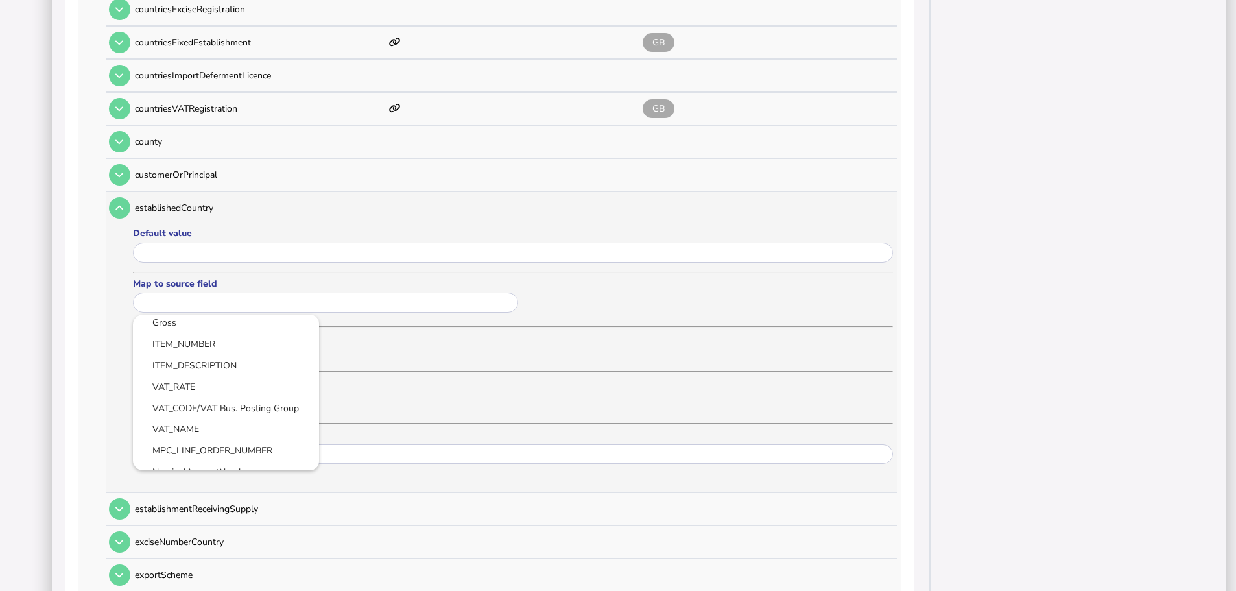
scroll to position [324, 0]
click at [184, 377] on link "VAT_CODE/VAT Bus. Posting Group" at bounding box center [225, 385] width 165 height 16
type input "**********"
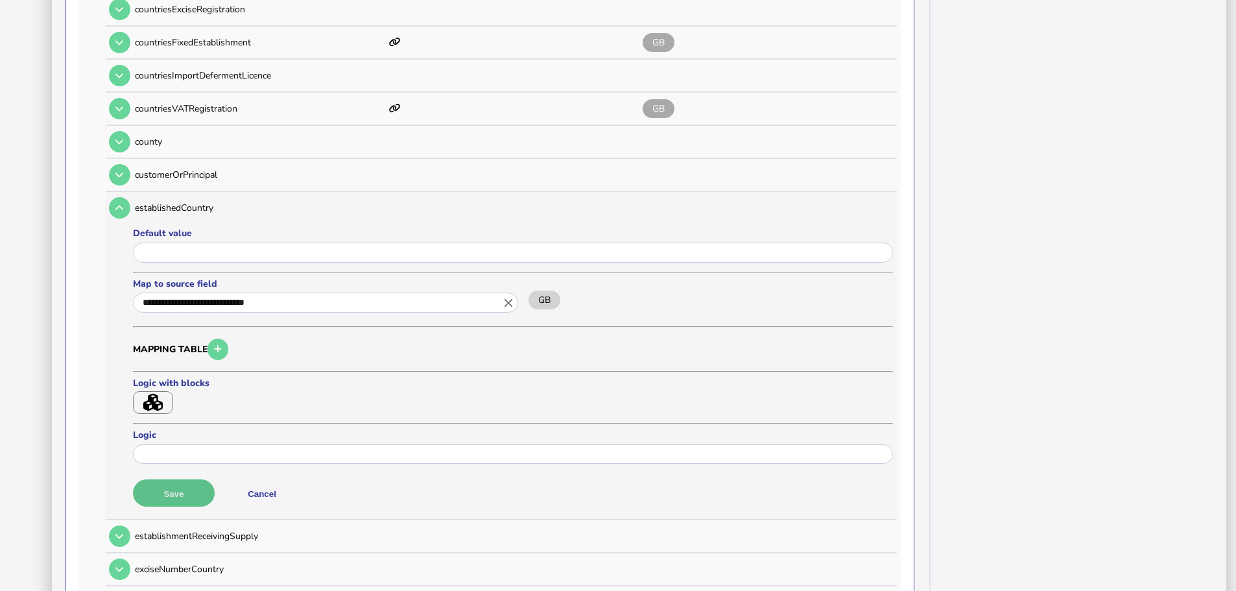
click at [187, 479] on button "Save" at bounding box center [174, 492] width 82 height 27
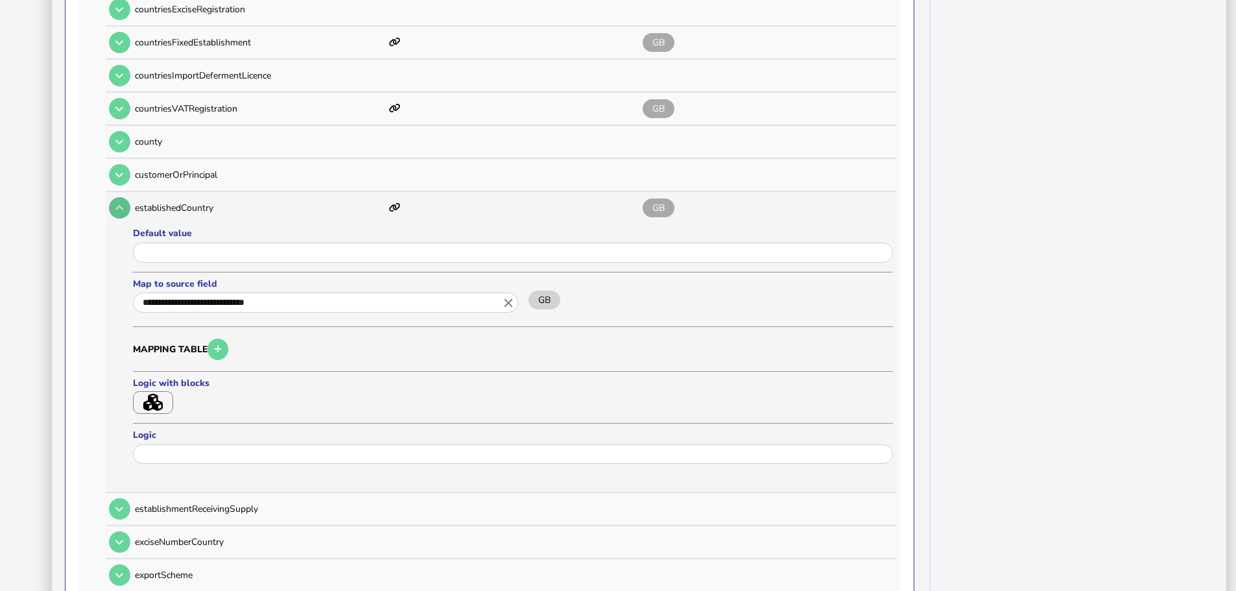
click at [122, 204] on icon at bounding box center [119, 208] width 8 height 8
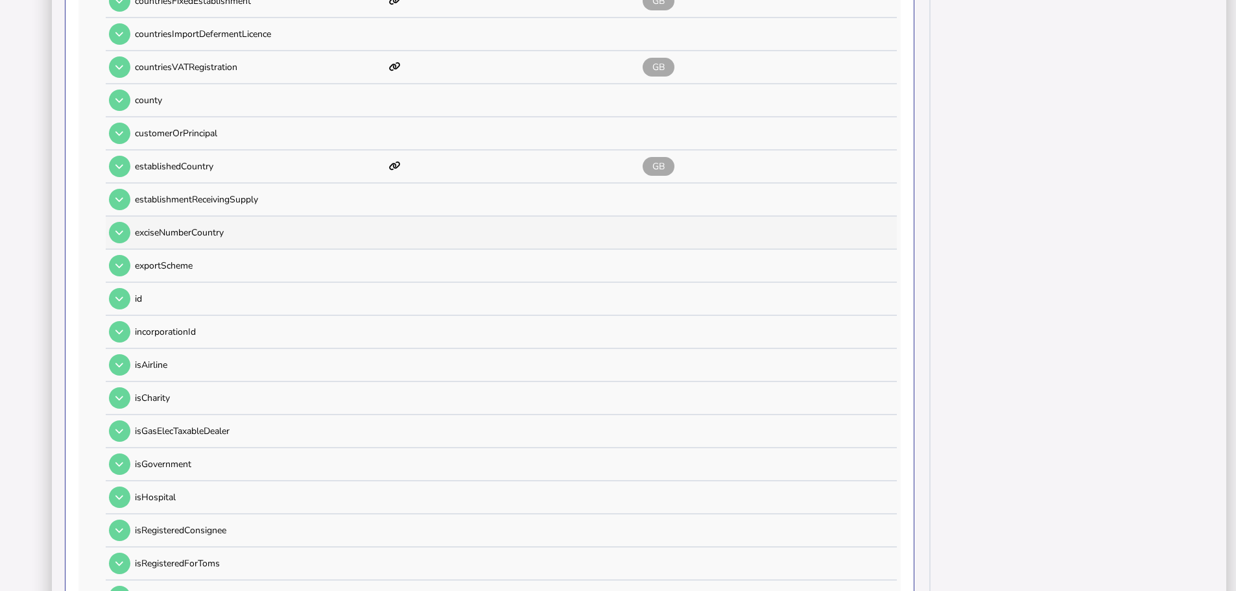
scroll to position [584, 0]
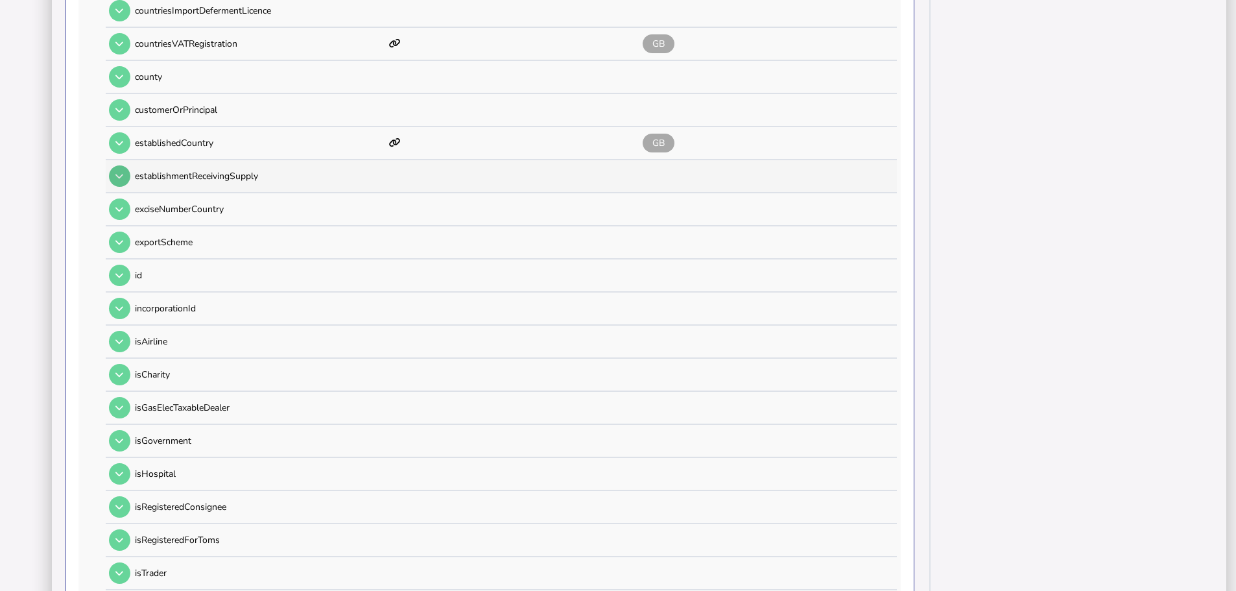
click at [121, 172] on icon at bounding box center [119, 176] width 8 height 8
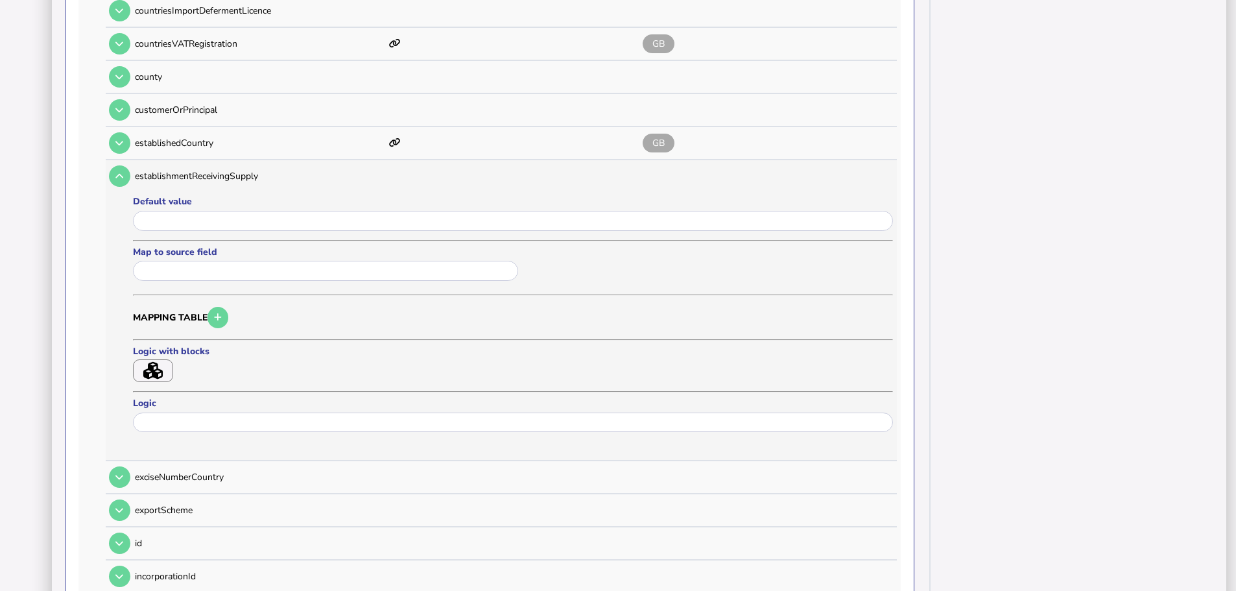
click at [147, 261] on input "text" at bounding box center [325, 271] width 385 height 20
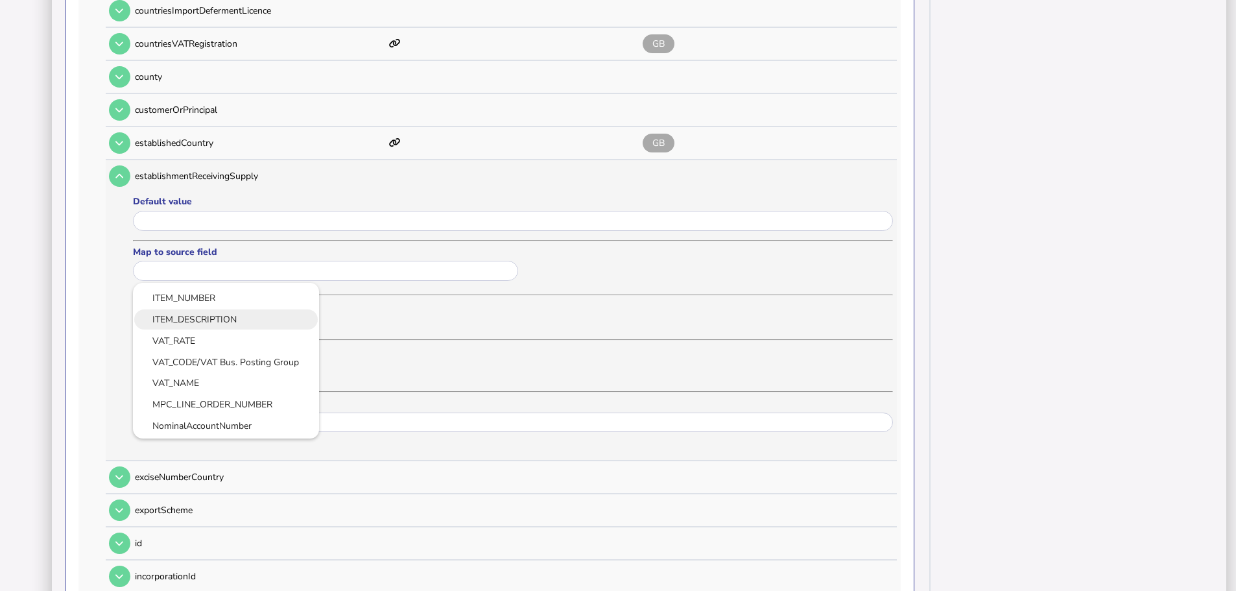
scroll to position [324, 0]
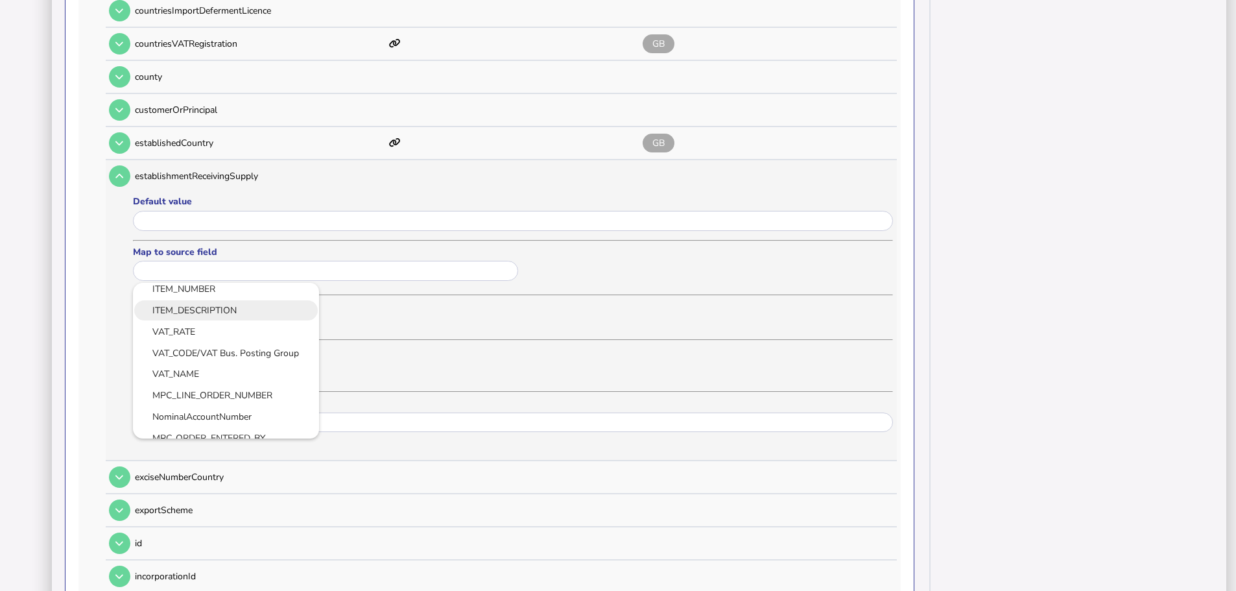
click at [178, 345] on link "VAT_CODE/VAT Bus. Posting Group" at bounding box center [225, 353] width 165 height 16
type input "**********"
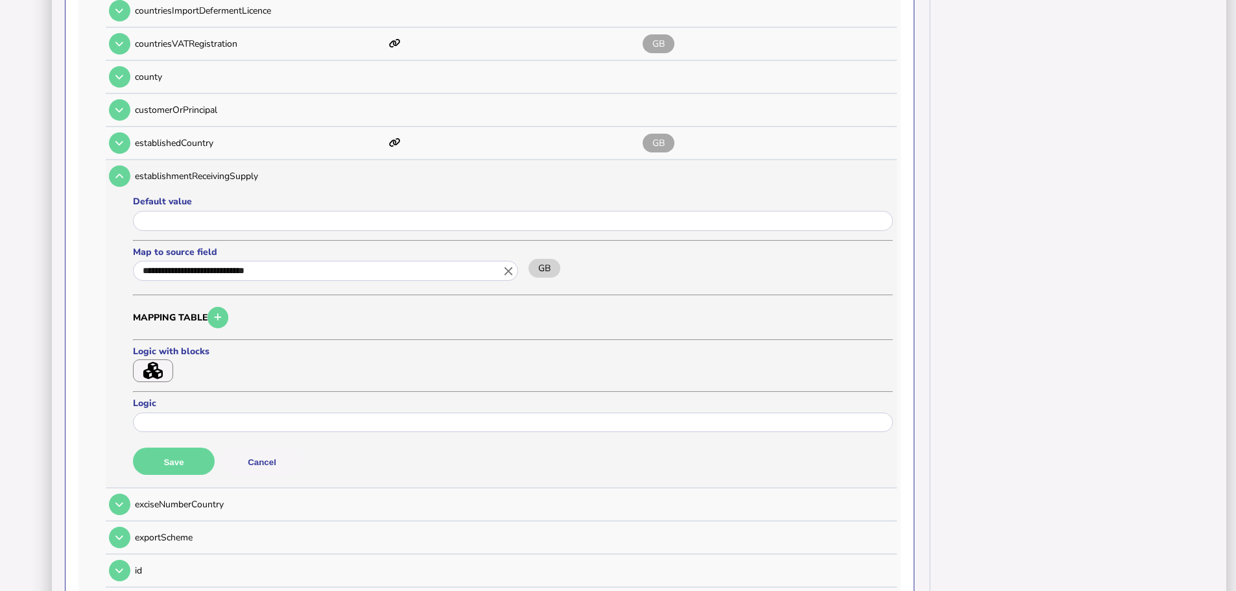
scroll to position [0, 0]
click at [187, 447] on button "Save" at bounding box center [174, 460] width 82 height 27
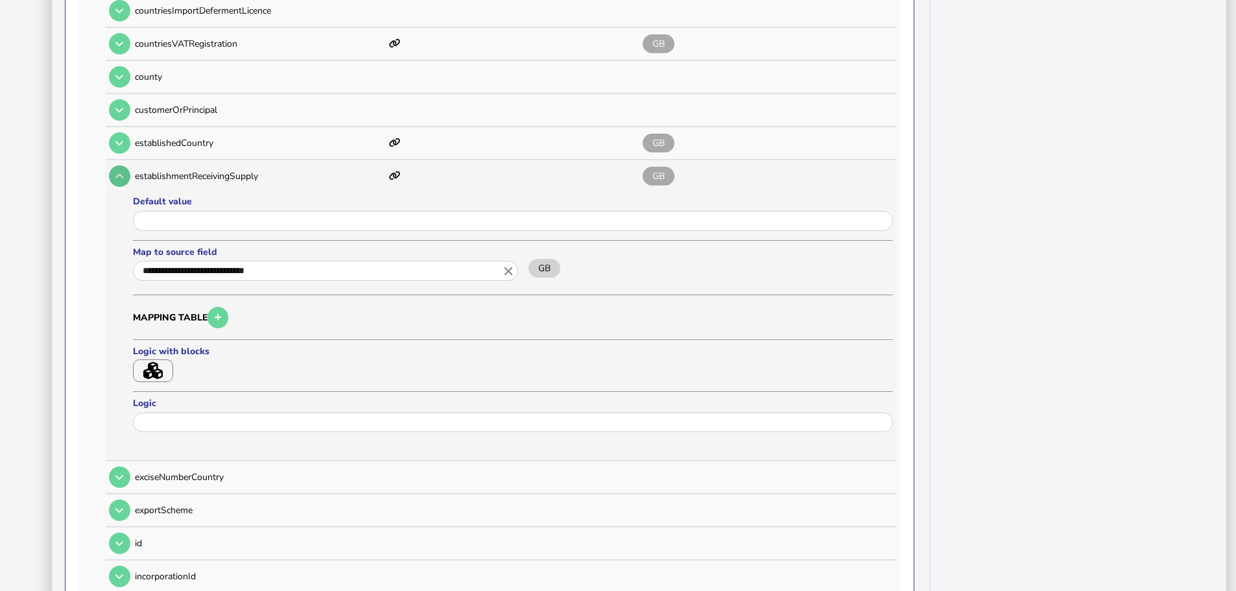
click at [123, 172] on icon at bounding box center [119, 176] width 8 height 8
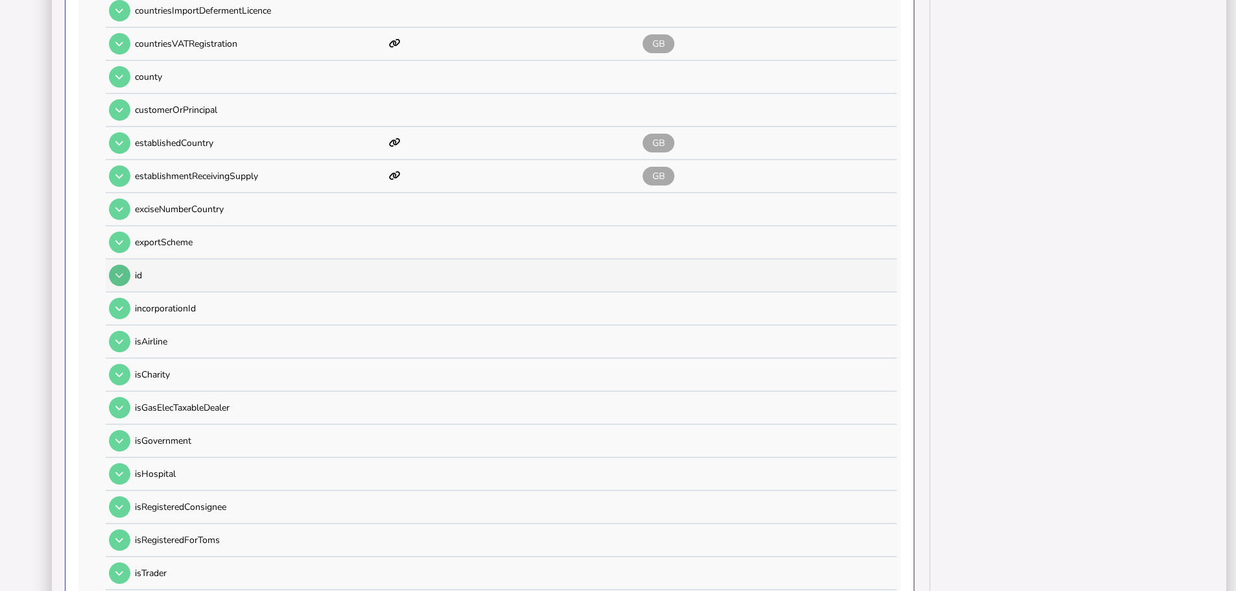
click at [107, 262] on td at bounding box center [118, 275] width 25 height 27
click at [113, 265] on button at bounding box center [119, 275] width 21 height 21
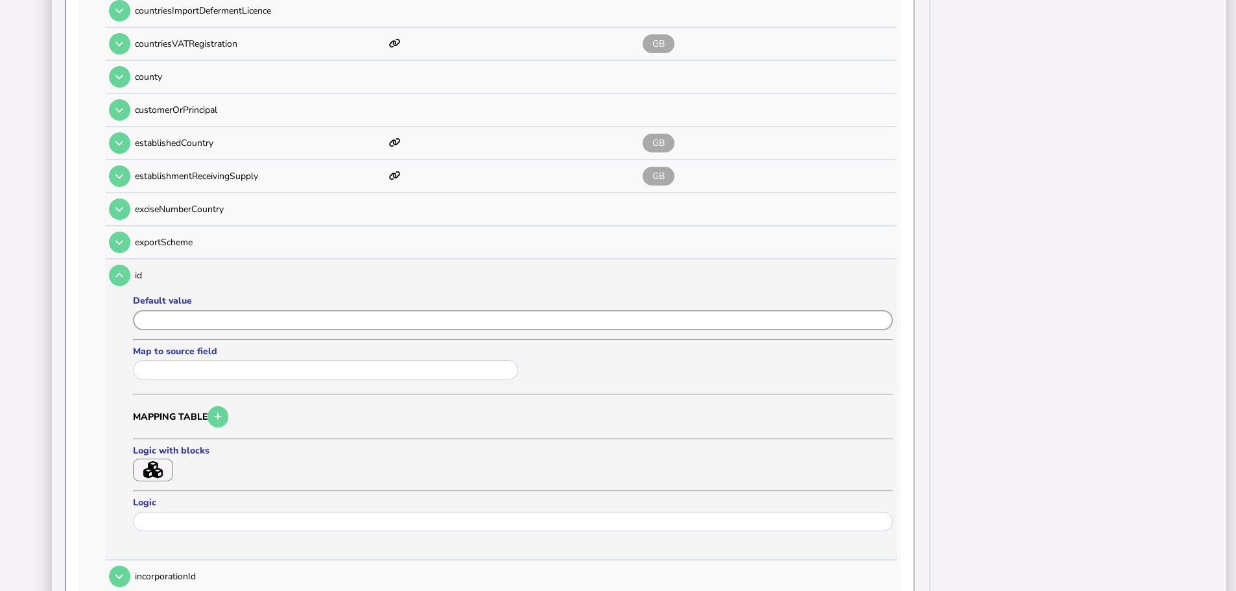
click at [159, 310] on input "input" at bounding box center [513, 320] width 760 height 20
type input "********"
click at [195, 547] on button "Save" at bounding box center [174, 560] width 82 height 27
click at [126, 265] on button at bounding box center [119, 275] width 21 height 21
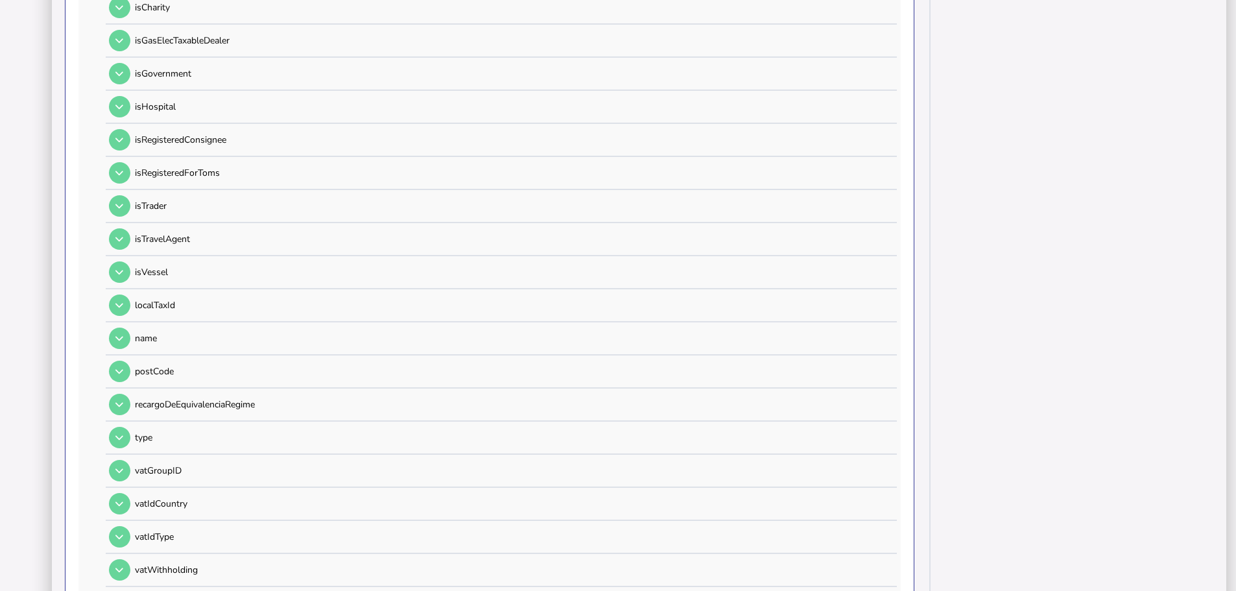
scroll to position [973, 0]
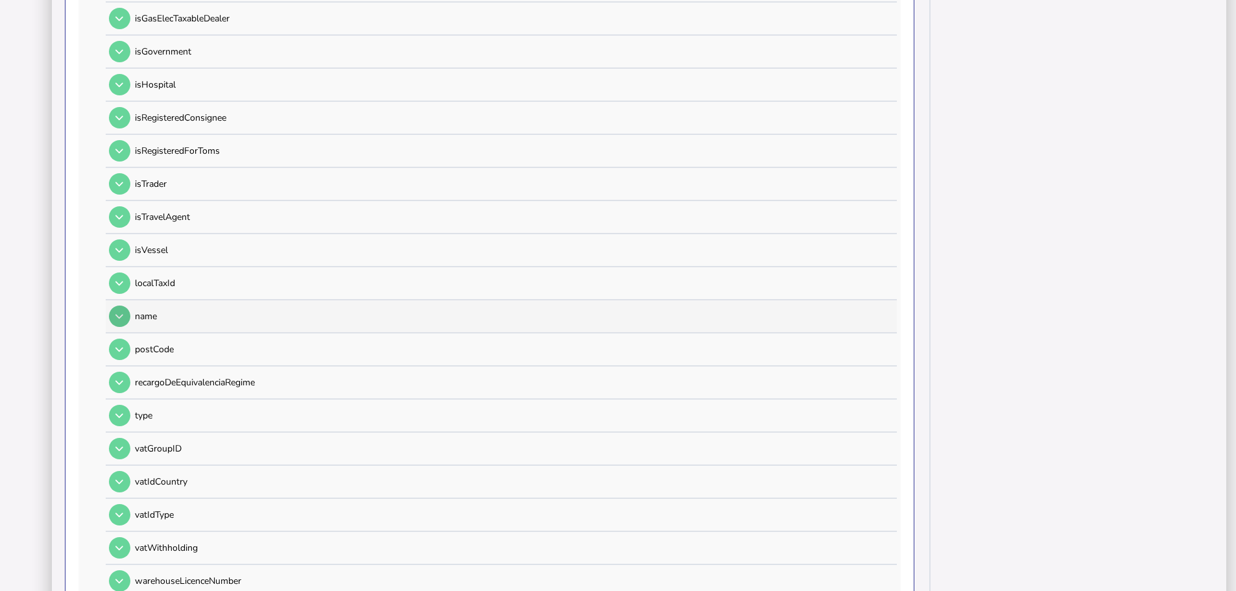
click at [109, 303] on td at bounding box center [118, 316] width 25 height 27
click at [113, 305] on button at bounding box center [119, 315] width 21 height 21
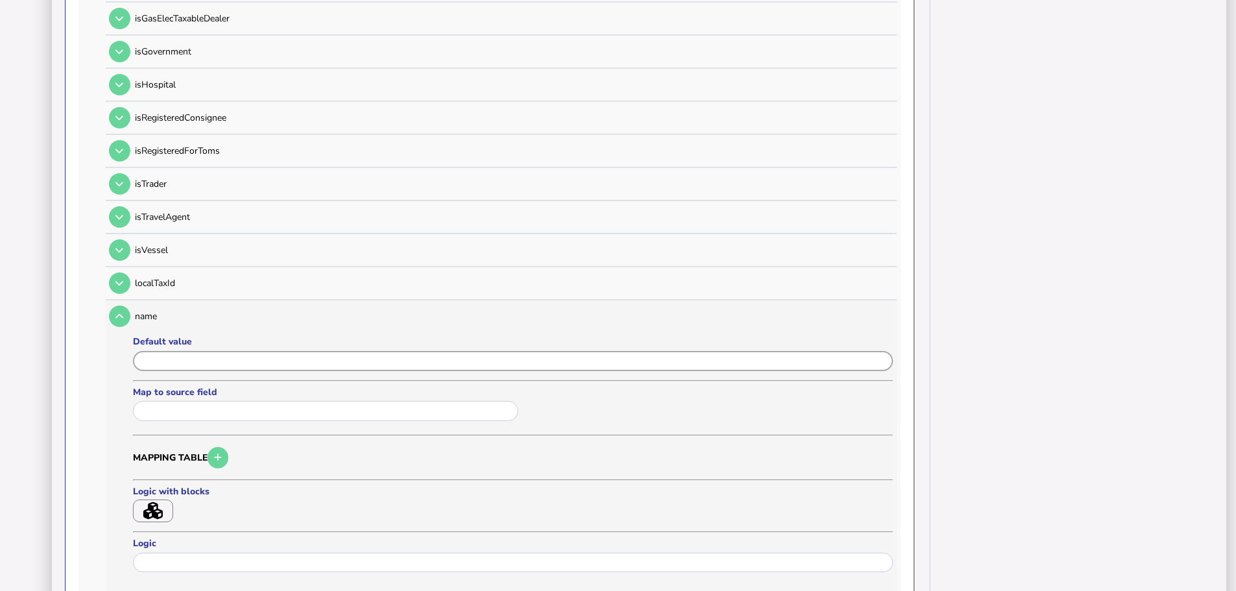
click at [171, 353] on input "input" at bounding box center [513, 361] width 760 height 20
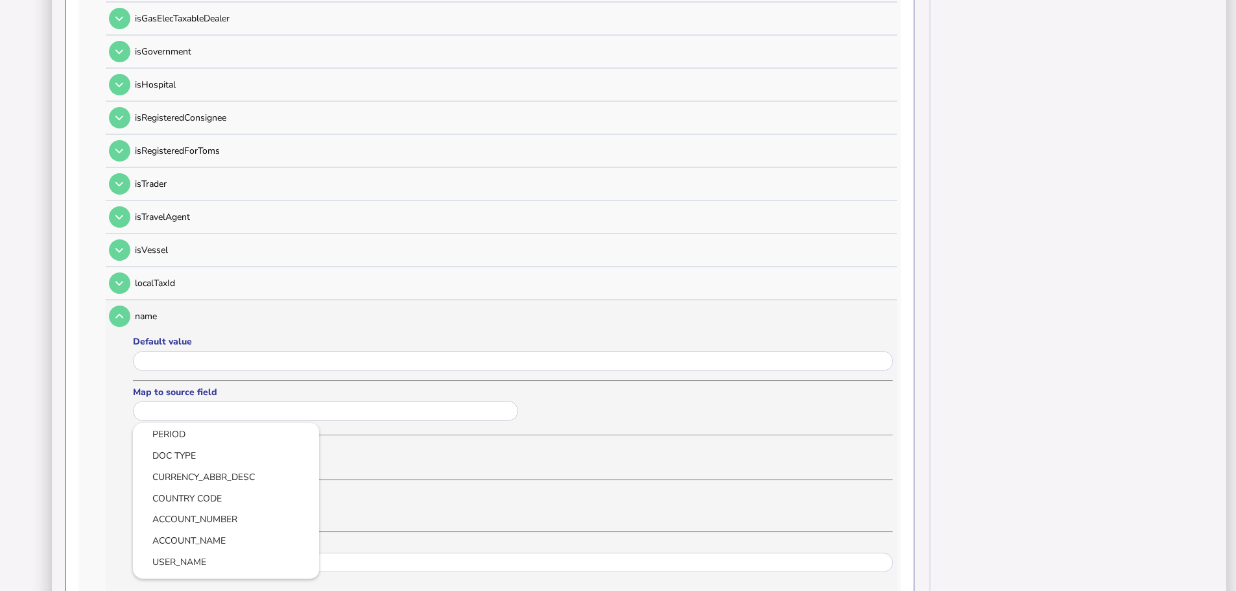
click at [168, 401] on input "text" at bounding box center [325, 411] width 385 height 20
click at [231, 431] on link "MOVEMENT OF GOODS/SERVICES" at bounding box center [225, 439] width 165 height 16
type input "**********"
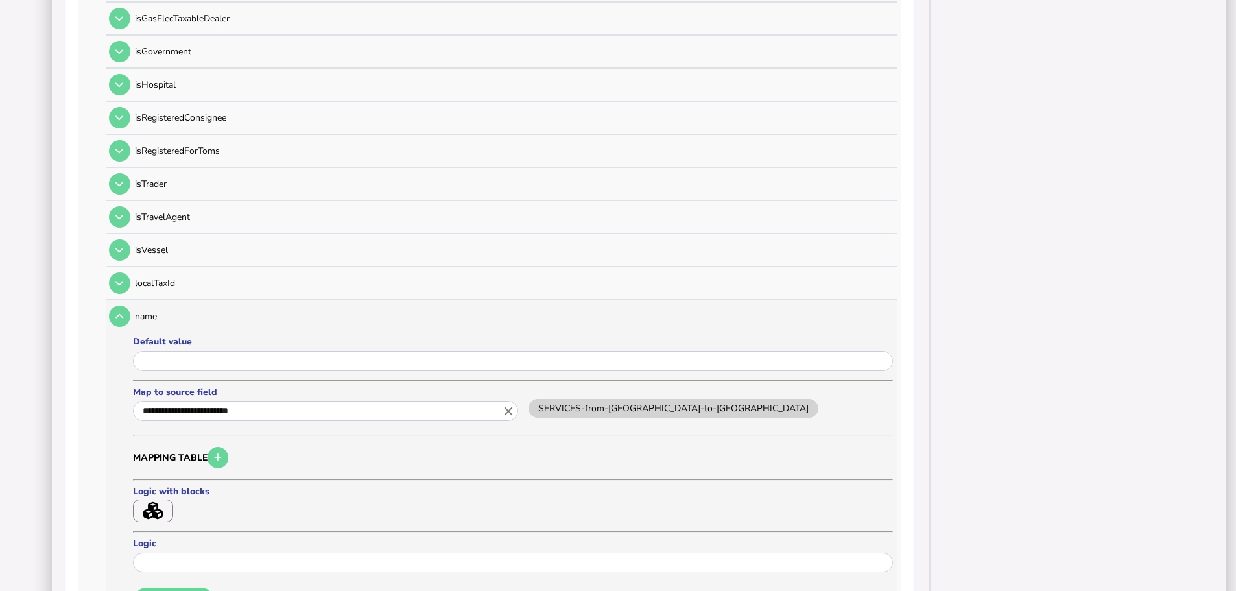
scroll to position [1038, 0]
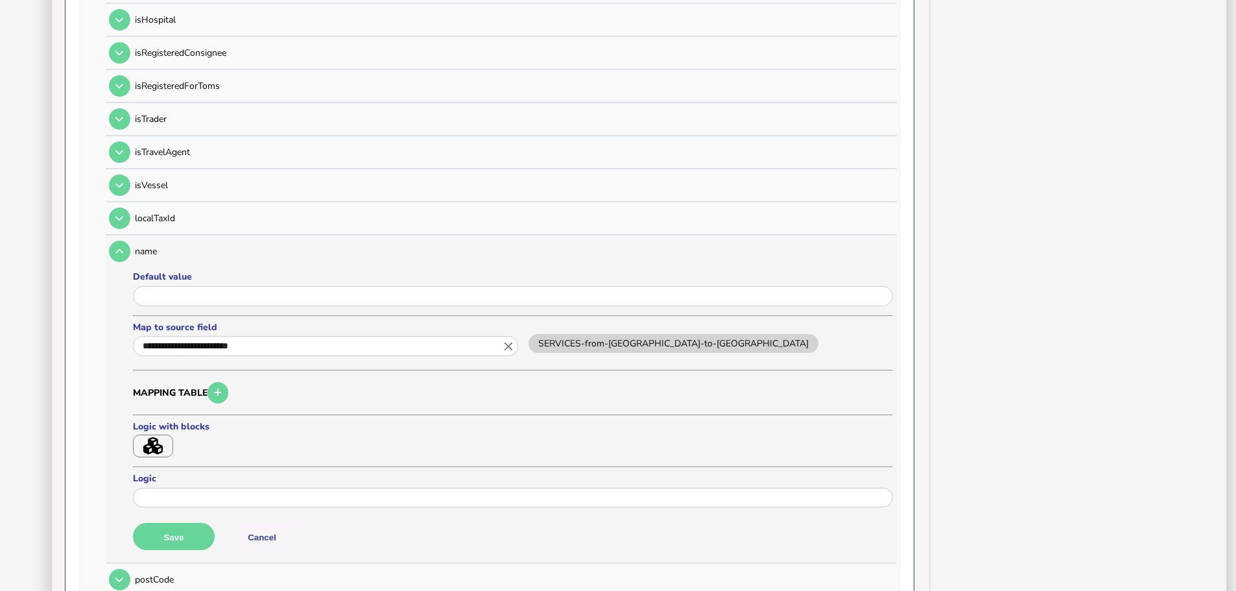
click at [192, 523] on button "Save" at bounding box center [174, 536] width 82 height 27
click at [119, 247] on icon at bounding box center [119, 251] width 8 height 8
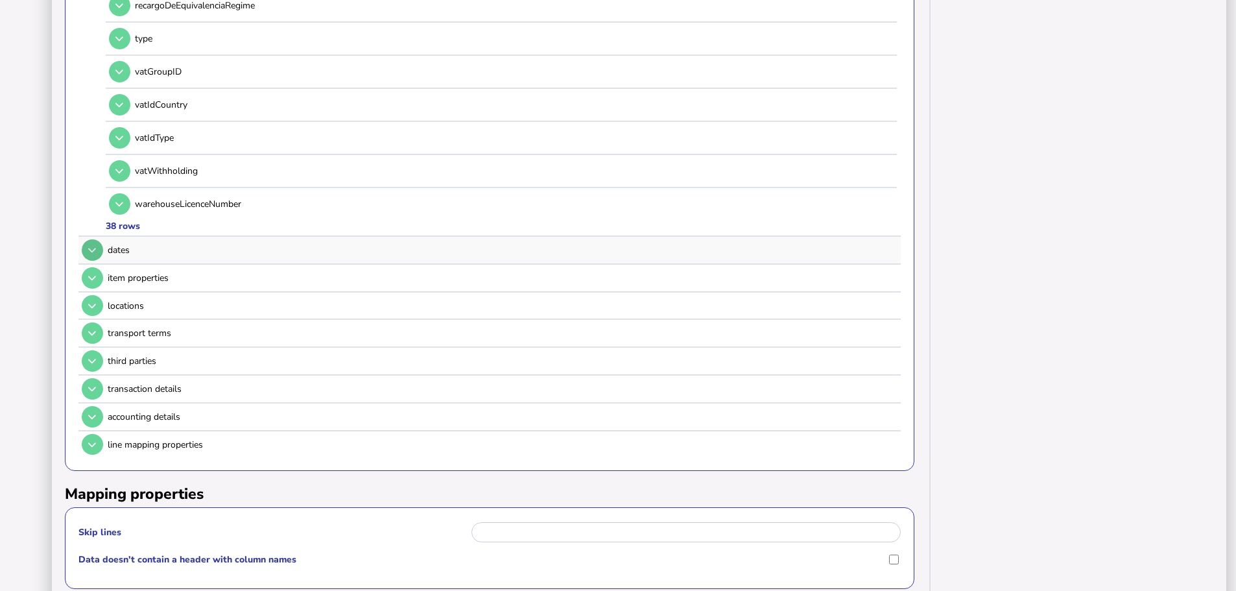
click at [97, 239] on button at bounding box center [92, 249] width 21 height 21
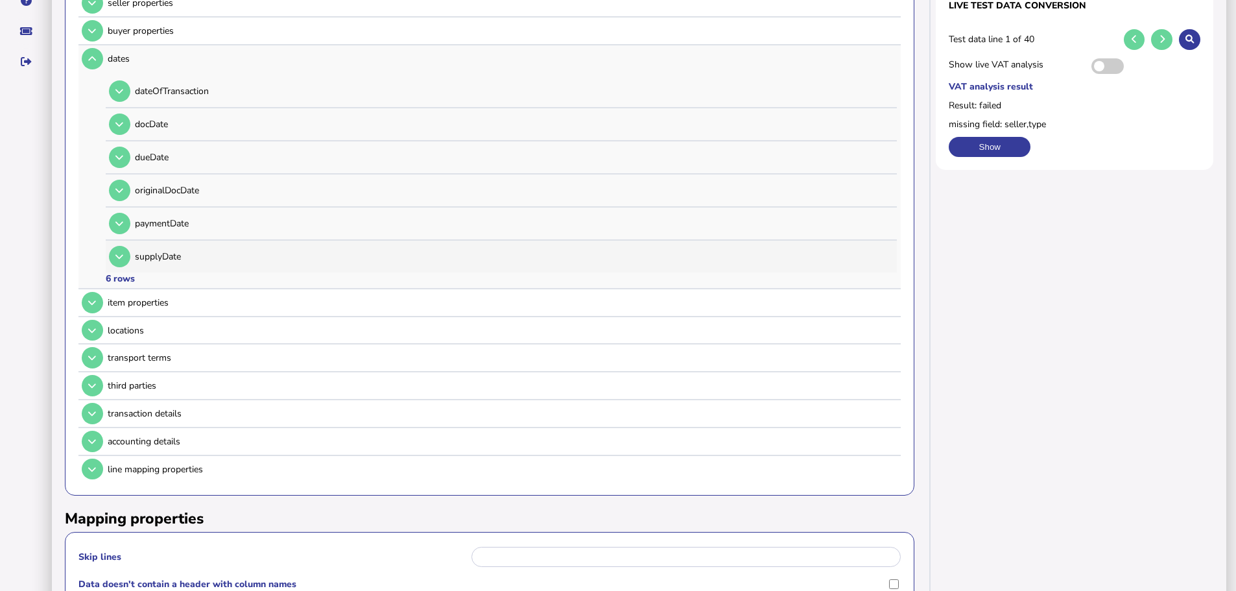
scroll to position [137, 0]
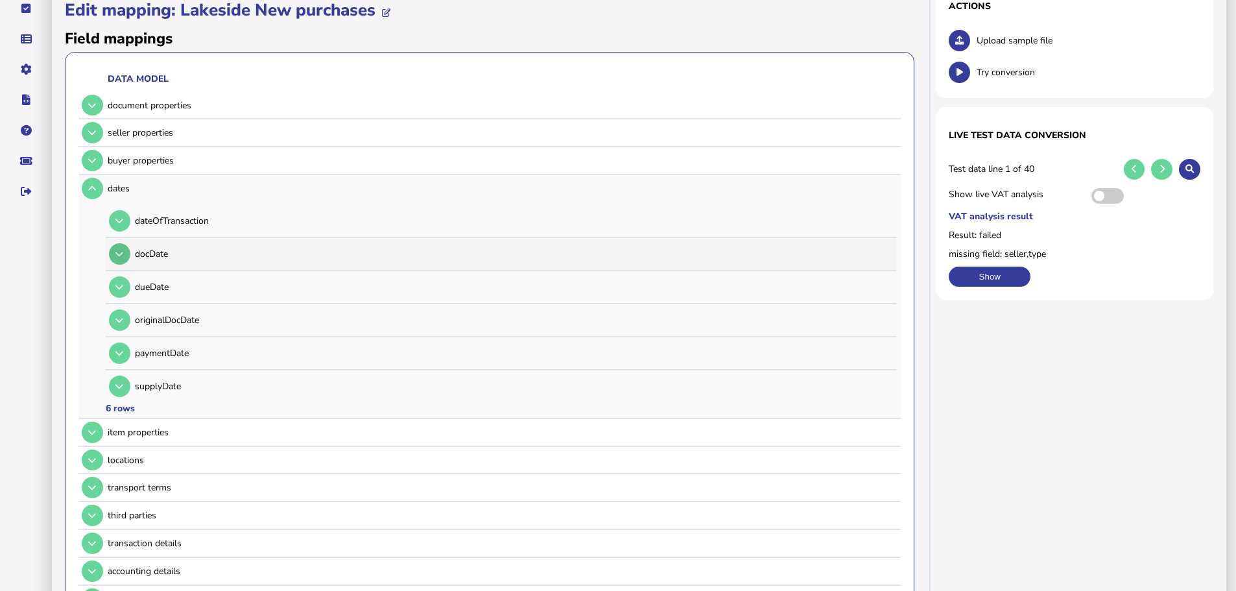
click at [126, 243] on button at bounding box center [119, 253] width 21 height 21
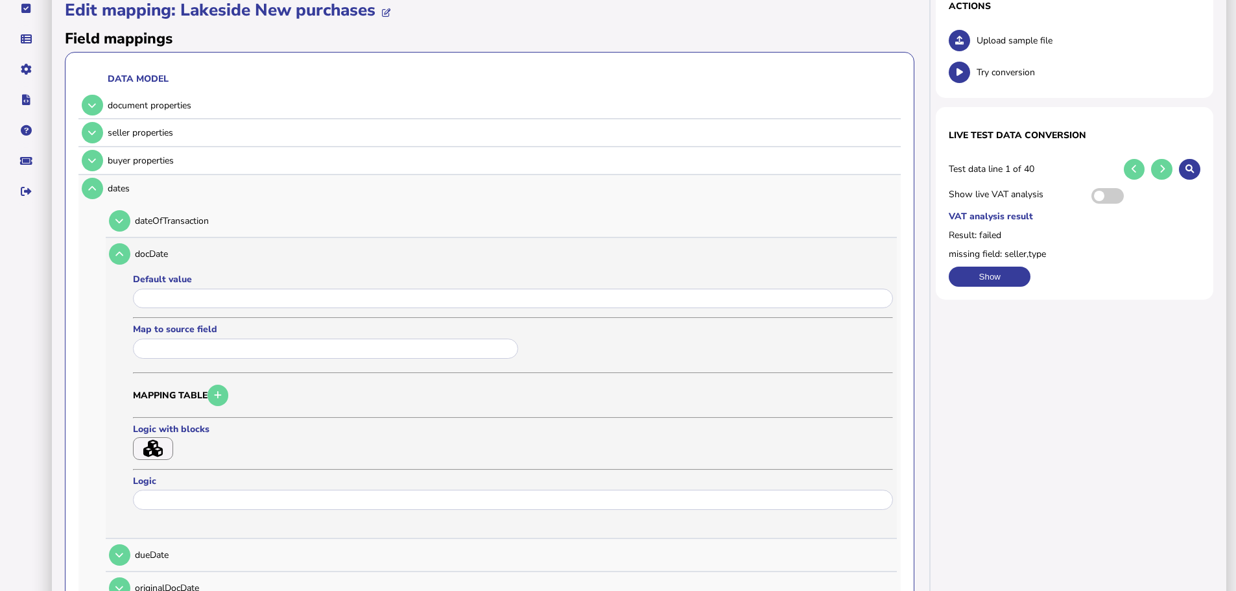
click at [181, 338] on input "text" at bounding box center [325, 348] width 385 height 20
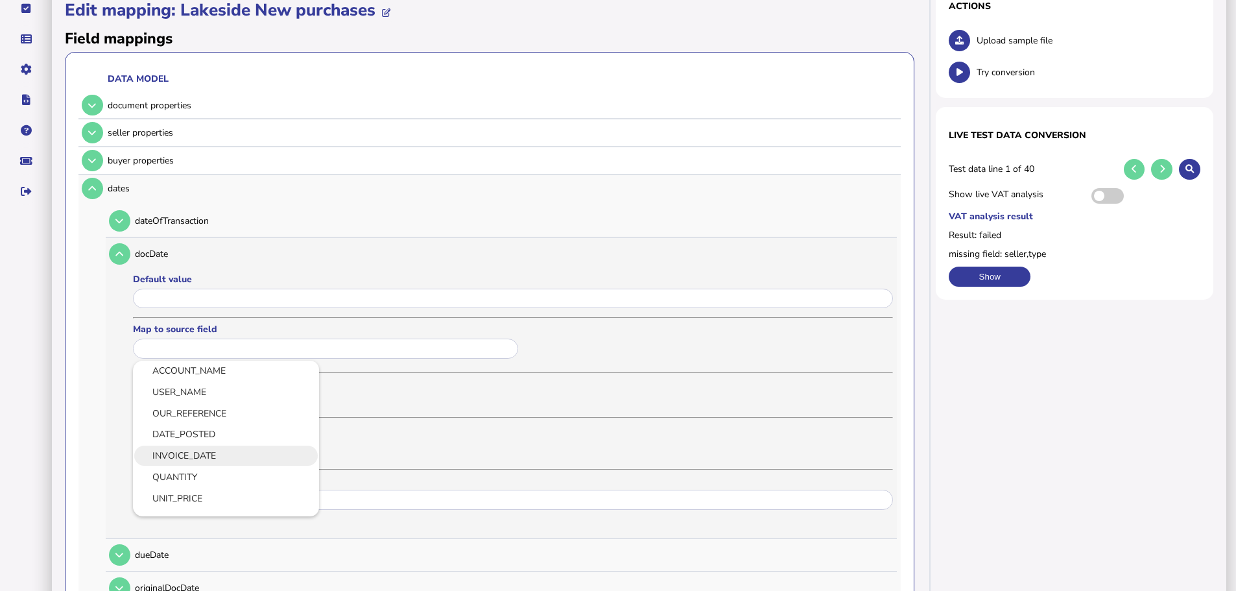
scroll to position [130, 0]
click at [200, 425] on link "INVOICE_DATE" at bounding box center [225, 433] width 165 height 16
type input "**********"
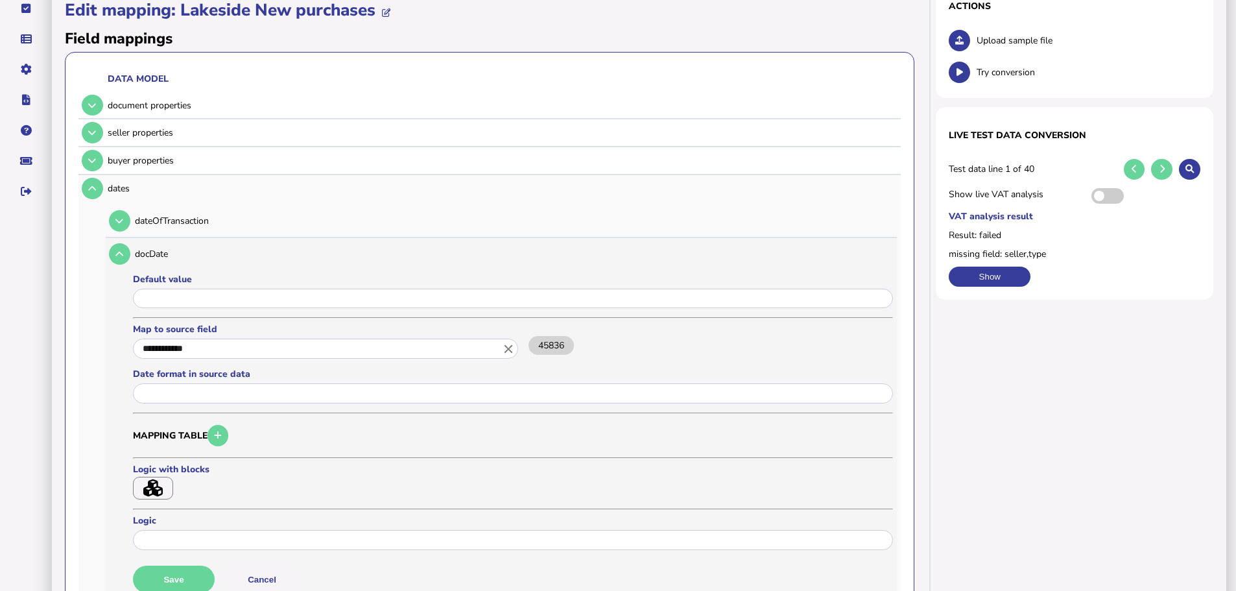
scroll to position [0, 0]
click at [191, 565] on button "Save" at bounding box center [174, 578] width 82 height 27
click at [118, 217] on icon at bounding box center [119, 221] width 8 height 8
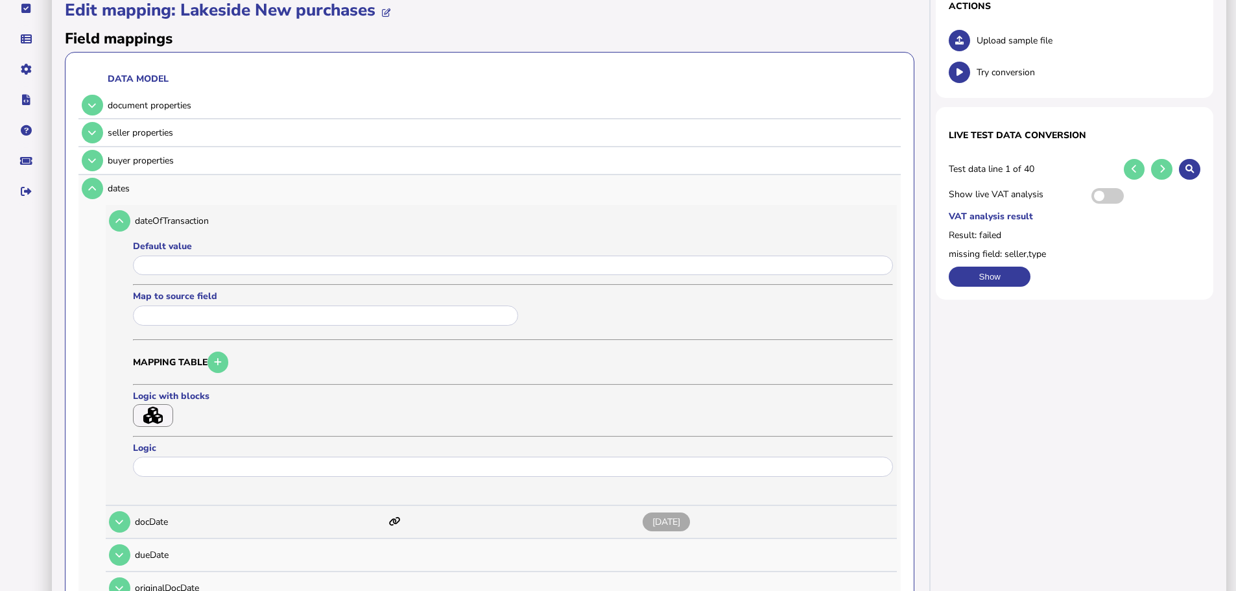
click at [171, 305] on input "text" at bounding box center [325, 315] width 385 height 20
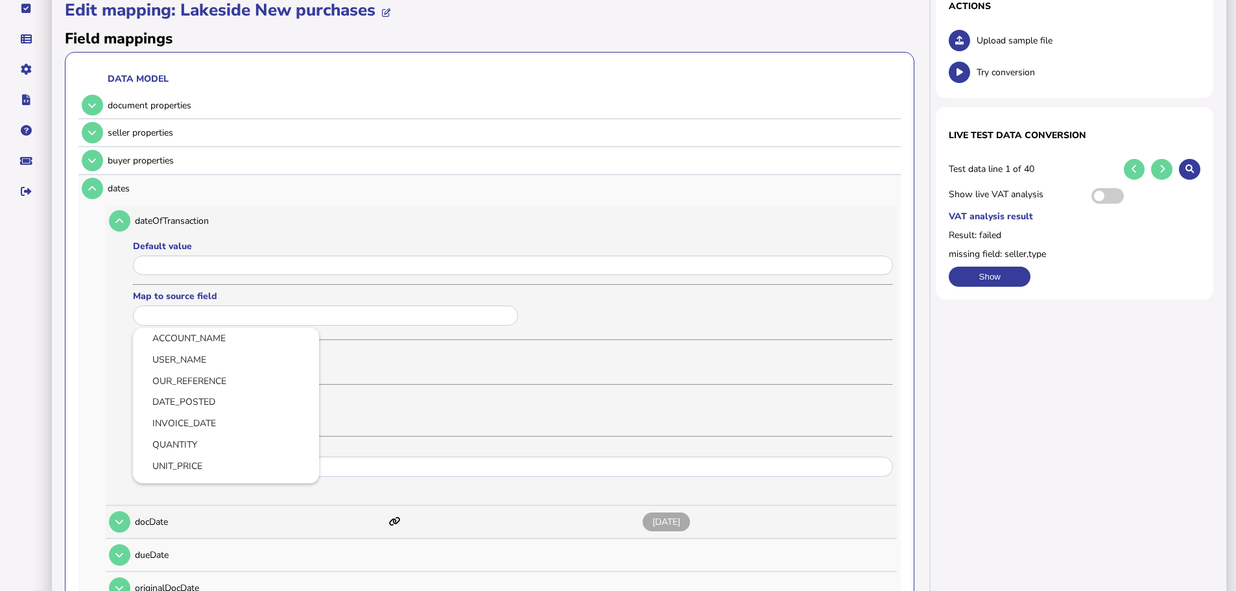
scroll to position [130, 0]
click at [213, 371] on link "DATE_POSTED" at bounding box center [225, 379] width 165 height 16
type input "**********"
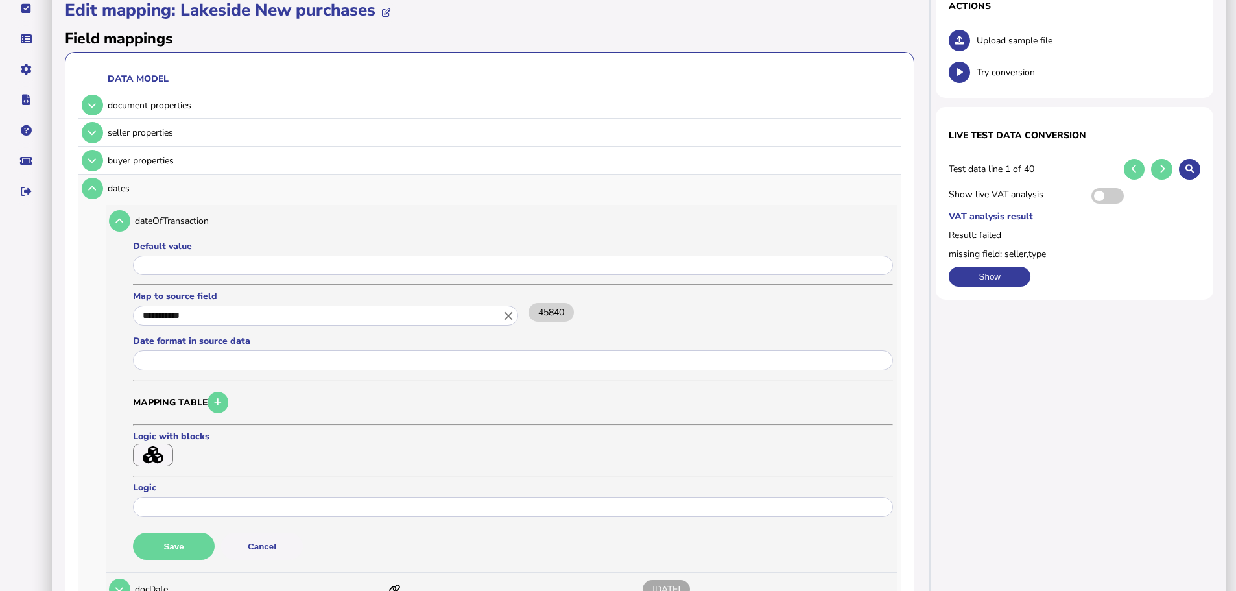
click at [190, 532] on button "Save" at bounding box center [174, 545] width 82 height 27
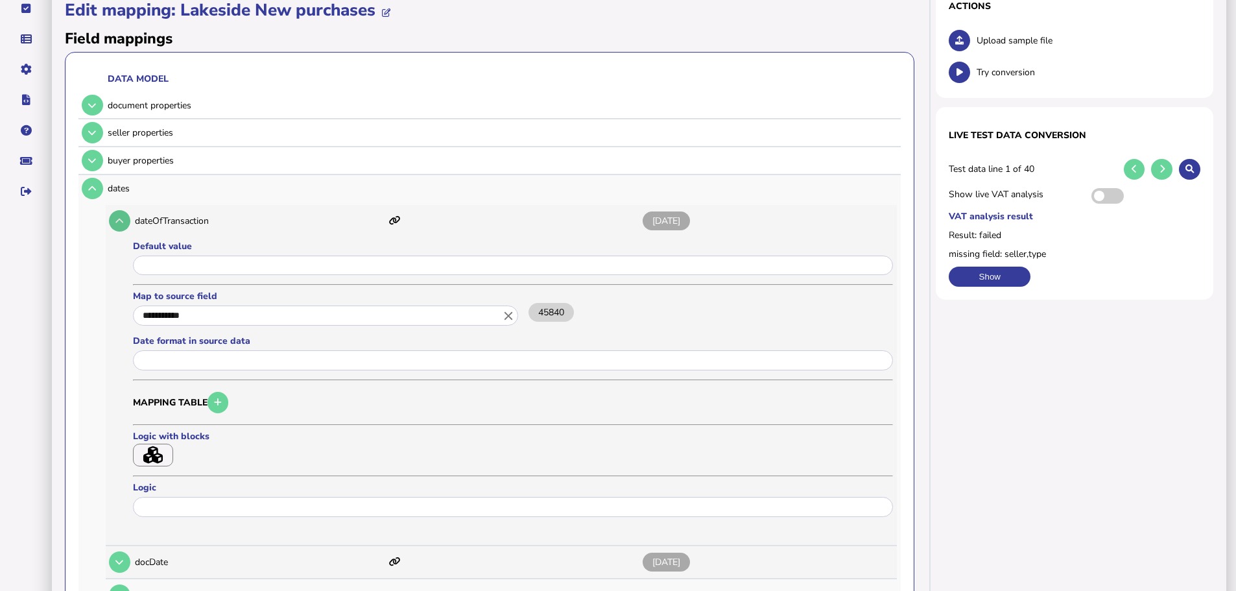
click at [121, 217] on icon at bounding box center [119, 221] width 8 height 8
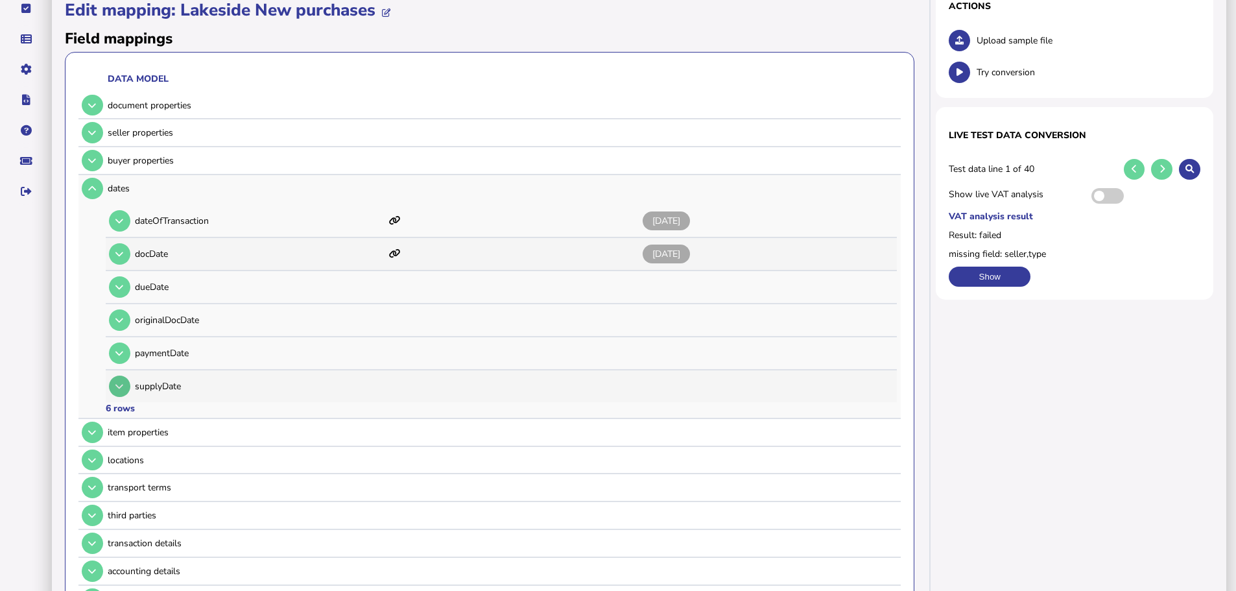
click at [125, 375] on button at bounding box center [119, 385] width 21 height 21
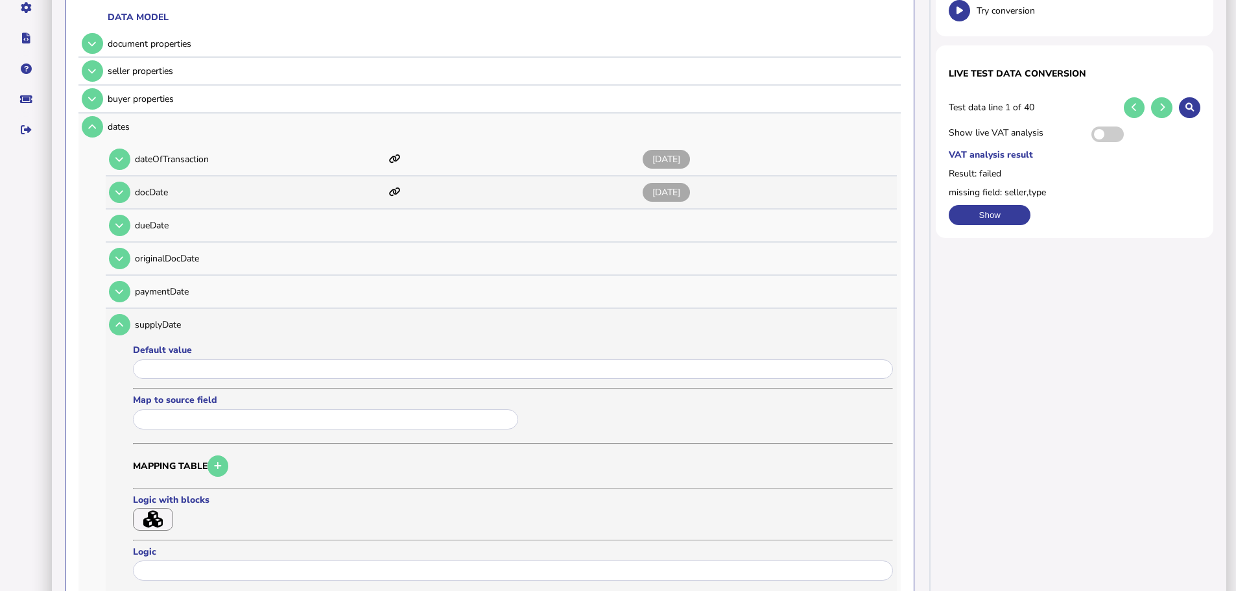
scroll to position [202, 0]
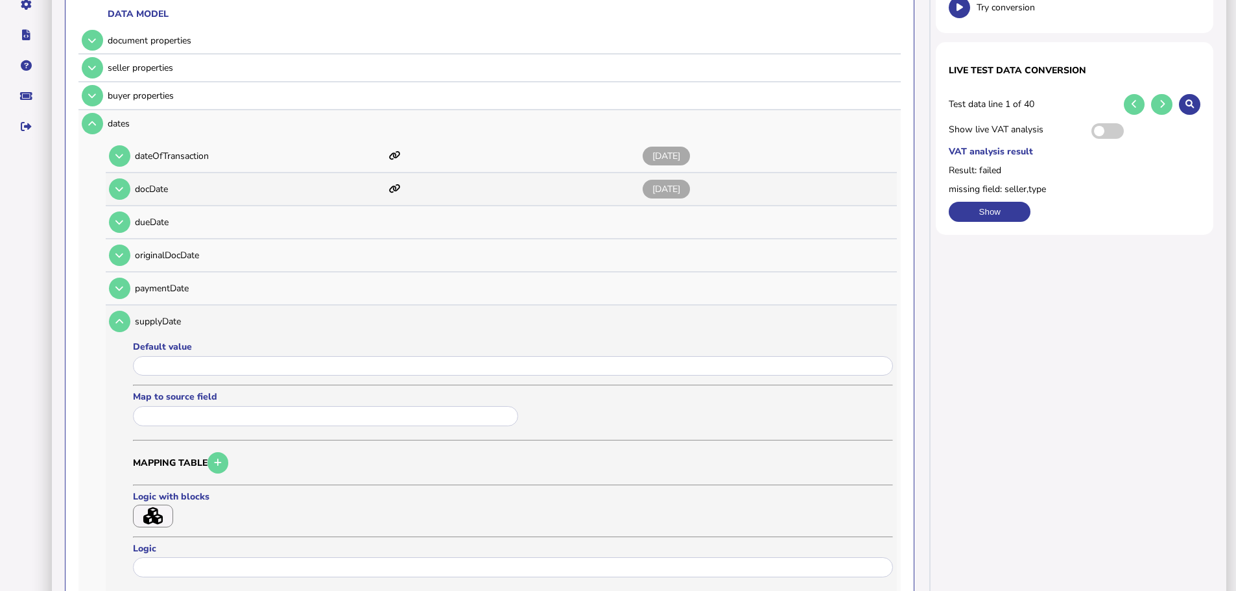
click at [178, 406] on input "text" at bounding box center [325, 416] width 385 height 20
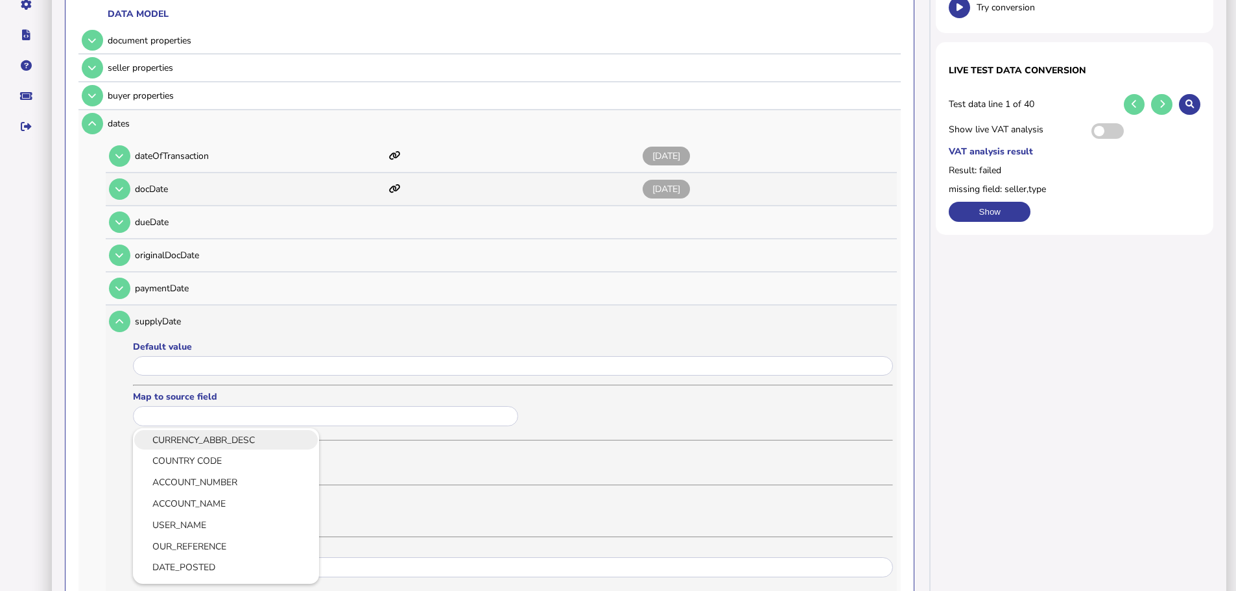
scroll to position [65, 0]
click at [202, 558] on link "INVOICE_DATE" at bounding box center [225, 566] width 165 height 16
type input "**********"
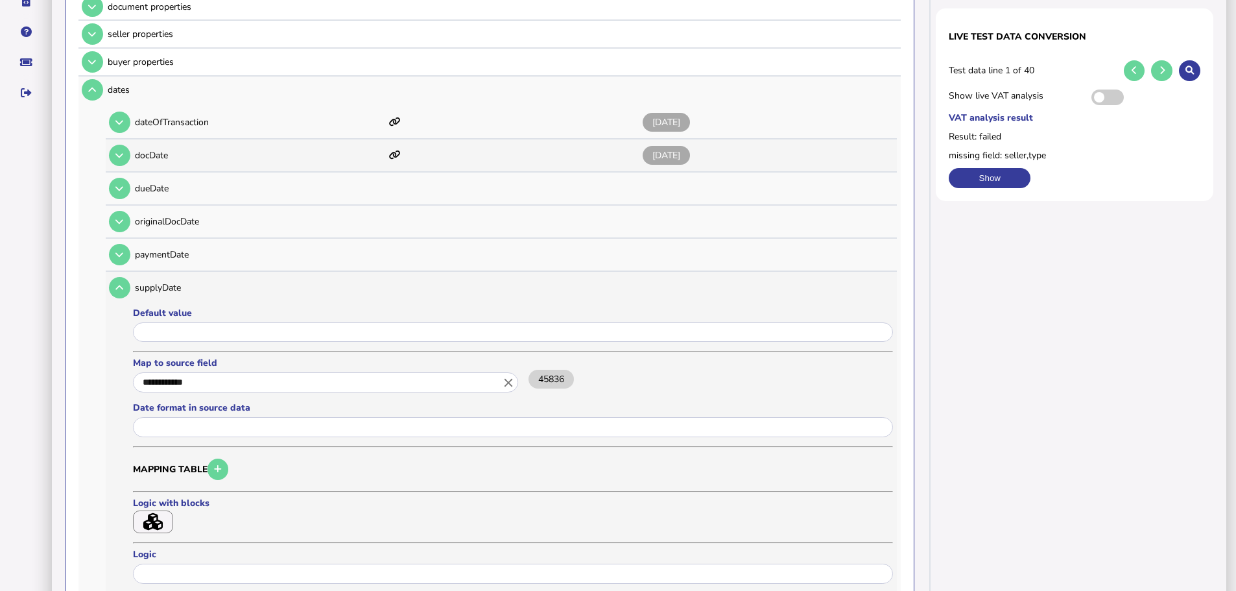
scroll to position [267, 0]
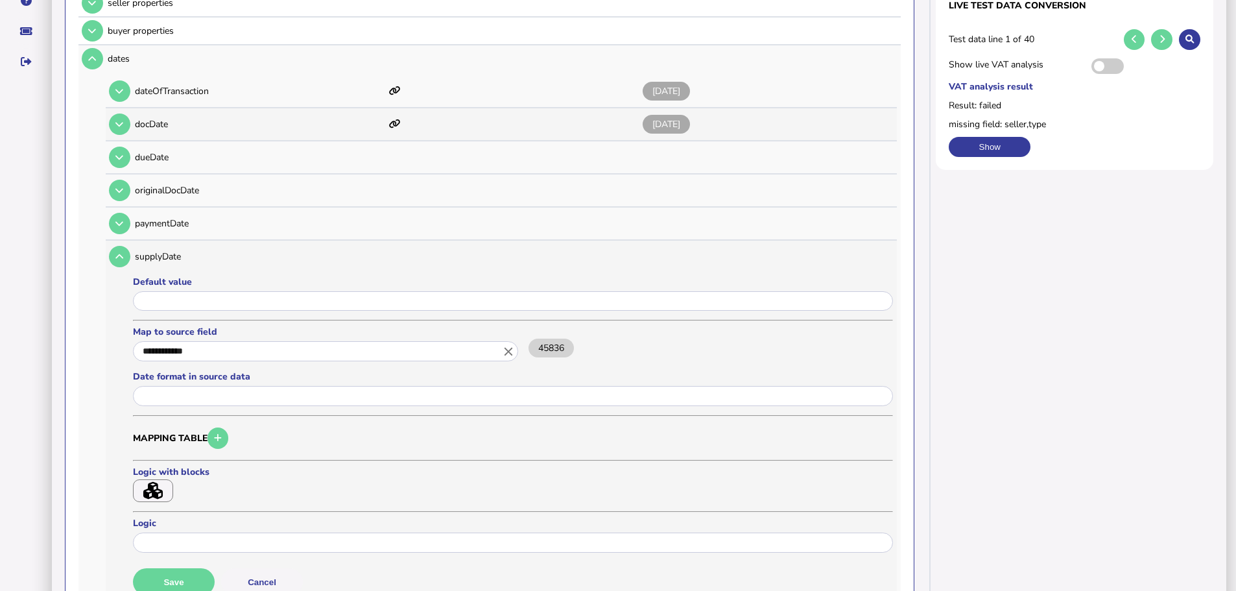
click at [509, 344] on icon "close" at bounding box center [508, 351] width 14 height 14
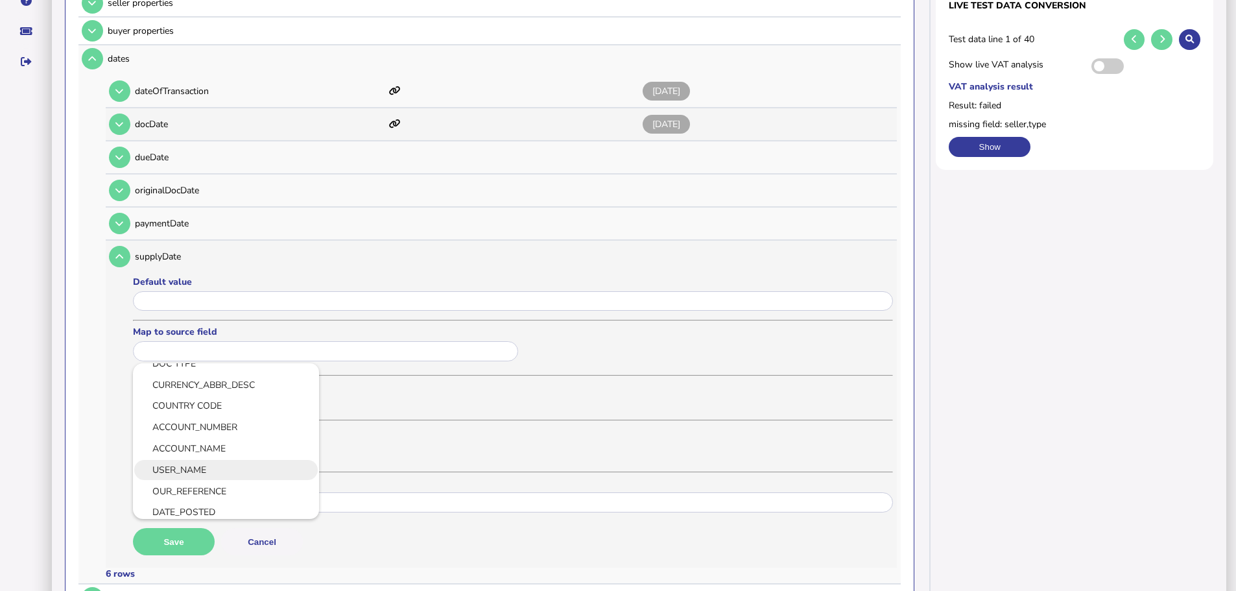
scroll to position [65, 0]
click at [224, 471] on link "DATE_POSTED" at bounding box center [225, 479] width 165 height 16
type input "**********"
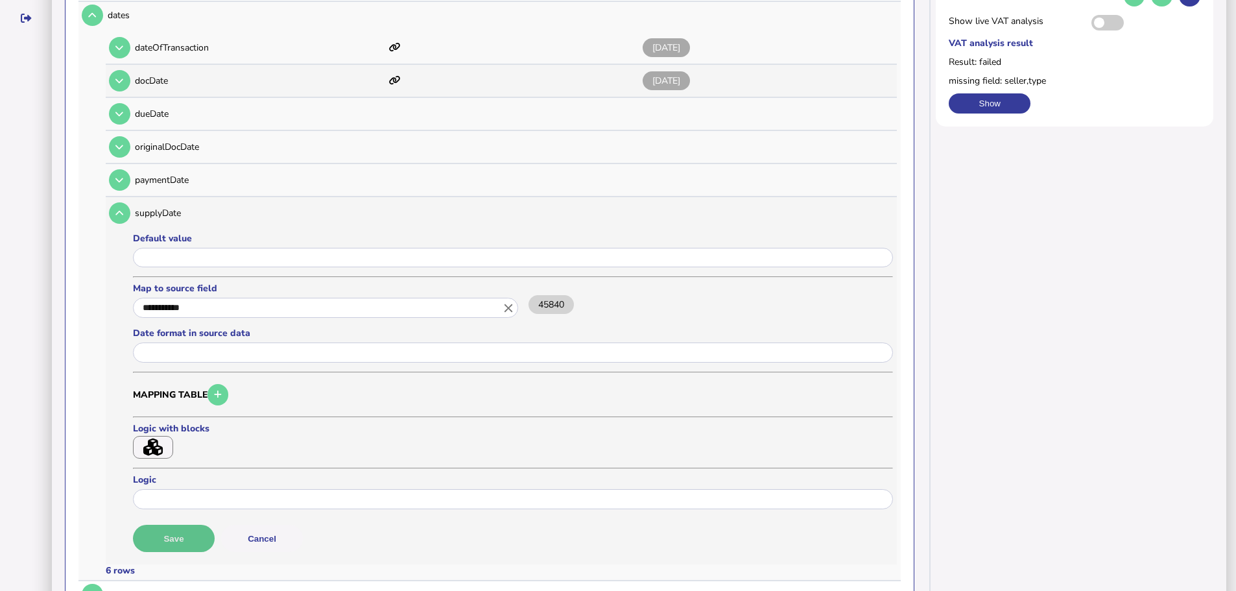
scroll to position [331, 0]
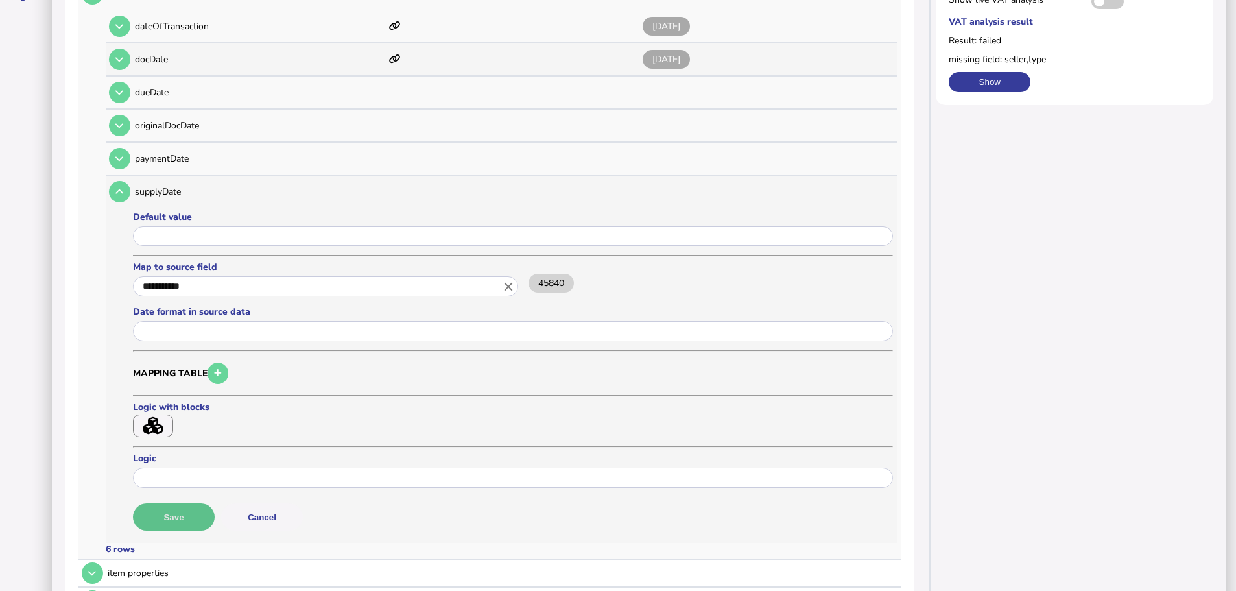
click at [187, 503] on button "Save" at bounding box center [174, 516] width 82 height 27
click at [115, 181] on button at bounding box center [119, 191] width 21 height 21
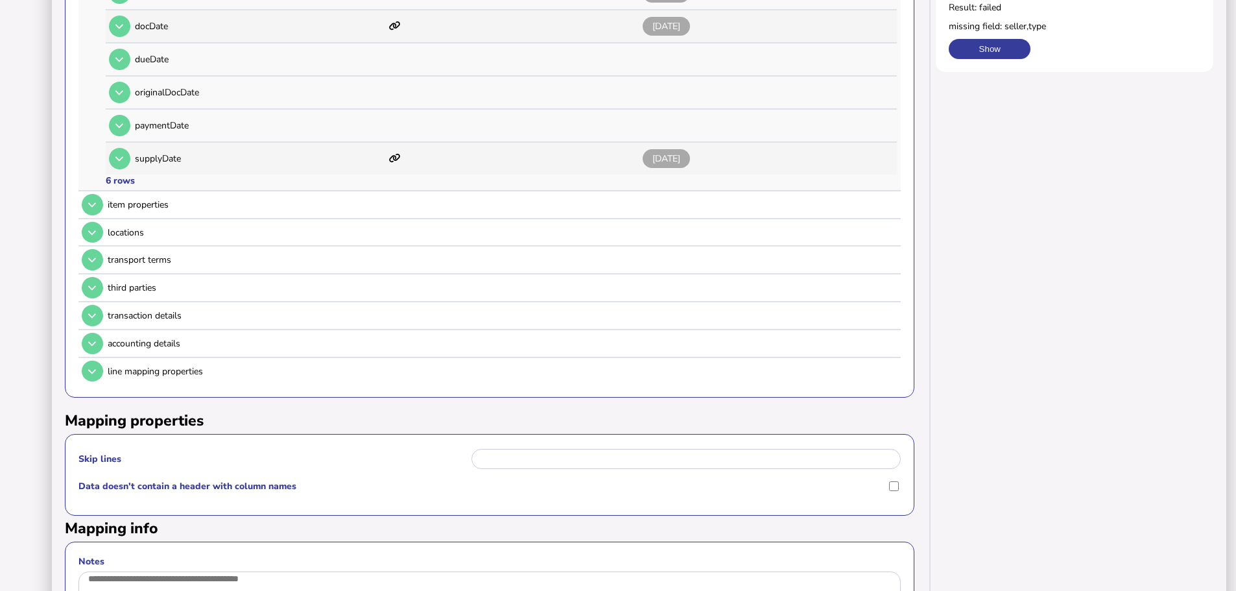
scroll to position [396, 0]
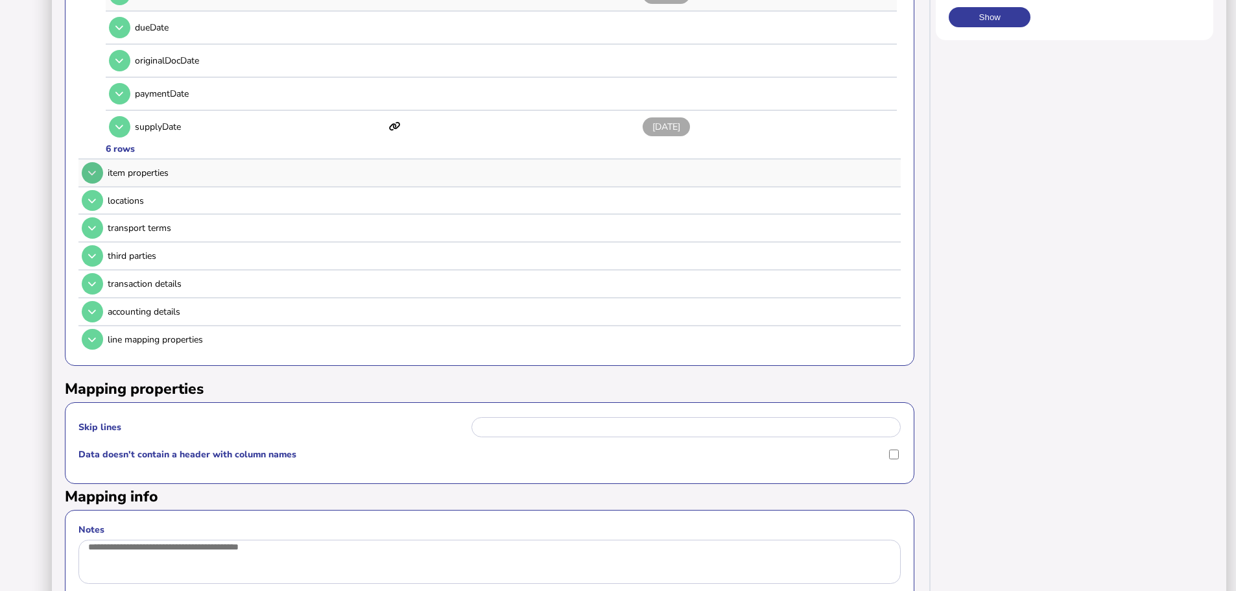
click at [99, 162] on button at bounding box center [92, 172] width 21 height 21
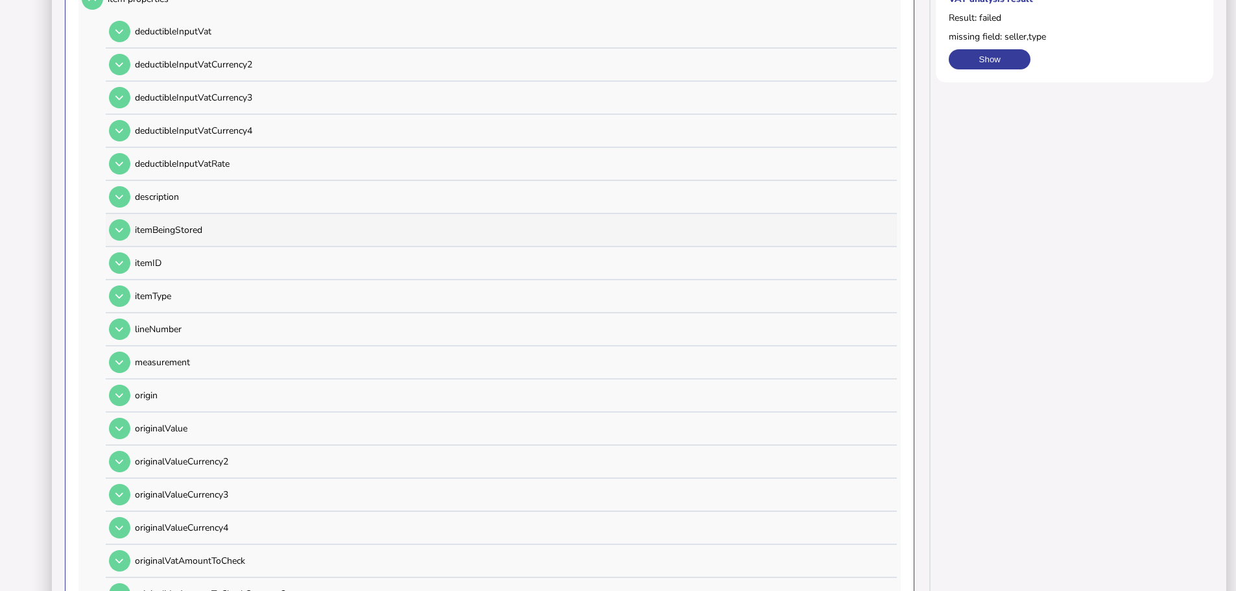
scroll to position [331, 0]
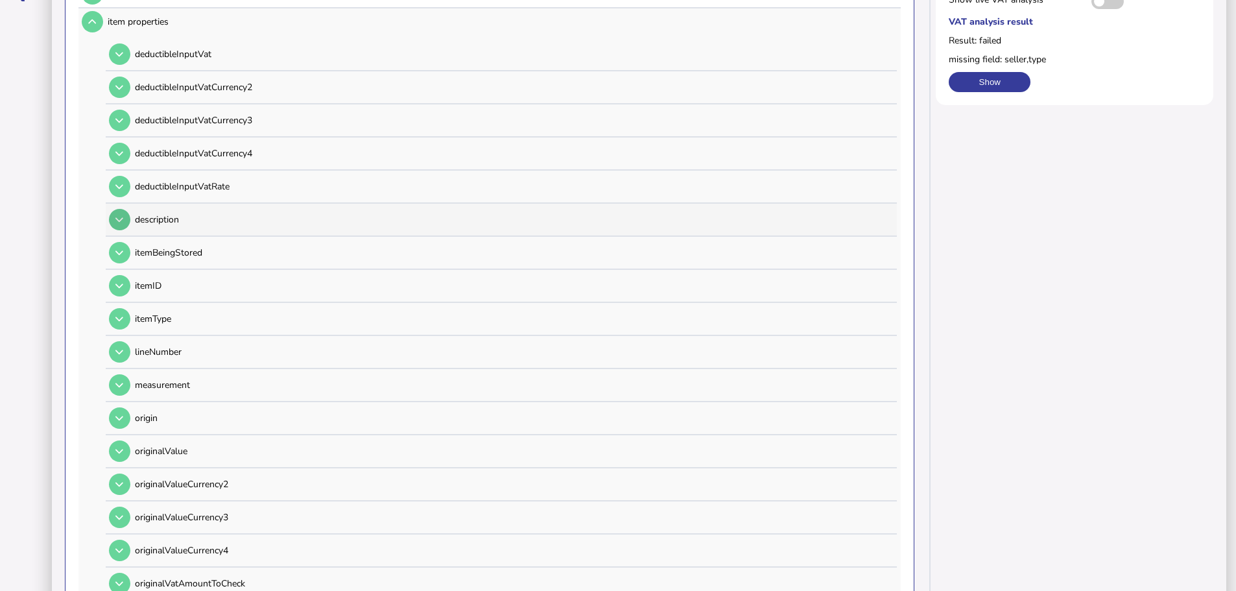
click at [123, 215] on icon at bounding box center [119, 219] width 8 height 8
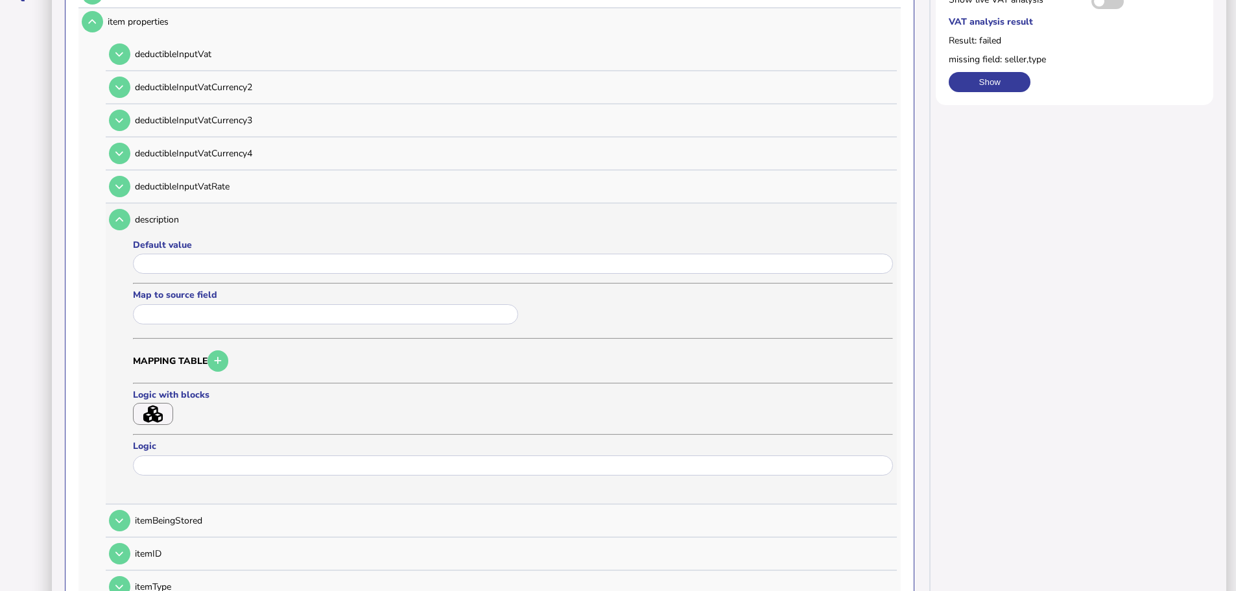
click at [161, 289] on div "Map to source field" at bounding box center [327, 309] width 389 height 40
click at [161, 304] on input "text" at bounding box center [325, 314] width 385 height 20
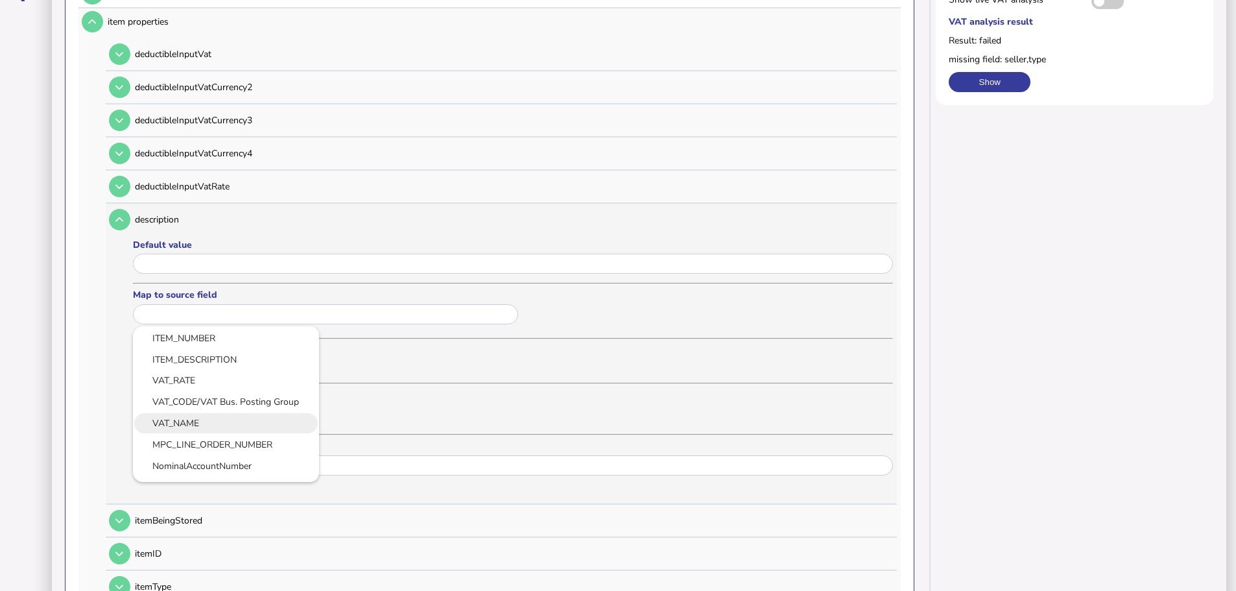
scroll to position [324, 0]
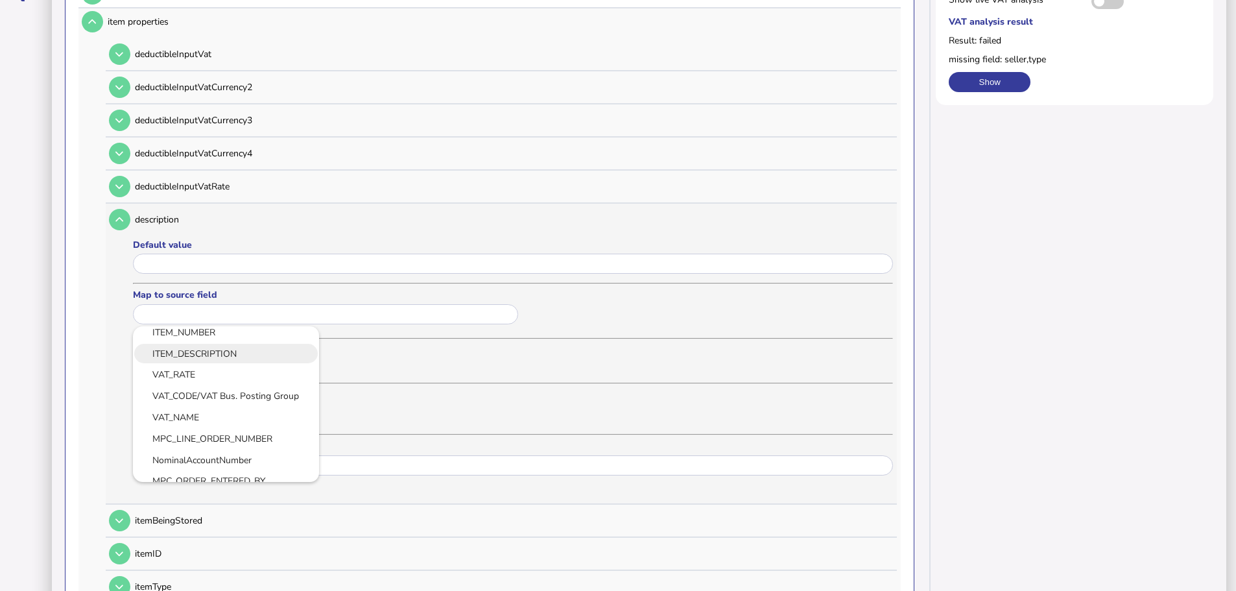
click at [198, 346] on link "ITEM_DESCRIPTION" at bounding box center [225, 354] width 165 height 16
type input "**********"
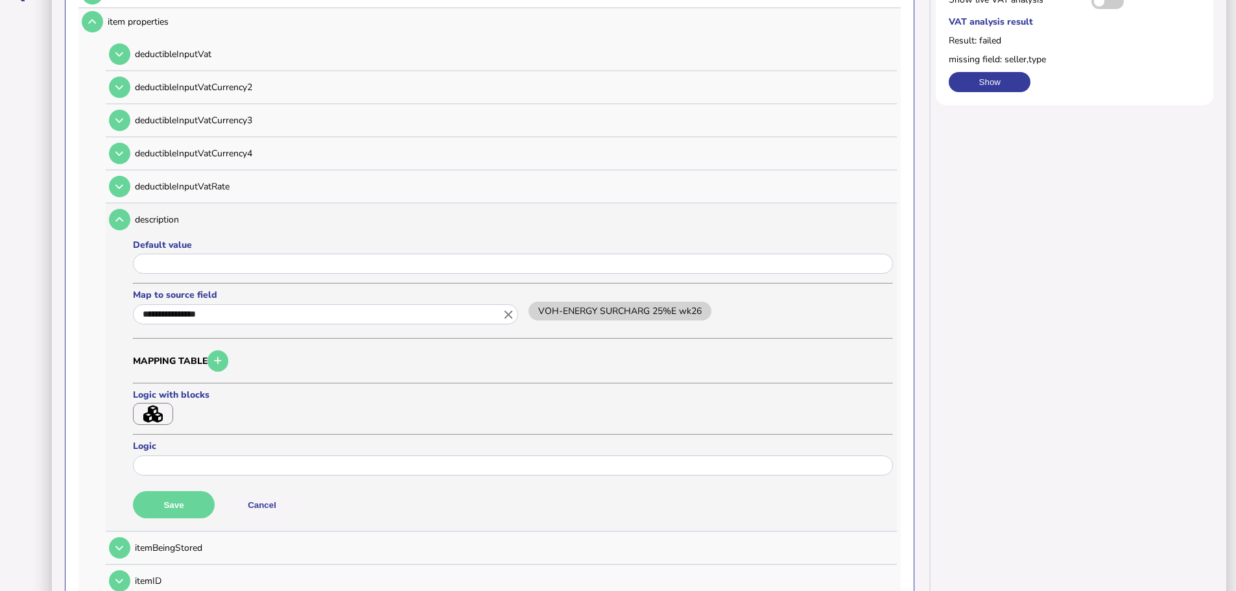
scroll to position [0, 0]
click at [177, 491] on button "Save" at bounding box center [174, 504] width 82 height 27
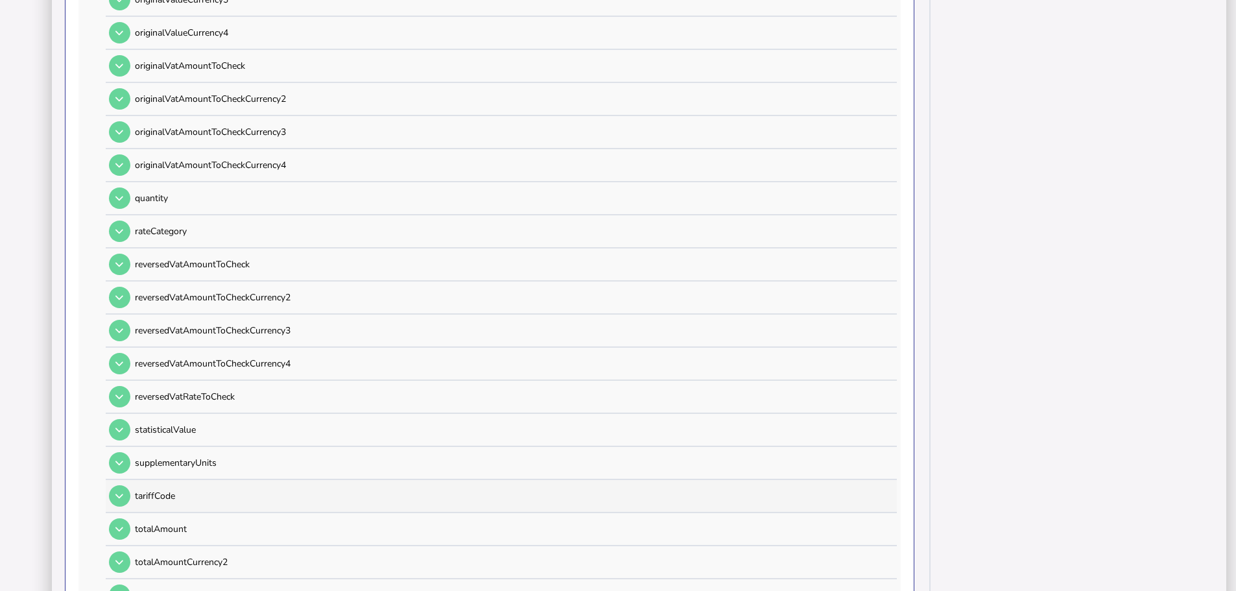
scroll to position [1174, 0]
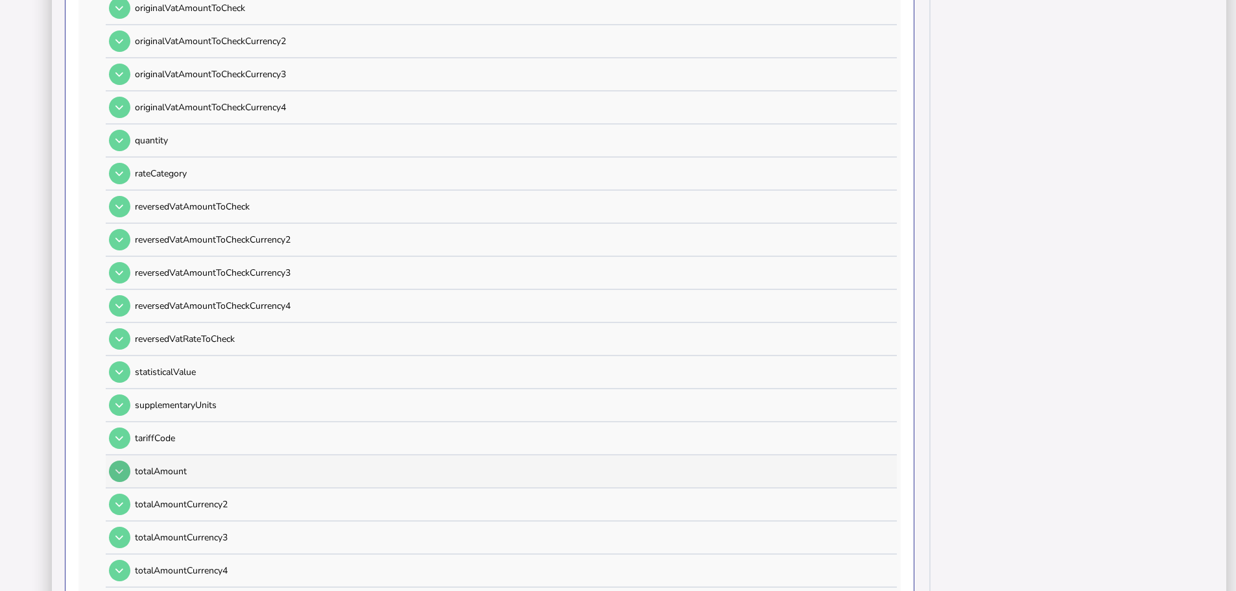
click at [125, 460] on button at bounding box center [119, 470] width 21 height 21
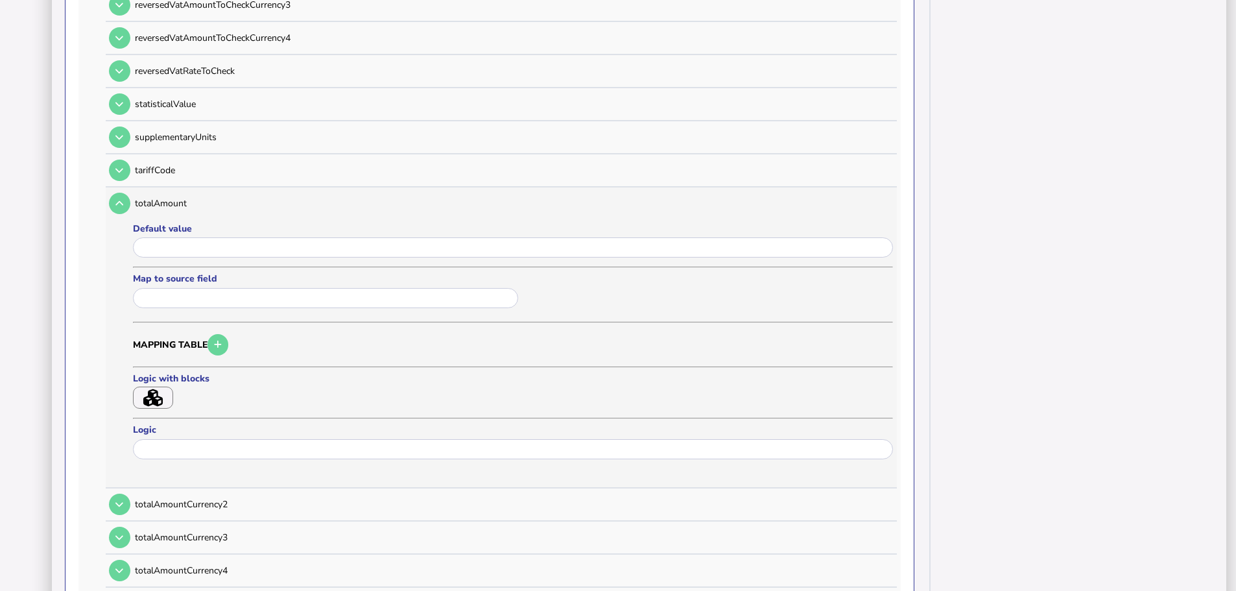
click at [217, 298] on formly-field "Map to source field" at bounding box center [327, 294] width 389 height 45
click at [217, 288] on input "text" at bounding box center [325, 298] width 385 height 20
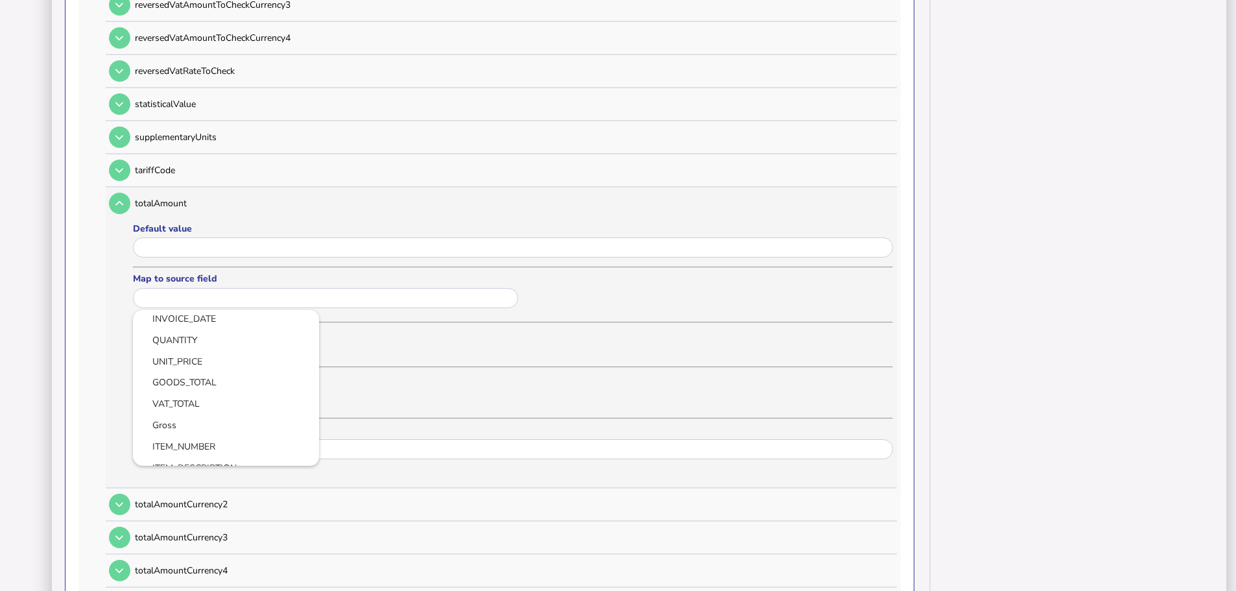
scroll to position [195, 0]
click at [201, 416] on link "Gross" at bounding box center [225, 424] width 165 height 16
type input "*****"
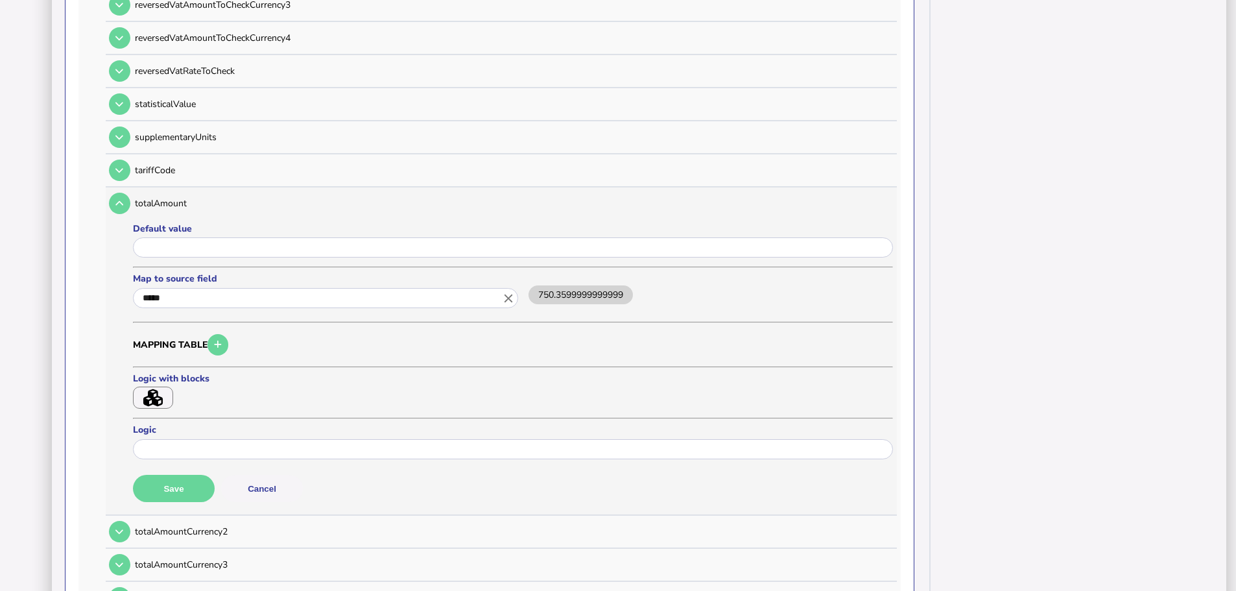
scroll to position [0, 0]
click at [194, 475] on button "Save" at bounding box center [174, 488] width 82 height 27
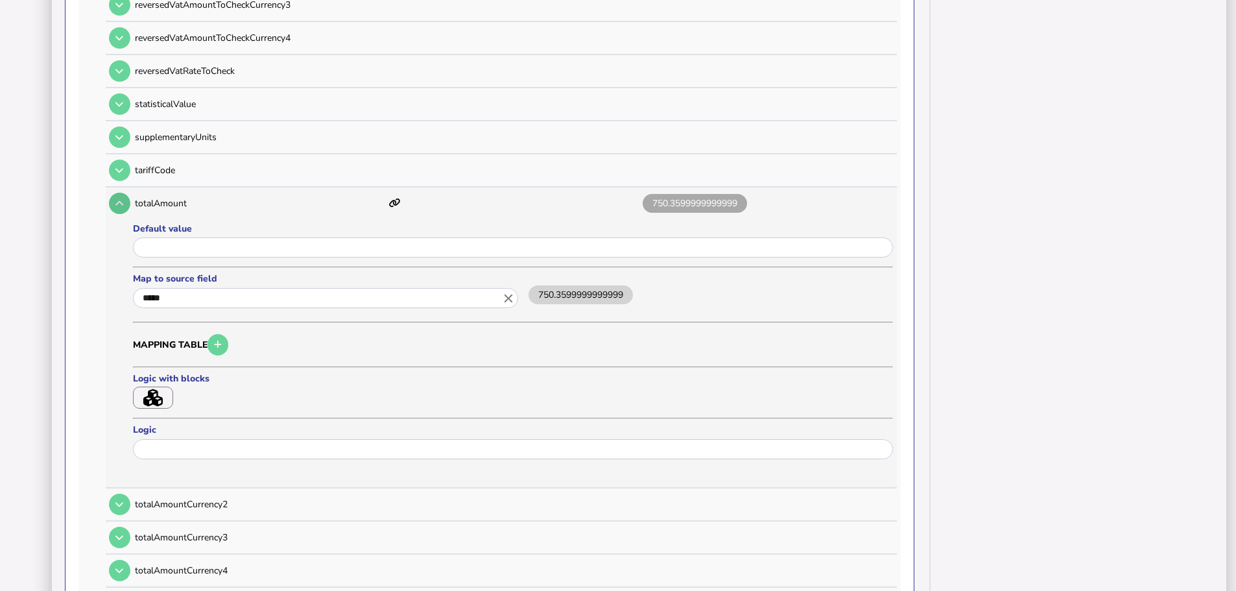
click at [114, 193] on button at bounding box center [119, 203] width 21 height 21
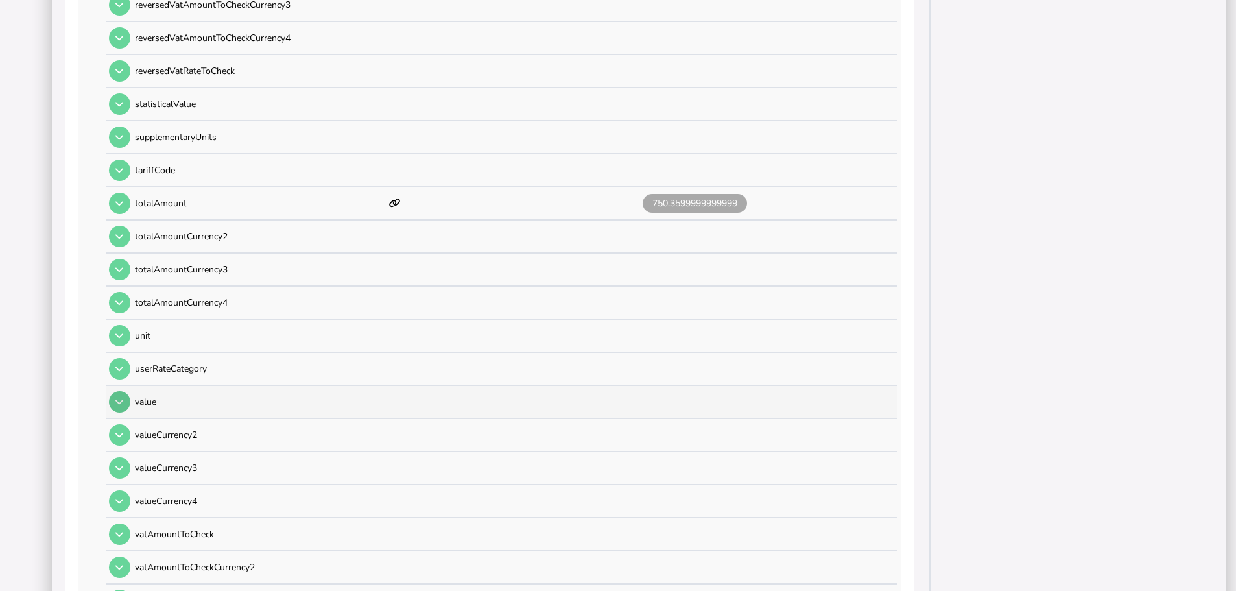
click at [121, 391] on button at bounding box center [119, 401] width 21 height 21
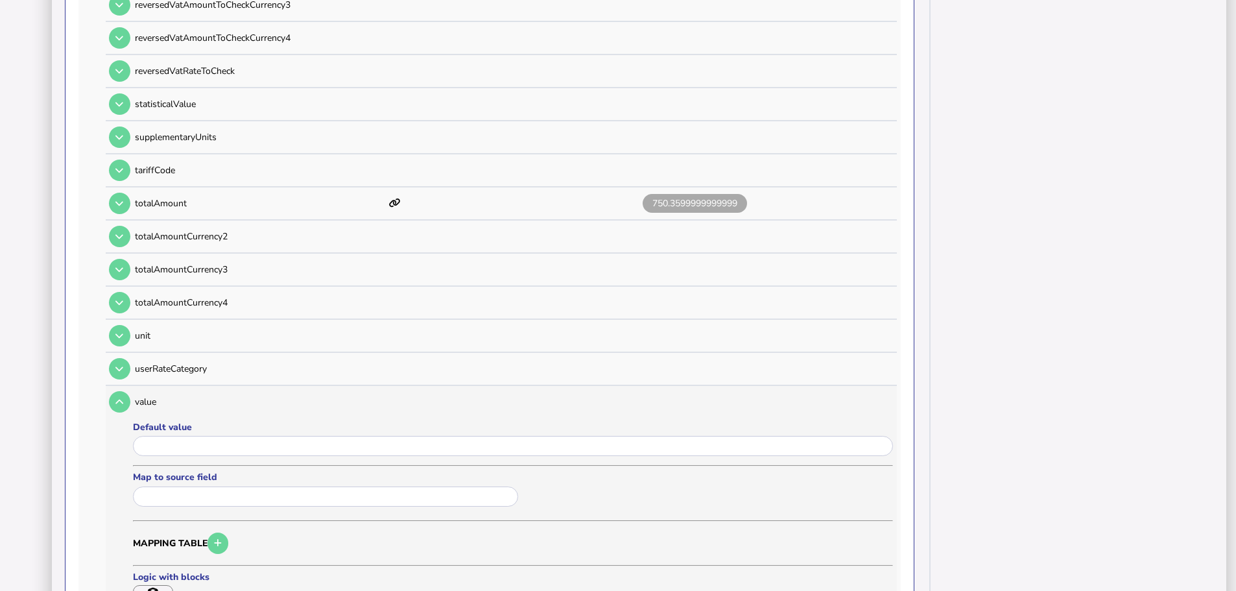
click at [184, 486] on input "text" at bounding box center [325, 496] width 385 height 20
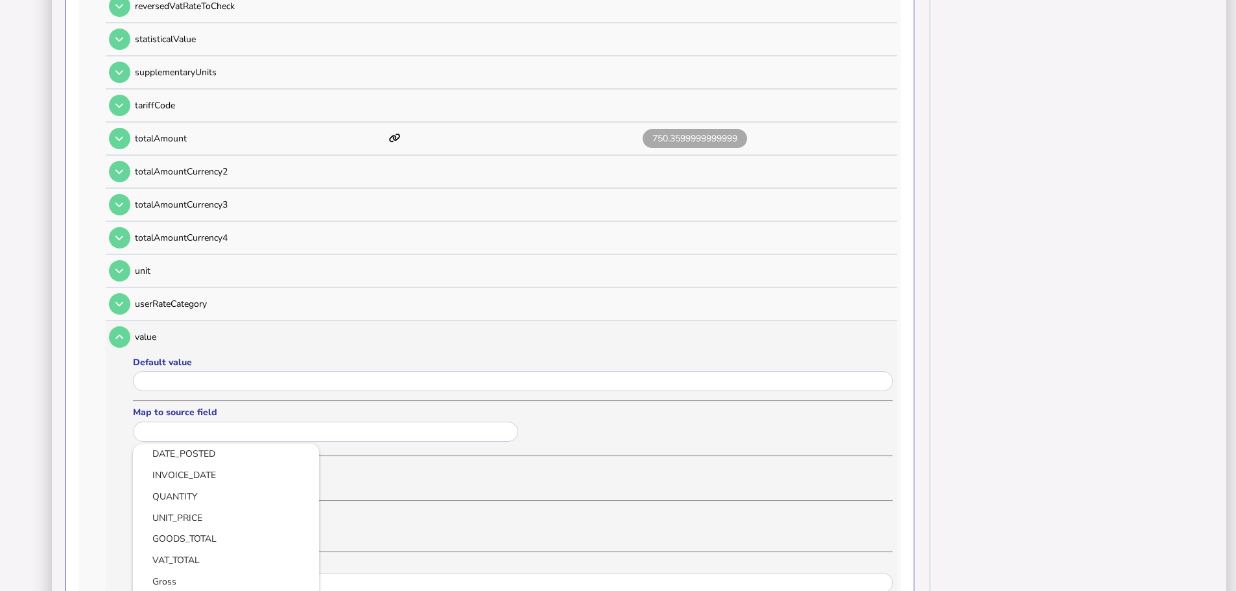
scroll to position [195, 0]
click at [208, 507] on link "GOODS_TOTAL" at bounding box center [225, 515] width 165 height 16
type input "**********"
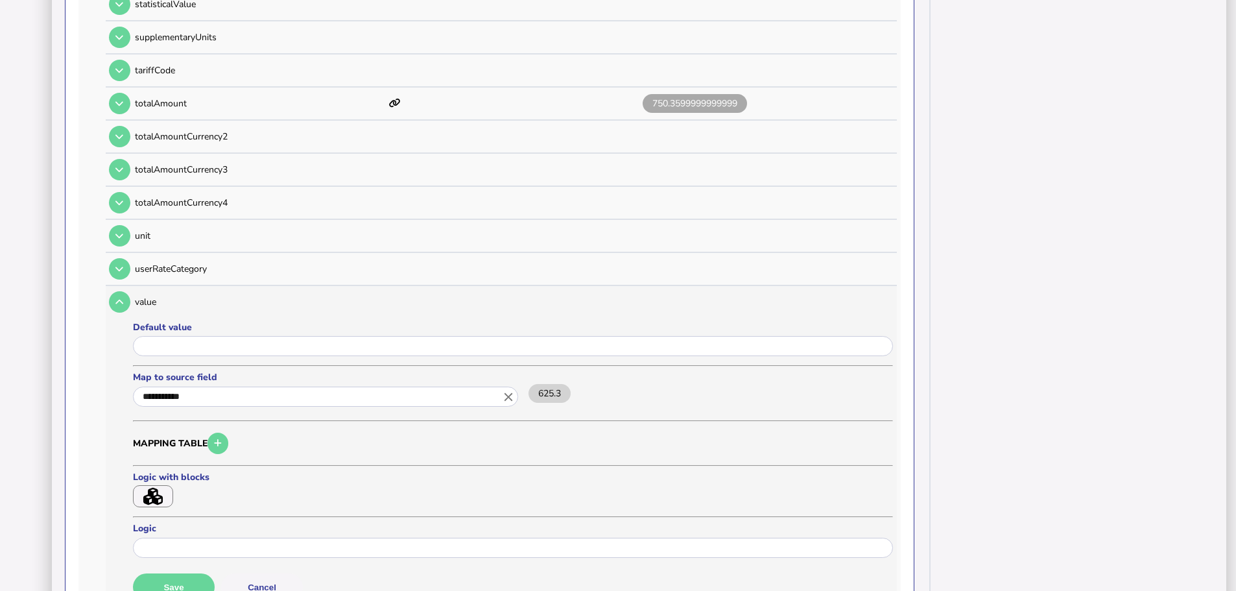
scroll to position [1304, 0]
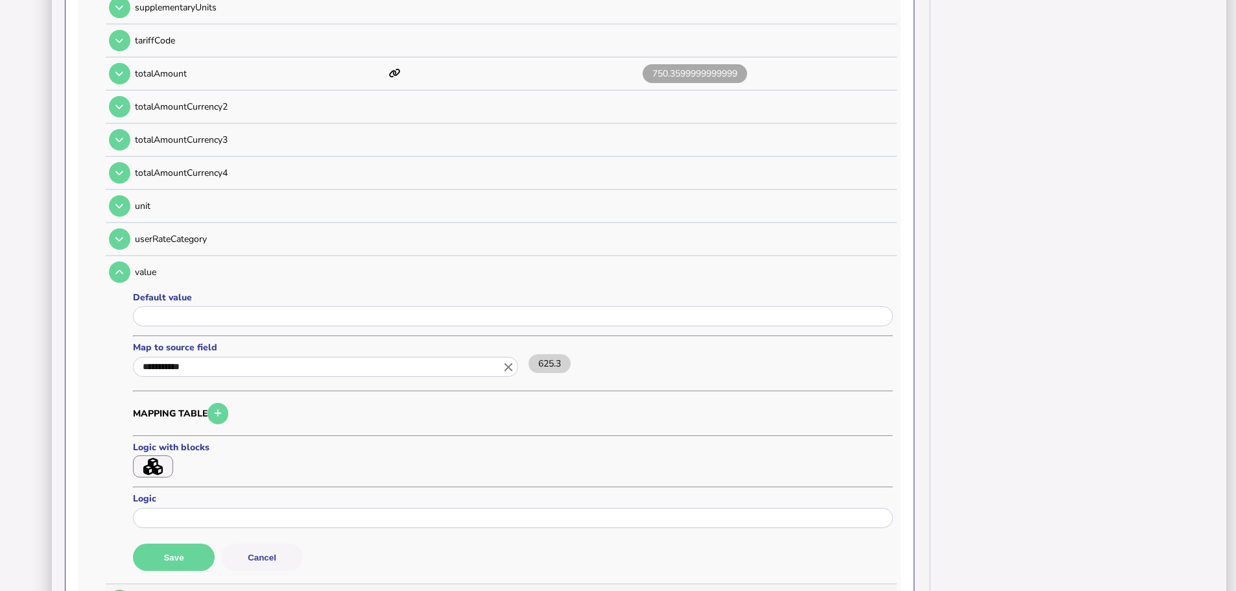
click at [182, 546] on button "Save" at bounding box center [174, 556] width 82 height 27
click at [117, 268] on icon at bounding box center [119, 272] width 8 height 8
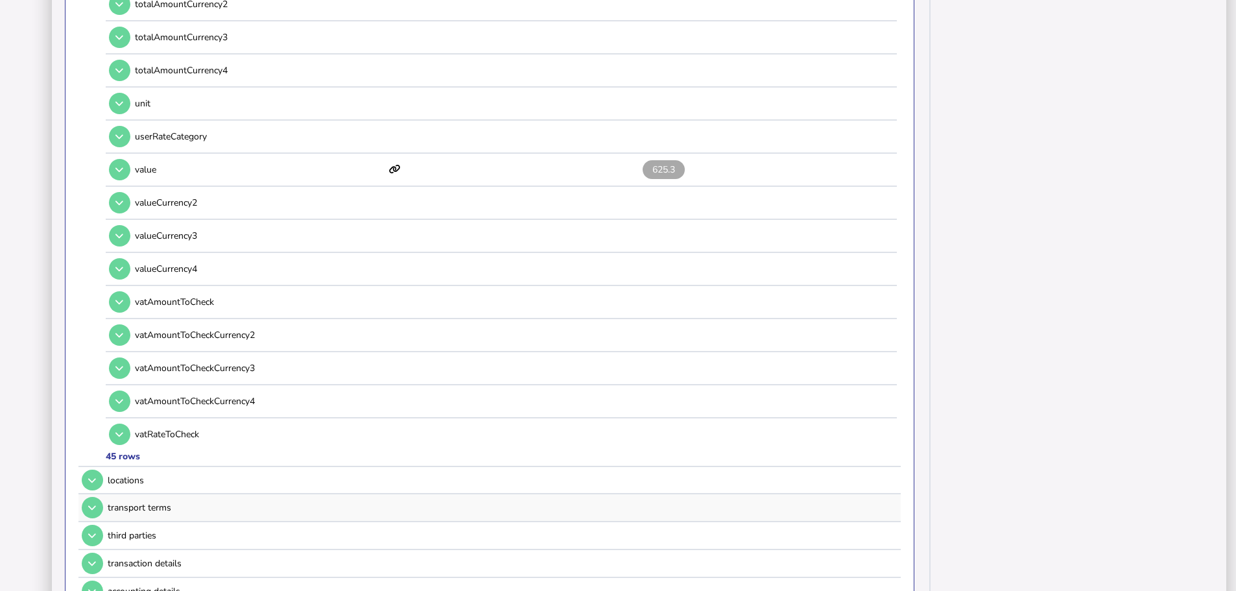
scroll to position [1434, 0]
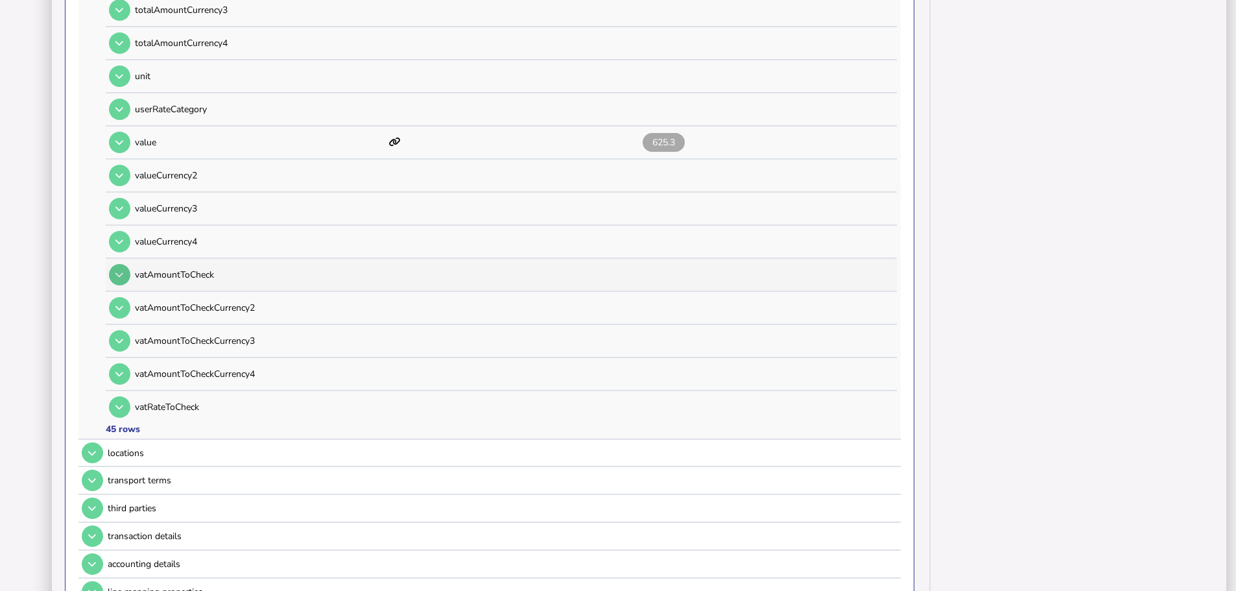
click at [118, 264] on button at bounding box center [119, 274] width 21 height 21
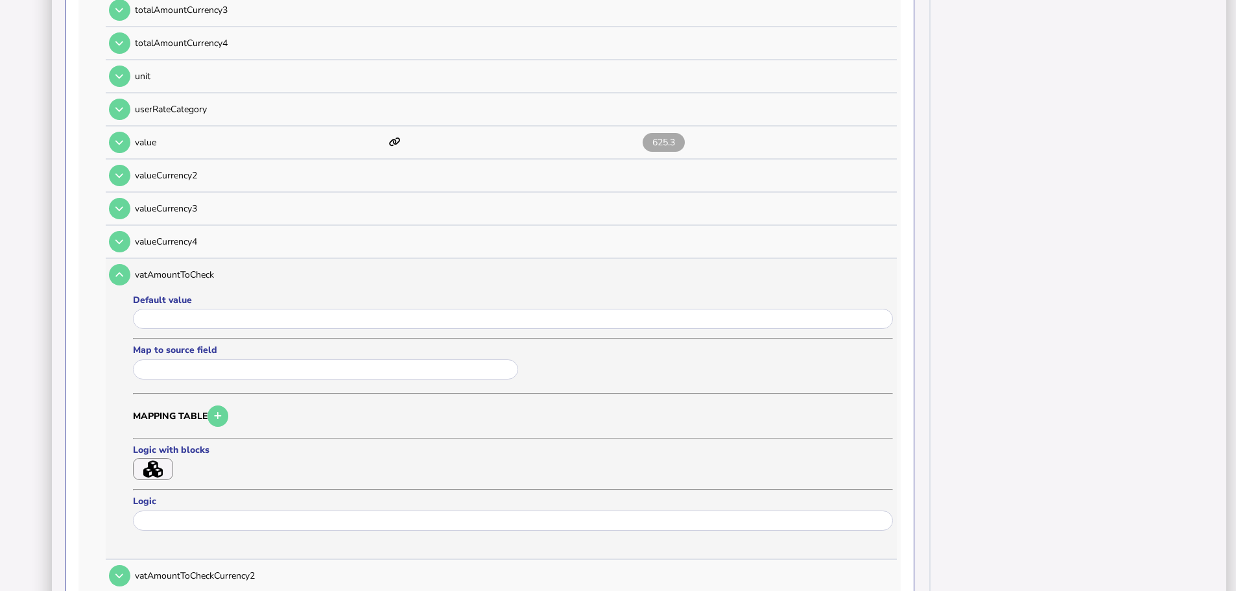
click at [180, 359] on input "text" at bounding box center [325, 369] width 385 height 20
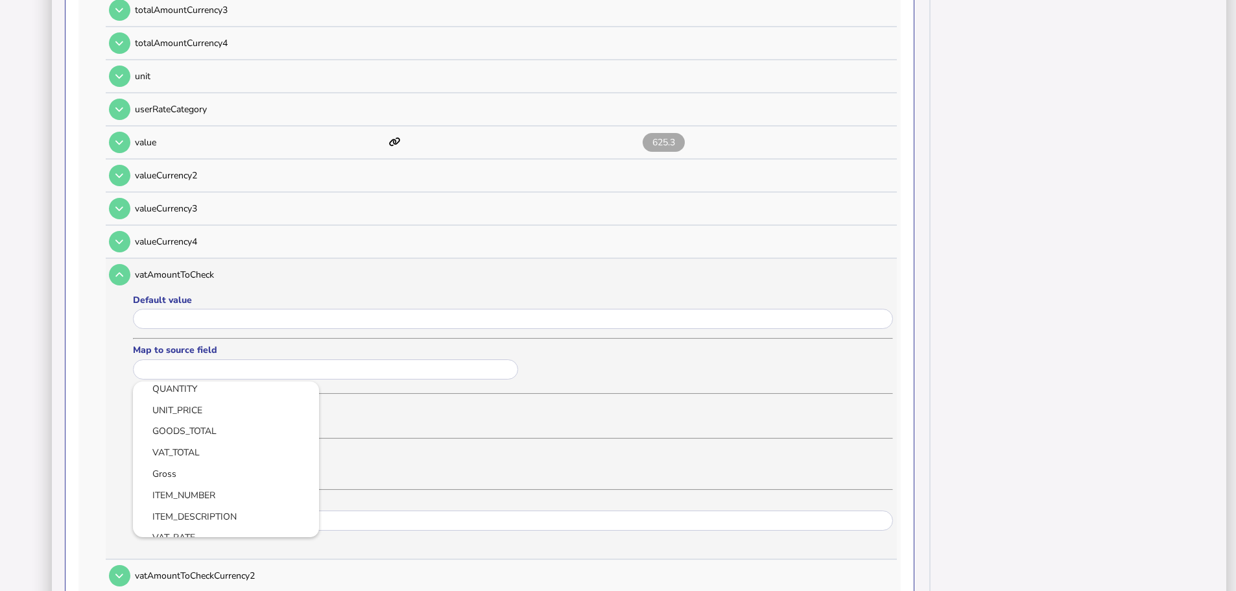
scroll to position [195, 0]
click at [209, 466] on link "VAT_TOTAL" at bounding box center [225, 474] width 165 height 16
type input "*********"
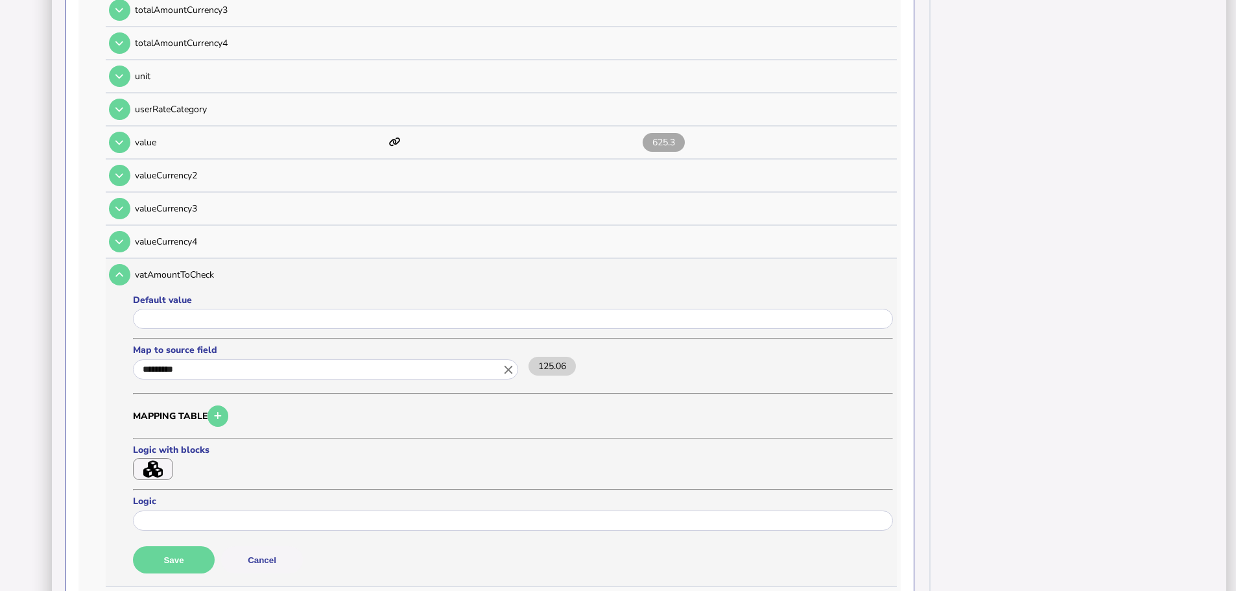
scroll to position [0, 0]
click at [187, 546] on button "Save" at bounding box center [174, 559] width 82 height 27
click at [113, 264] on button at bounding box center [119, 274] width 21 height 21
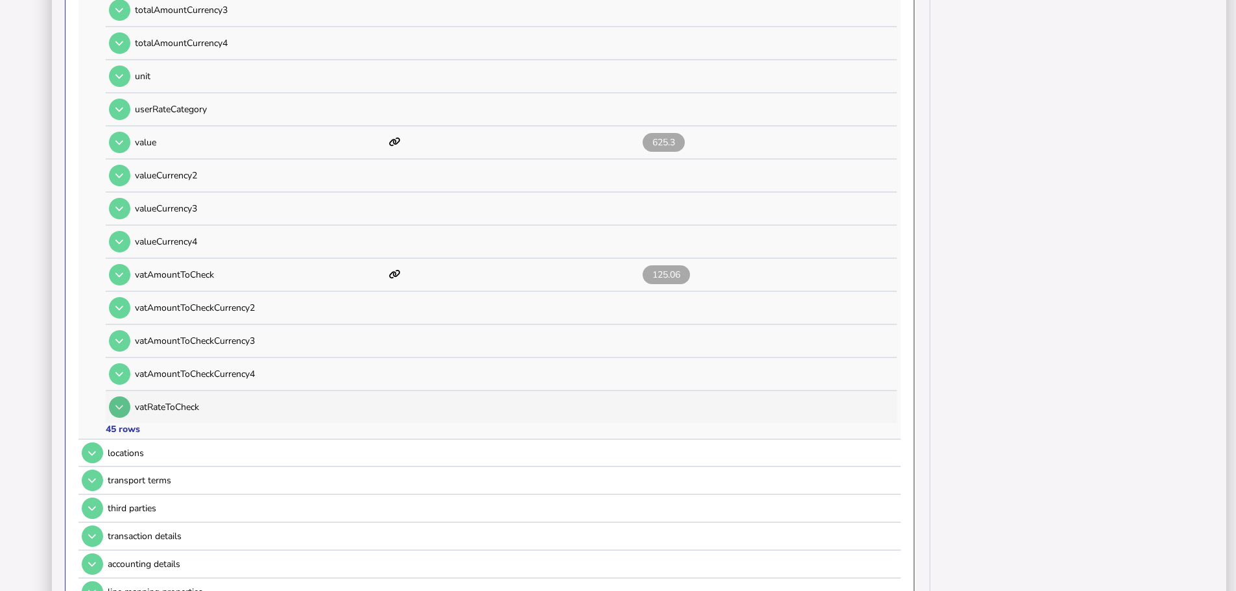
click at [123, 399] on button at bounding box center [119, 406] width 21 height 21
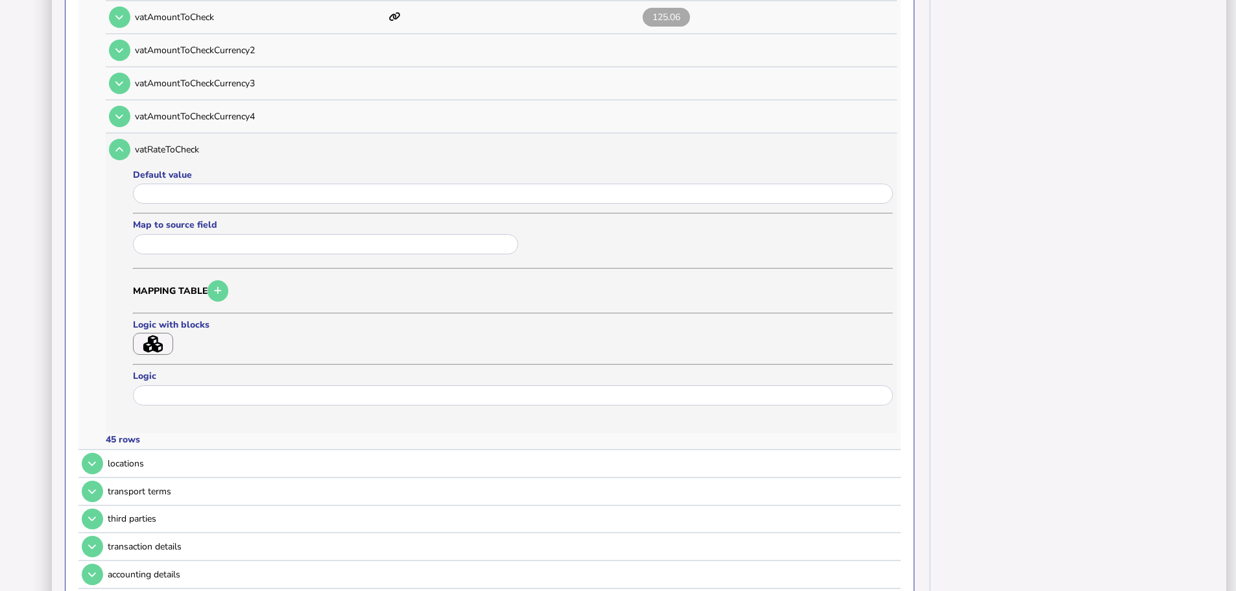
scroll to position [1693, 0]
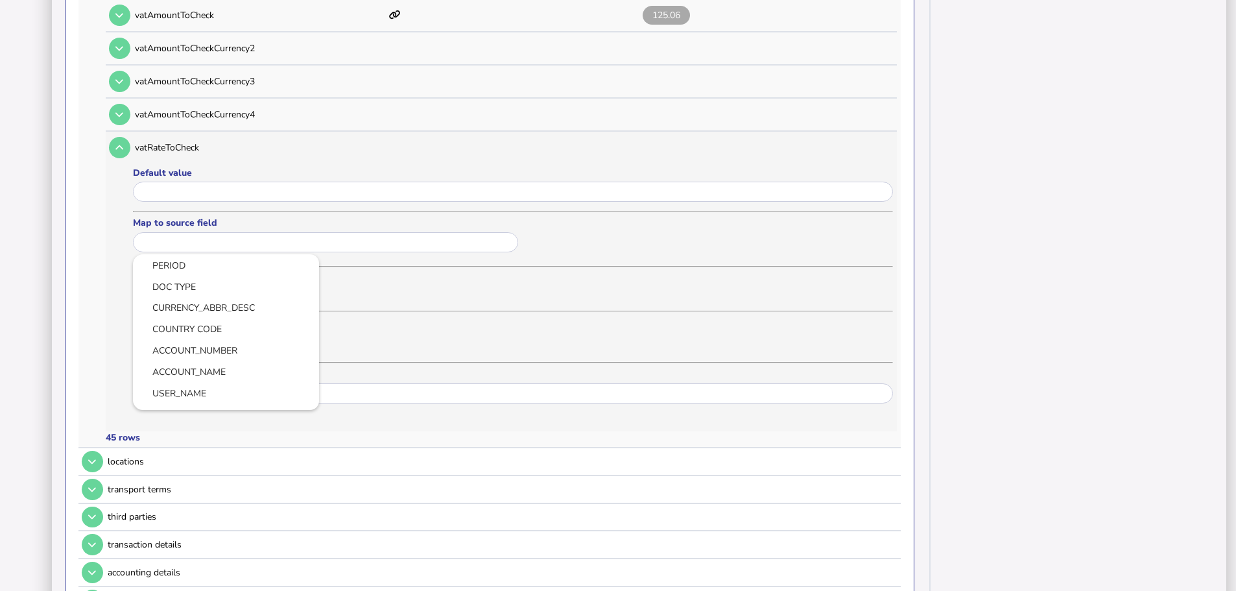
click at [186, 232] on input "text" at bounding box center [325, 242] width 385 height 20
click at [191, 294] on link "VAT_RATE" at bounding box center [225, 302] width 165 height 16
type input "********"
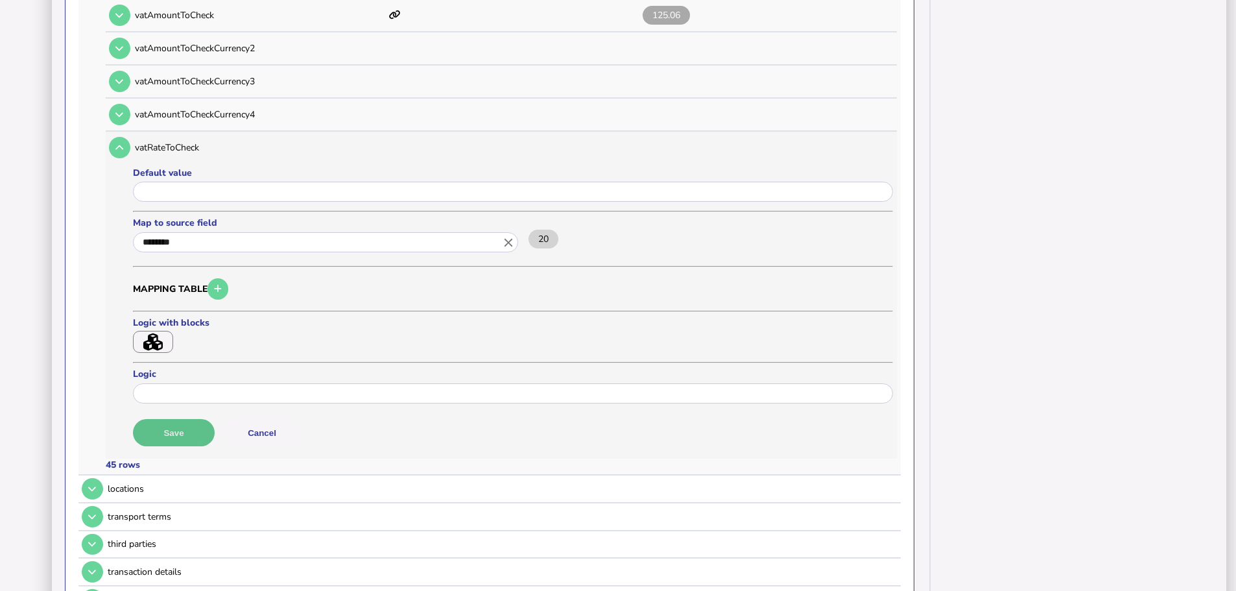
click at [188, 419] on button "Save" at bounding box center [174, 432] width 82 height 27
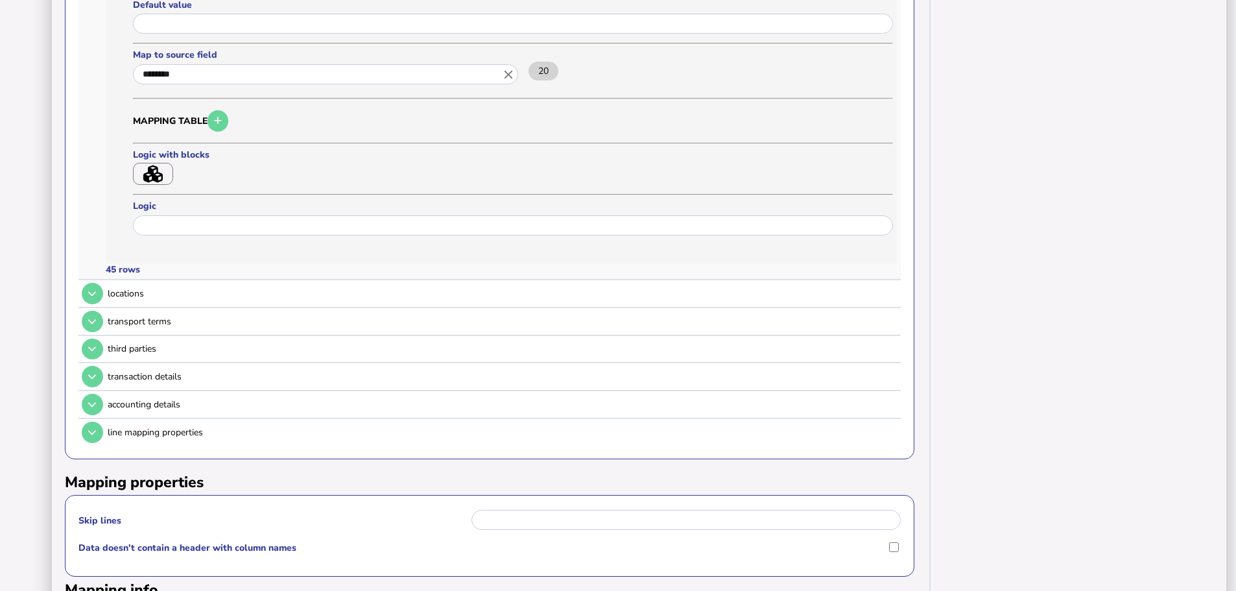
scroll to position [2019, 0]
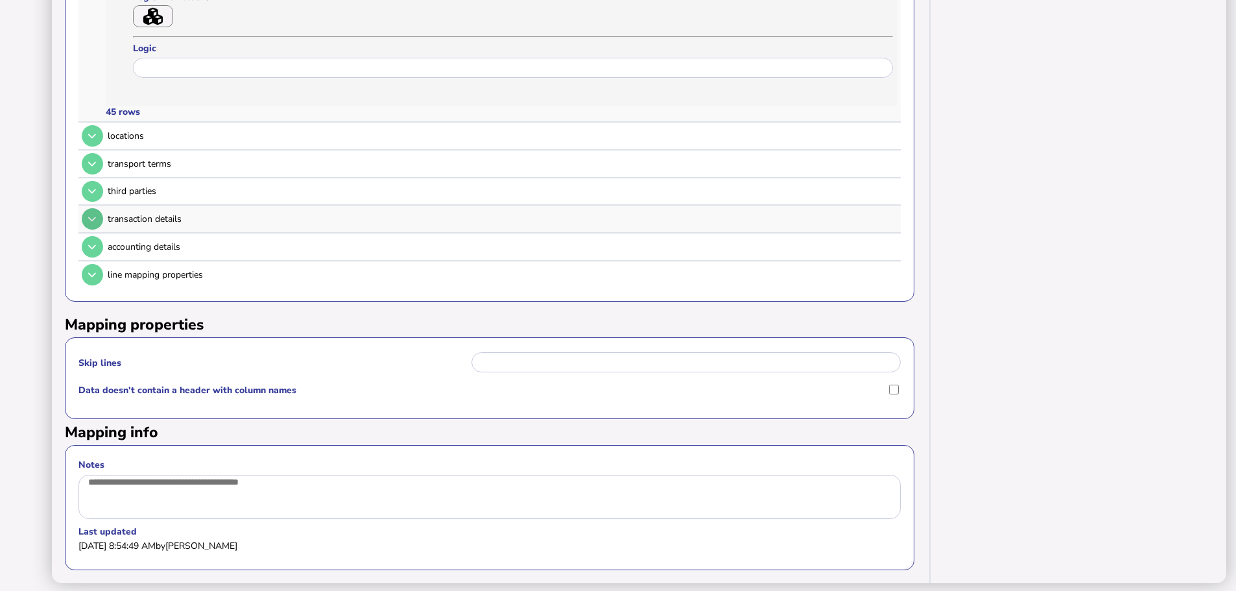
click at [97, 208] on button at bounding box center [92, 218] width 21 height 21
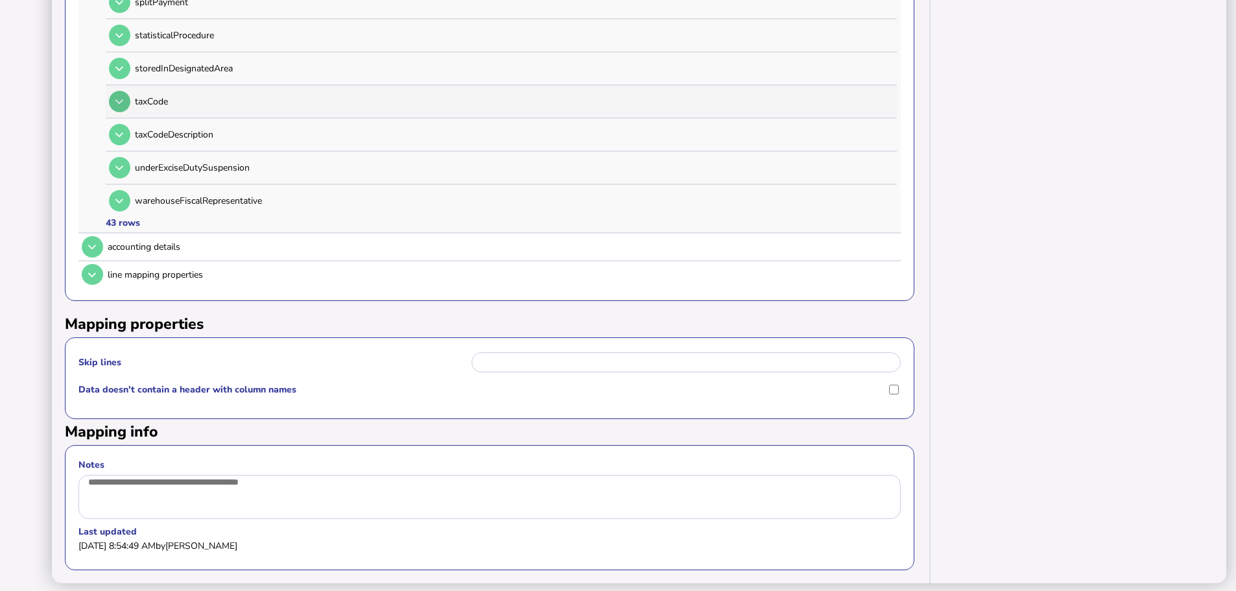
click at [121, 91] on button at bounding box center [119, 101] width 21 height 21
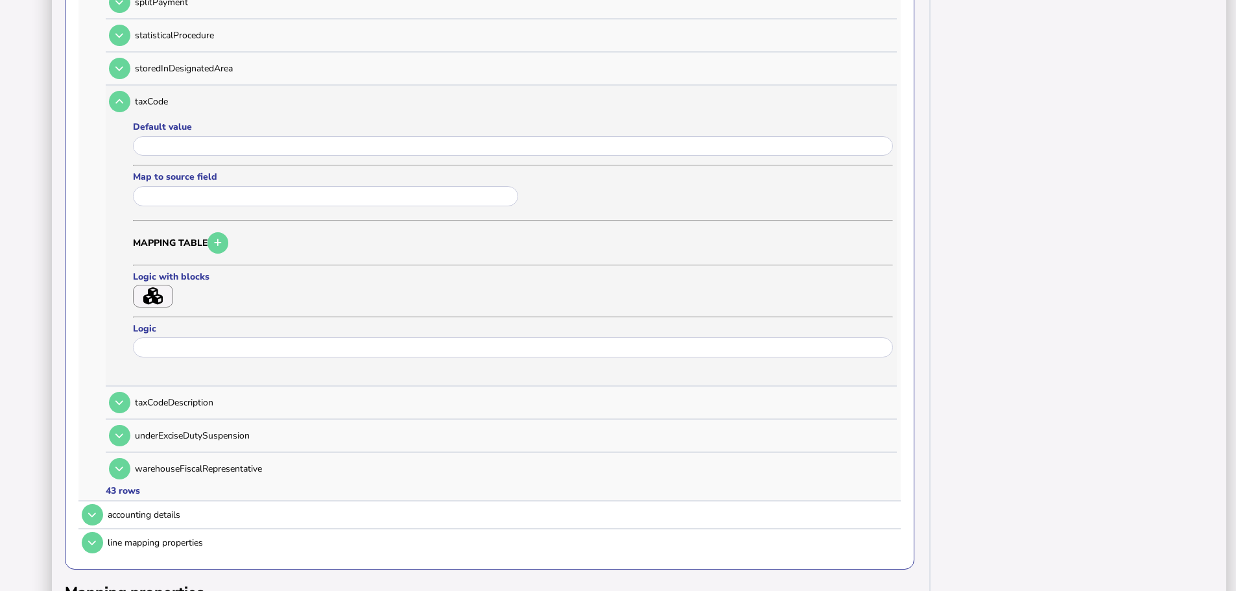
click at [177, 186] on input "text" at bounding box center [325, 196] width 385 height 20
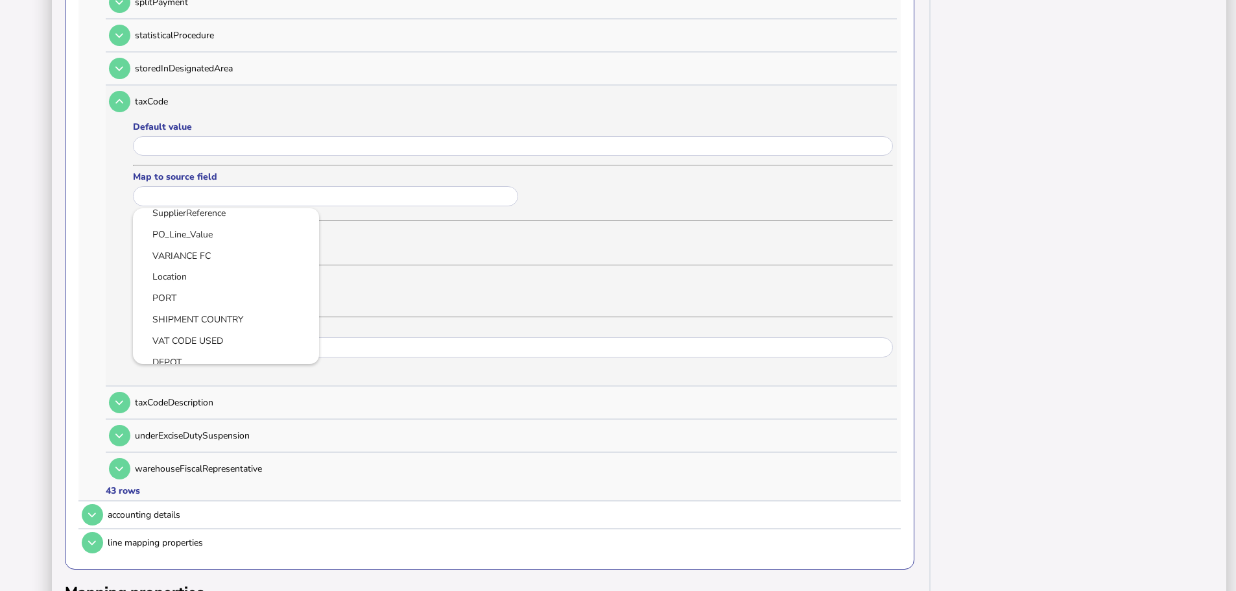
scroll to position [389, 0]
click at [217, 226] on link "VAT_NAME" at bounding box center [225, 234] width 165 height 16
type input "********"
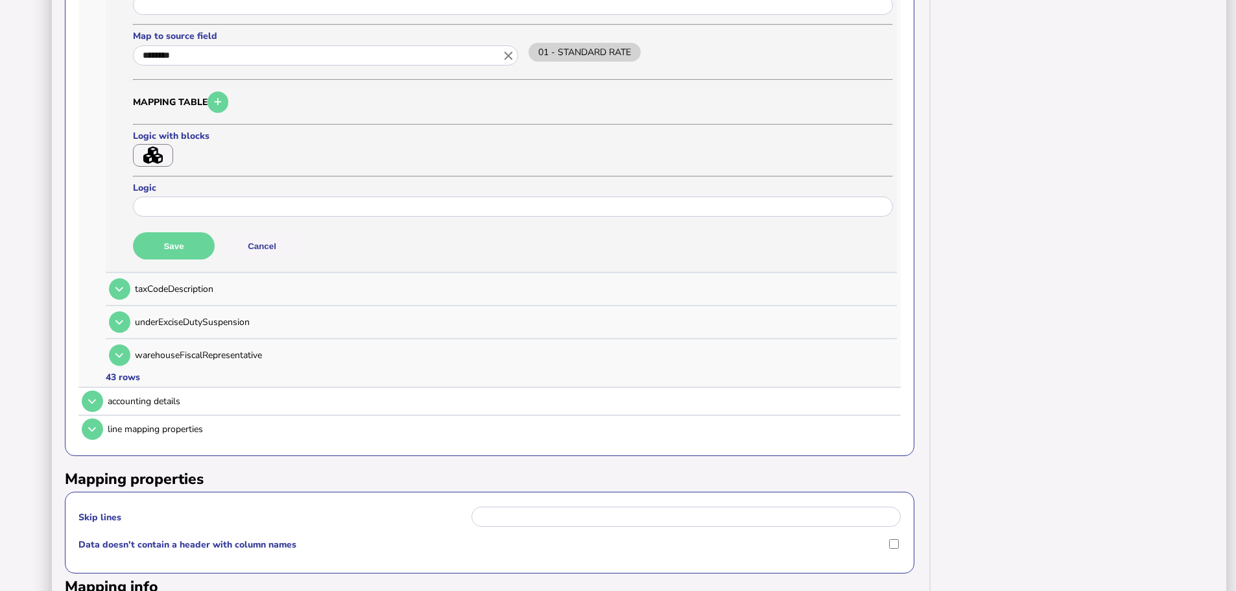
scroll to position [1656, 0]
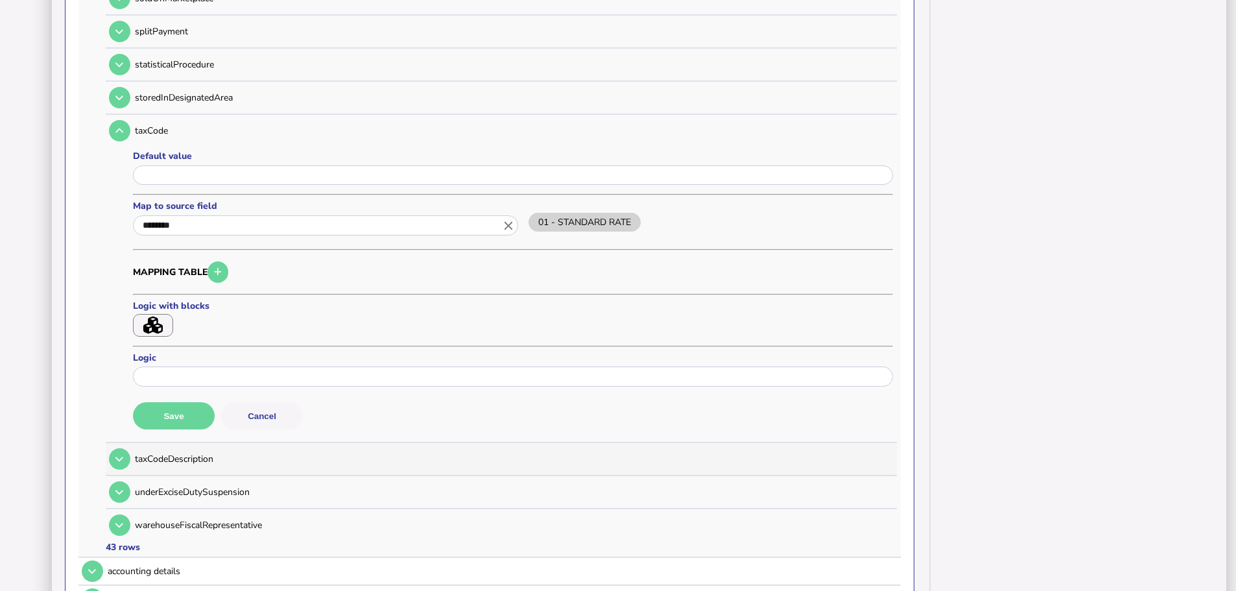
click at [197, 402] on button "Save" at bounding box center [174, 415] width 82 height 27
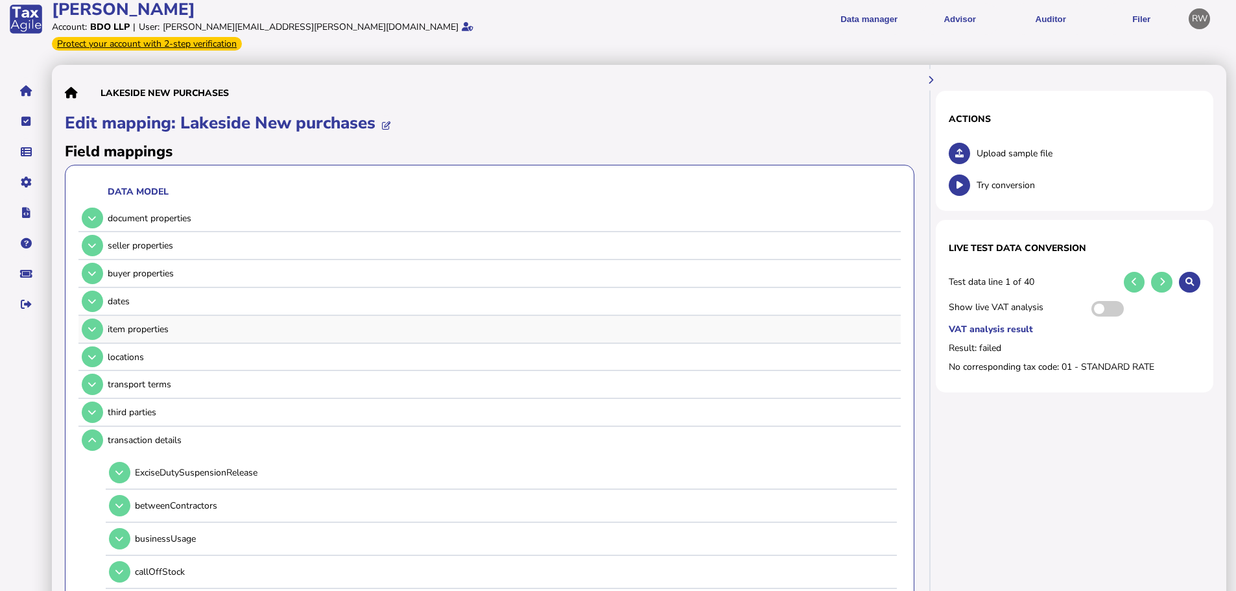
scroll to position [0, 0]
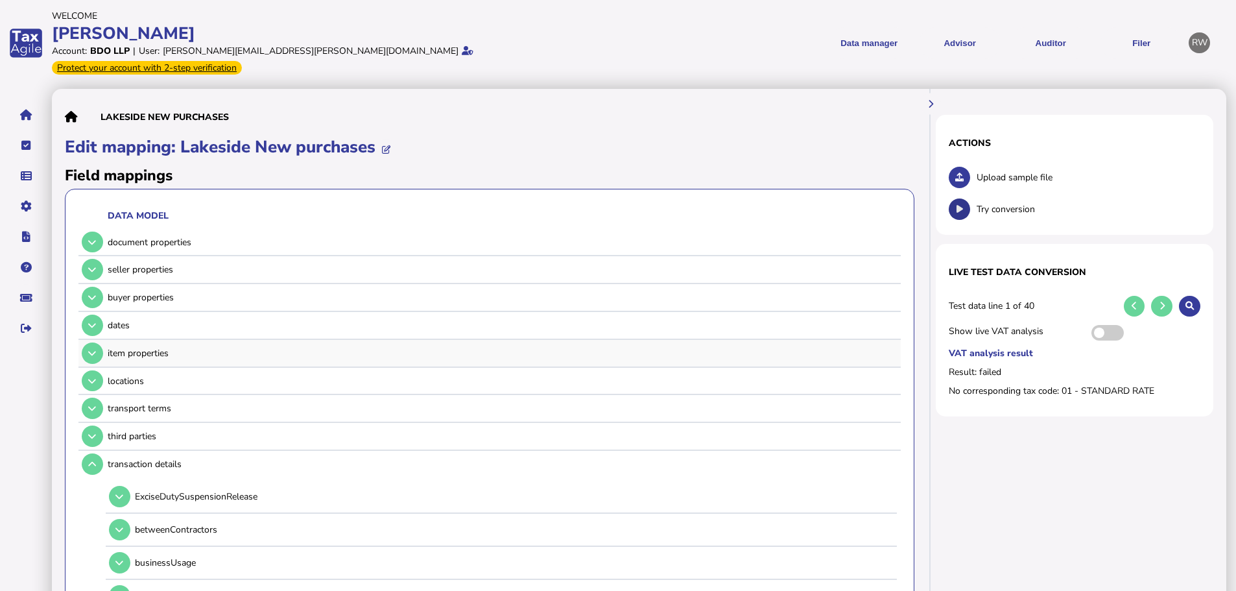
click at [955, 199] on button at bounding box center [959, 208] width 21 height 21
click at [73, 206] on link "Upload list" at bounding box center [90, 216] width 100 height 20
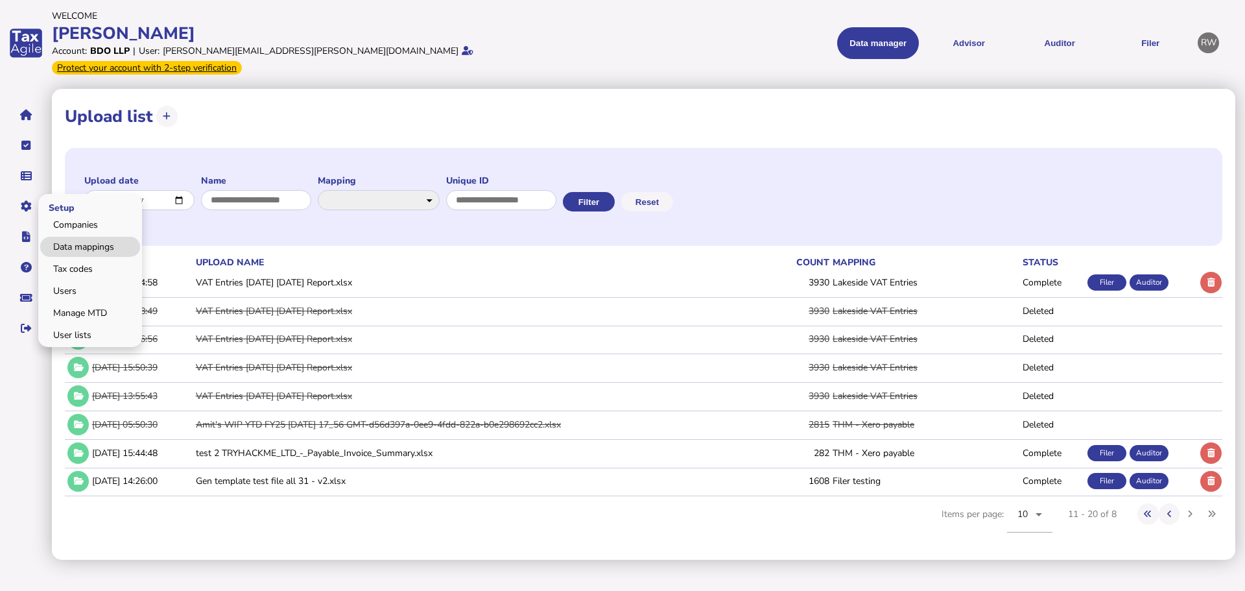
click at [58, 237] on link "Data mappings" at bounding box center [90, 247] width 100 height 20
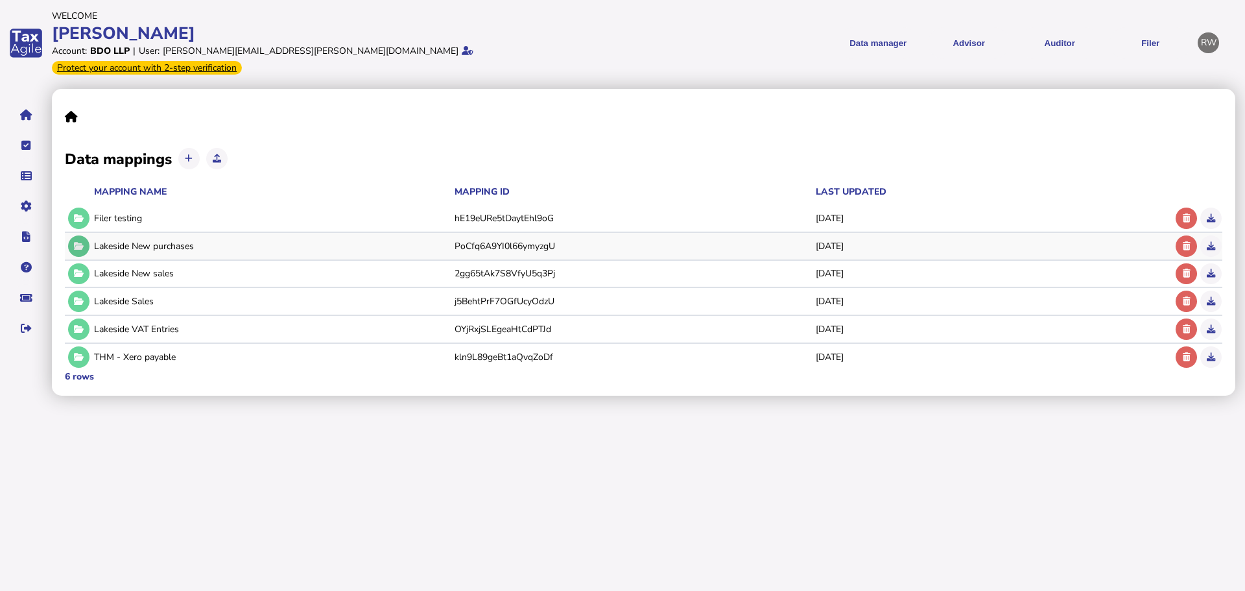
click at [75, 235] on button at bounding box center [78, 245] width 21 height 21
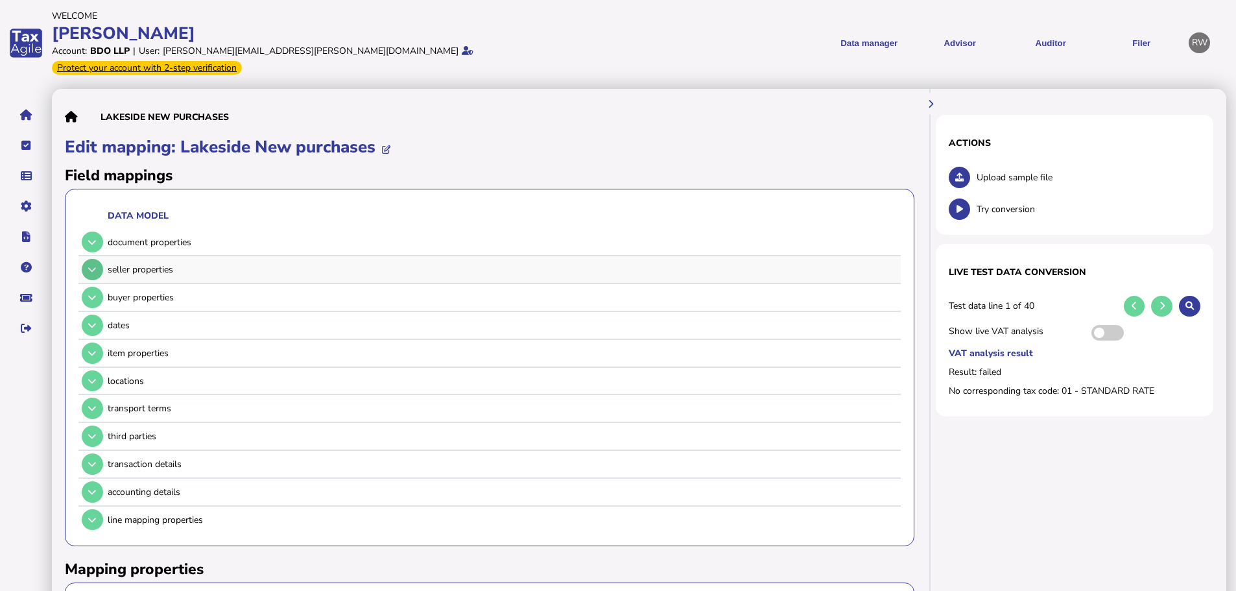
click at [91, 265] on icon at bounding box center [92, 269] width 8 height 8
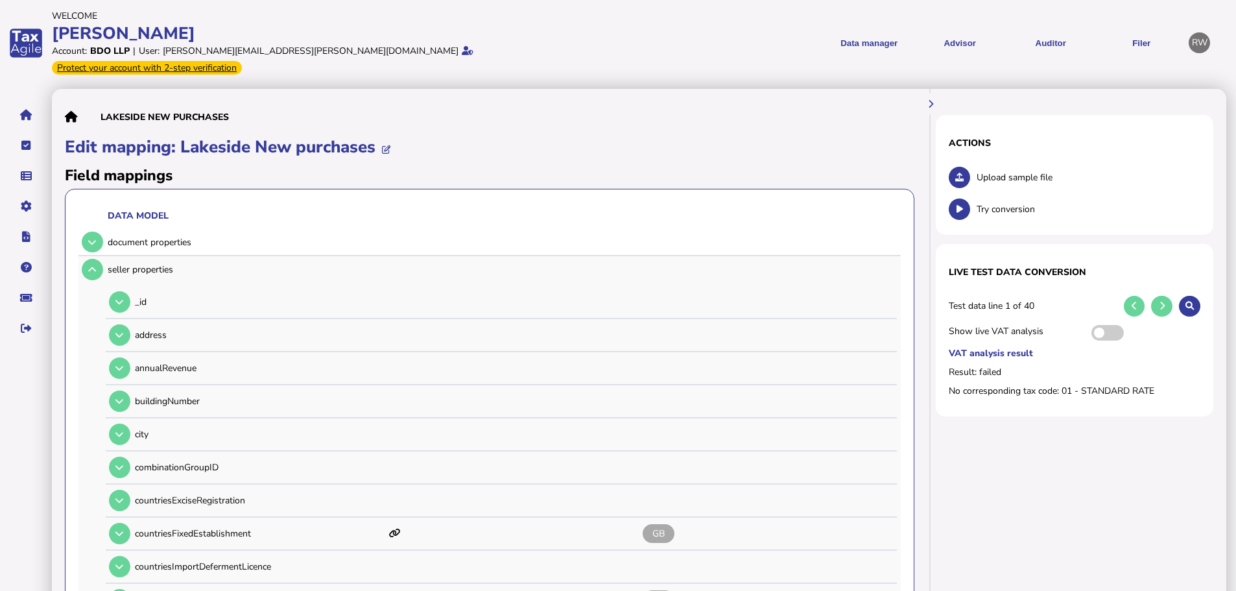
click at [104, 256] on div "seller properties" at bounding box center [487, 269] width 818 height 27
click at [98, 259] on button at bounding box center [92, 269] width 21 height 21
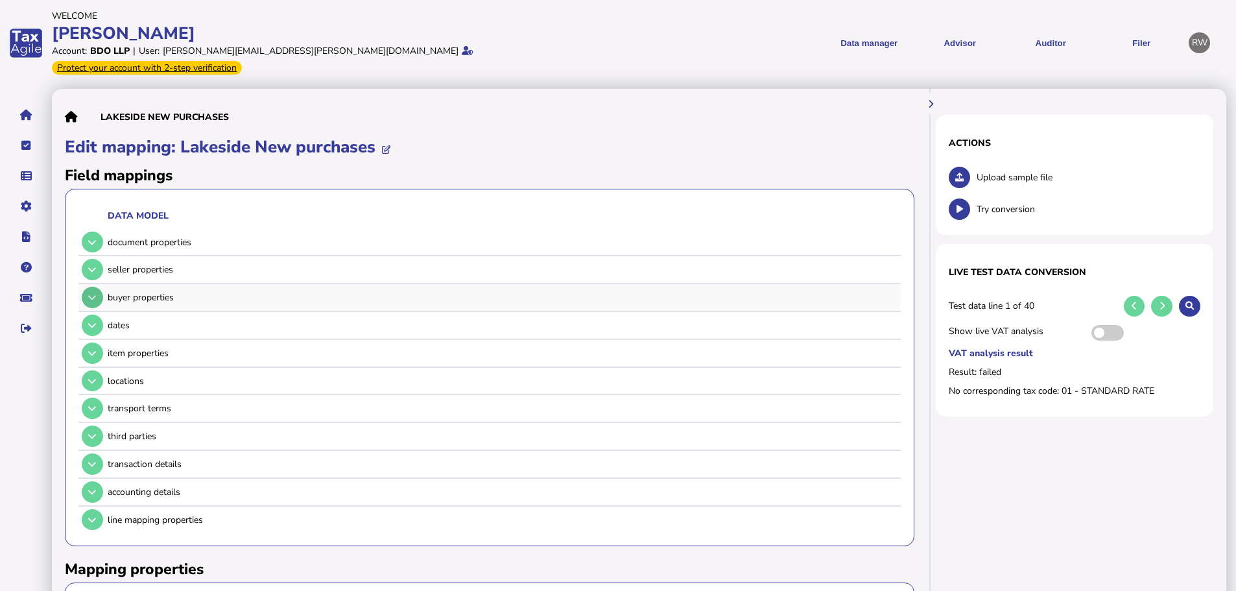
click at [102, 287] on td at bounding box center [90, 297] width 25 height 27
click at [99, 287] on button at bounding box center [92, 297] width 21 height 21
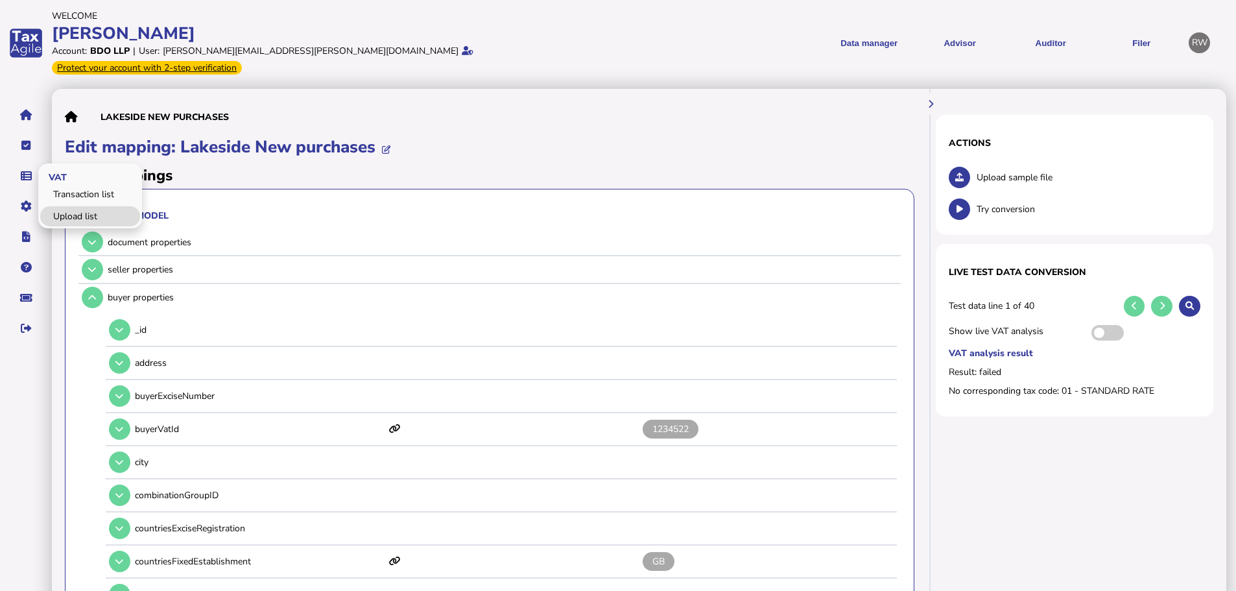
click at [47, 206] on link "Upload list" at bounding box center [90, 216] width 100 height 20
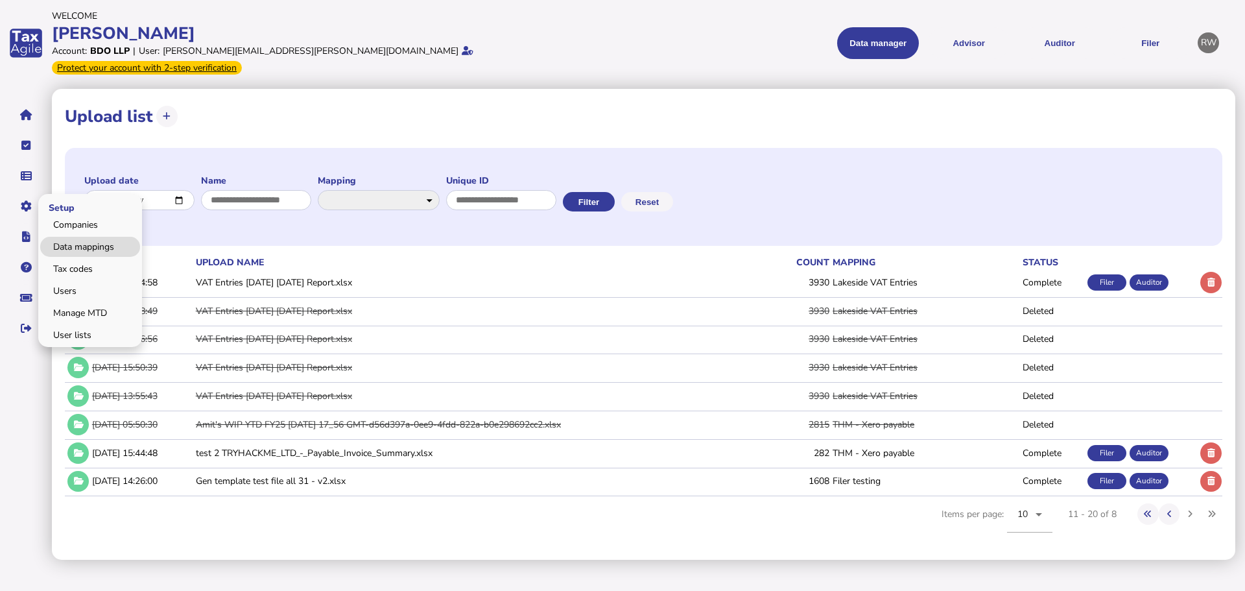
click at [64, 237] on link "Data mappings" at bounding box center [90, 247] width 100 height 20
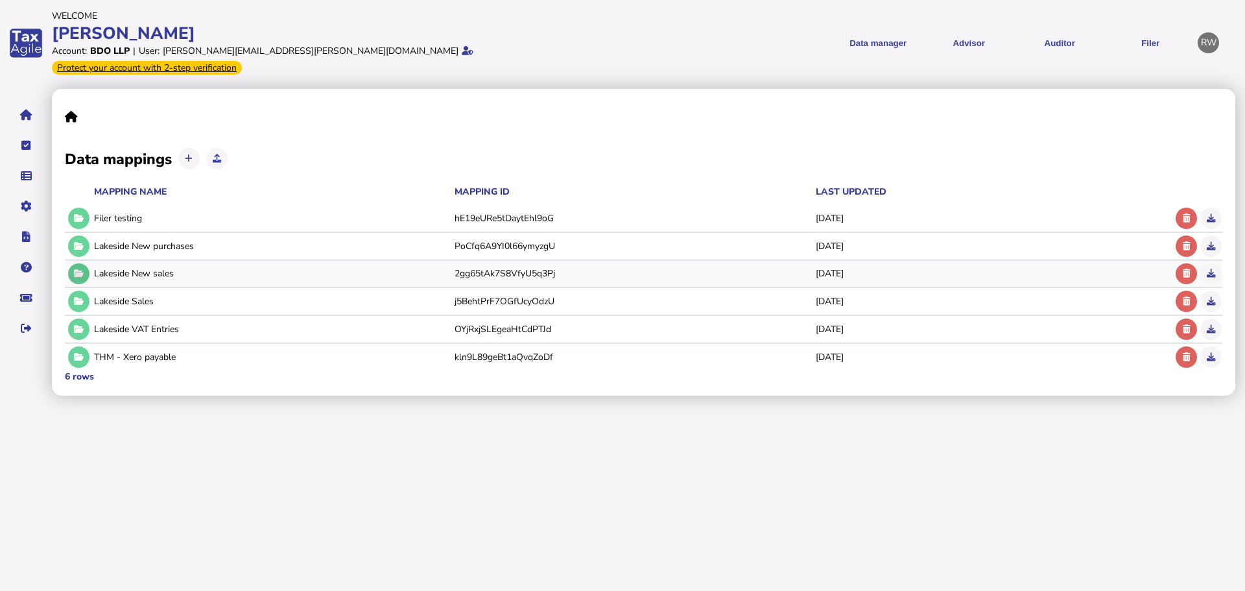
click at [85, 263] on button at bounding box center [78, 273] width 21 height 21
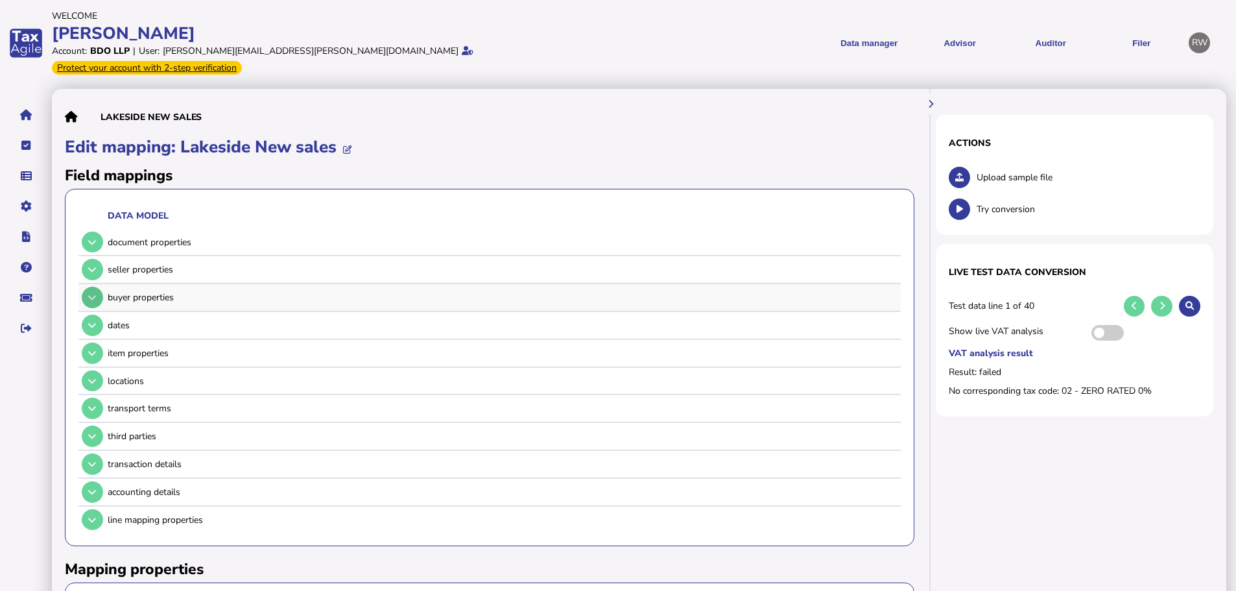
click at [90, 287] on button at bounding box center [92, 297] width 21 height 21
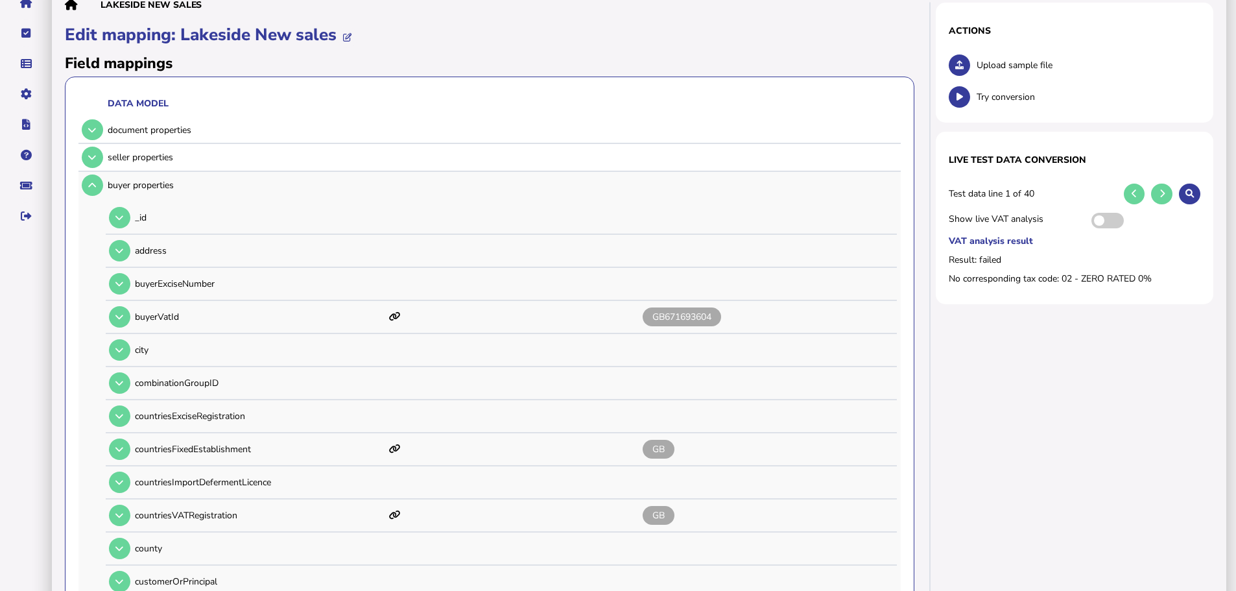
scroll to position [65, 0]
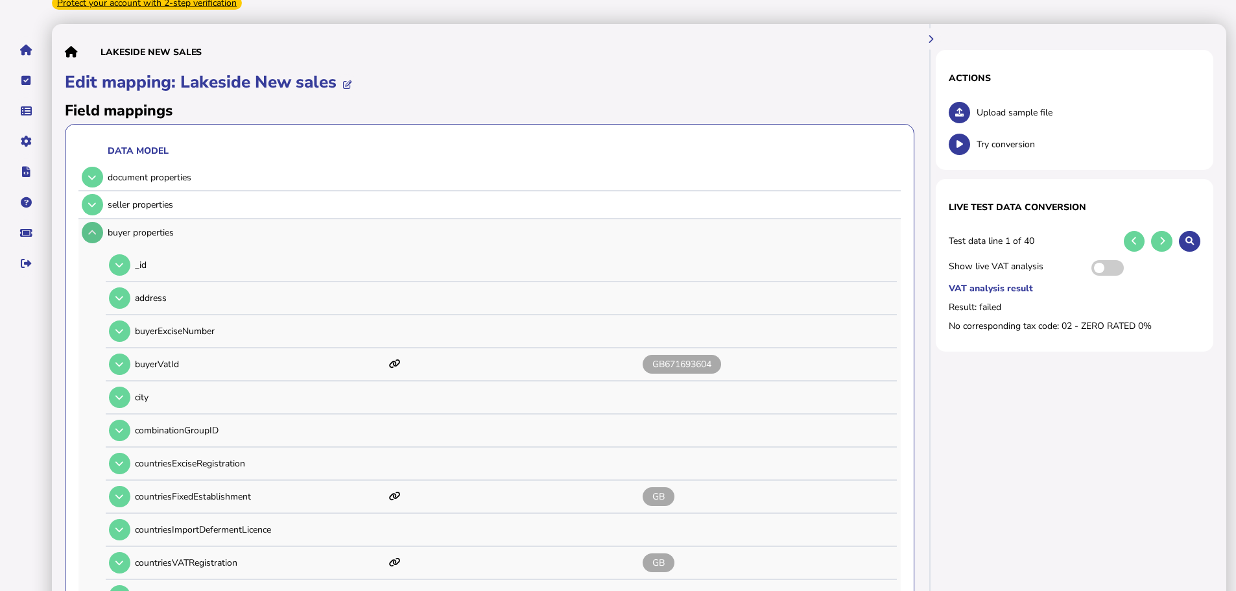
click at [93, 228] on icon at bounding box center [92, 232] width 8 height 8
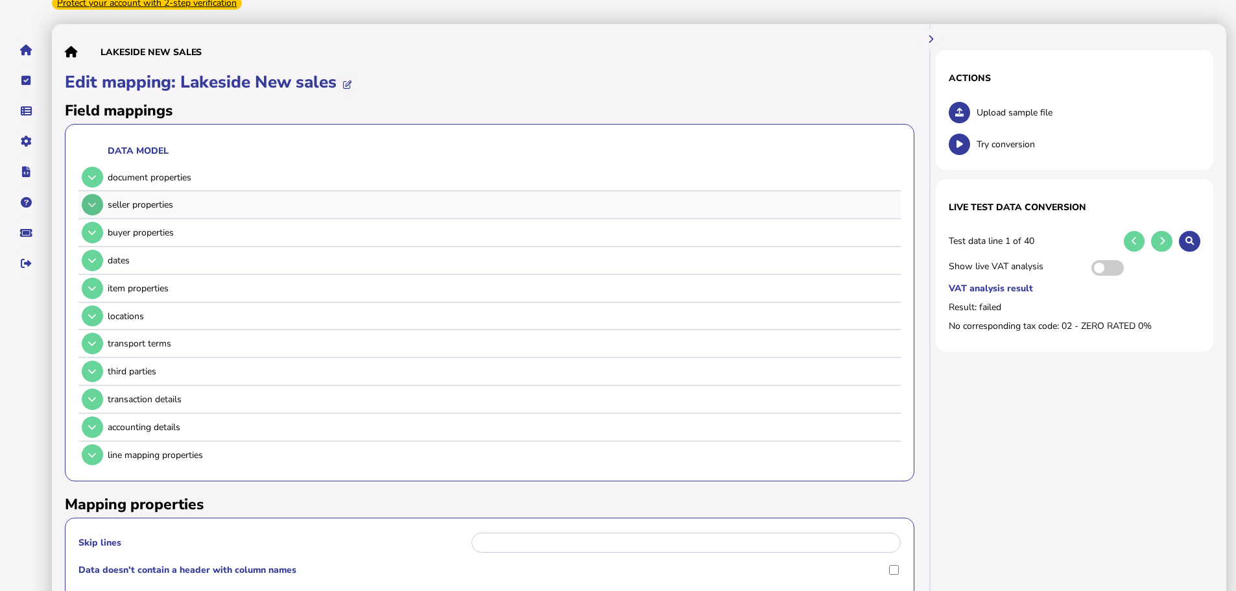
click at [98, 194] on button at bounding box center [92, 204] width 21 height 21
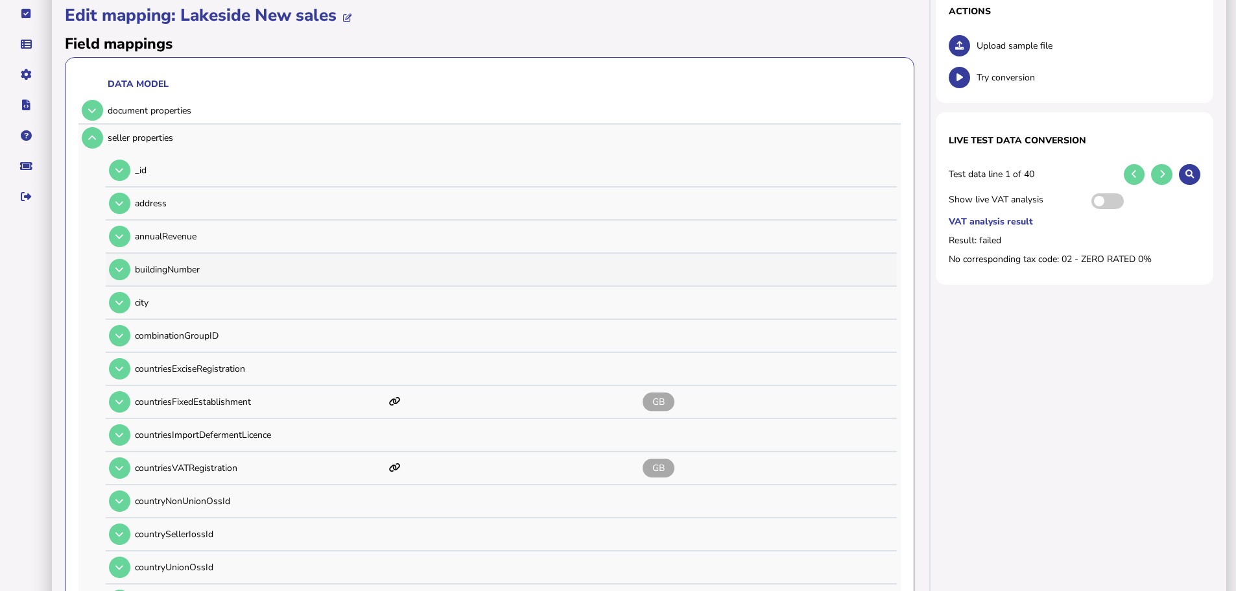
scroll to position [130, 0]
click at [101, 129] on button at bounding box center [92, 139] width 21 height 21
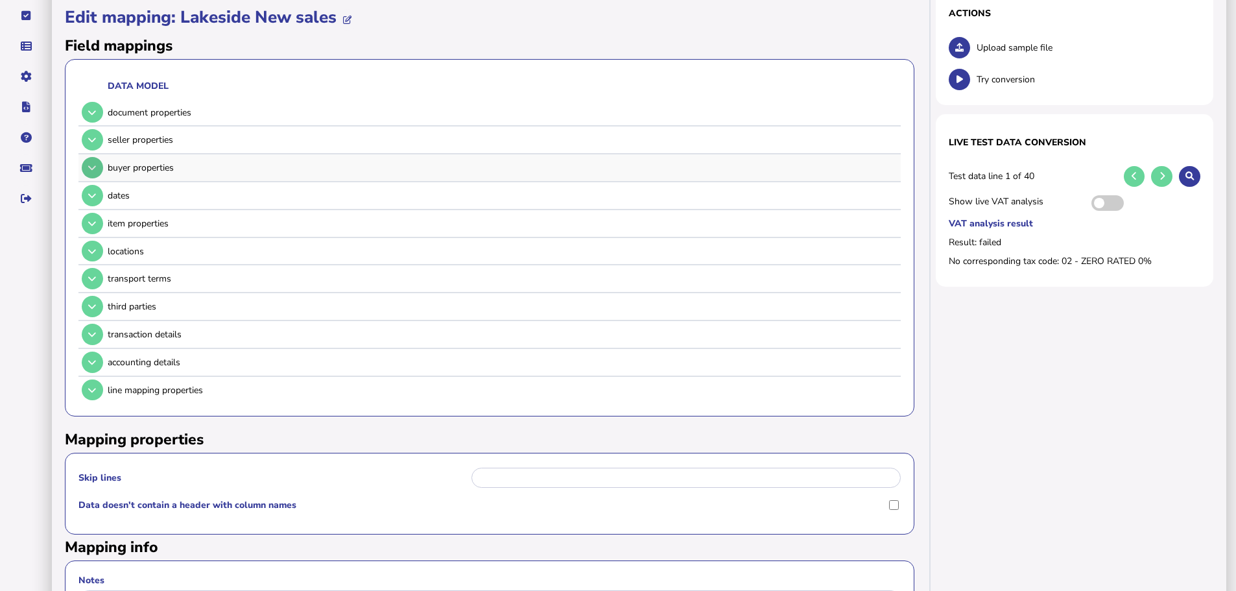
click at [97, 157] on button at bounding box center [92, 167] width 21 height 21
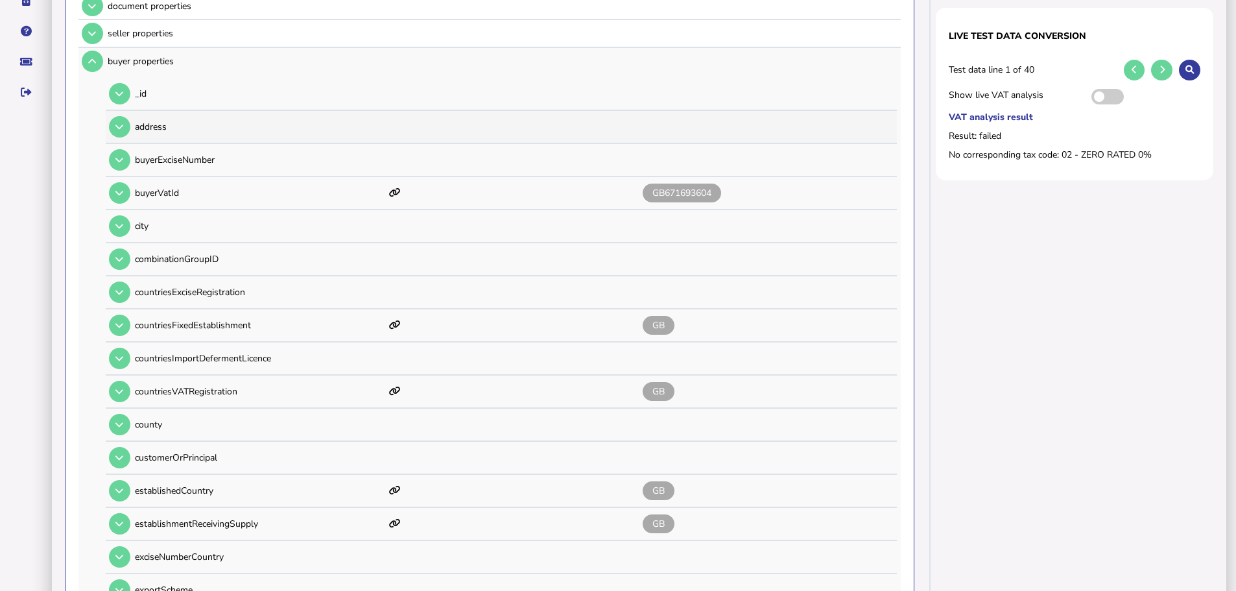
scroll to position [65, 0]
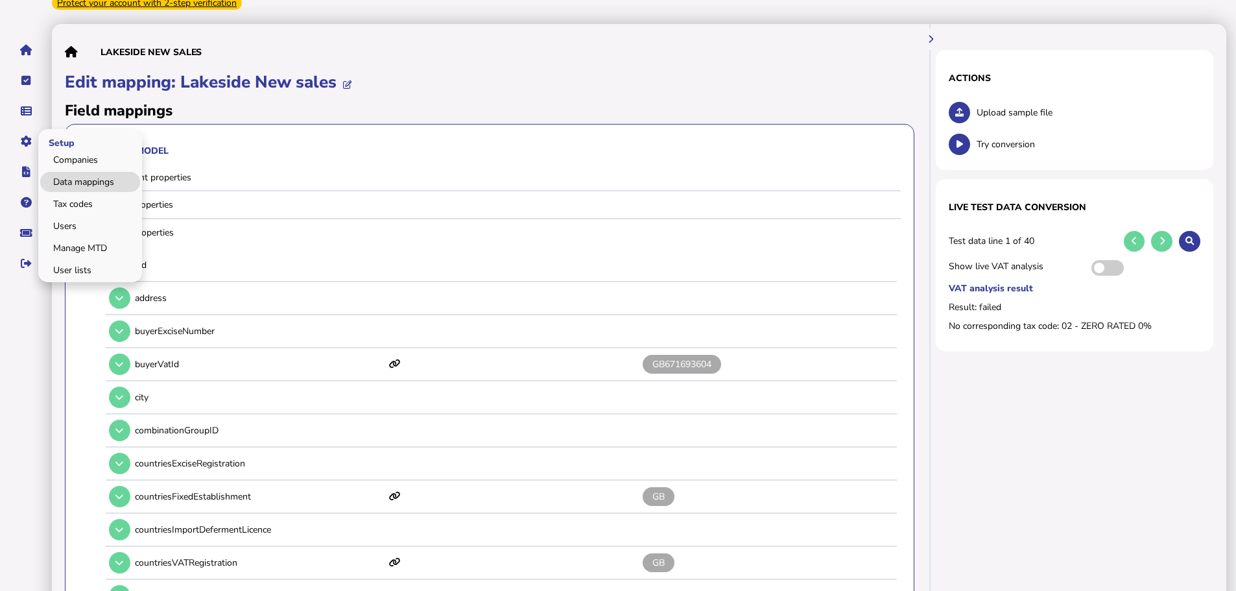
click at [62, 172] on link "Data mappings" at bounding box center [90, 182] width 100 height 20
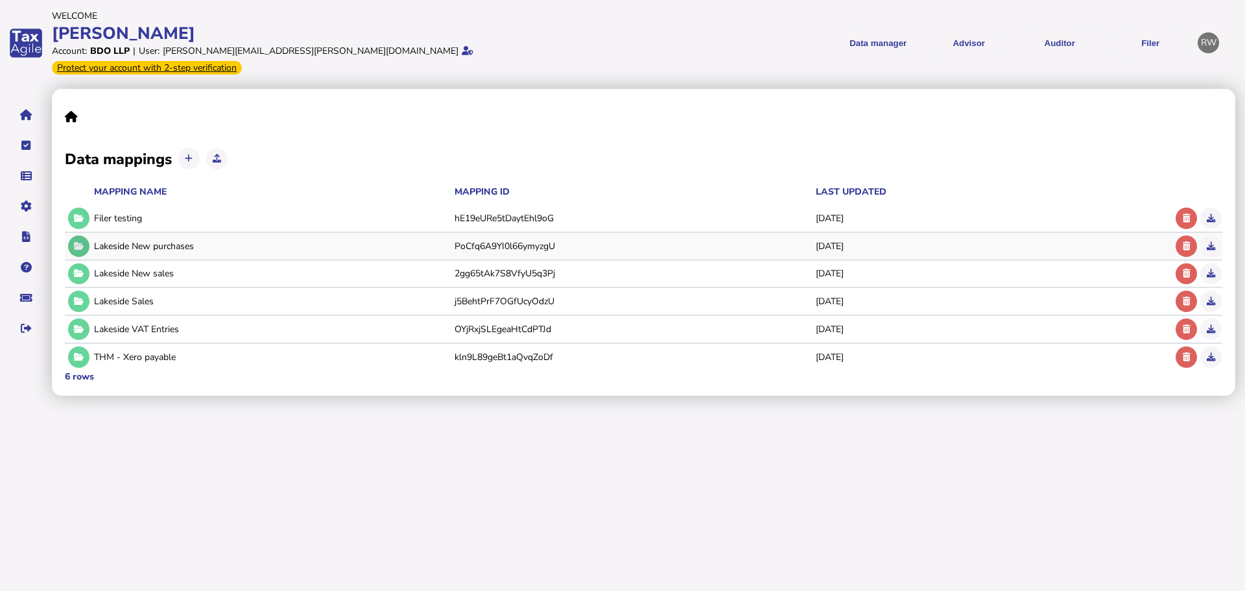
click at [81, 235] on button at bounding box center [78, 245] width 21 height 21
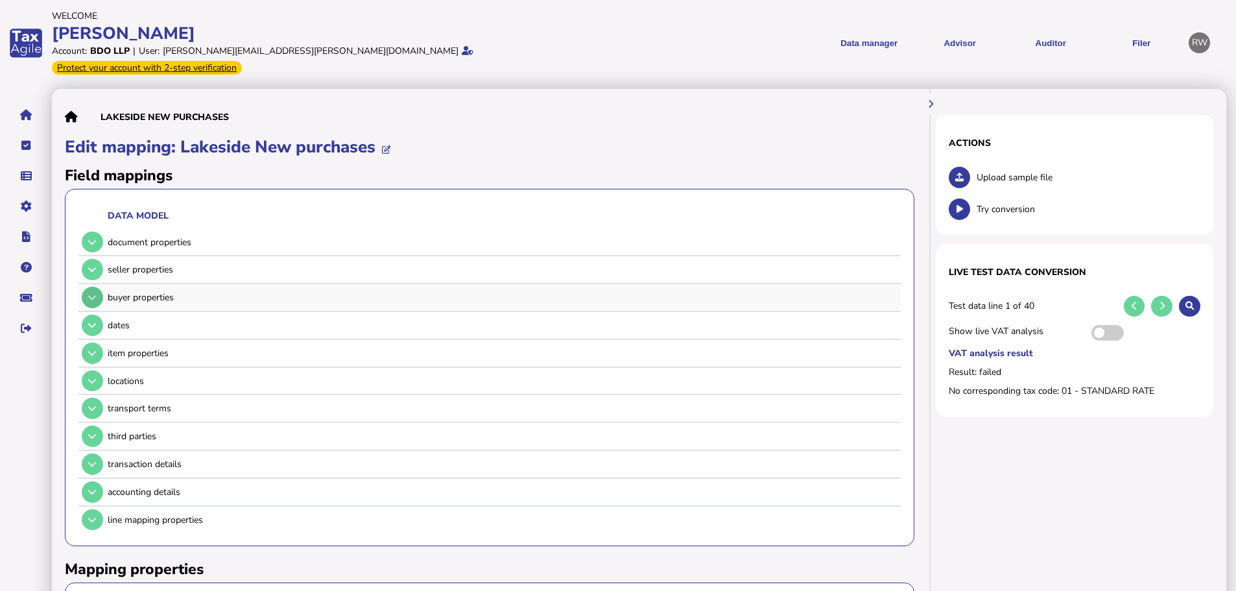
click at [92, 293] on icon at bounding box center [92, 297] width 8 height 8
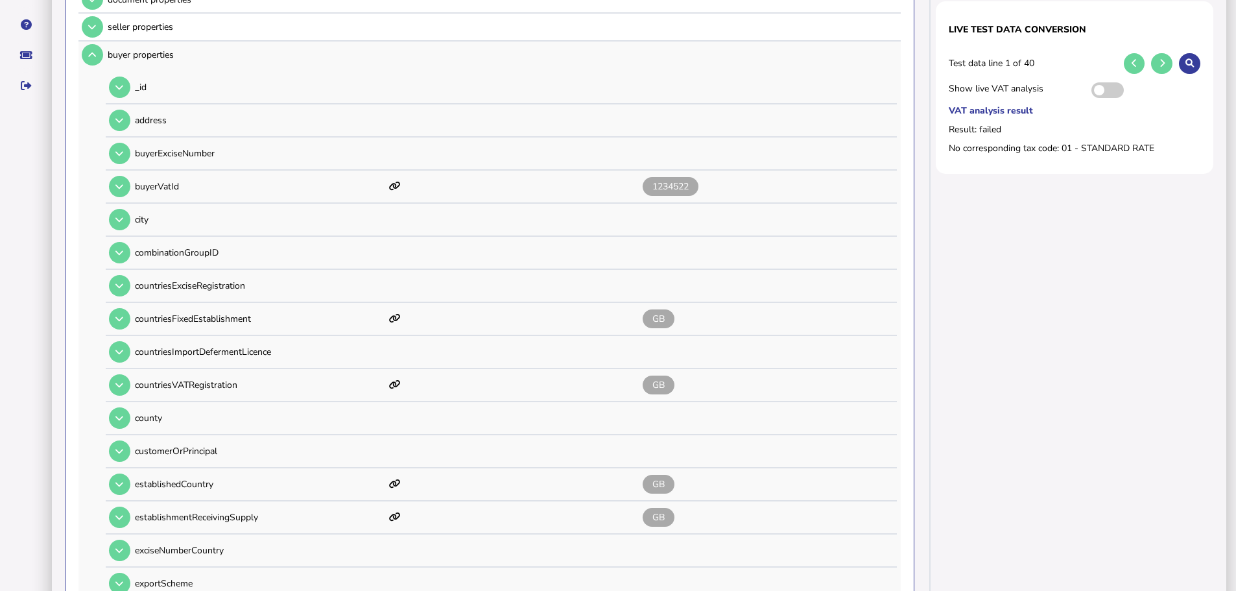
scroll to position [65, 0]
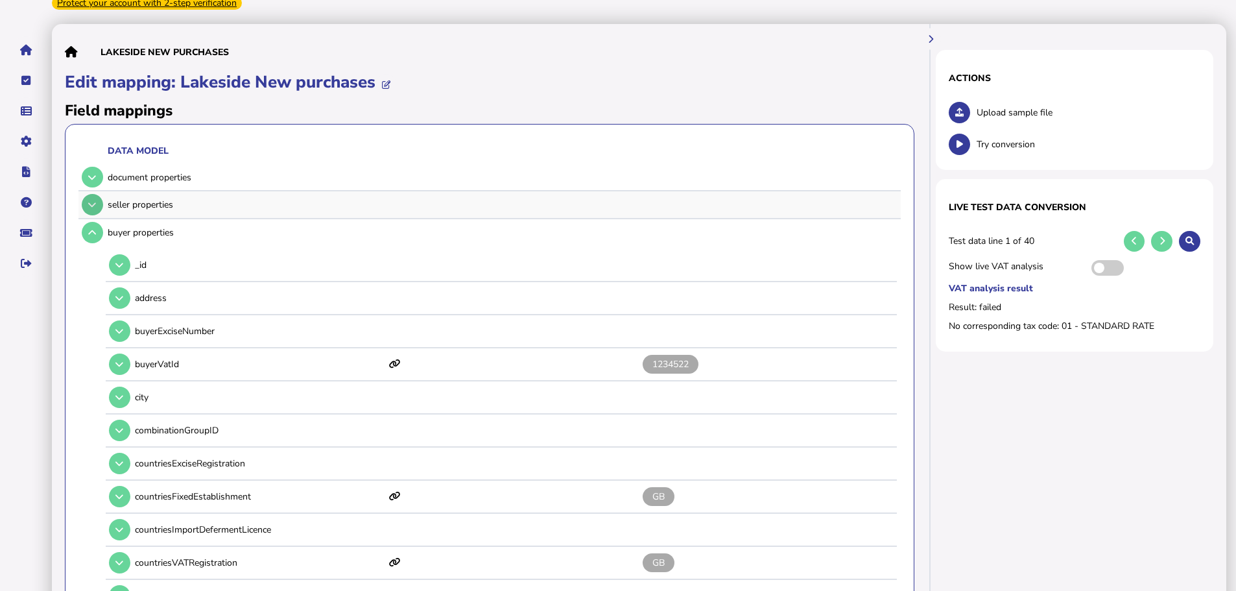
click at [98, 194] on button at bounding box center [92, 204] width 21 height 21
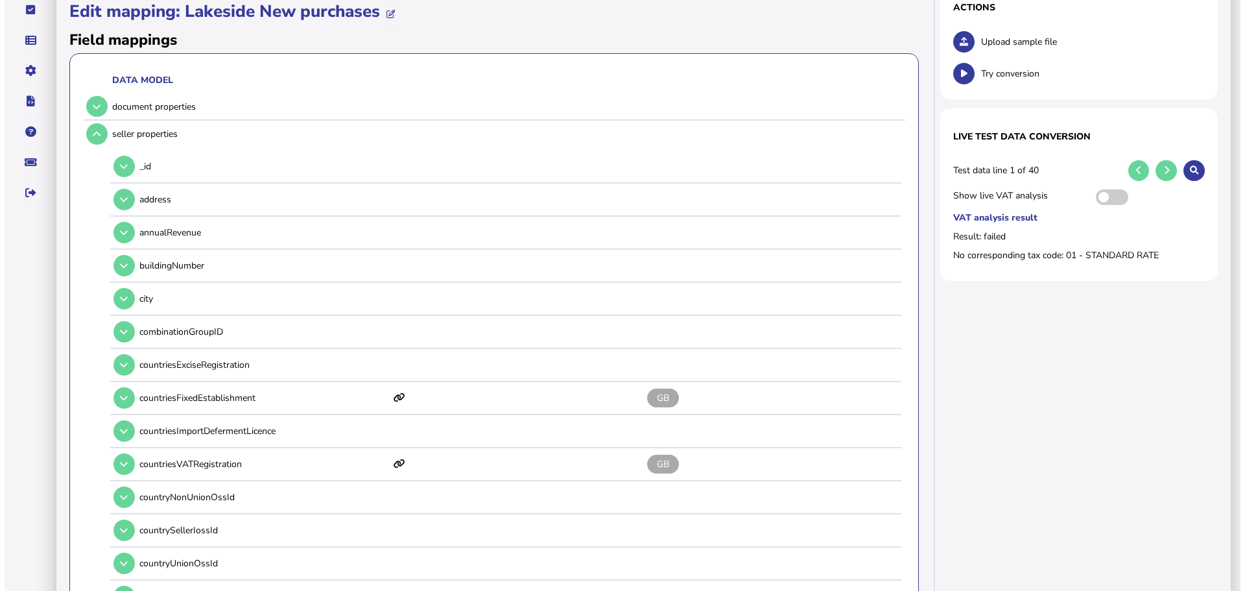
scroll to position [0, 0]
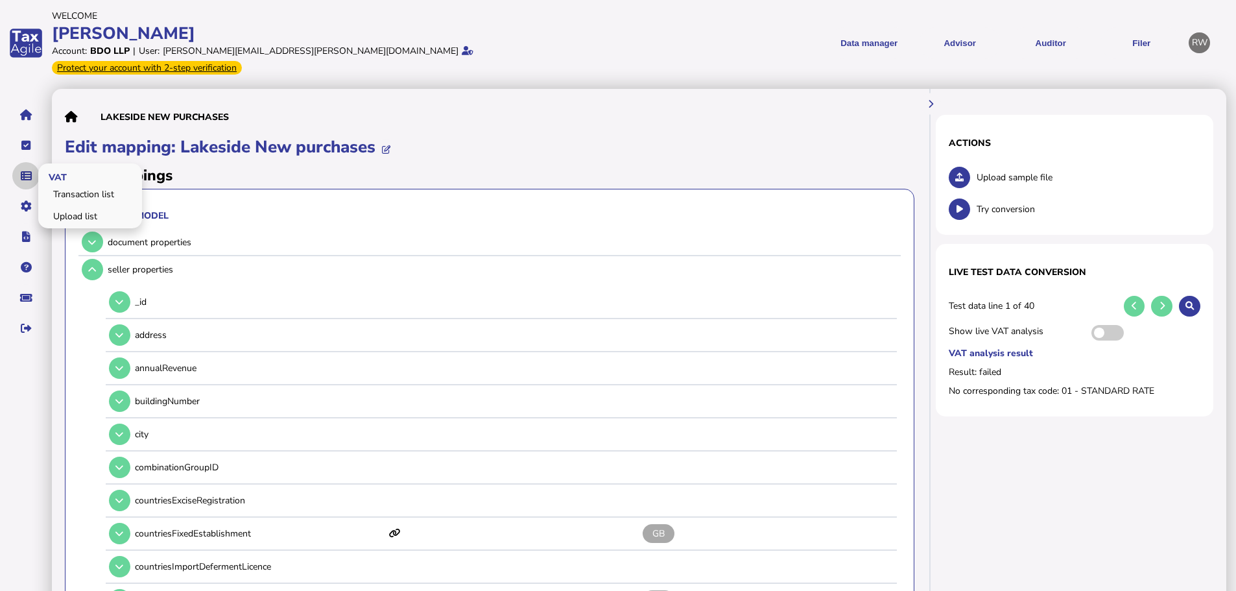
click at [26, 162] on button "navigate application pages" at bounding box center [25, 175] width 27 height 27
click at [49, 170] on span "VAT" at bounding box center [55, 176] width 35 height 30
click at [51, 174] on span "VAT" at bounding box center [55, 176] width 35 height 30
click at [53, 184] on link "Transaction list" at bounding box center [90, 194] width 100 height 20
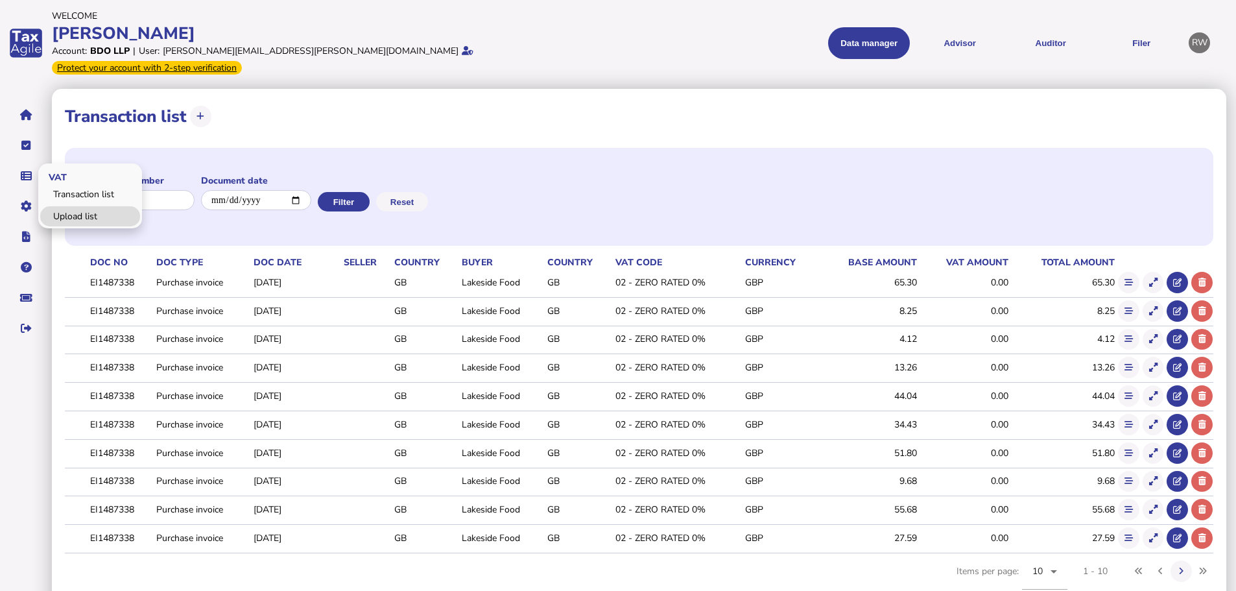
click at [61, 206] on link "Upload list" at bounding box center [90, 216] width 100 height 20
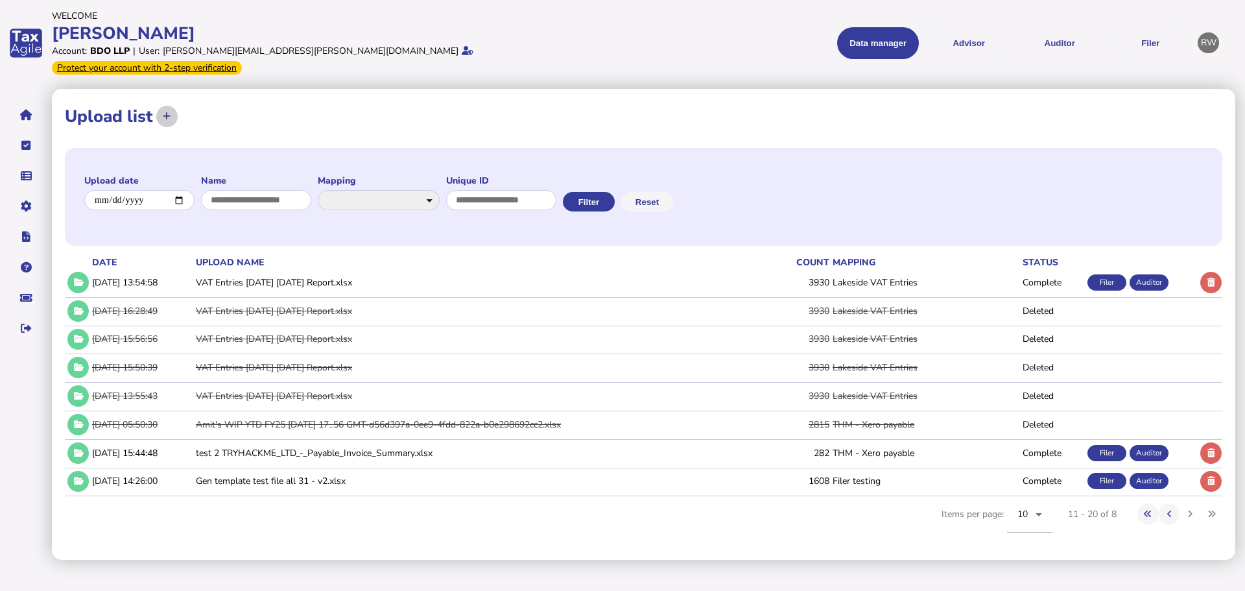
click at [167, 112] on icon at bounding box center [167, 116] width 8 height 8
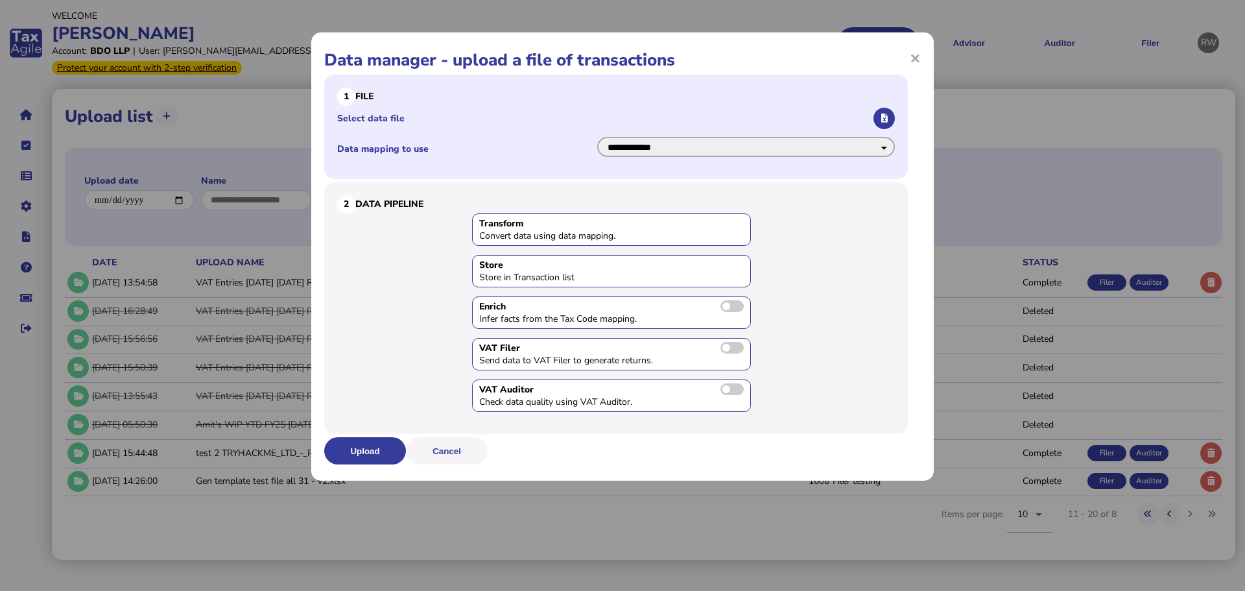
click at [841, 148] on select "**********" at bounding box center [746, 147] width 298 height 20
select select "**********"
click at [597, 137] on select "**********" at bounding box center [746, 147] width 298 height 20
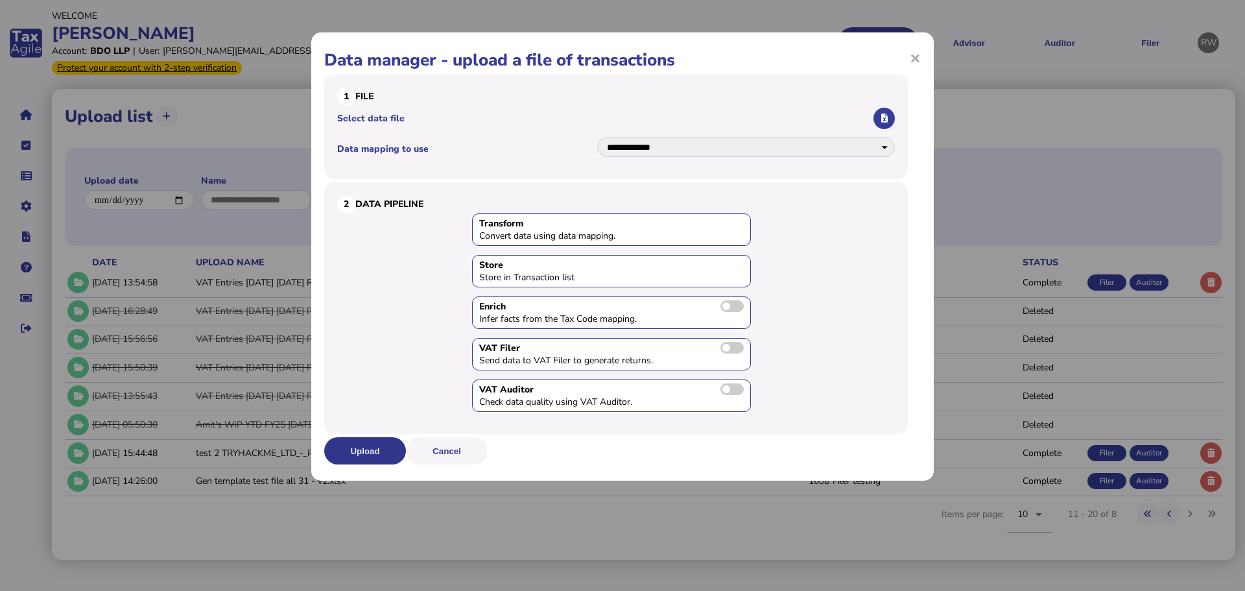
click at [379, 442] on button "Upload" at bounding box center [365, 450] width 82 height 27
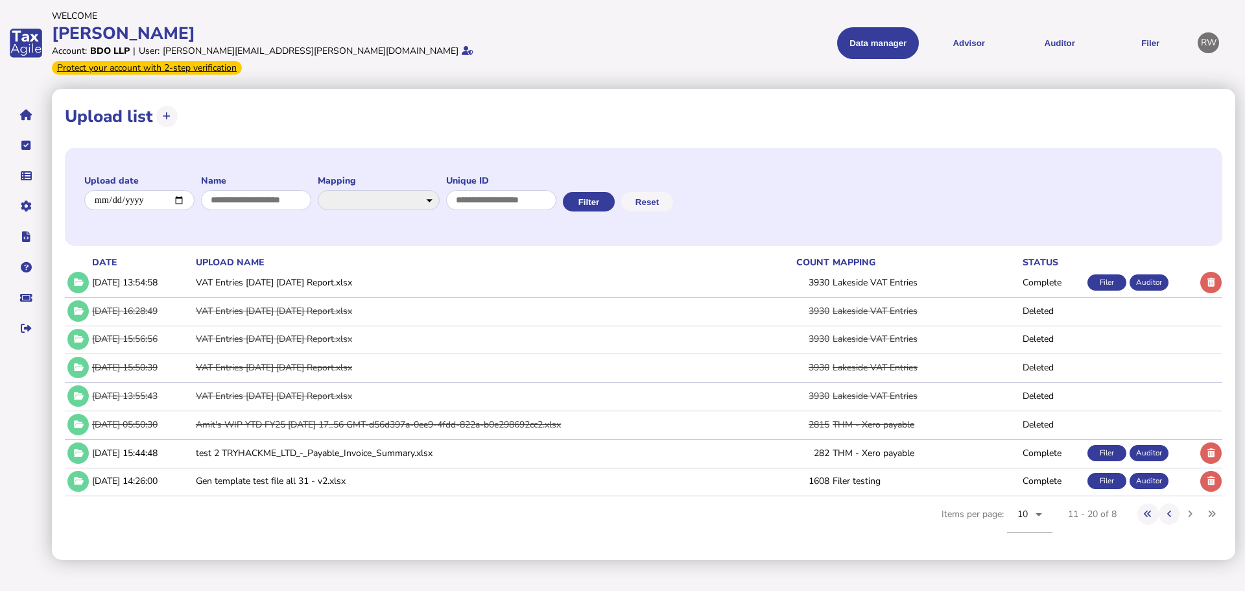
click at [165, 112] on icon at bounding box center [167, 116] width 8 height 8
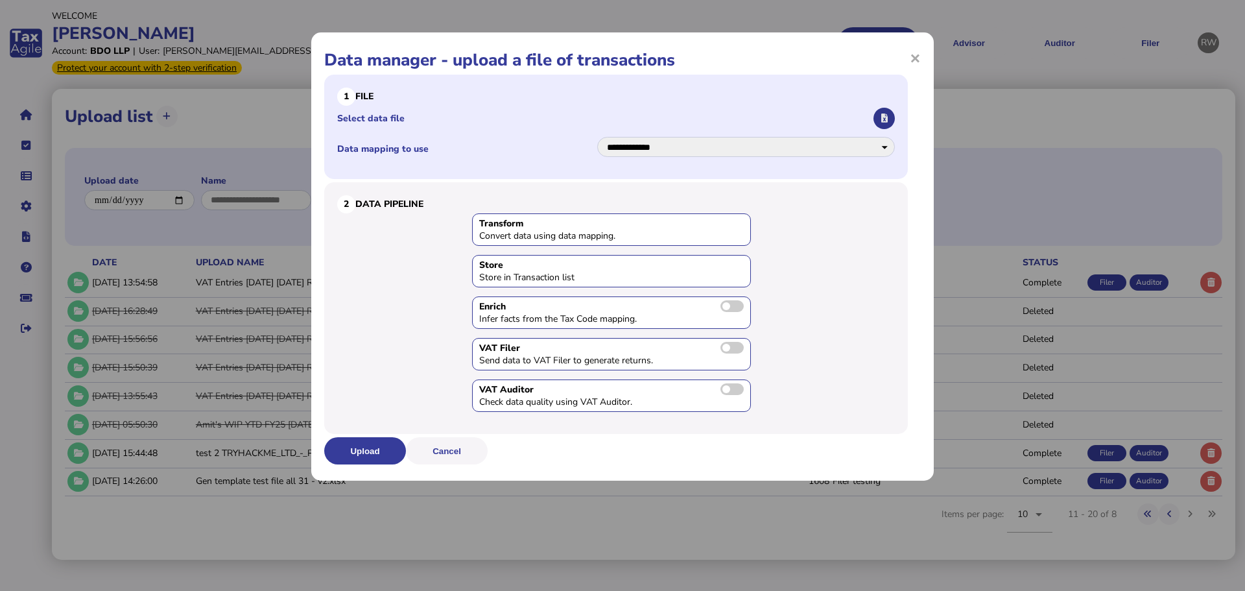
click at [878, 118] on button "button" at bounding box center [883, 118] width 21 height 21
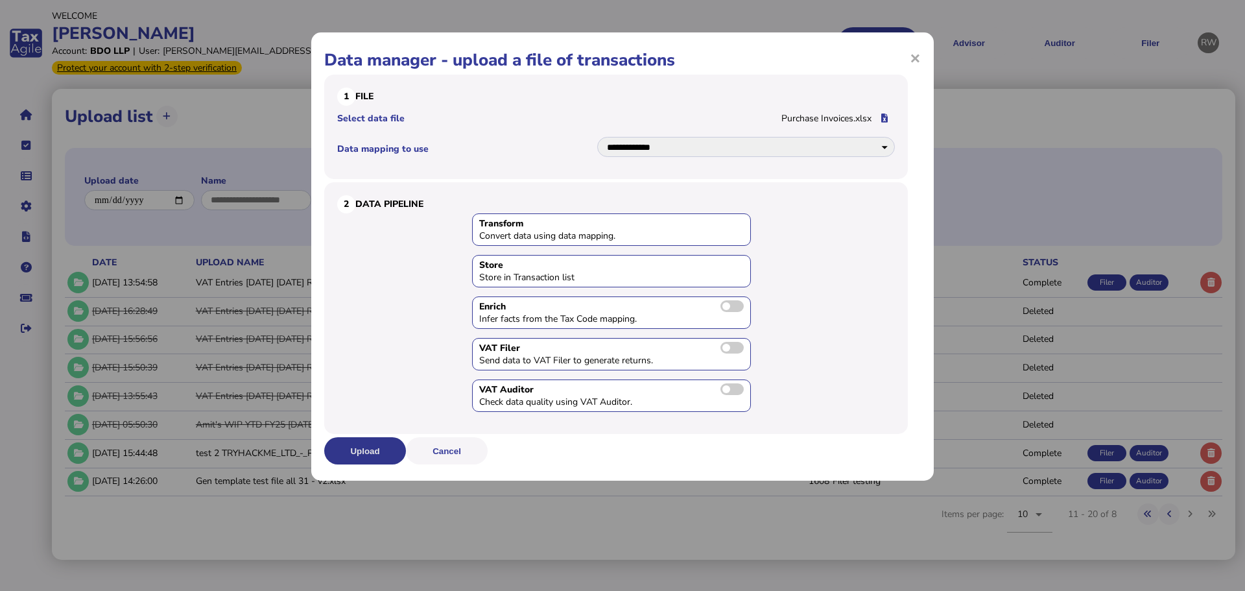
click at [376, 455] on button "Upload" at bounding box center [365, 450] width 82 height 27
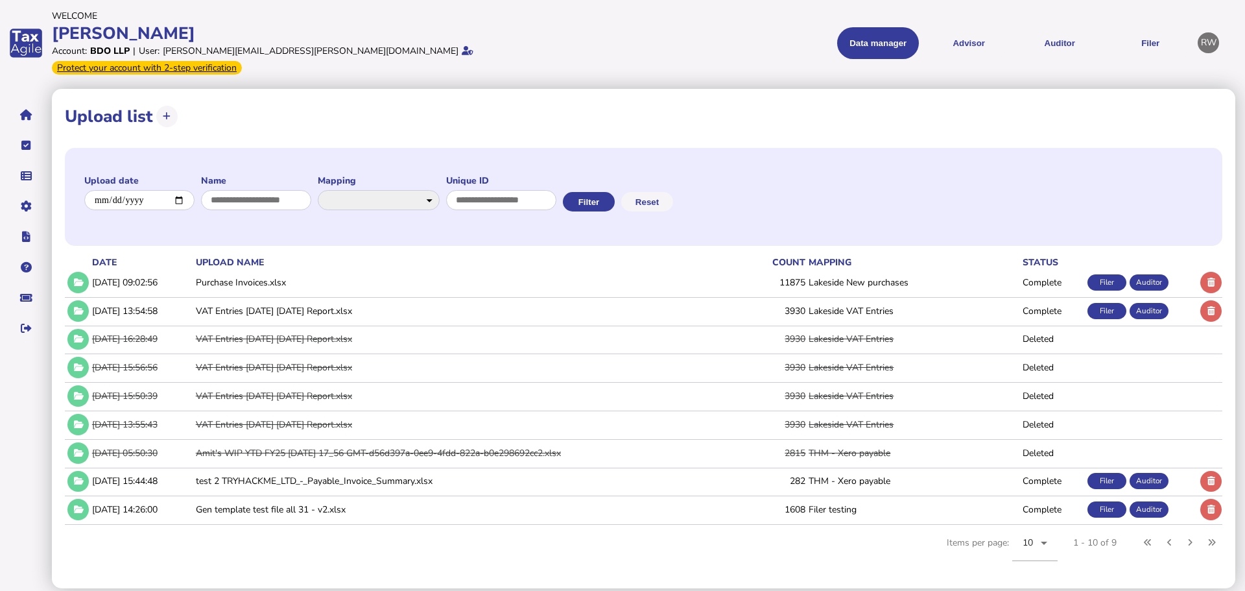
click at [1113, 274] on div "Filer" at bounding box center [1106, 282] width 39 height 16
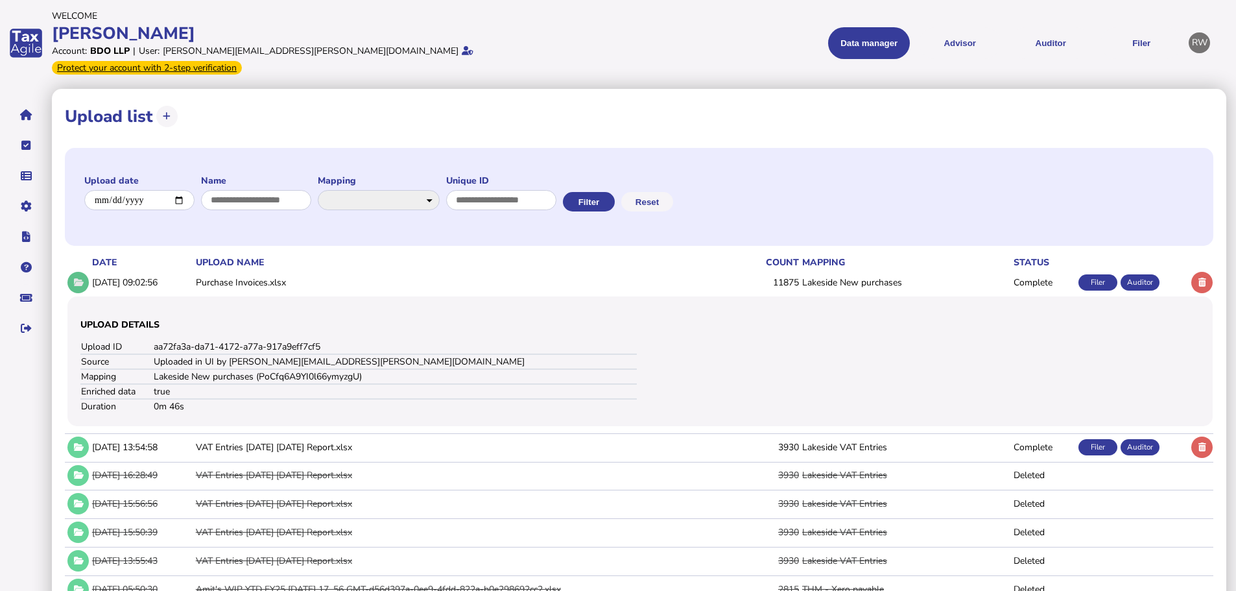
click at [75, 278] on icon at bounding box center [78, 282] width 11 height 8
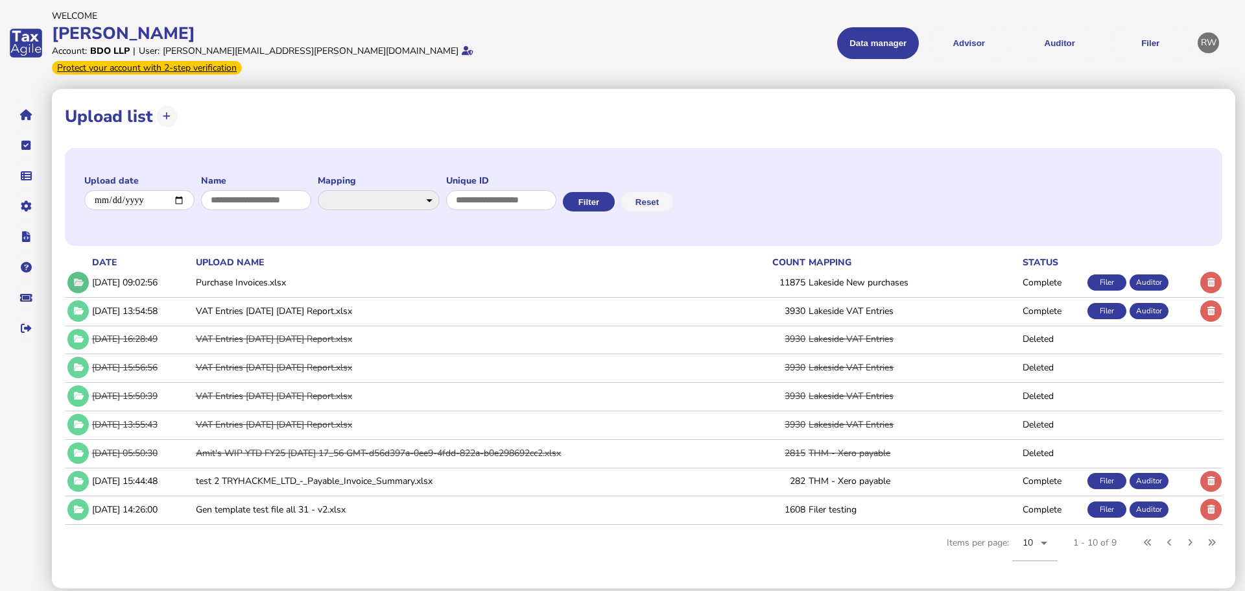
click at [77, 278] on icon at bounding box center [78, 282] width 11 height 8
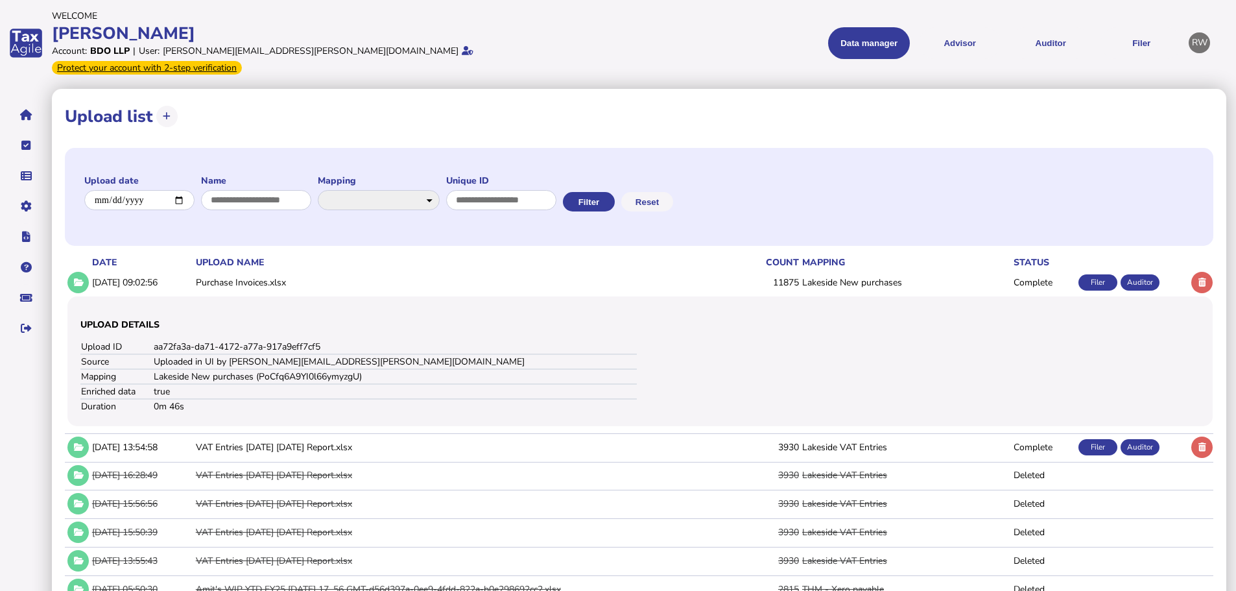
click at [1129, 274] on div "Auditor" at bounding box center [1140, 282] width 39 height 16
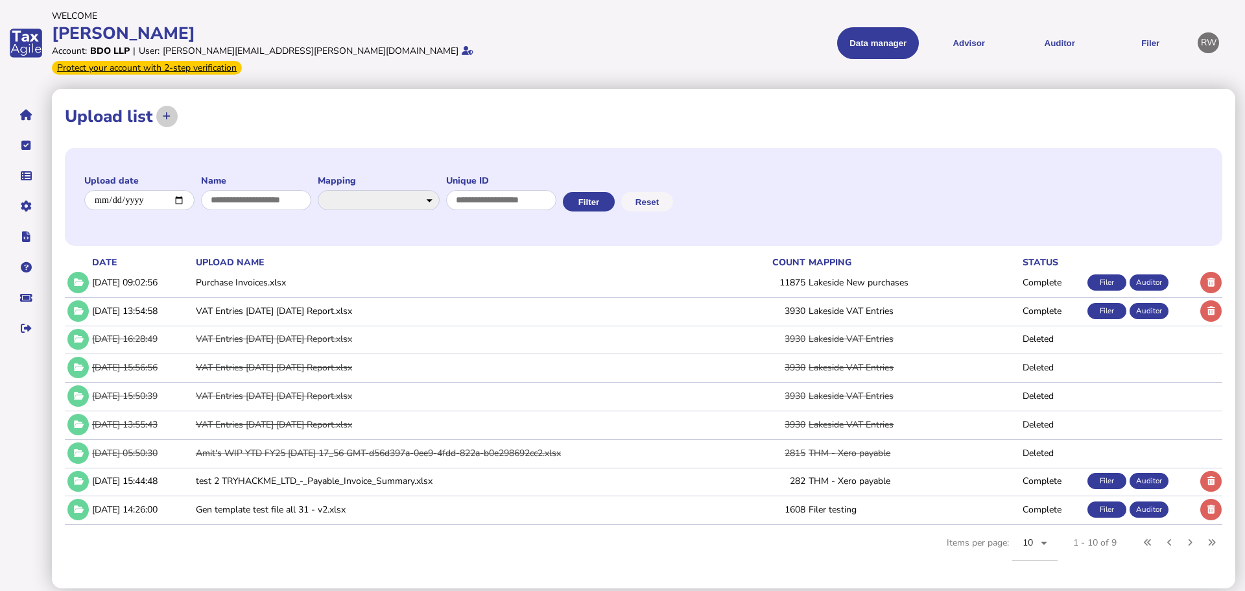
click at [173, 106] on button at bounding box center [166, 116] width 21 height 21
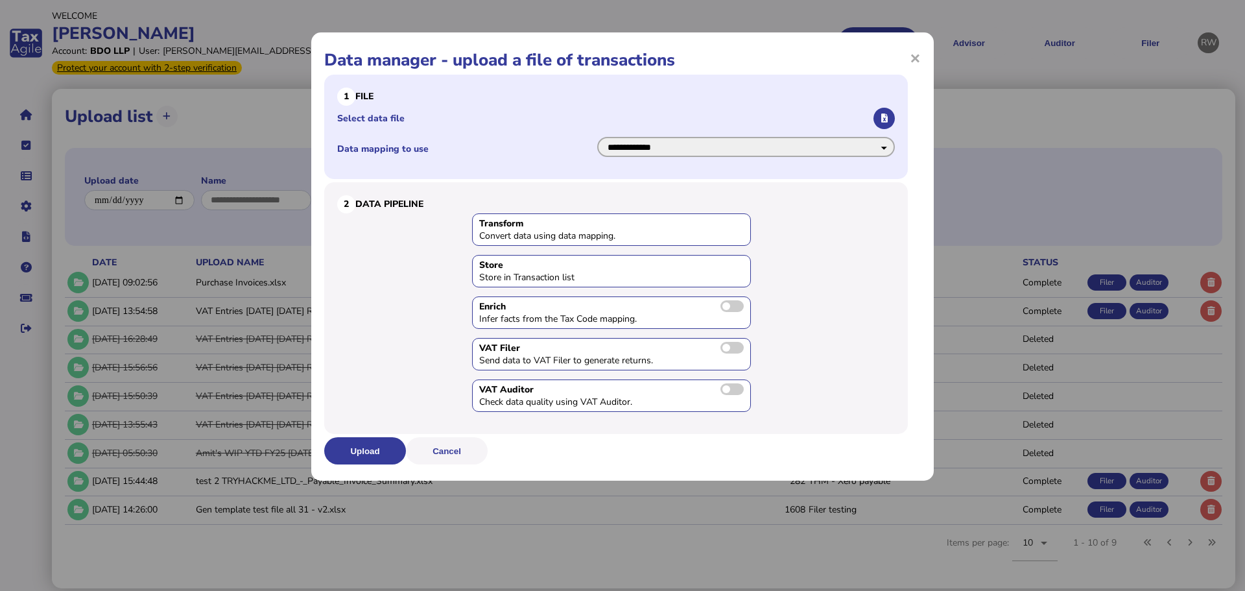
click at [842, 144] on select "**********" at bounding box center [746, 147] width 298 height 20
select select "**********"
click at [597, 137] on select "**********" at bounding box center [746, 147] width 298 height 20
click at [877, 118] on button "button" at bounding box center [883, 118] width 21 height 21
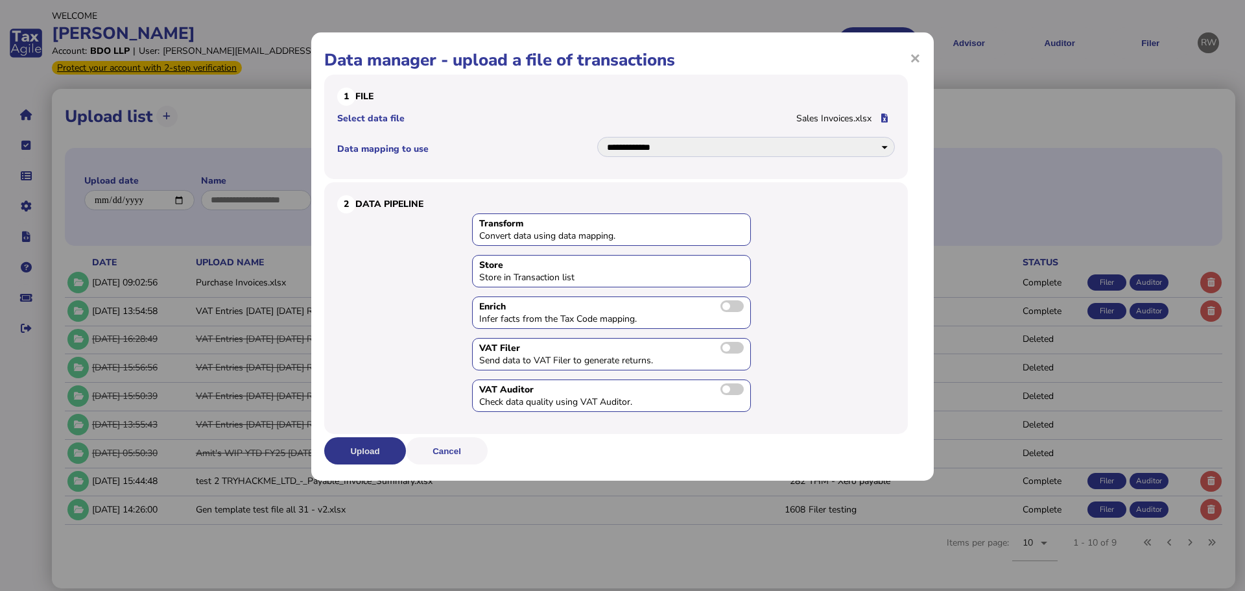
click at [392, 442] on button "Upload" at bounding box center [365, 450] width 82 height 27
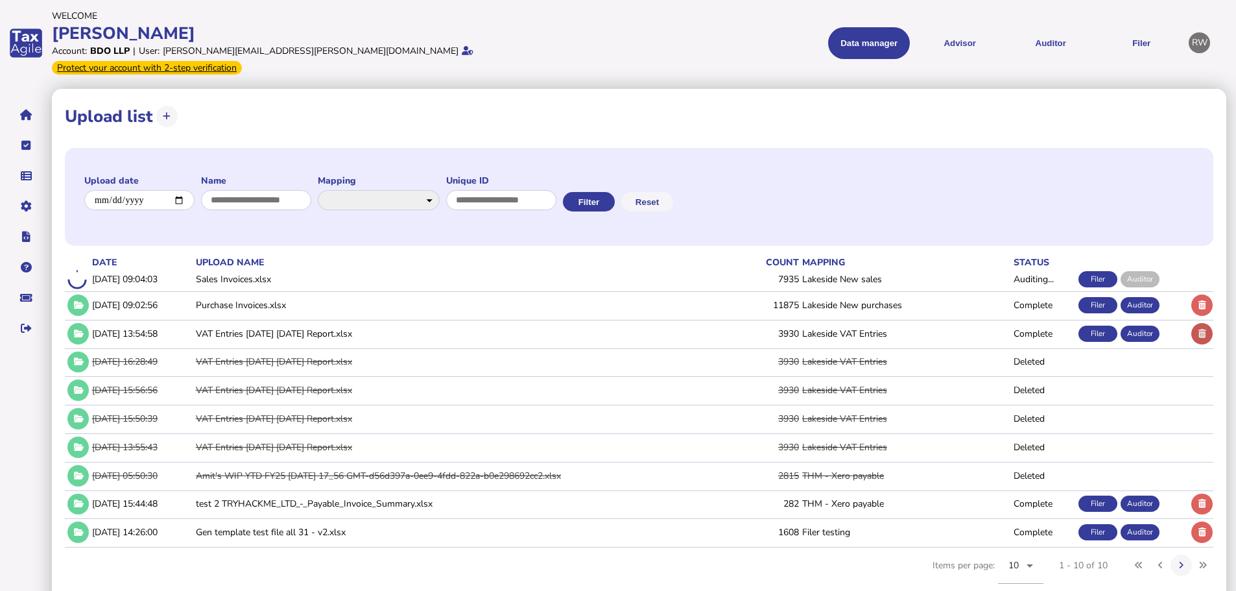
click at [1205, 329] on icon at bounding box center [1202, 333] width 8 height 8
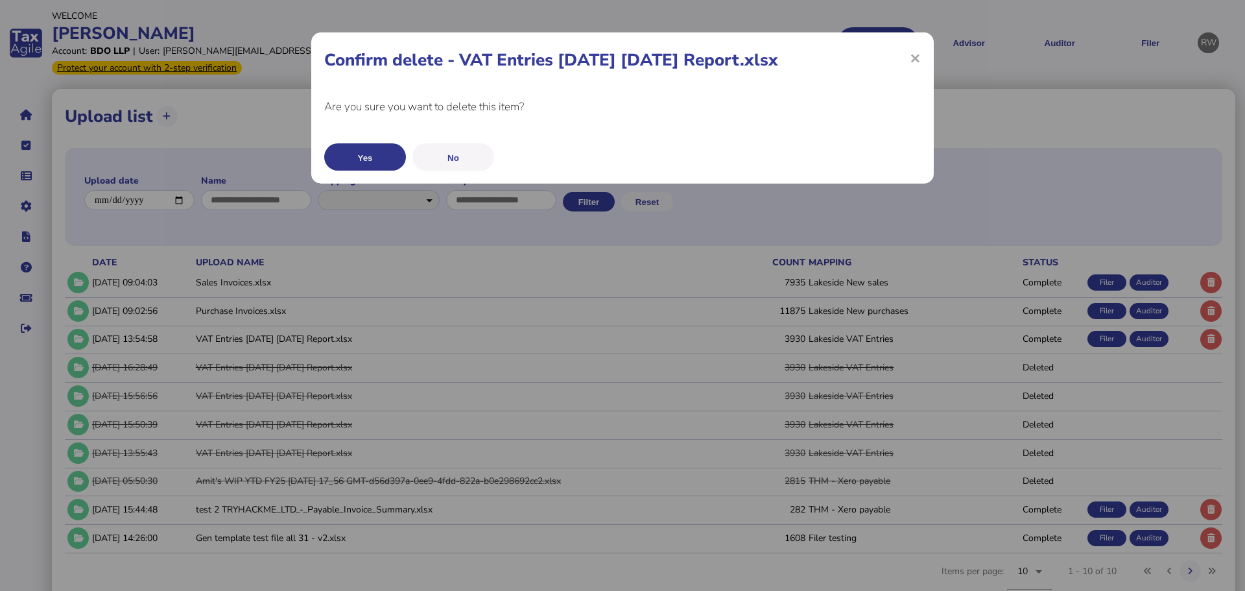
click at [386, 157] on button "Yes" at bounding box center [365, 156] width 82 height 27
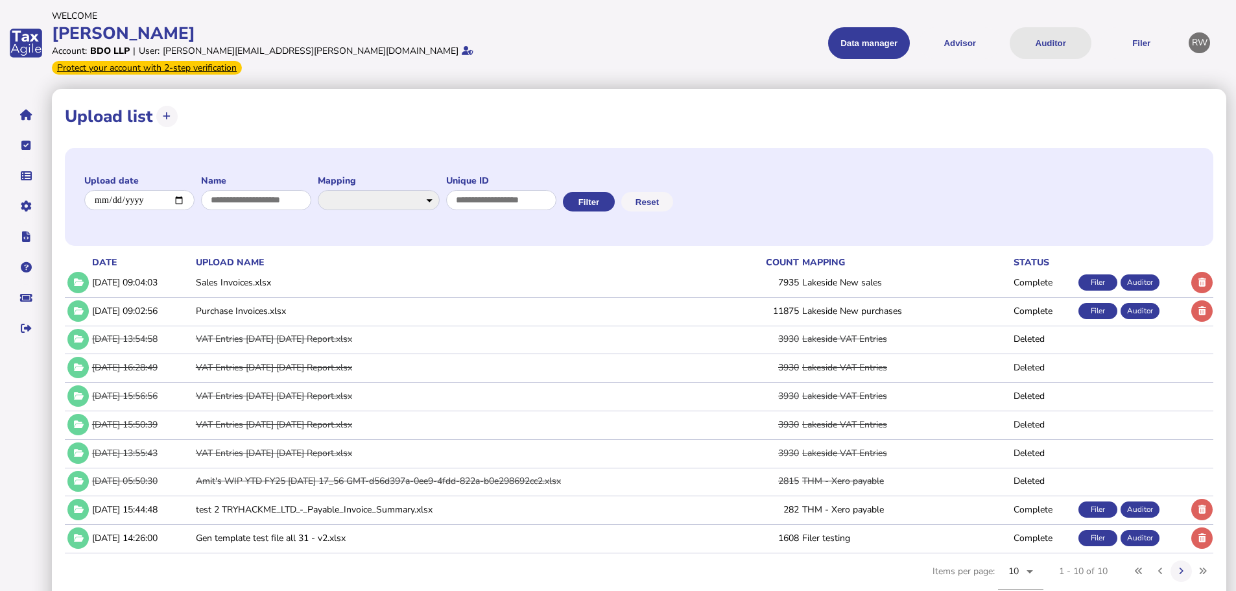
click at [1054, 32] on button "Auditor" at bounding box center [1051, 43] width 82 height 32
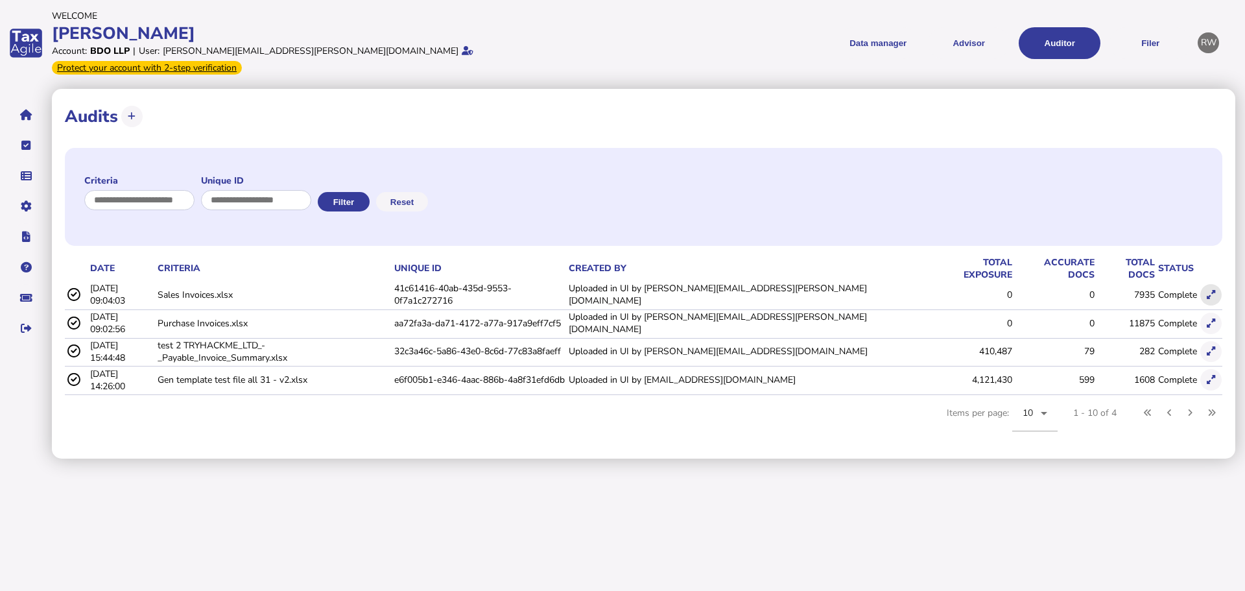
click at [1211, 291] on icon at bounding box center [1211, 295] width 8 height 8
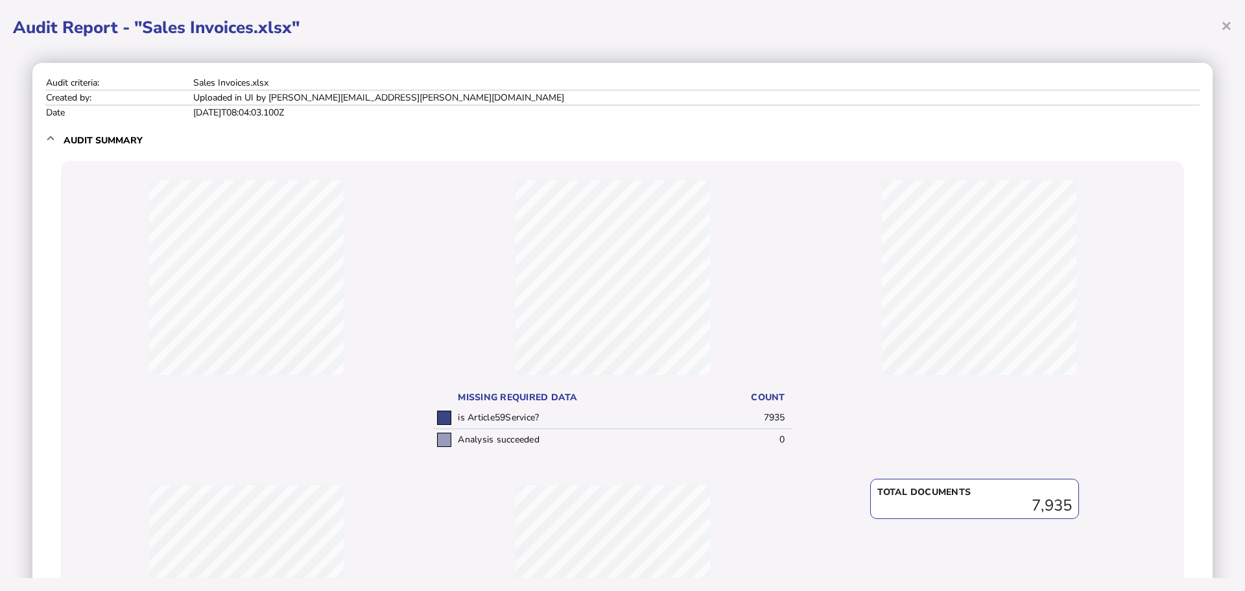
click at [1229, 24] on span "×" at bounding box center [1226, 25] width 11 height 25
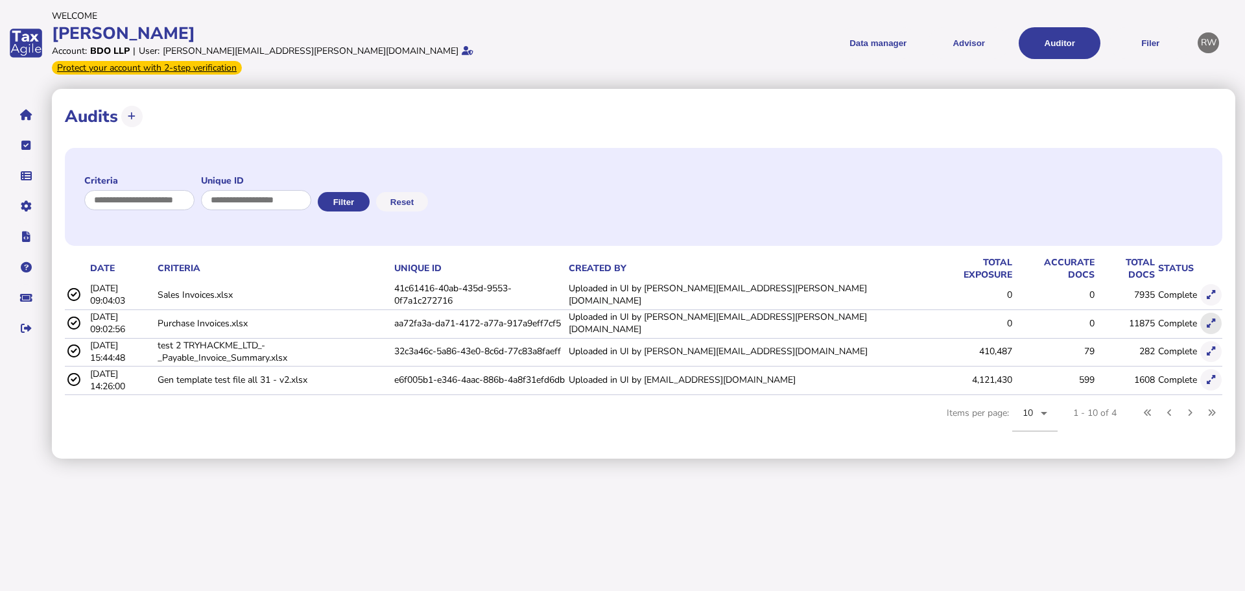
click at [1219, 313] on button at bounding box center [1210, 323] width 21 height 21
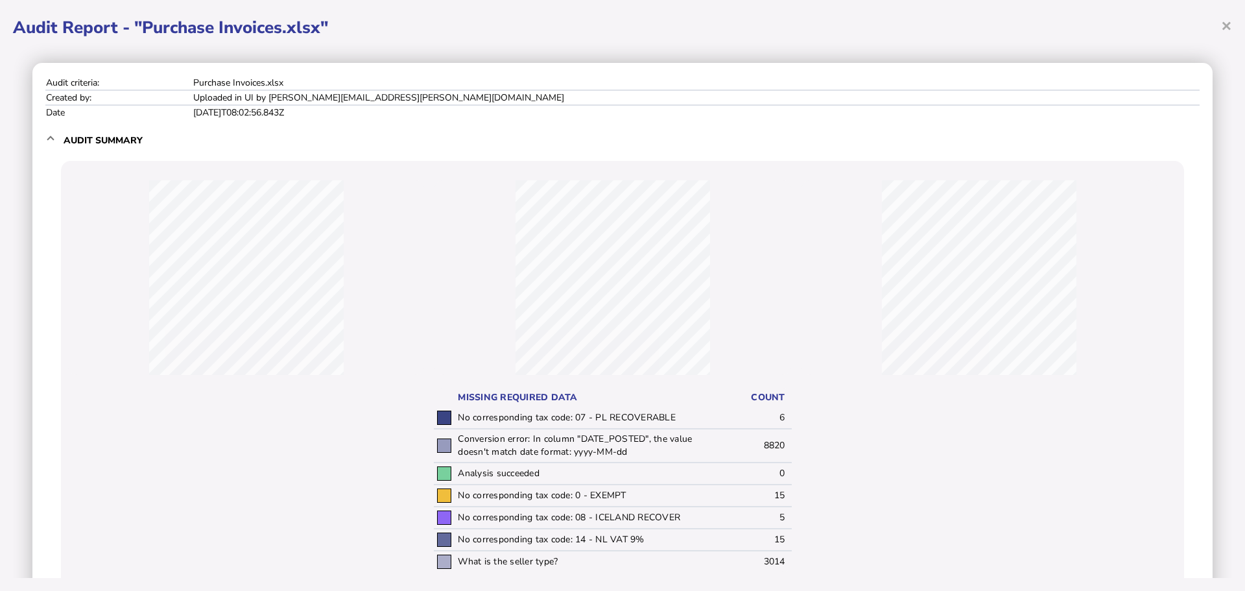
click at [1233, 21] on div "× Audit Report - "Purchase Invoices.xlsx" Audit criteria: Purchase Invoices.xls…" at bounding box center [622, 295] width 1245 height 591
click at [1228, 23] on span "×" at bounding box center [1226, 25] width 11 height 25
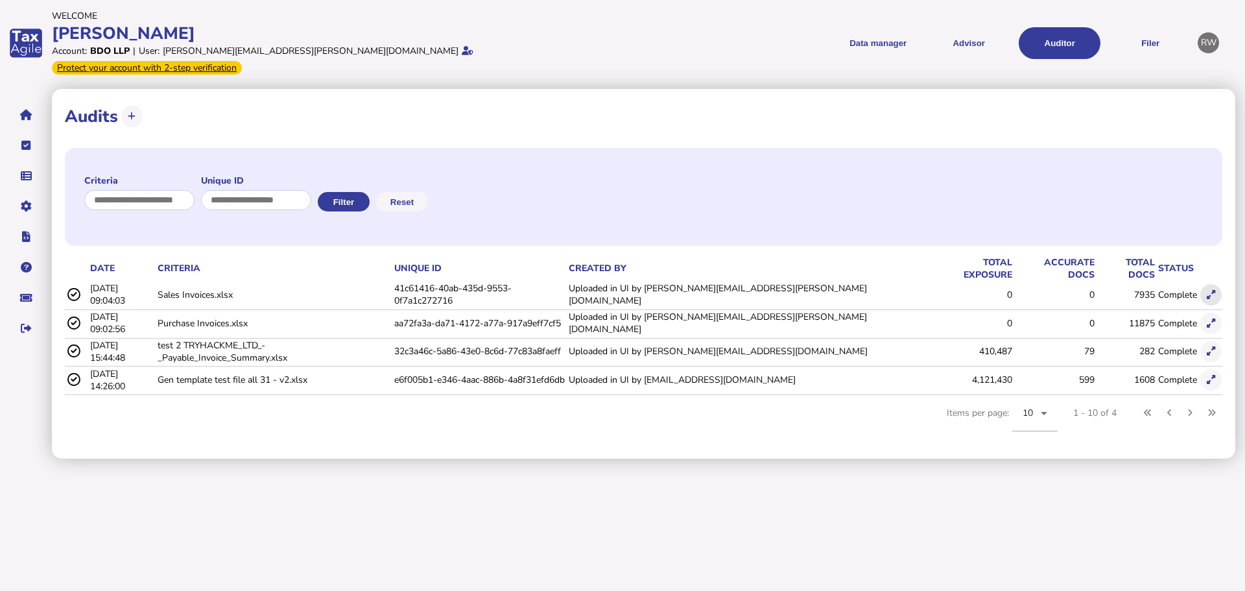
click at [1207, 291] on icon at bounding box center [1211, 295] width 8 height 8
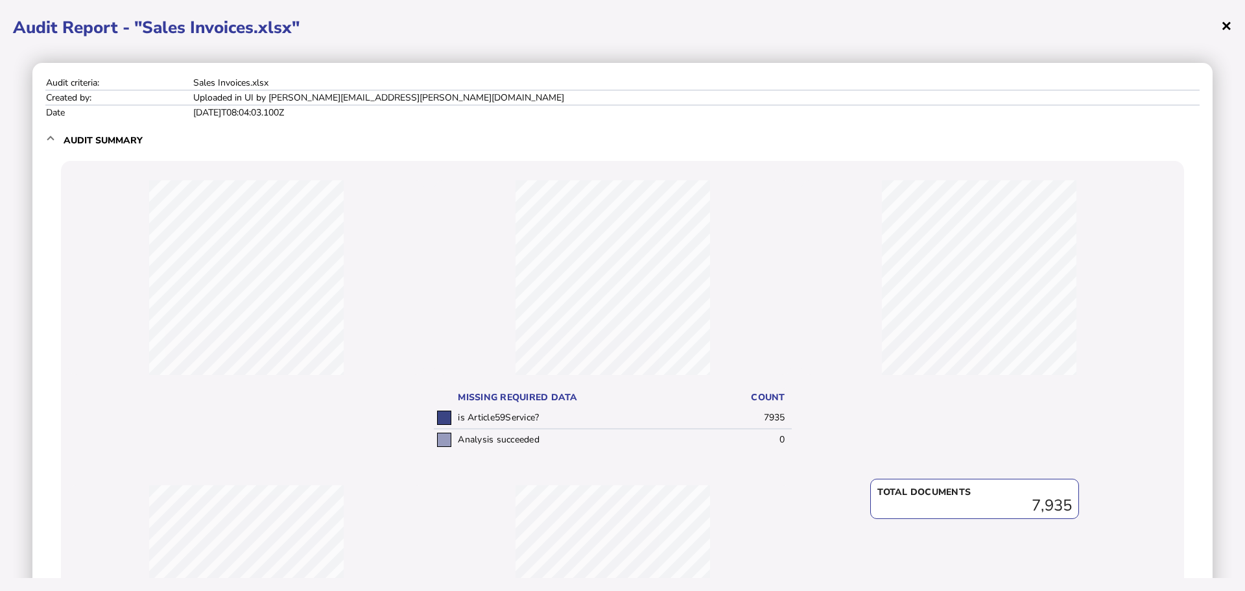
click at [1228, 27] on span "×" at bounding box center [1226, 25] width 11 height 25
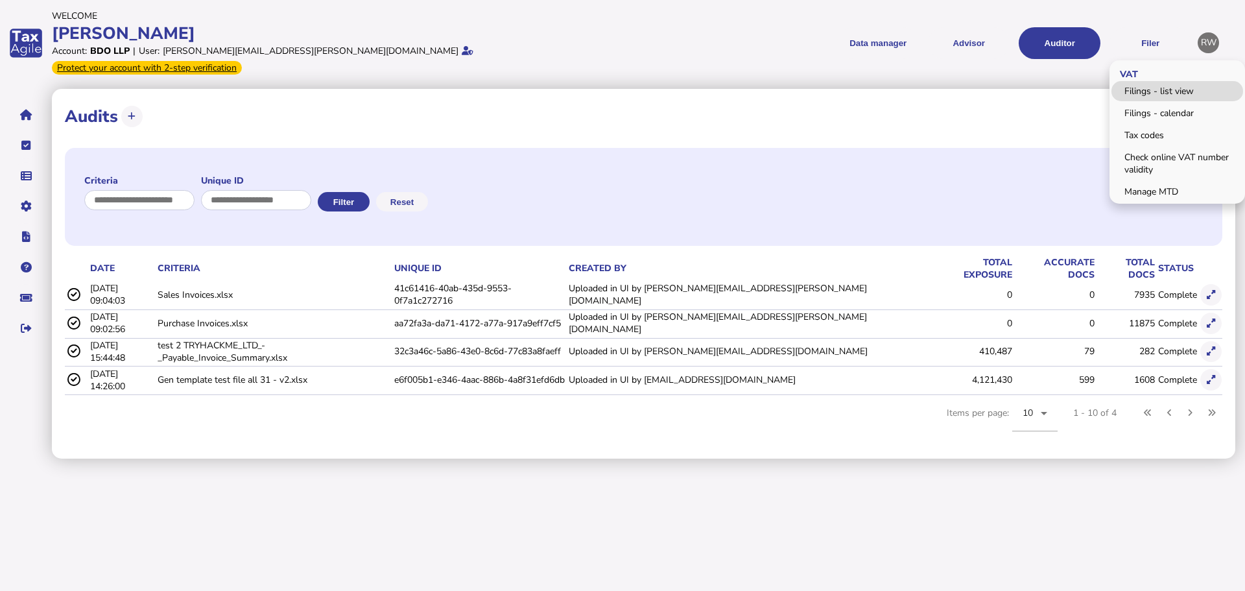
click at [1146, 85] on link "Filings - list view" at bounding box center [1177, 91] width 132 height 20
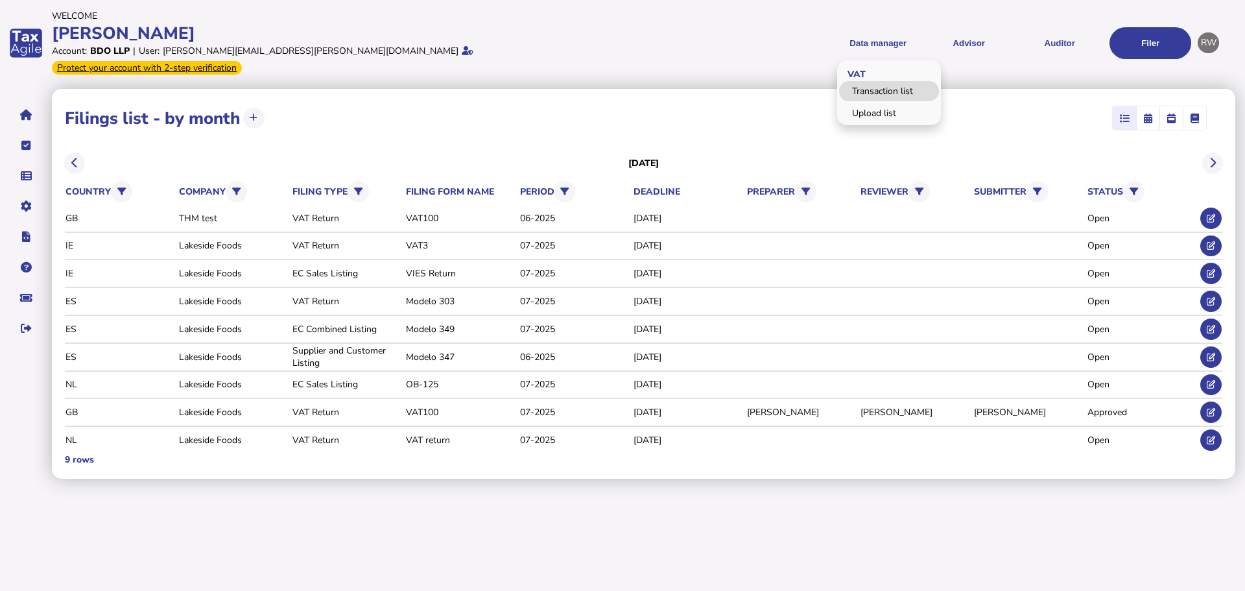
click at [879, 81] on link "Transaction list" at bounding box center [889, 91] width 100 height 20
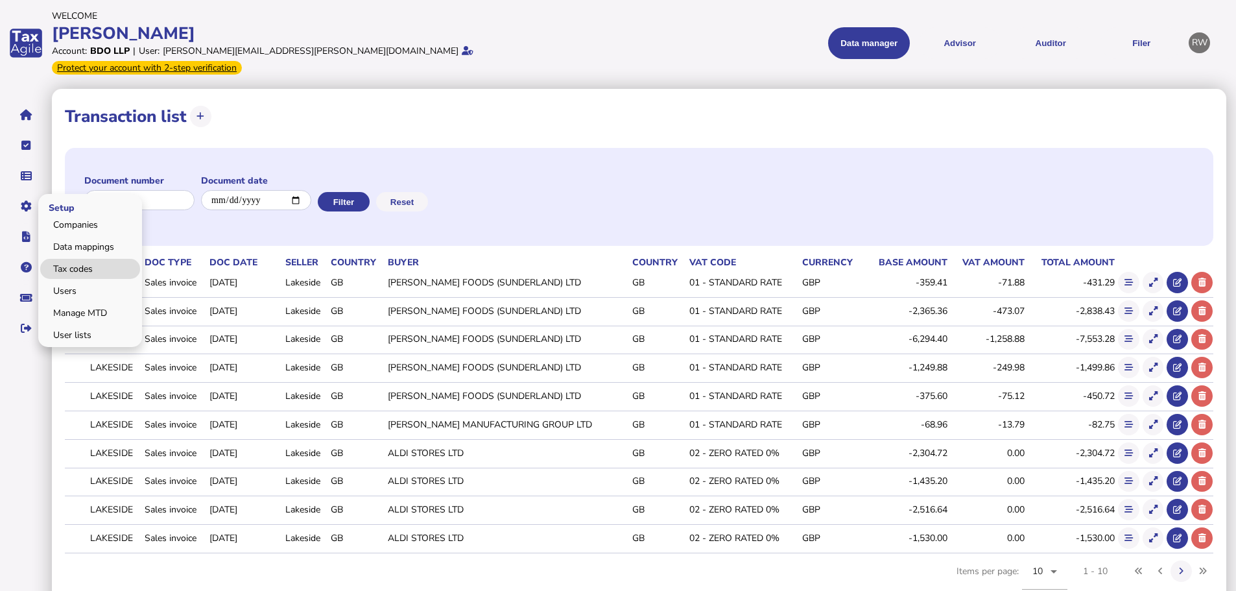
click at [51, 259] on link "Tax codes" at bounding box center [90, 269] width 100 height 20
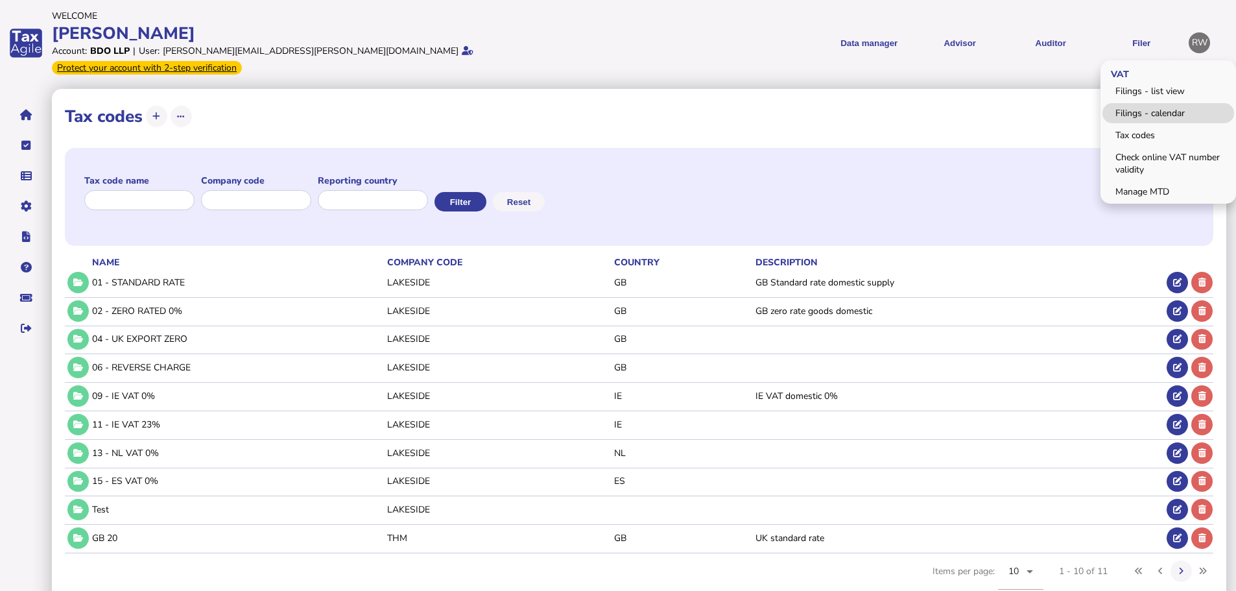
click at [1135, 103] on link "Filings - calendar" at bounding box center [1168, 113] width 132 height 20
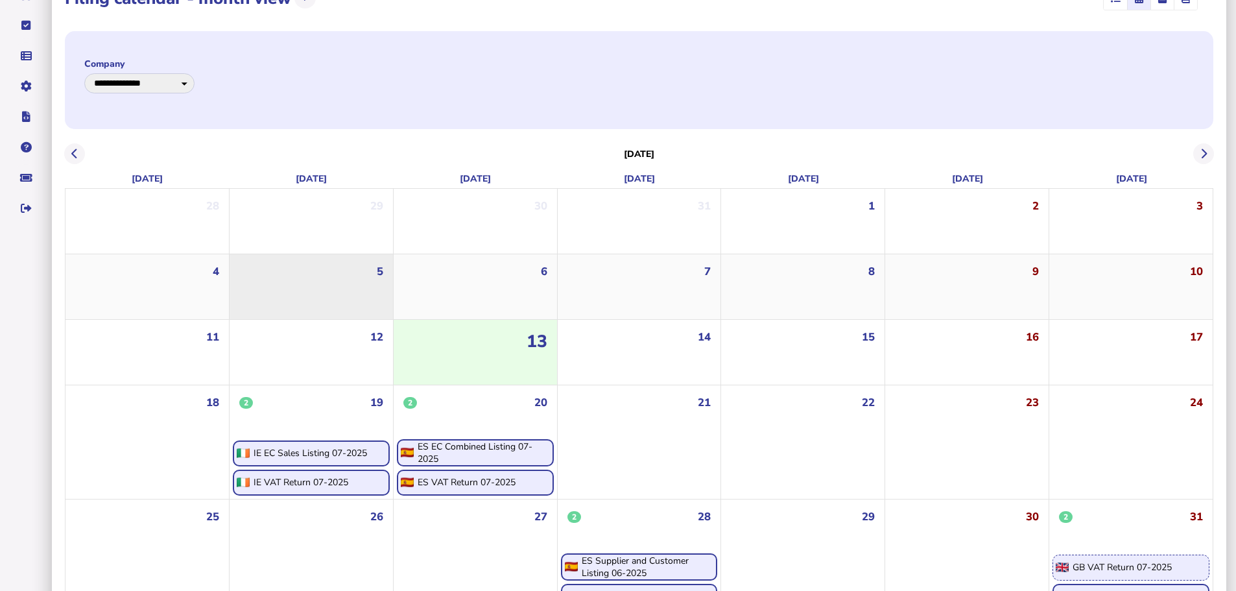
scroll to position [140, 0]
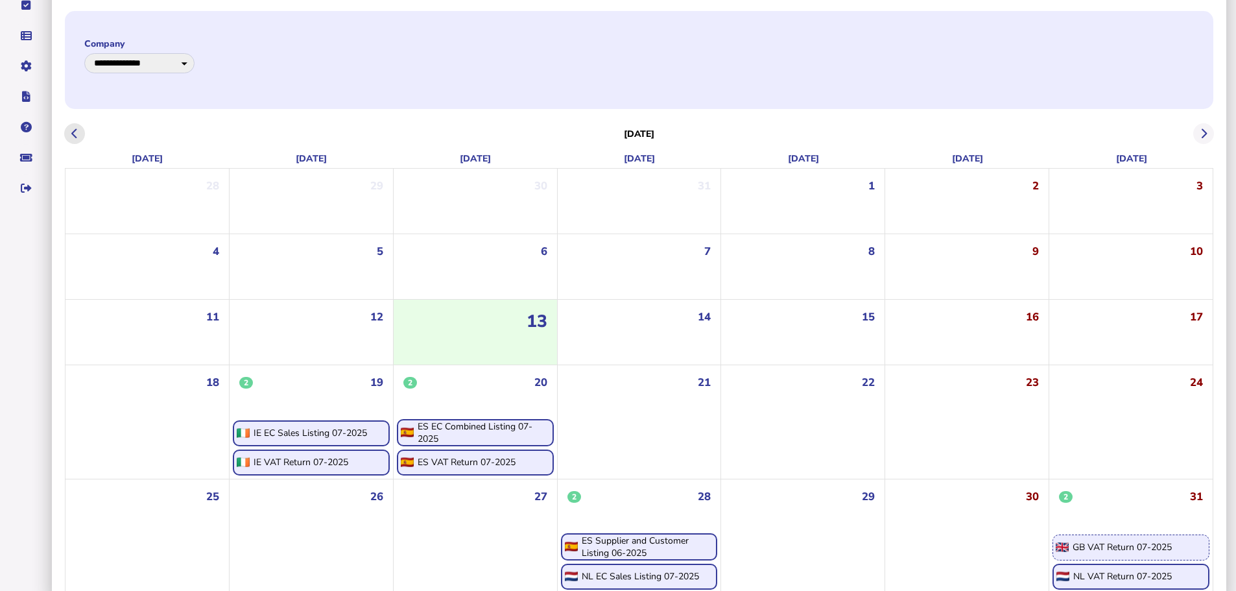
click at [80, 123] on button at bounding box center [74, 133] width 21 height 21
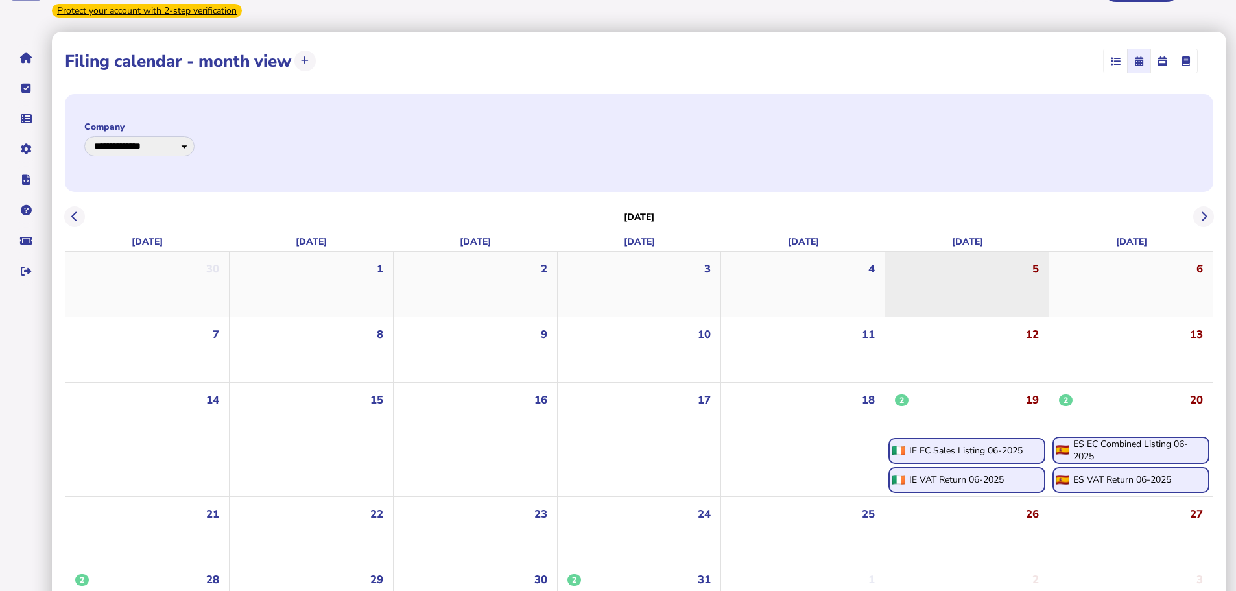
scroll to position [140, 0]
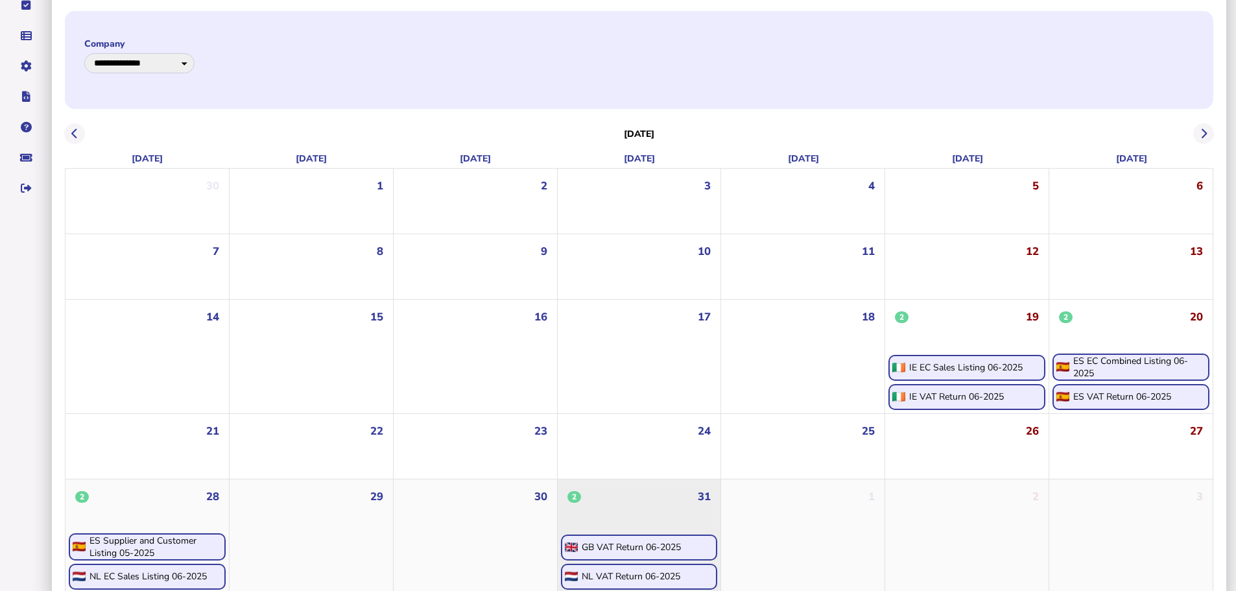
click at [642, 541] on div "GB VAT Return 06-2025" at bounding box center [631, 547] width 99 height 12
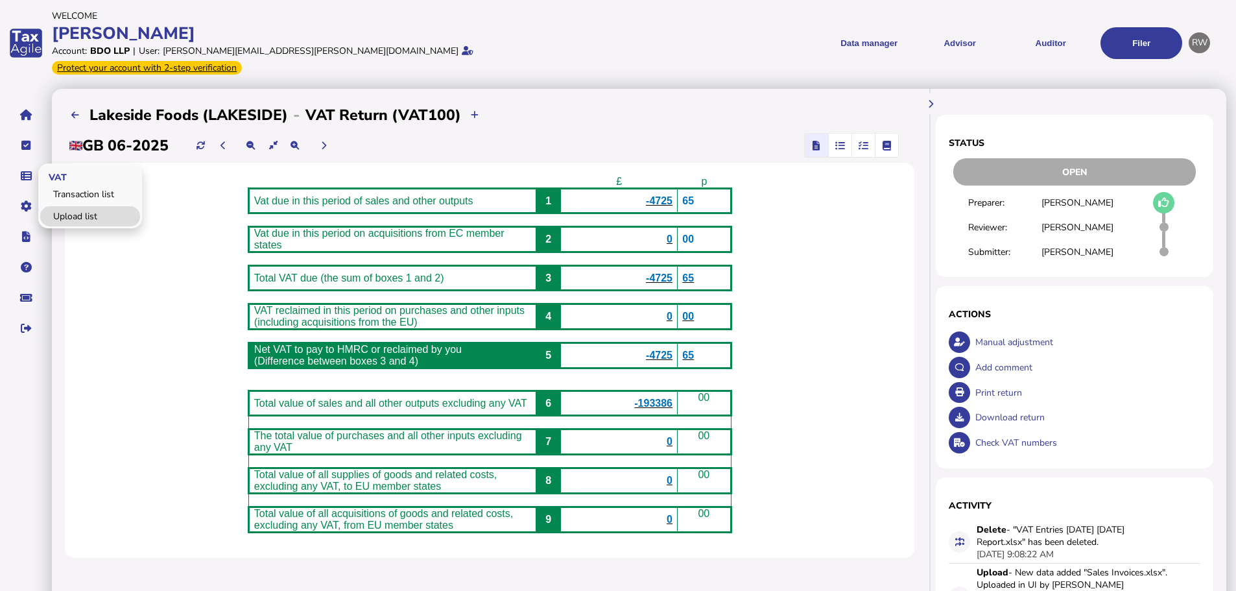
click at [75, 206] on link "Upload list" at bounding box center [90, 216] width 100 height 20
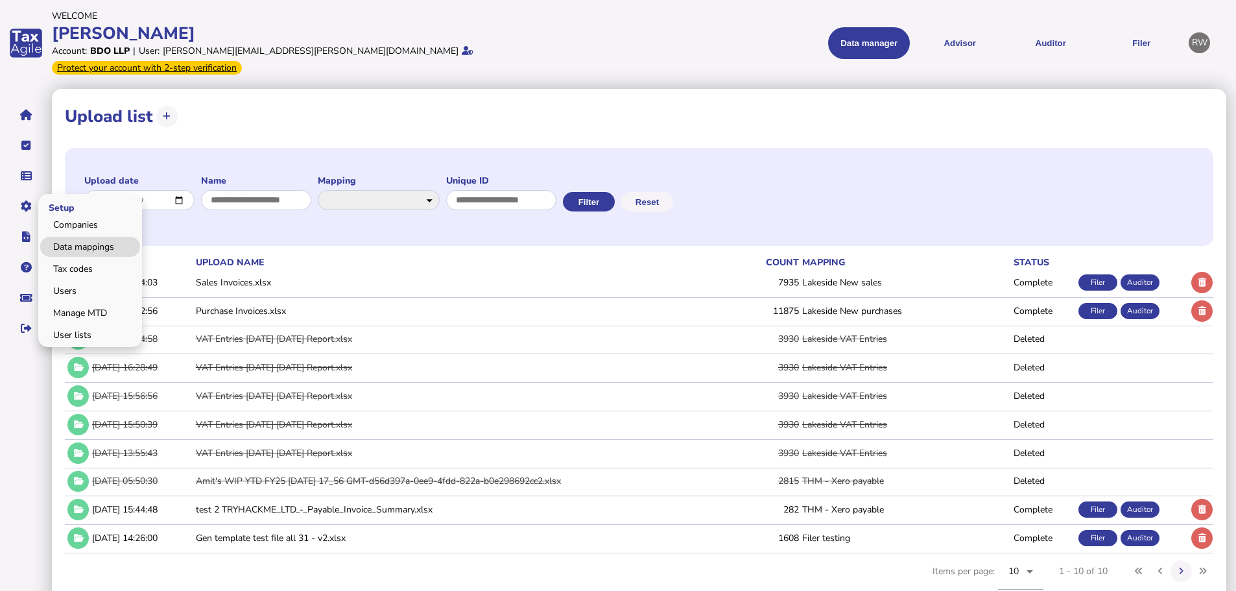
click at [65, 237] on link "Data mappings" at bounding box center [90, 247] width 100 height 20
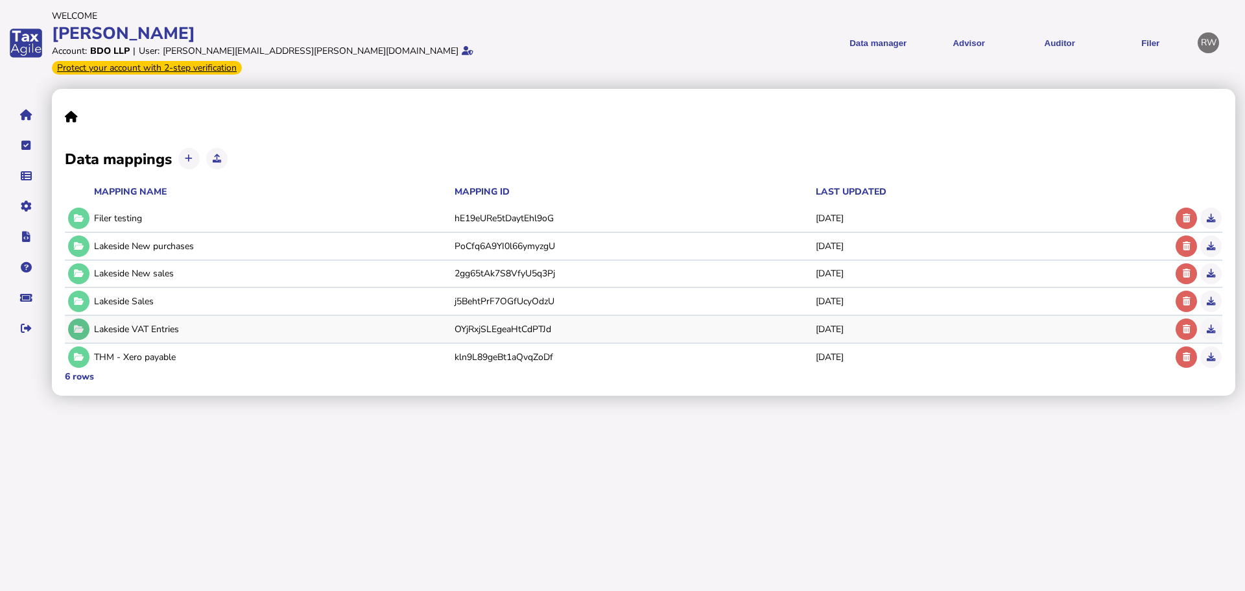
click at [84, 318] on button at bounding box center [78, 328] width 21 height 21
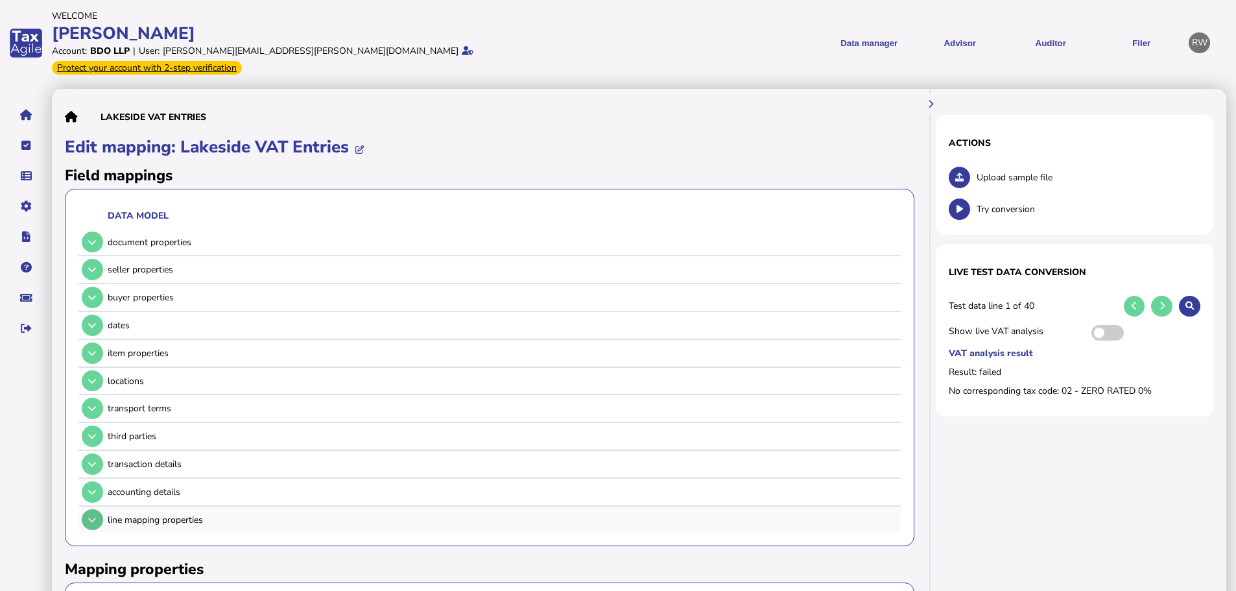
click at [98, 509] on button at bounding box center [92, 519] width 21 height 21
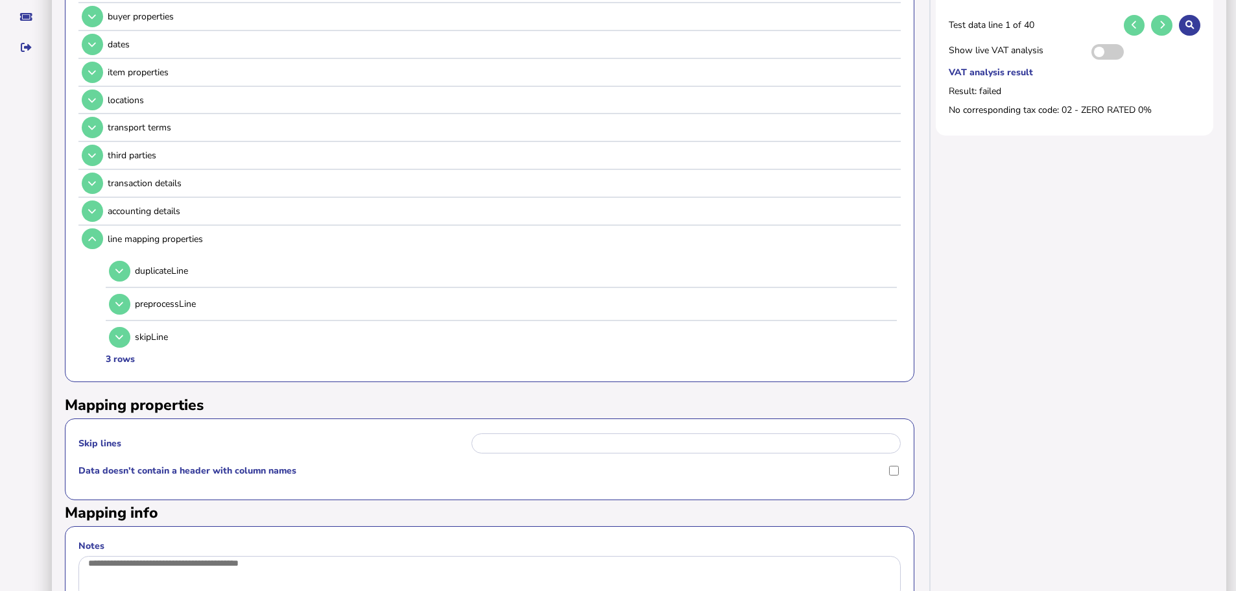
scroll to position [324, 0]
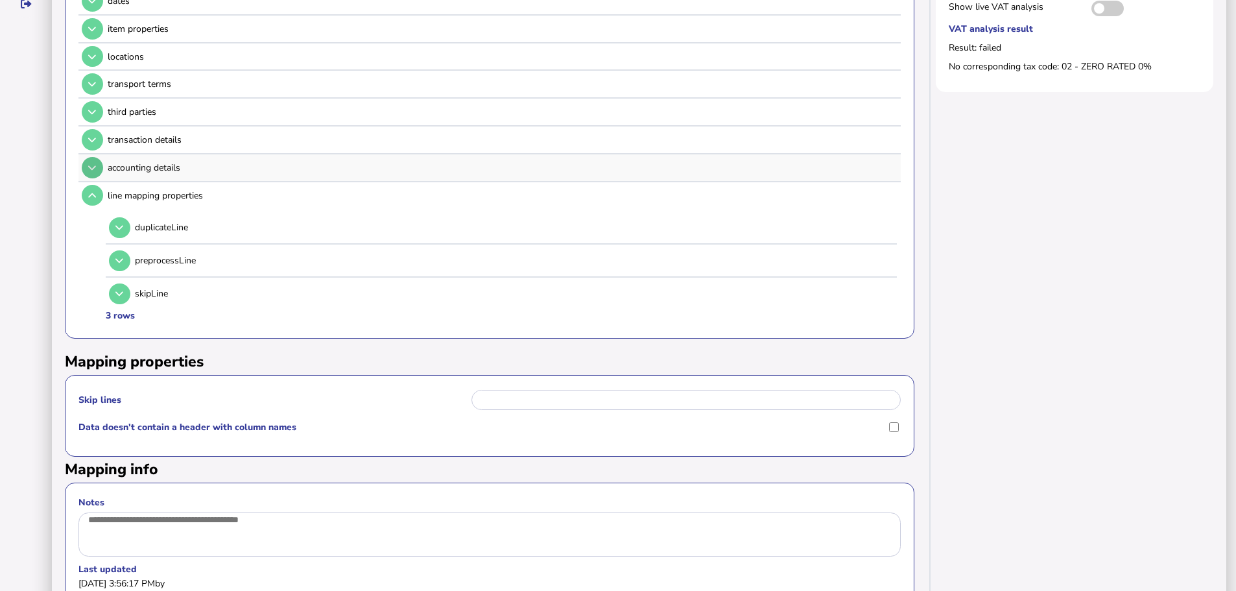
click at [93, 163] on icon at bounding box center [92, 167] width 8 height 8
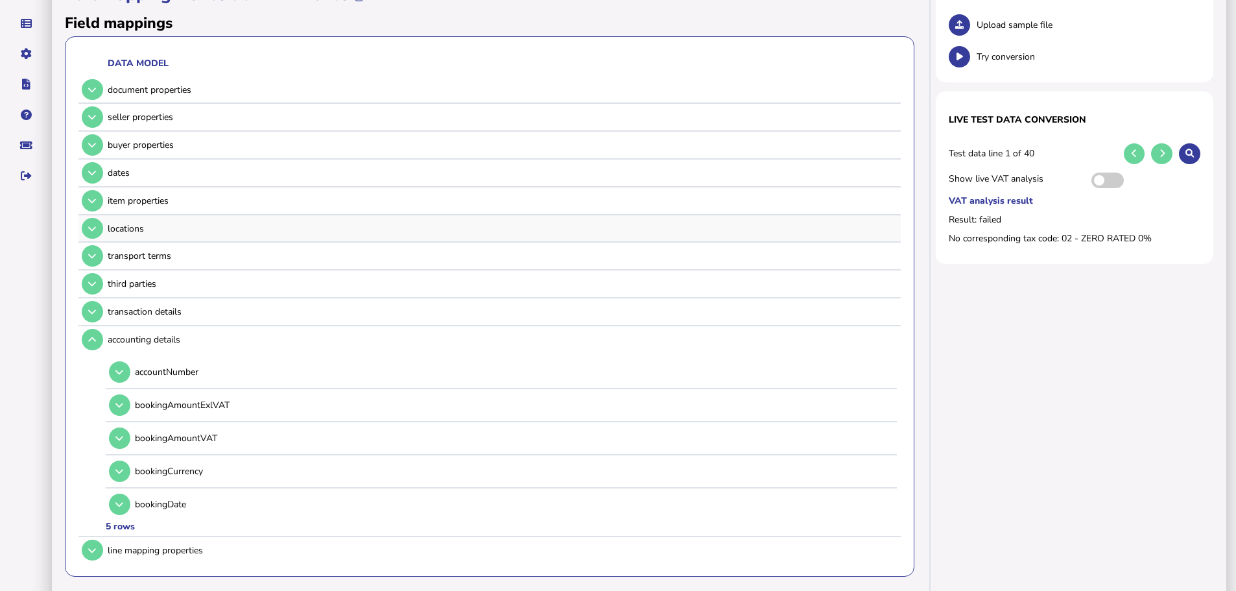
scroll to position [130, 0]
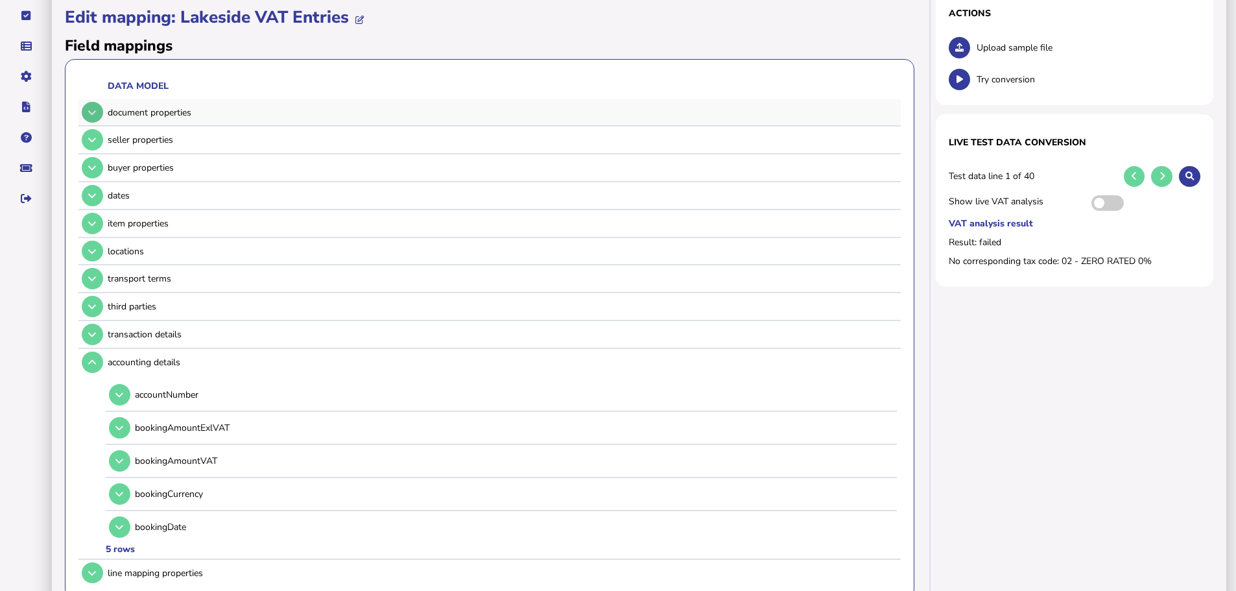
click at [100, 102] on button at bounding box center [92, 112] width 21 height 21
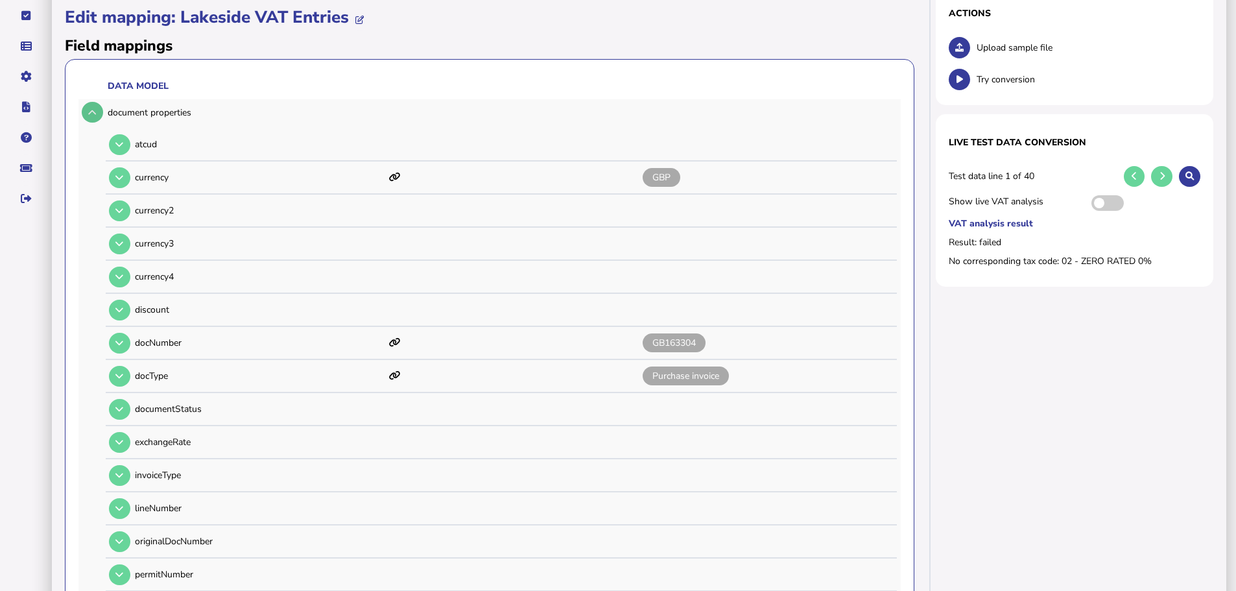
click at [96, 108] on icon at bounding box center [92, 112] width 8 height 8
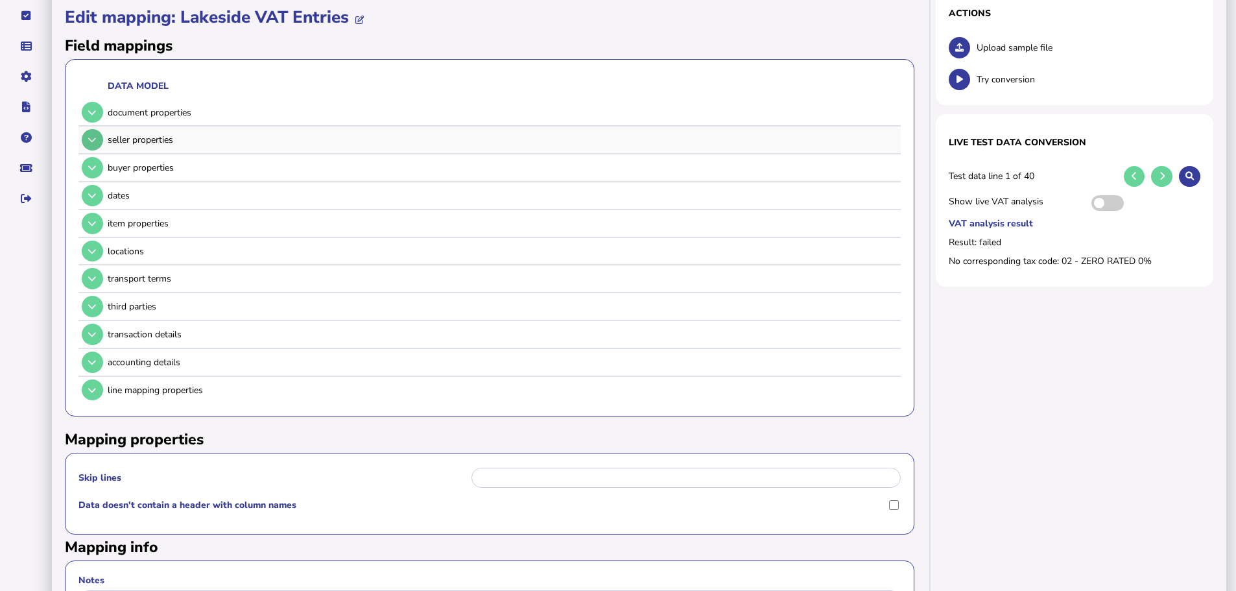
click at [98, 129] on button at bounding box center [92, 139] width 21 height 21
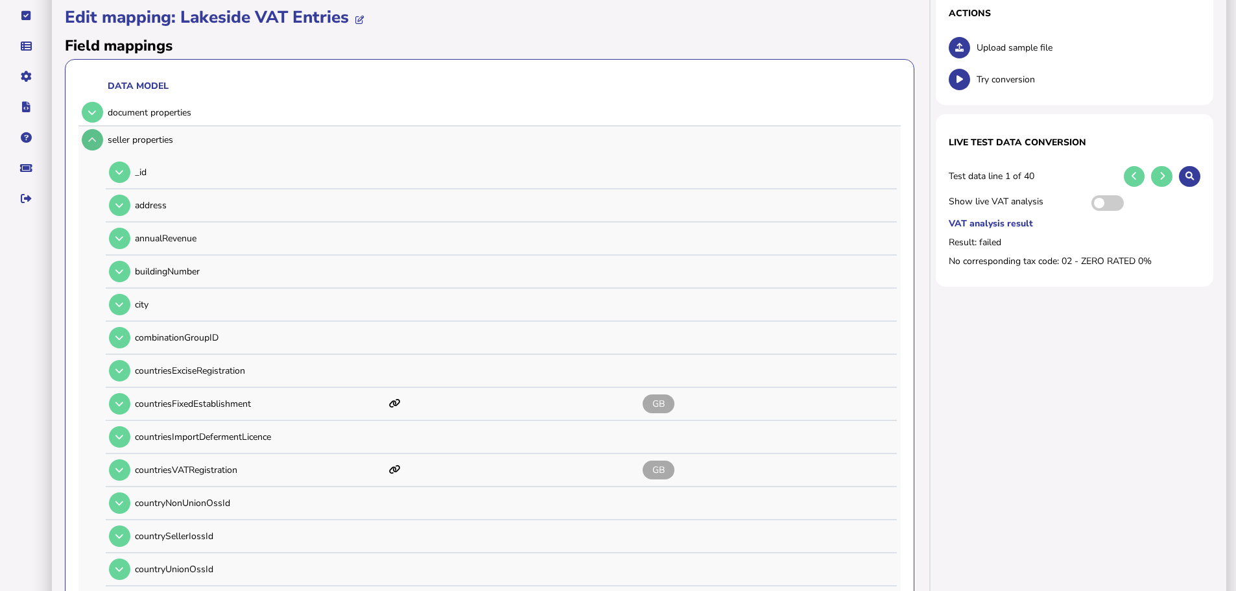
click at [98, 129] on button at bounding box center [92, 139] width 21 height 21
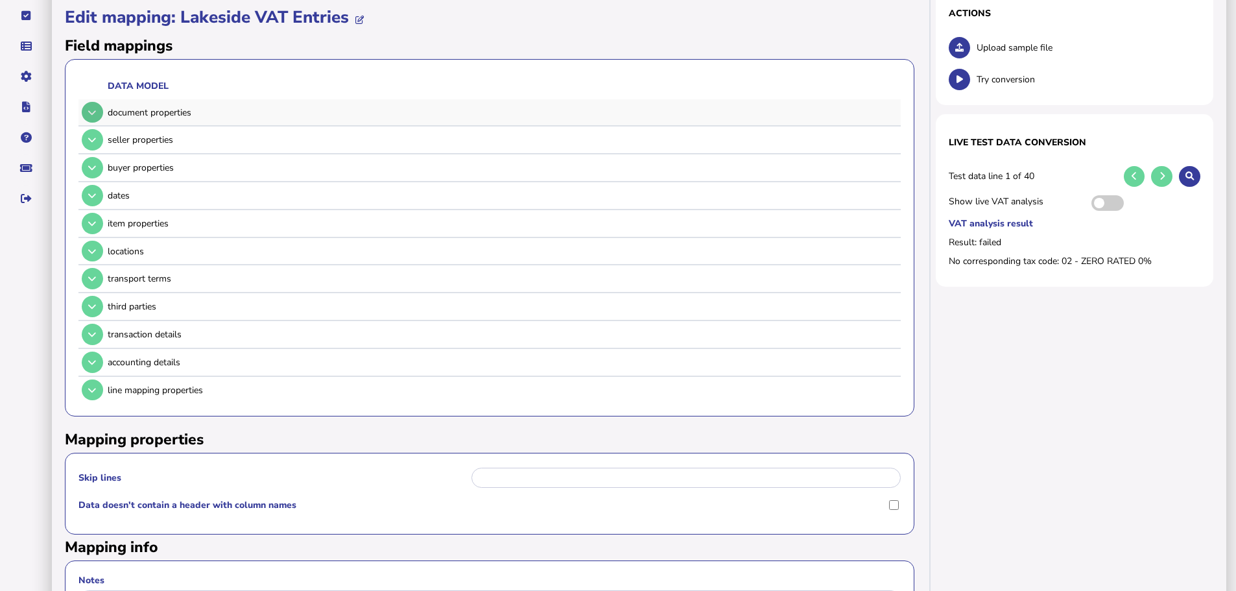
click at [93, 108] on icon at bounding box center [92, 112] width 8 height 8
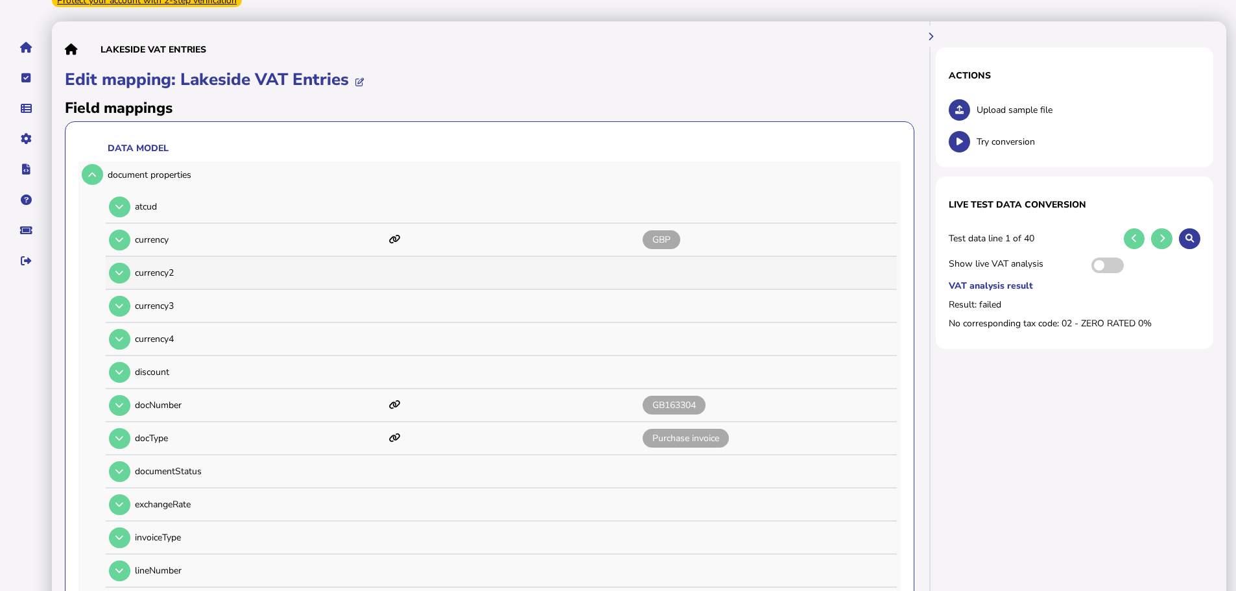
scroll to position [65, 0]
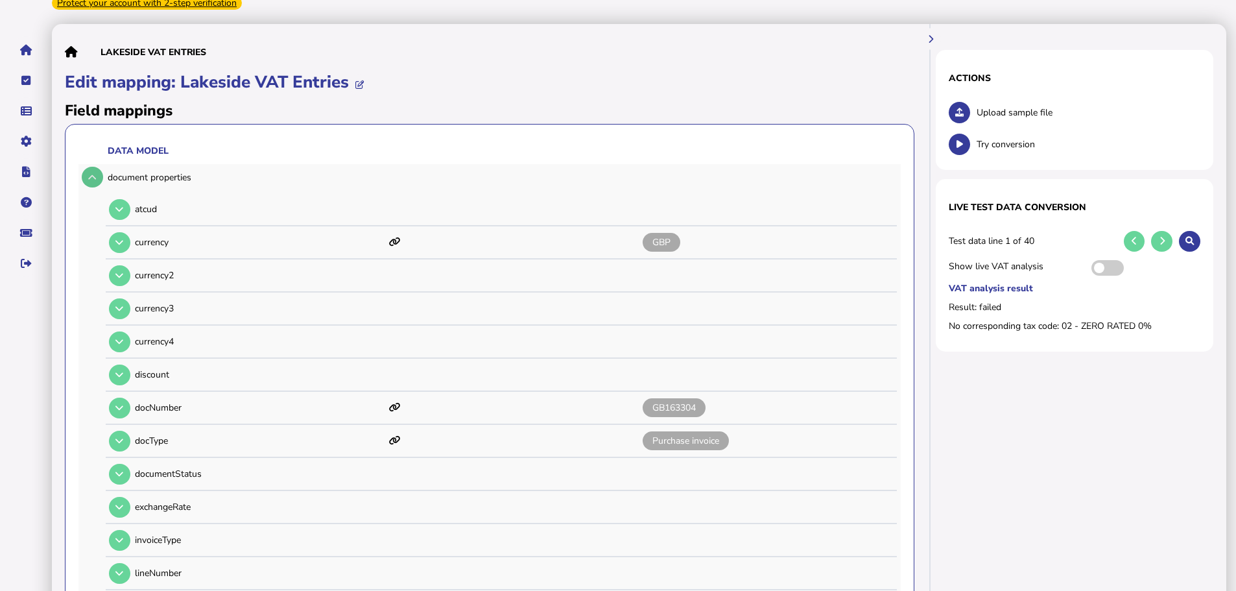
click at [97, 167] on button at bounding box center [92, 177] width 21 height 21
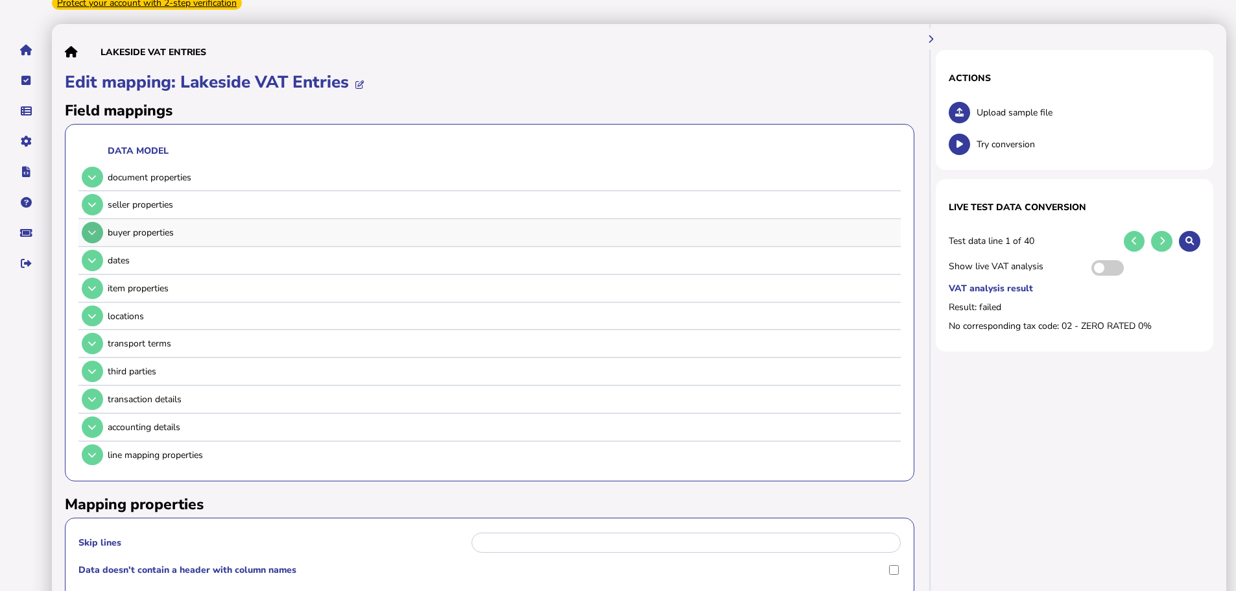
click at [98, 222] on button at bounding box center [92, 232] width 21 height 21
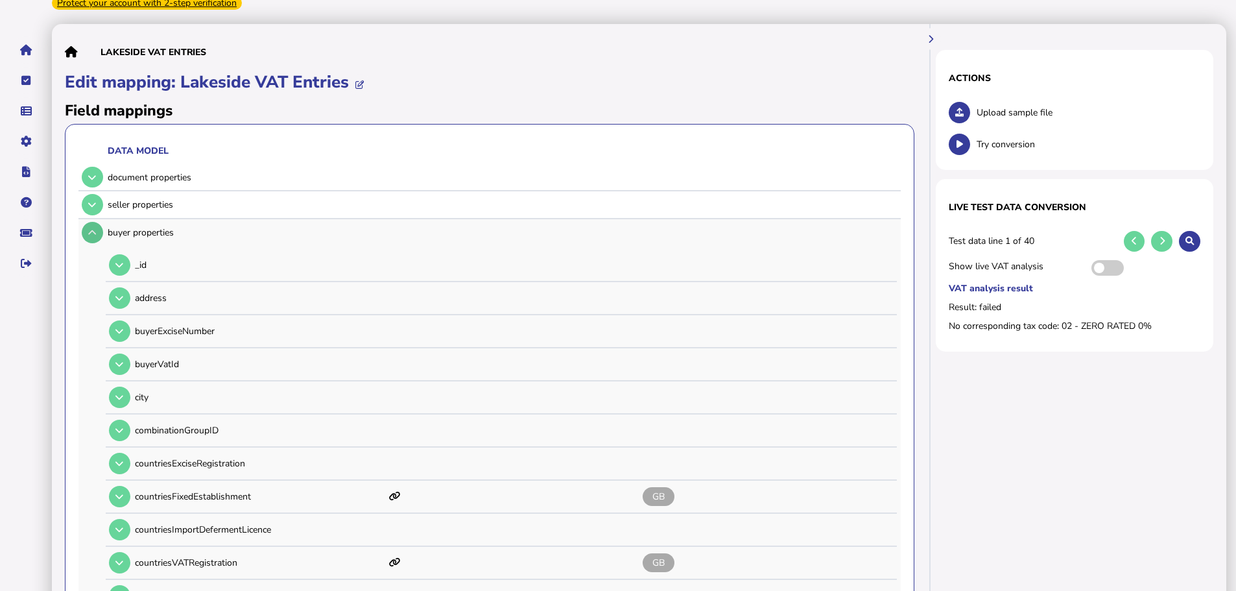
click at [98, 222] on button at bounding box center [92, 232] width 21 height 21
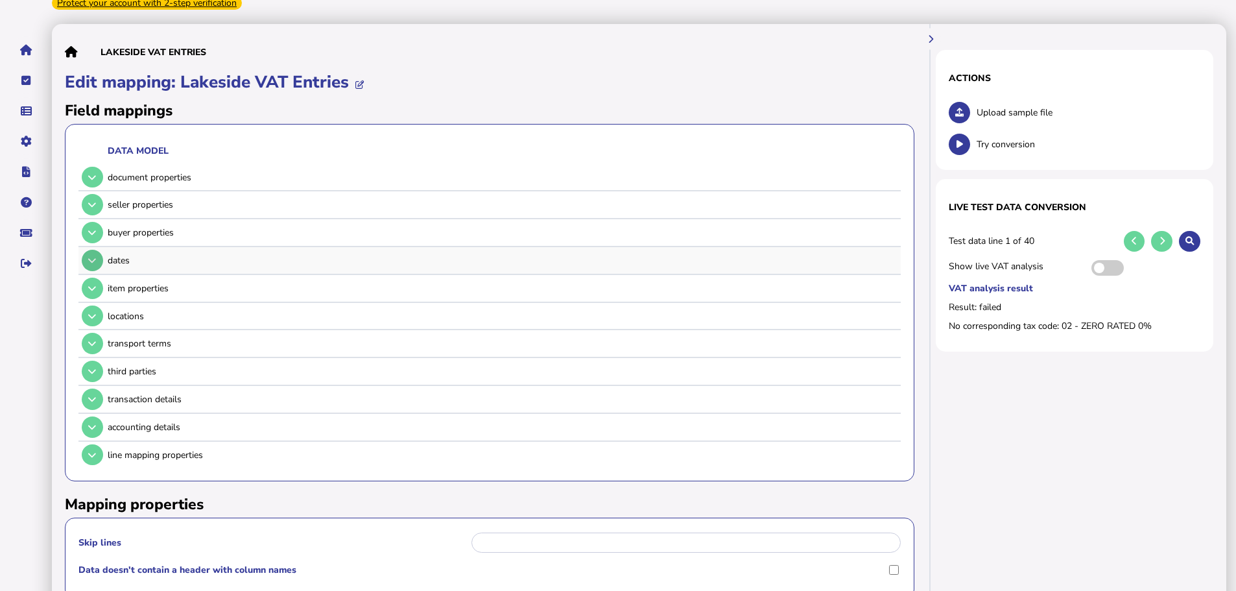
click at [99, 250] on button at bounding box center [92, 260] width 21 height 21
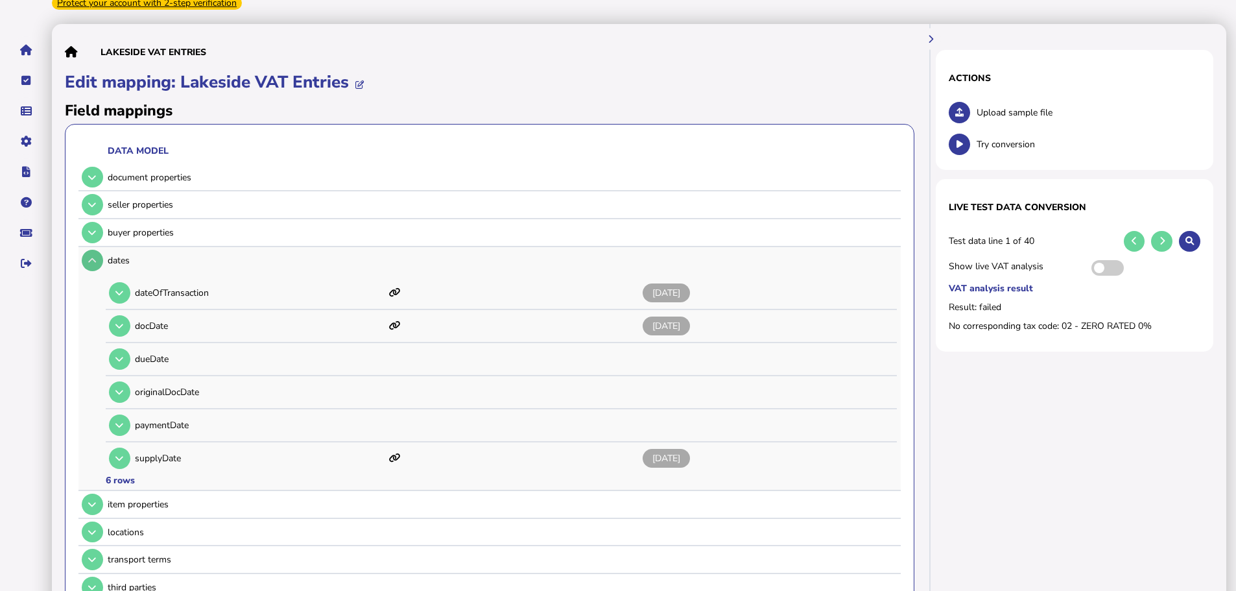
click at [99, 250] on button at bounding box center [92, 260] width 21 height 21
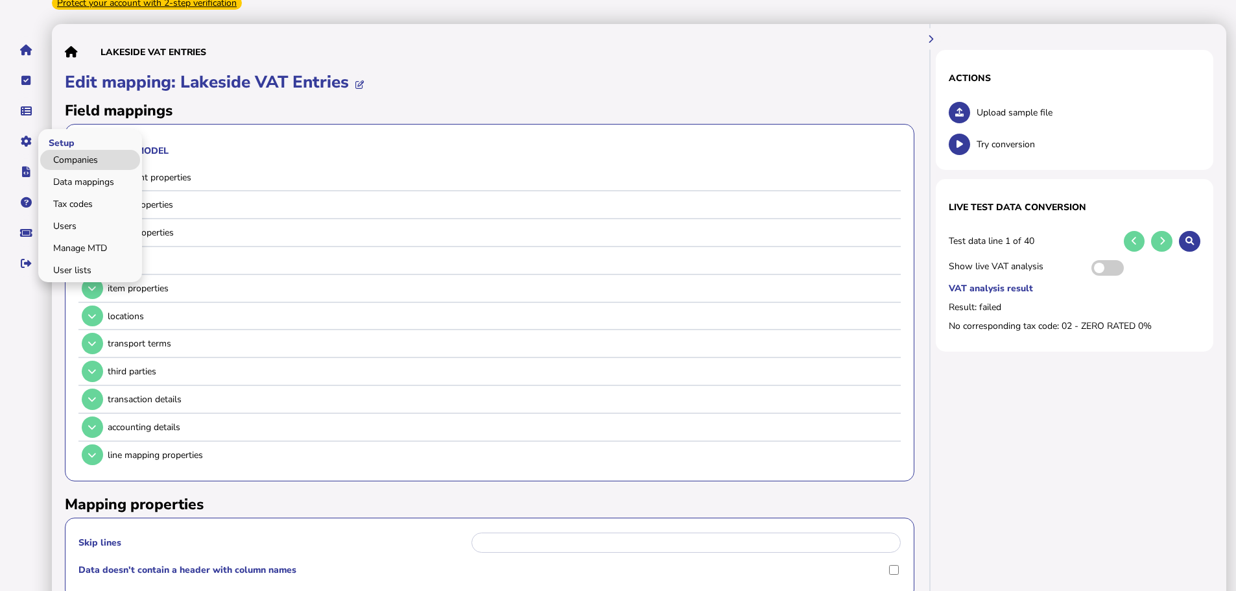
click at [60, 150] on link "Companies" at bounding box center [90, 160] width 100 height 20
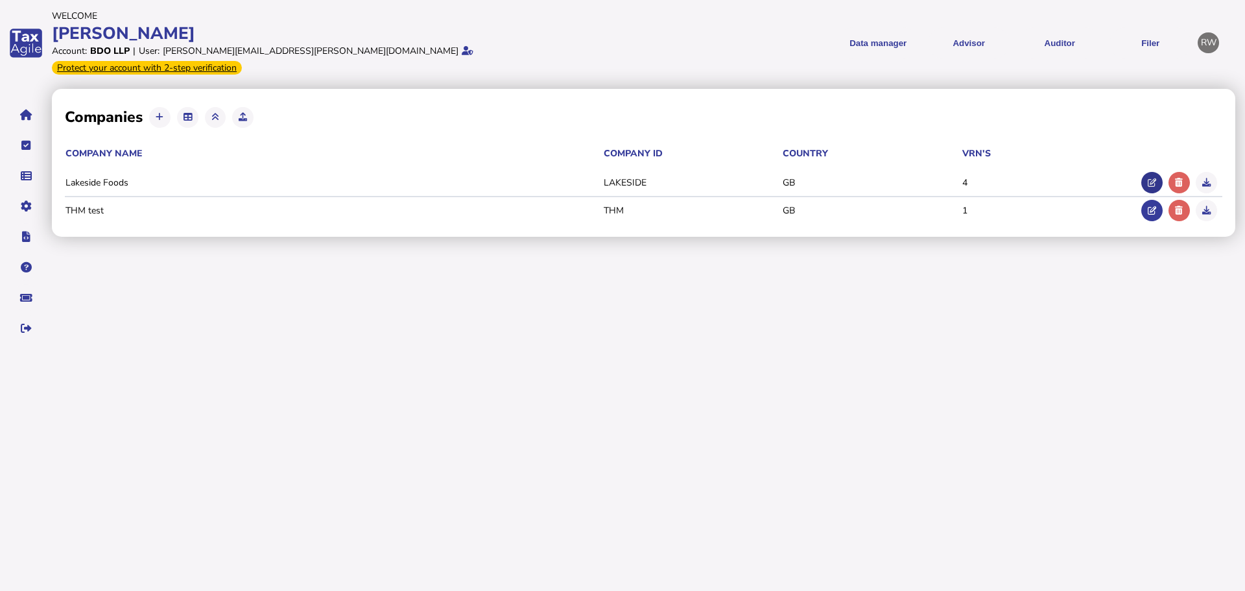
click at [1145, 172] on button at bounding box center [1151, 182] width 21 height 21
type input "**********"
type input "********"
type input "**********"
select select "**"
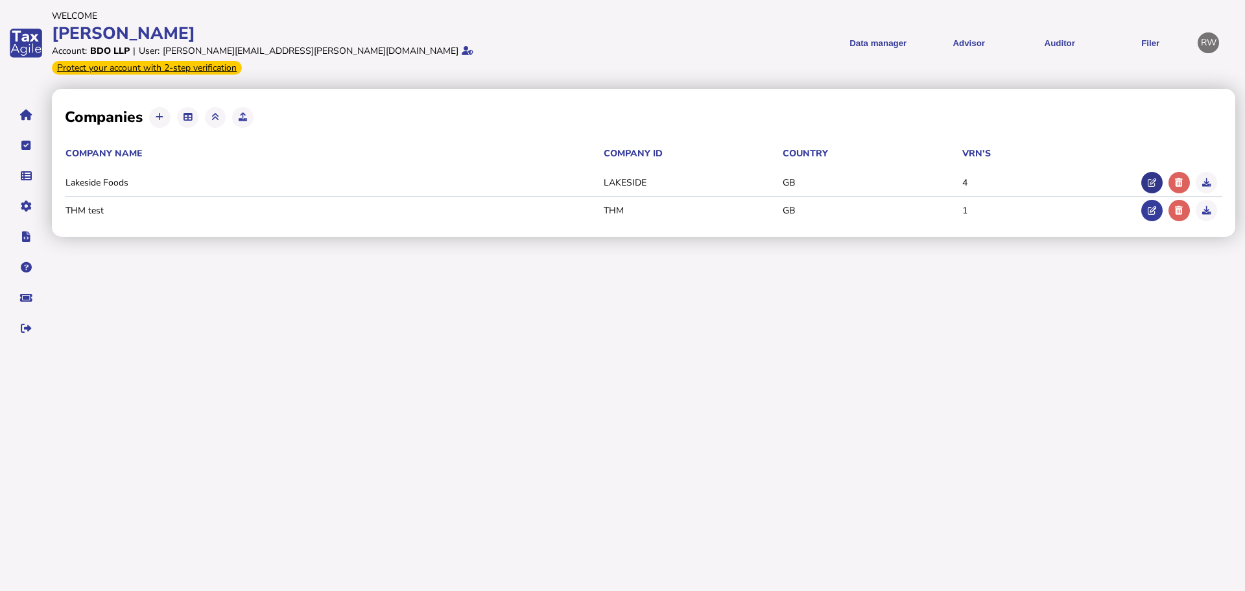
select select "**********"
type input "**********"
select select "**"
select select "******"
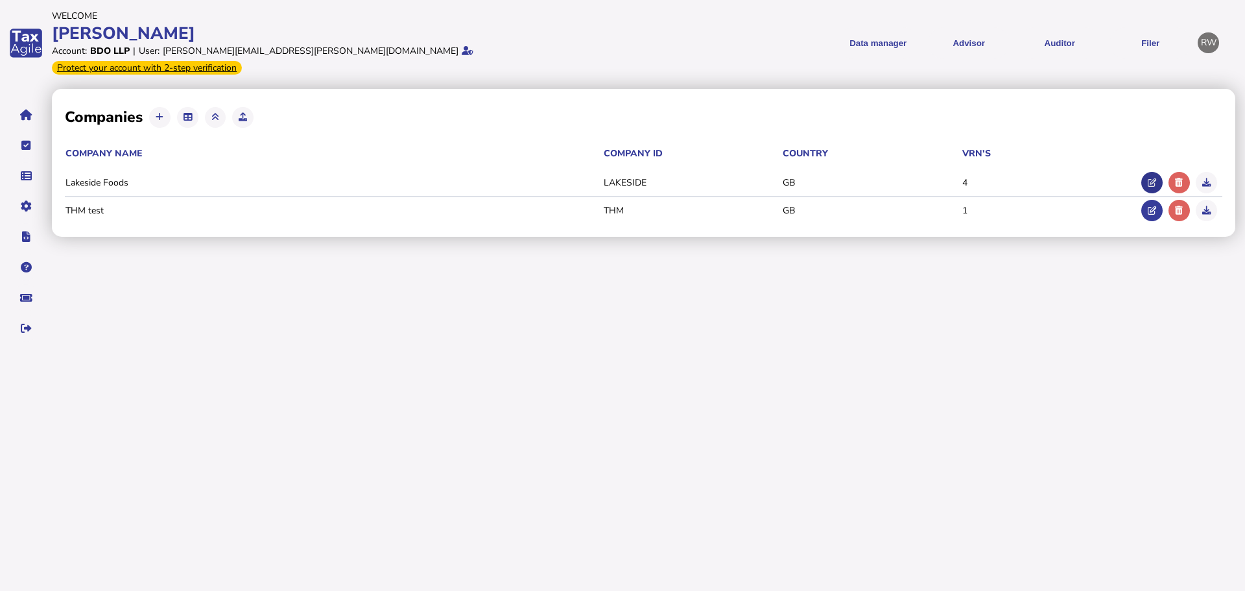
select select "**"
select select "******"
select select "**"
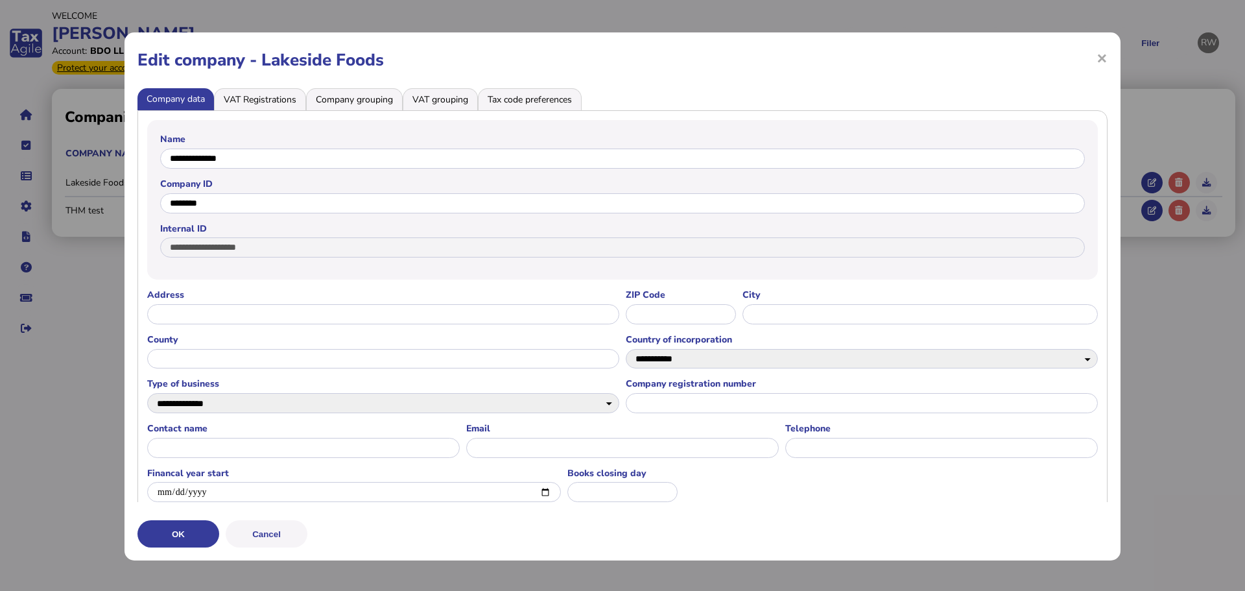
click at [517, 91] on li "Tax code preferences" at bounding box center [530, 99] width 104 height 22
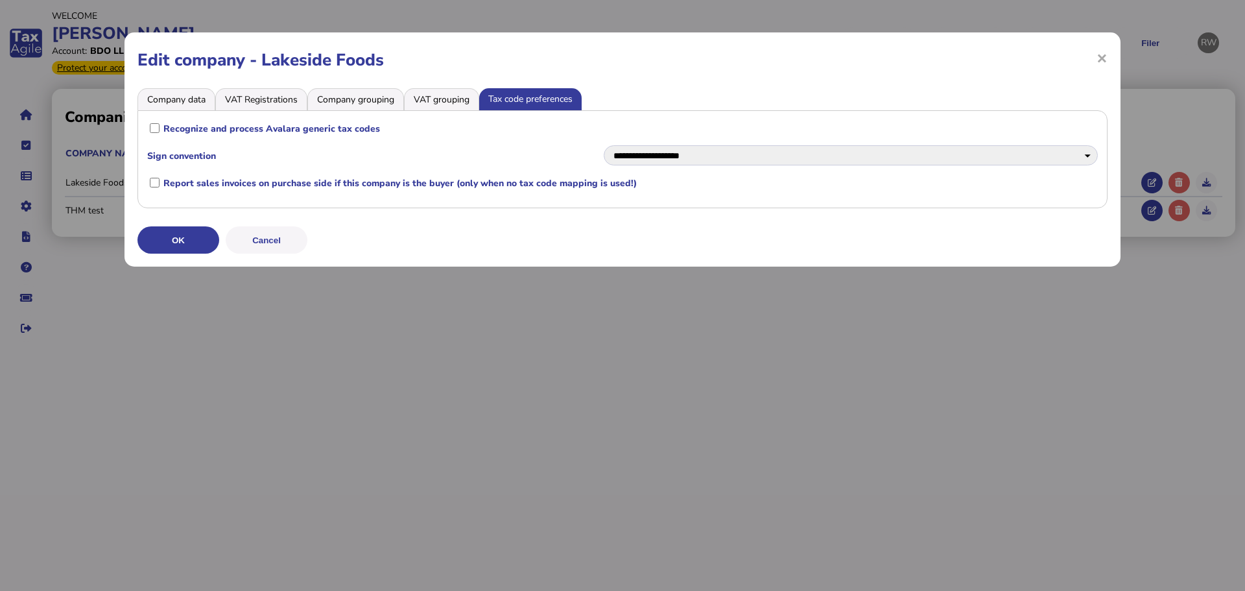
click at [442, 94] on li "VAT grouping" at bounding box center [441, 99] width 75 height 22
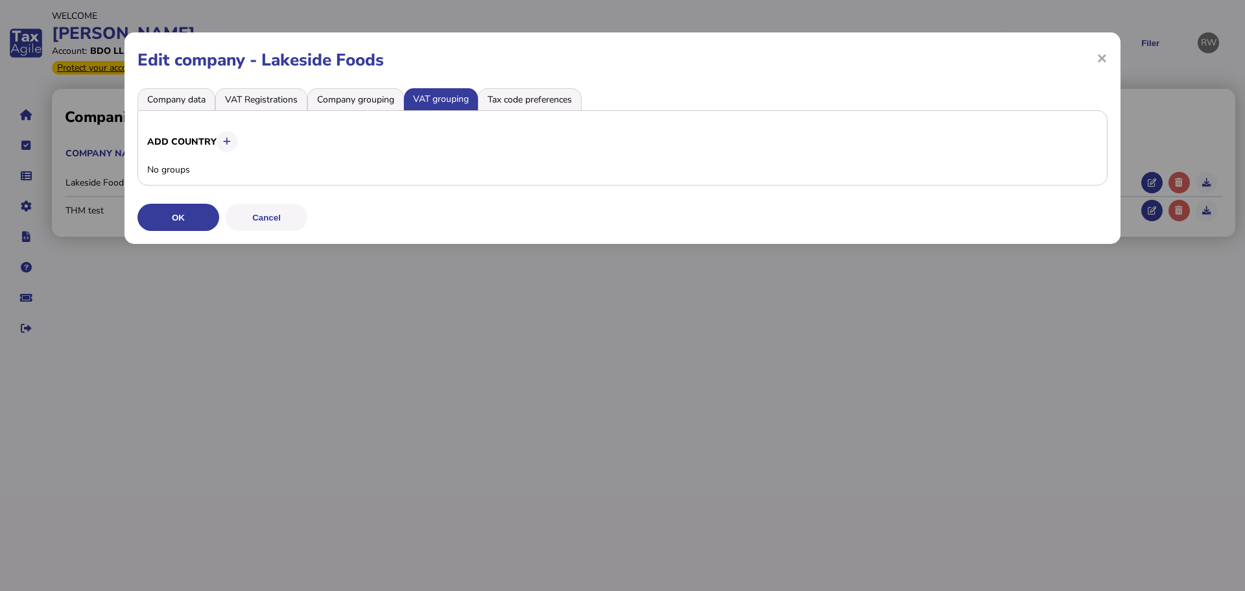
click at [374, 95] on li "Company grouping" at bounding box center [355, 99] width 97 height 22
click at [292, 95] on li "VAT Registrations" at bounding box center [261, 99] width 92 height 22
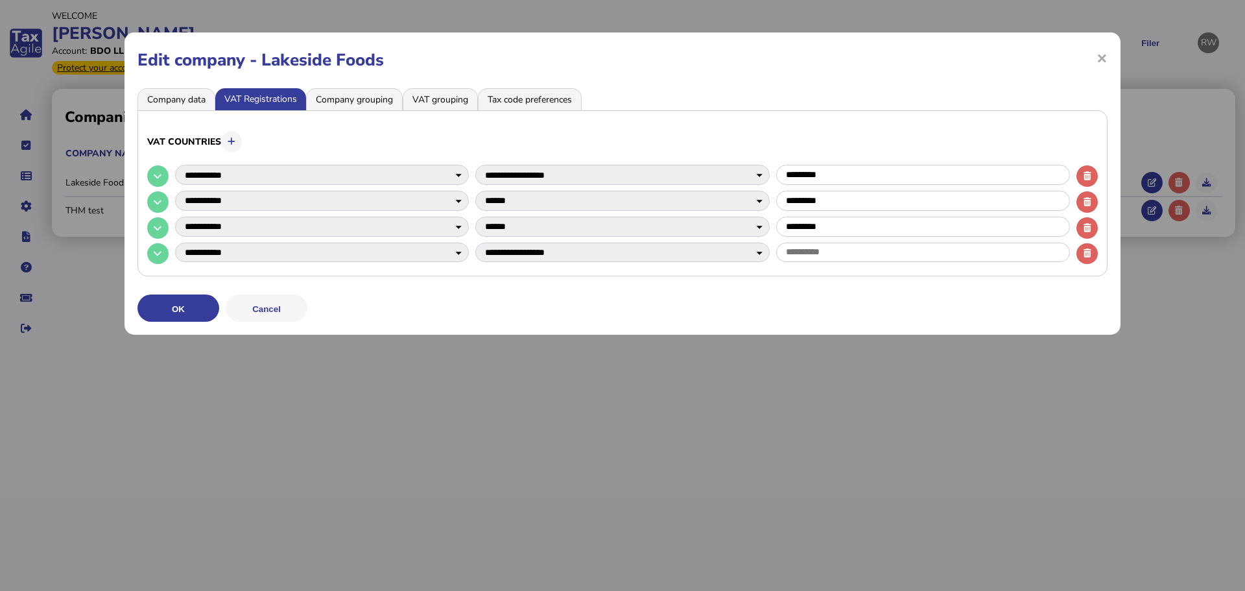
click at [189, 98] on li "Company data" at bounding box center [176, 99] width 78 height 22
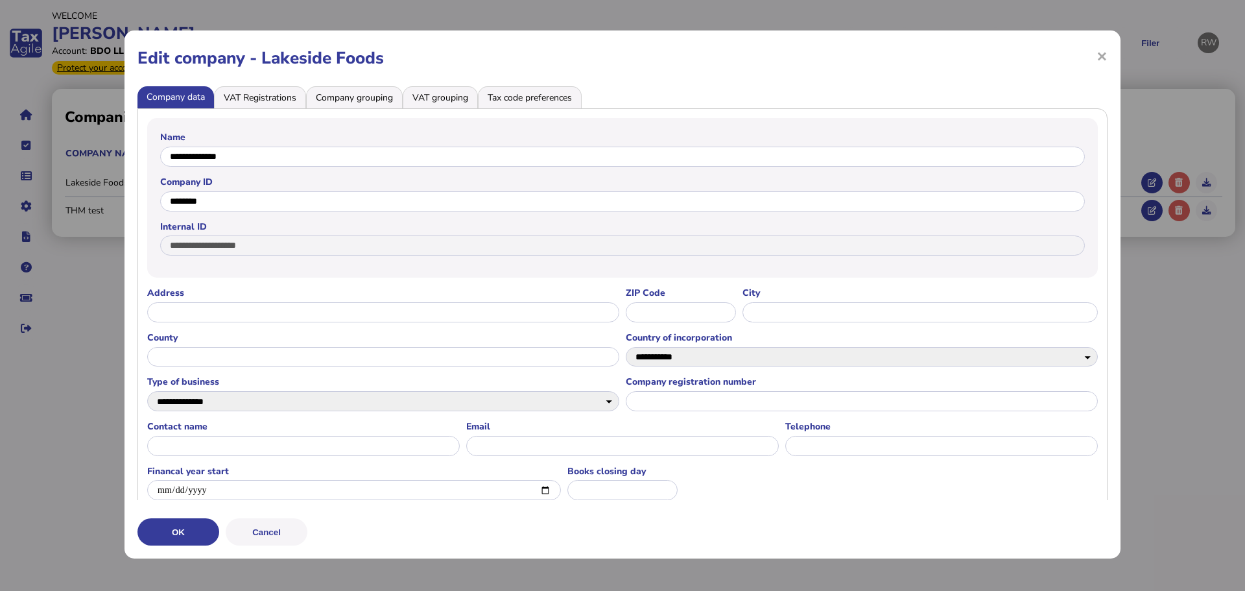
click at [514, 99] on li "Tax code preferences" at bounding box center [530, 97] width 104 height 22
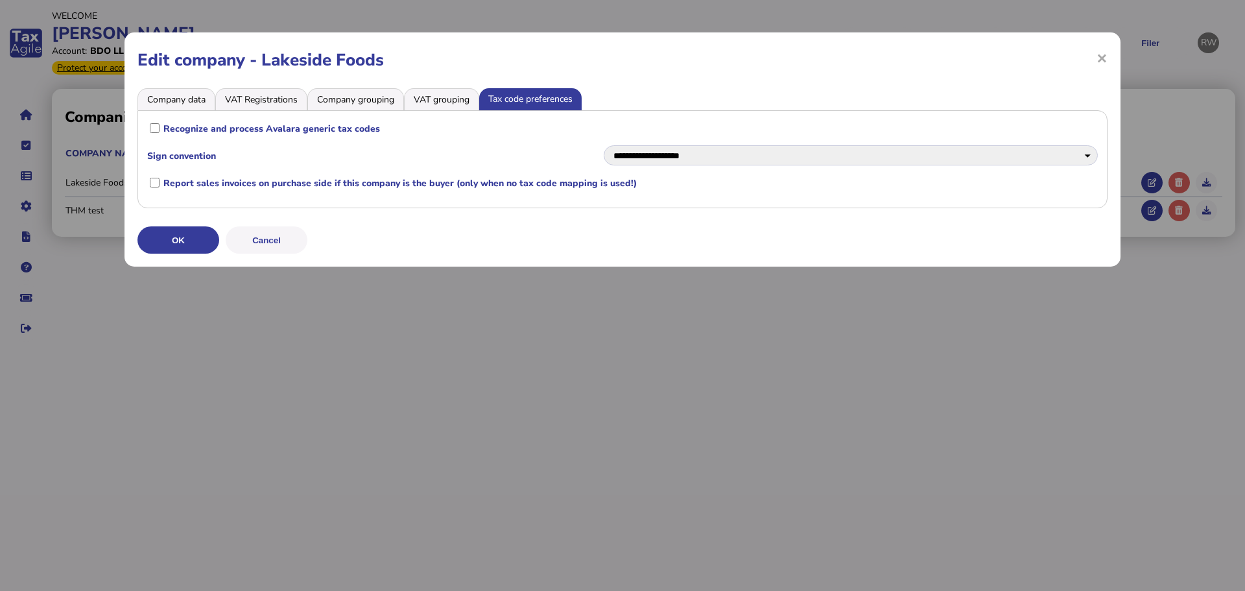
click at [482, 101] on li "Tax code preferences" at bounding box center [530, 99] width 102 height 22
click at [473, 99] on li "VAT grouping" at bounding box center [441, 99] width 75 height 22
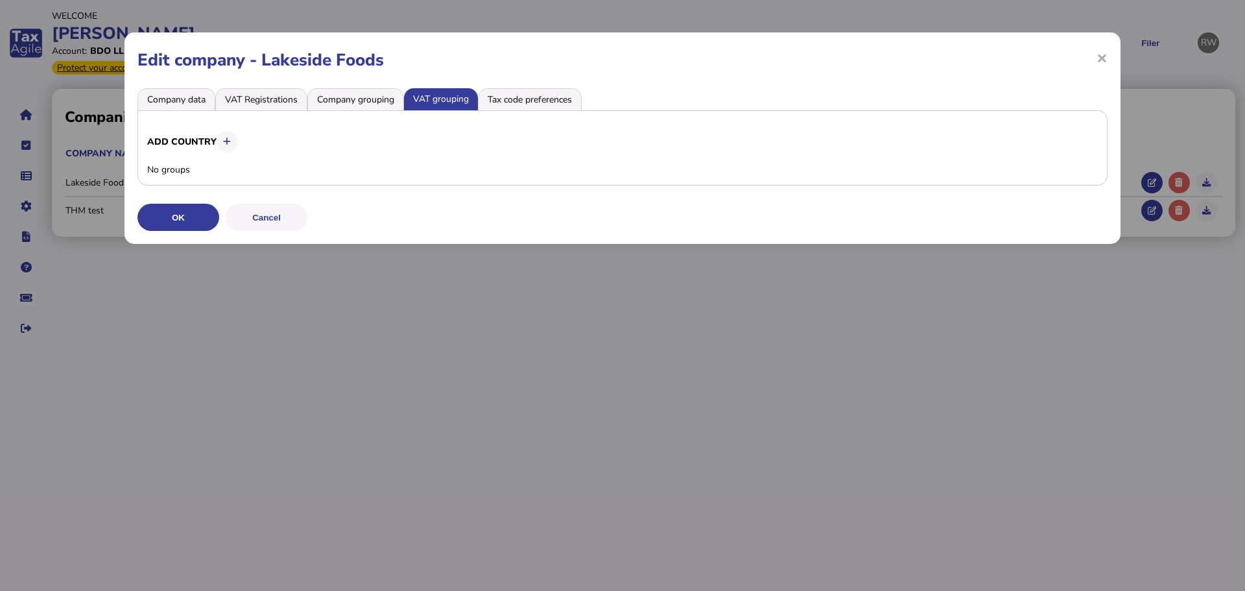
click at [393, 90] on li "Company grouping" at bounding box center [355, 99] width 97 height 22
click at [486, 95] on li "Tax code preferences" at bounding box center [530, 99] width 104 height 22
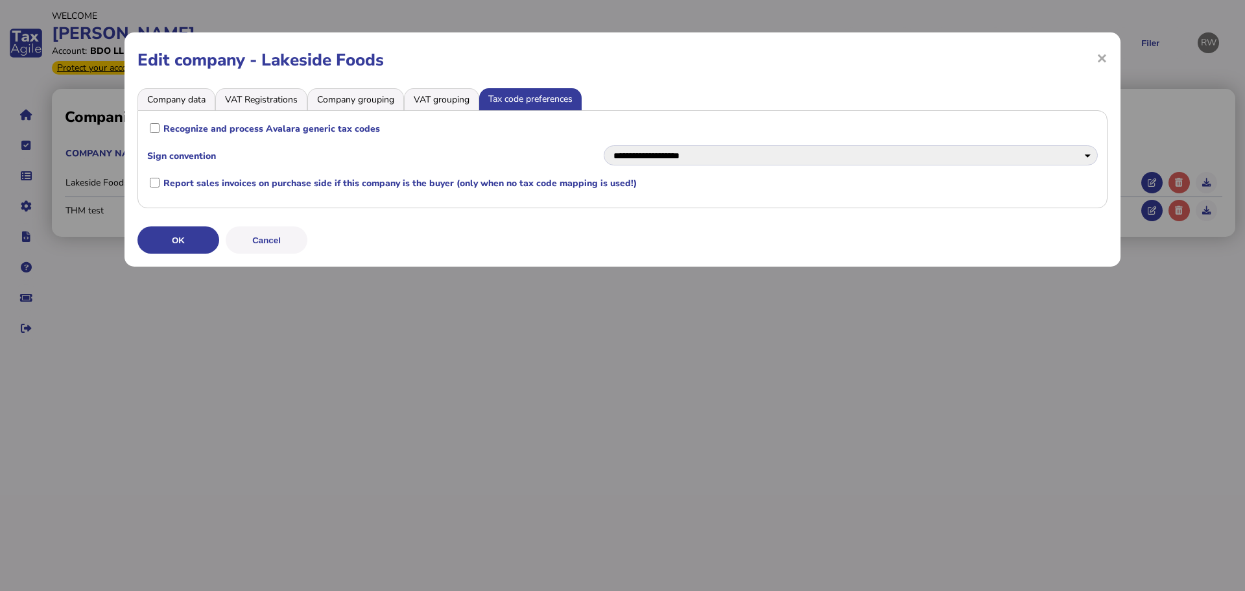
click at [255, 98] on li "VAT Registrations" at bounding box center [261, 99] width 92 height 22
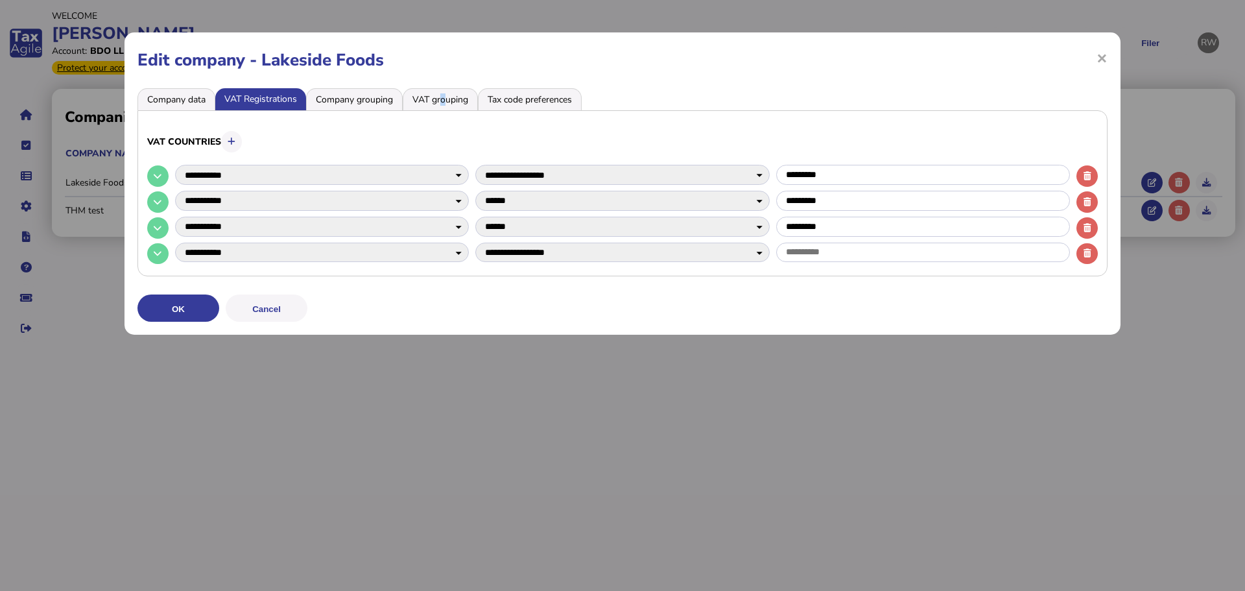
click at [443, 103] on li "VAT grouping" at bounding box center [440, 99] width 75 height 22
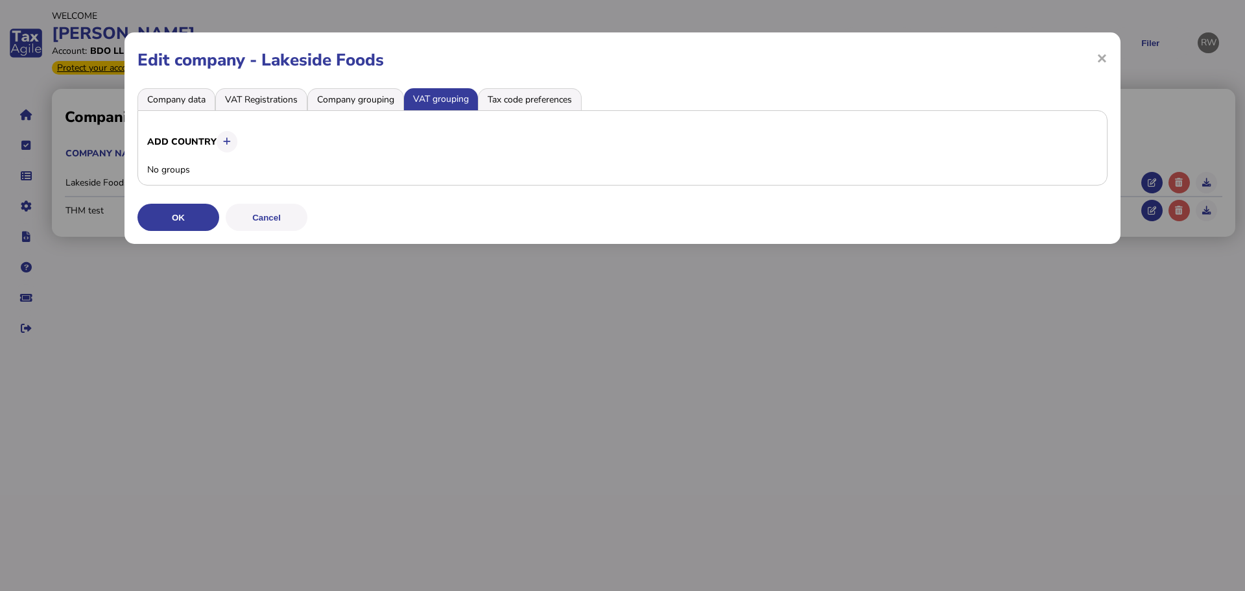
click at [523, 89] on li "Tax code preferences" at bounding box center [530, 99] width 104 height 22
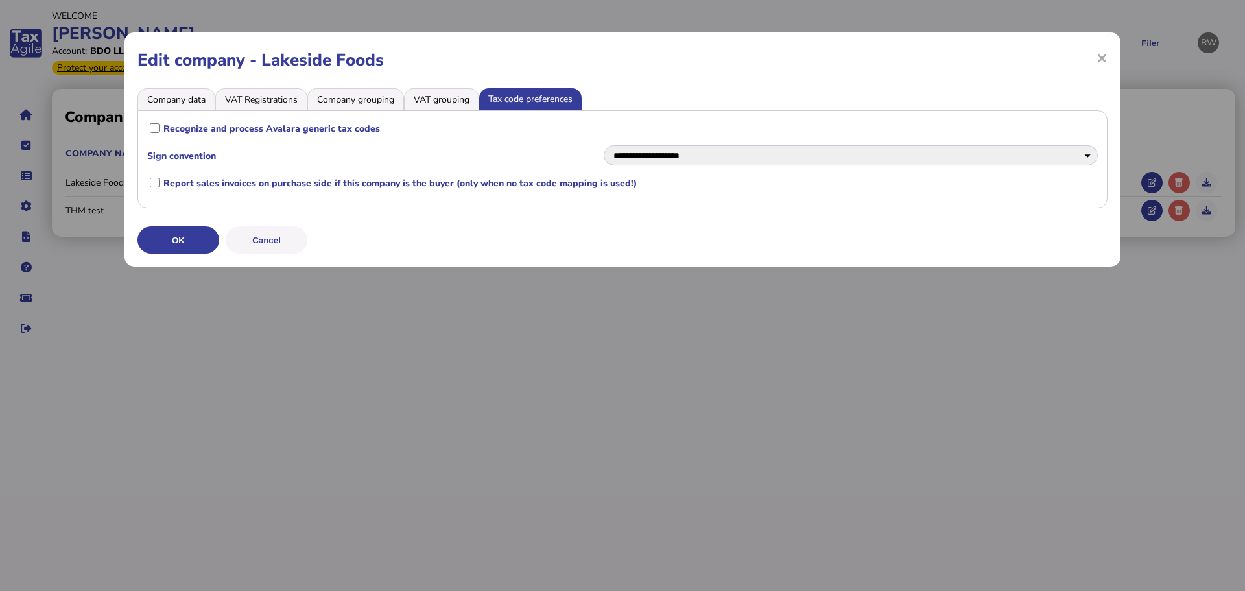
click at [442, 94] on li "VAT grouping" at bounding box center [441, 99] width 75 height 22
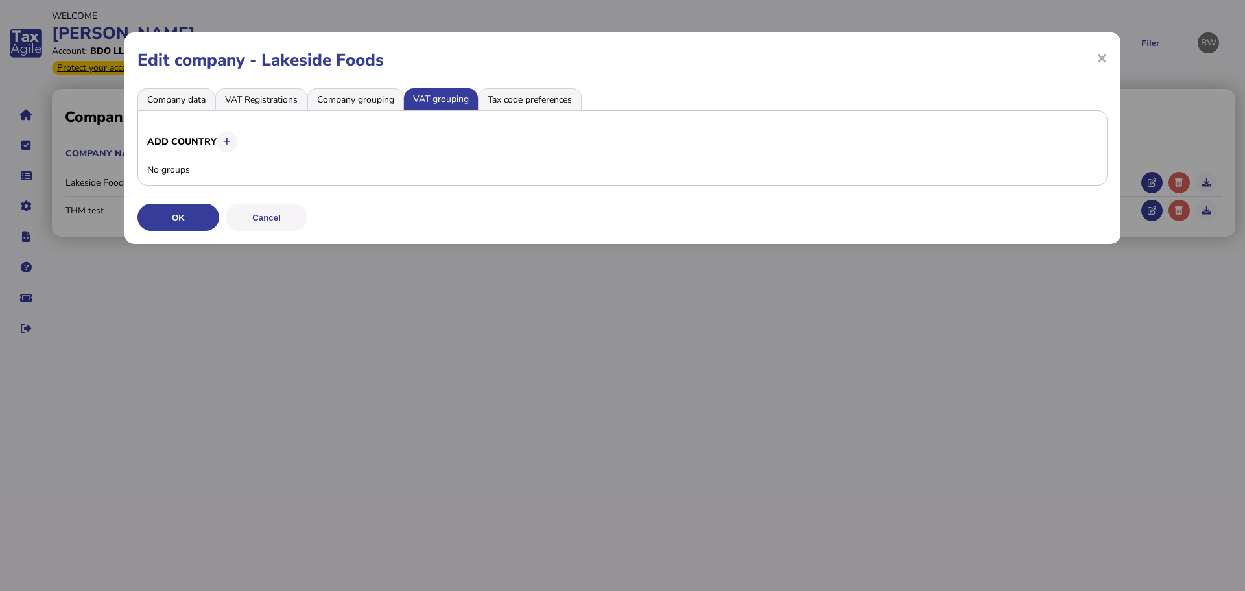
click at [516, 95] on li "Tax code preferences" at bounding box center [530, 99] width 104 height 22
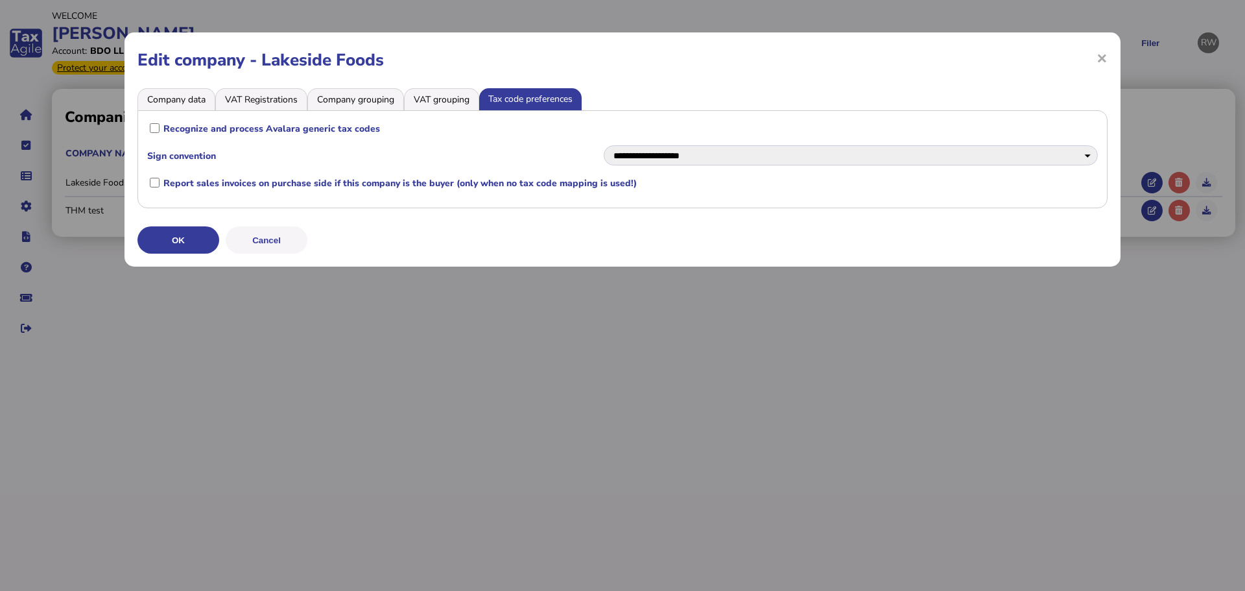
click at [460, 99] on li "VAT grouping" at bounding box center [441, 99] width 75 height 22
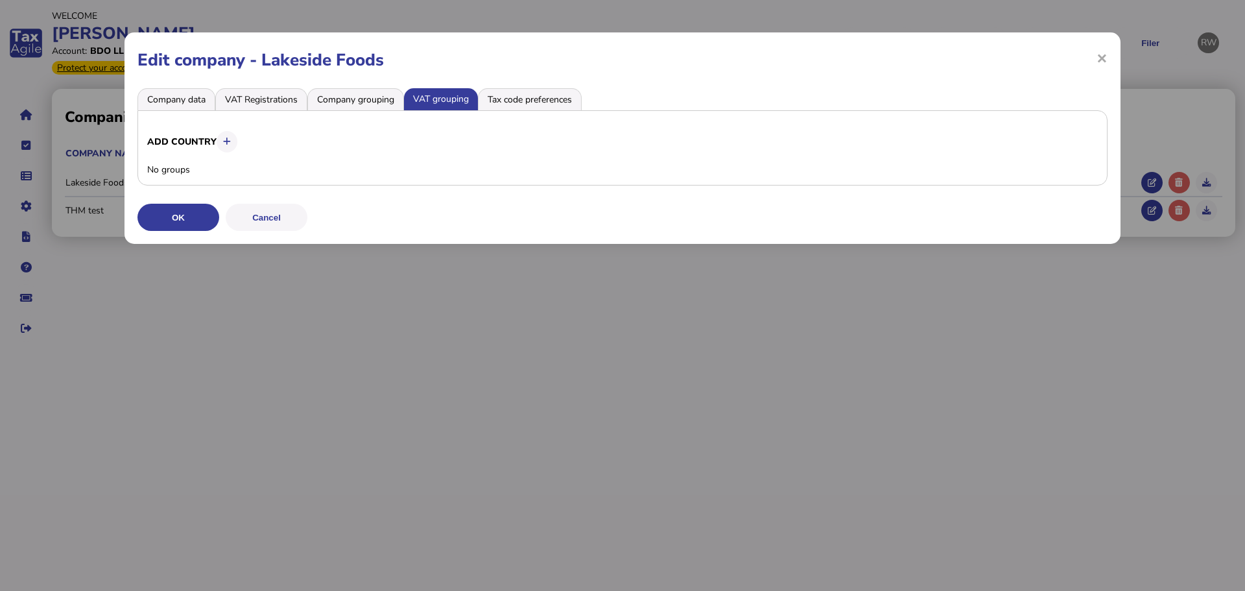
click at [487, 97] on li "Tax code preferences" at bounding box center [530, 99] width 104 height 22
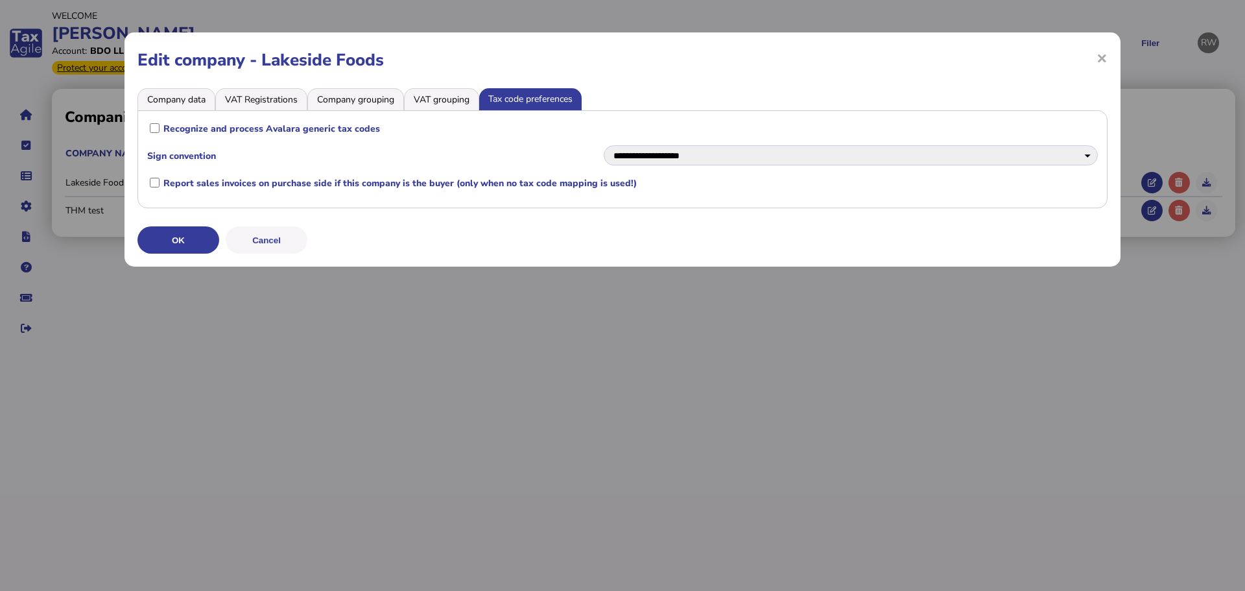
click at [460, 93] on li "VAT grouping" at bounding box center [441, 99] width 75 height 22
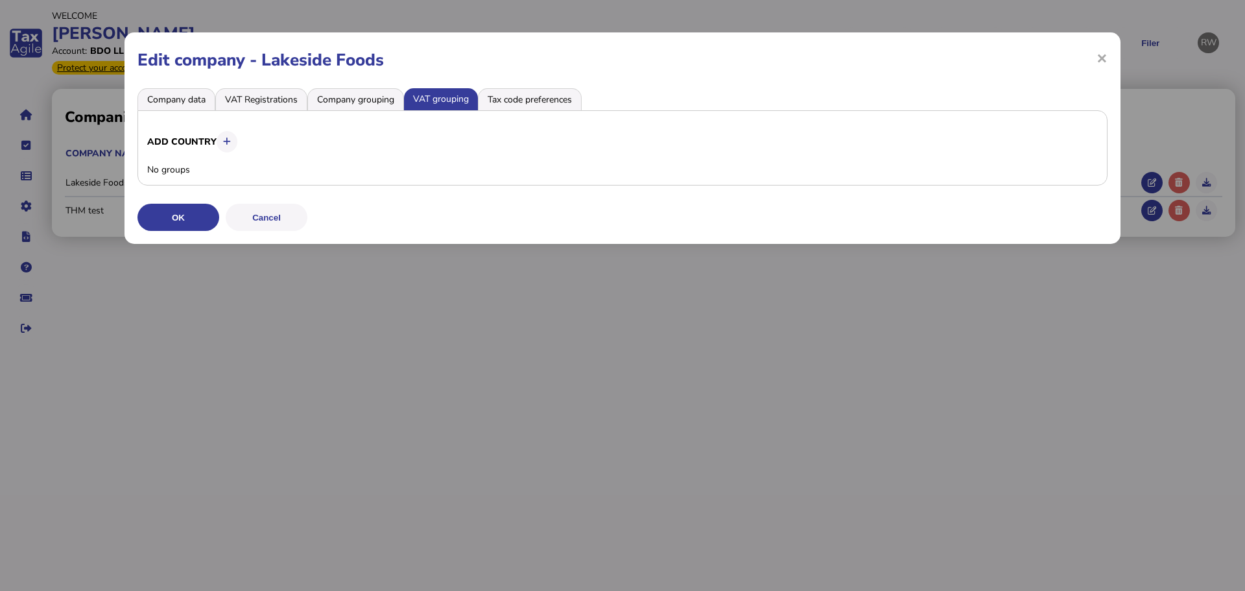
click at [384, 89] on li "Company grouping" at bounding box center [355, 99] width 97 height 22
click at [292, 102] on li "VAT Registrations" at bounding box center [261, 99] width 92 height 22
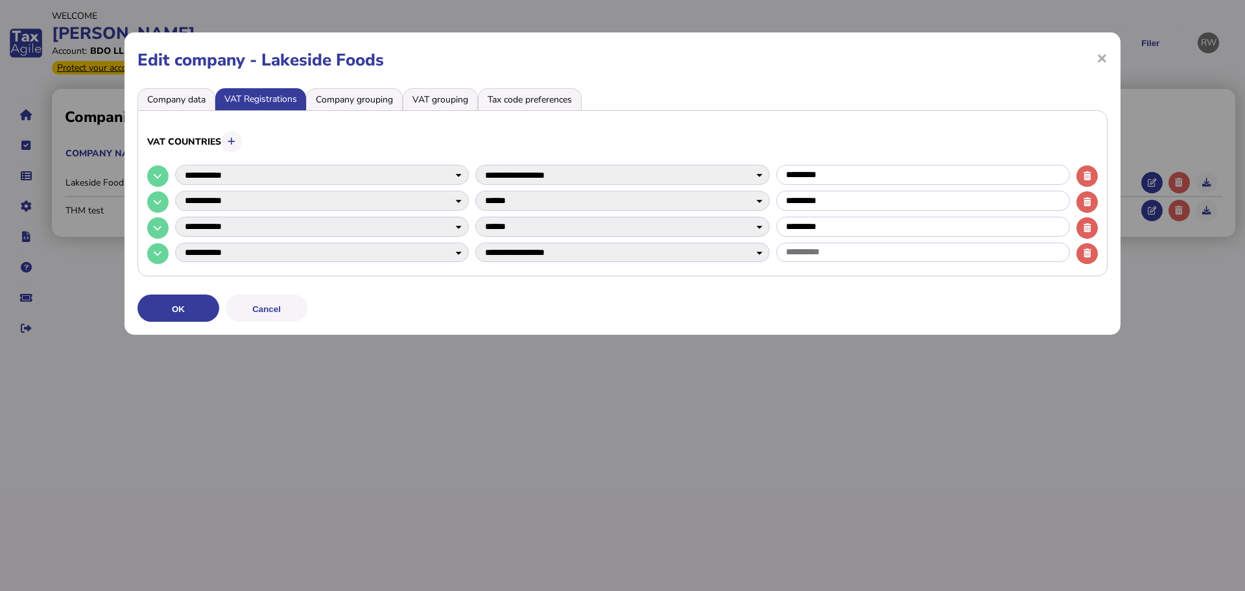
click at [212, 107] on li "Company data" at bounding box center [176, 99] width 78 height 22
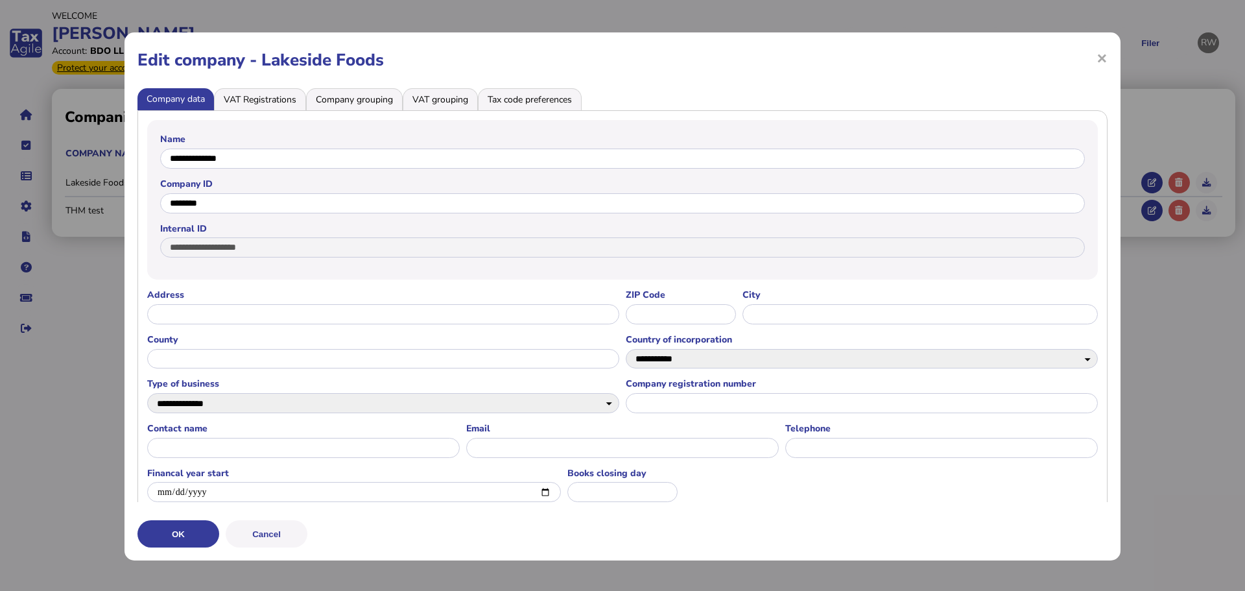
click at [1084, 64] on h1 "Edit company - Lakeside Foods" at bounding box center [622, 60] width 970 height 23
click at [1097, 61] on span "×" at bounding box center [1102, 57] width 11 height 25
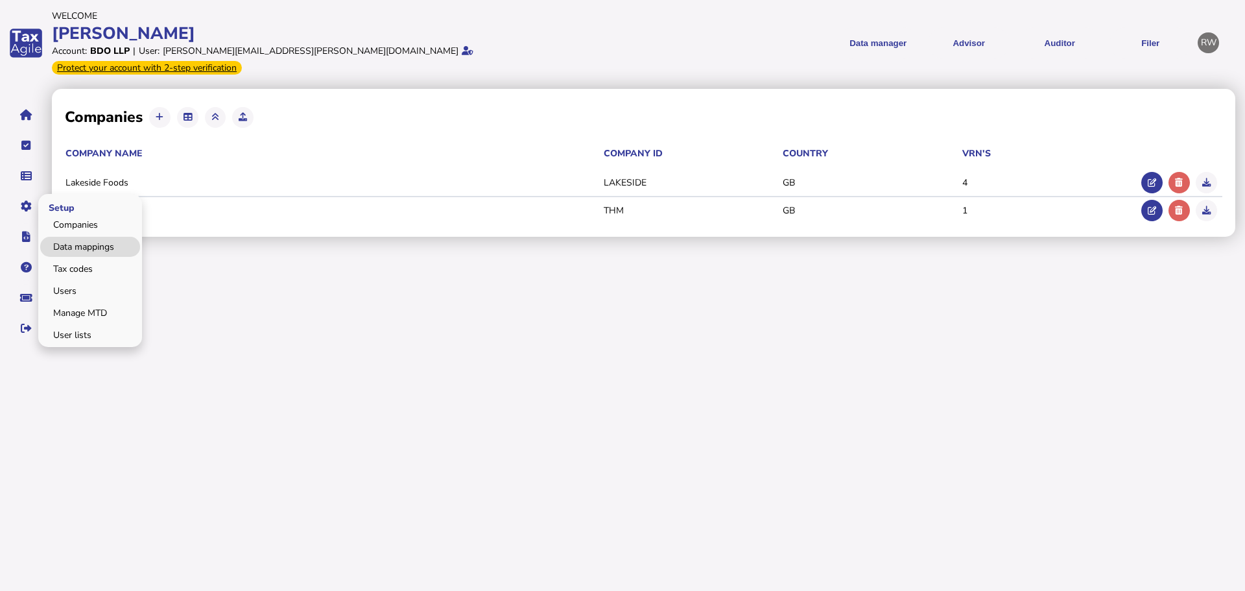
click at [64, 237] on link "Data mappings" at bounding box center [90, 247] width 100 height 20
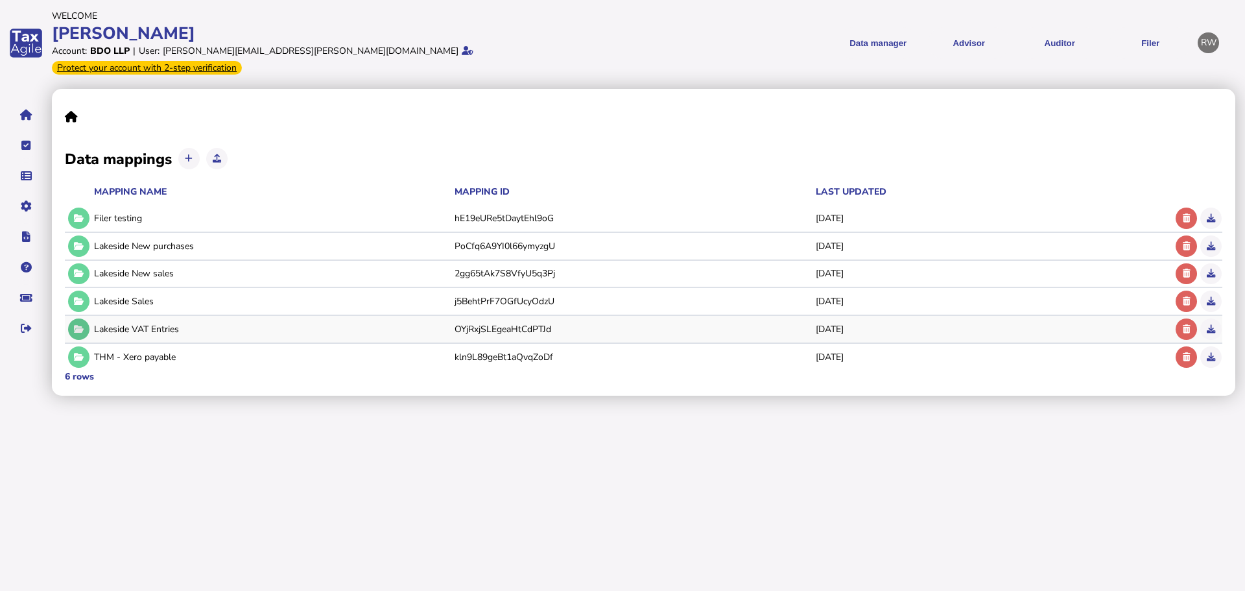
click at [78, 325] on icon at bounding box center [79, 329] width 10 height 8
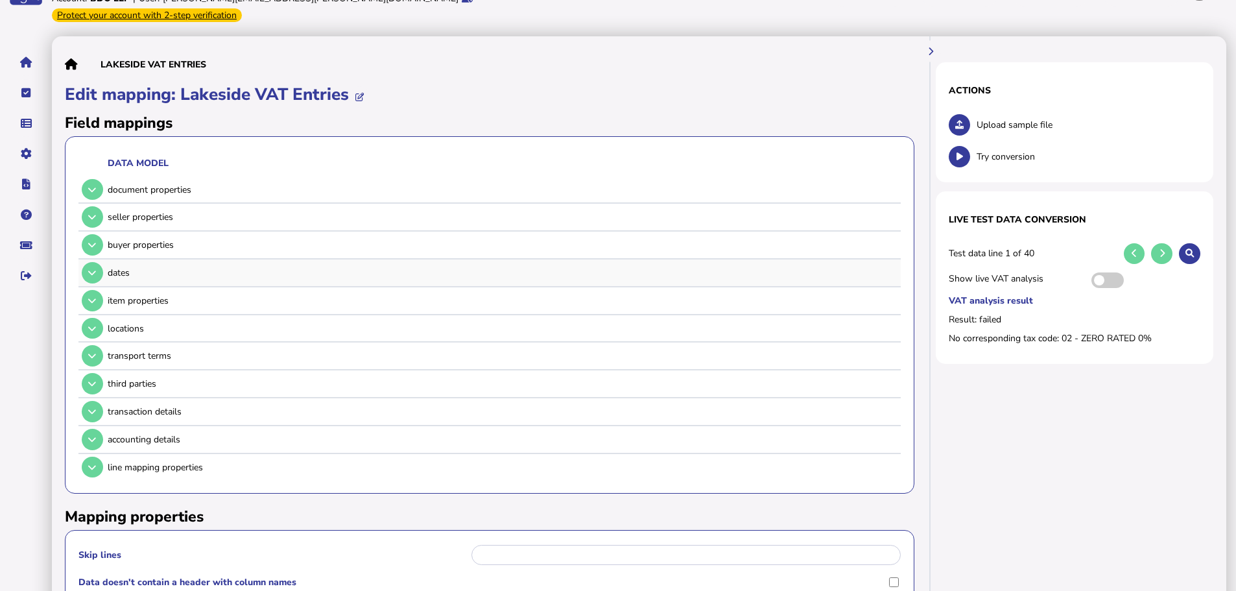
scroll to position [130, 0]
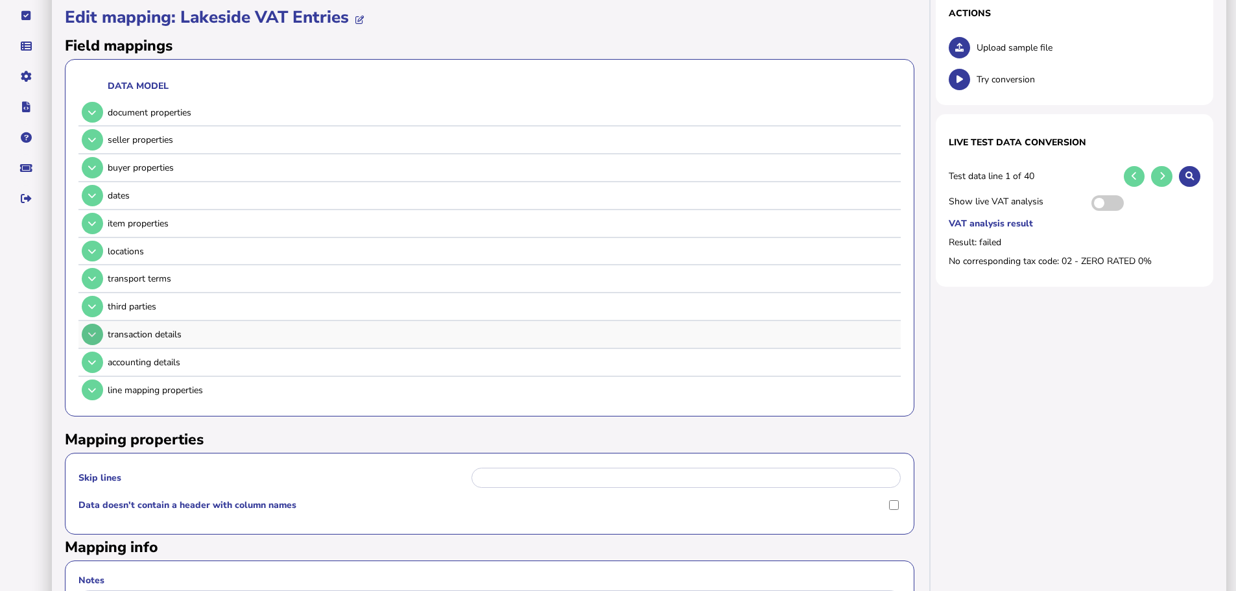
click at [93, 330] on icon at bounding box center [92, 334] width 8 height 8
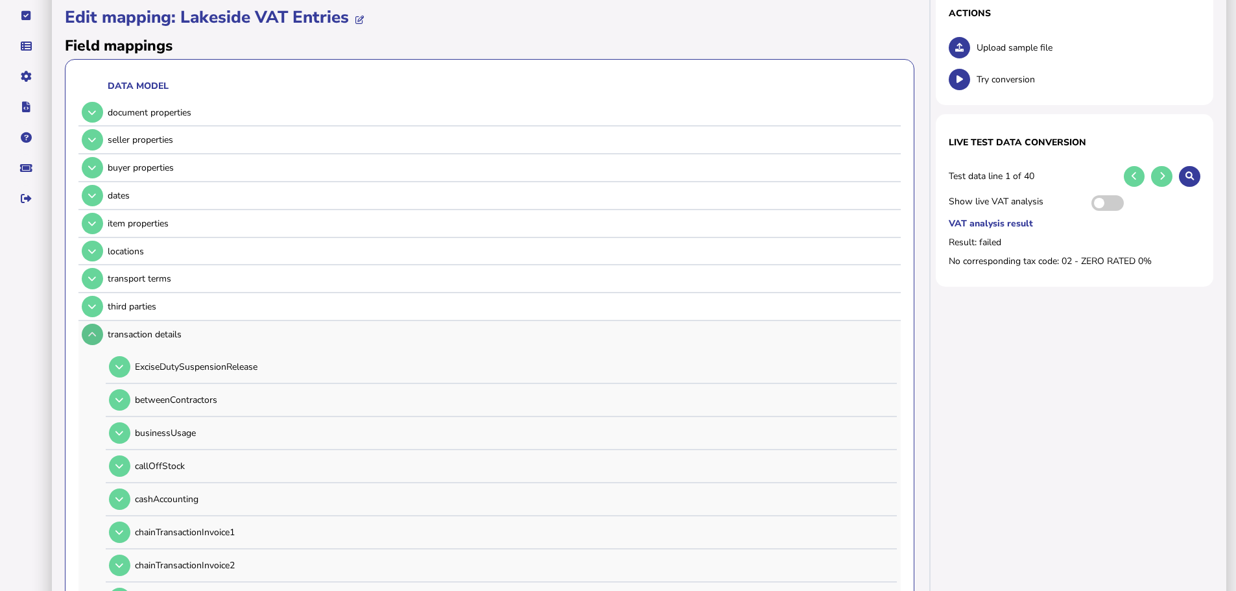
click at [93, 330] on icon at bounding box center [92, 334] width 8 height 8
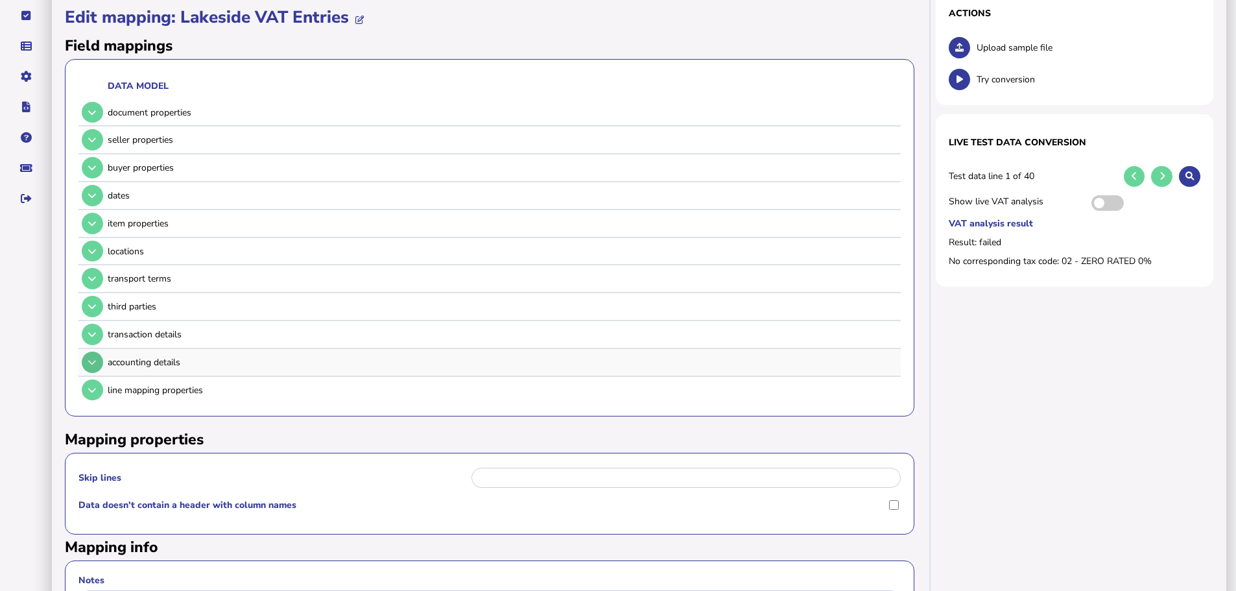
click at [98, 351] on button at bounding box center [92, 361] width 21 height 21
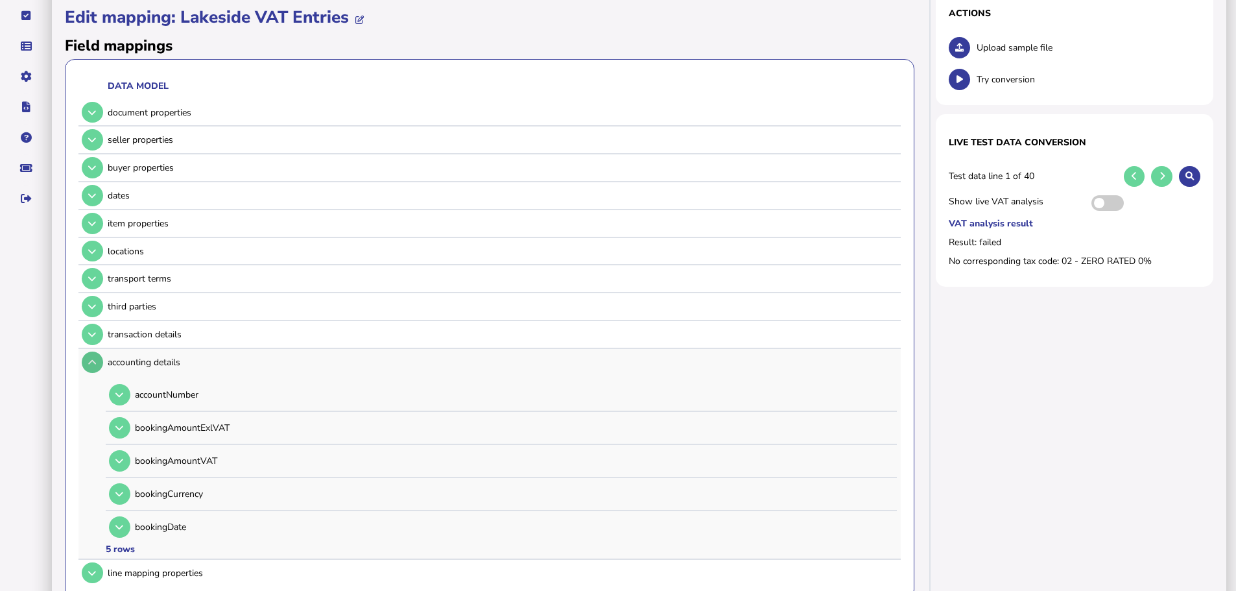
click at [99, 351] on button at bounding box center [92, 361] width 21 height 21
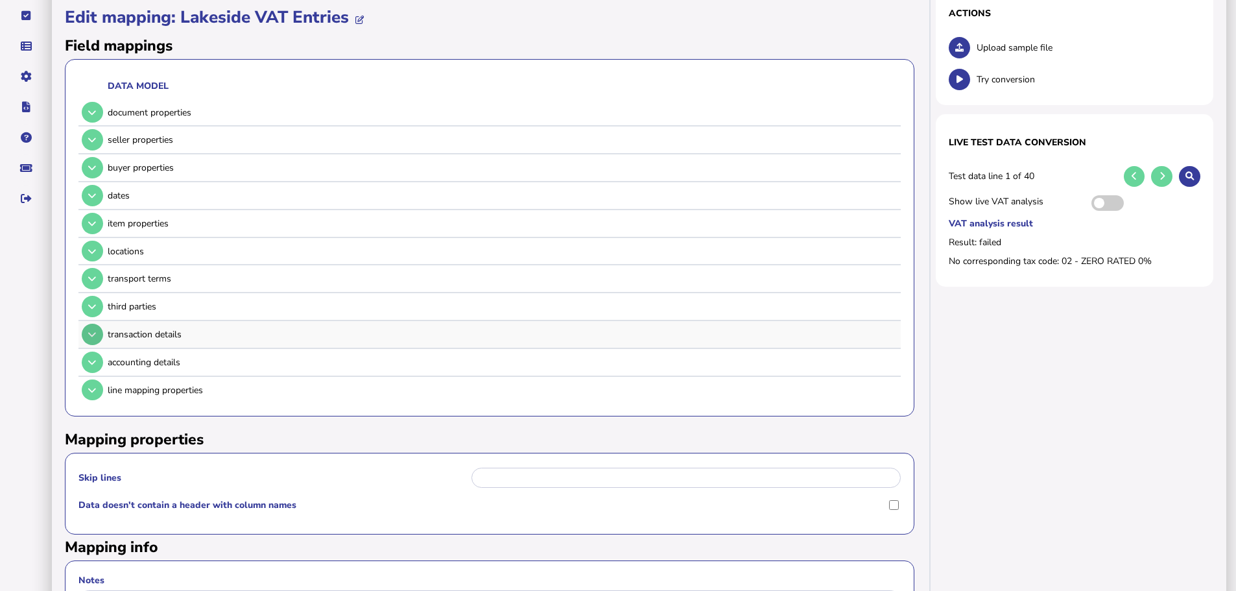
click at [98, 324] on button at bounding box center [92, 334] width 21 height 21
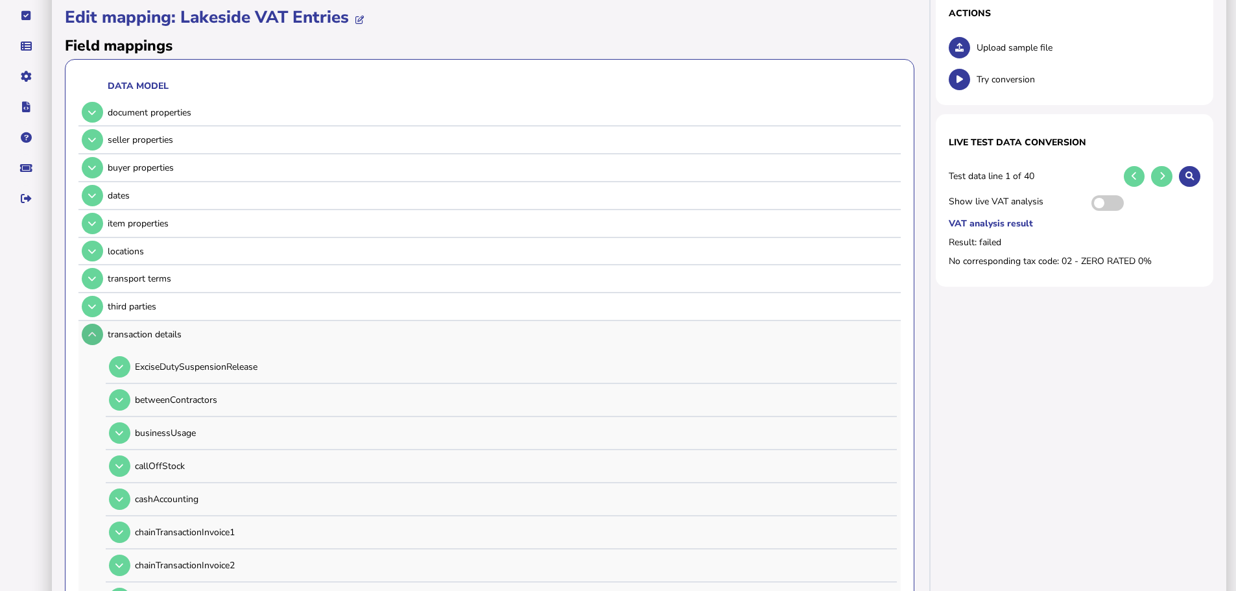
click at [98, 324] on button at bounding box center [92, 334] width 21 height 21
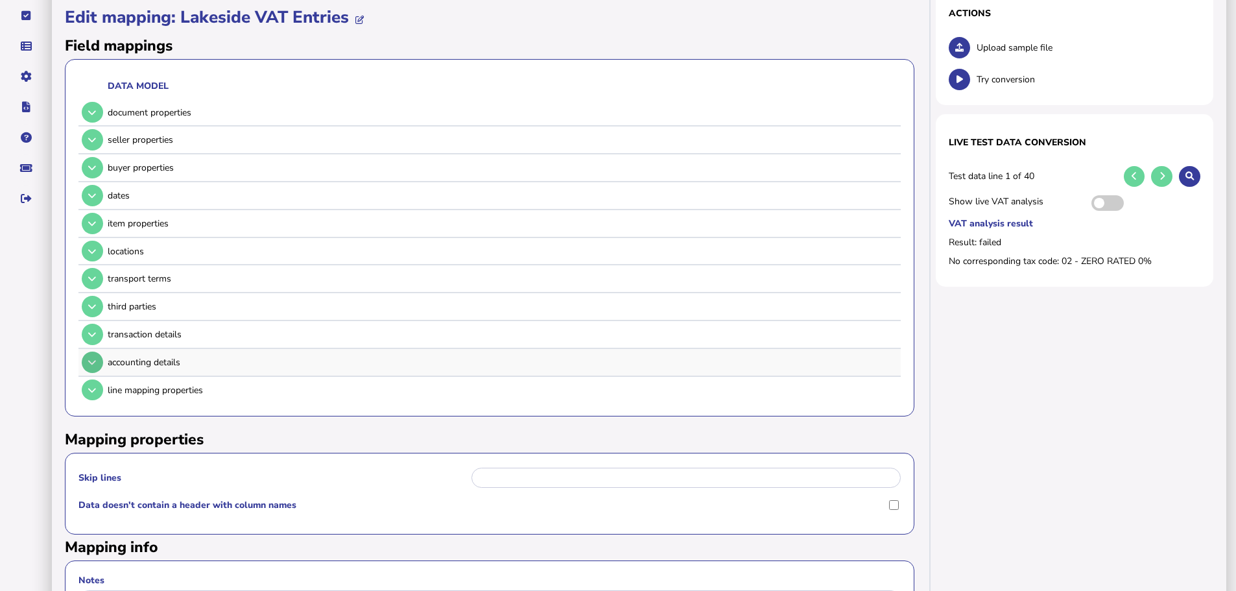
click at [99, 351] on button at bounding box center [92, 361] width 21 height 21
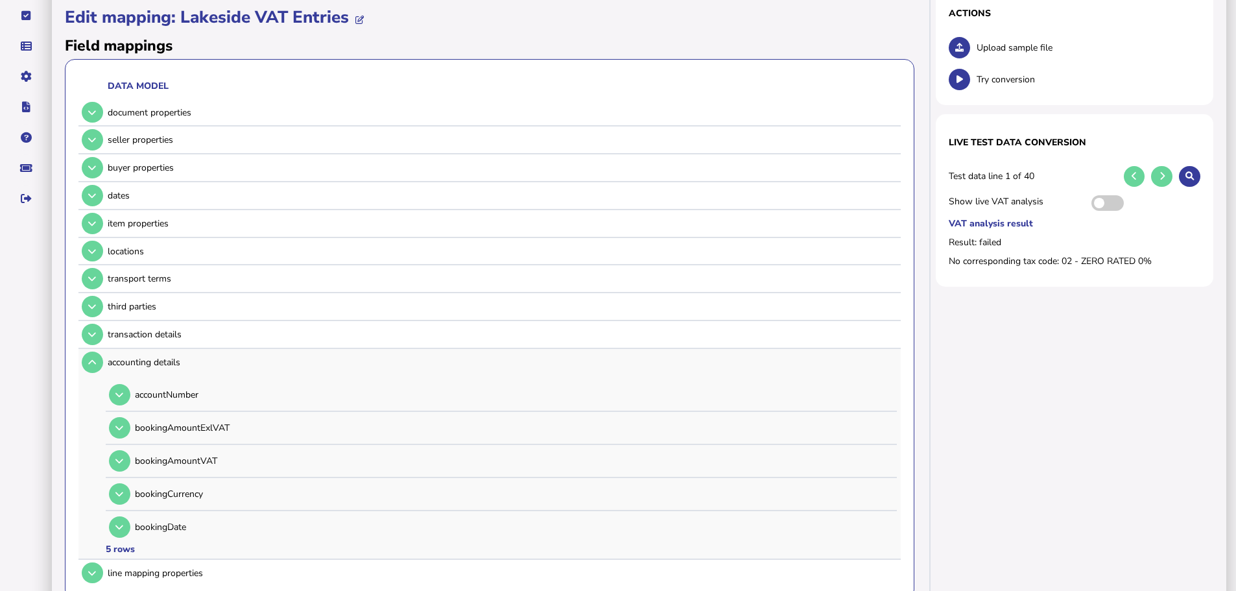
click at [99, 349] on td at bounding box center [90, 362] width 25 height 27
click at [94, 358] on icon at bounding box center [92, 362] width 8 height 8
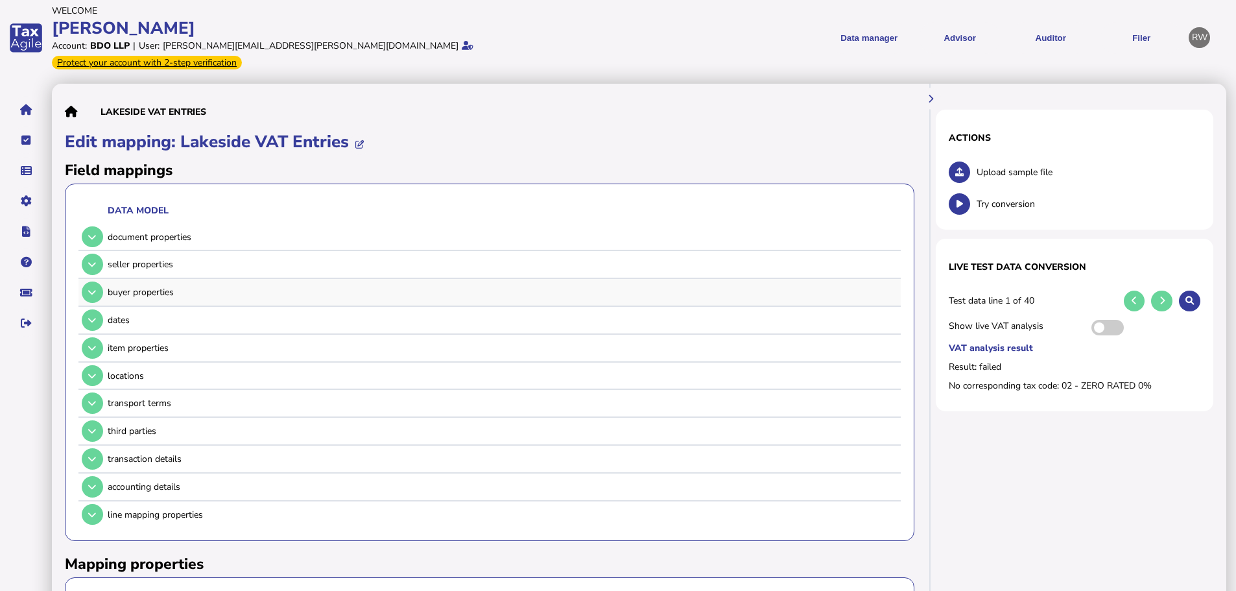
scroll to position [0, 0]
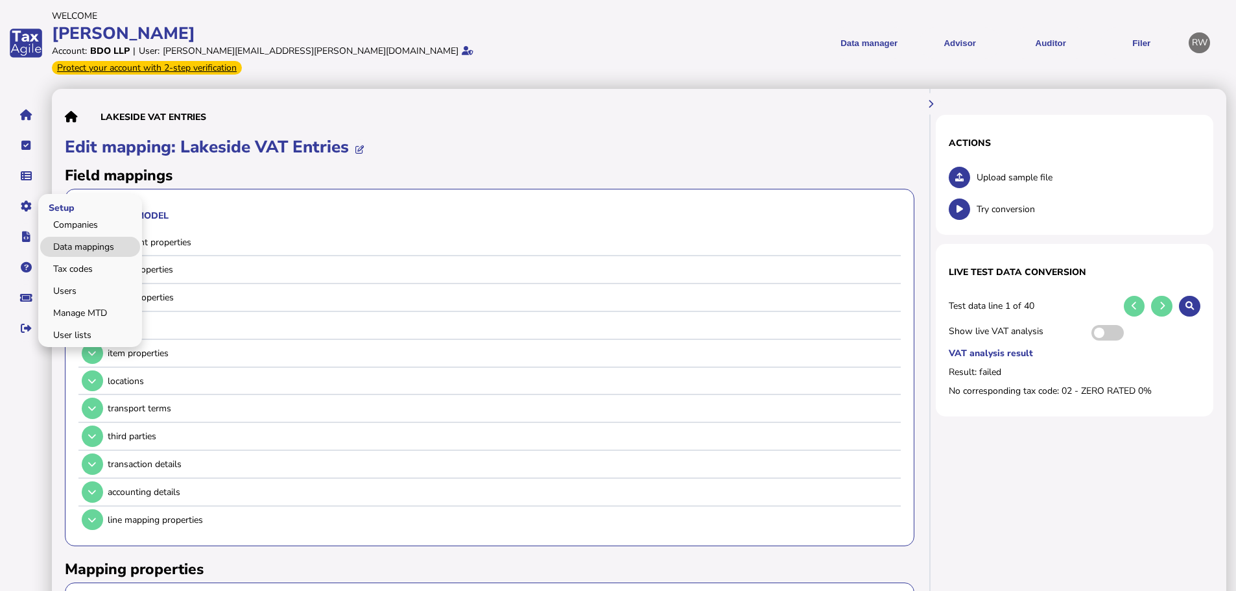
click at [72, 237] on link "Data mappings" at bounding box center [90, 247] width 100 height 20
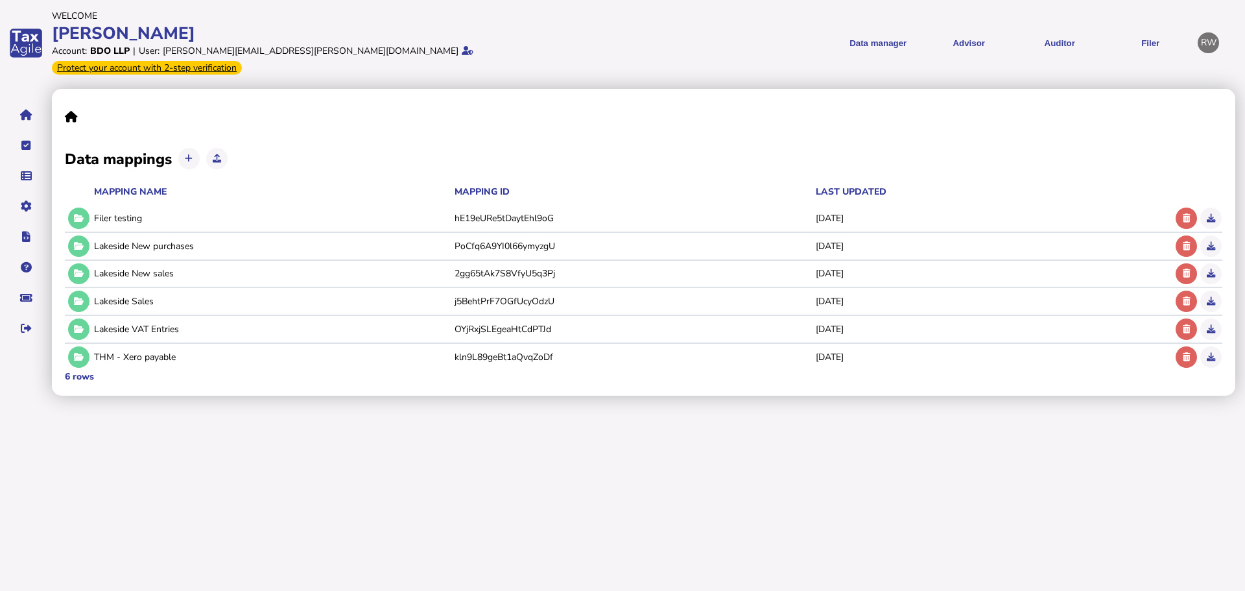
click at [72, 263] on button at bounding box center [78, 273] width 21 height 21
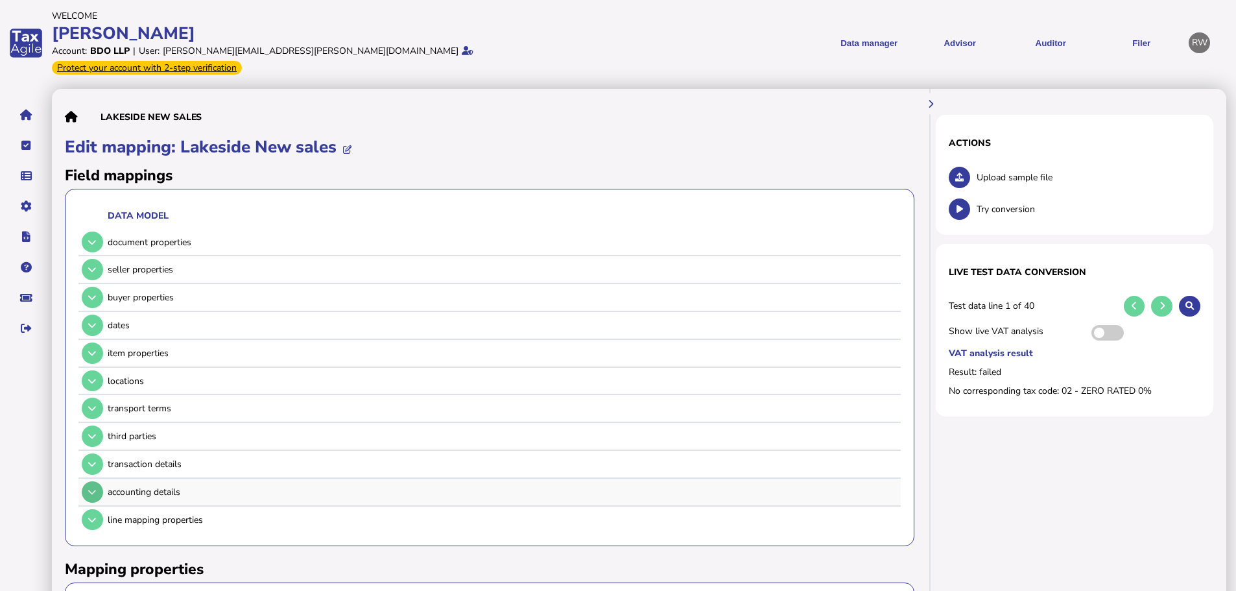
click at [97, 481] on button at bounding box center [92, 491] width 21 height 21
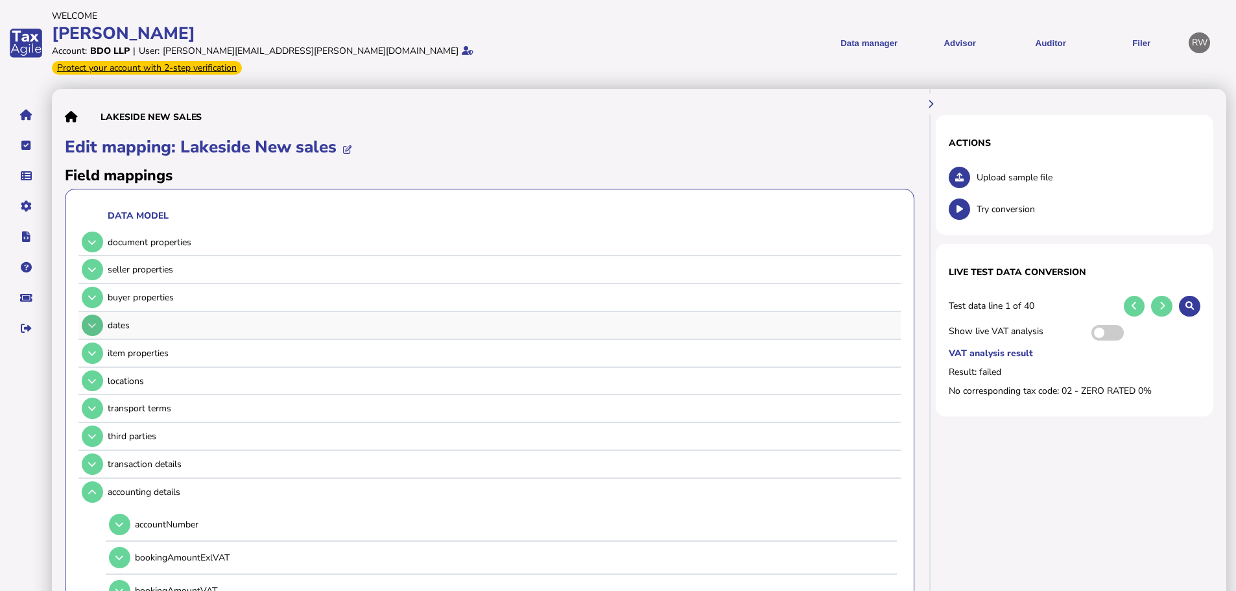
click at [89, 317] on button at bounding box center [92, 324] width 21 height 21
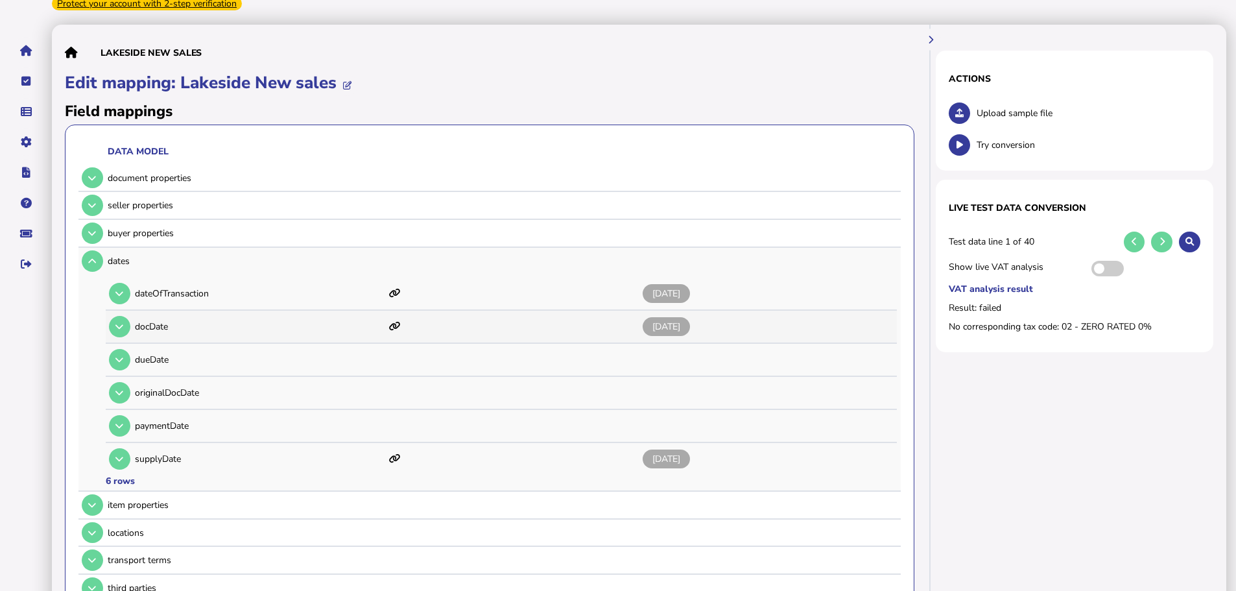
scroll to position [65, 0]
click at [128, 447] on button at bounding box center [119, 457] width 21 height 21
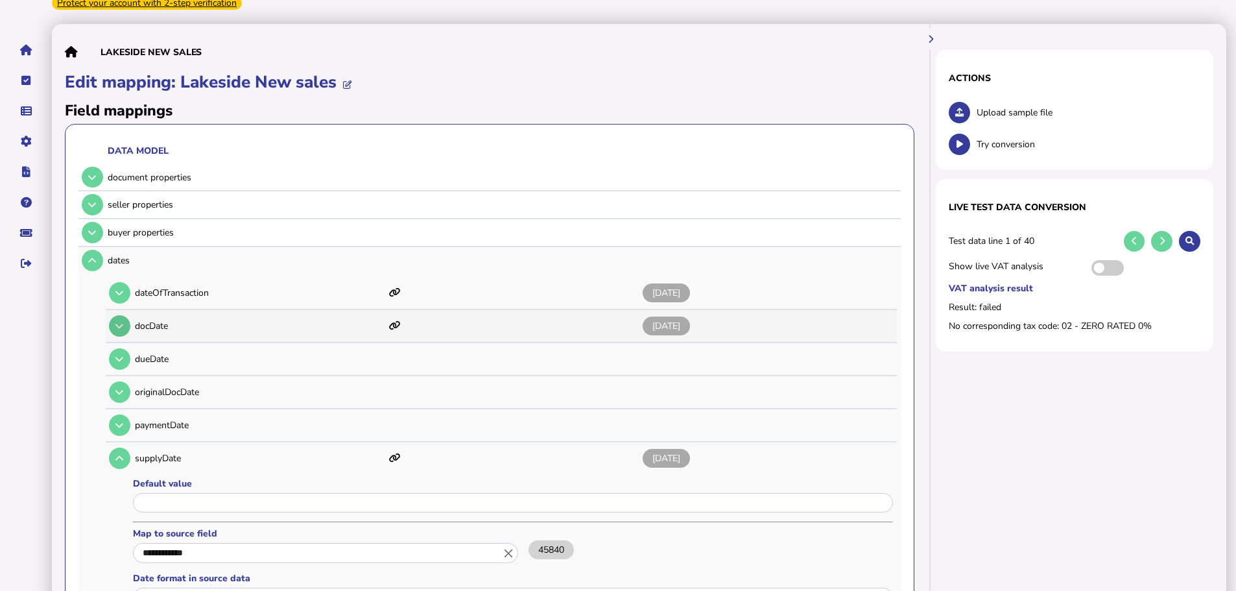
click at [117, 315] on button at bounding box center [119, 325] width 21 height 21
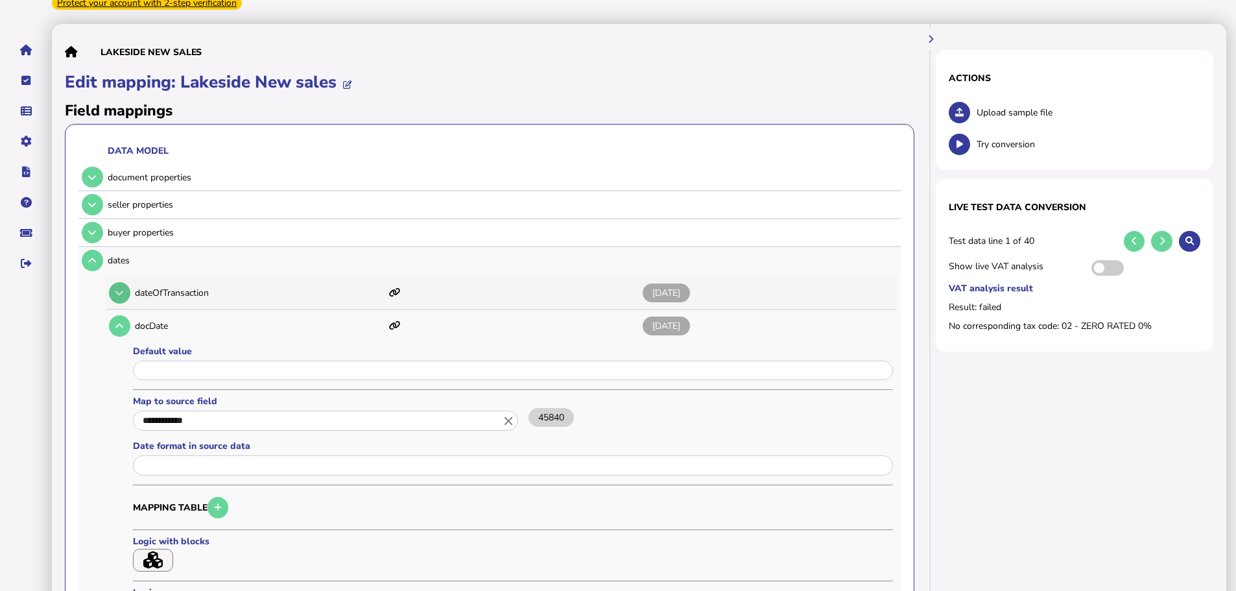
click at [117, 286] on button at bounding box center [119, 292] width 21 height 21
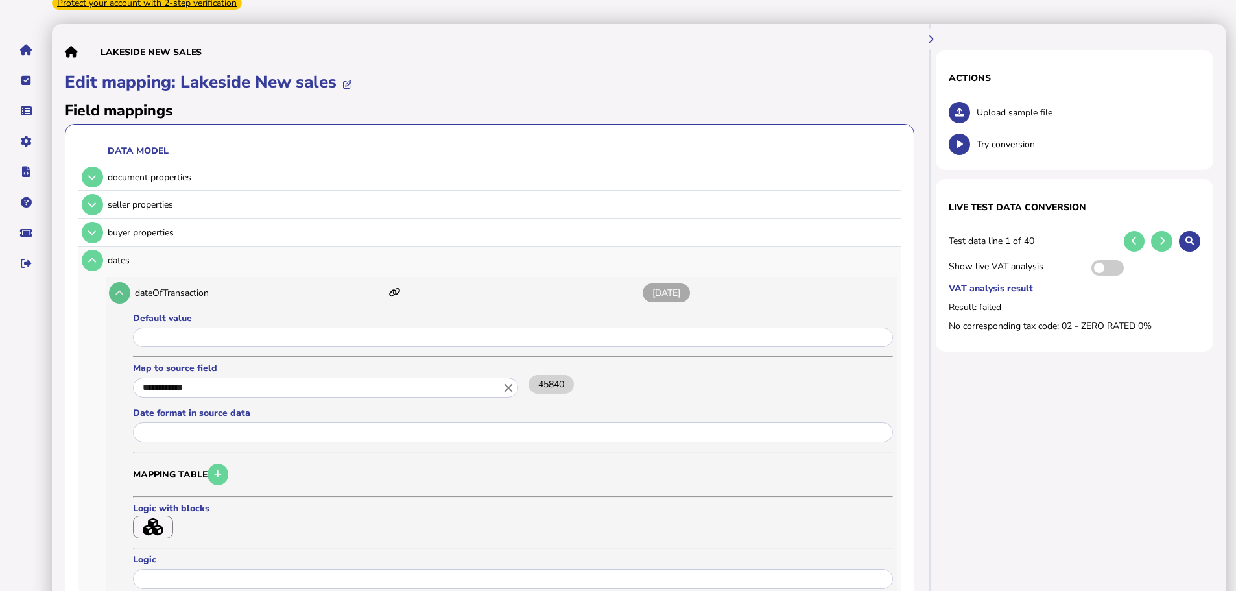
click at [124, 282] on button at bounding box center [119, 292] width 21 height 21
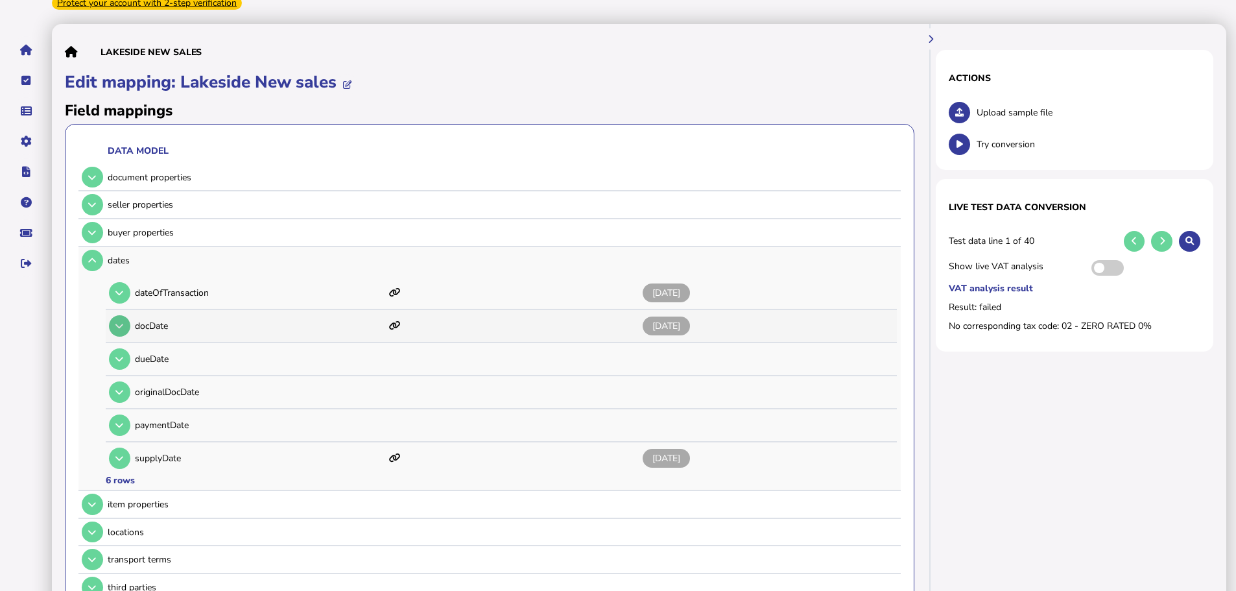
click at [121, 322] on icon at bounding box center [119, 326] width 8 height 8
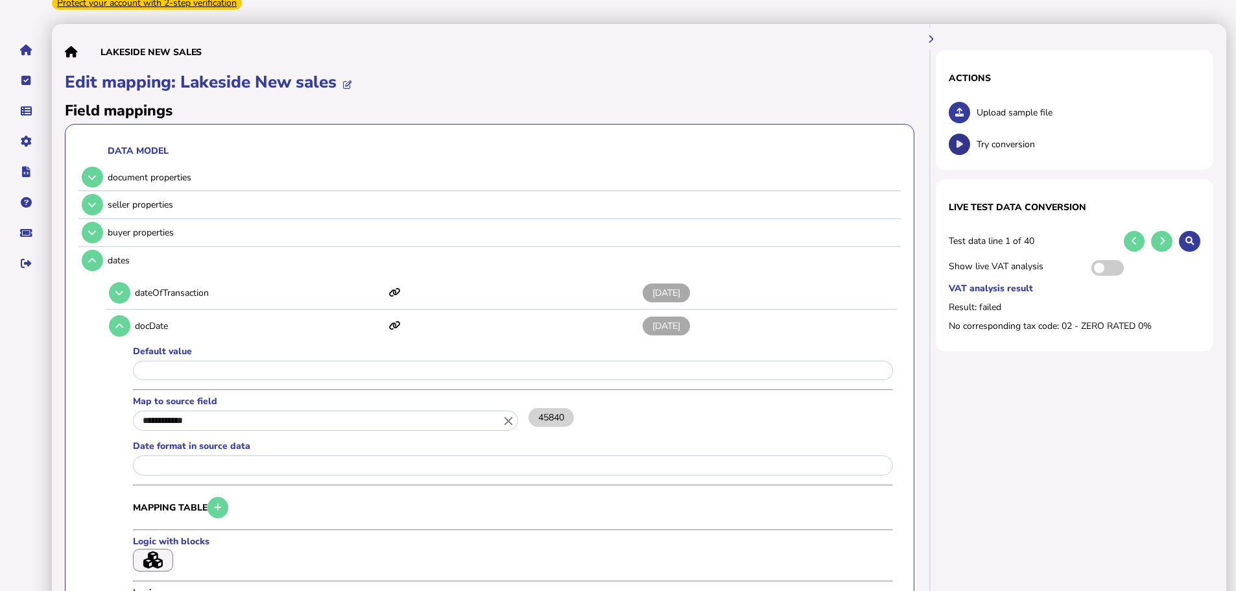
click at [966, 134] on button at bounding box center [959, 144] width 21 height 21
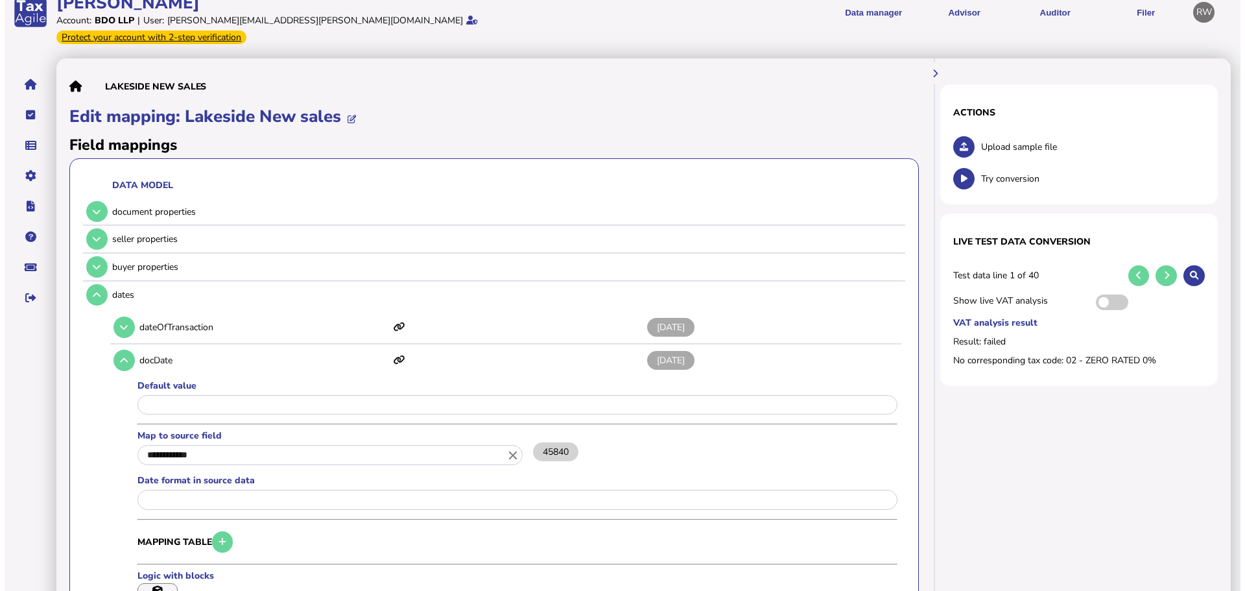
scroll to position [0, 0]
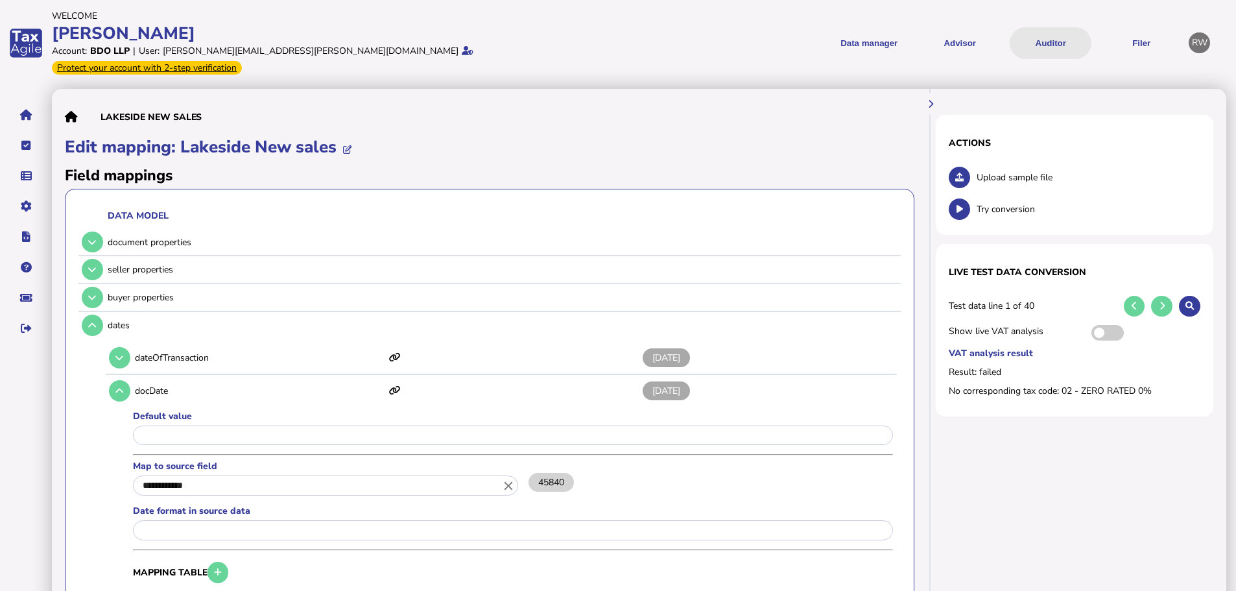
click at [1021, 39] on button "Auditor" at bounding box center [1051, 43] width 82 height 32
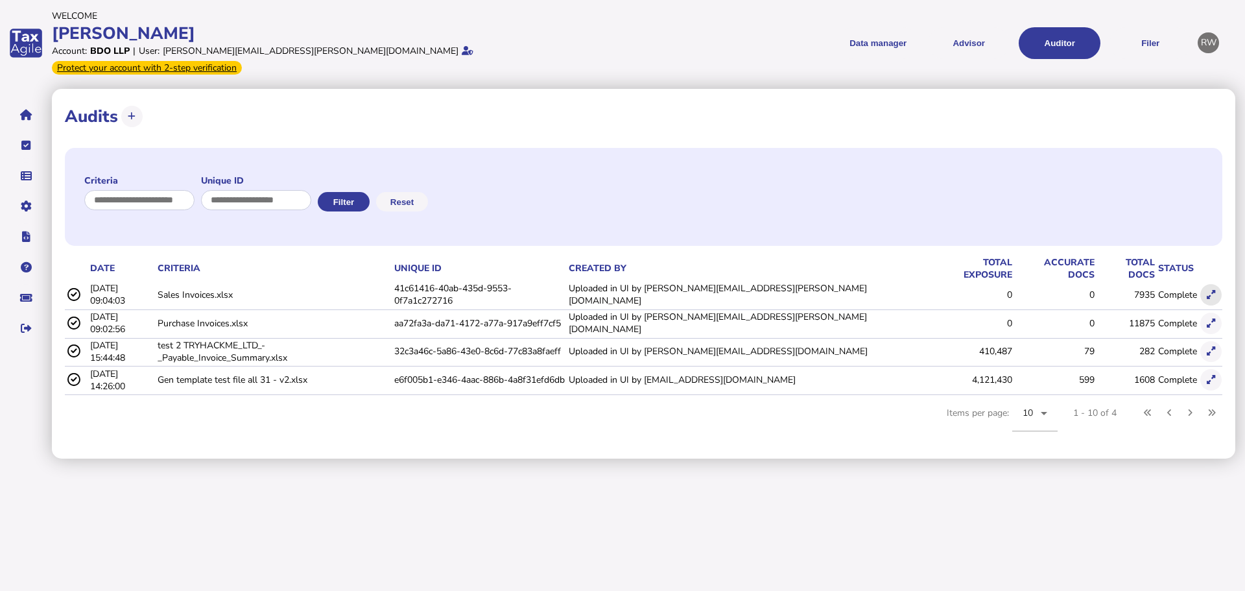
click at [1207, 291] on icon at bounding box center [1211, 295] width 8 height 8
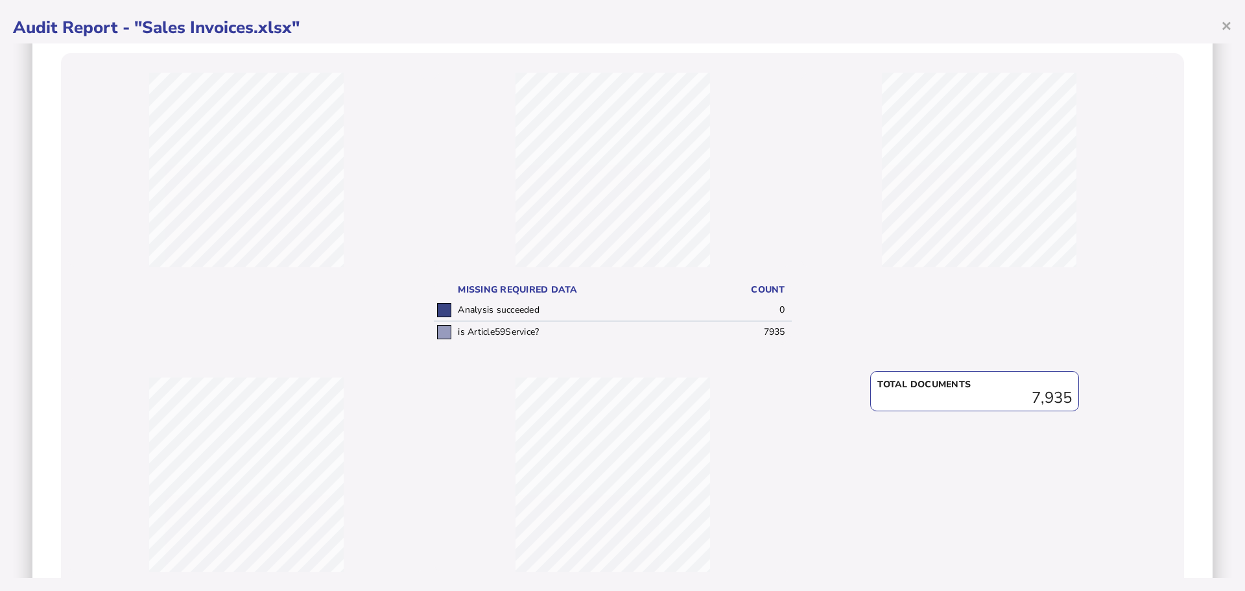
scroll to position [246, 0]
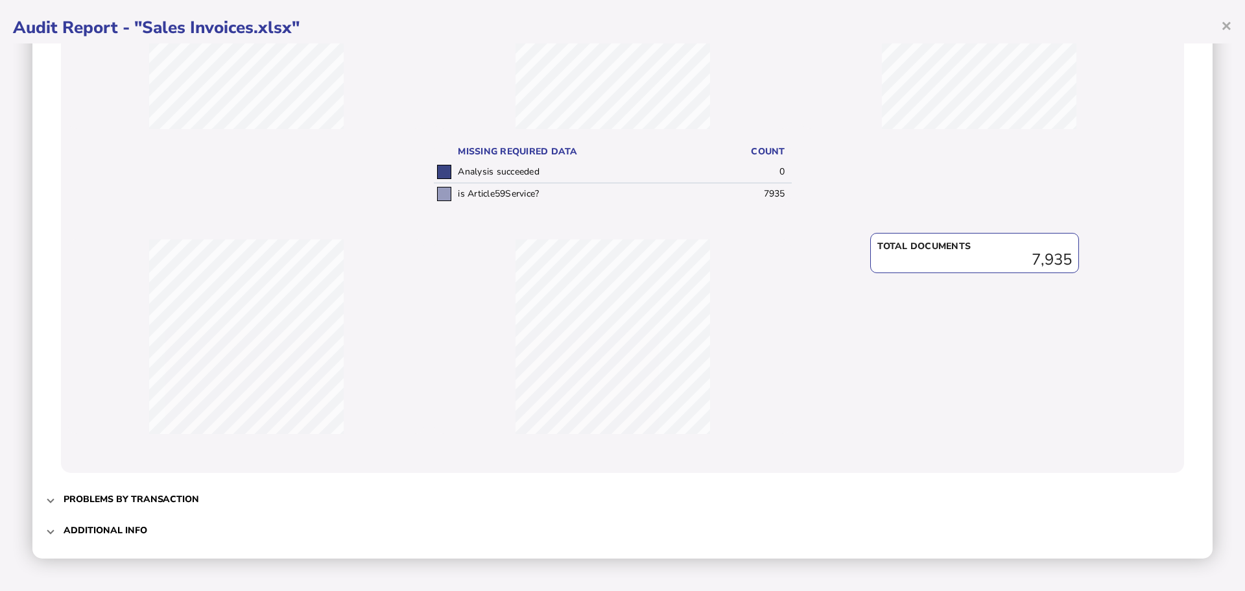
click at [111, 506] on span "Problems by transaction" at bounding box center [624, 499] width 1121 height 30
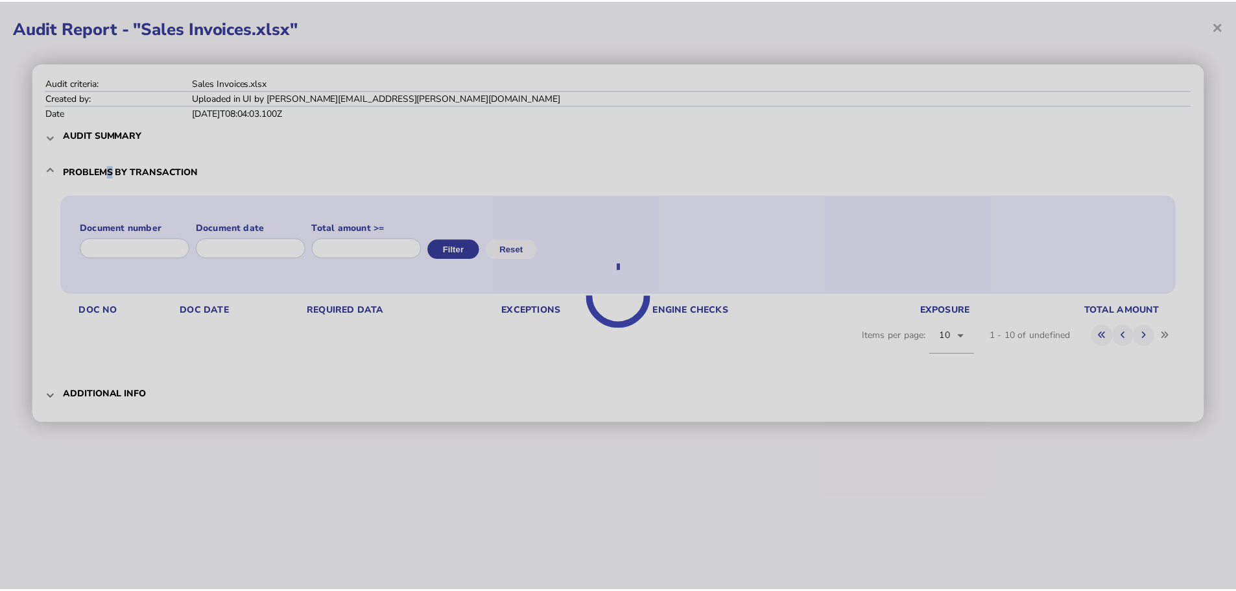
scroll to position [0, 0]
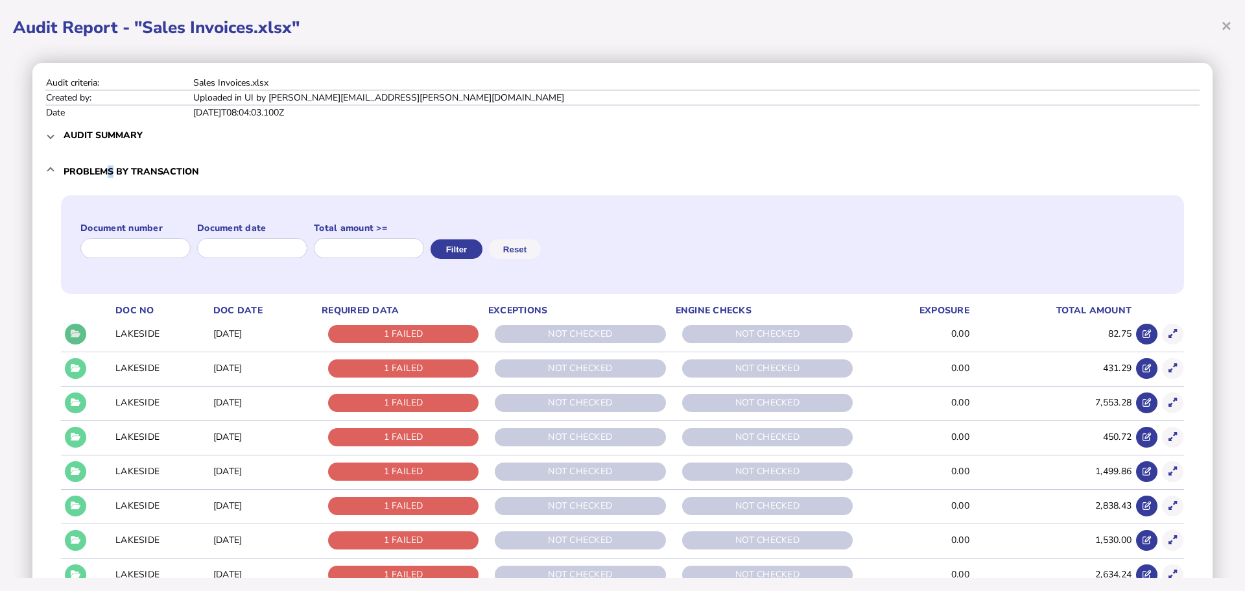
click at [80, 335] on icon at bounding box center [76, 333] width 10 height 8
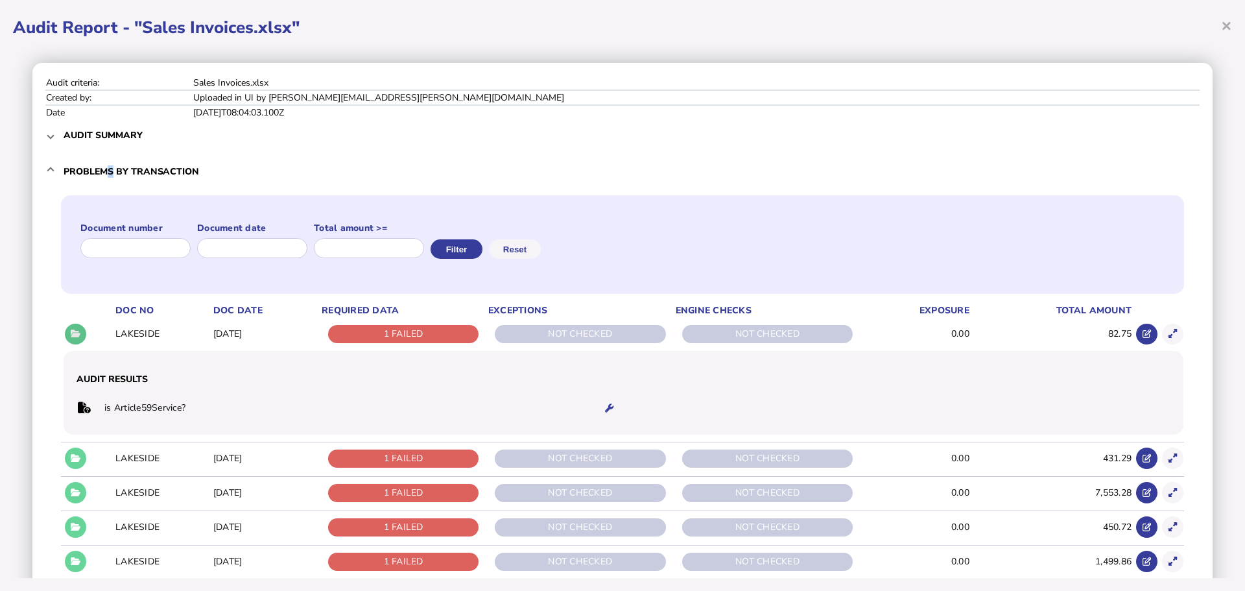
click at [77, 335] on icon at bounding box center [76, 333] width 10 height 8
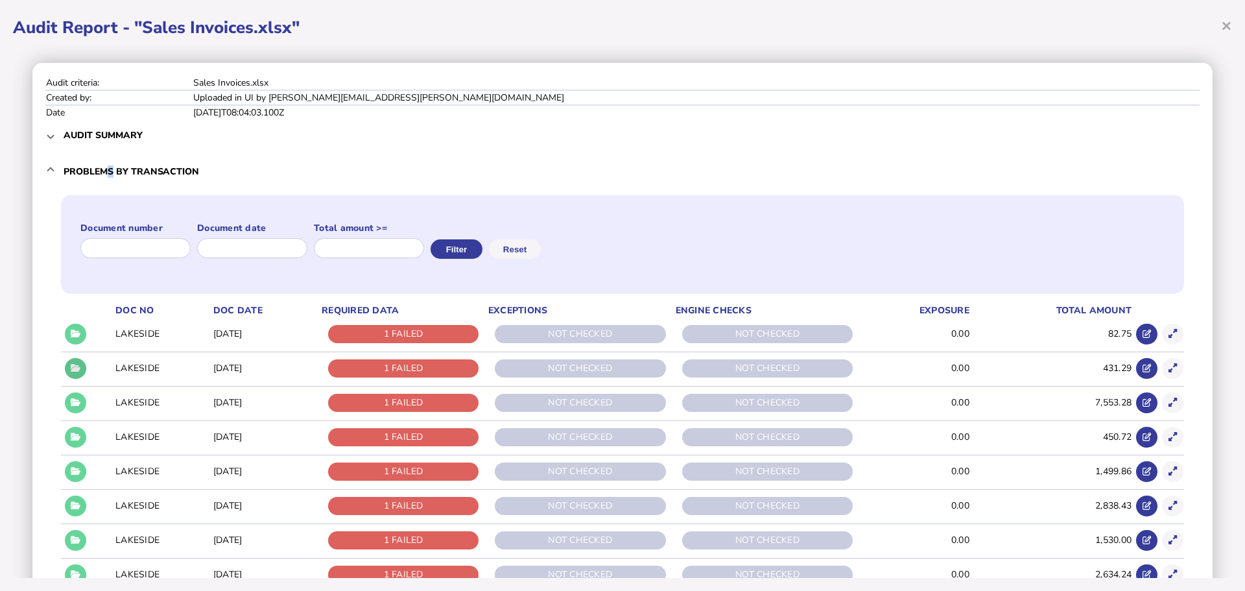
click at [80, 361] on button at bounding box center [75, 368] width 21 height 21
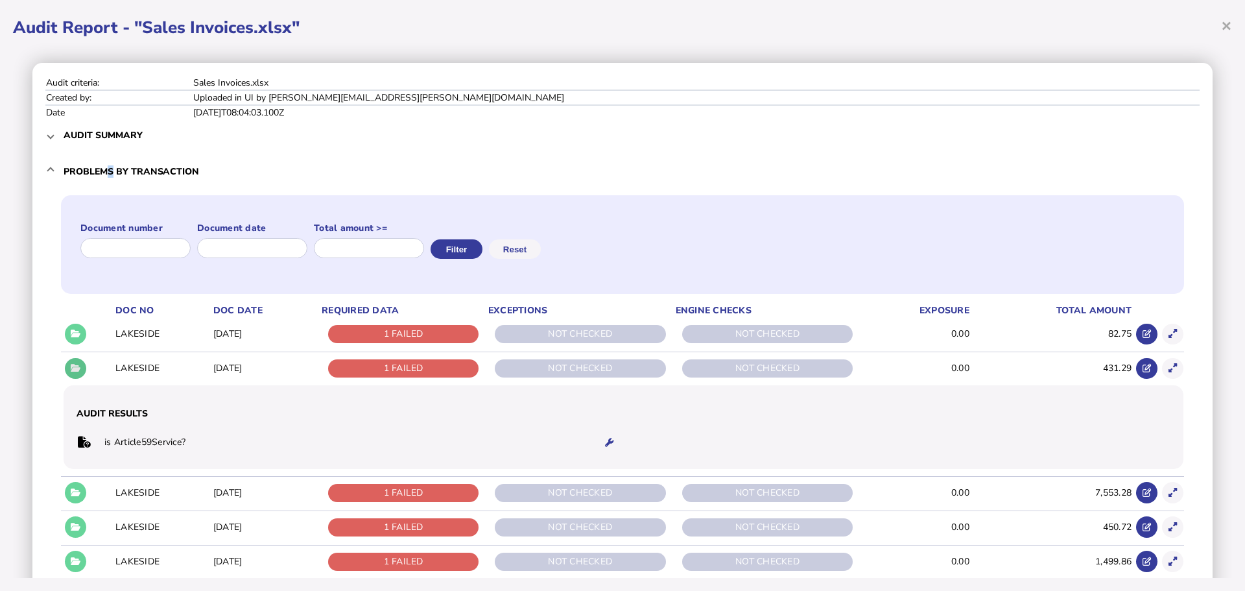
click at [80, 361] on button at bounding box center [75, 368] width 21 height 21
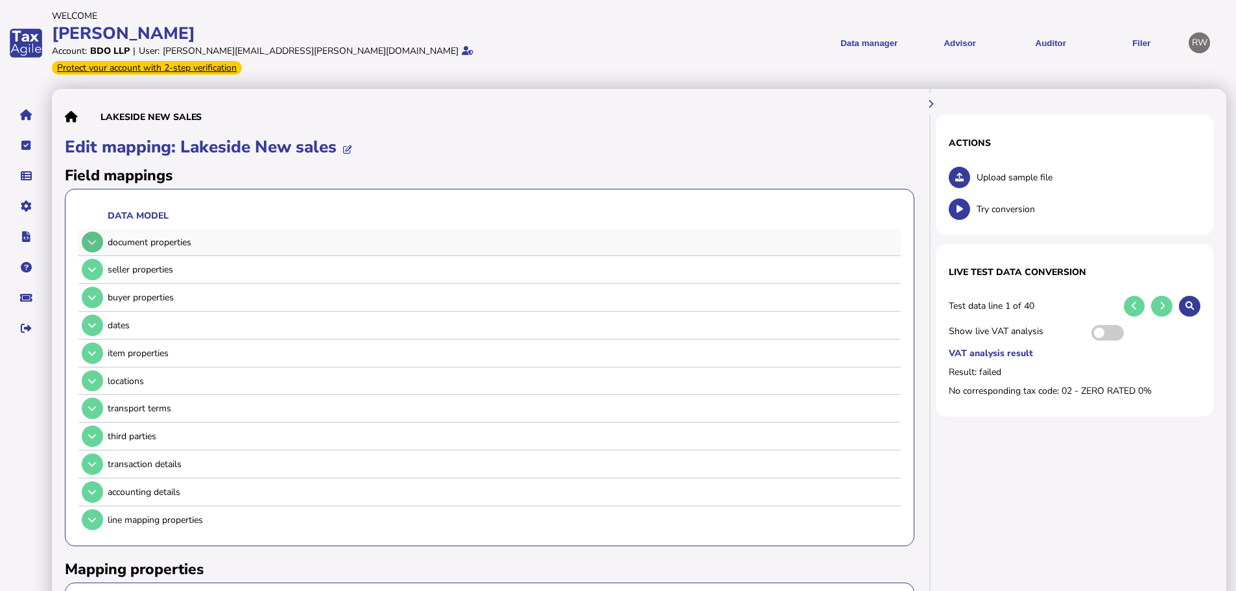
click at [90, 238] on icon at bounding box center [92, 242] width 8 height 8
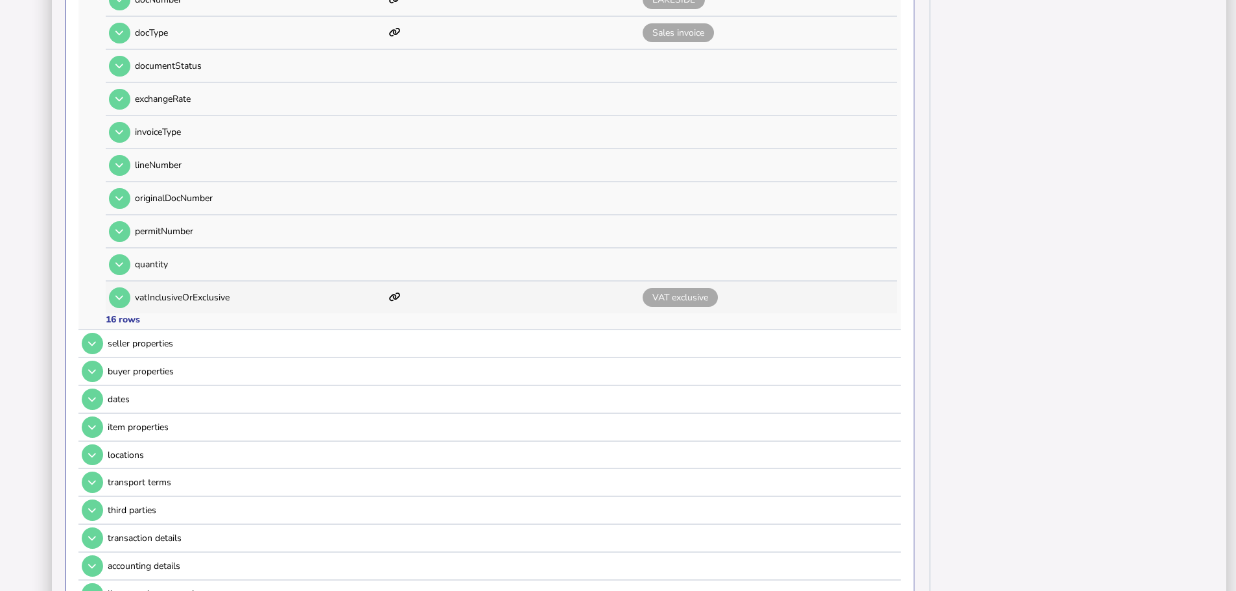
scroll to position [648, 0]
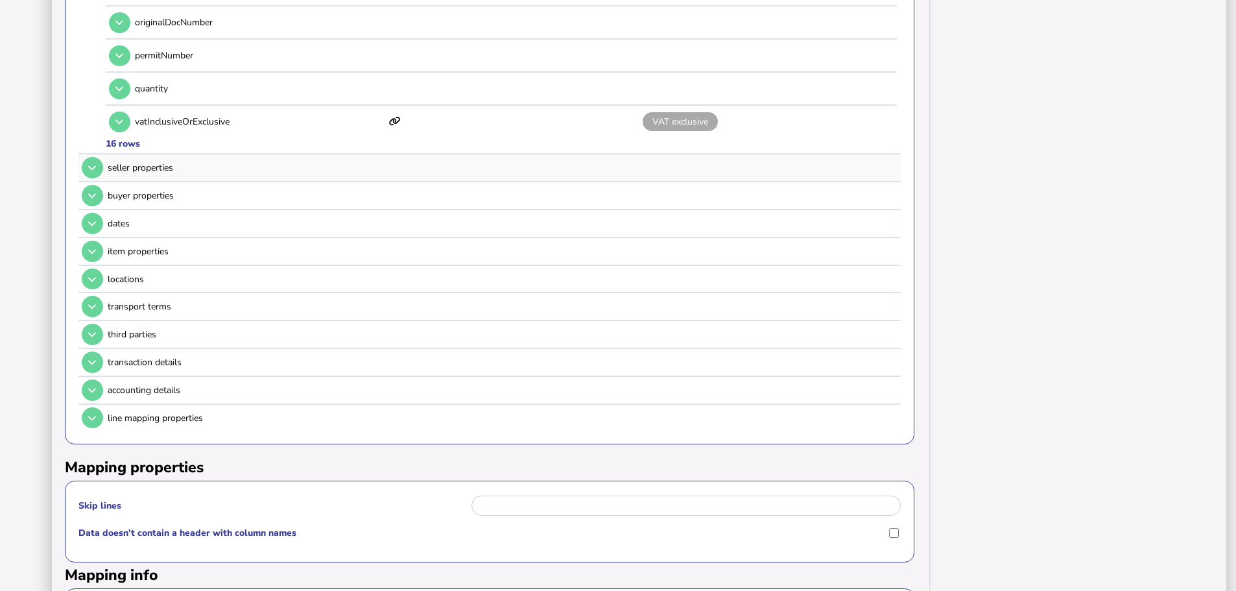
click at [87, 157] on button at bounding box center [92, 167] width 21 height 21
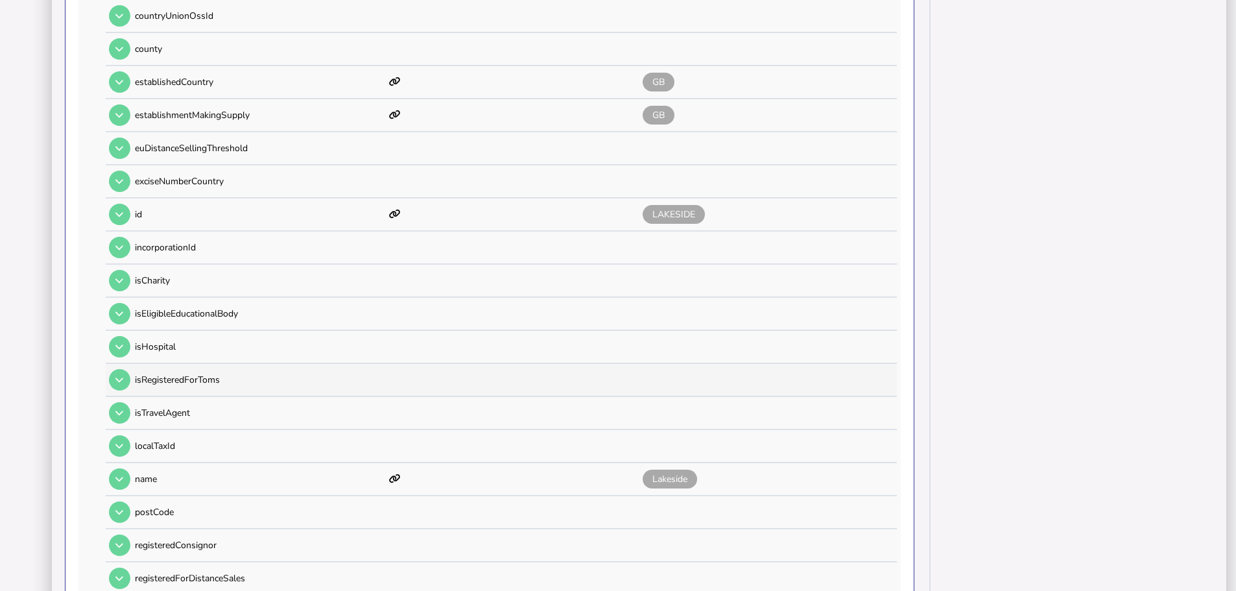
scroll to position [713, 0]
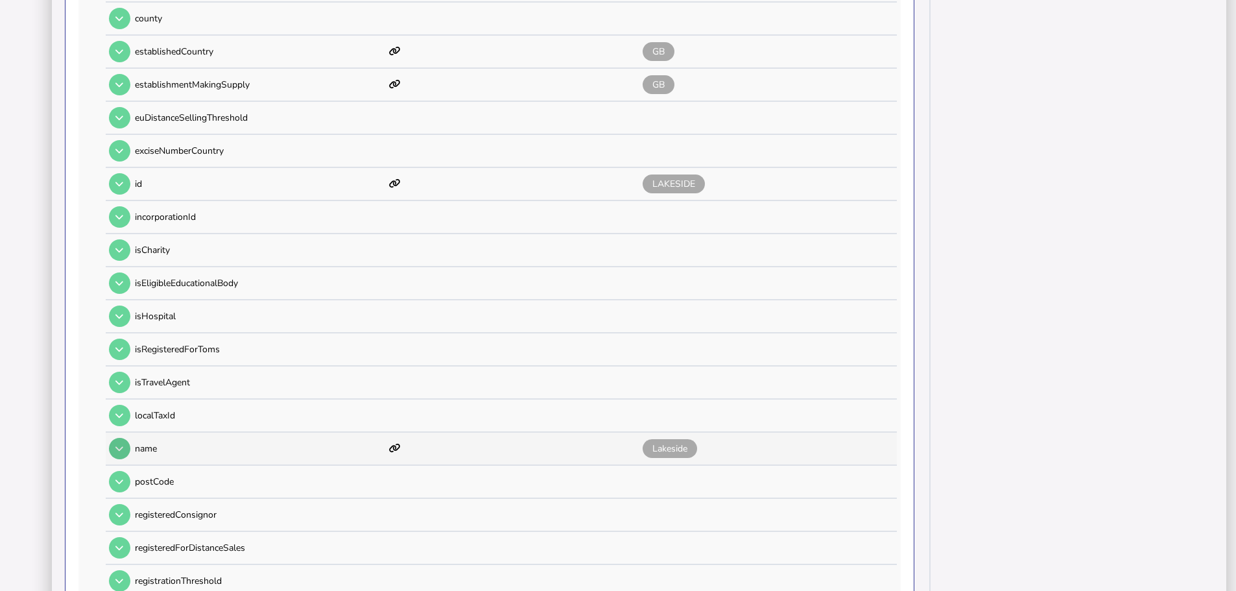
click at [128, 438] on button at bounding box center [119, 448] width 21 height 21
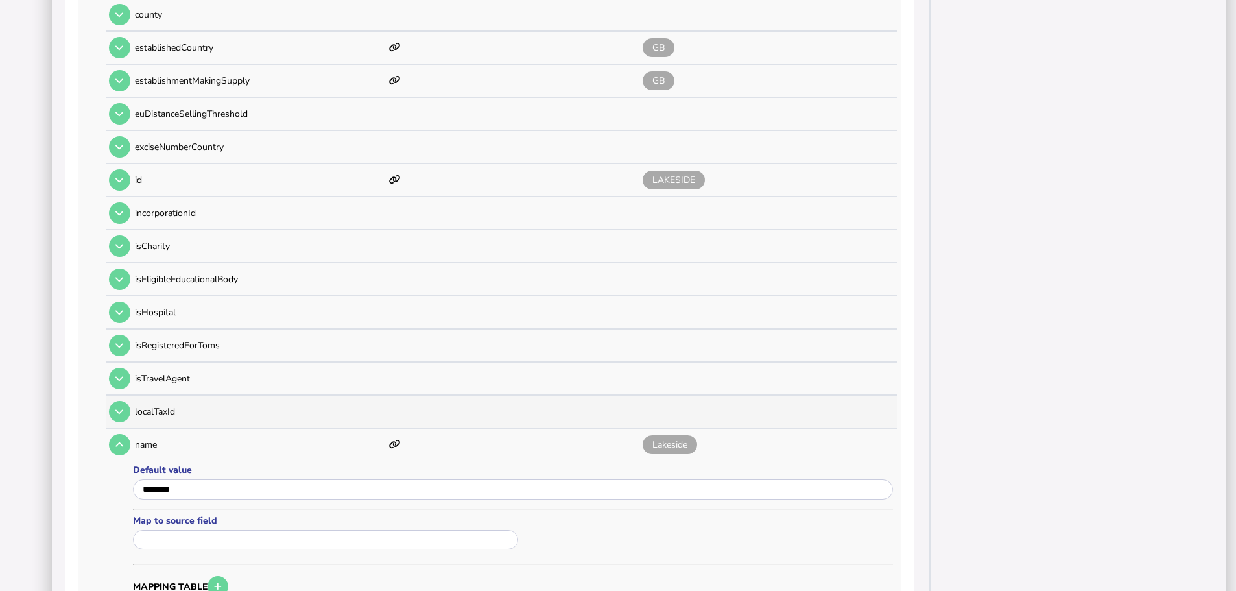
scroll to position [778, 0]
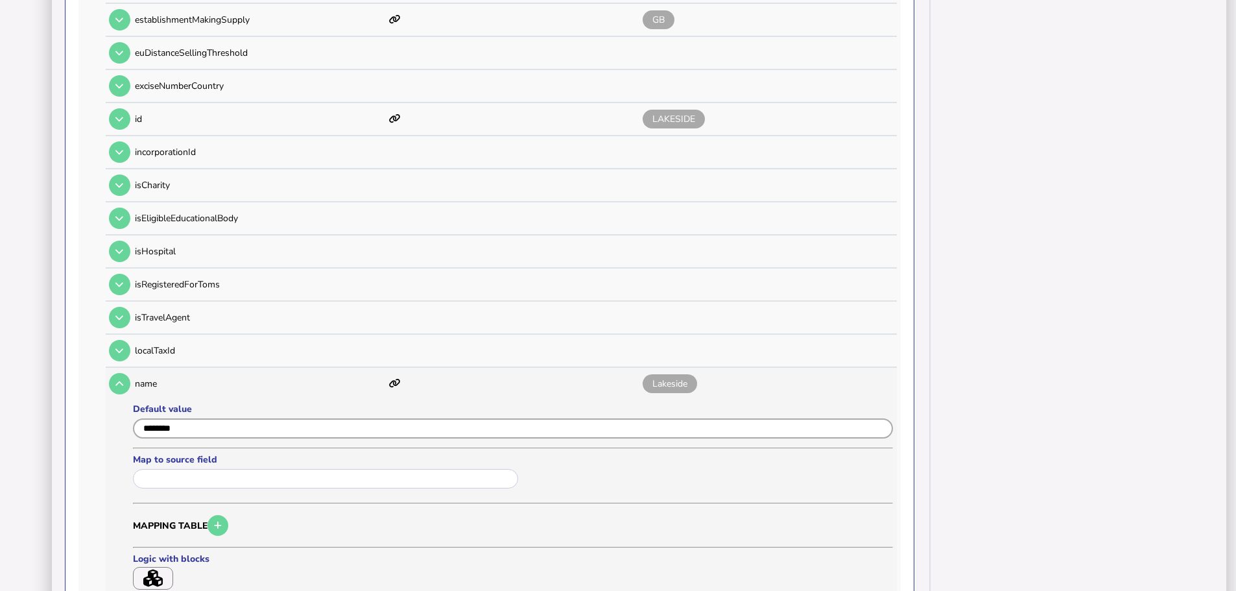
click at [325, 420] on input "input" at bounding box center [513, 428] width 760 height 20
type input "*"
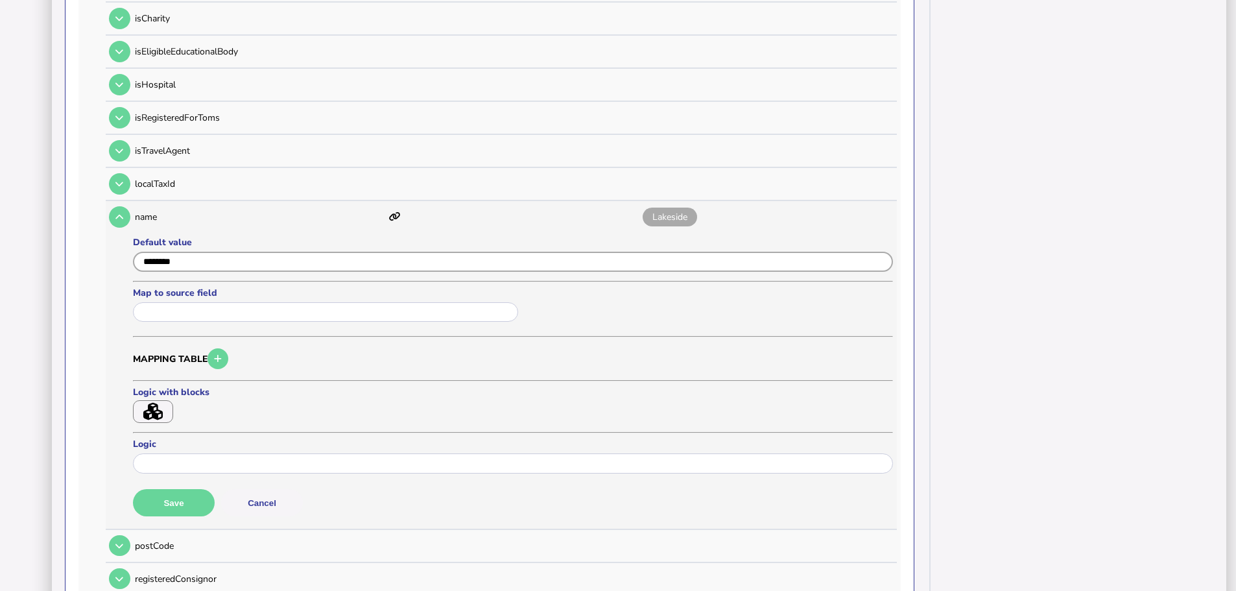
scroll to position [973, 0]
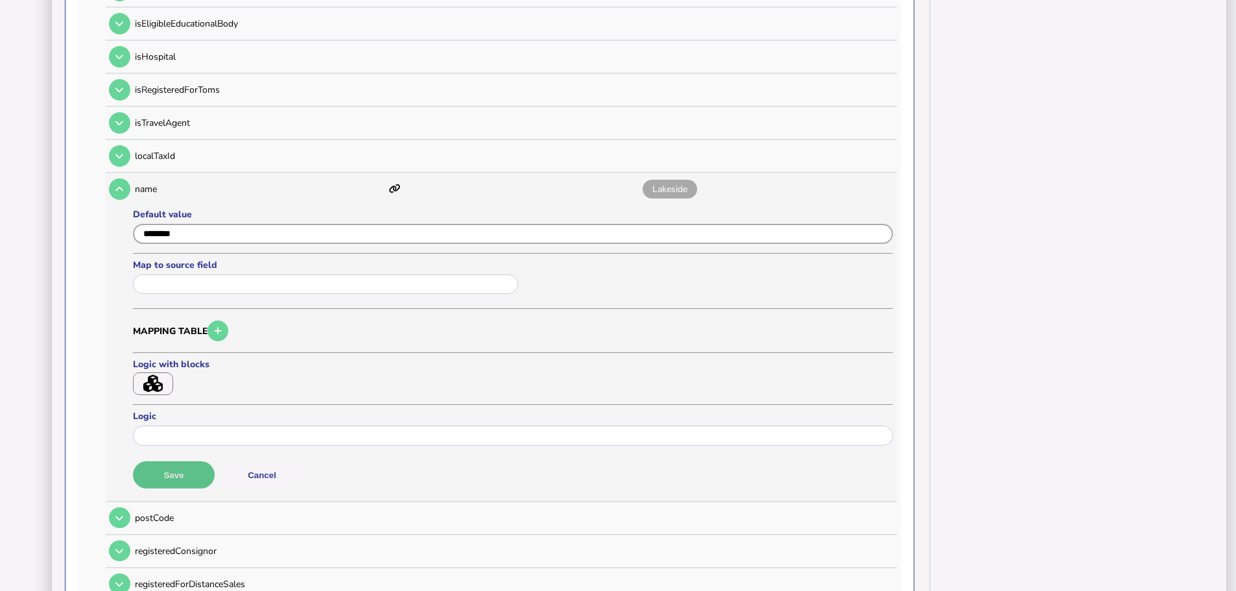
type input "********"
click at [165, 466] on button "Save" at bounding box center [174, 474] width 82 height 27
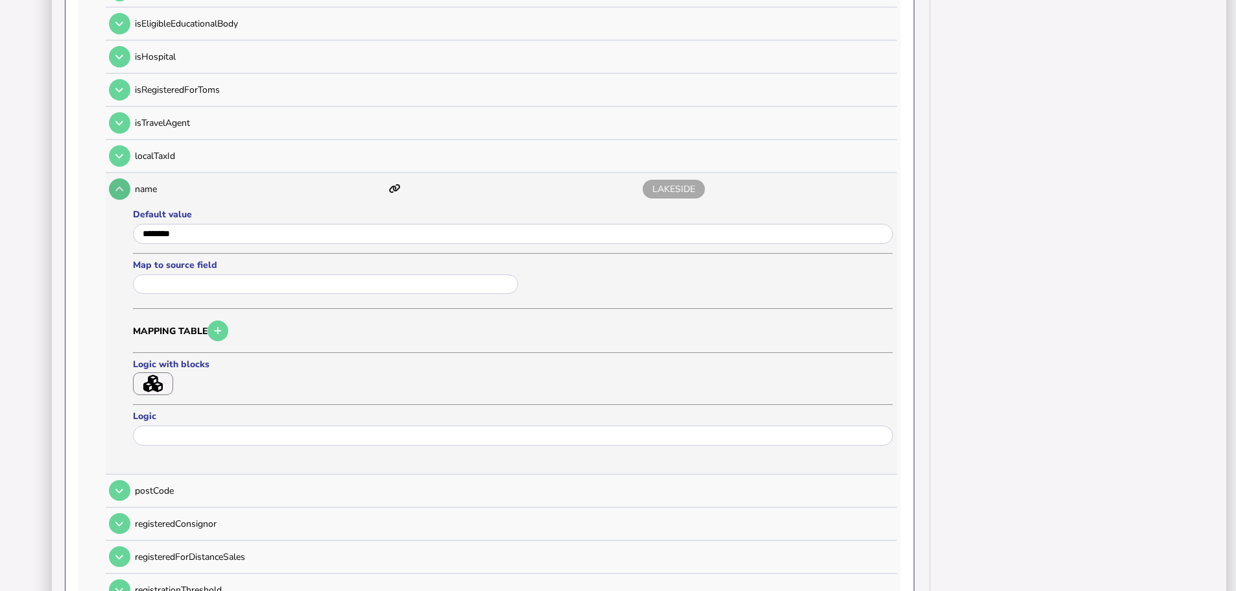
click at [120, 185] on icon at bounding box center [119, 189] width 8 height 8
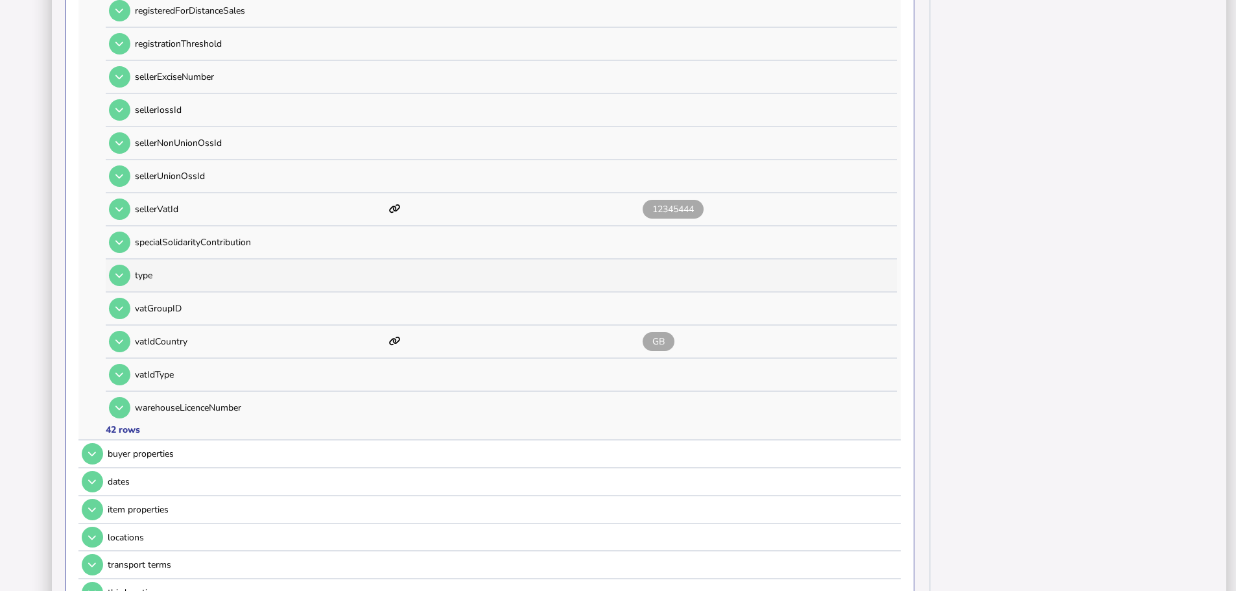
scroll to position [1427, 0]
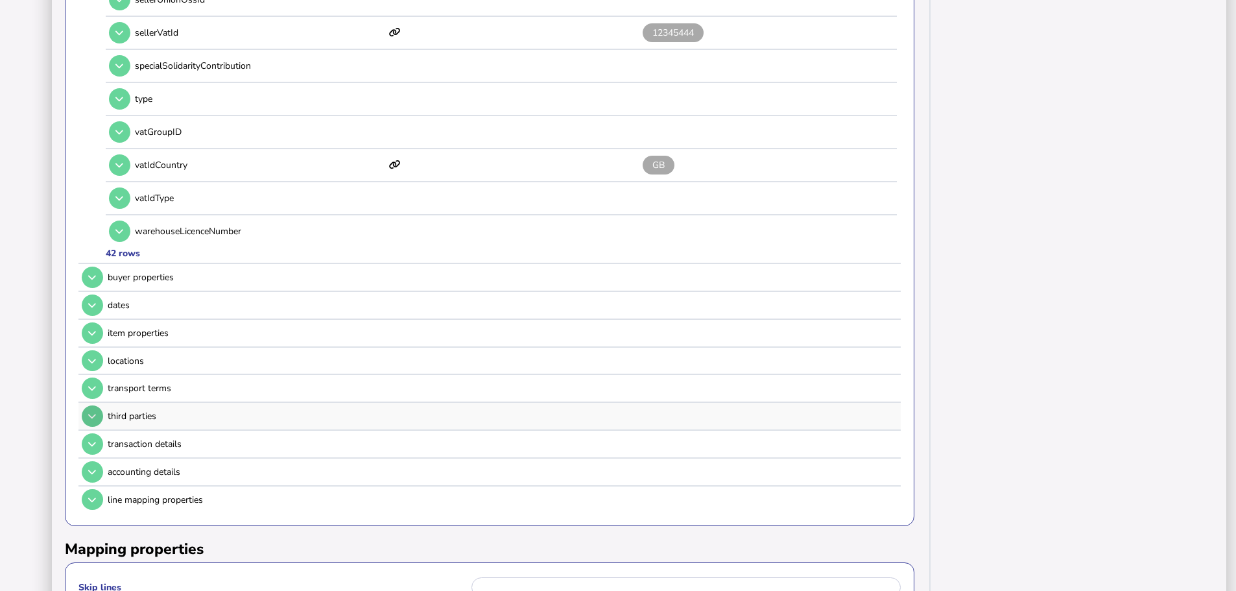
click at [91, 273] on icon at bounding box center [92, 277] width 8 height 8
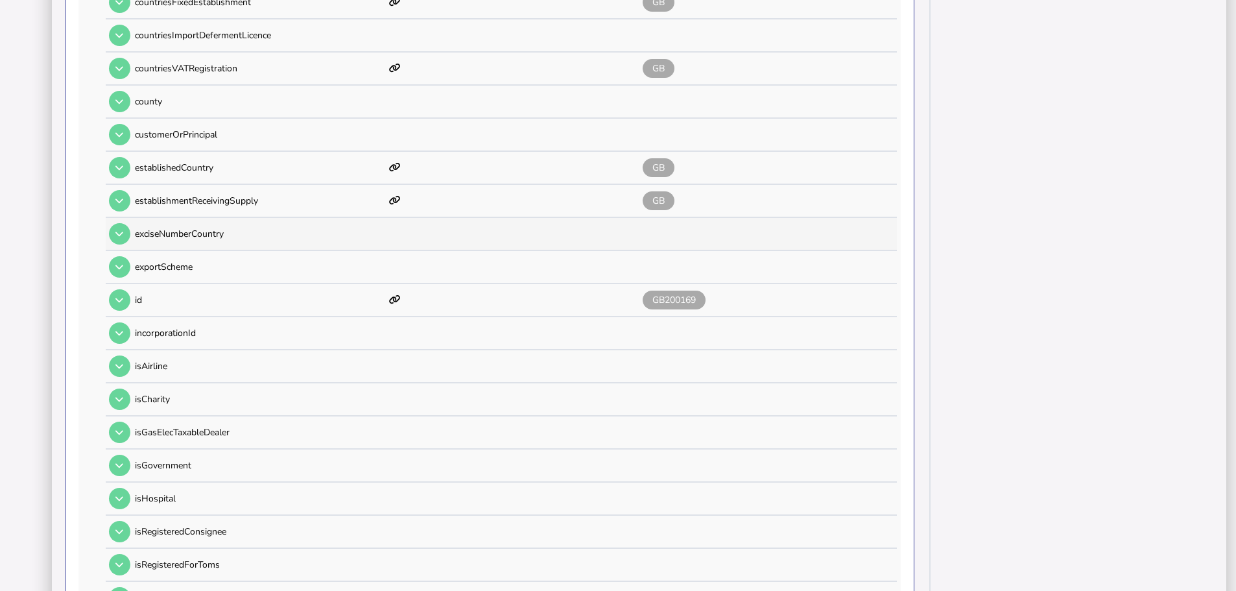
scroll to position [584, 0]
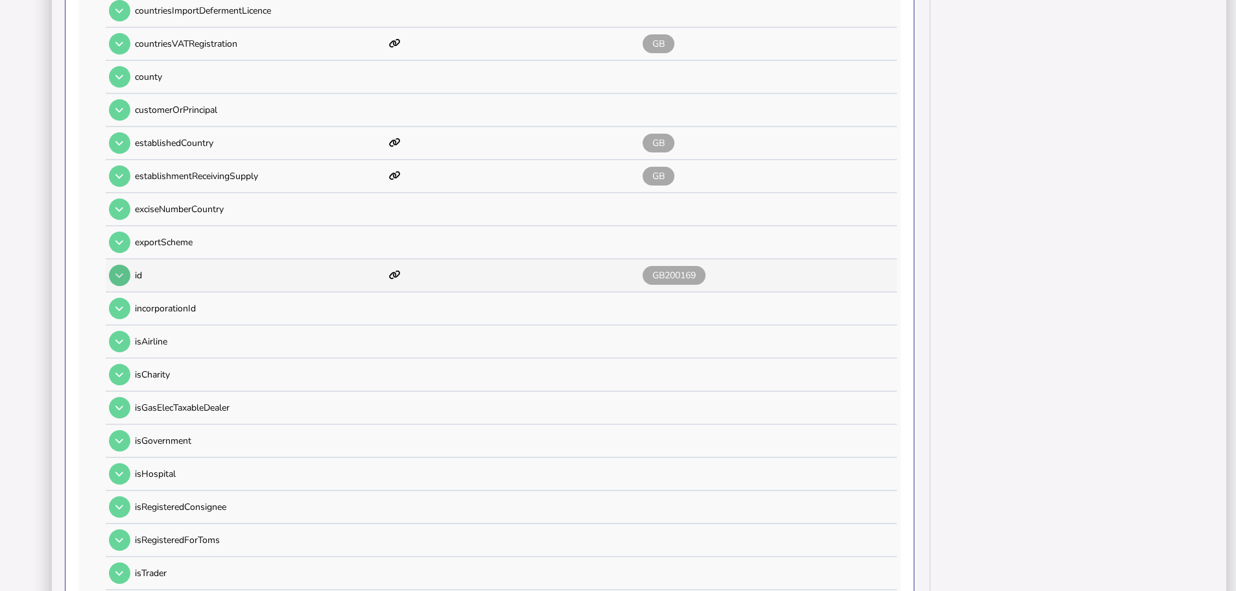
click at [126, 267] on button at bounding box center [119, 275] width 21 height 21
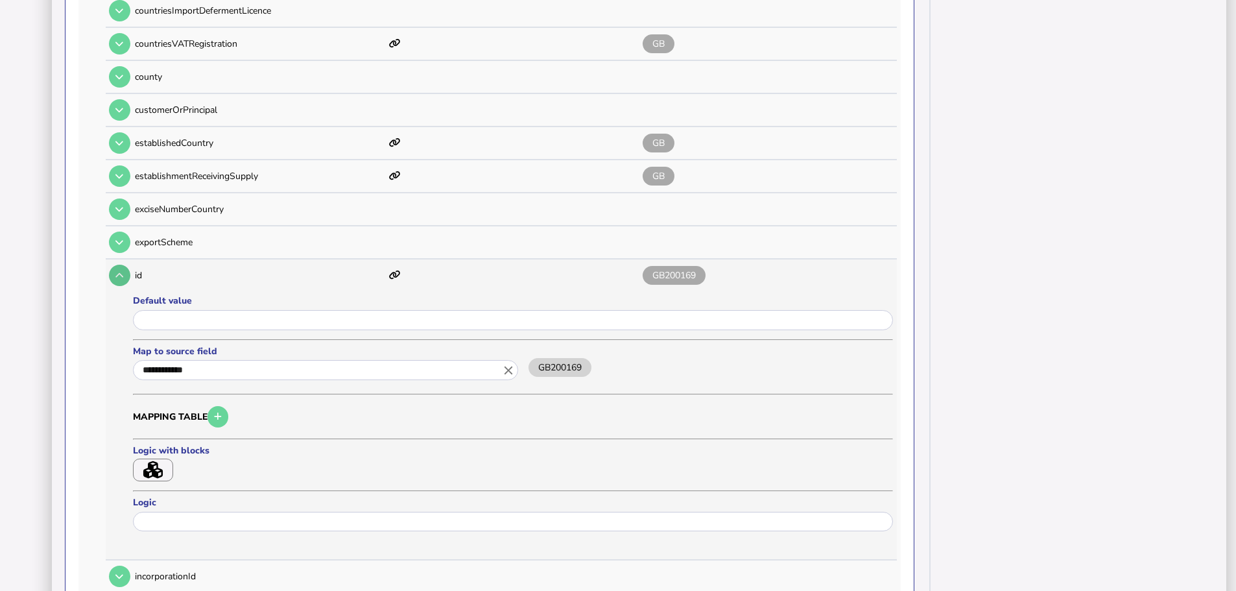
click at [125, 265] on button at bounding box center [119, 275] width 21 height 21
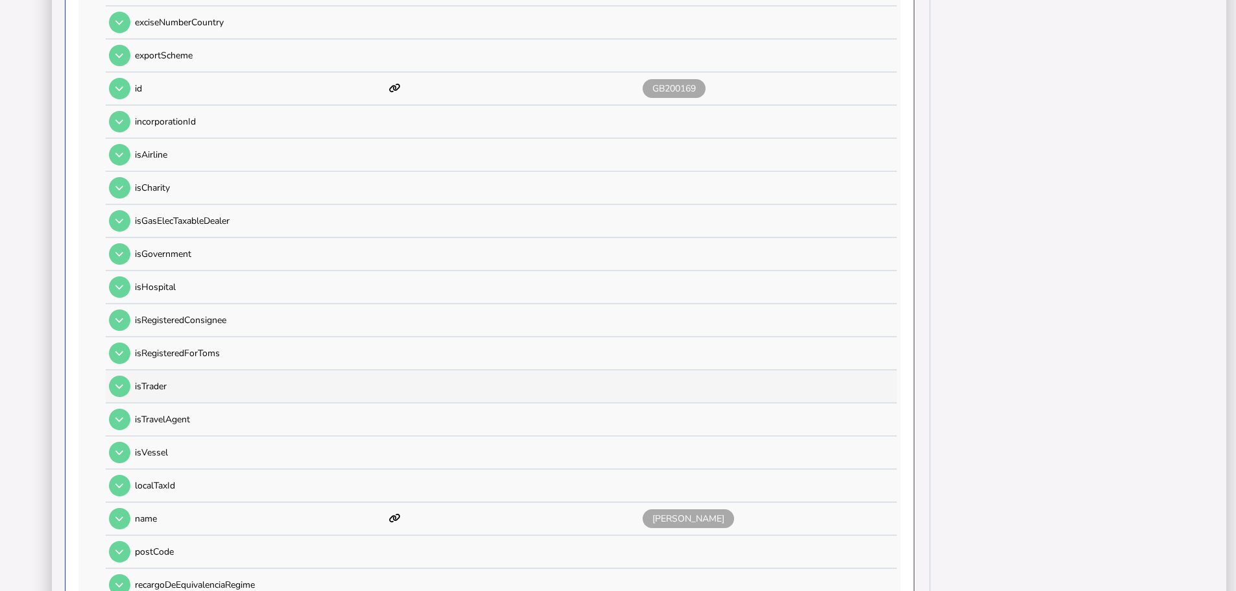
scroll to position [778, 0]
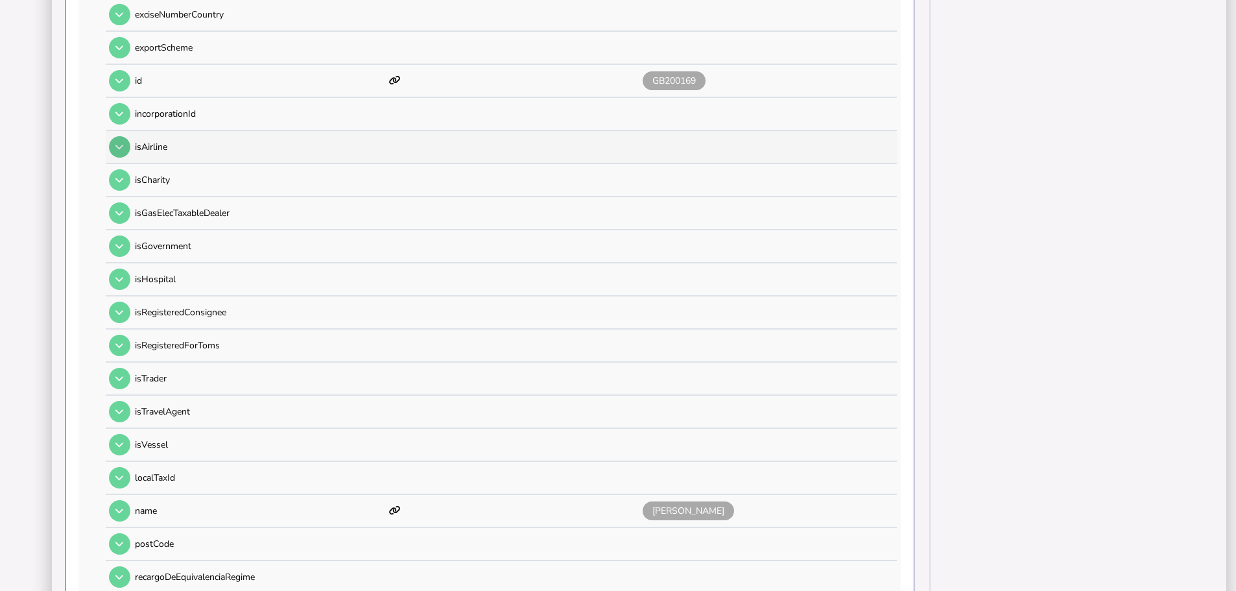
click at [124, 138] on button at bounding box center [119, 146] width 21 height 21
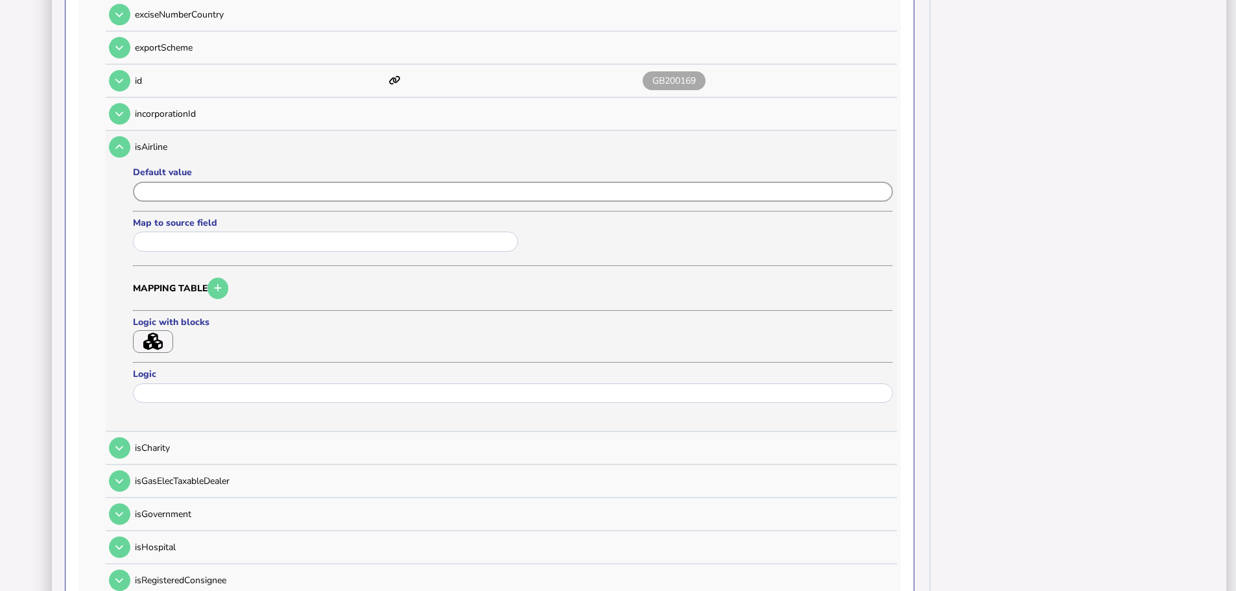
click at [193, 182] on input "input" at bounding box center [513, 192] width 760 height 20
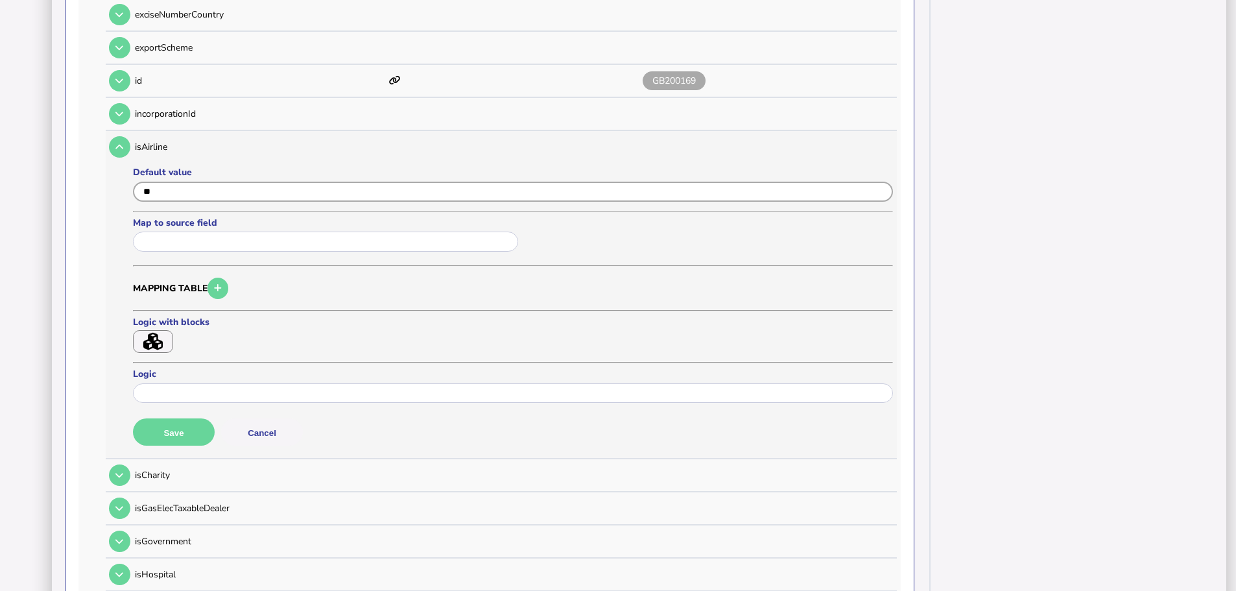
type input "*"
type input "*****"
click at [191, 418] on button "Save" at bounding box center [174, 431] width 82 height 27
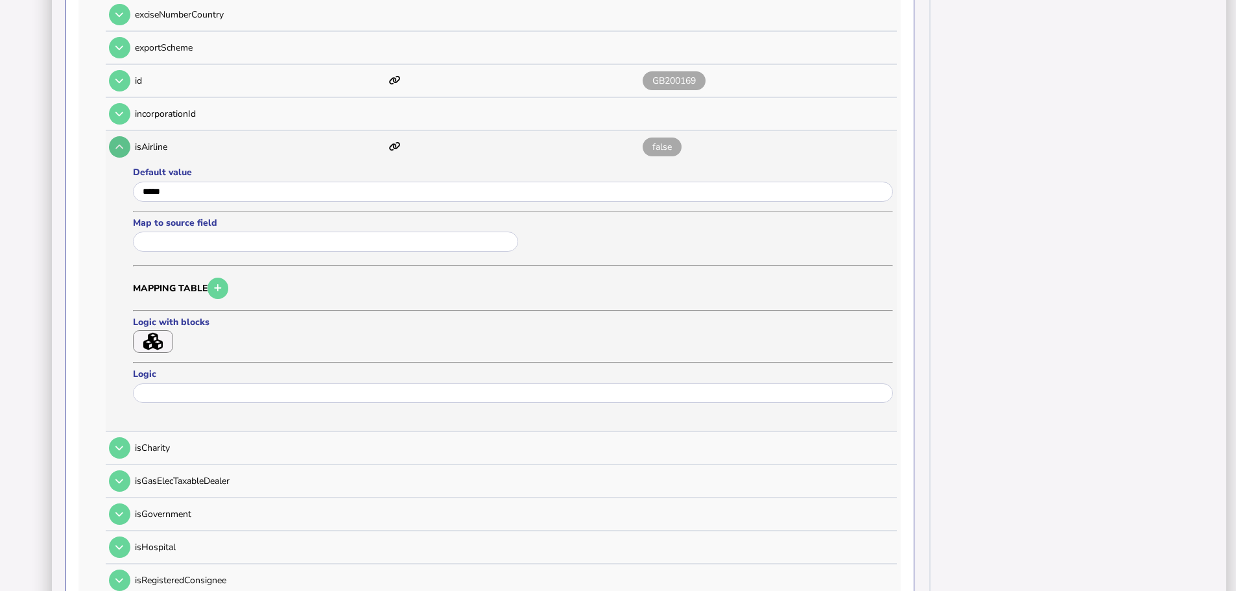
click at [116, 143] on icon at bounding box center [119, 147] width 8 height 8
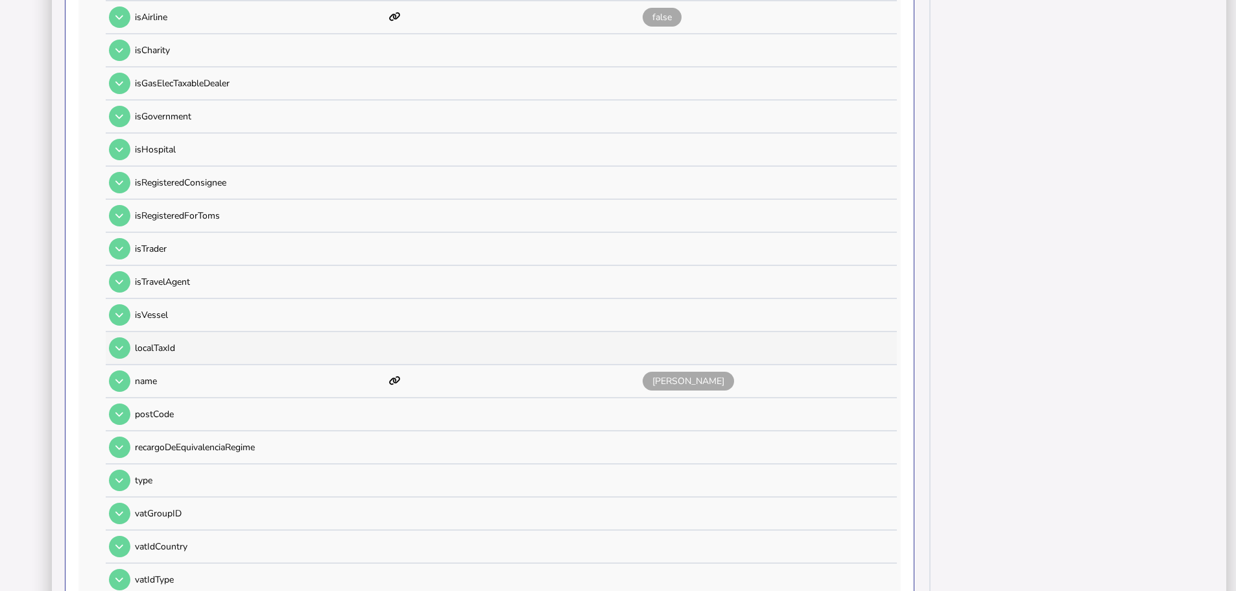
scroll to position [973, 0]
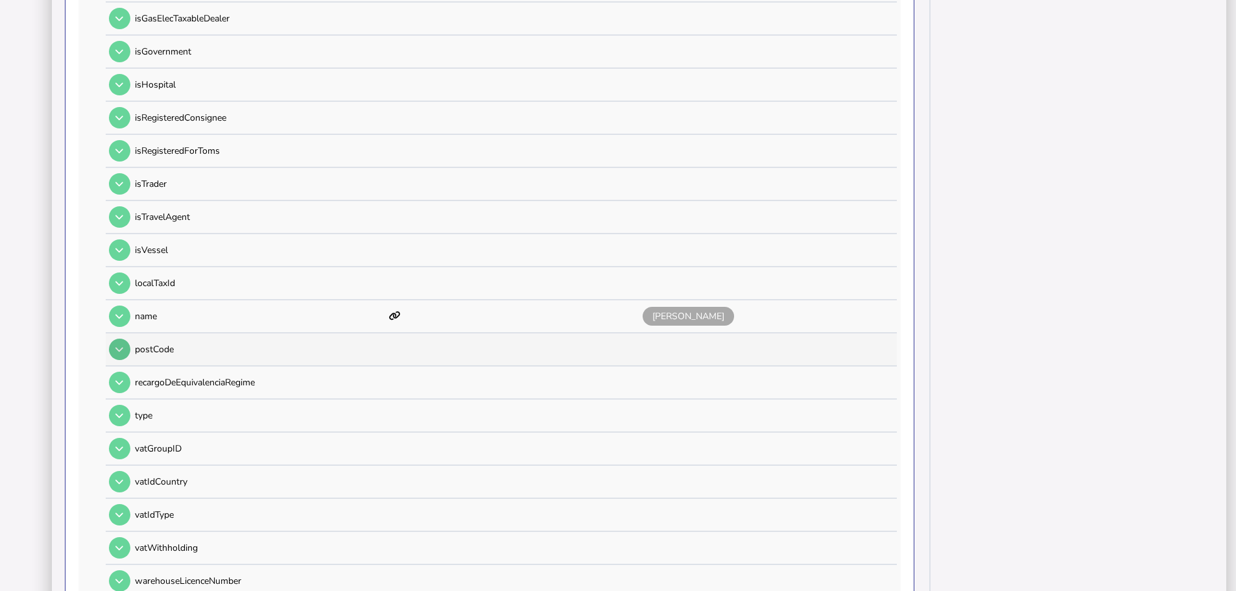
click at [118, 345] on icon at bounding box center [119, 349] width 8 height 8
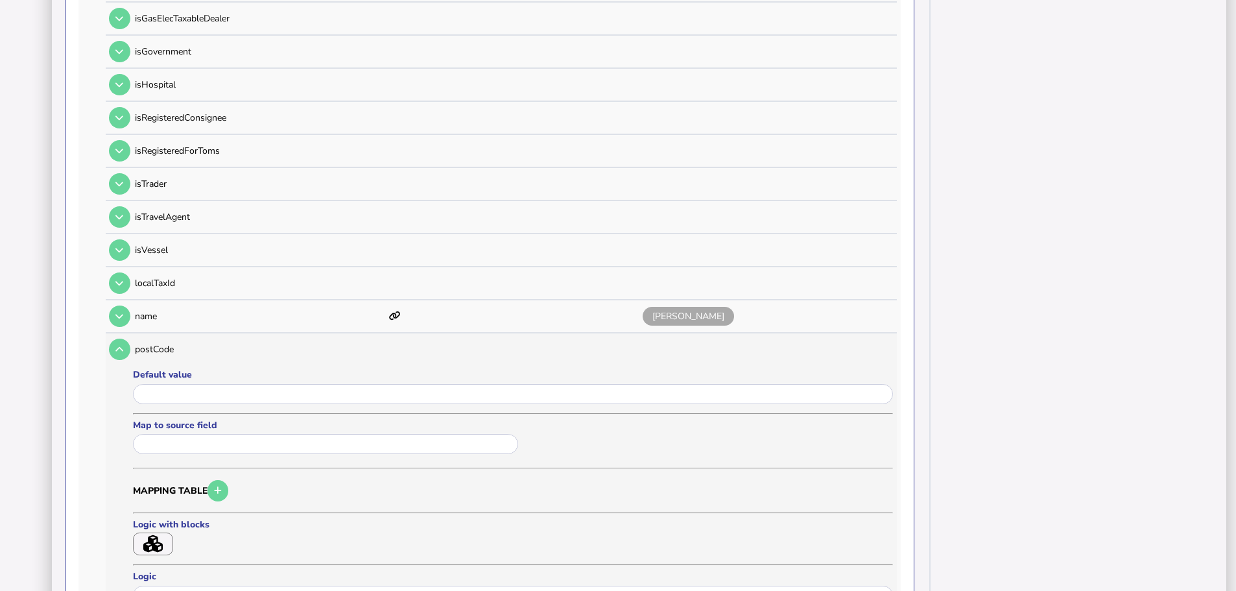
click at [182, 434] on input "text" at bounding box center [325, 444] width 385 height 20
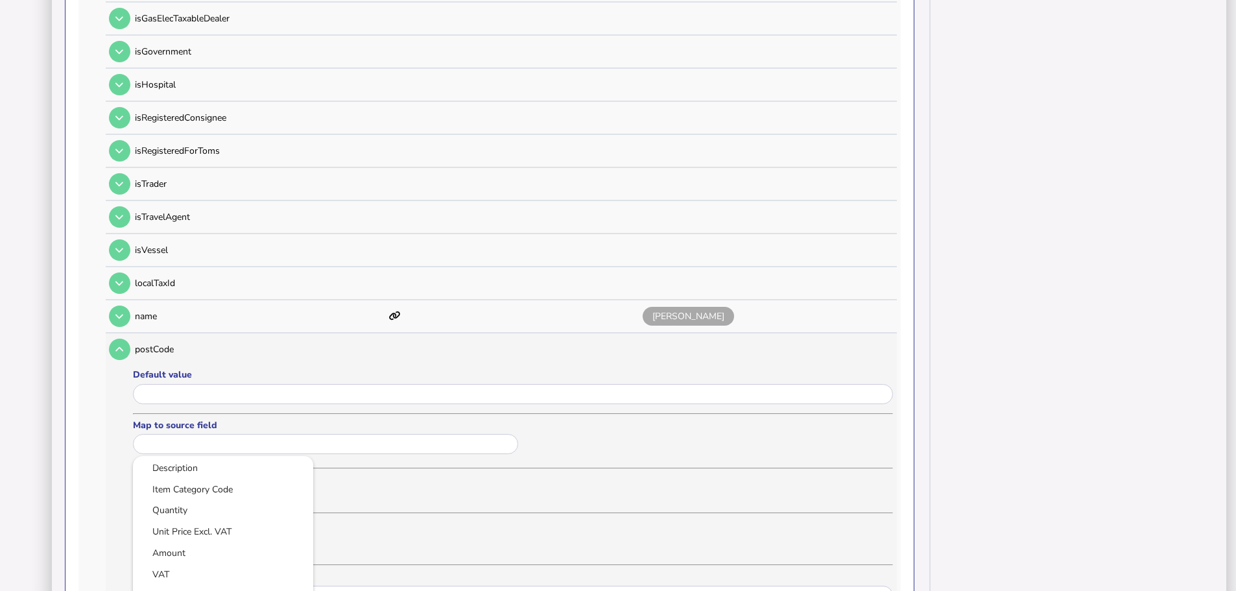
scroll to position [356, 0]
click at [202, 571] on link "Postcode" at bounding box center [223, 579] width 160 height 16
type input "********"
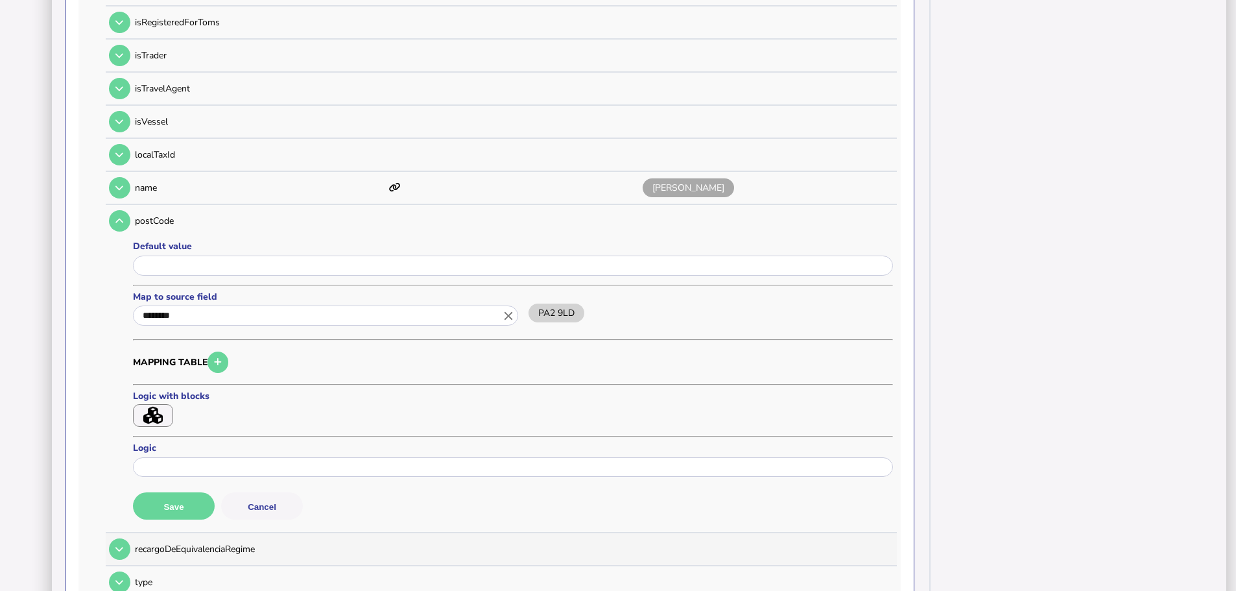
scroll to position [1102, 0]
click at [187, 499] on button "Save" at bounding box center [174, 504] width 82 height 27
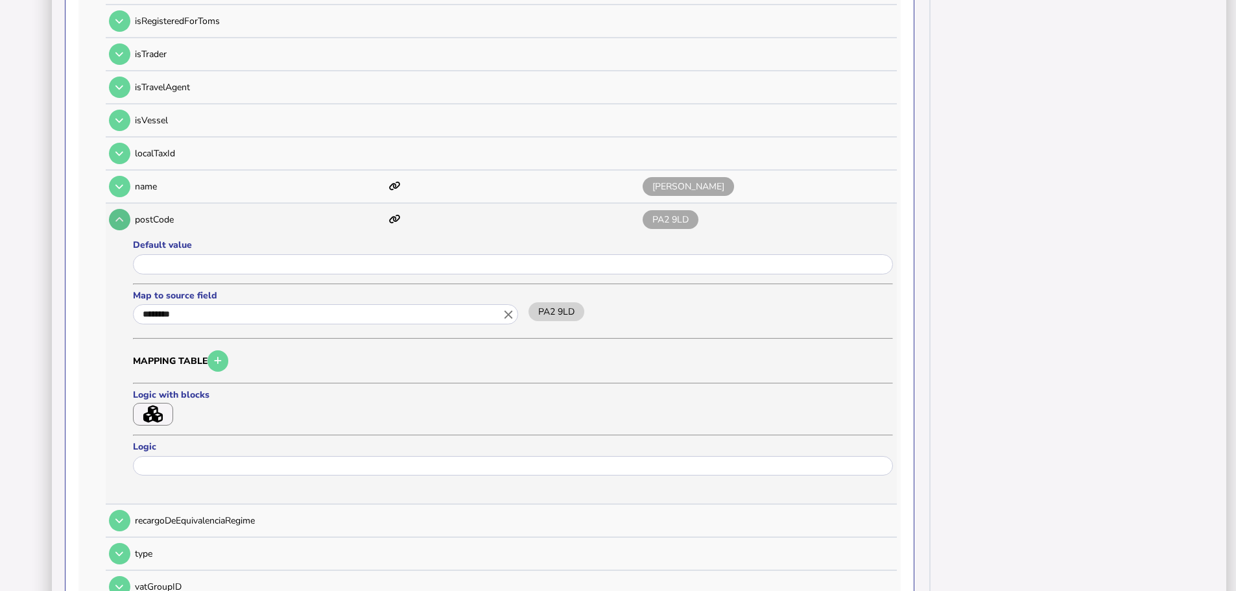
click at [121, 215] on icon at bounding box center [119, 219] width 8 height 8
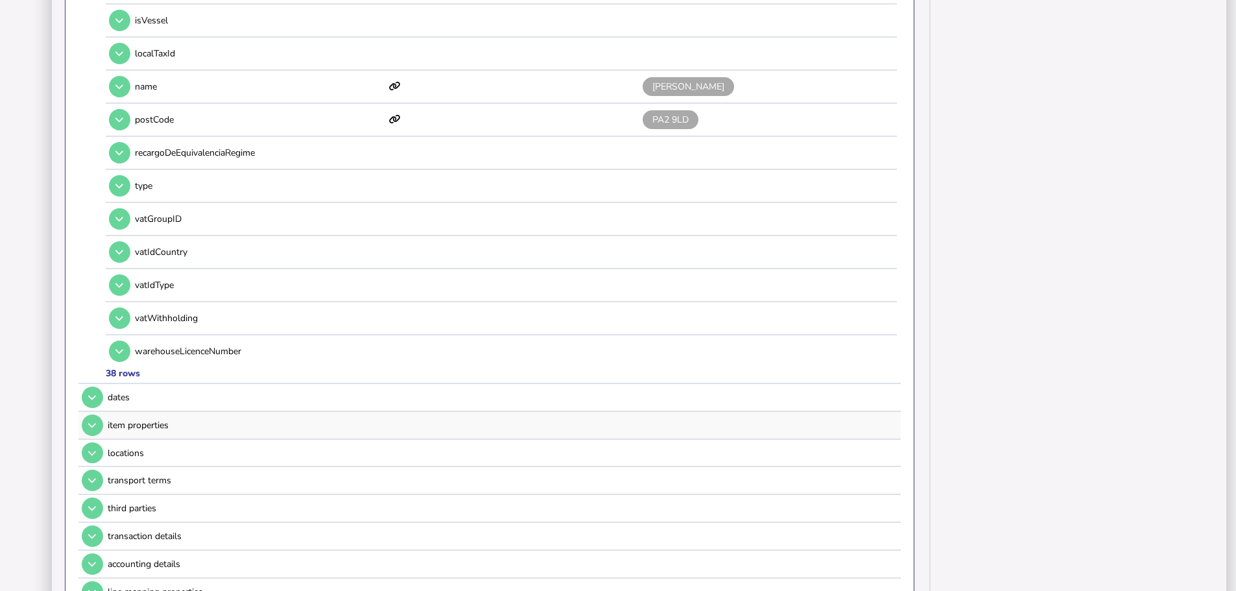
scroll to position [1297, 0]
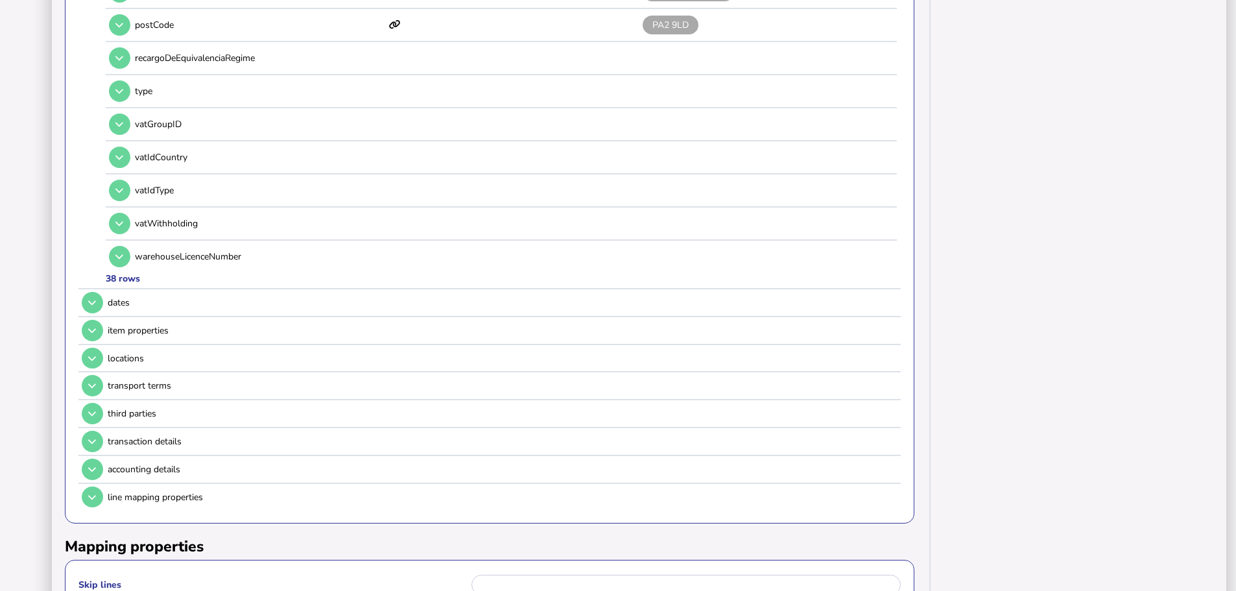
click at [94, 298] on icon at bounding box center [92, 302] width 8 height 8
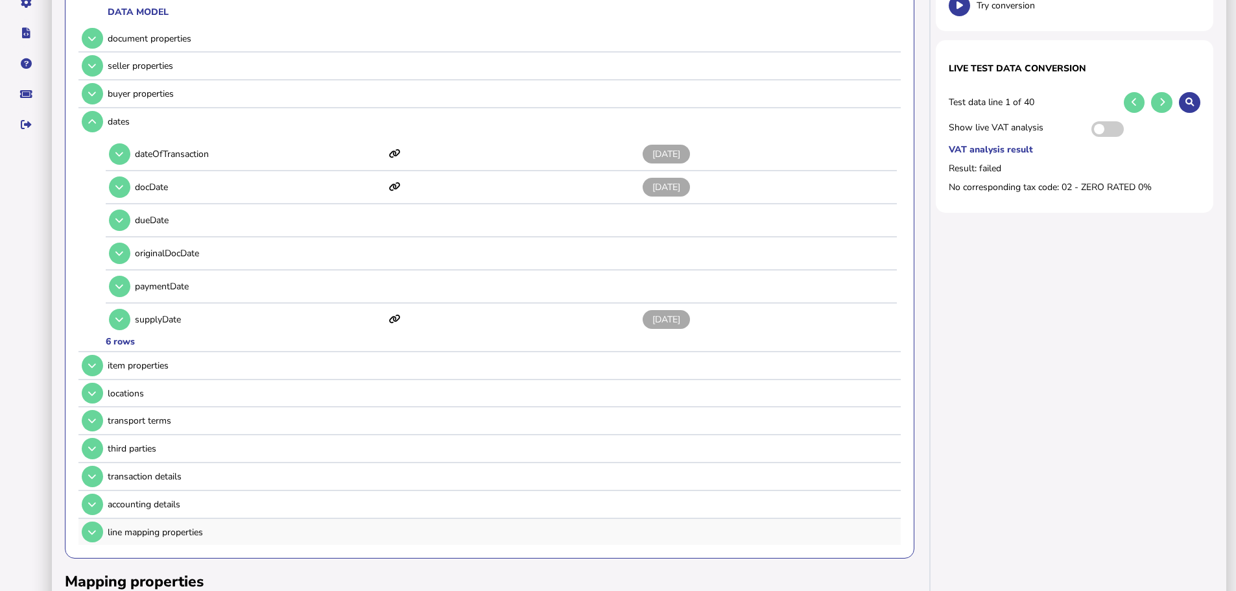
scroll to position [202, 0]
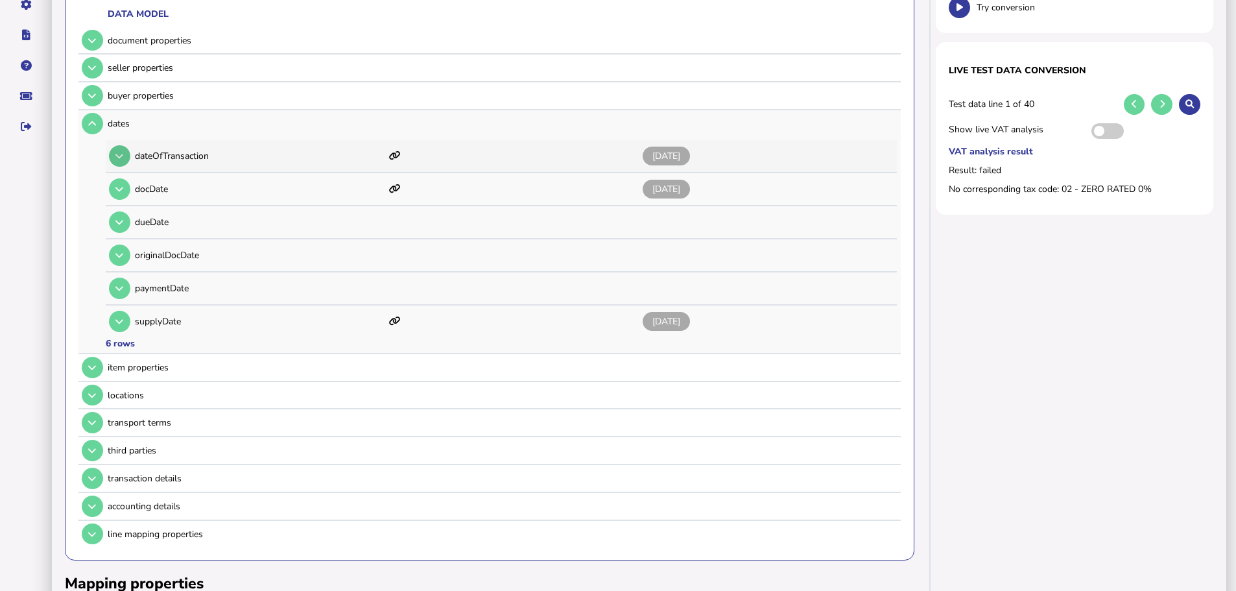
click at [126, 145] on button at bounding box center [119, 155] width 21 height 21
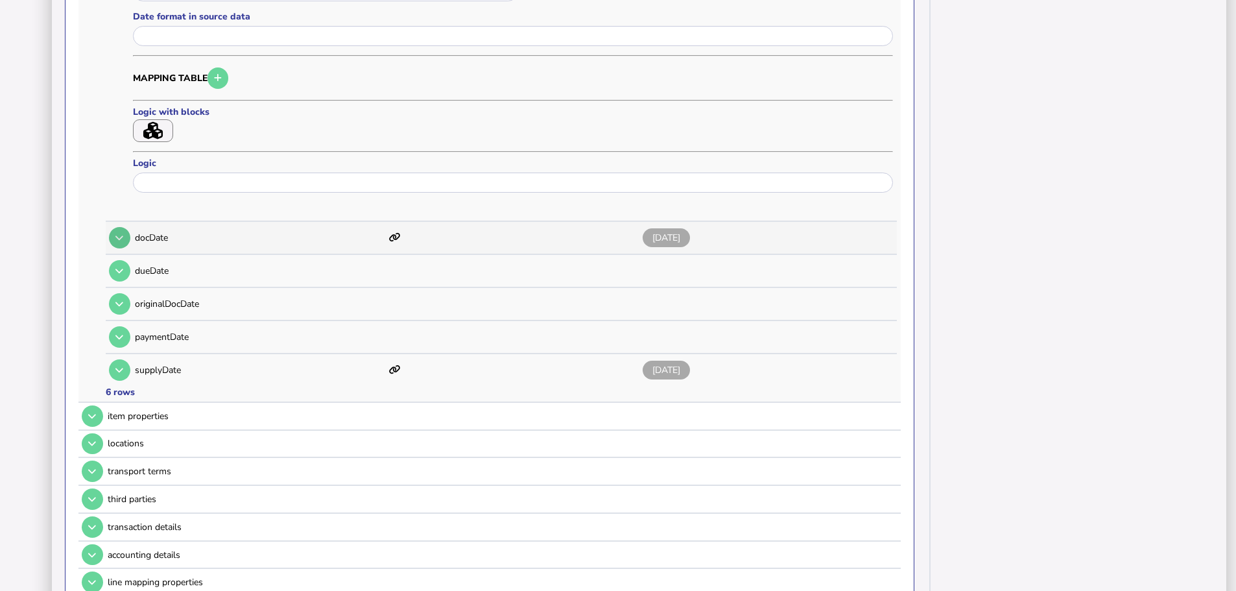
click at [117, 233] on icon at bounding box center [119, 237] width 8 height 8
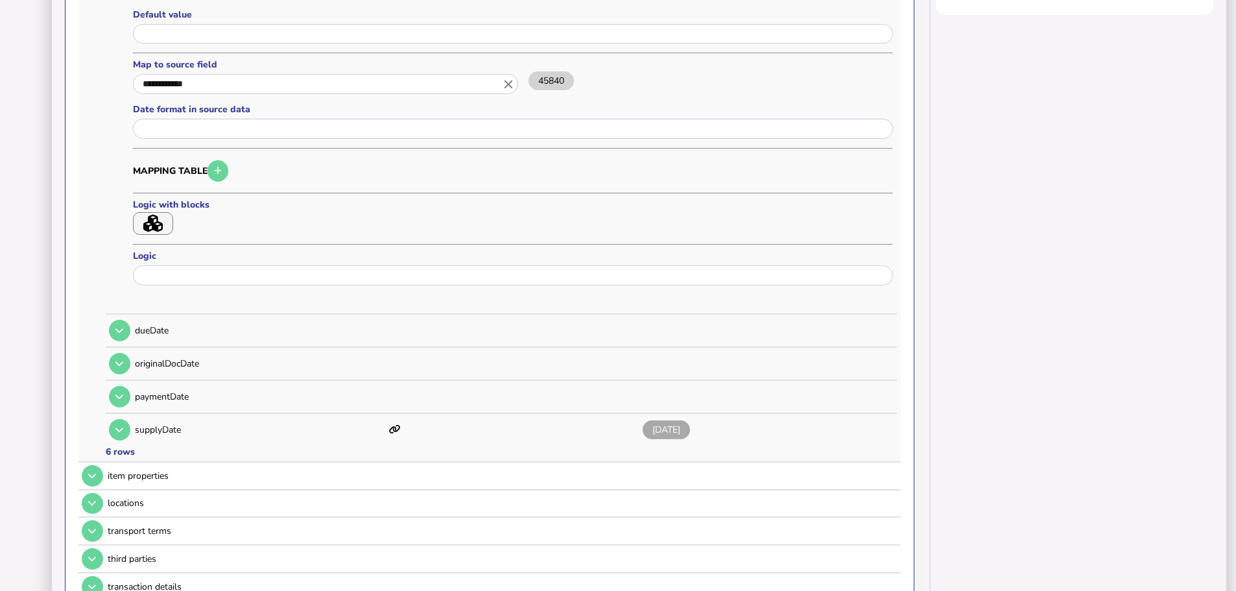
scroll to position [591, 0]
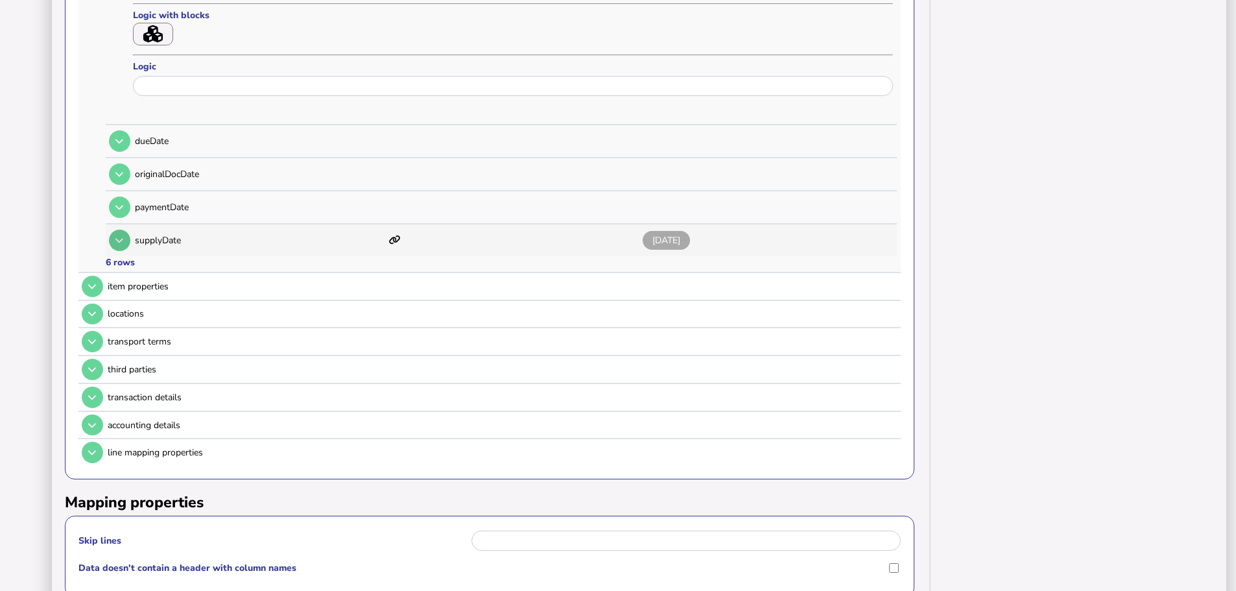
click at [116, 231] on button at bounding box center [119, 240] width 21 height 21
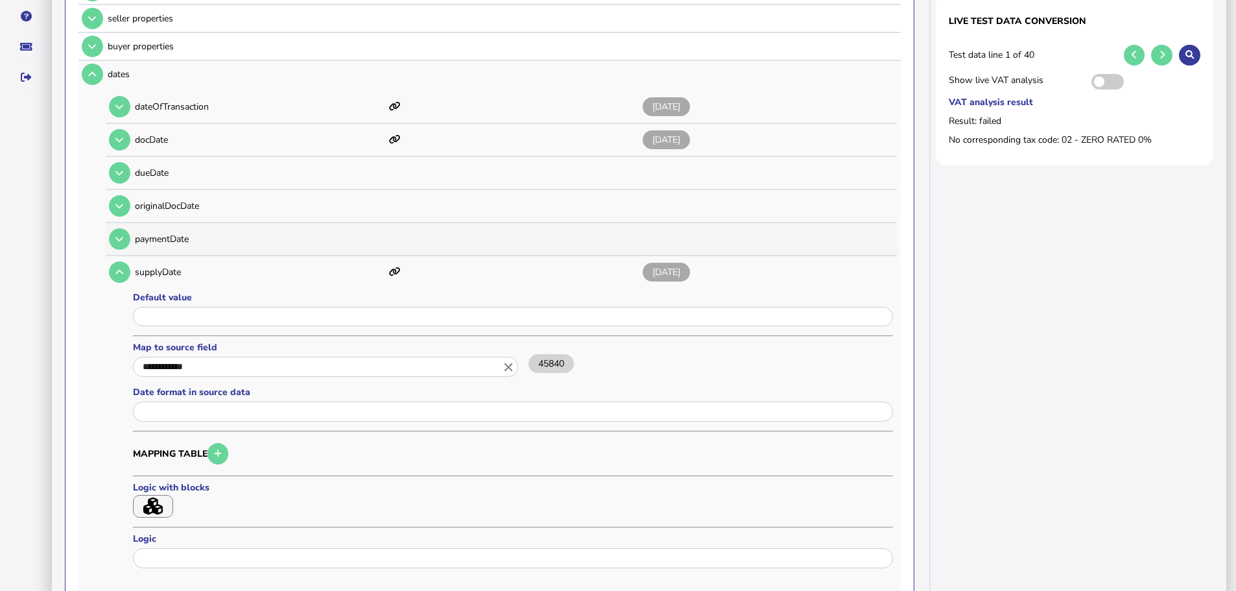
scroll to position [461, 0]
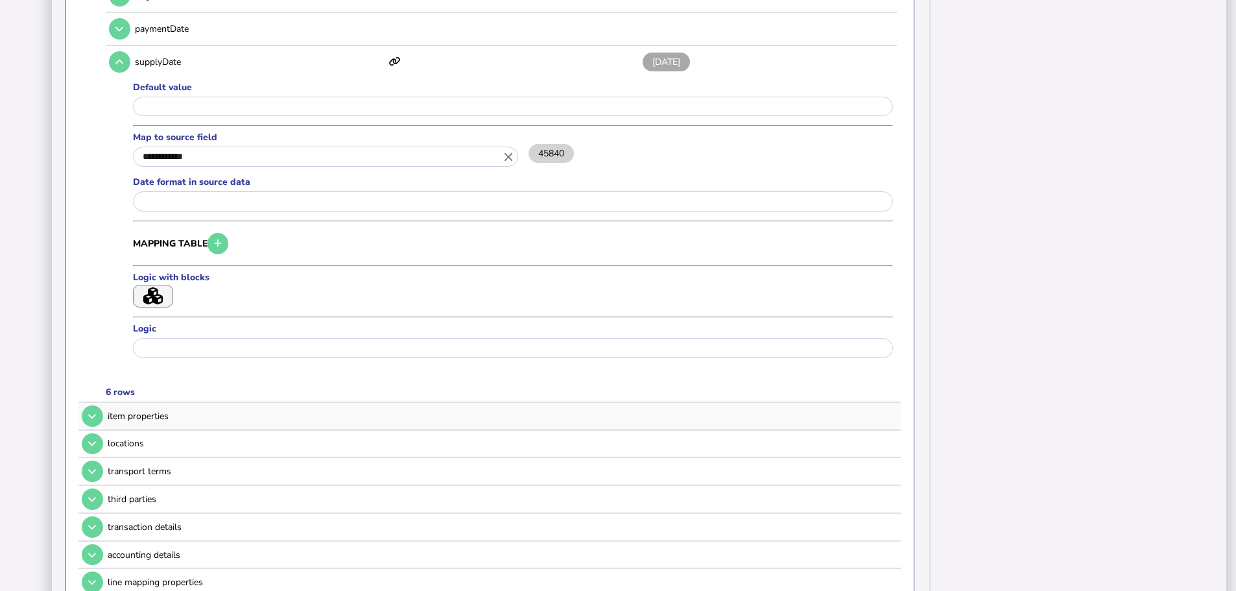
click at [97, 403] on td at bounding box center [90, 416] width 25 height 27
click at [95, 405] on button at bounding box center [92, 415] width 21 height 21
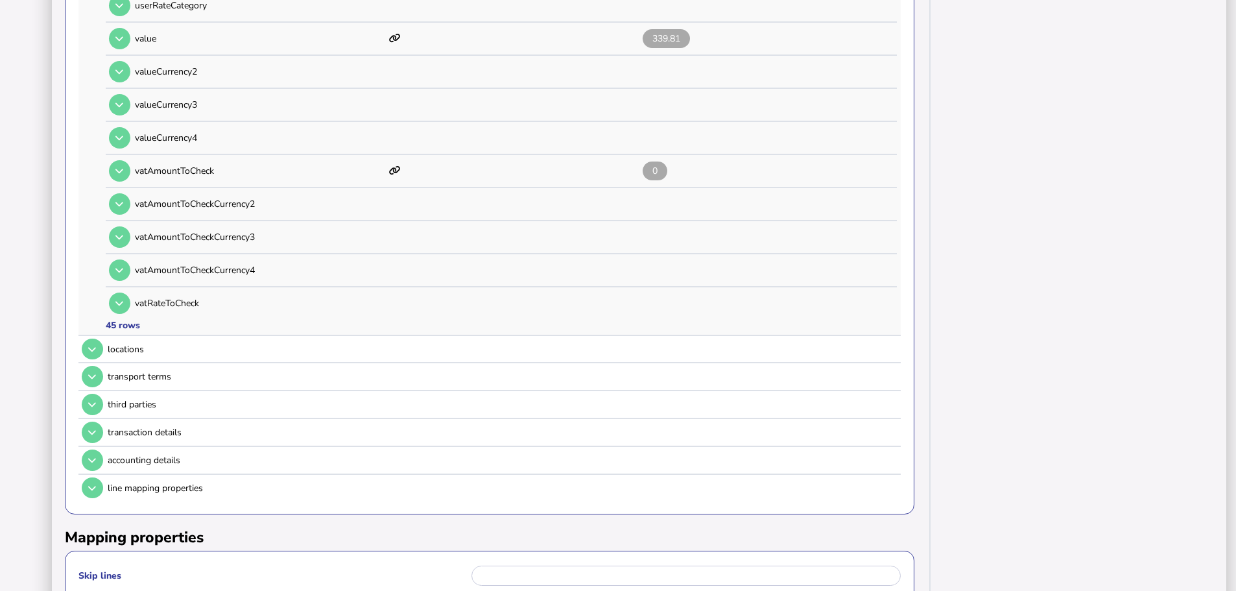
scroll to position [1628, 0]
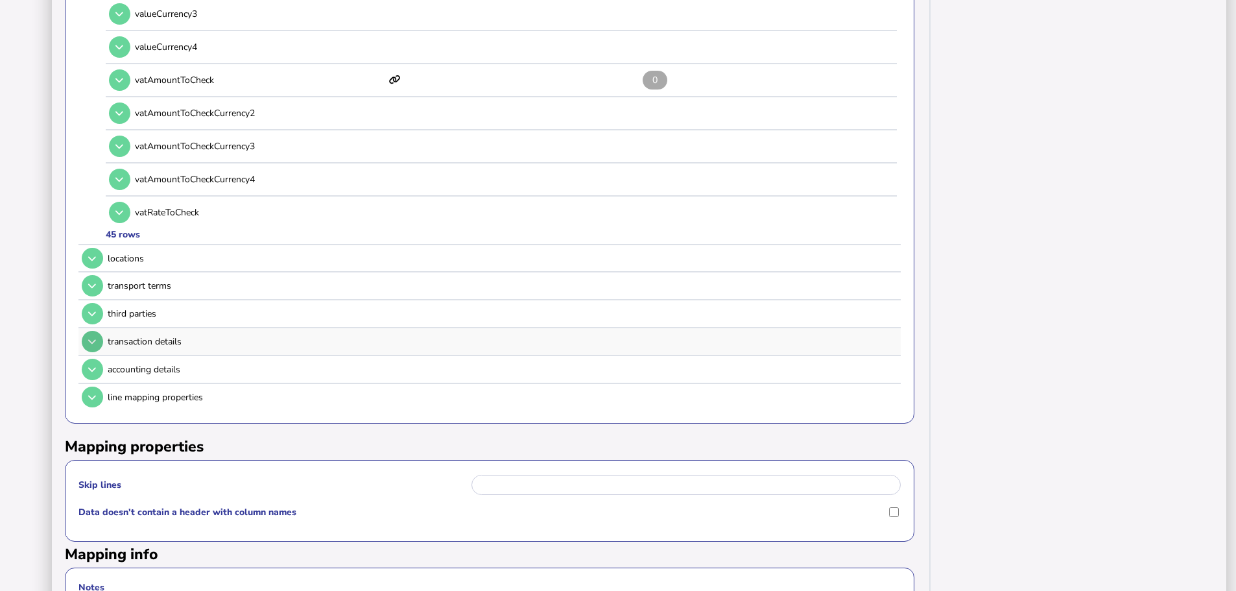
click at [93, 331] on button at bounding box center [92, 341] width 21 height 21
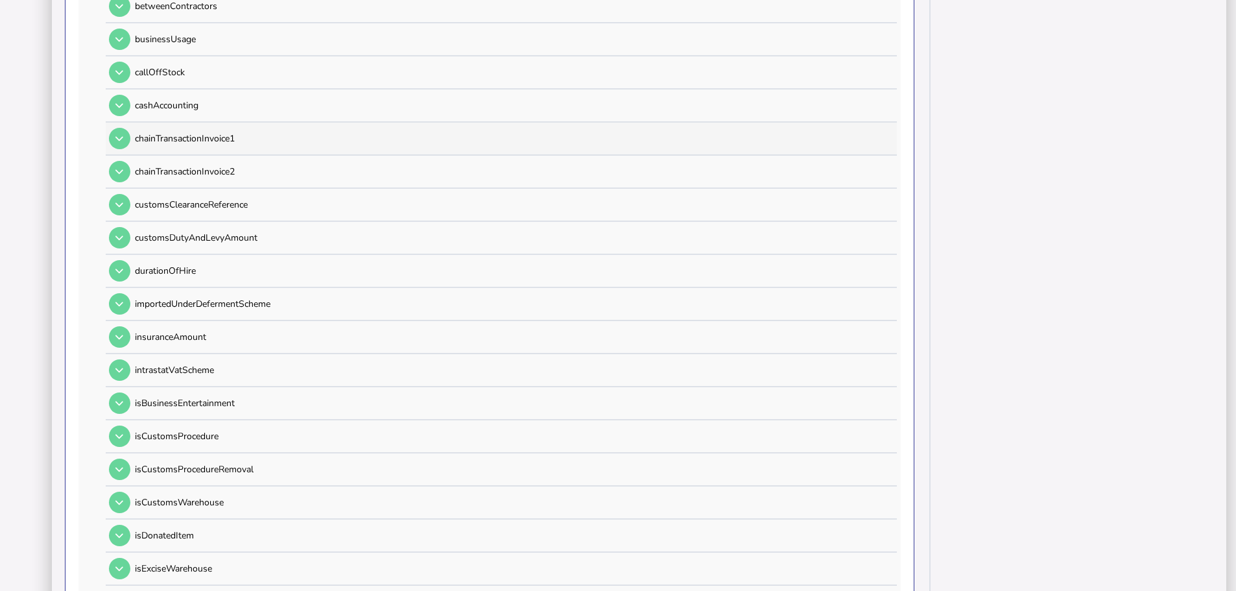
scroll to position [72, 0]
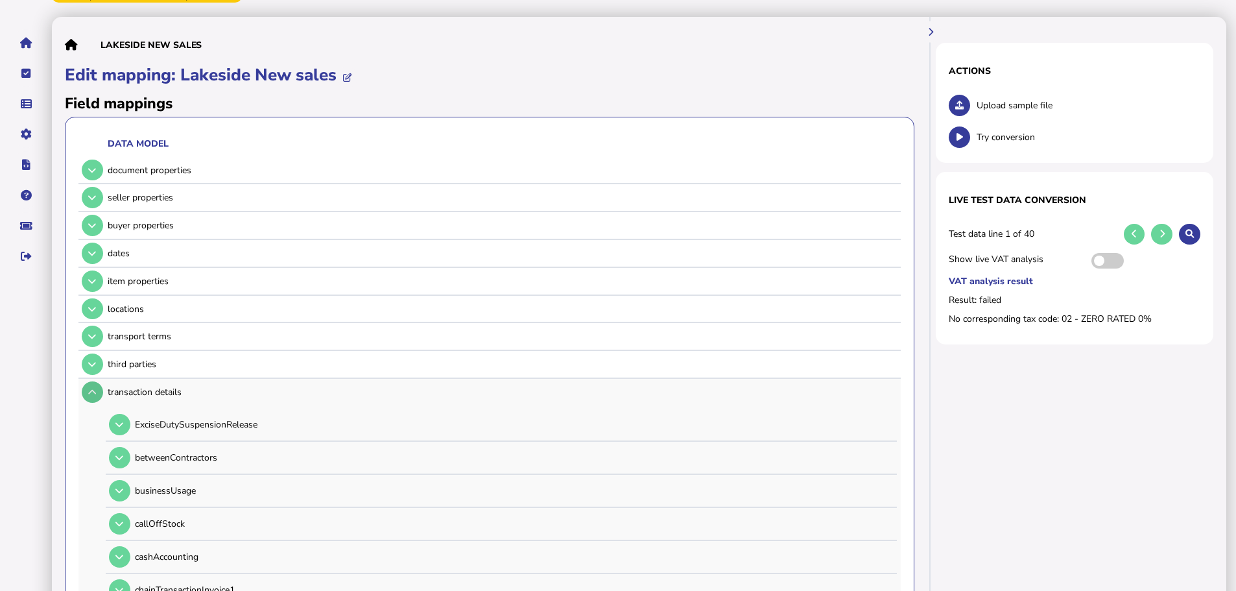
click at [90, 388] on icon at bounding box center [92, 392] width 8 height 8
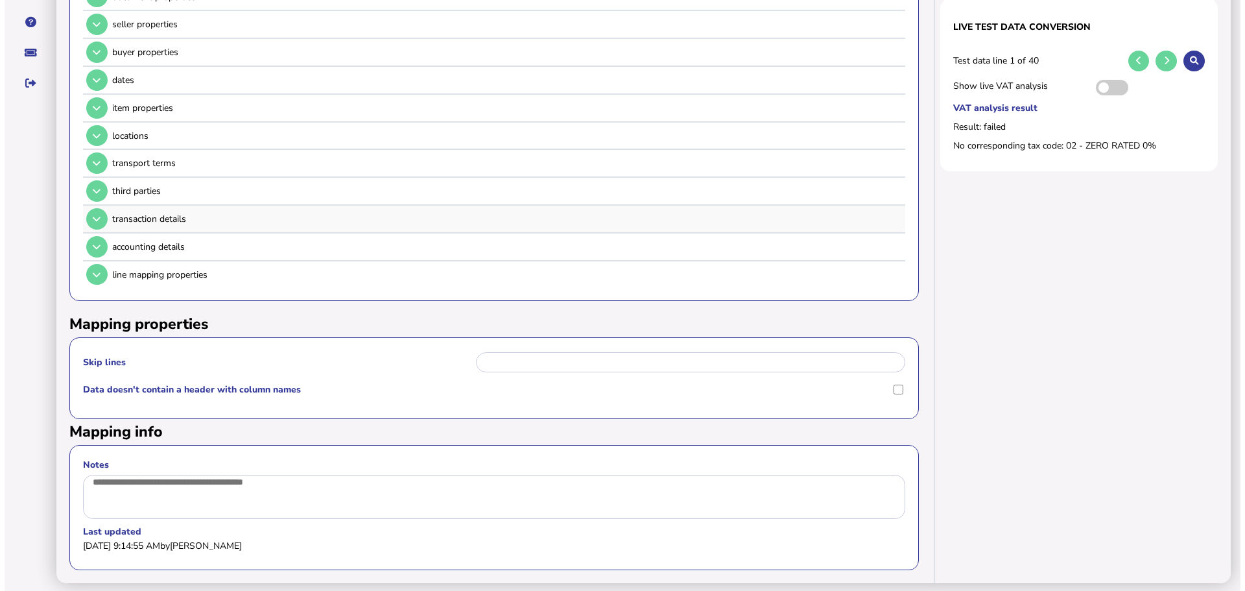
scroll to position [0, 0]
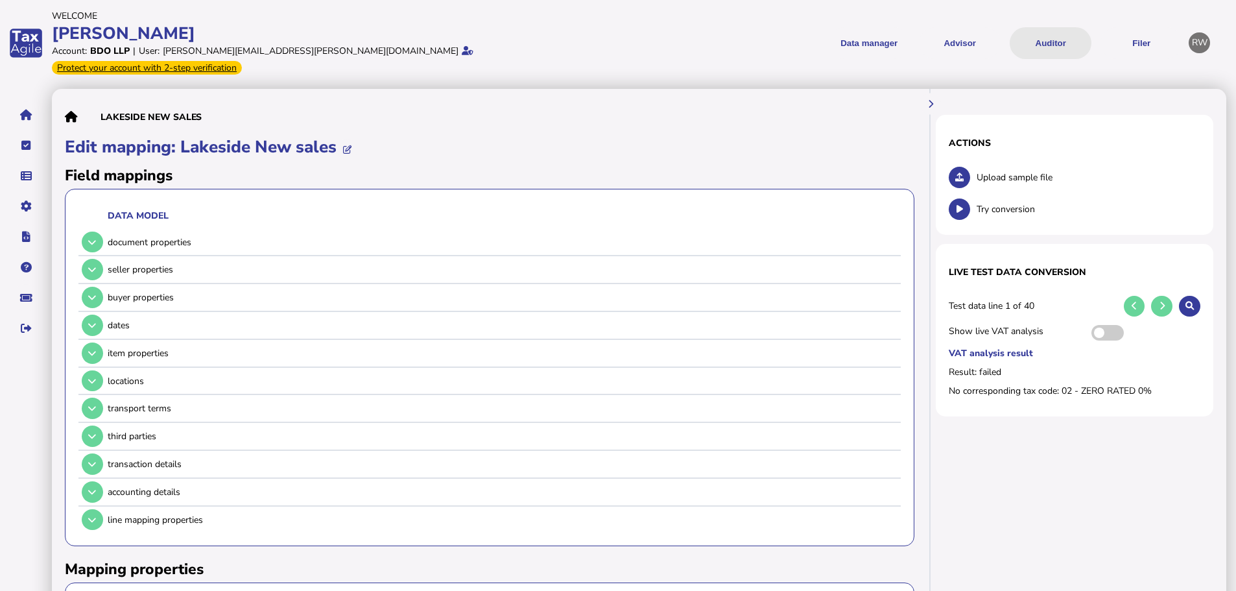
click at [1068, 34] on button "Auditor" at bounding box center [1051, 43] width 82 height 32
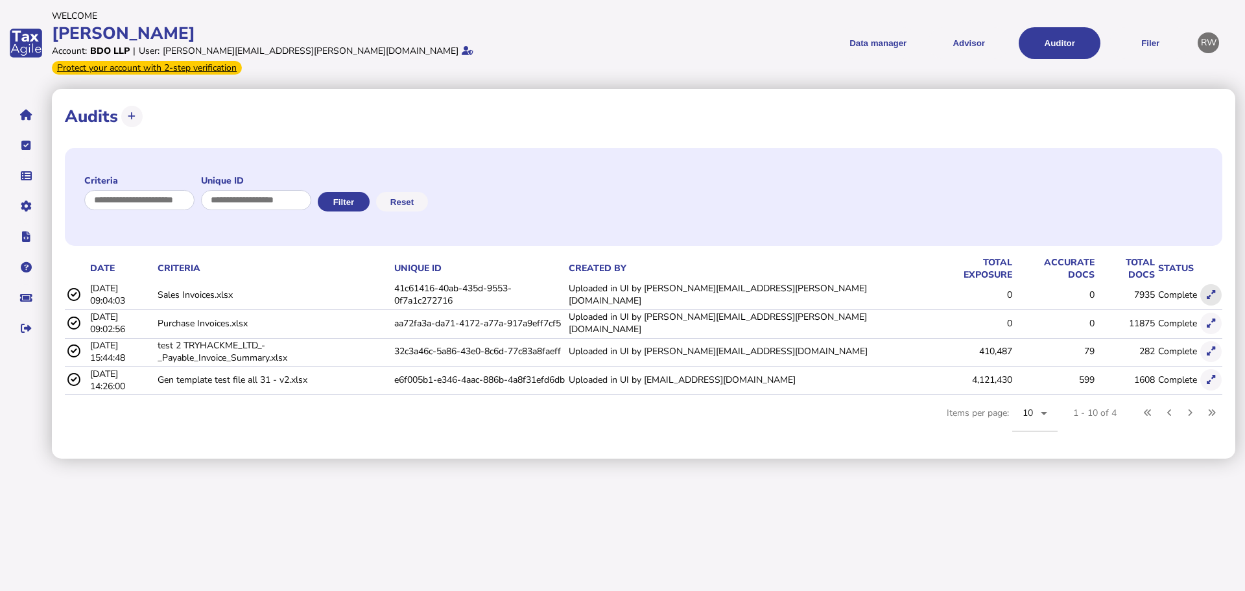
click at [1205, 284] on button at bounding box center [1210, 294] width 21 height 21
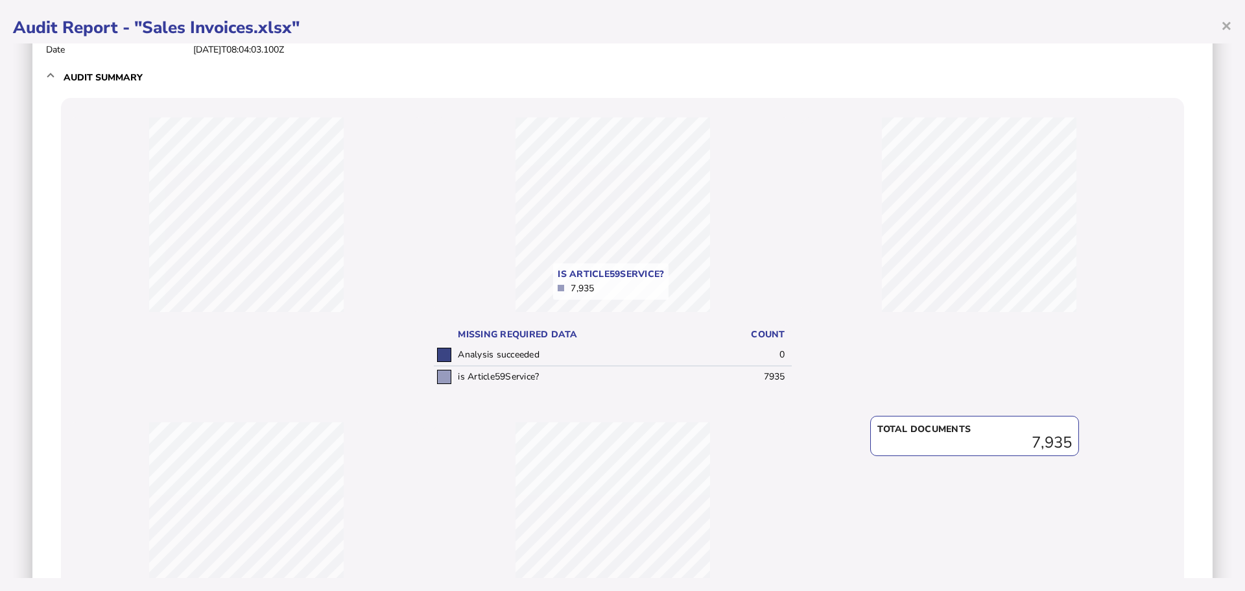
scroll to position [246, 0]
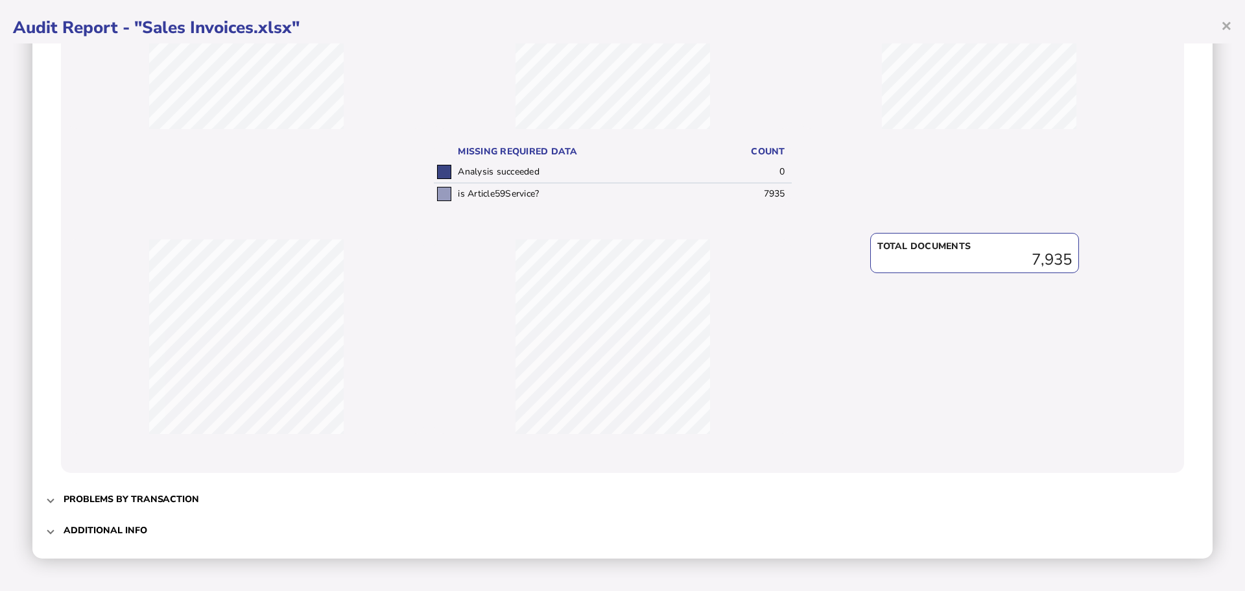
click at [55, 503] on mat-expansion-panel-header "Problems by transaction" at bounding box center [622, 498] width 1154 height 31
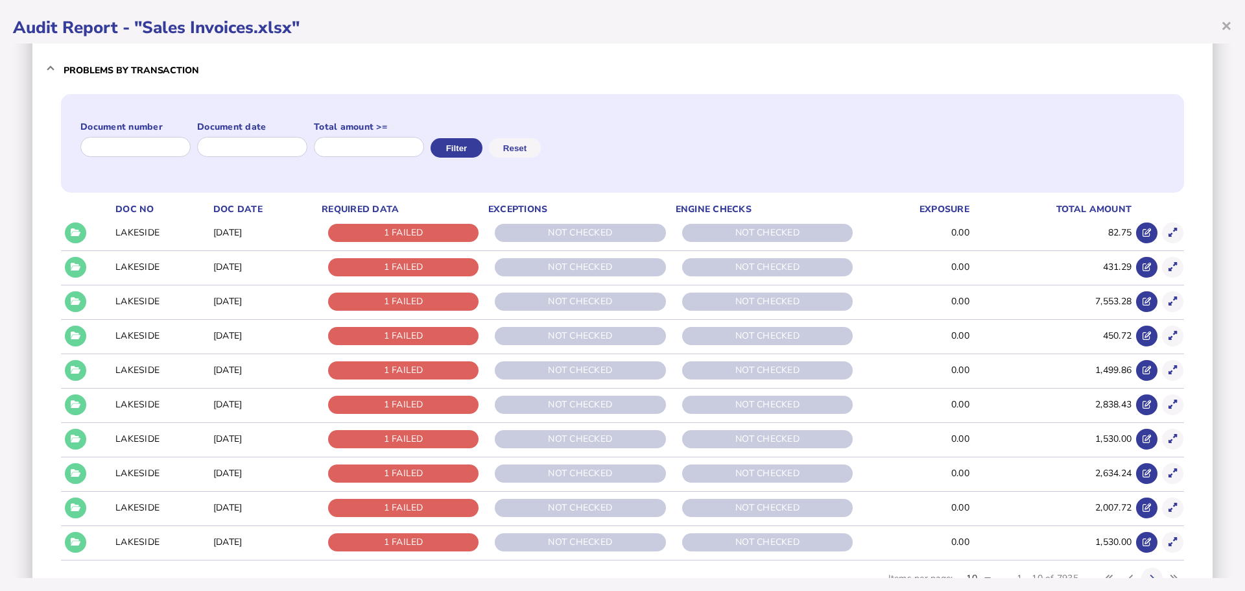
scroll to position [0, 0]
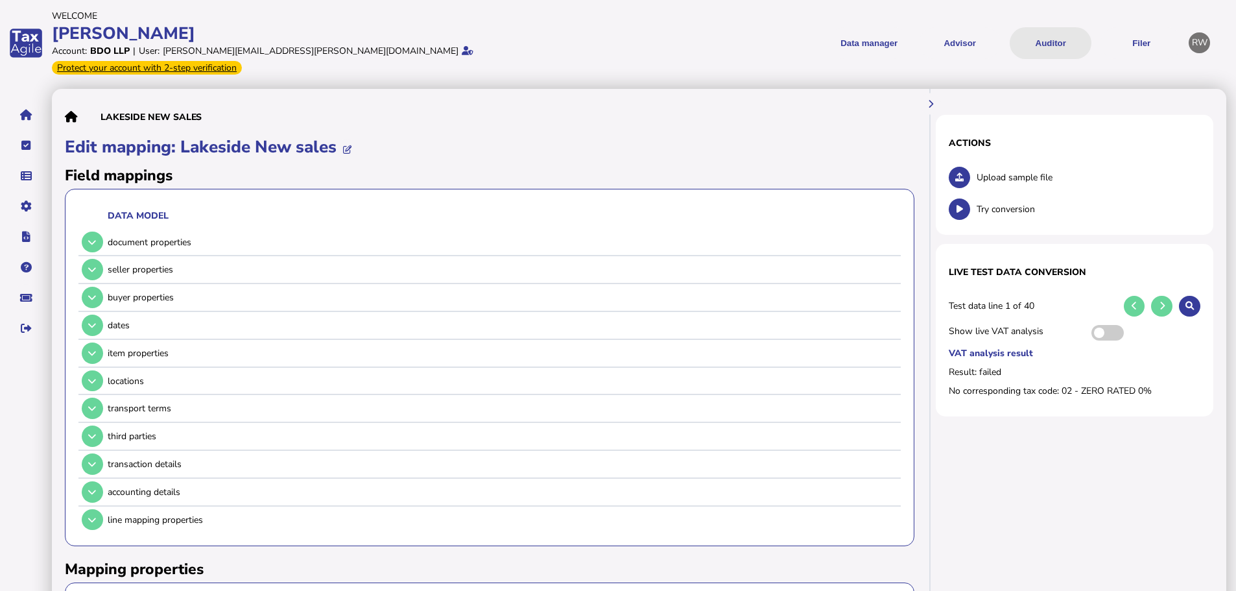
click at [1043, 47] on button "Auditor" at bounding box center [1051, 43] width 82 height 32
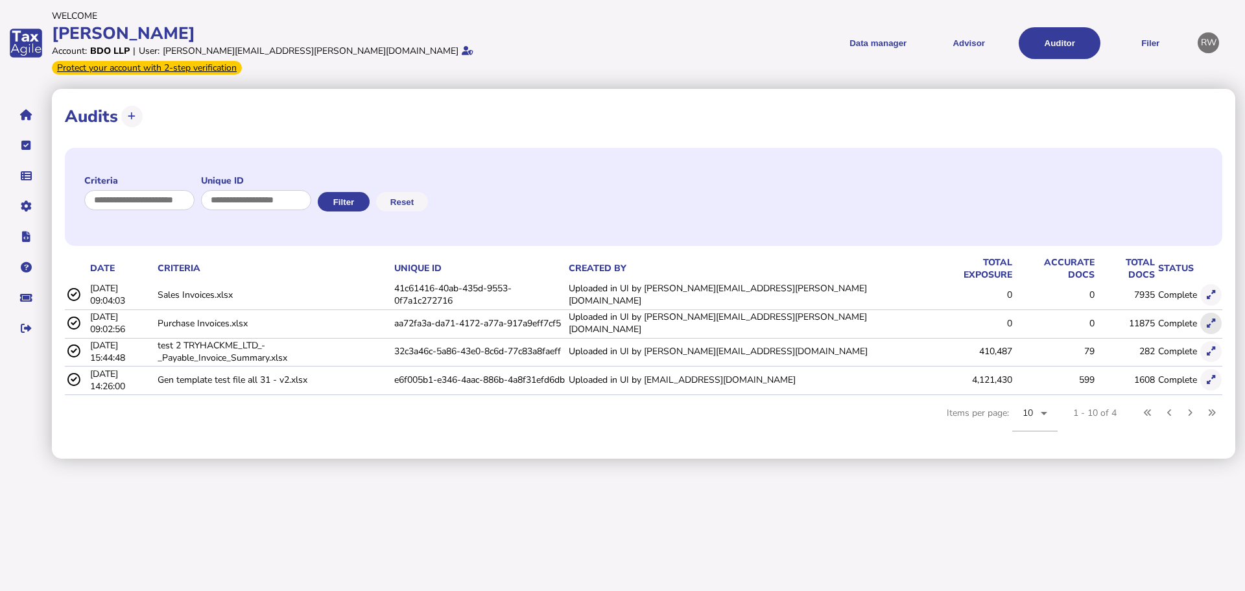
click at [1218, 313] on button at bounding box center [1210, 323] width 21 height 21
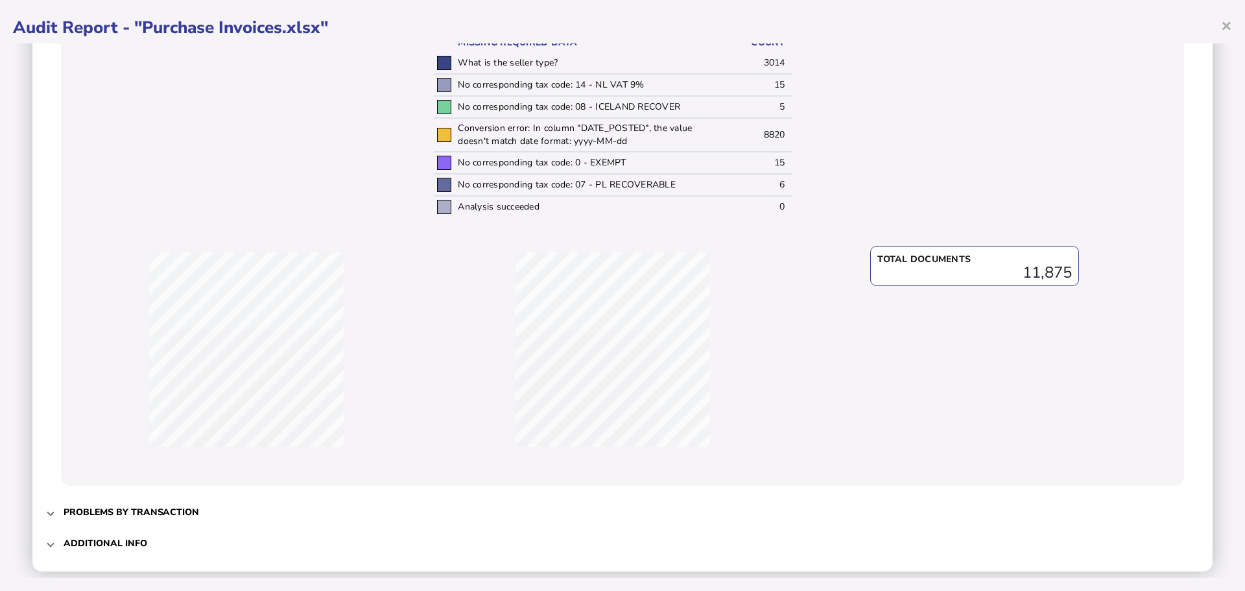
scroll to position [368, 0]
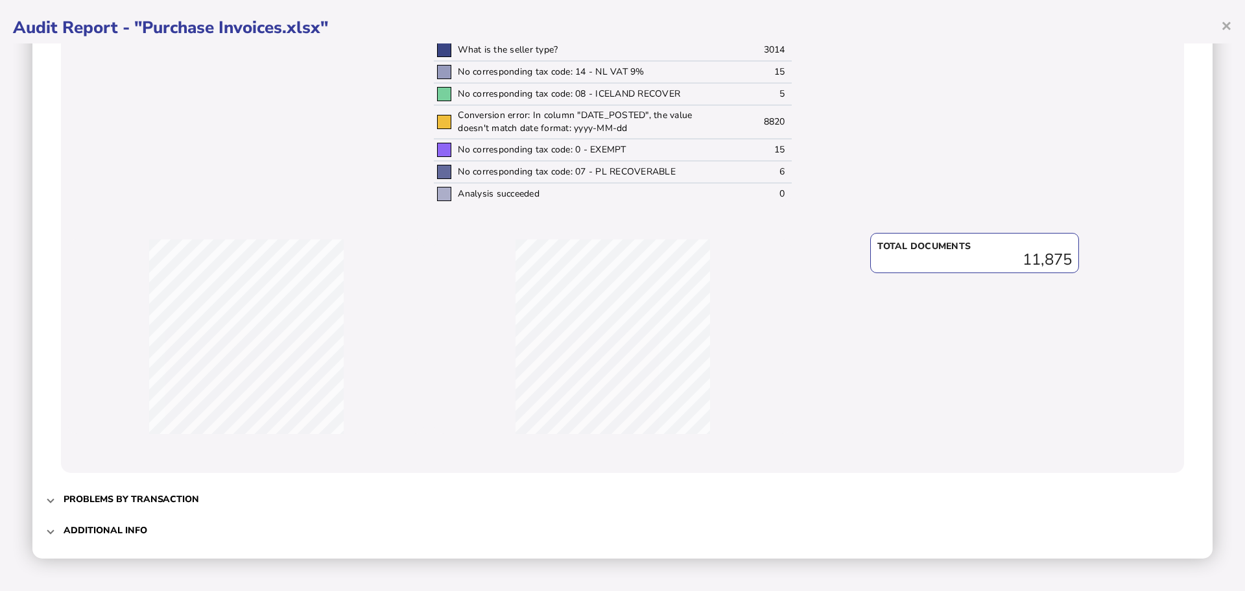
click at [131, 490] on span "Problems by transaction" at bounding box center [624, 499] width 1121 height 30
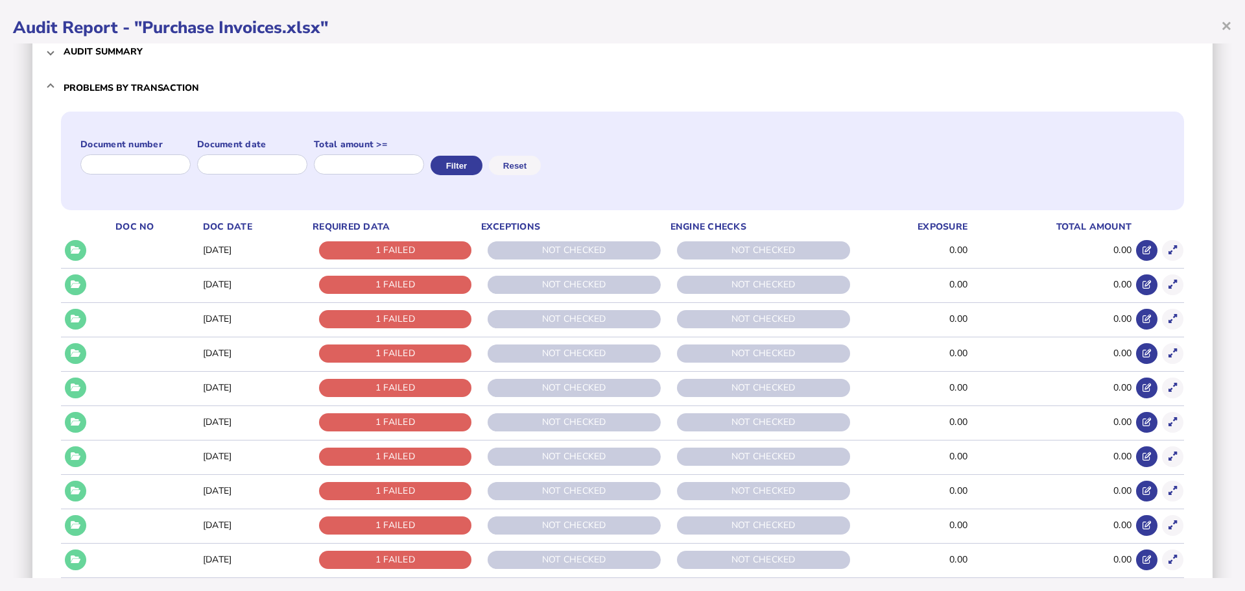
scroll to position [0, 0]
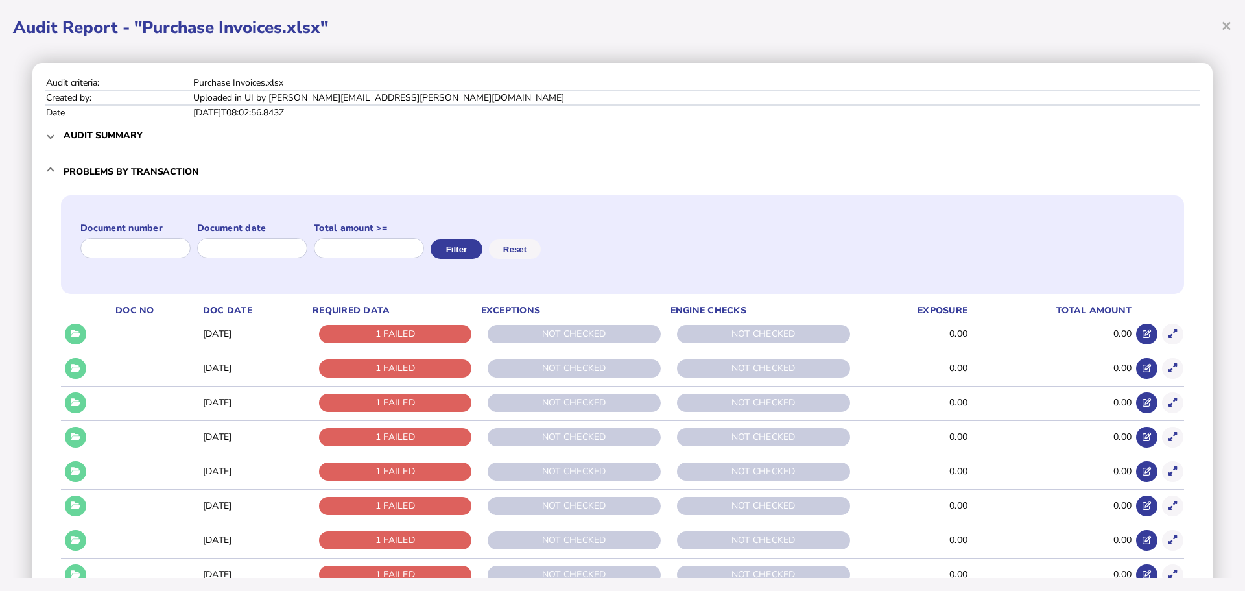
click at [60, 165] on mat-expansion-panel-header "Problems by transaction" at bounding box center [622, 171] width 1154 height 42
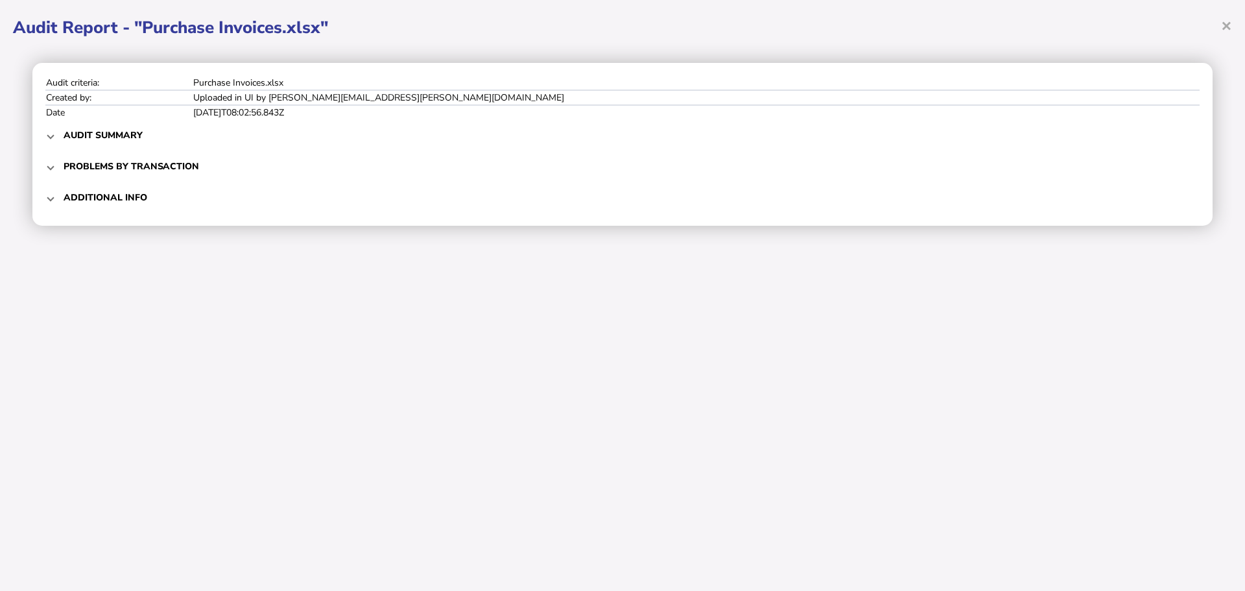
click at [51, 200] on span at bounding box center [50, 197] width 5 height 12
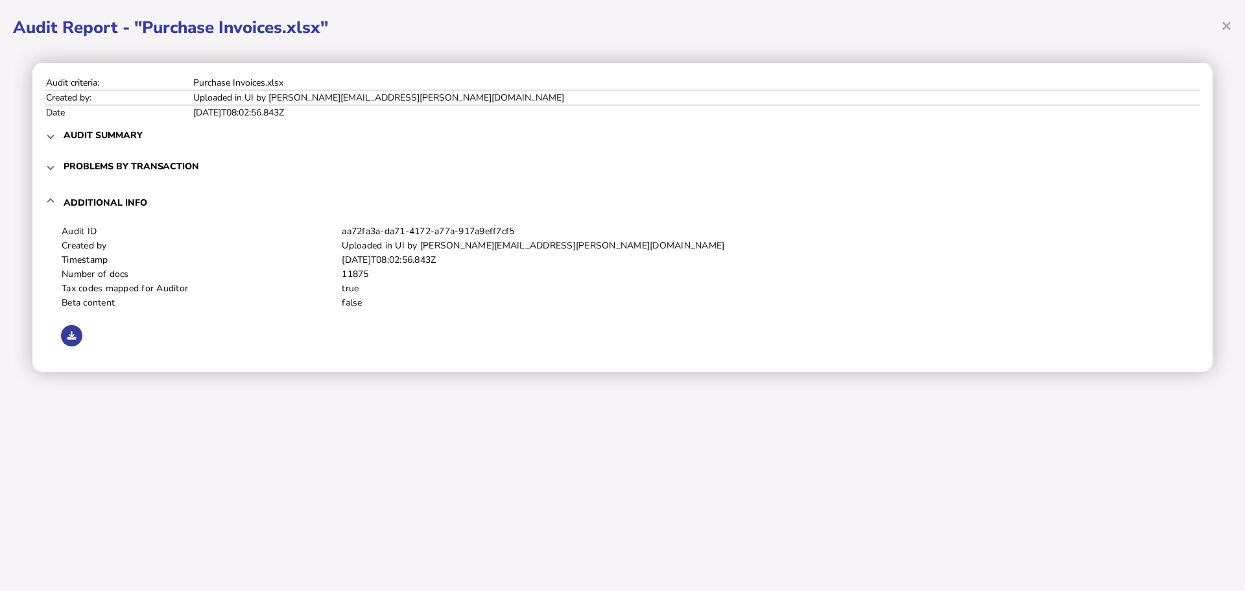
click at [51, 200] on span at bounding box center [50, 202] width 5 height 12
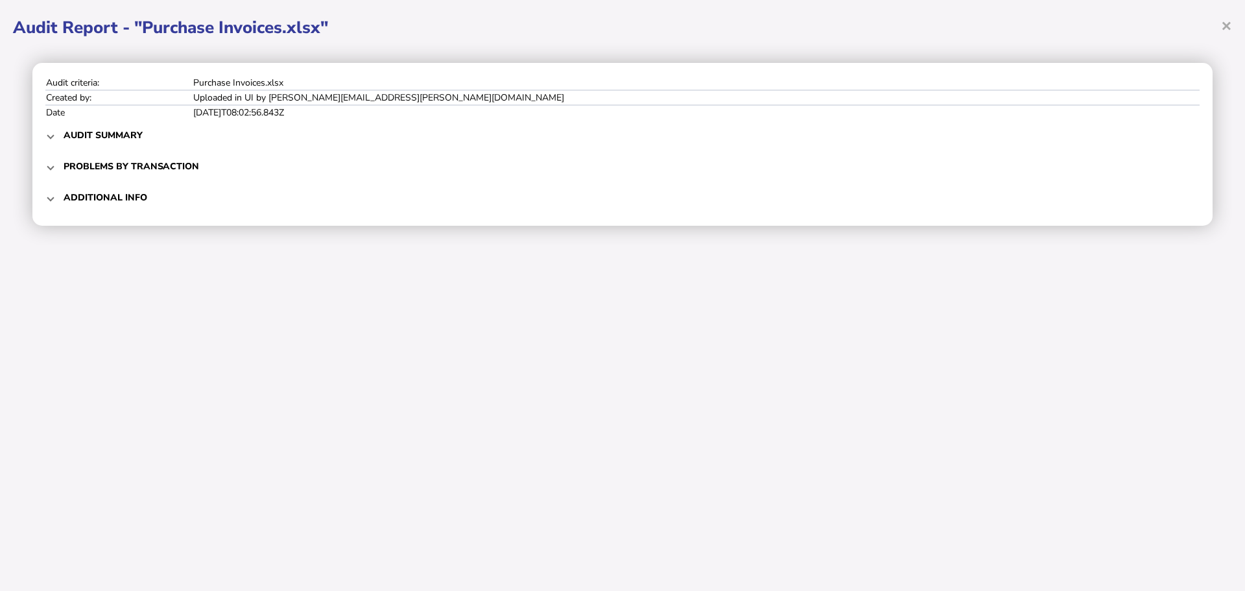
click at [51, 147] on mat-expansion-panel-header "Audit summary" at bounding box center [622, 134] width 1154 height 31
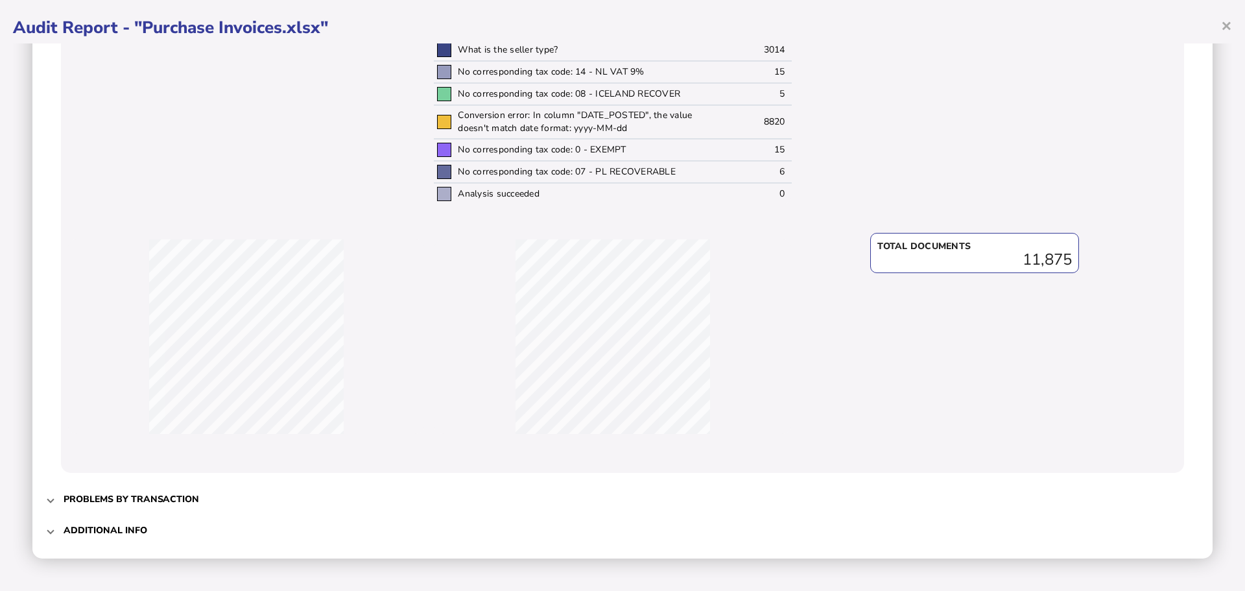
click at [90, 492] on span "Problems by transaction" at bounding box center [624, 499] width 1121 height 30
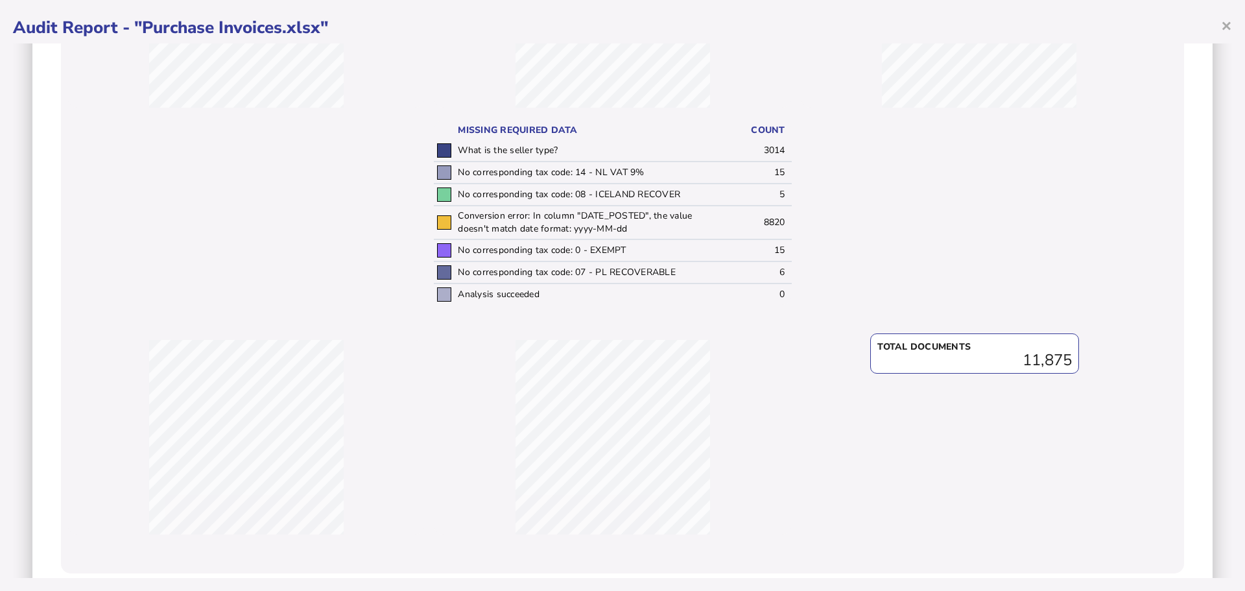
scroll to position [208, 0]
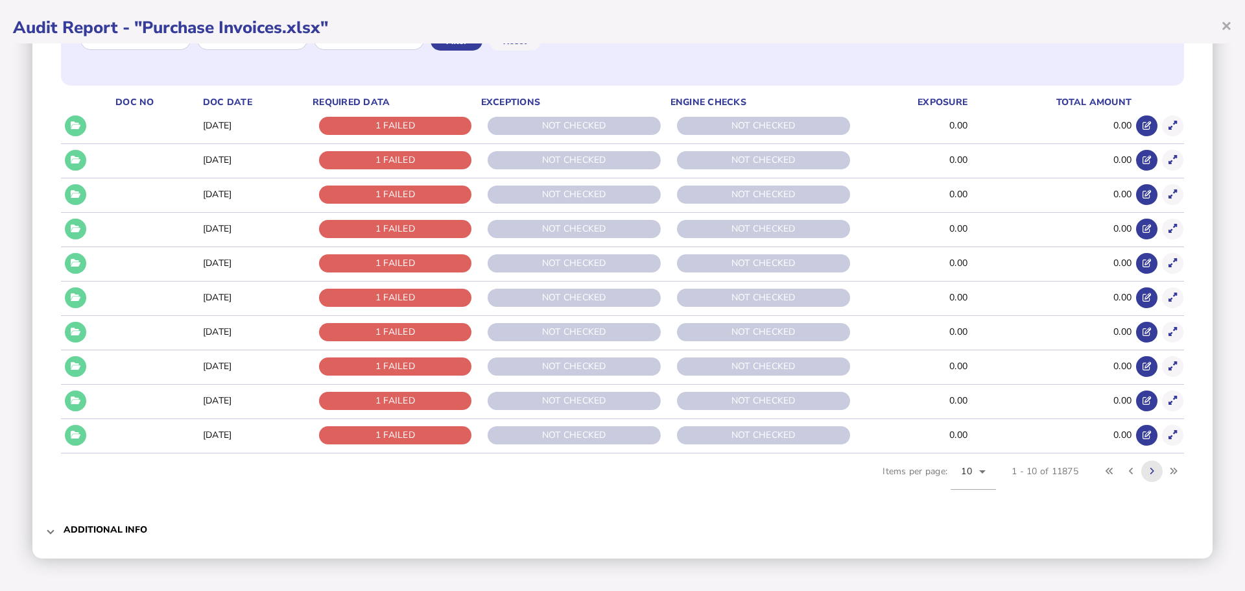
click at [1145, 475] on button at bounding box center [1151, 470] width 21 height 21
click at [1150, 469] on icon at bounding box center [1152, 471] width 5 height 8
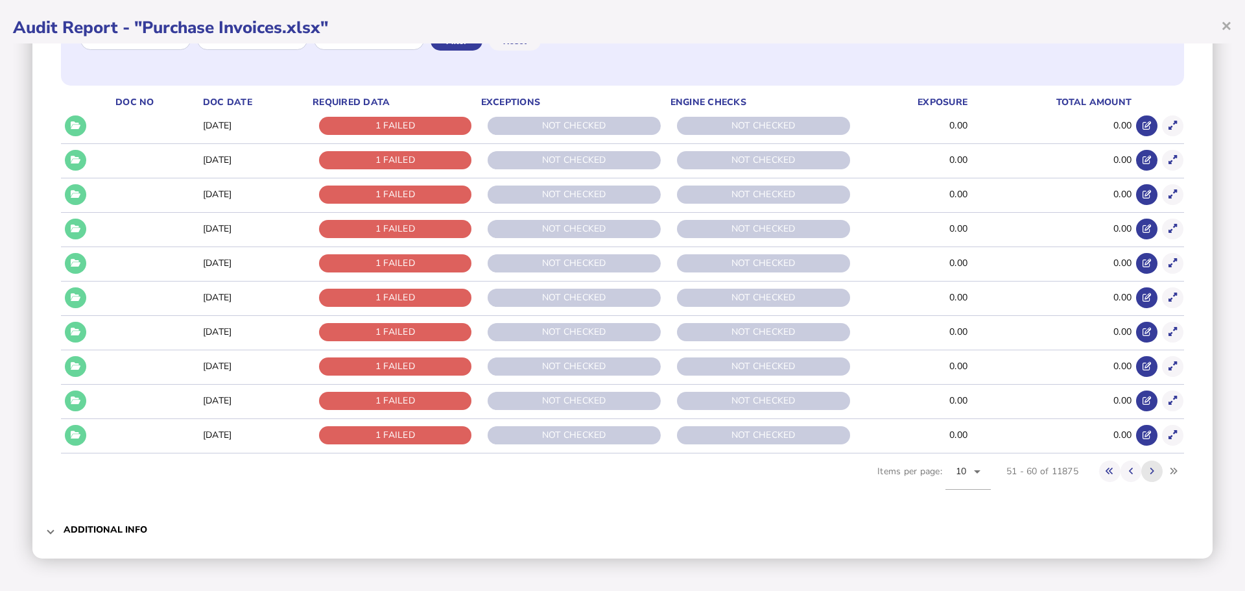
click at [1150, 469] on icon at bounding box center [1152, 471] width 5 height 8
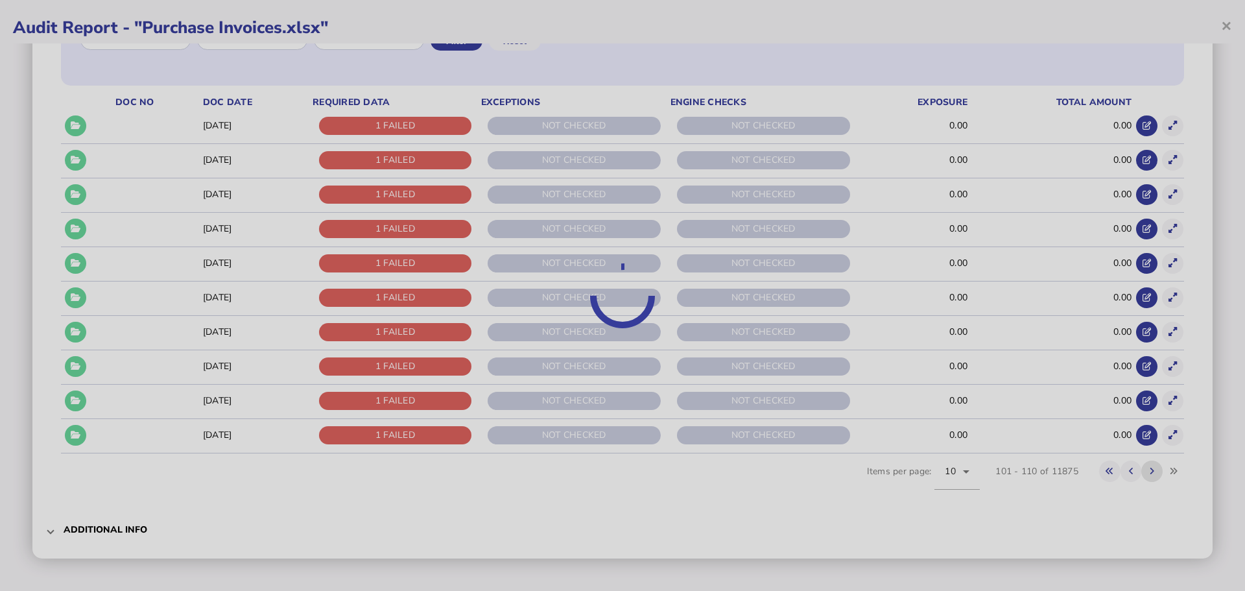
click at [1150, 469] on icon at bounding box center [1152, 471] width 5 height 8
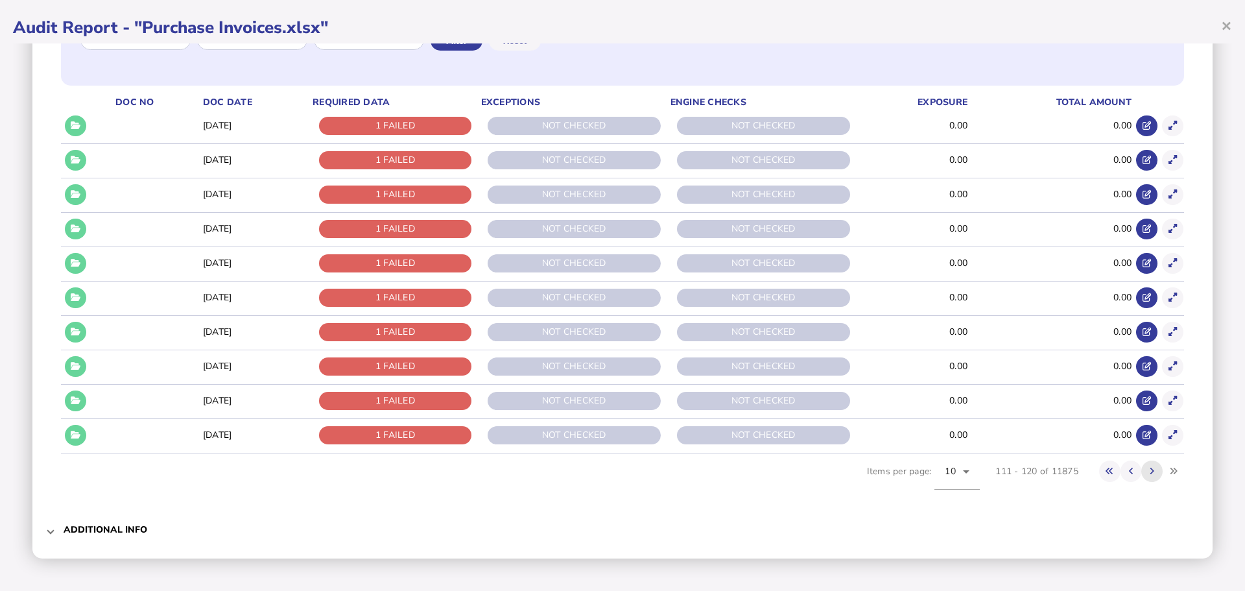
click at [1150, 469] on icon at bounding box center [1152, 471] width 5 height 8
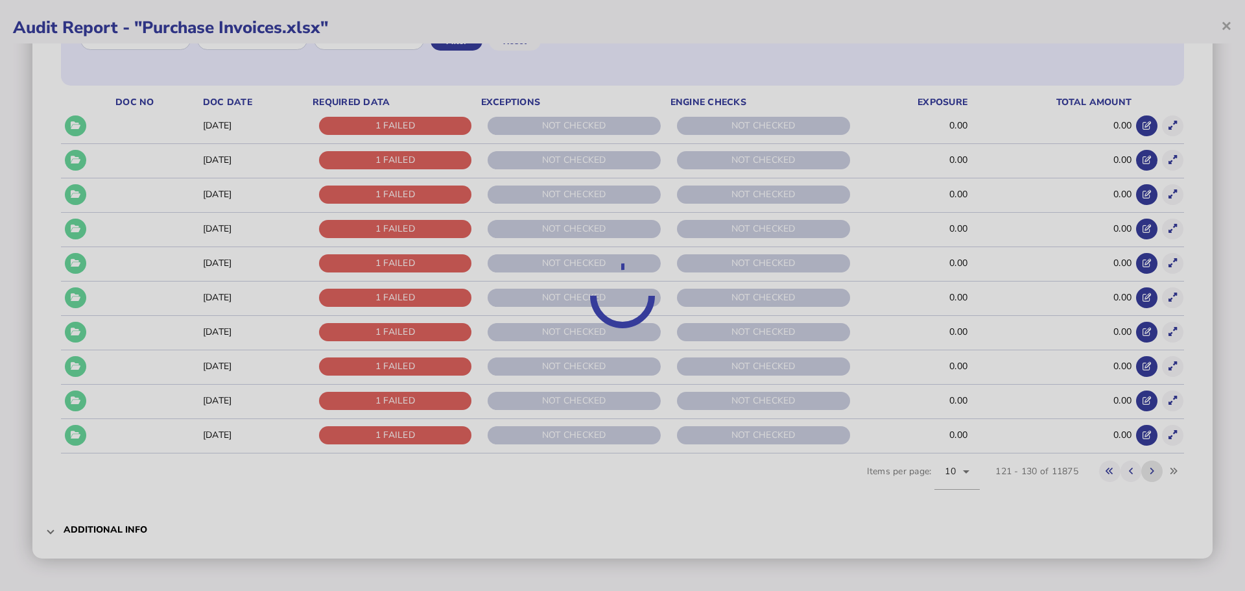
click at [1144, 469] on div at bounding box center [622, 295] width 1245 height 591
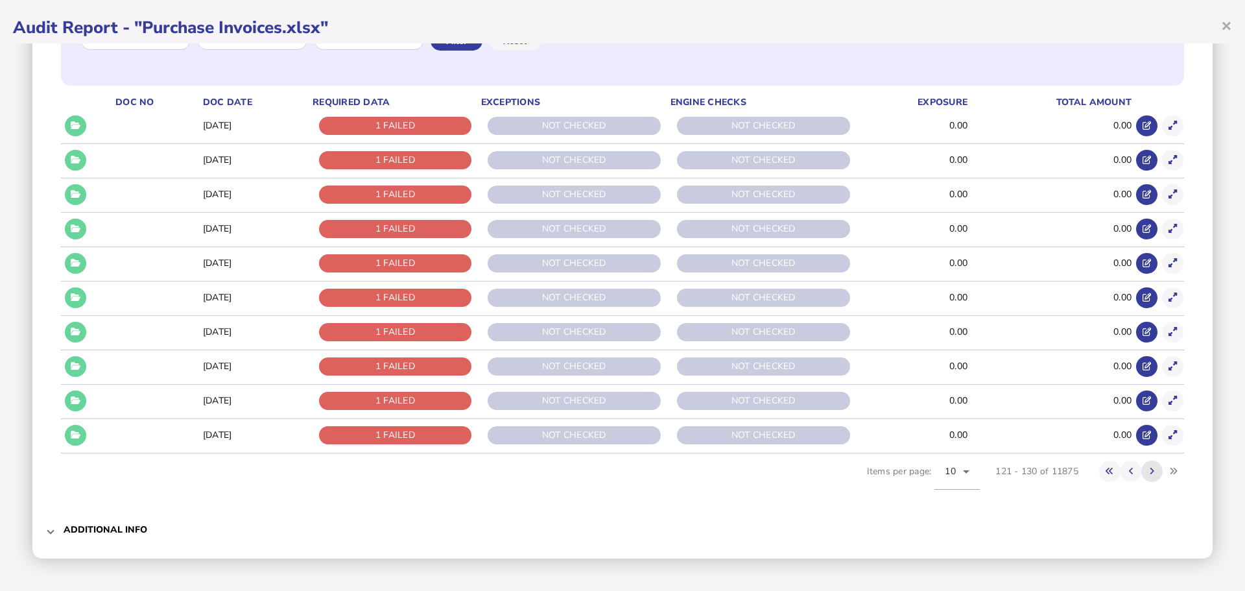
click at [1150, 469] on icon at bounding box center [1152, 471] width 5 height 8
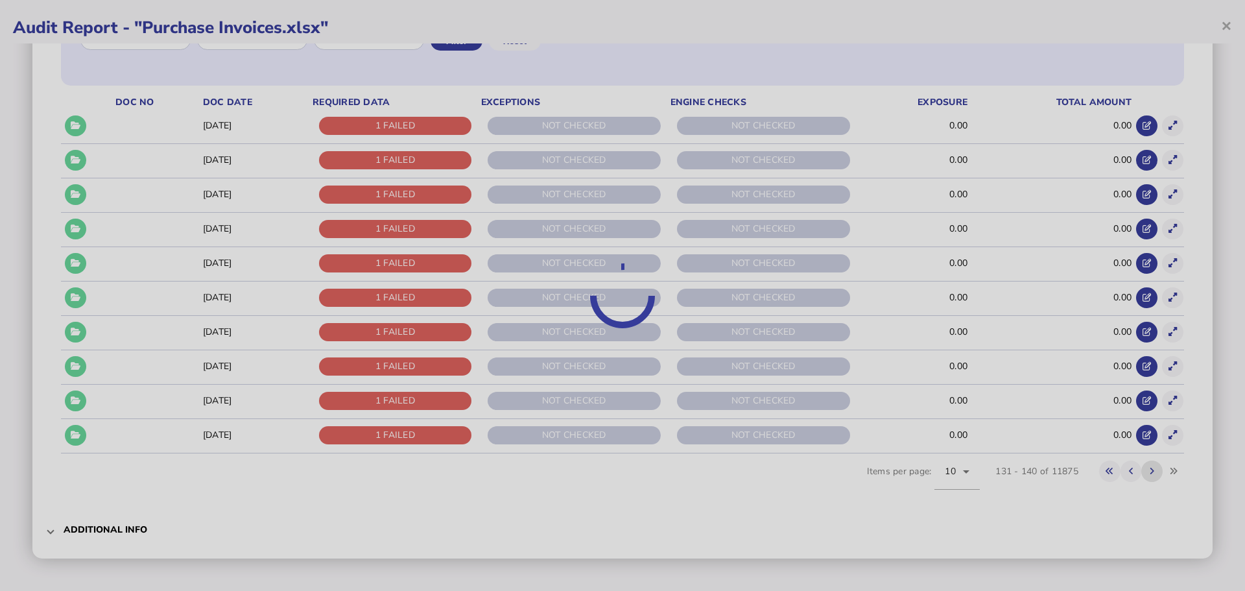
click at [1144, 469] on div at bounding box center [622, 295] width 1245 height 591
click at [1150, 469] on icon at bounding box center [1152, 471] width 5 height 8
click at [1144, 469] on div at bounding box center [622, 295] width 1245 height 591
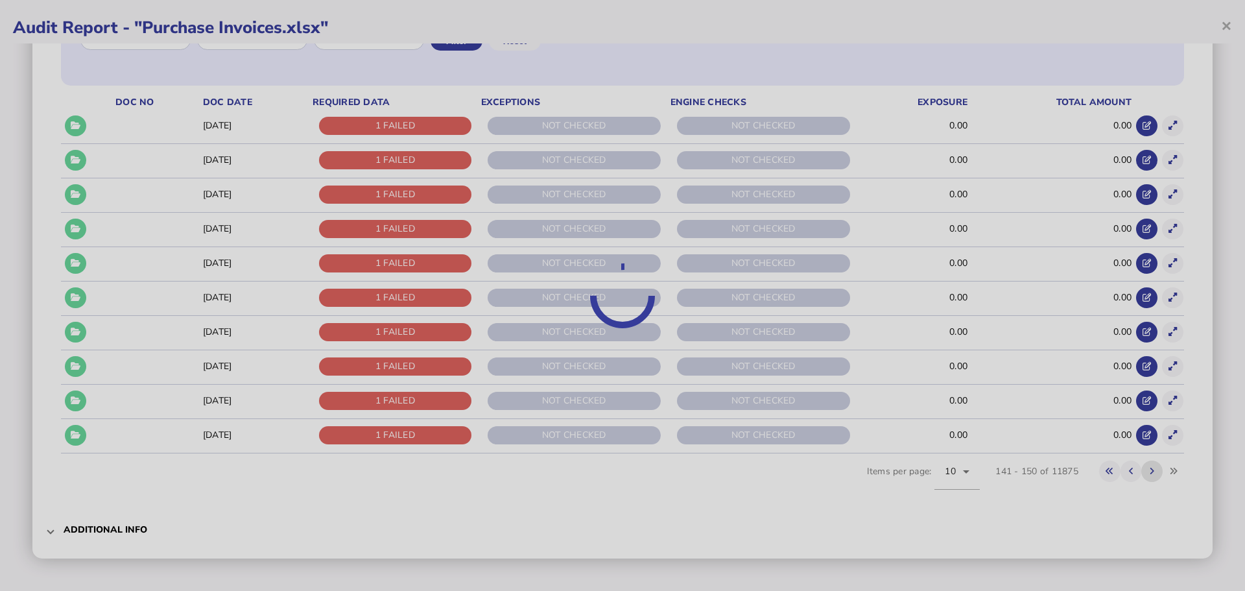
click at [1144, 469] on div at bounding box center [622, 295] width 1245 height 591
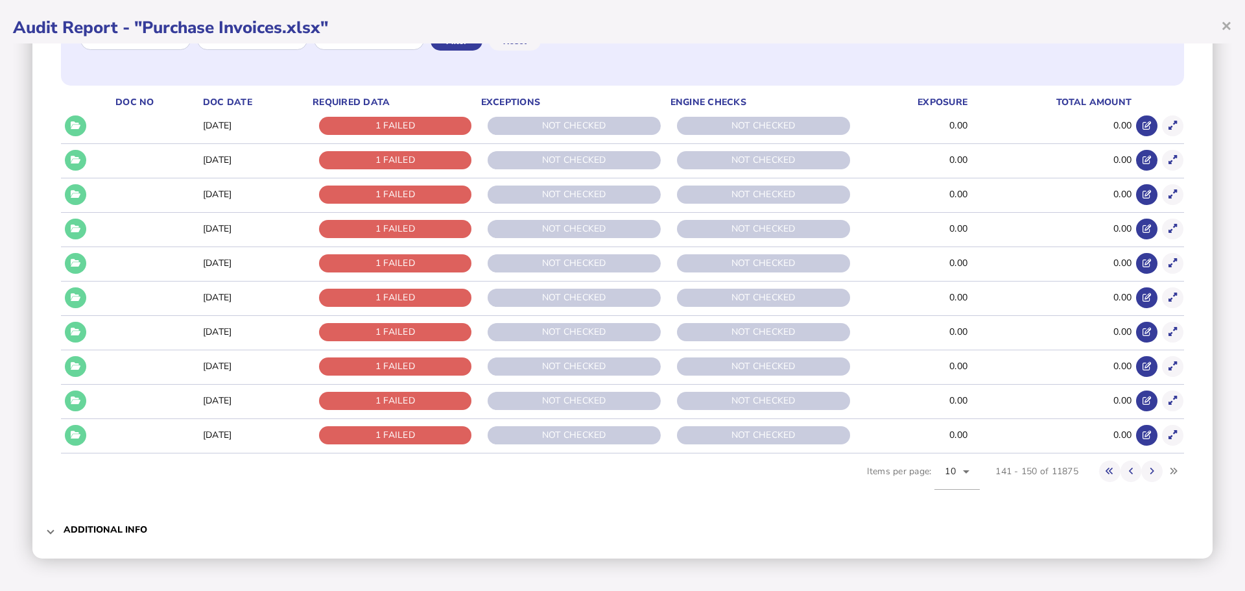
click at [57, 535] on mat-expansion-panel-header "Additional info" at bounding box center [622, 529] width 1154 height 31
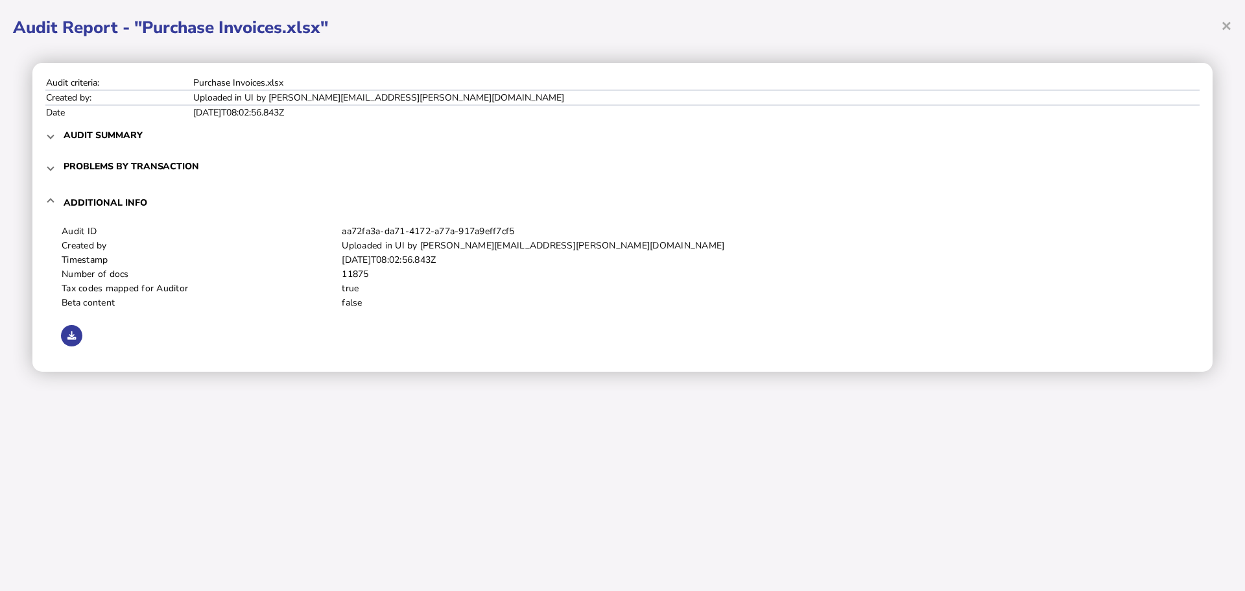
scroll to position [0, 0]
click at [49, 135] on span at bounding box center [50, 135] width 5 height 12
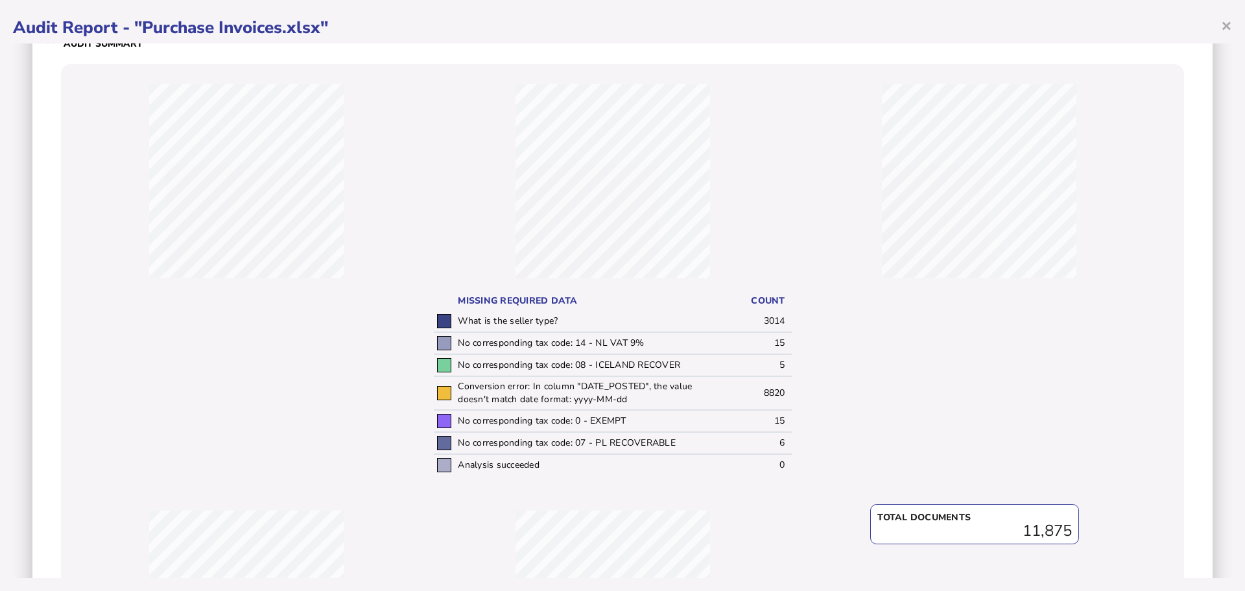
scroll to position [130, 0]
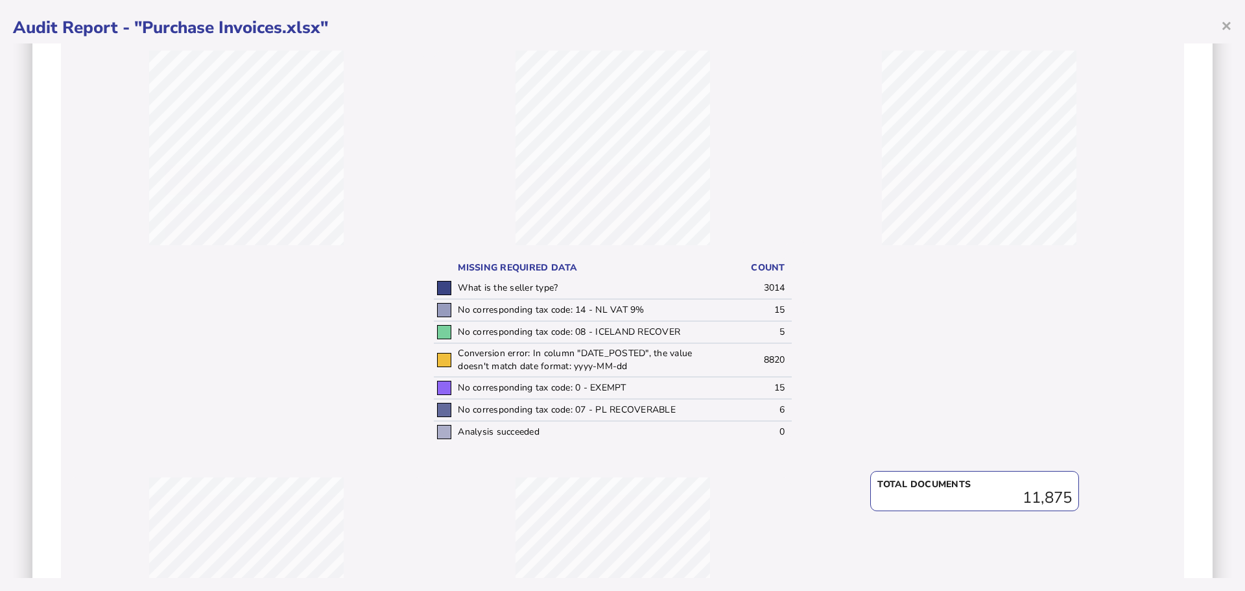
click at [547, 286] on td "What is the seller type?" at bounding box center [586, 288] width 262 height 21
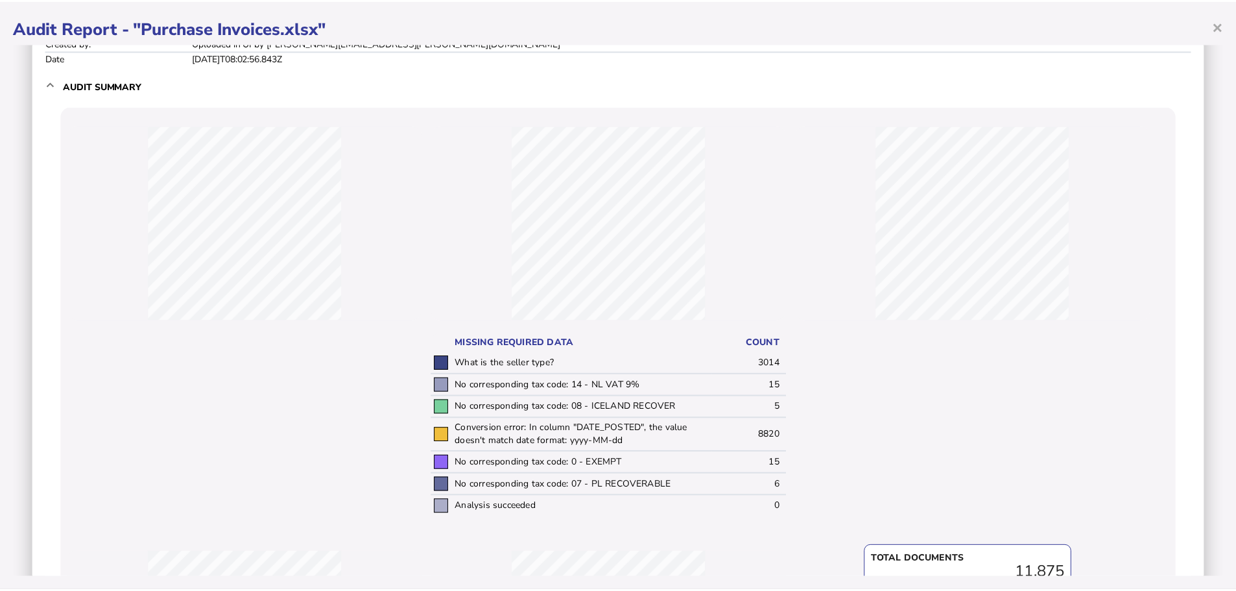
scroll to position [0, 0]
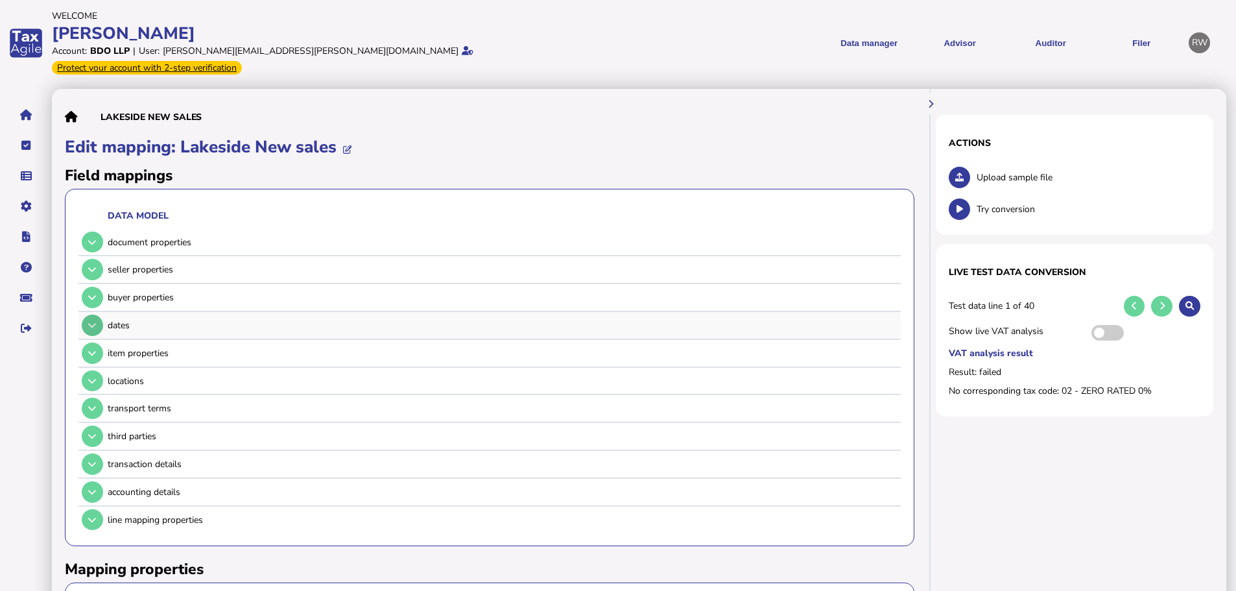
click at [89, 314] on button at bounding box center [92, 324] width 21 height 21
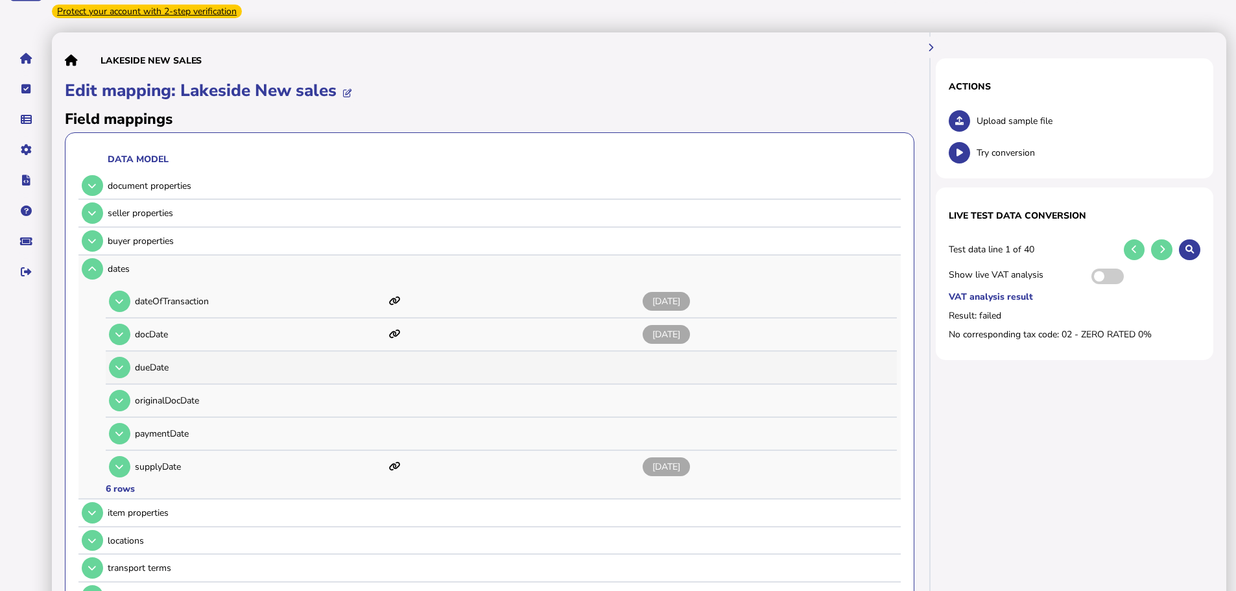
scroll to position [130, 0]
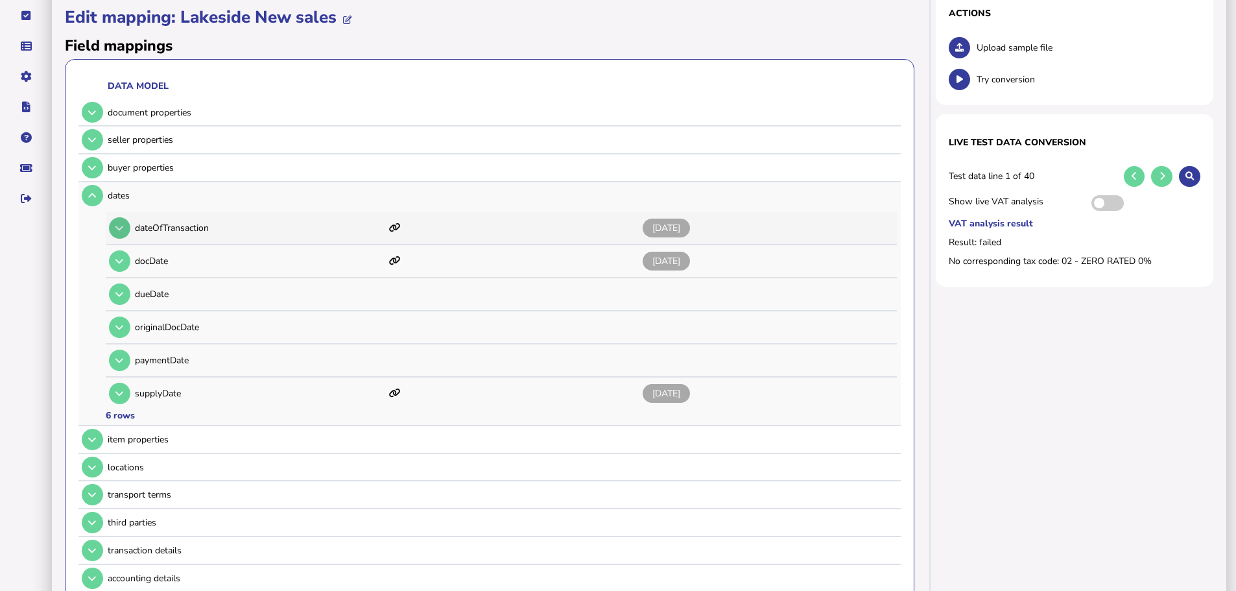
click at [128, 217] on button at bounding box center [119, 227] width 21 height 21
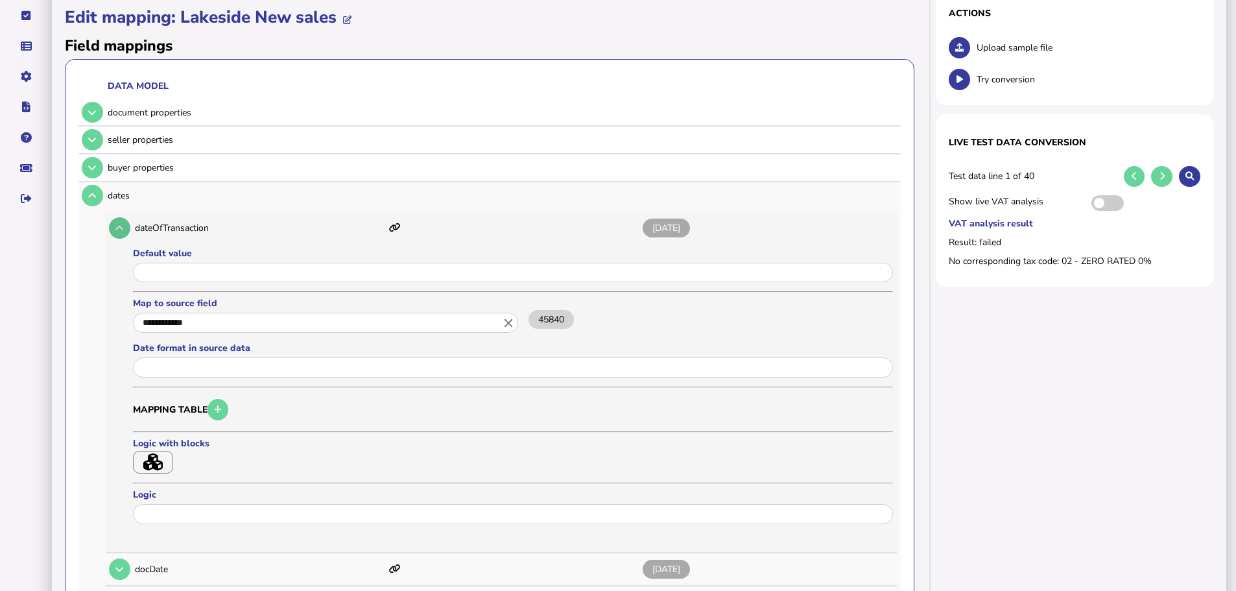
click at [125, 217] on button at bounding box center [119, 227] width 21 height 21
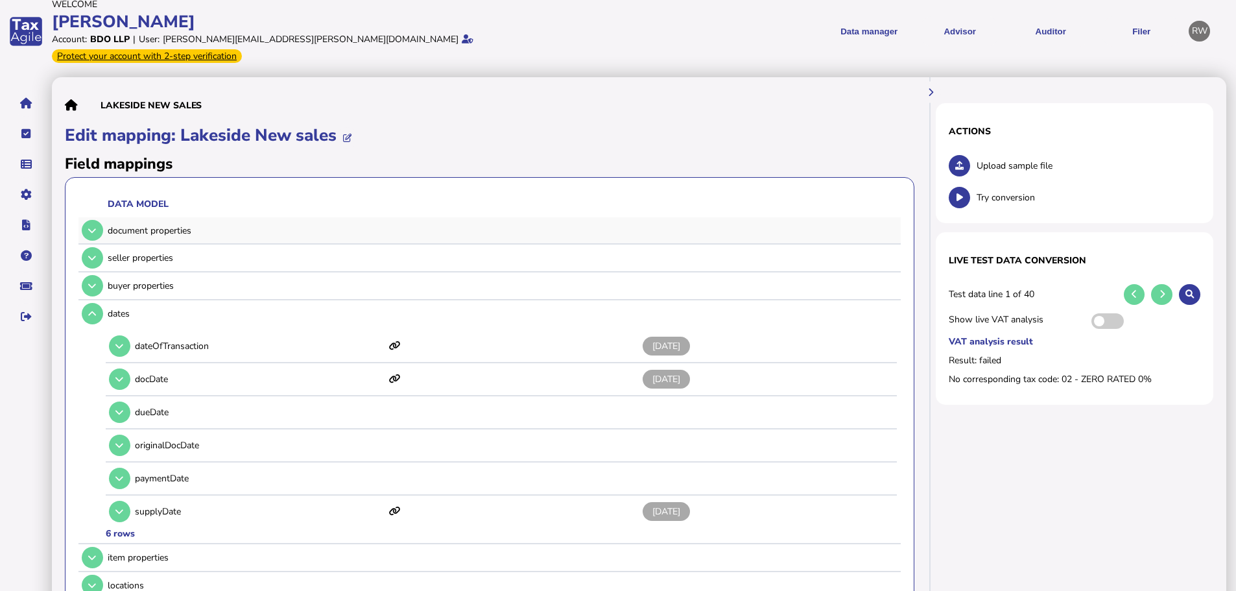
scroll to position [0, 0]
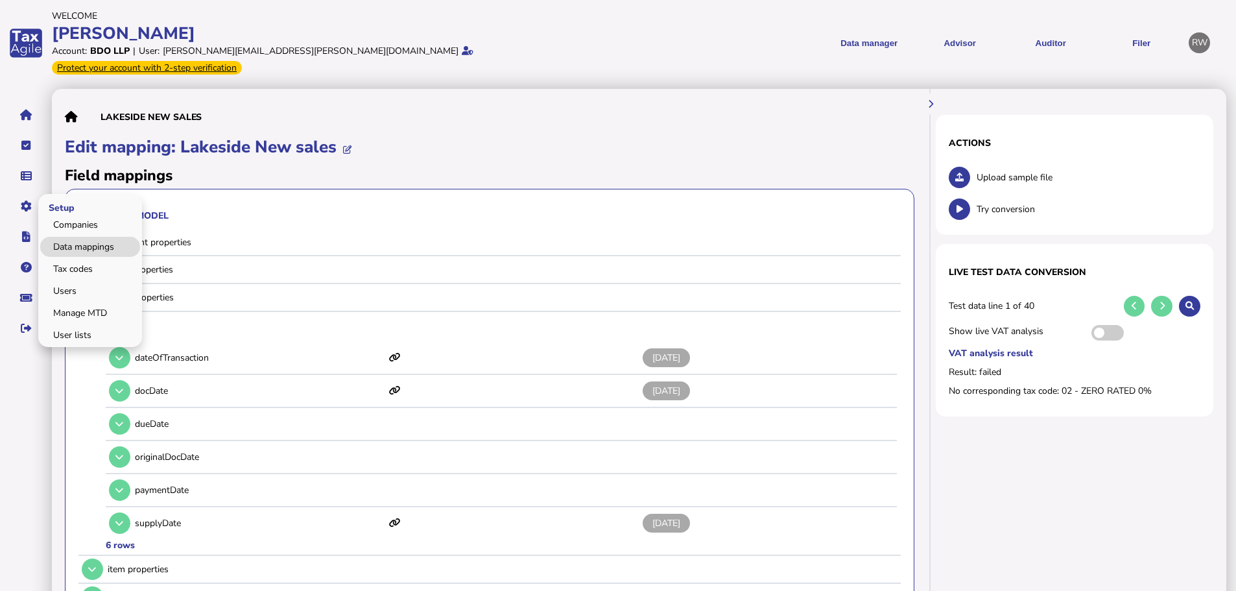
click at [55, 237] on link "Data mappings" at bounding box center [90, 247] width 100 height 20
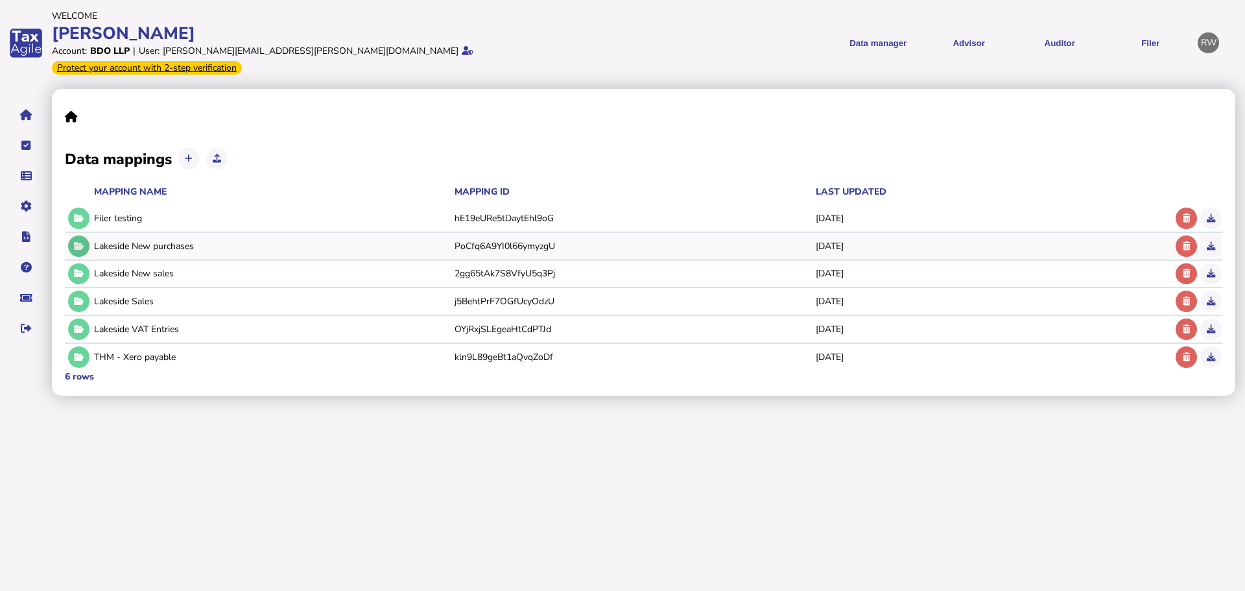
click at [85, 235] on button at bounding box center [78, 245] width 21 height 21
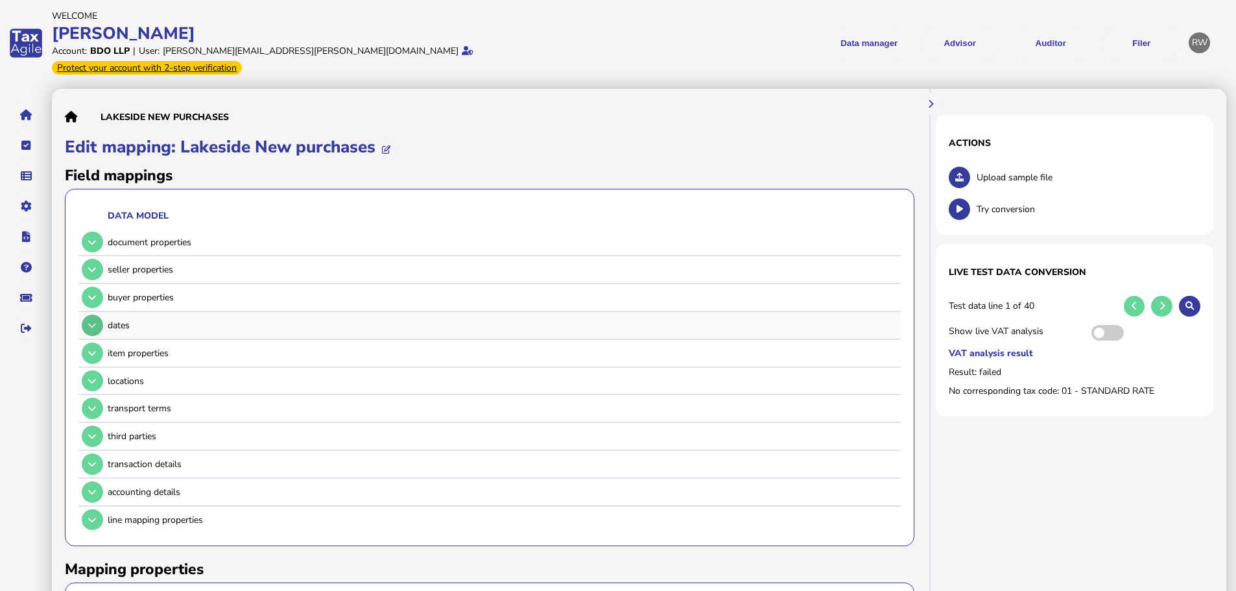
click at [90, 317] on button at bounding box center [92, 324] width 21 height 21
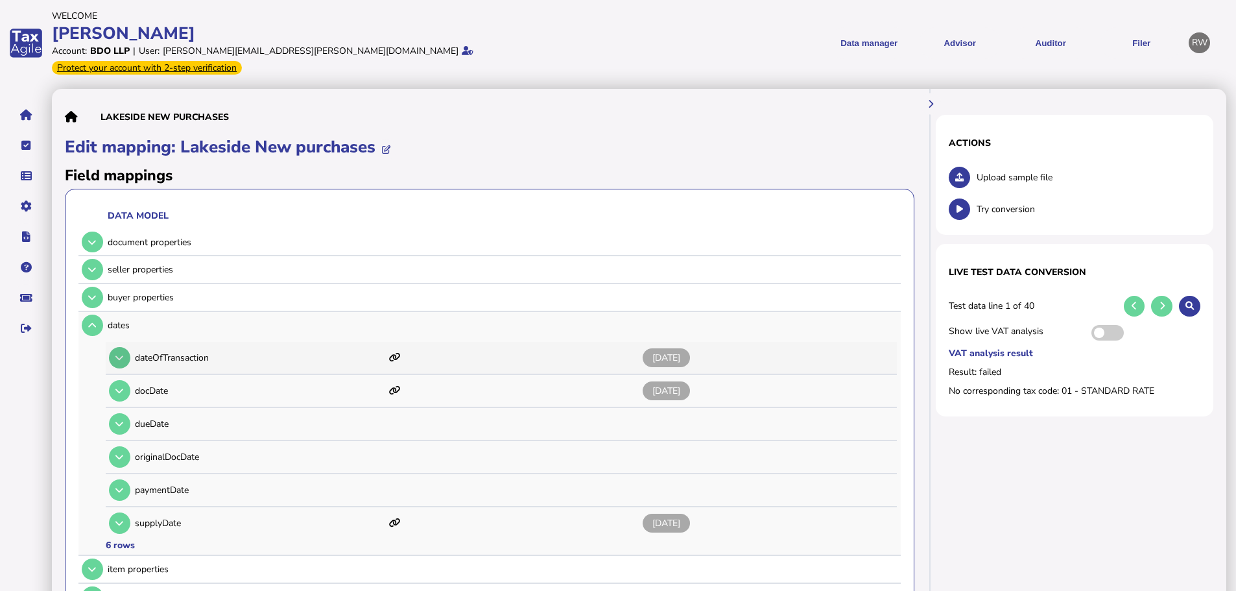
click at [122, 353] on icon at bounding box center [119, 357] width 8 height 8
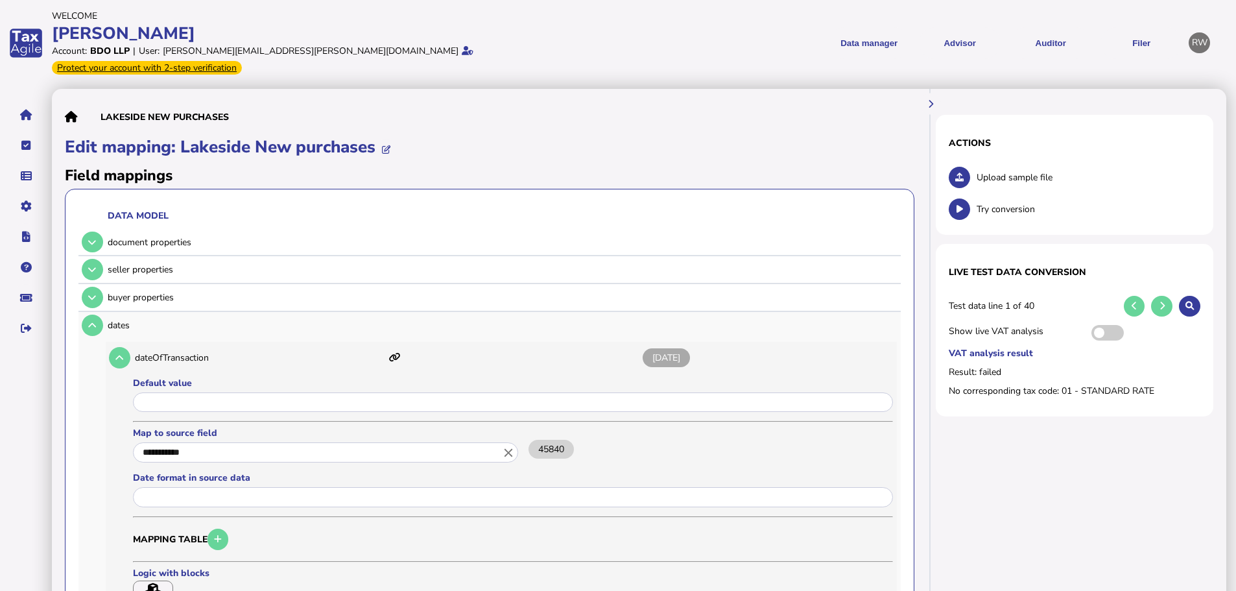
click at [510, 445] on icon "close" at bounding box center [508, 452] width 14 height 14
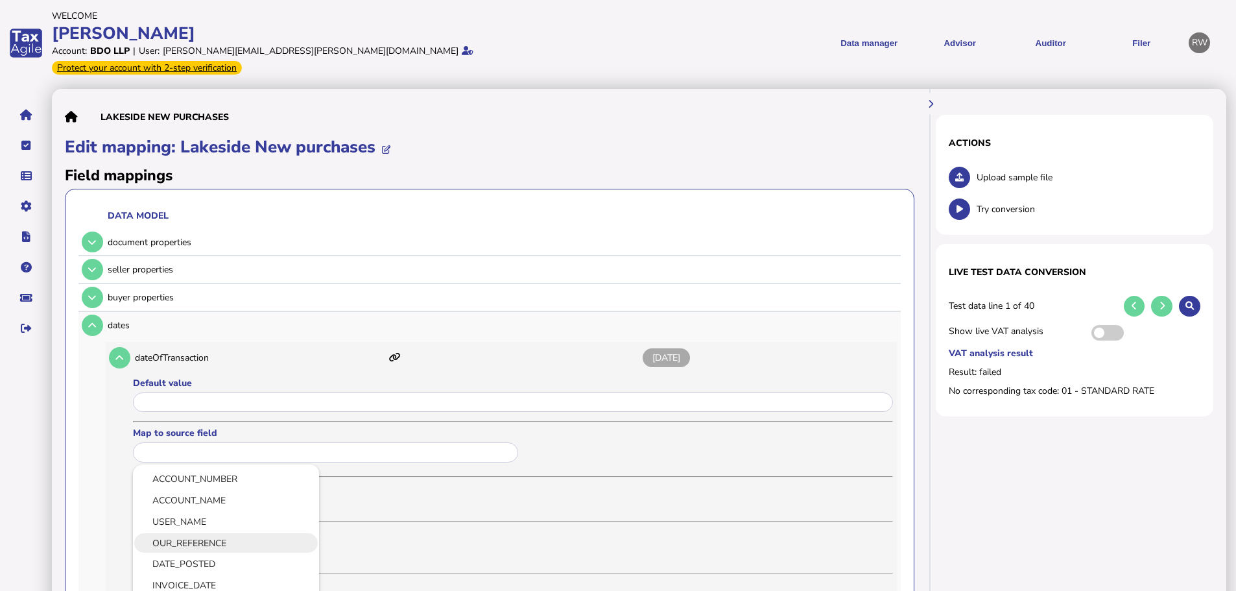
scroll to position [130, 0]
click at [207, 529] on link "INVOICE_DATE" at bounding box center [225, 537] width 165 height 16
type input "**********"
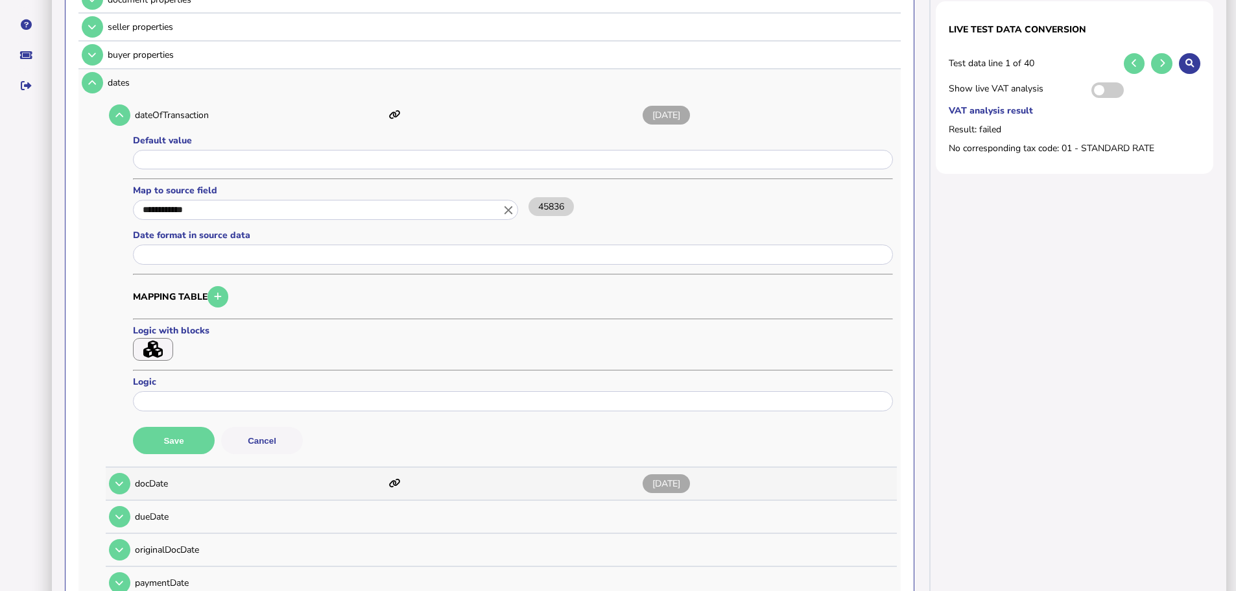
scroll to position [259, 0]
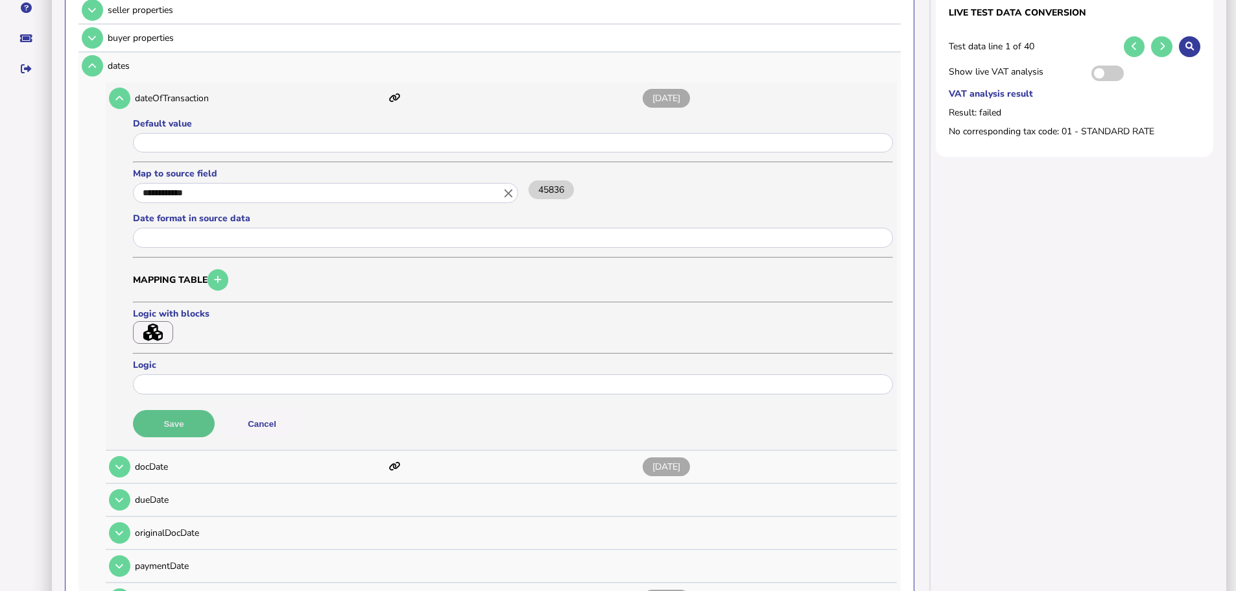
click at [184, 412] on button "Save" at bounding box center [174, 423] width 82 height 27
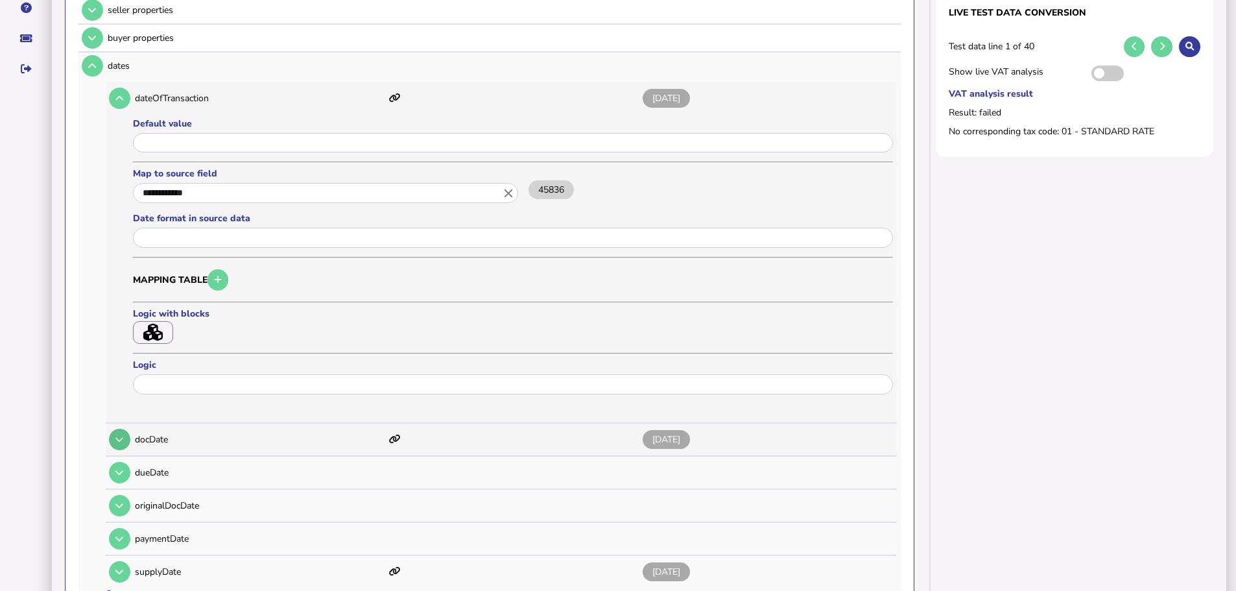
click at [127, 429] on button at bounding box center [119, 439] width 21 height 21
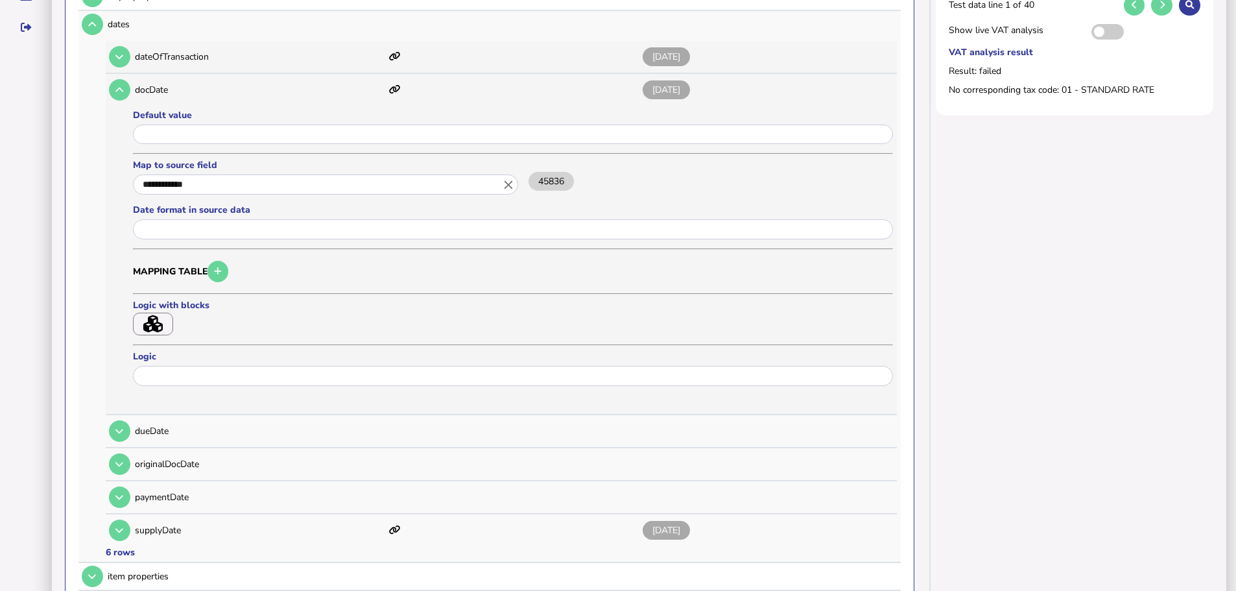
scroll to position [324, 0]
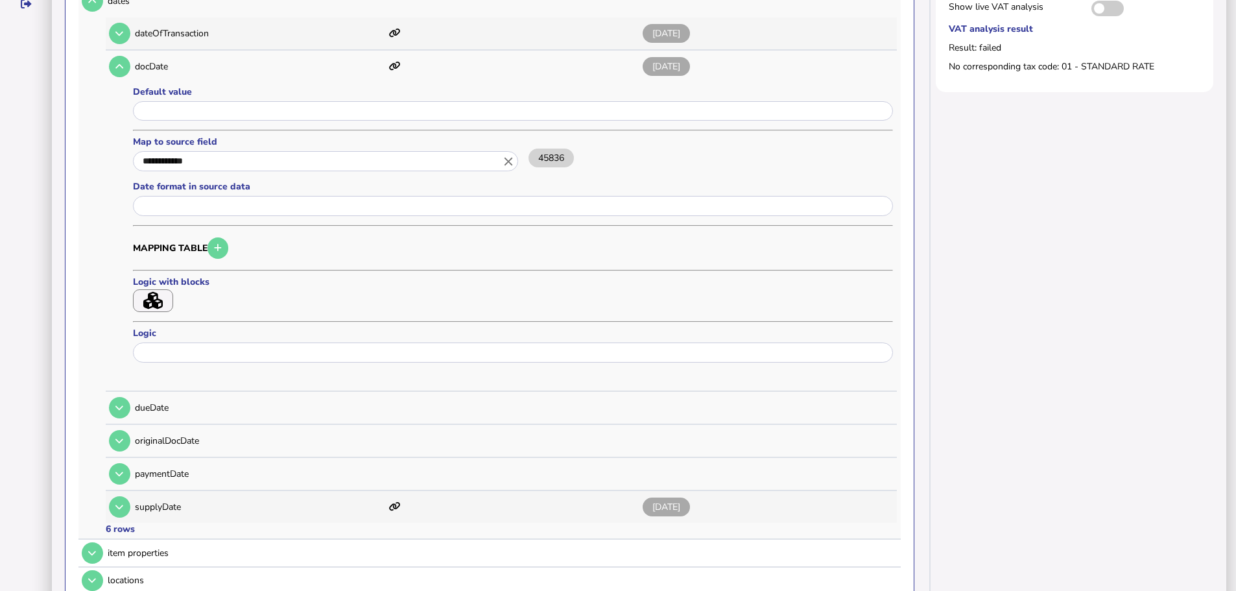
click at [121, 503] on icon at bounding box center [119, 507] width 8 height 8
type input "**********"
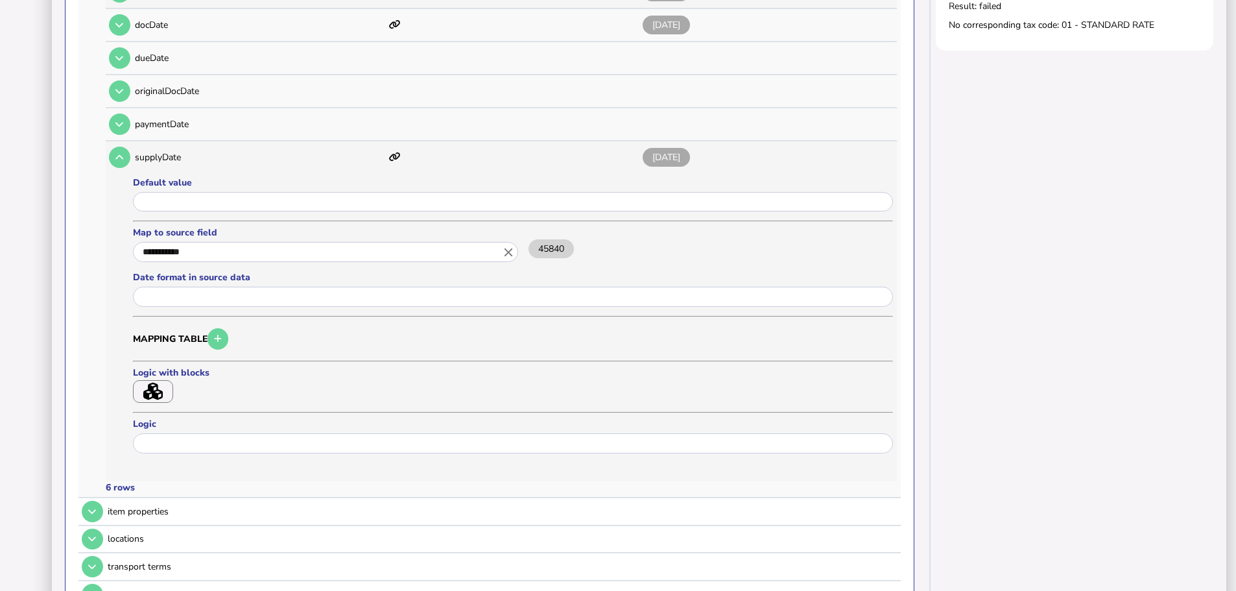
scroll to position [389, 0]
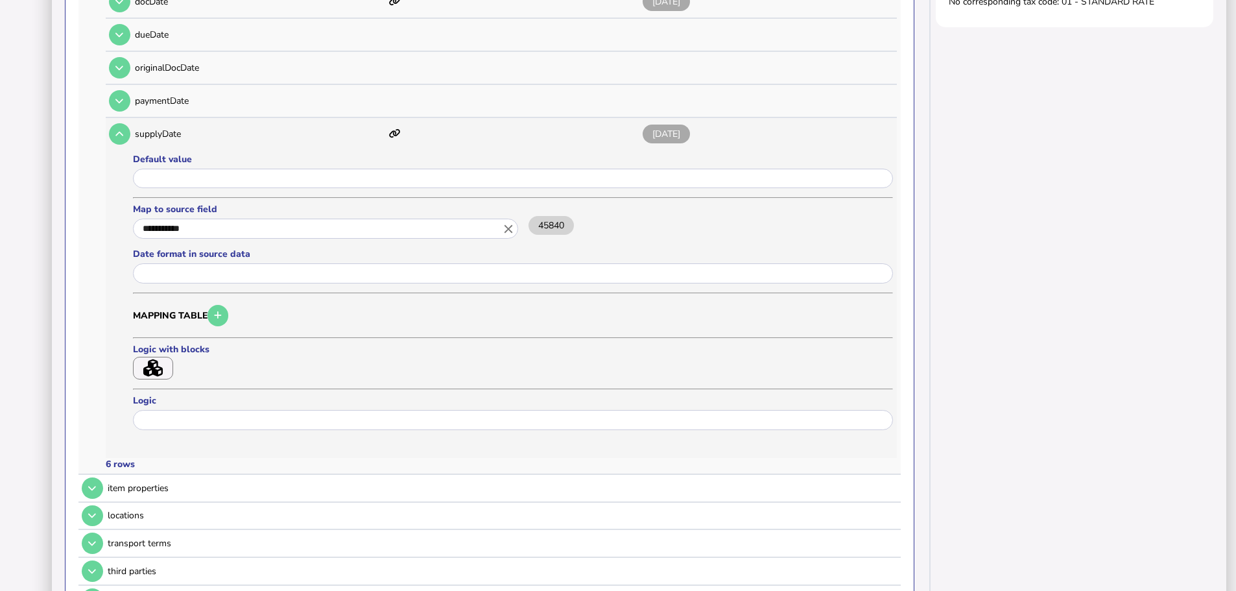
click at [515, 222] on icon "close" at bounding box center [508, 229] width 14 height 14
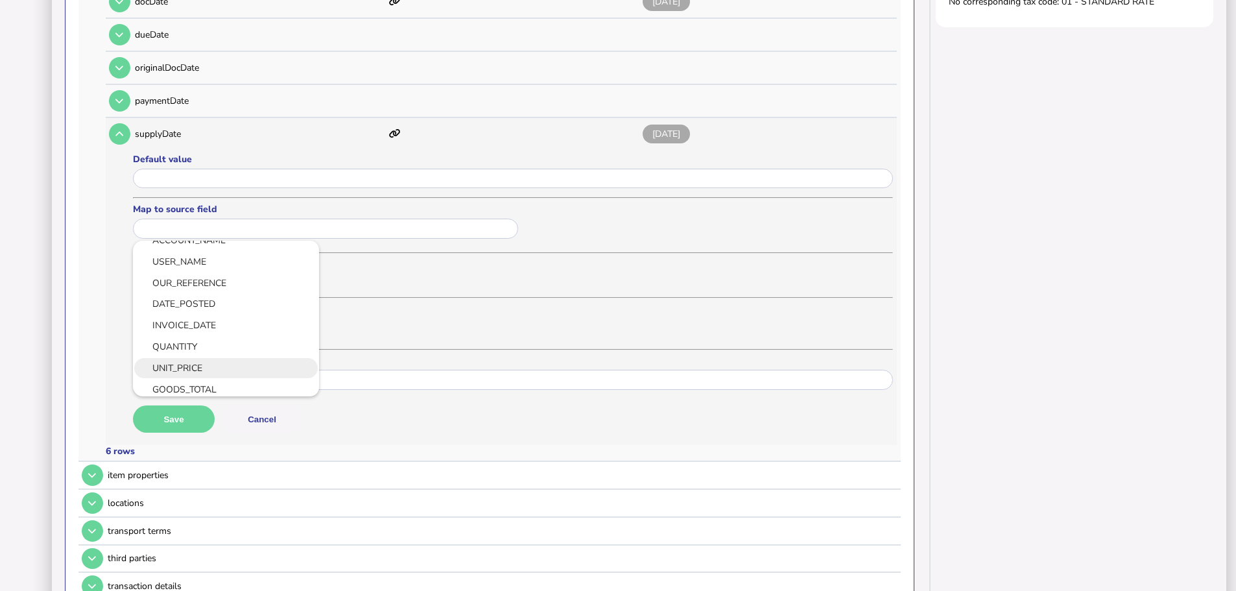
scroll to position [130, 0]
click at [200, 305] on link "INVOICE_DATE" at bounding box center [225, 313] width 165 height 16
type input "**********"
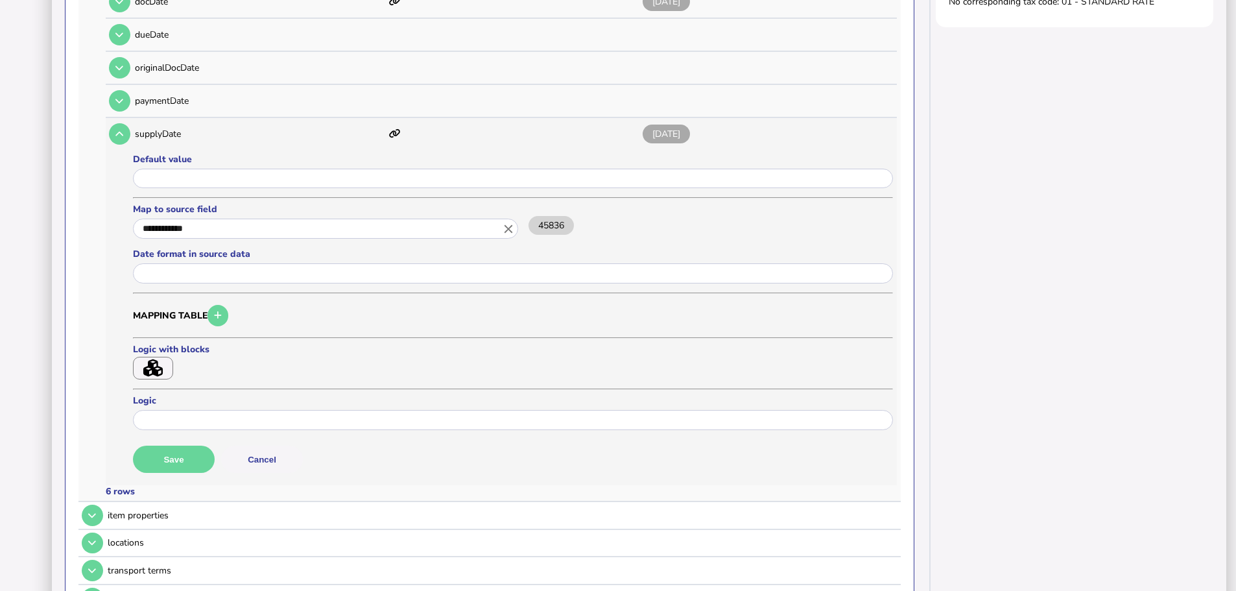
scroll to position [0, 0]
click at [202, 445] on button "Save" at bounding box center [174, 458] width 82 height 27
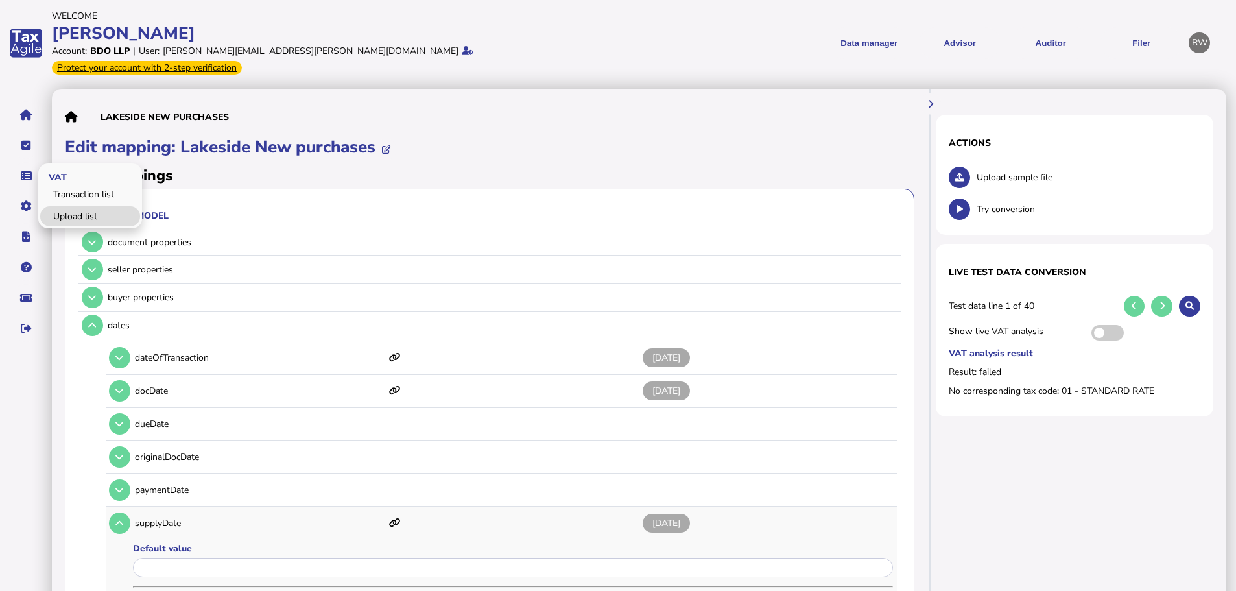
click at [58, 206] on link "Upload list" at bounding box center [90, 216] width 100 height 20
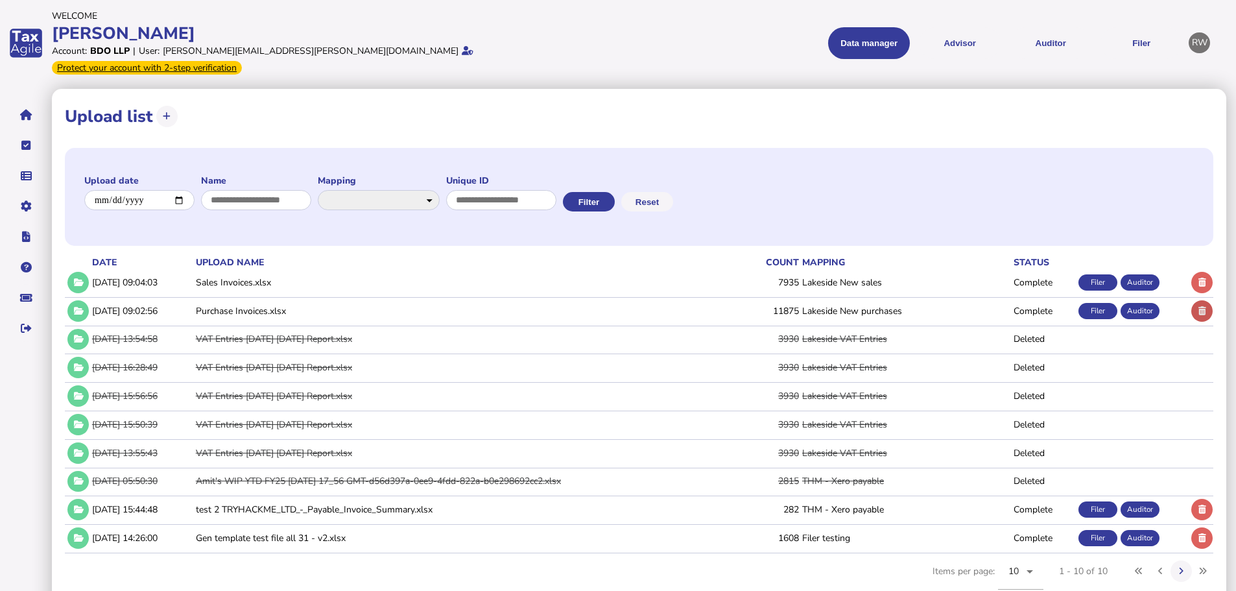
click at [1195, 302] on button at bounding box center [1201, 310] width 21 height 21
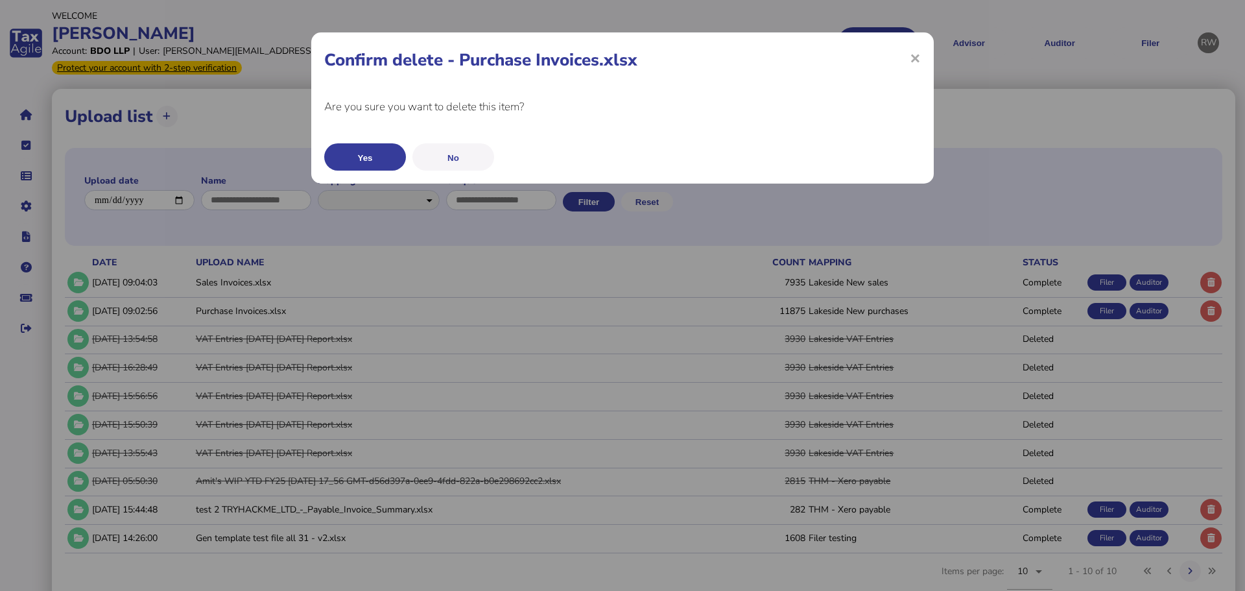
click at [387, 162] on button "Yes" at bounding box center [365, 156] width 82 height 27
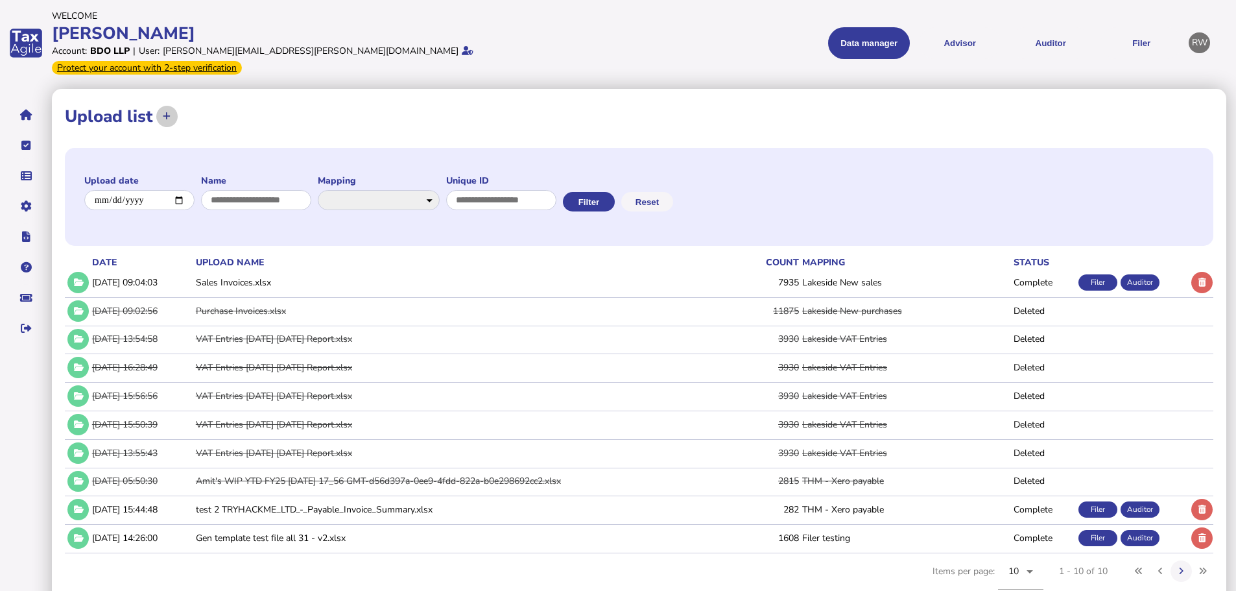
click at [167, 112] on icon at bounding box center [167, 116] width 8 height 8
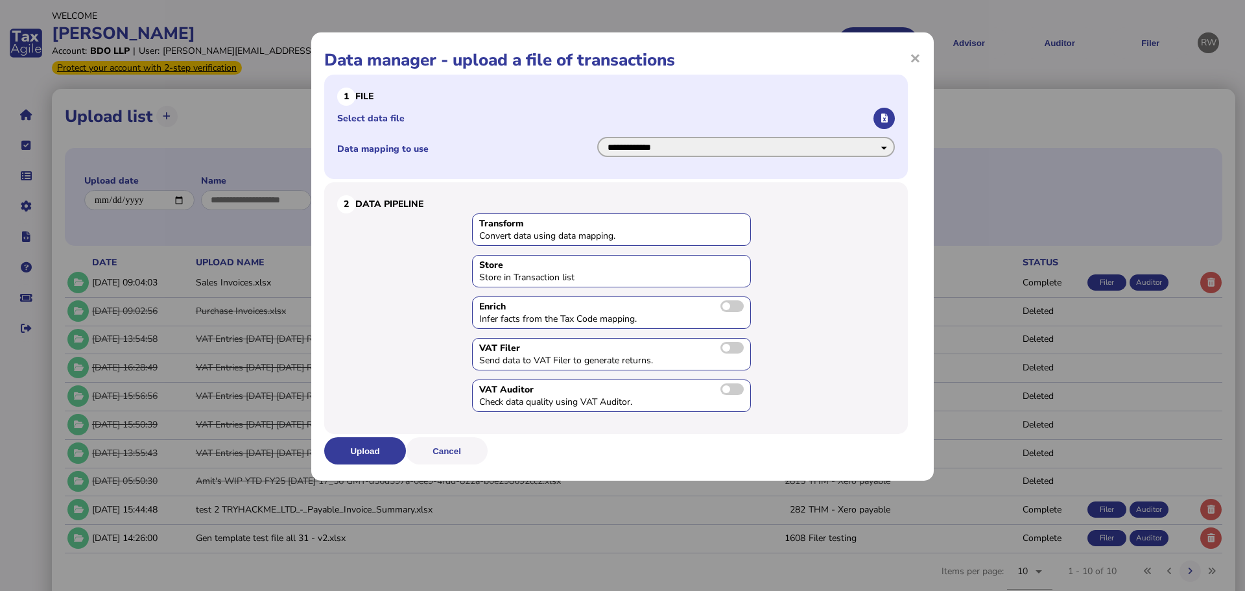
click at [665, 149] on select "**********" at bounding box center [746, 147] width 298 height 20
select select "**********"
click at [597, 137] on select "**********" at bounding box center [746, 147] width 298 height 20
click at [888, 119] on button "button" at bounding box center [883, 118] width 21 height 21
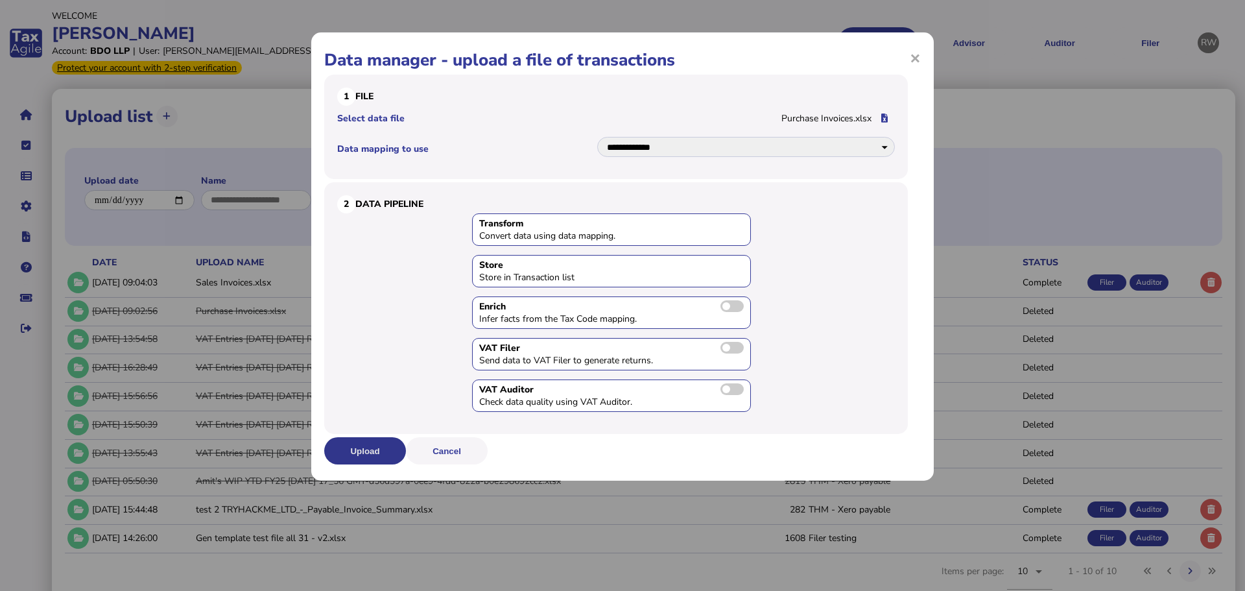
click at [383, 441] on button "Upload" at bounding box center [365, 450] width 82 height 27
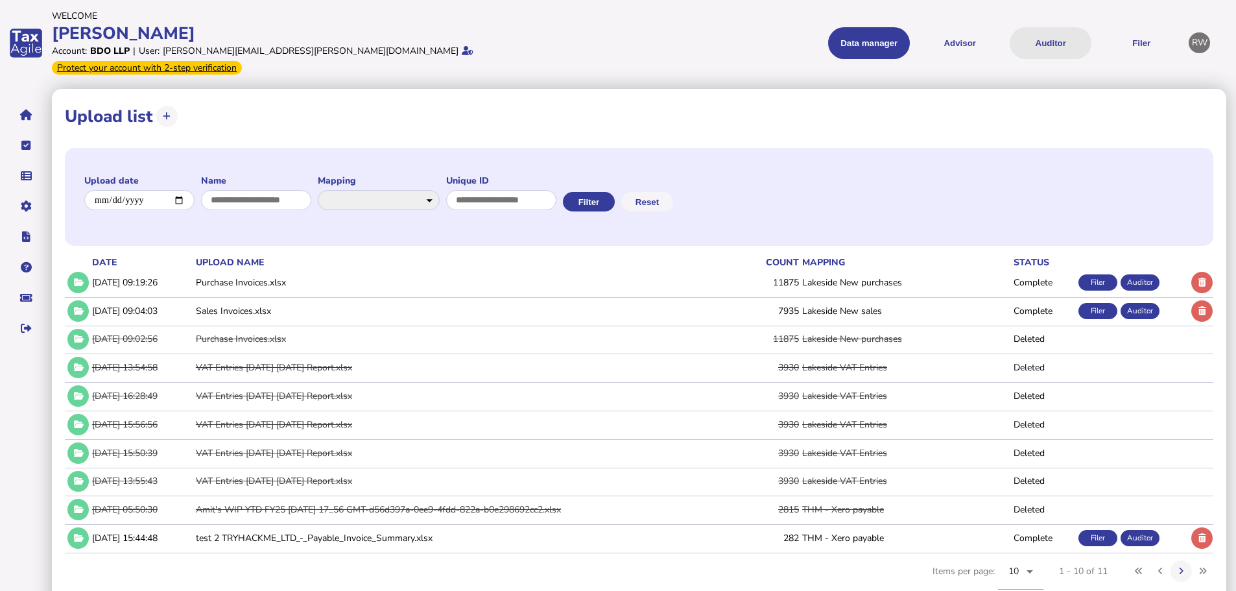
click at [1038, 37] on button "Auditor" at bounding box center [1051, 43] width 82 height 32
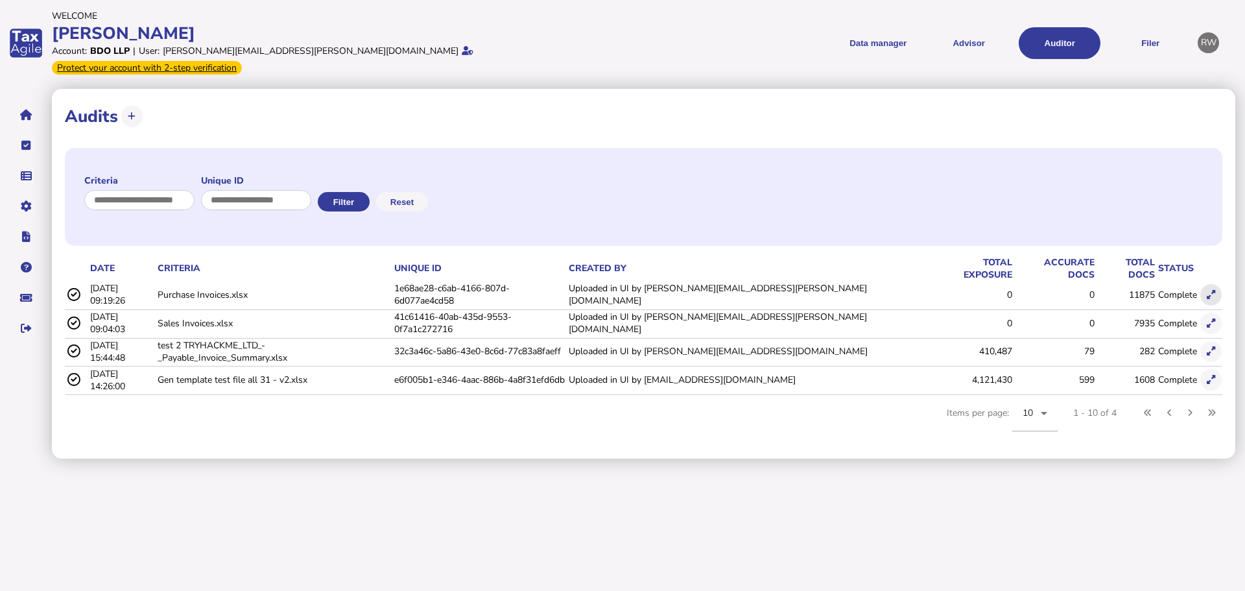
click at [1207, 291] on icon at bounding box center [1211, 295] width 8 height 8
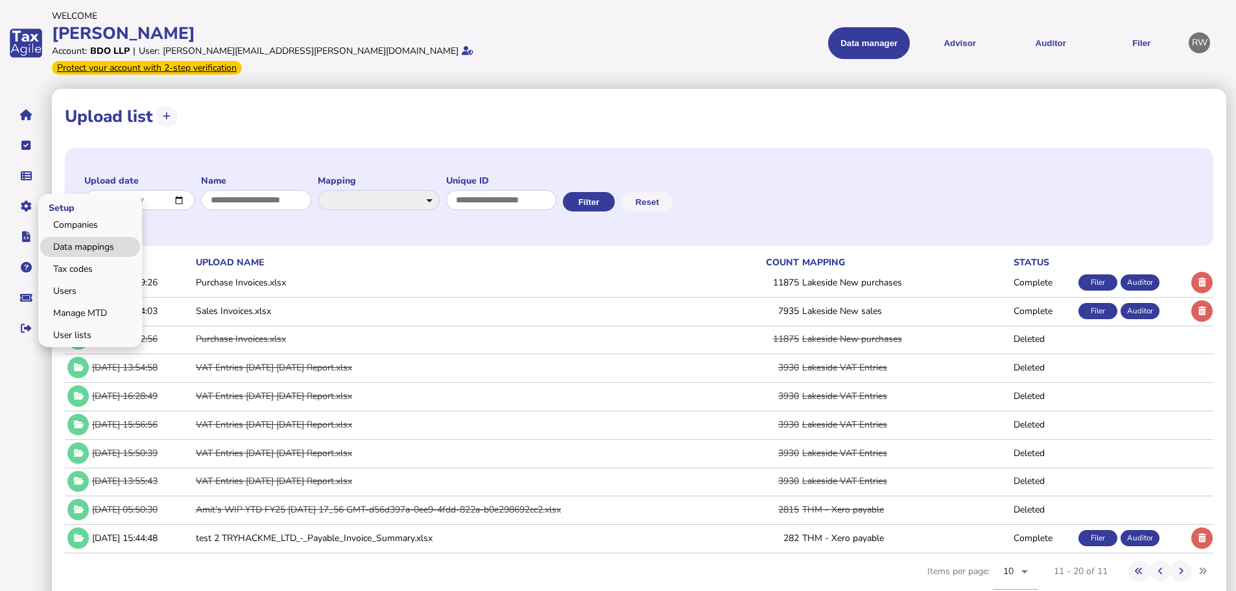
click at [67, 237] on link "Data mappings" at bounding box center [90, 247] width 100 height 20
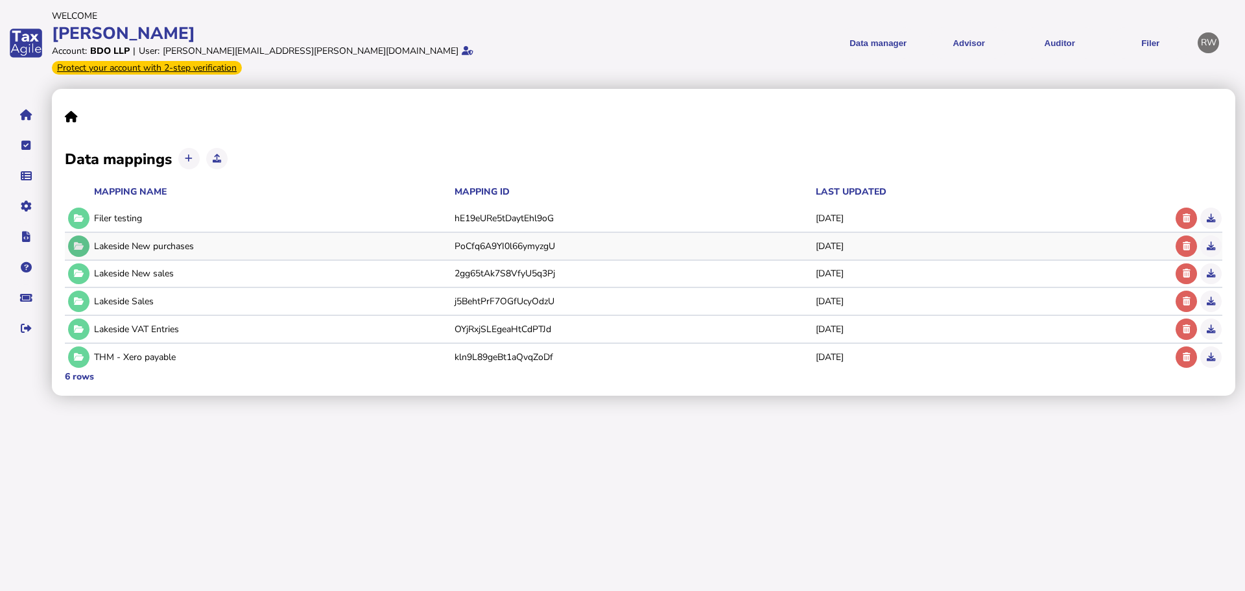
click at [82, 242] on icon at bounding box center [79, 246] width 10 height 8
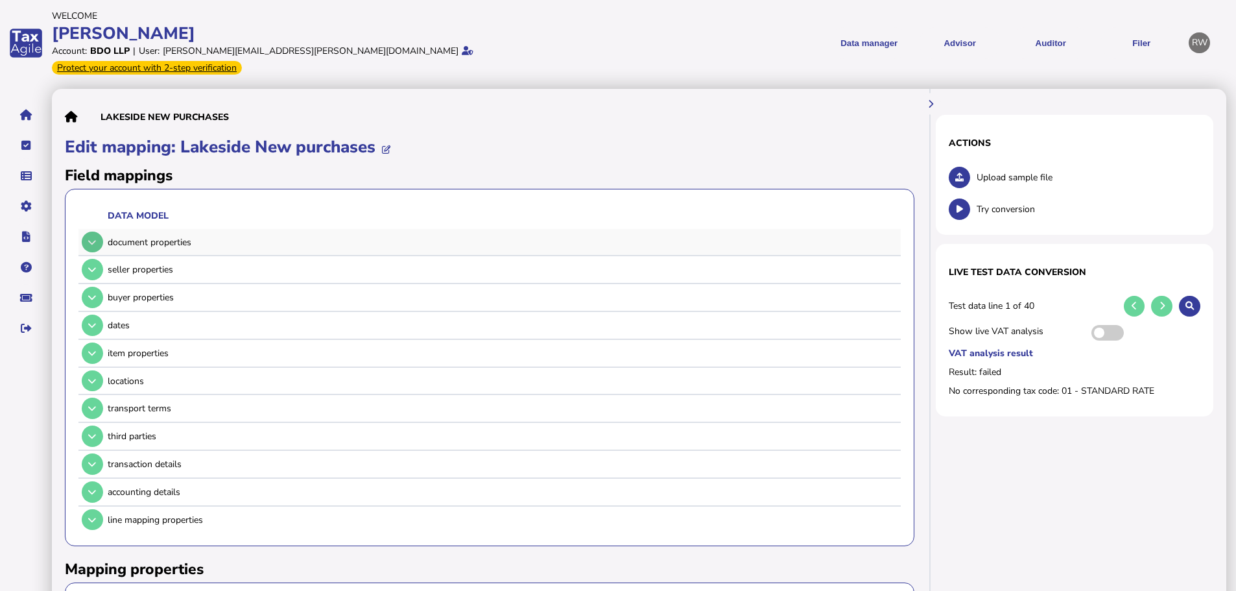
click at [89, 238] on icon at bounding box center [92, 242] width 8 height 8
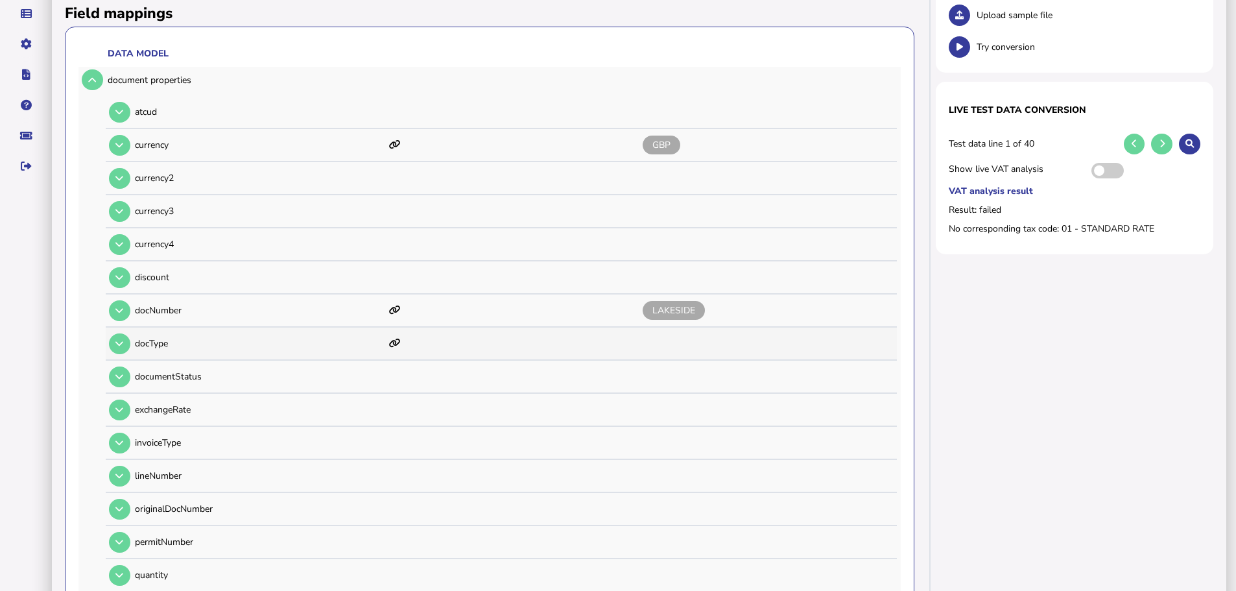
scroll to position [195, 0]
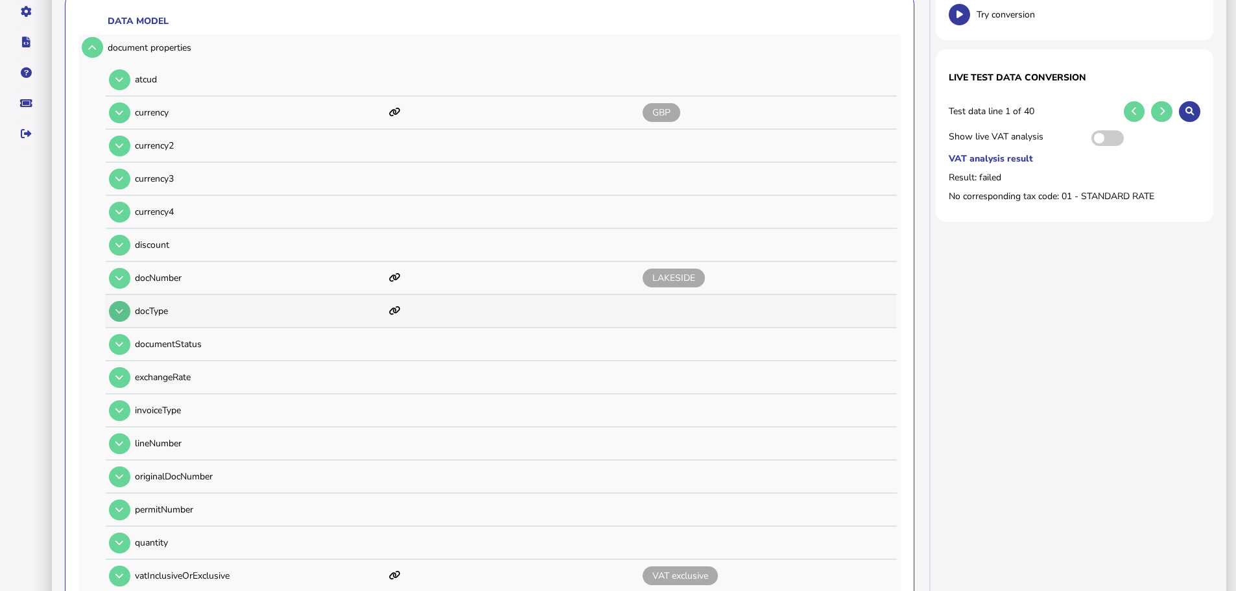
click at [126, 301] on button at bounding box center [119, 311] width 21 height 21
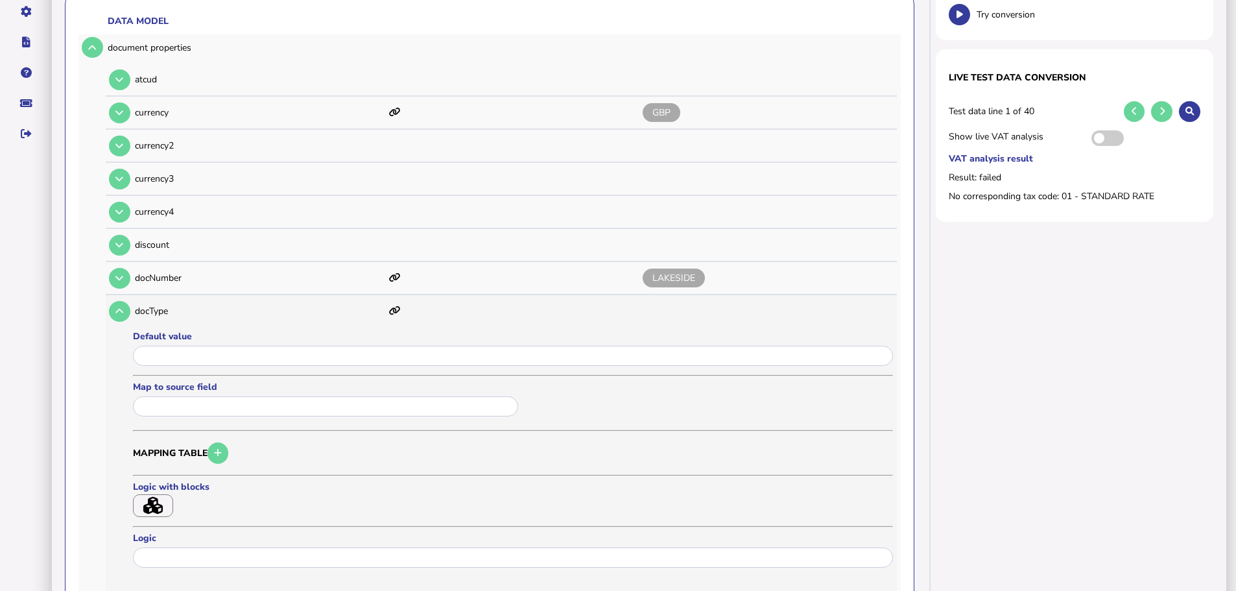
click at [167, 494] on button "button" at bounding box center [153, 505] width 40 height 23
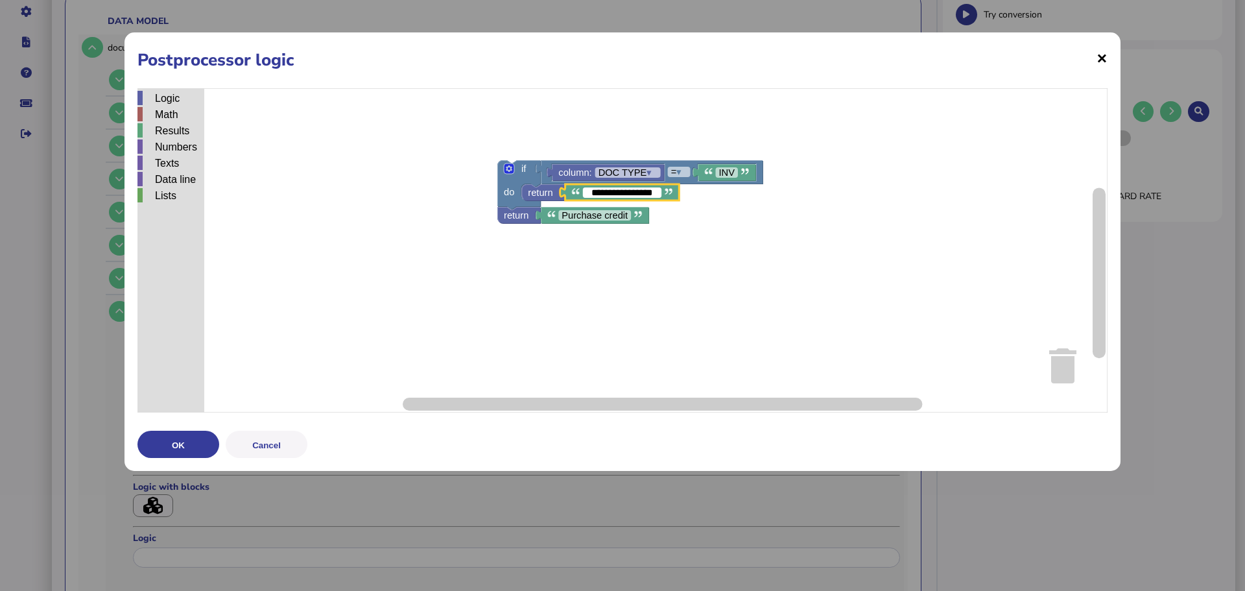
click at [1102, 54] on span "×" at bounding box center [1102, 57] width 11 height 25
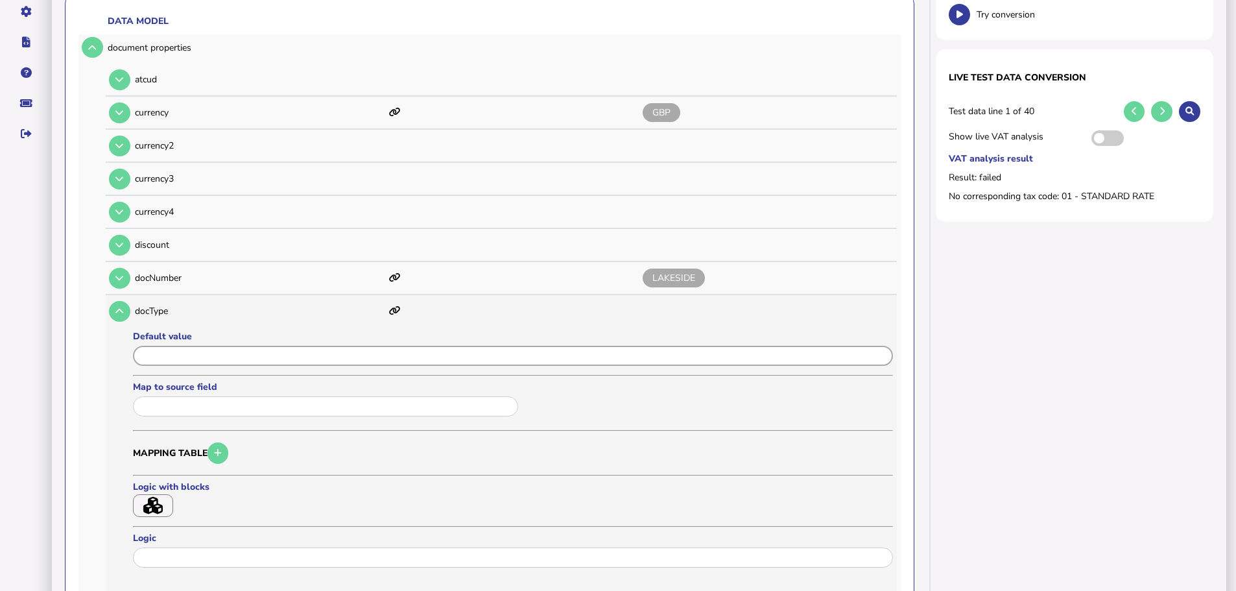
click at [219, 346] on input "input" at bounding box center [513, 356] width 760 height 20
paste input "**********"
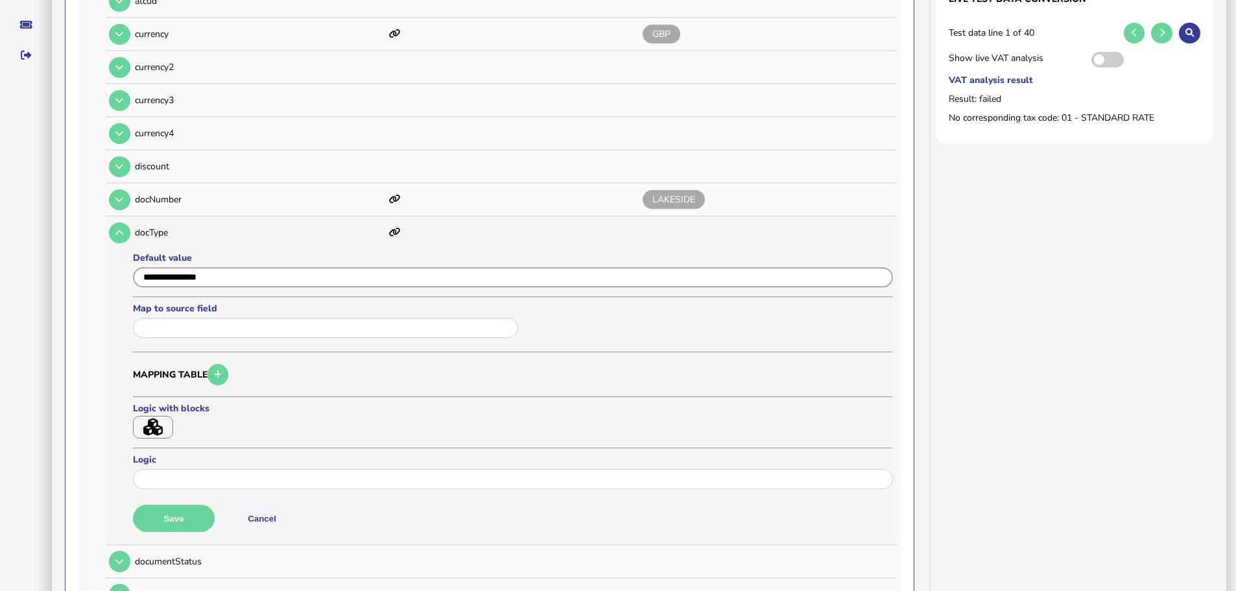
scroll to position [324, 0]
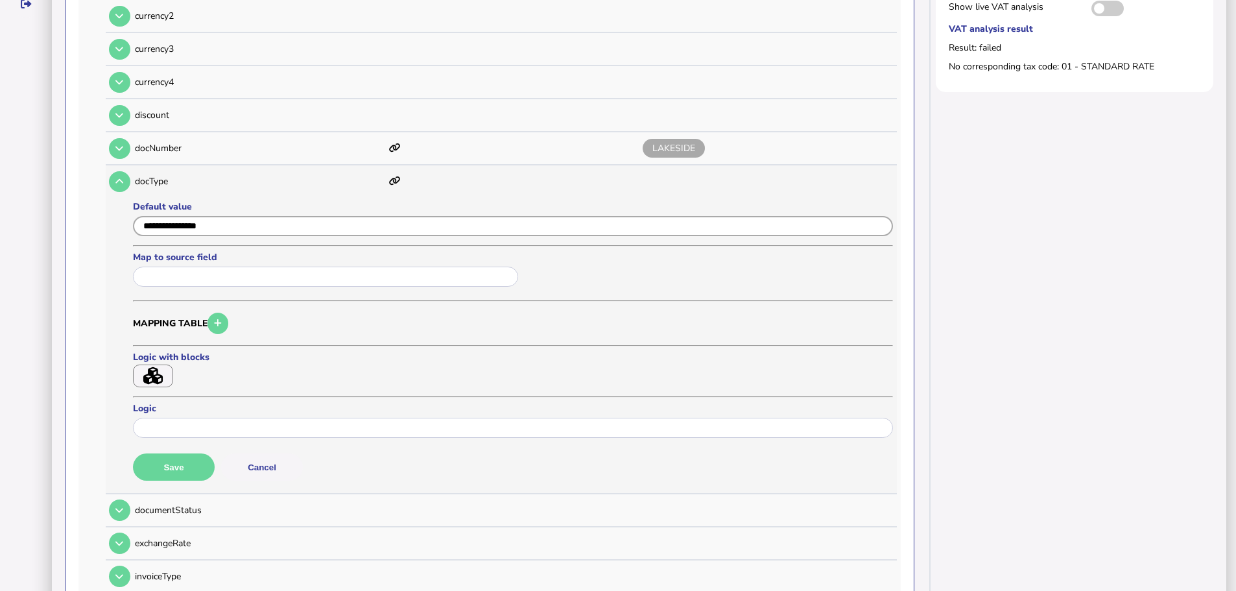
type input "**********"
click at [194, 434] on div "Default value Map to source field Mapping table Logic with blocks Logic Save Ca…" at bounding box center [513, 344] width 760 height 289
drag, startPoint x: 191, startPoint y: 445, endPoint x: 196, endPoint y: 430, distance: 16.4
click at [198, 428] on div "Default value Map to source field Mapping table Logic with blocks Logic Save Ca…" at bounding box center [513, 344] width 760 height 289
click at [193, 453] on button "Save" at bounding box center [174, 466] width 82 height 27
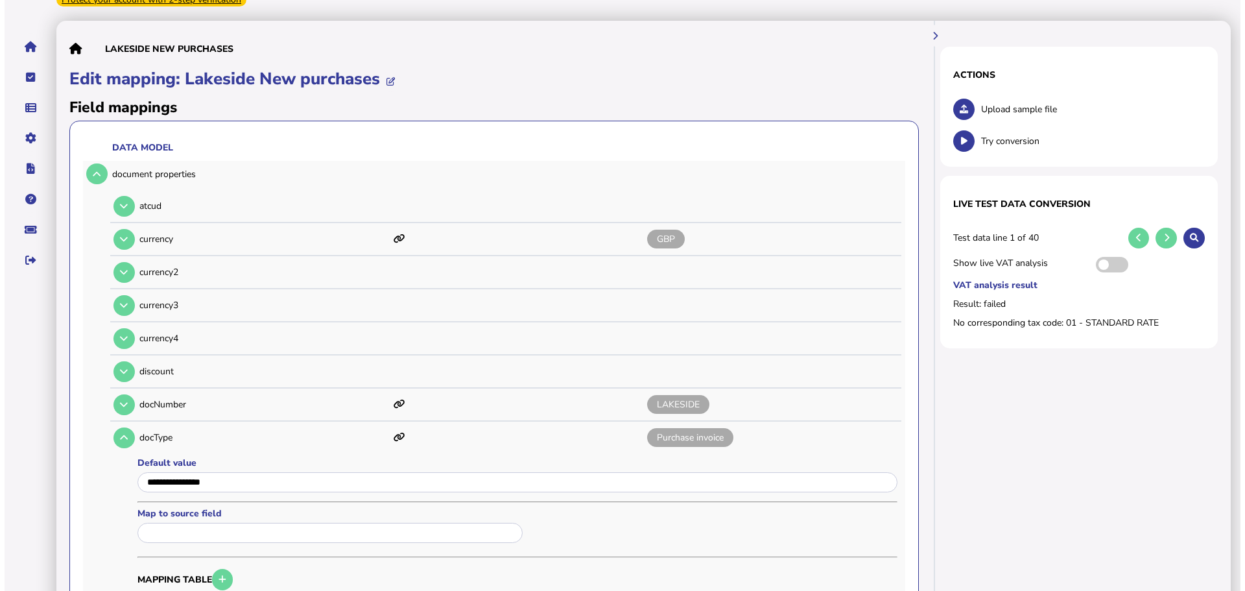
scroll to position [0, 0]
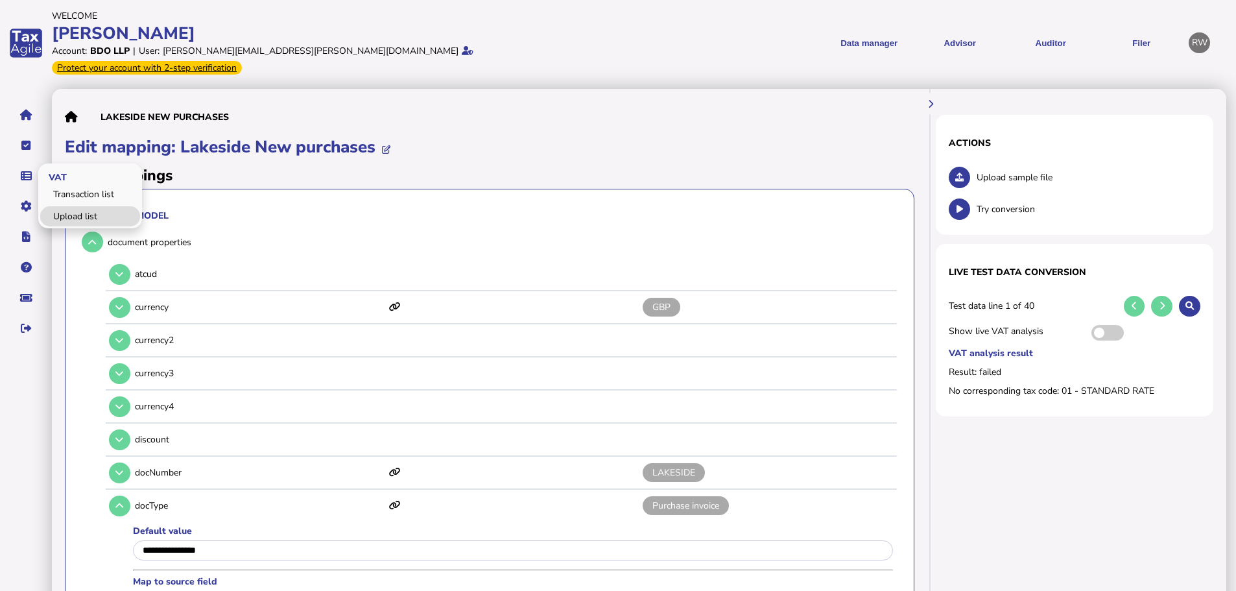
click at [69, 206] on link "Upload list" at bounding box center [90, 216] width 100 height 20
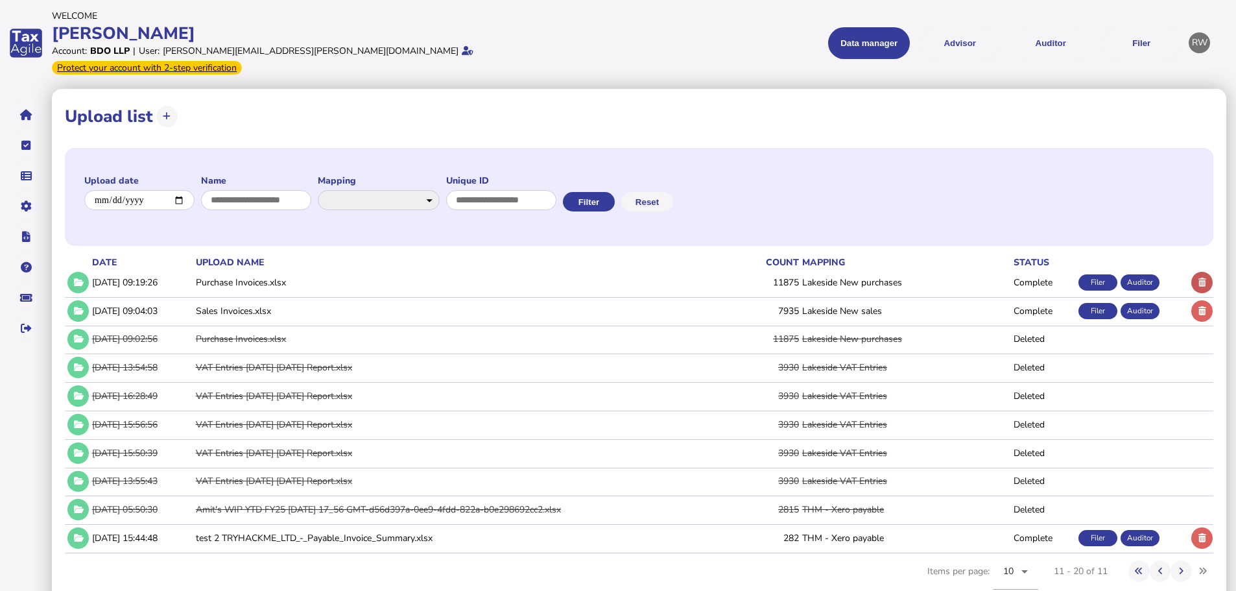
click at [1201, 278] on icon at bounding box center [1202, 282] width 8 height 8
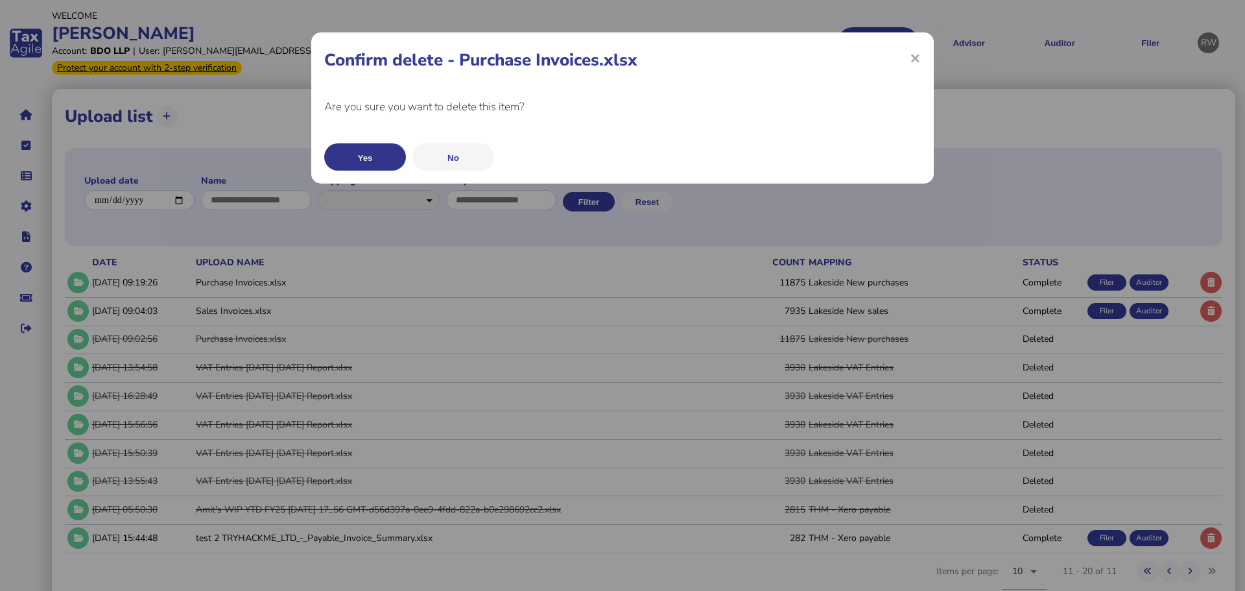
click at [353, 159] on button "Yes" at bounding box center [365, 156] width 82 height 27
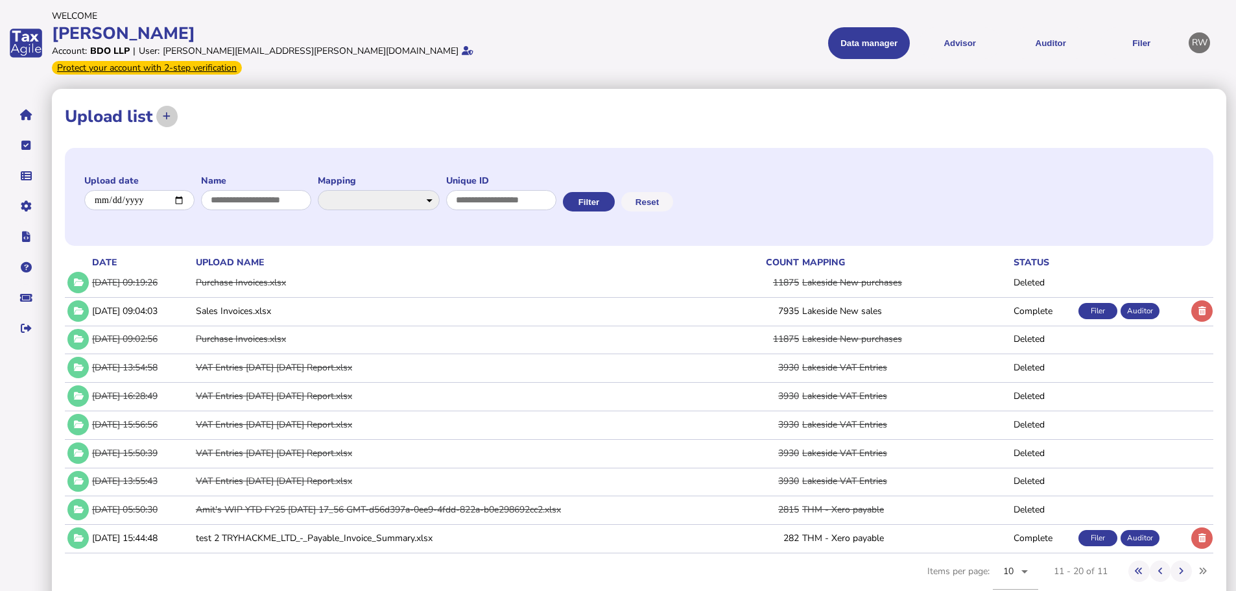
click at [172, 104] on div at bounding box center [166, 116] width 21 height 25
click at [171, 106] on button at bounding box center [166, 116] width 21 height 21
select select "**********"
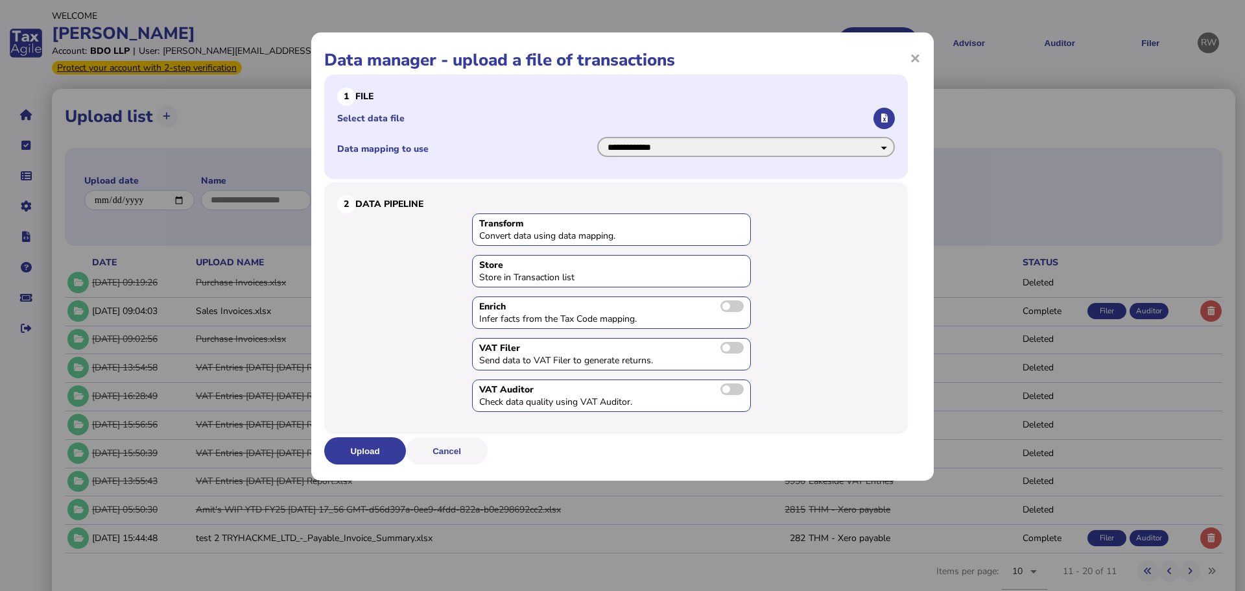
click at [752, 140] on select "**********" at bounding box center [746, 147] width 298 height 20
click at [747, 115] on label "Select data file" at bounding box center [604, 118] width 534 height 12
click at [0, 0] on input "Select data file" at bounding box center [0, 0] width 0 height 0
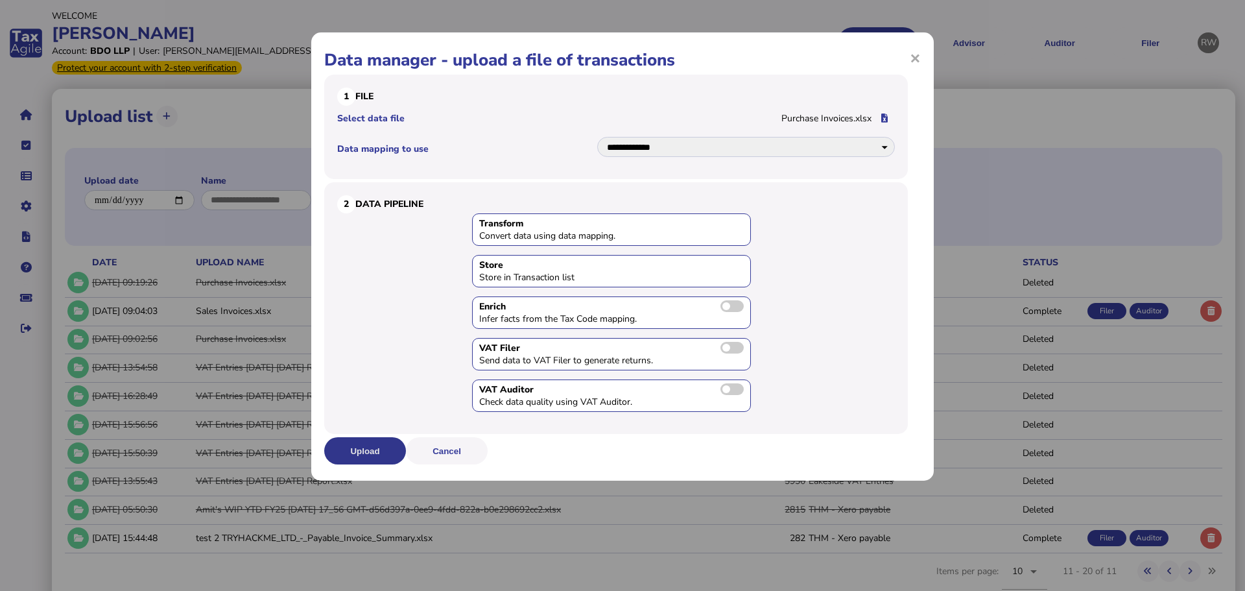
click at [393, 448] on button "Upload" at bounding box center [365, 450] width 82 height 27
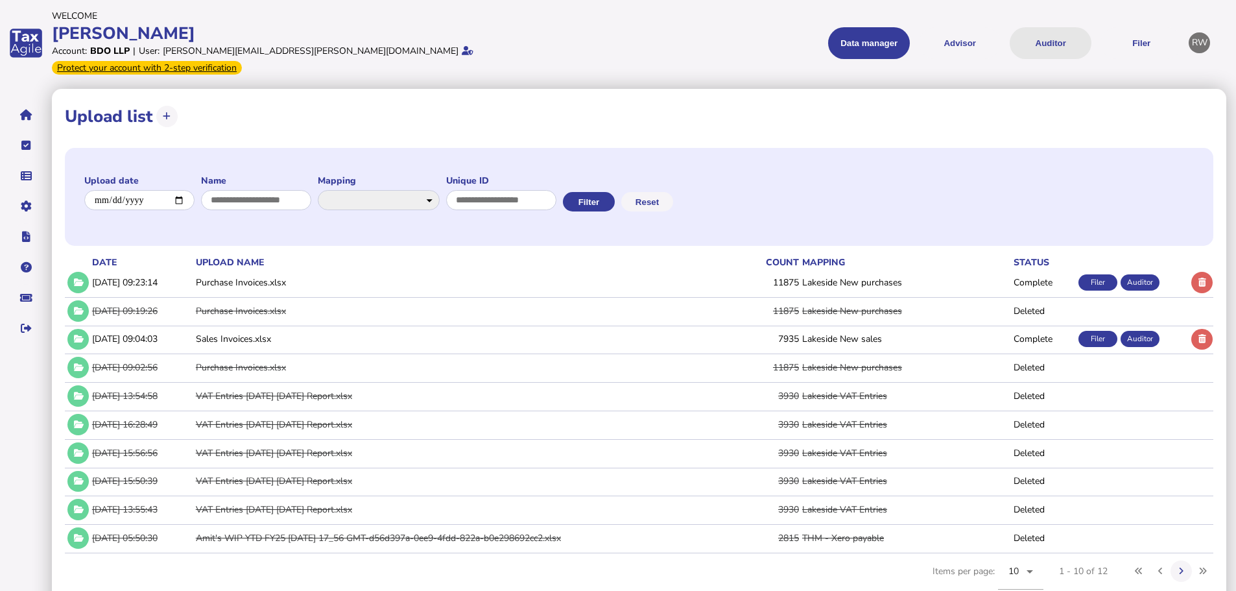
click at [1033, 37] on button "Auditor" at bounding box center [1051, 43] width 82 height 32
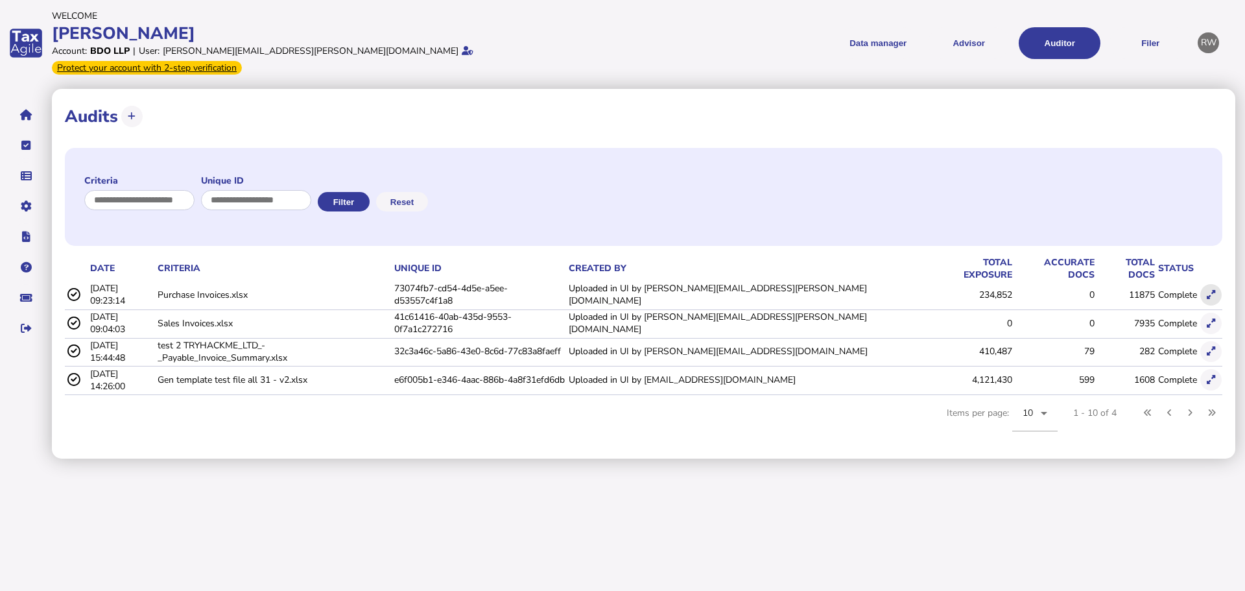
click at [1209, 291] on icon at bounding box center [1211, 295] width 8 height 8
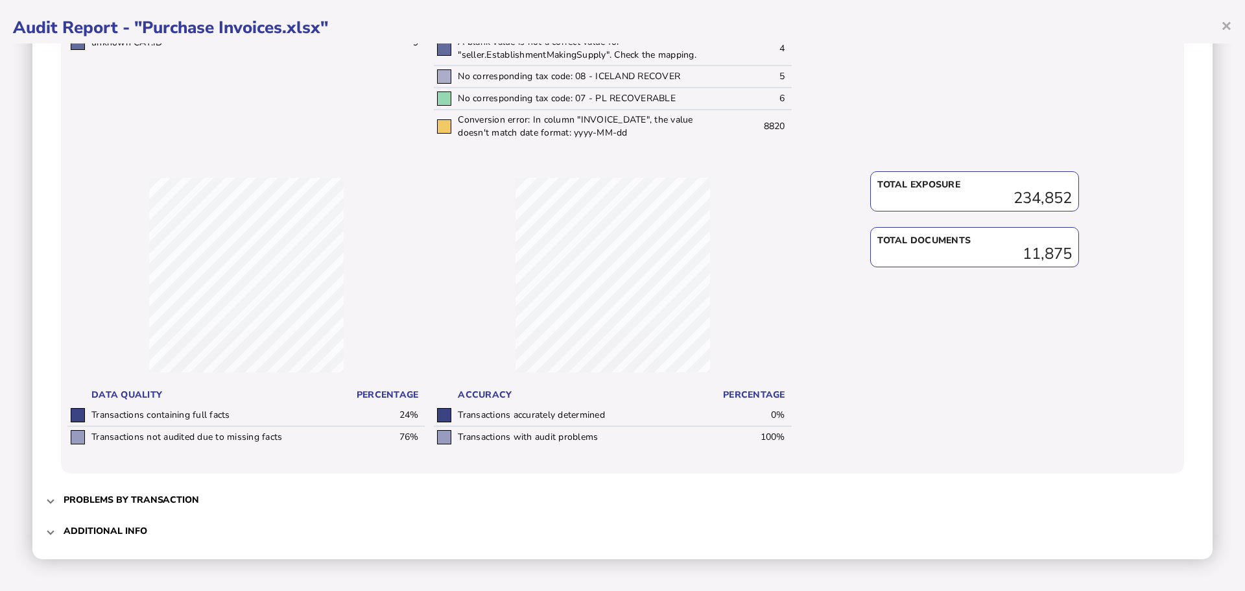
scroll to position [486, 0]
click at [178, 493] on h3 "Problems by transaction" at bounding box center [132, 499] width 136 height 12
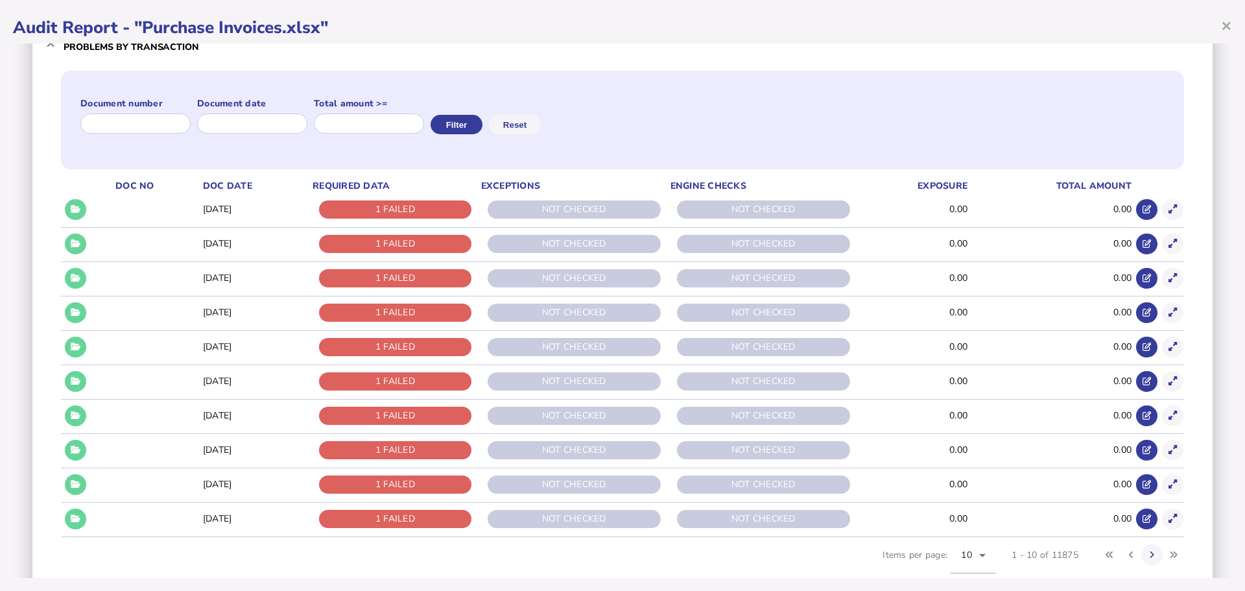
scroll to position [130, 0]
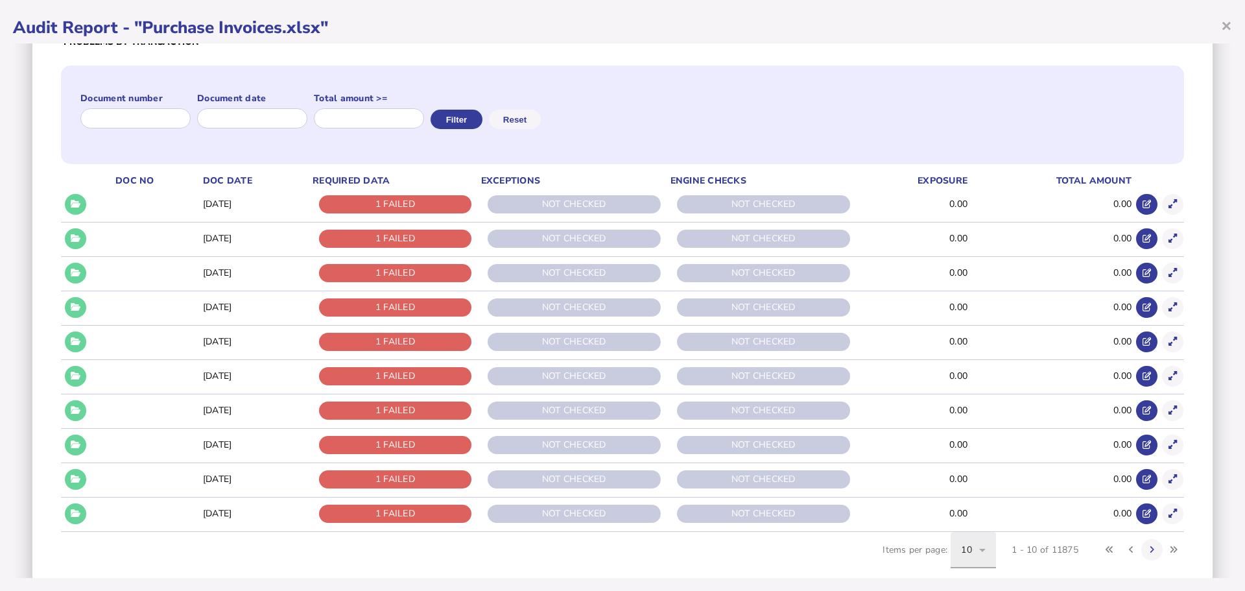
click at [975, 551] on icon at bounding box center [983, 550] width 16 height 16
click at [145, 202] on div at bounding box center [622, 295] width 1245 height 591
click at [137, 215] on td at bounding box center [157, 204] width 88 height 32
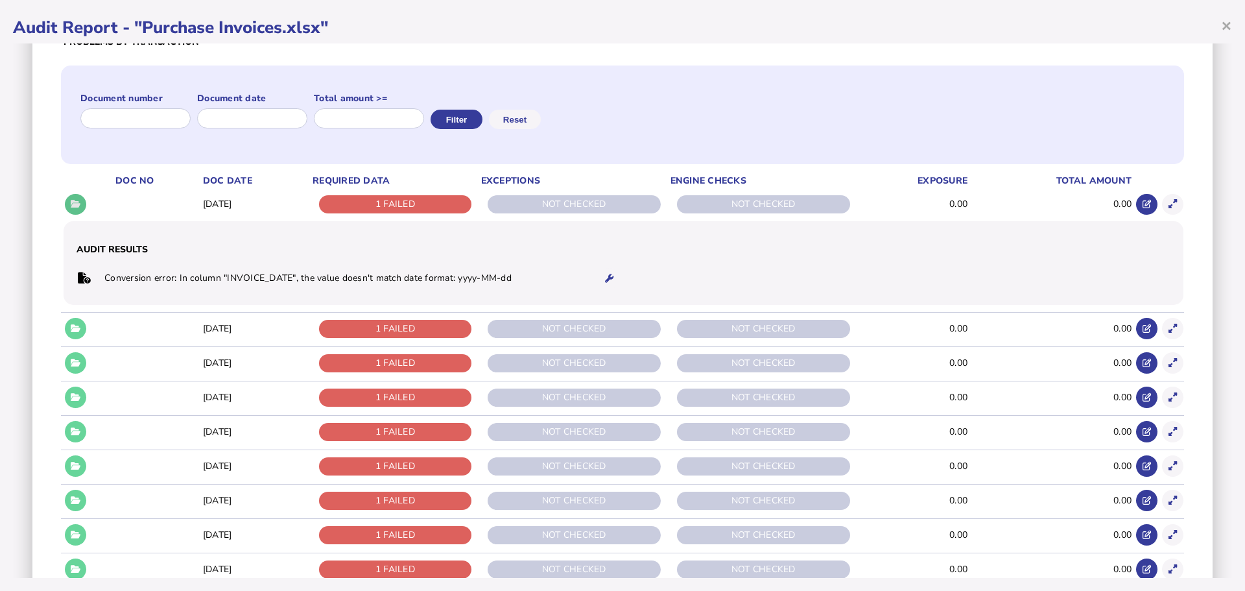
click at [80, 206] on icon at bounding box center [76, 204] width 10 height 8
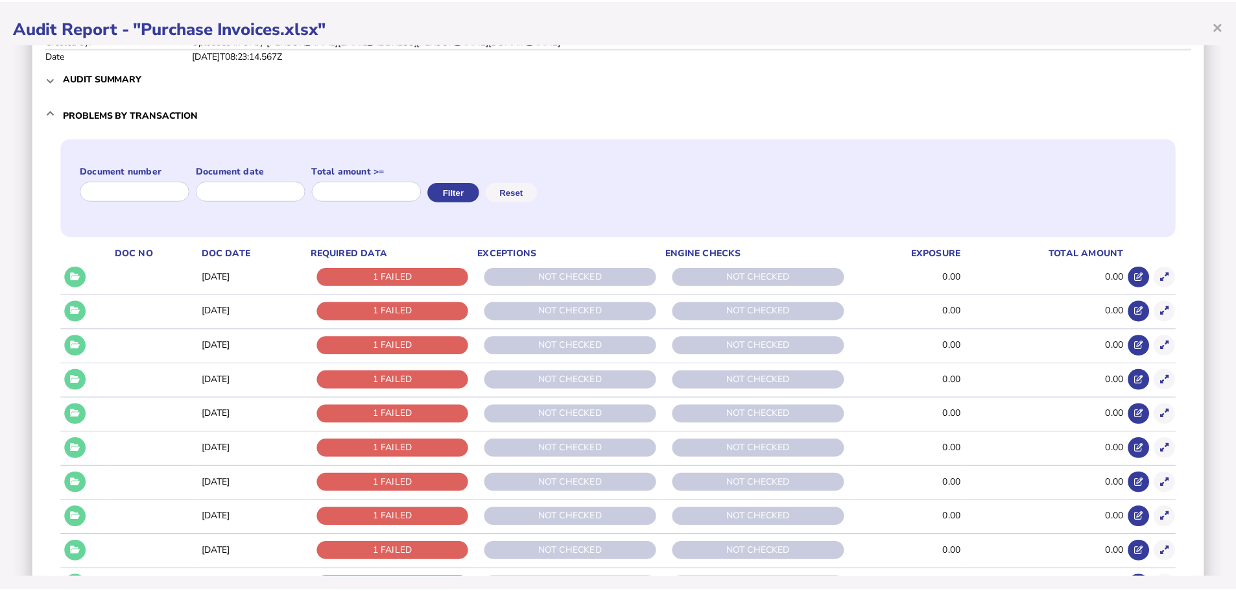
scroll to position [0, 0]
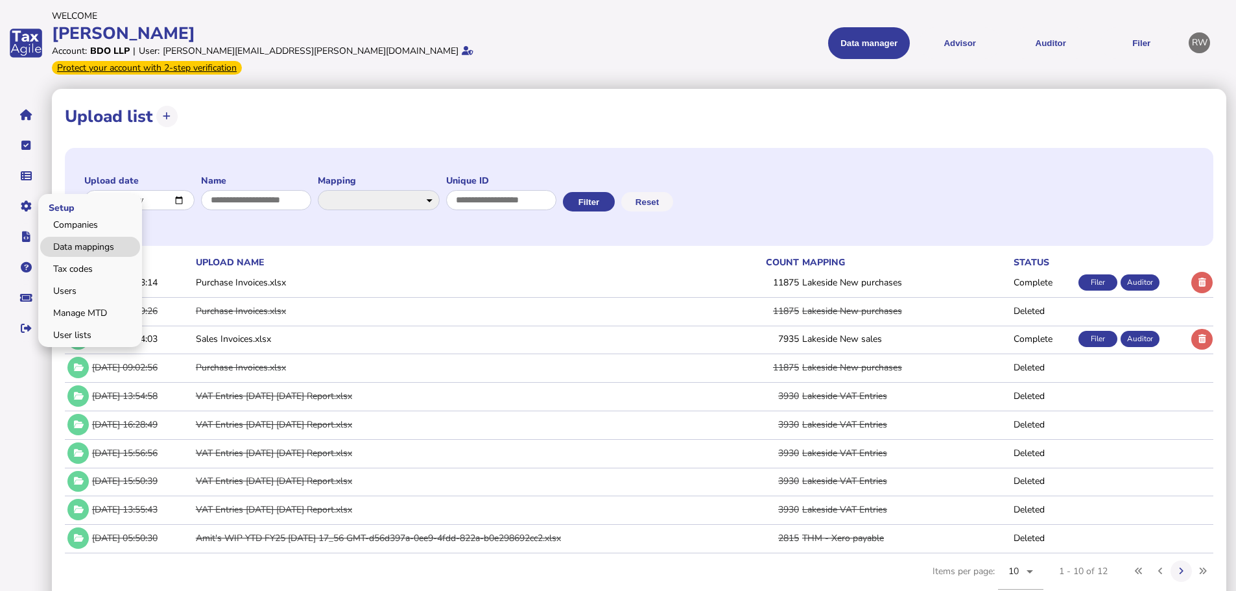
click at [67, 237] on link "Data mappings" at bounding box center [90, 247] width 100 height 20
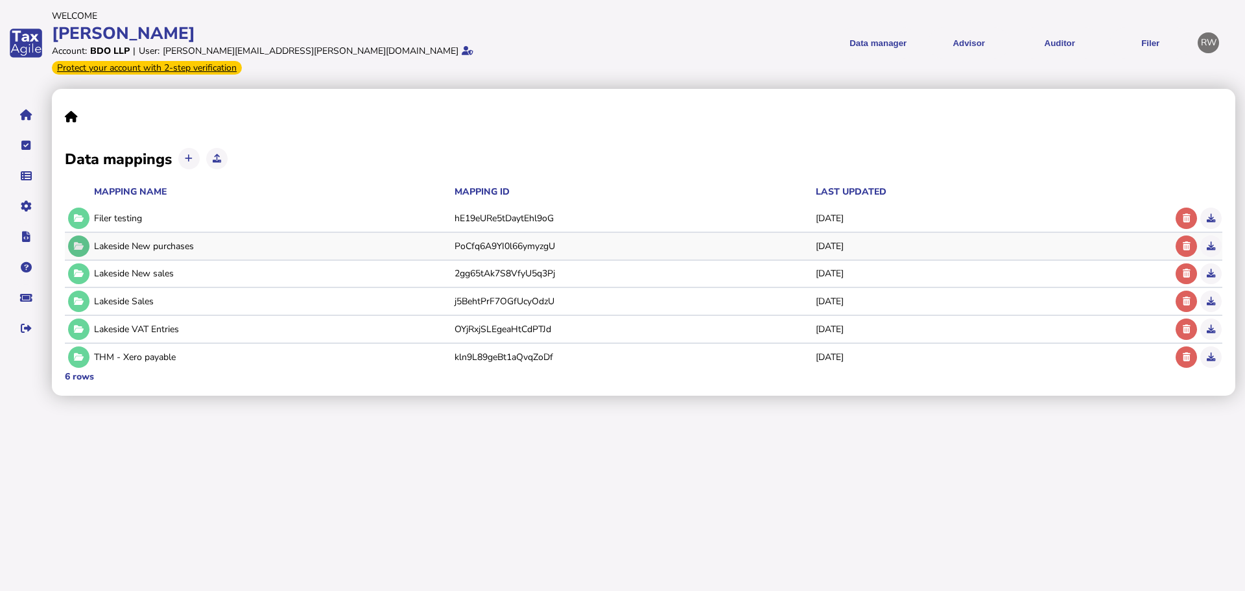
click at [78, 242] on icon at bounding box center [79, 246] width 10 height 8
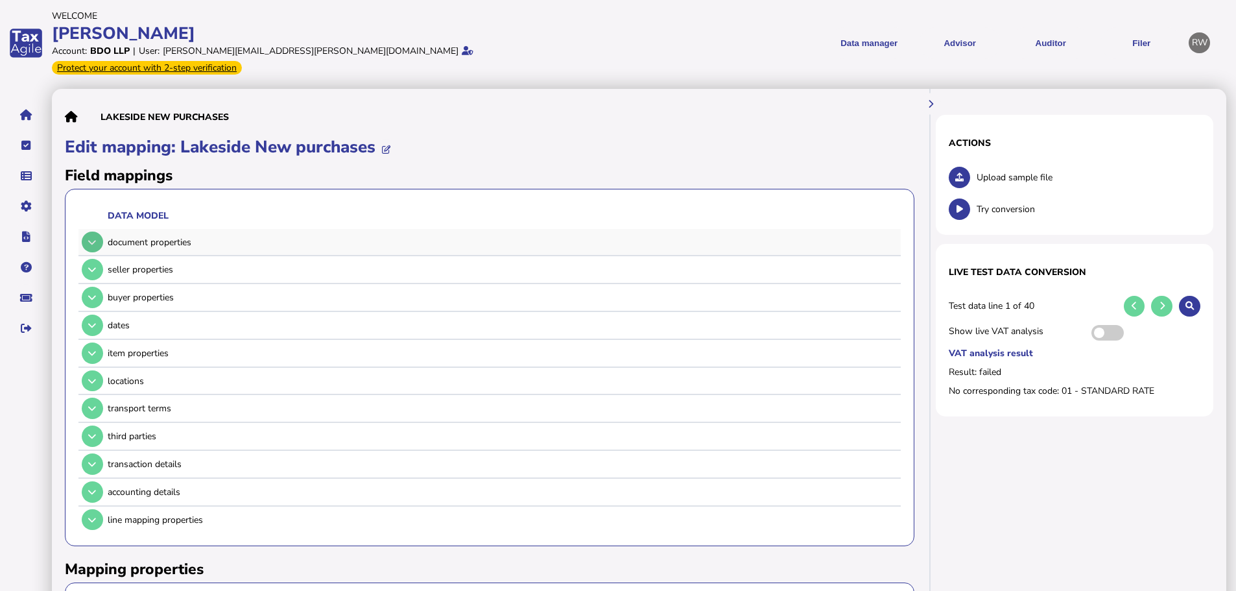
click at [91, 238] on icon at bounding box center [92, 242] width 8 height 8
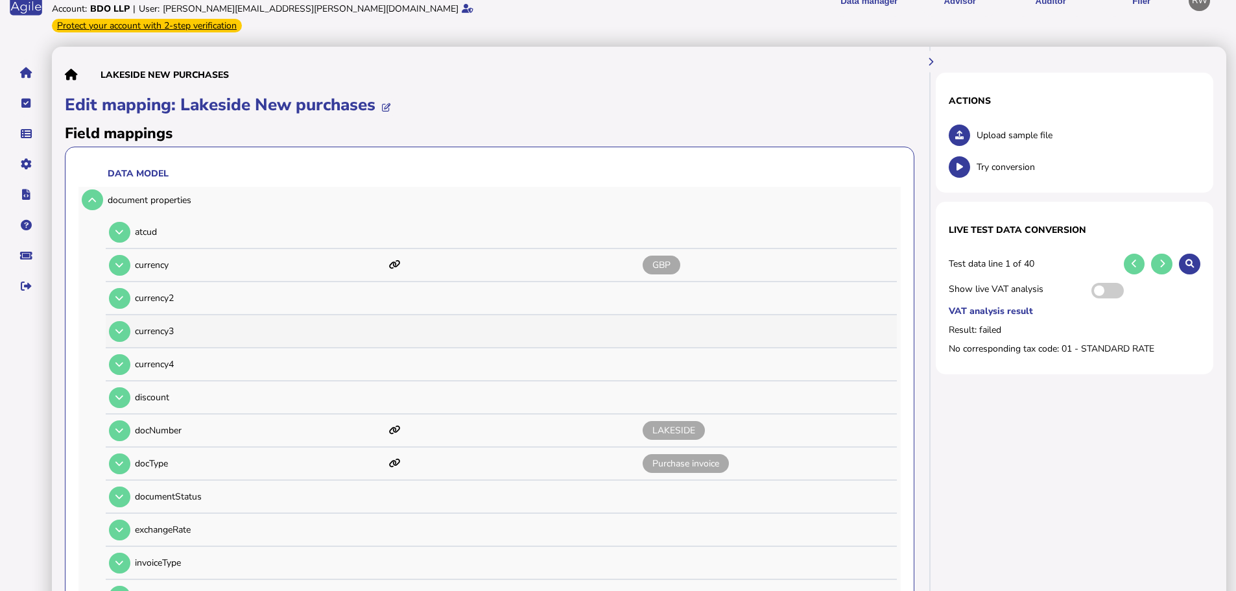
scroll to position [65, 0]
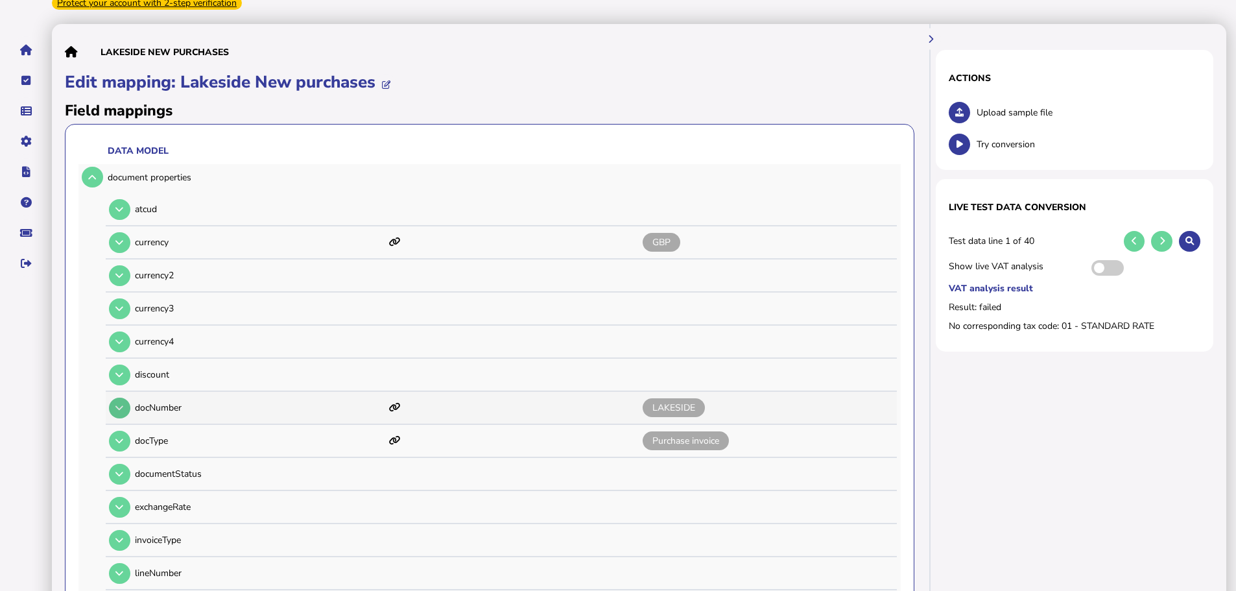
click at [125, 398] on button at bounding box center [119, 408] width 21 height 21
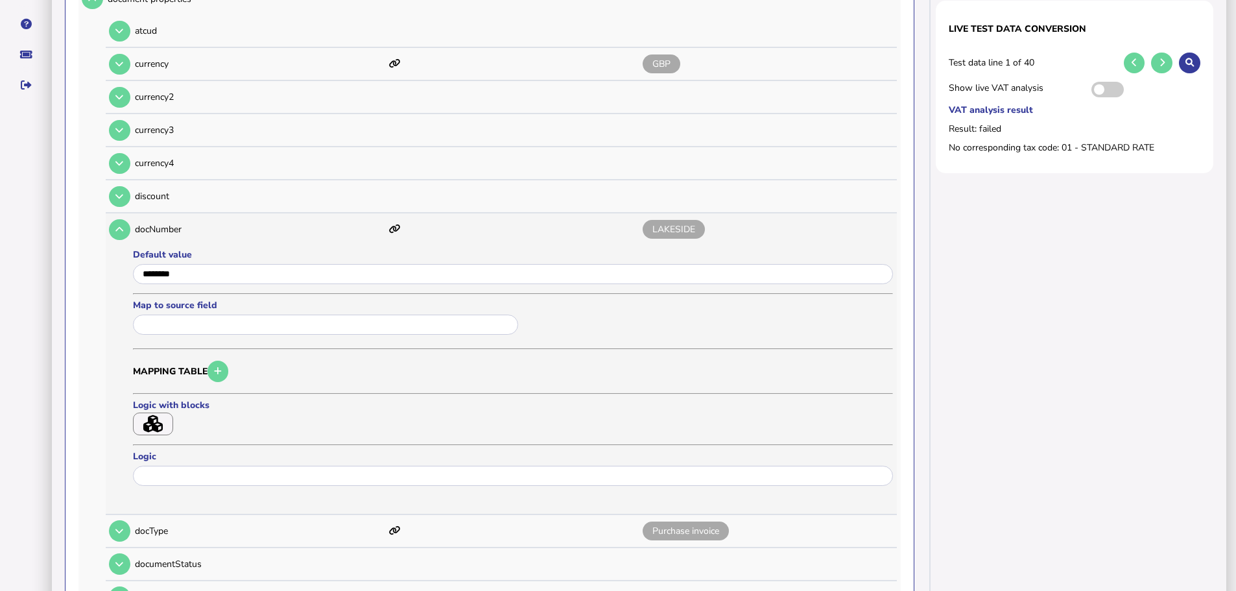
scroll to position [259, 0]
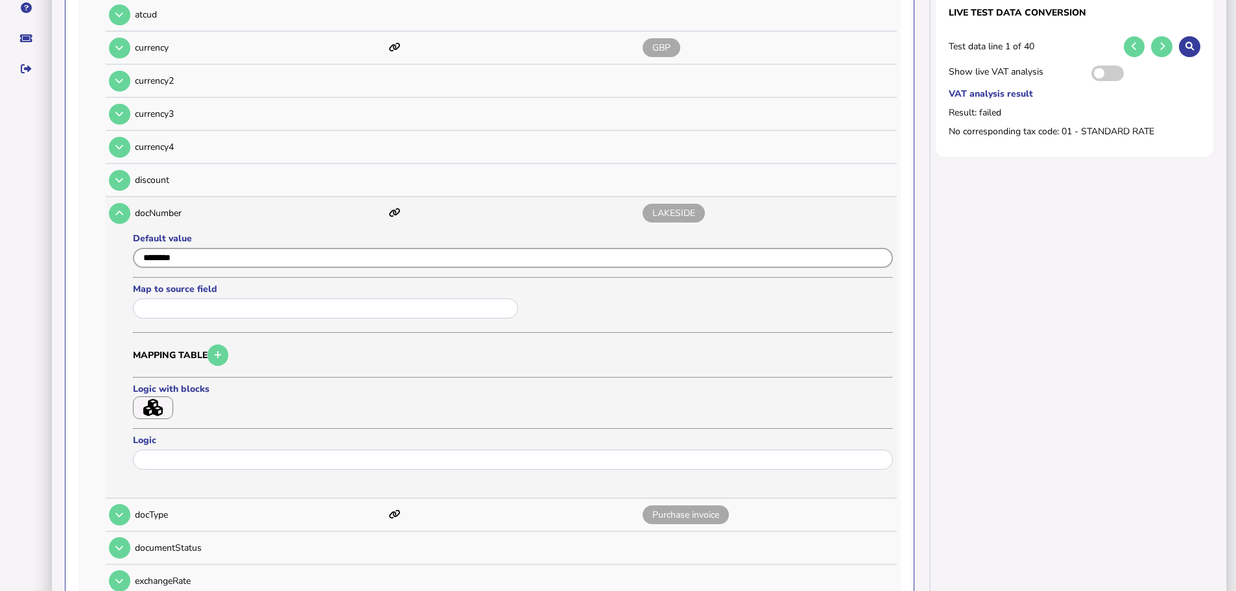
drag, startPoint x: 200, startPoint y: 234, endPoint x: 145, endPoint y: 226, distance: 56.3
click at [145, 232] on div "Default value" at bounding box center [513, 252] width 760 height 40
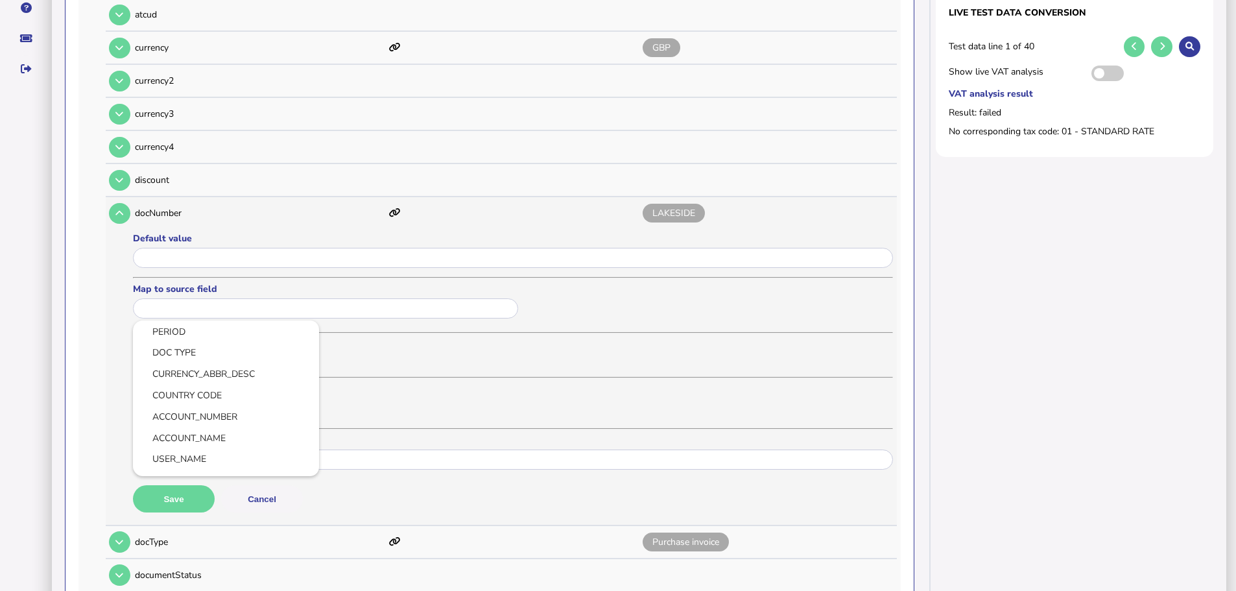
click at [193, 302] on input "text" at bounding box center [325, 308] width 385 height 20
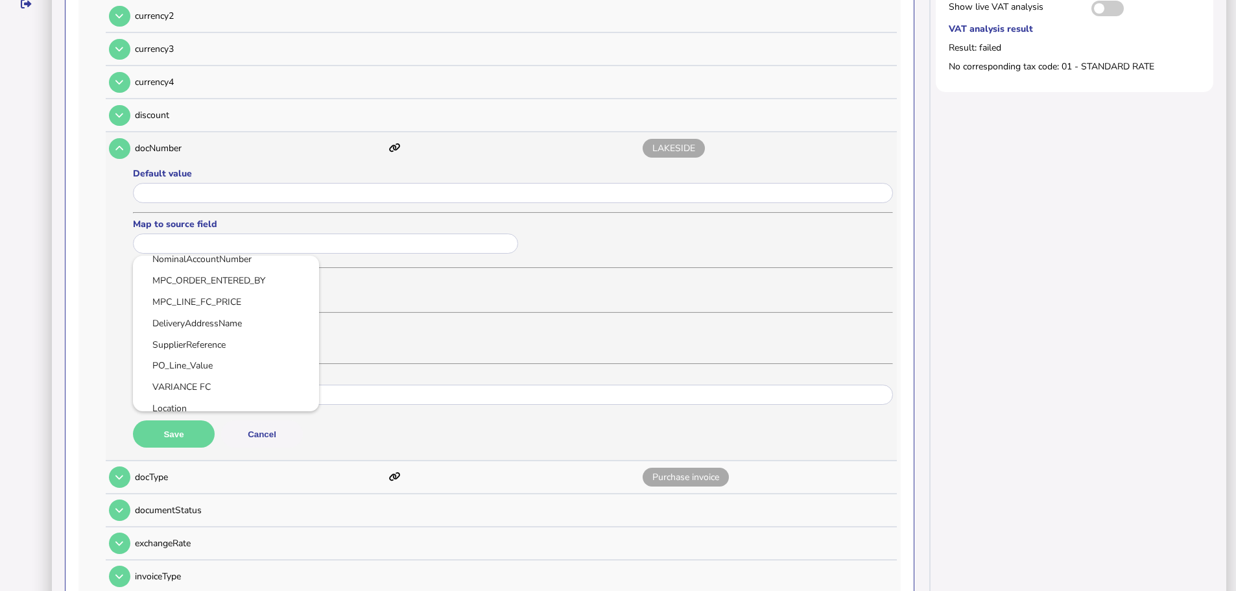
scroll to position [519, 0]
click at [227, 272] on link "SupplierReference" at bounding box center [225, 280] width 165 height 16
type input "**********"
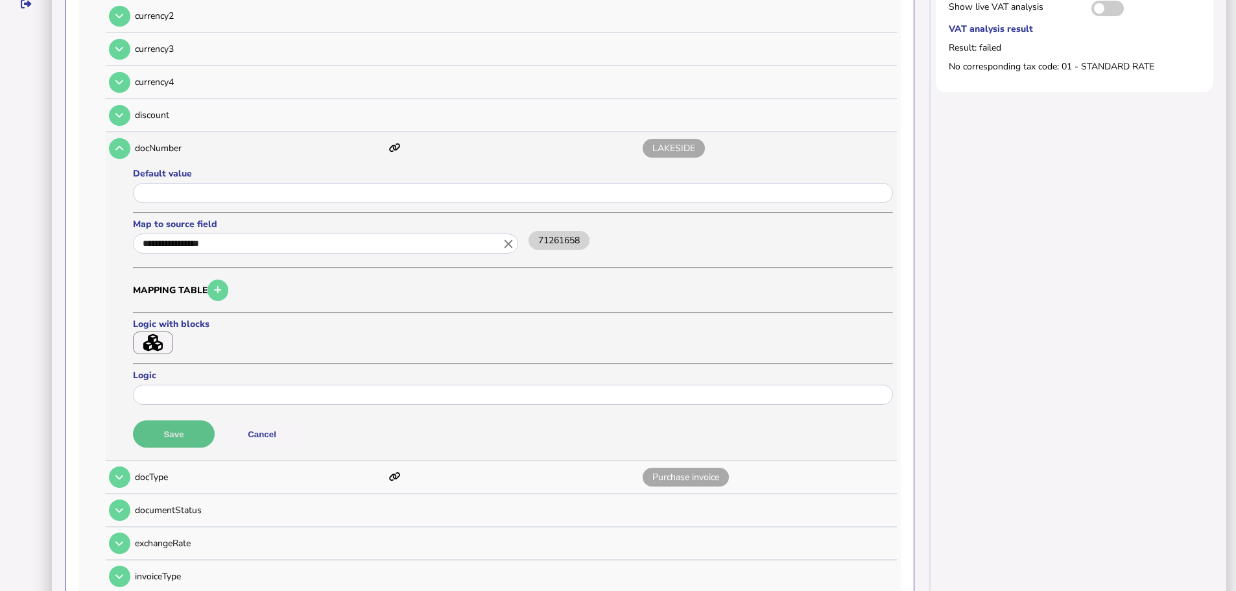
click at [186, 421] on button "Save" at bounding box center [174, 433] width 82 height 27
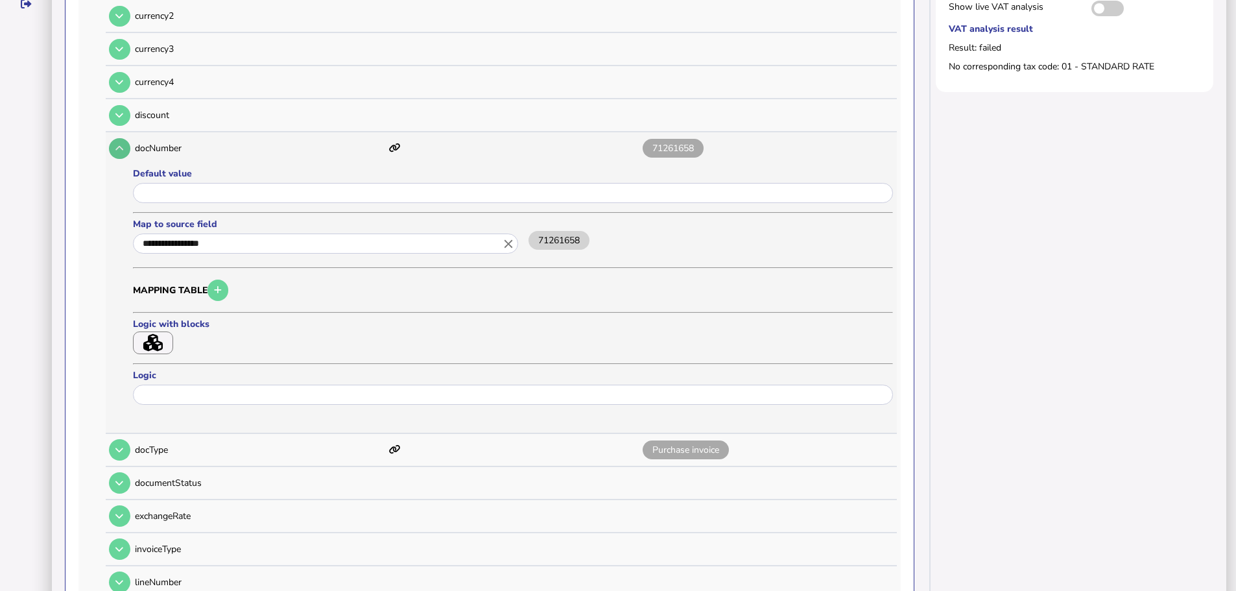
click at [120, 138] on button at bounding box center [119, 148] width 21 height 21
click at [120, 144] on icon at bounding box center [119, 148] width 8 height 8
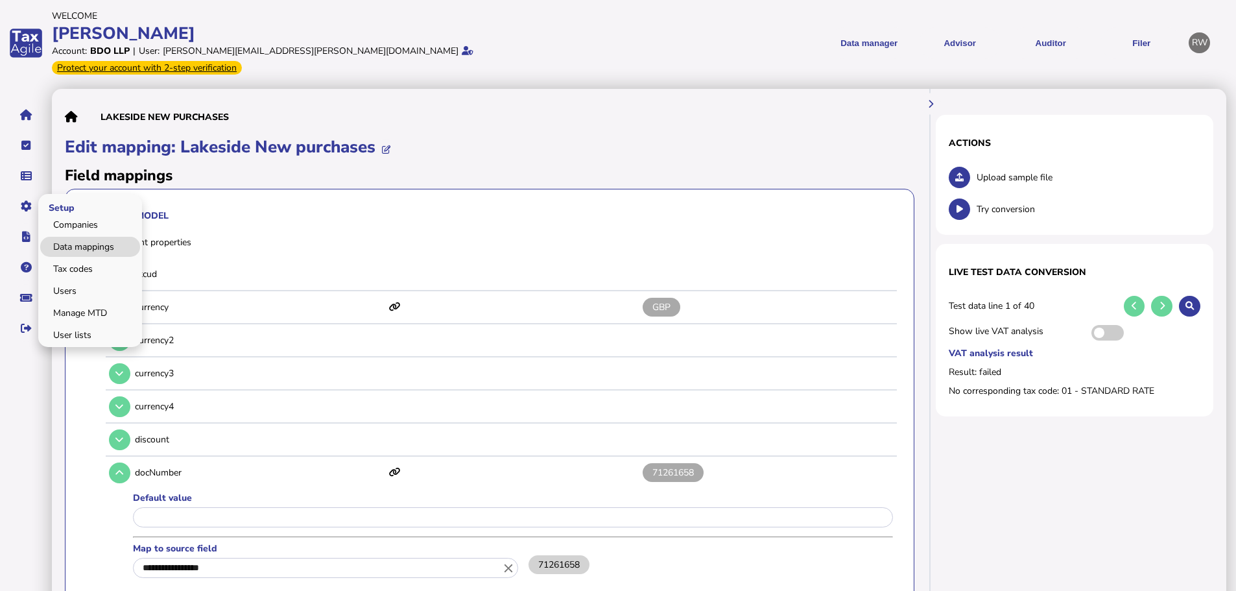
click at [71, 237] on link "Data mappings" at bounding box center [90, 247] width 100 height 20
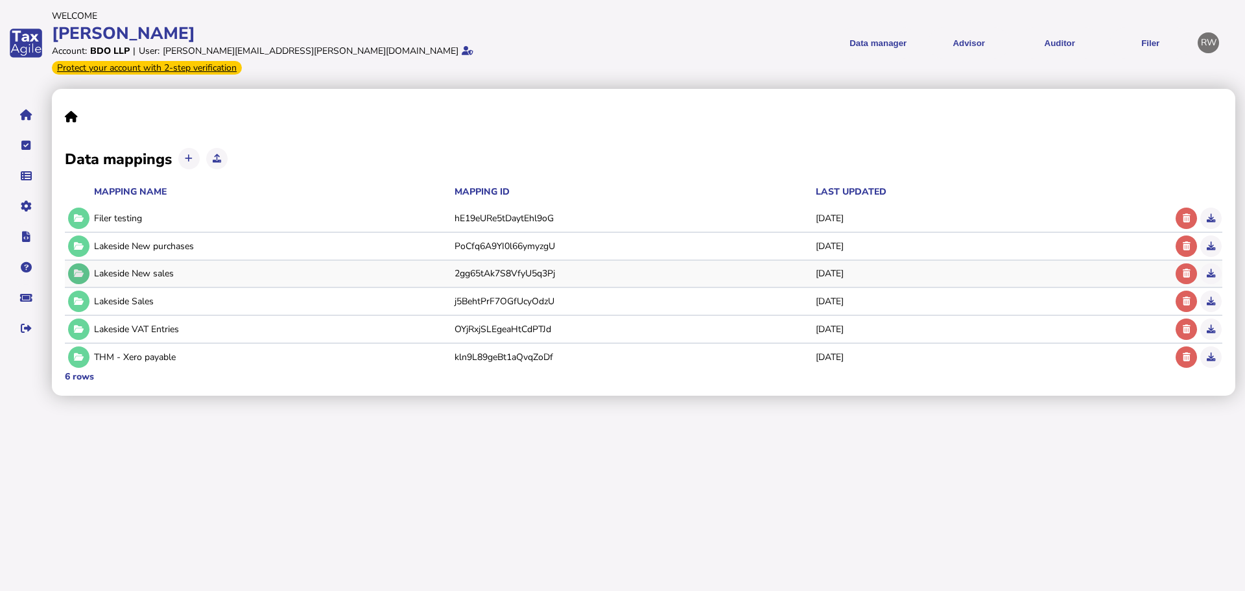
click at [84, 263] on button at bounding box center [78, 273] width 21 height 21
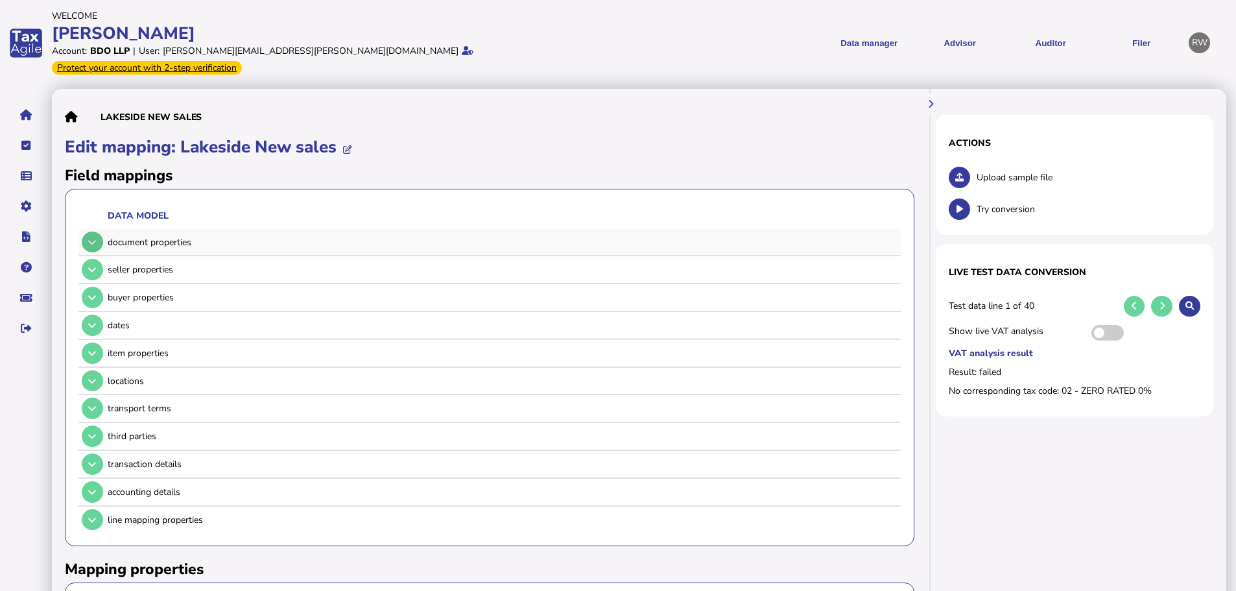
click at [95, 238] on icon at bounding box center [92, 242] width 8 height 8
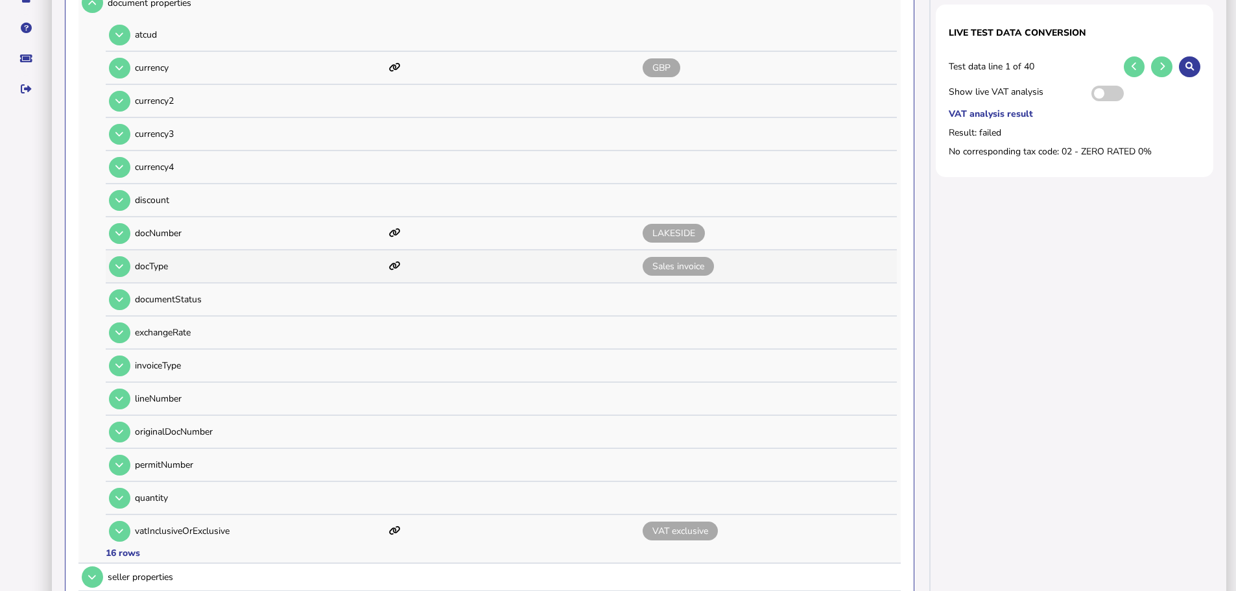
scroll to position [259, 0]
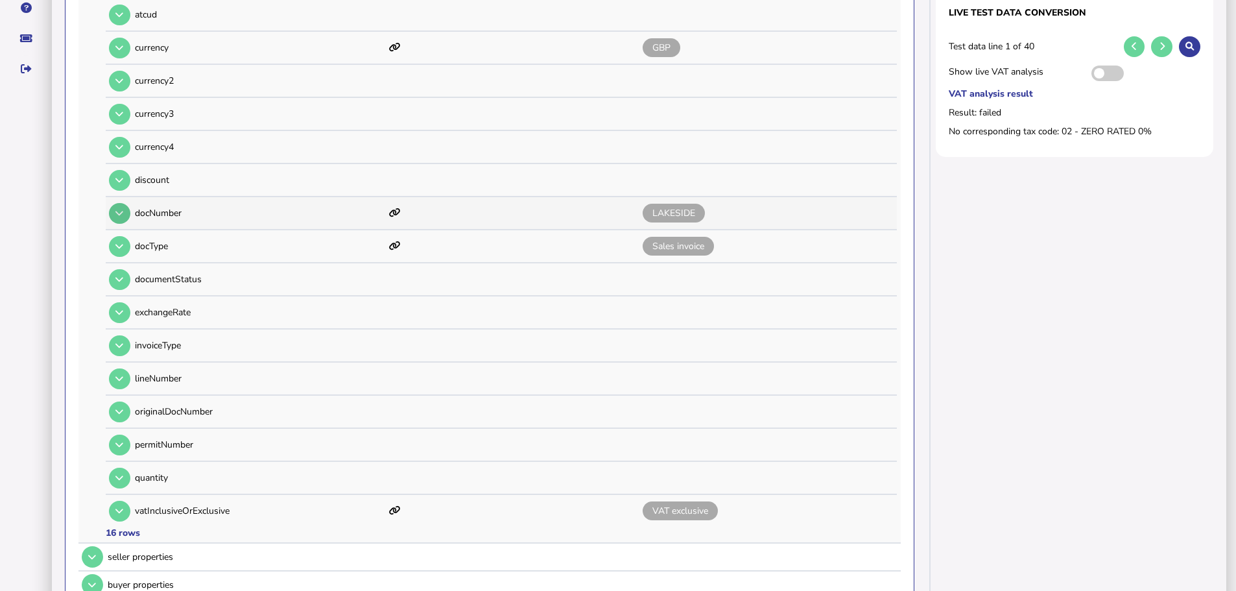
click at [121, 203] on button at bounding box center [119, 213] width 21 height 21
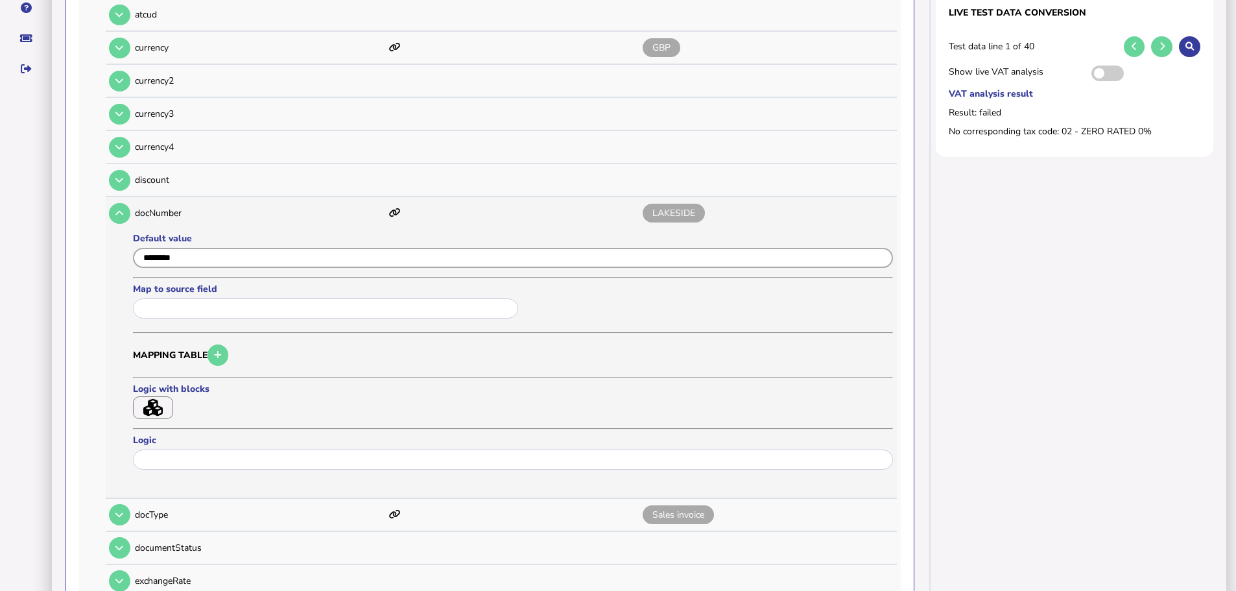
drag, startPoint x: 212, startPoint y: 236, endPoint x: 109, endPoint y: 240, distance: 103.2
click at [108, 240] on tr "docNumber LAKESIDE Default value Map to source field Mapping table Logic with b…" at bounding box center [501, 347] width 791 height 301
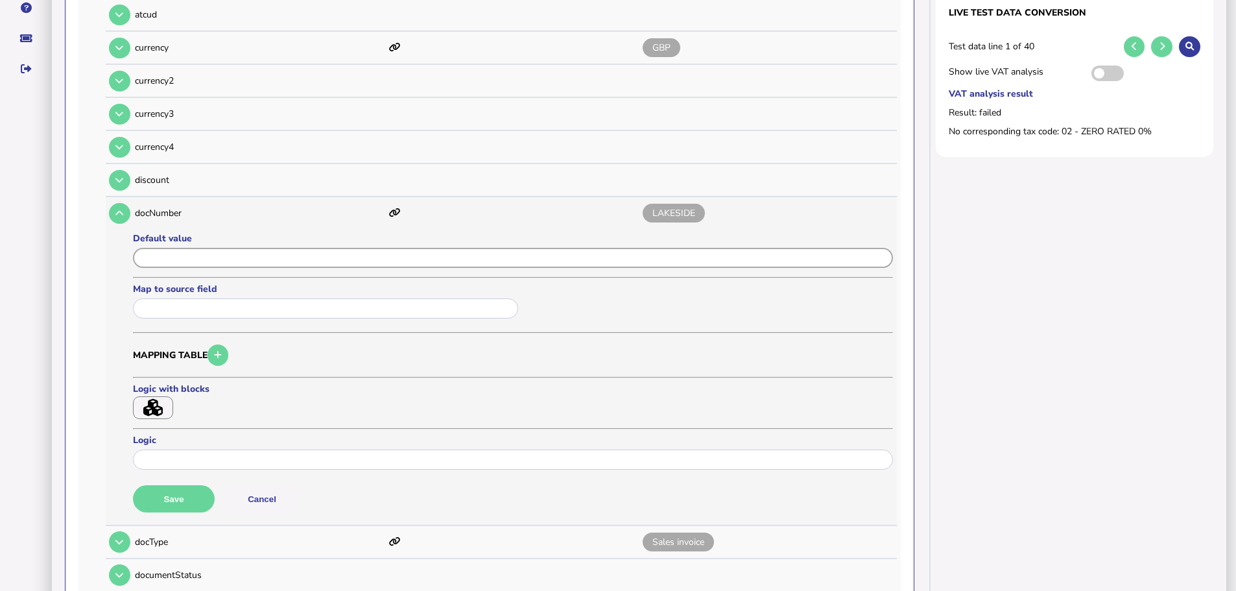
click at [262, 248] on input "input" at bounding box center [513, 258] width 760 height 20
click at [243, 297] on div at bounding box center [327, 308] width 389 height 23
click at [242, 298] on input "text" at bounding box center [325, 308] width 385 height 20
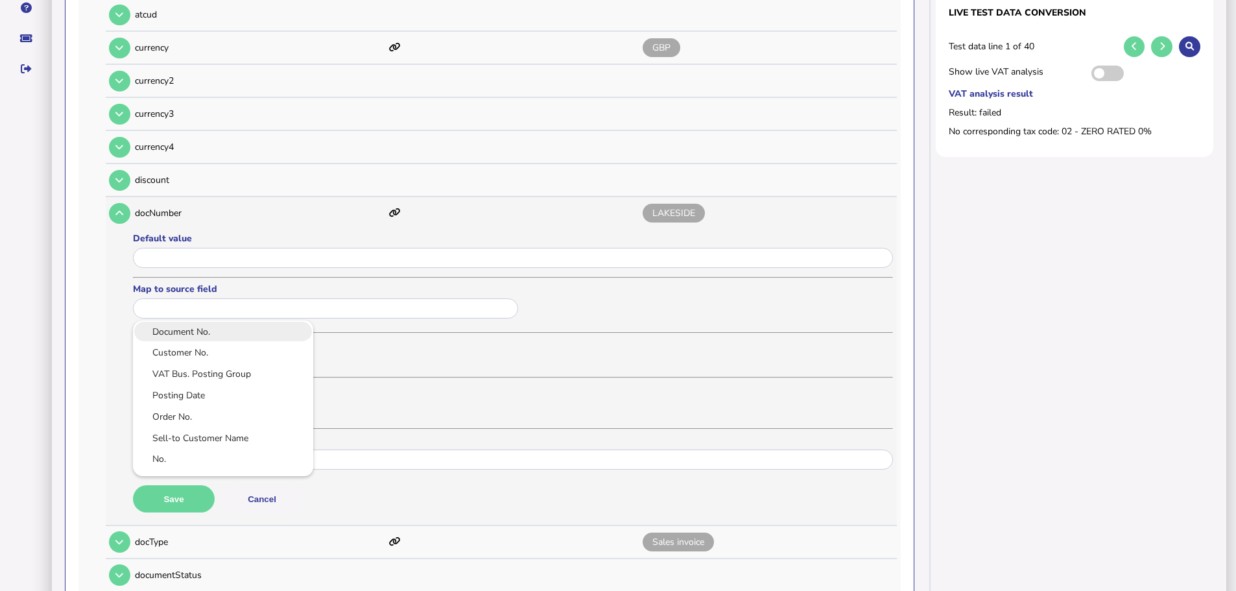
click at [214, 324] on link "Document No." at bounding box center [223, 332] width 160 height 16
type input "**********"
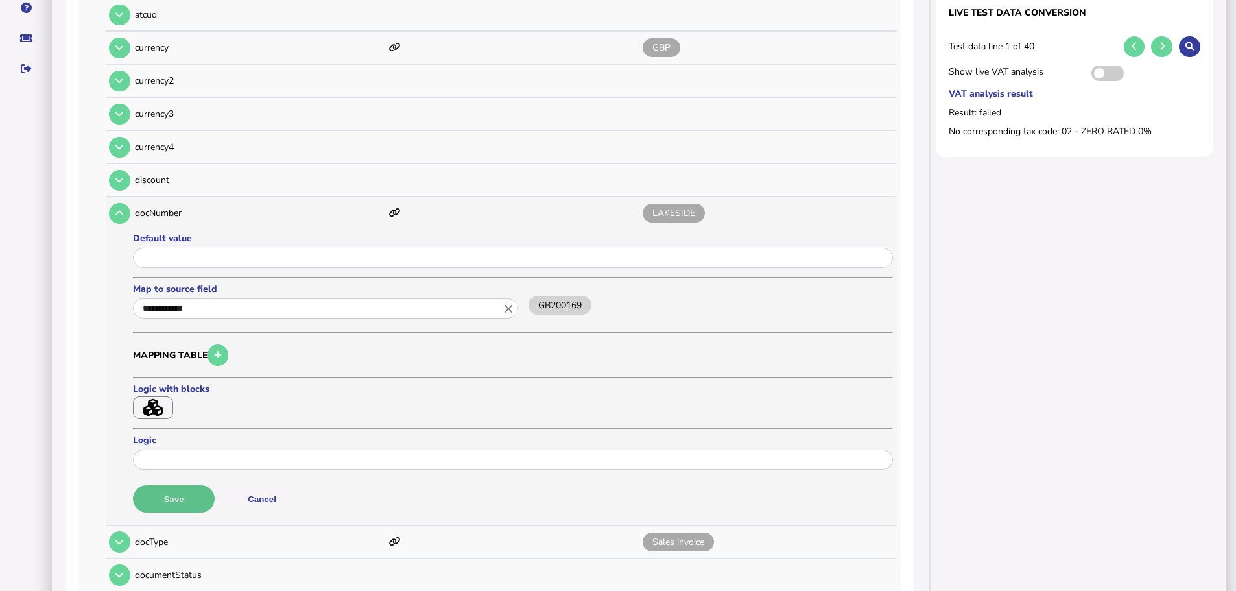
click at [197, 485] on button "Save" at bounding box center [174, 498] width 82 height 27
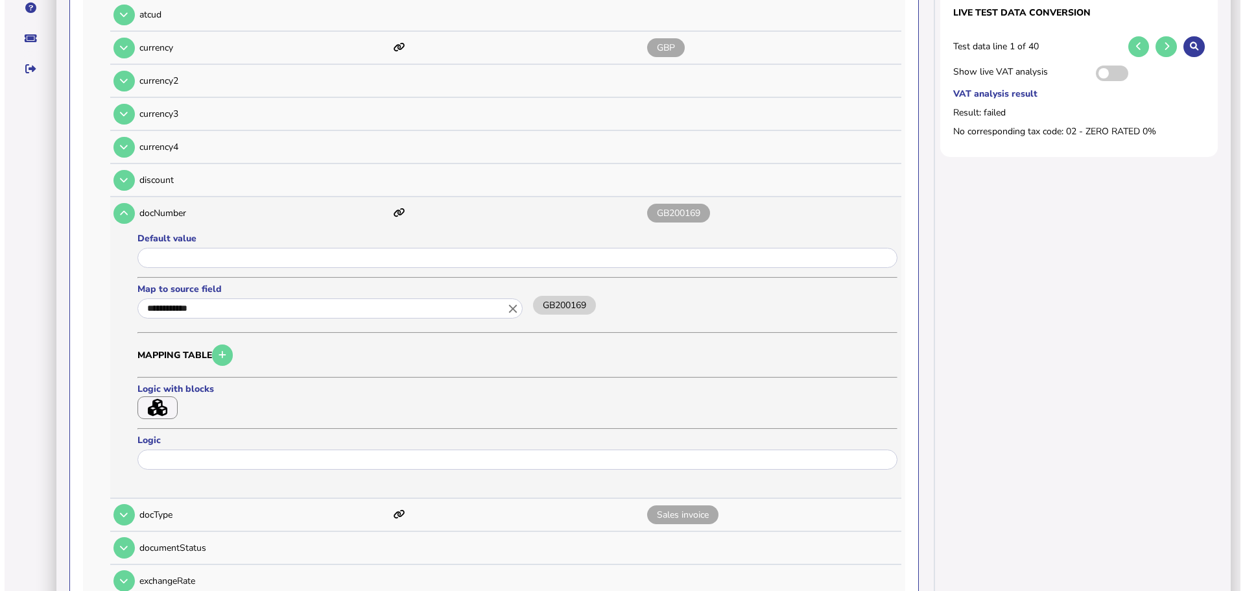
scroll to position [0, 0]
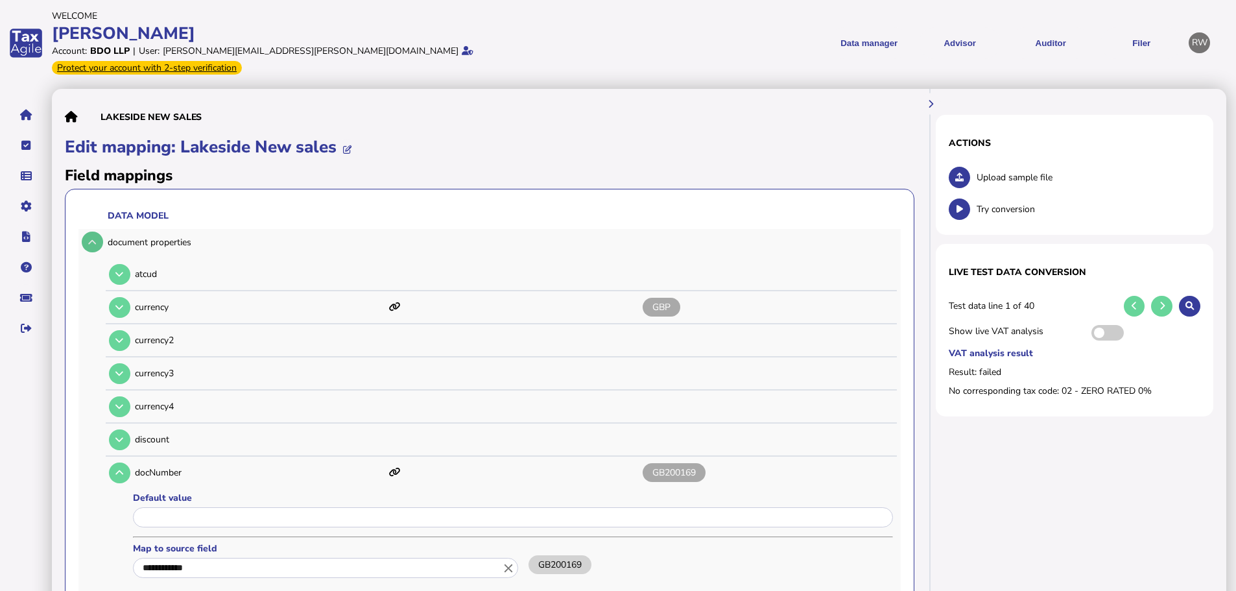
click at [88, 231] on button at bounding box center [92, 241] width 21 height 21
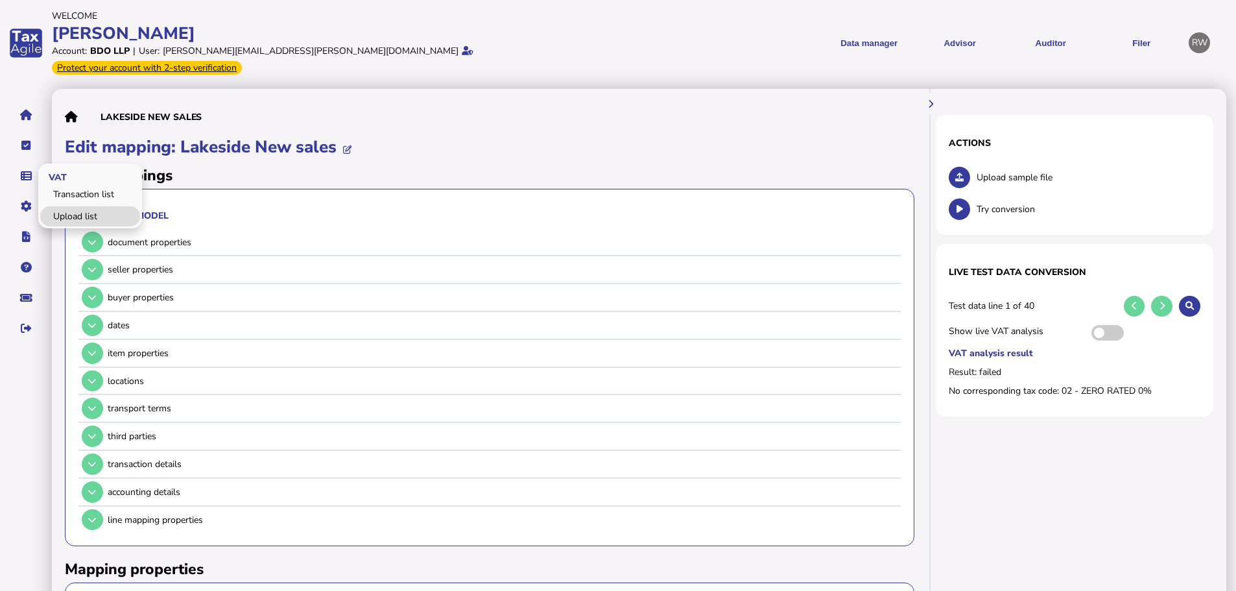
click at [68, 206] on link "Upload list" at bounding box center [90, 216] width 100 height 20
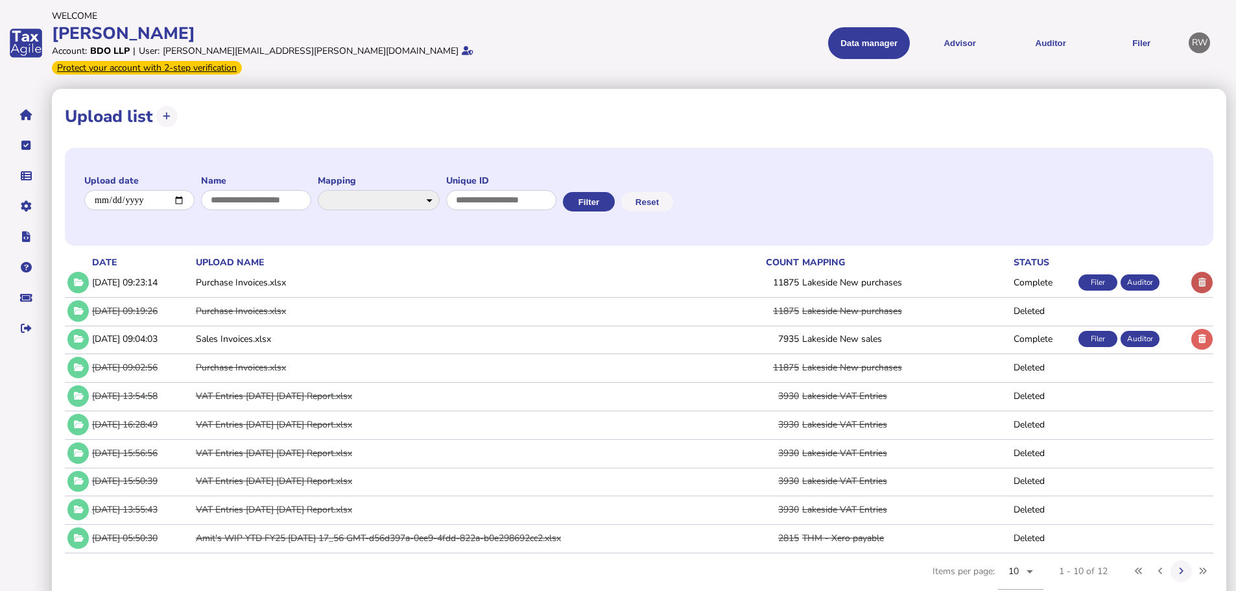
click at [1199, 278] on icon at bounding box center [1202, 282] width 8 height 8
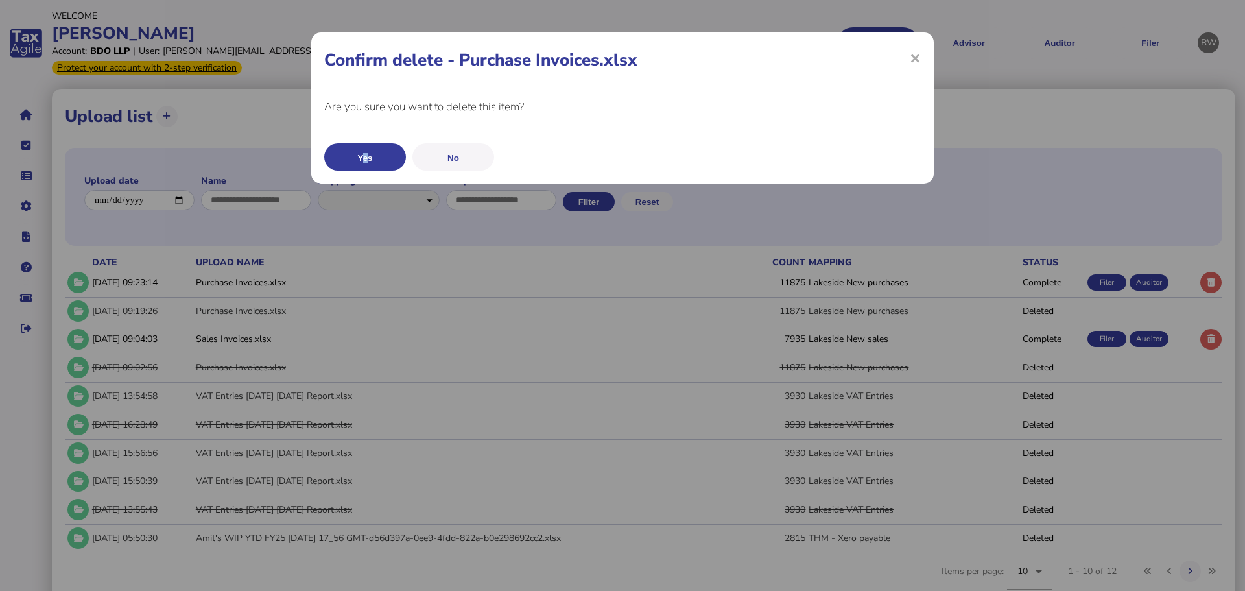
click at [366, 143] on div "Yes No" at bounding box center [622, 155] width 597 height 32
click at [366, 149] on button "Yes" at bounding box center [365, 156] width 82 height 27
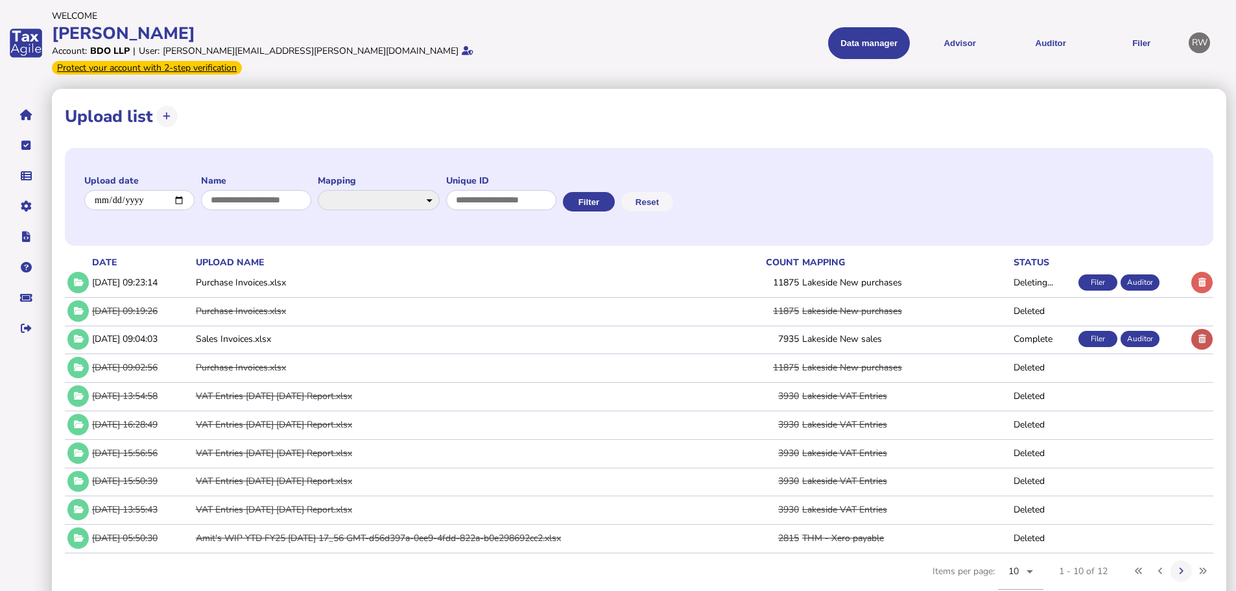
click at [1210, 329] on button at bounding box center [1201, 339] width 21 height 21
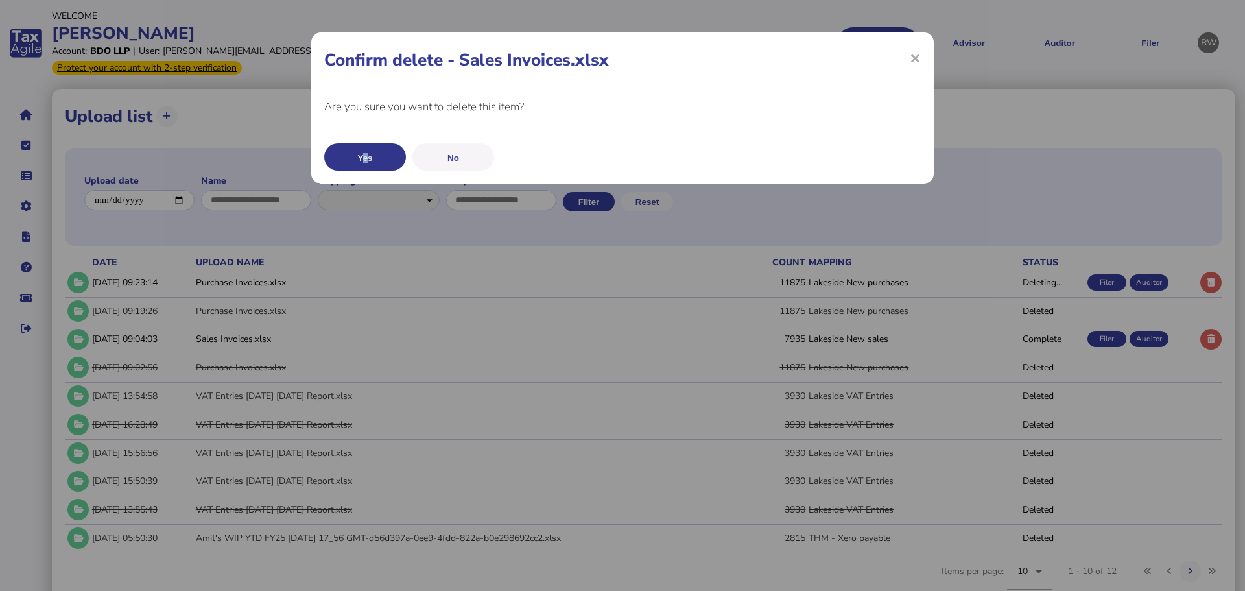
click at [370, 165] on button "Yes" at bounding box center [365, 156] width 82 height 27
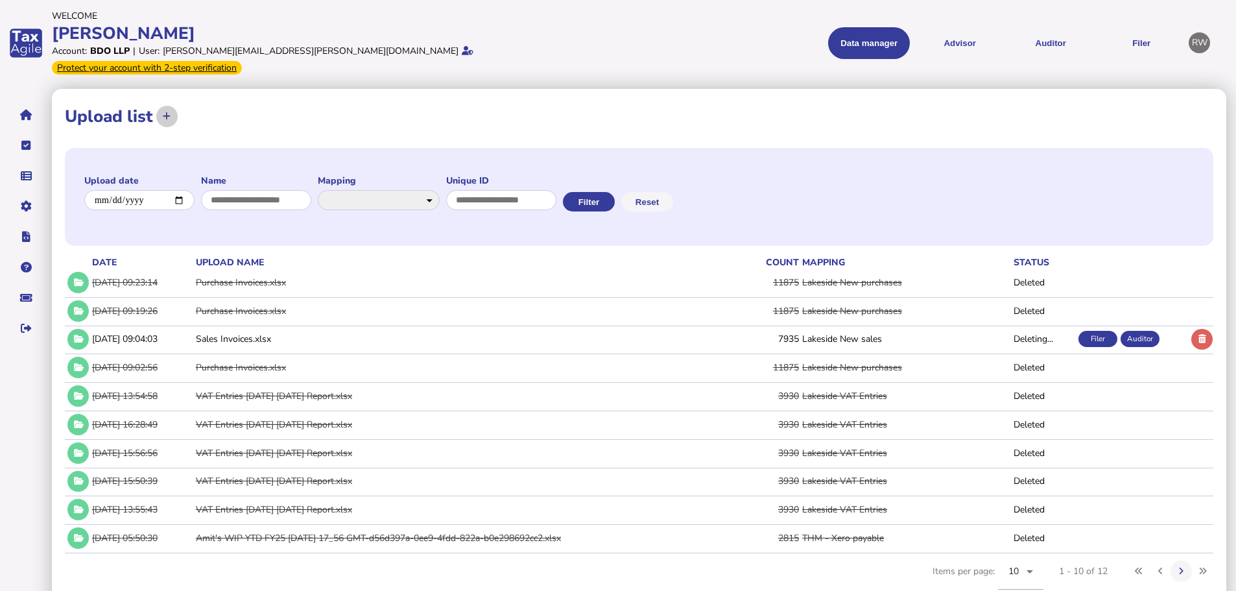
click at [161, 106] on button at bounding box center [166, 116] width 21 height 21
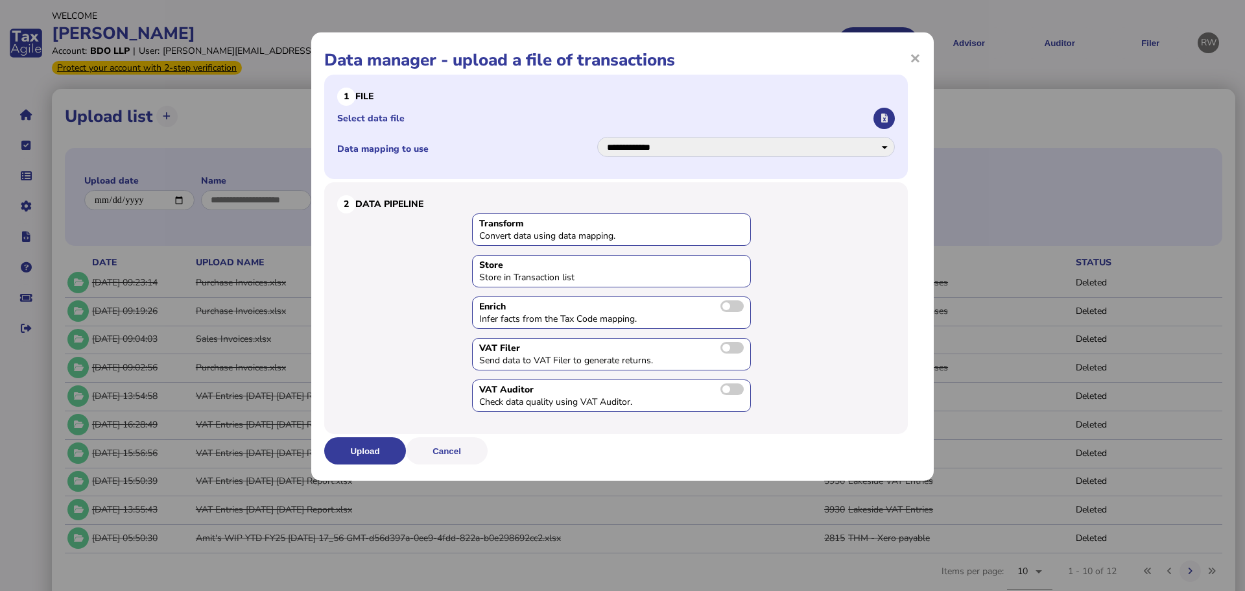
click at [886, 111] on button "button" at bounding box center [883, 118] width 21 height 21
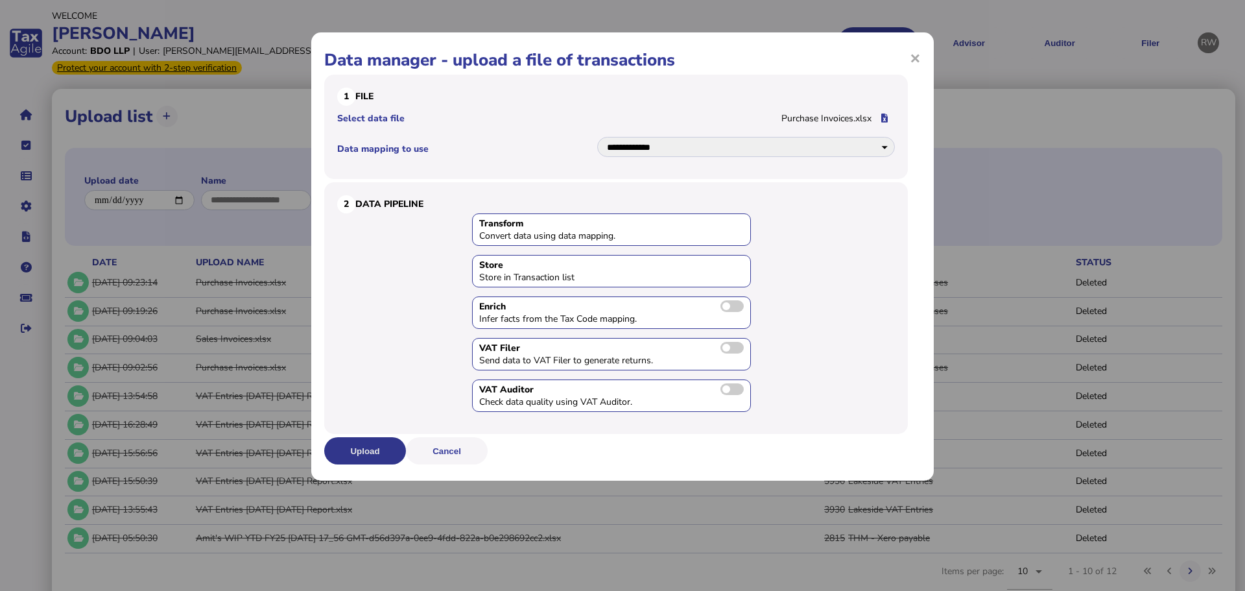
click at [388, 445] on button "Upload" at bounding box center [365, 450] width 82 height 27
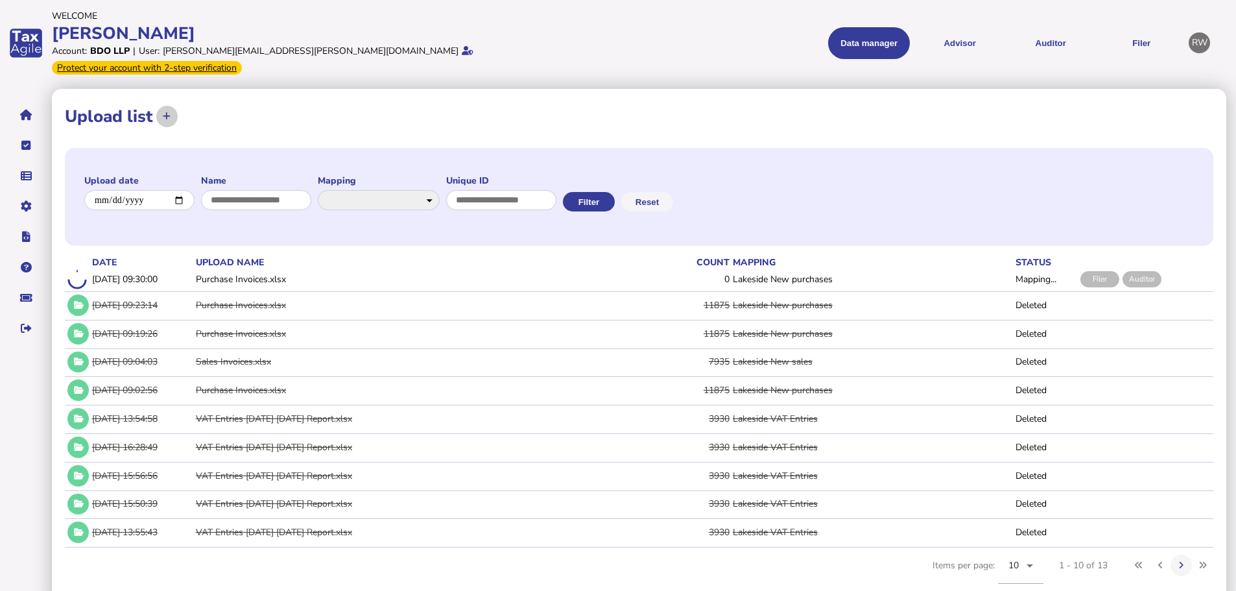
click at [165, 112] on icon at bounding box center [167, 116] width 8 height 8
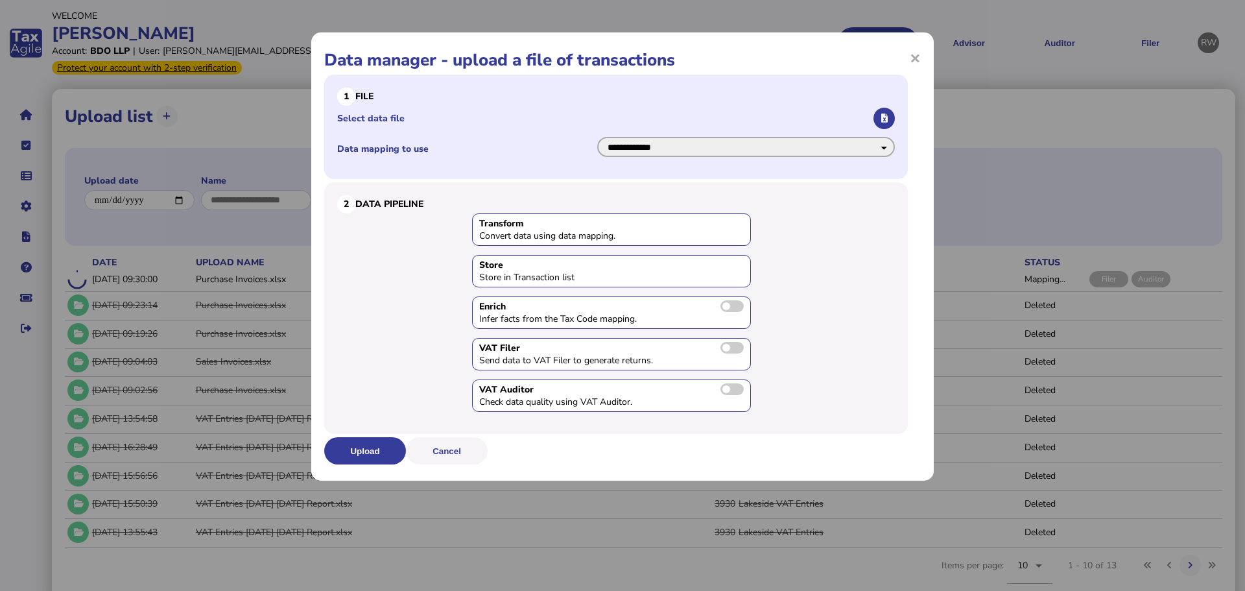
click at [728, 142] on select "**********" at bounding box center [746, 147] width 298 height 20
select select "**********"
click at [597, 137] on select "**********" at bounding box center [746, 147] width 298 height 20
click at [868, 115] on label "Select data file" at bounding box center [604, 118] width 534 height 12
click at [0, 0] on input "Select data file" at bounding box center [0, 0] width 0 height 0
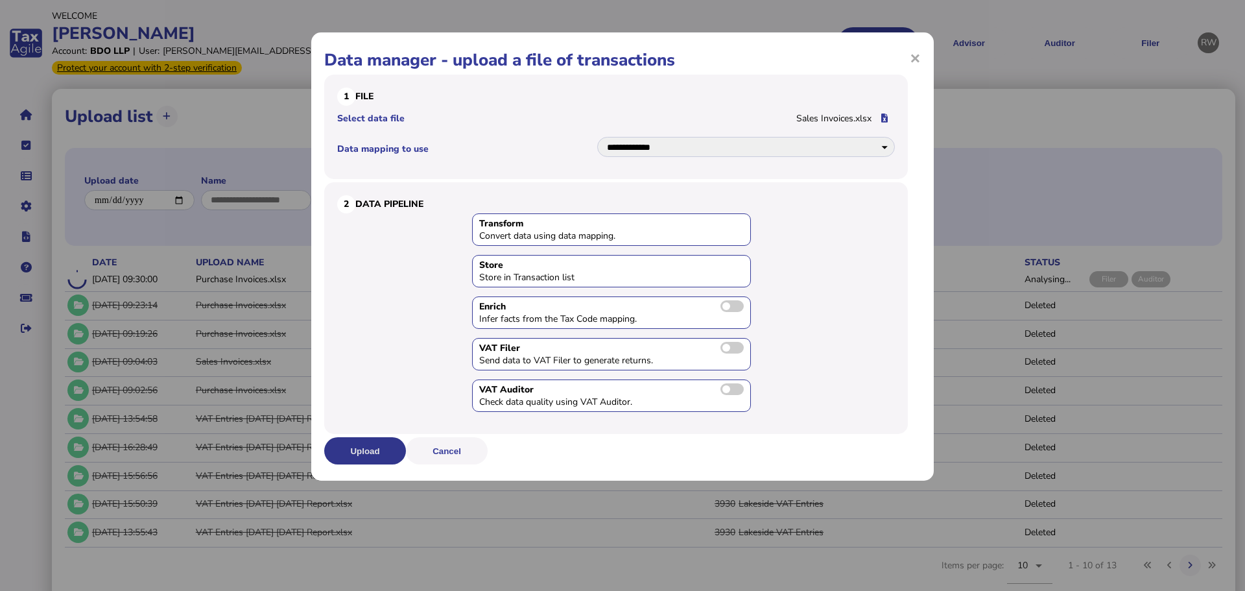
click at [386, 449] on button "Upload" at bounding box center [365, 450] width 82 height 27
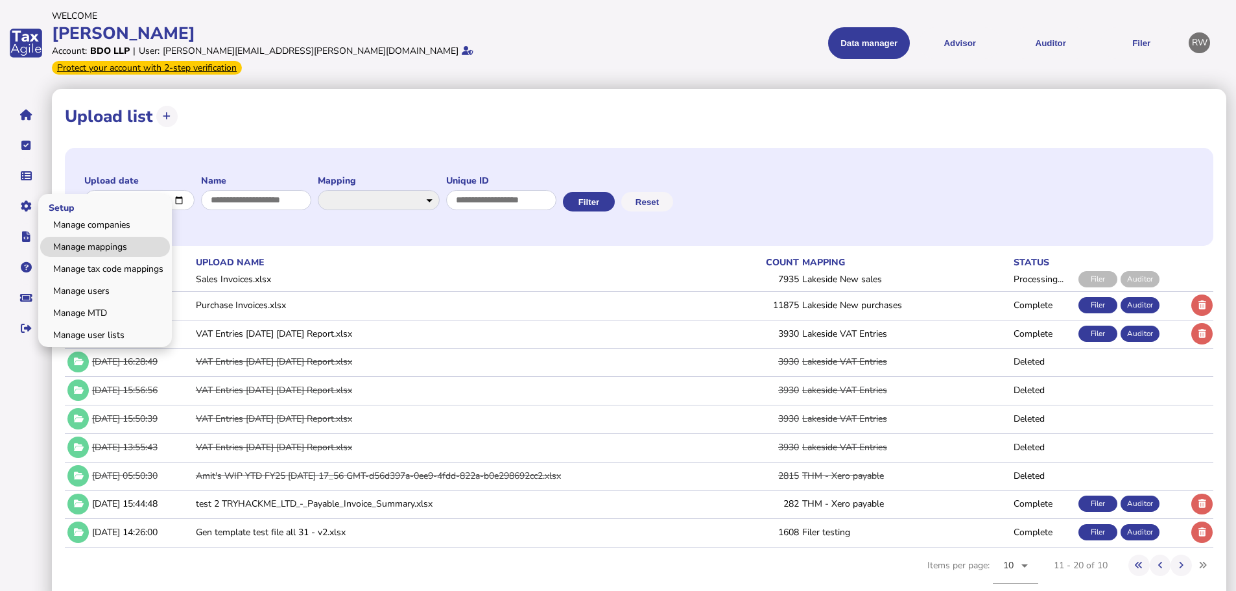
click at [66, 237] on link "Manage mappings" at bounding box center [105, 247] width 130 height 20
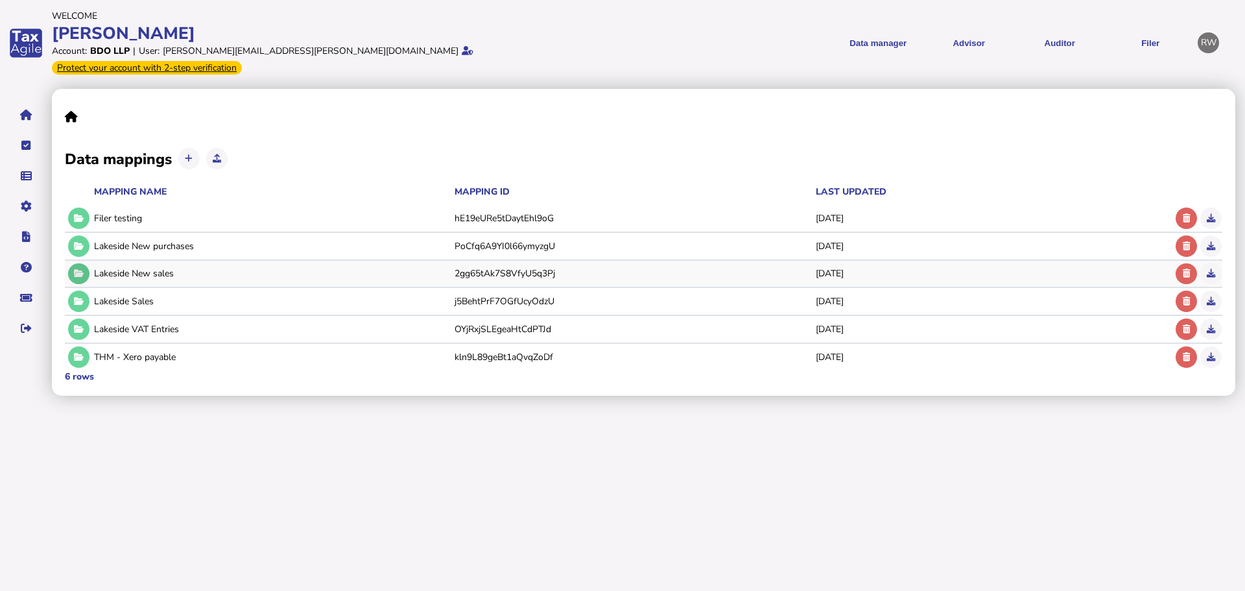
click at [77, 269] on icon at bounding box center [79, 273] width 10 height 8
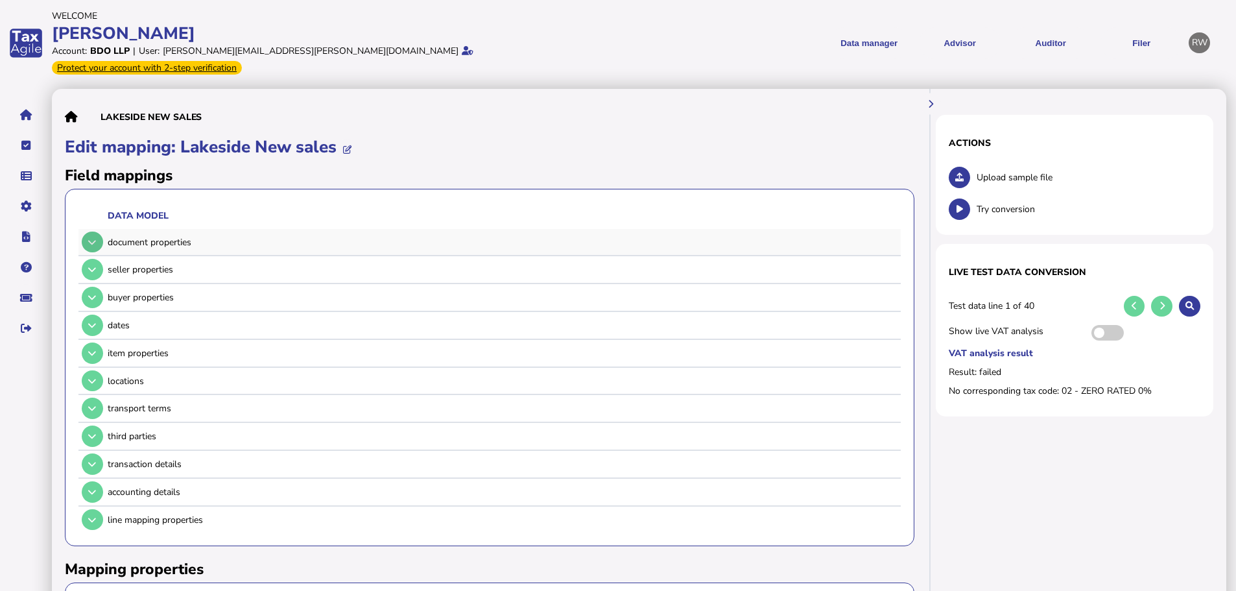
click at [86, 231] on button at bounding box center [92, 241] width 21 height 21
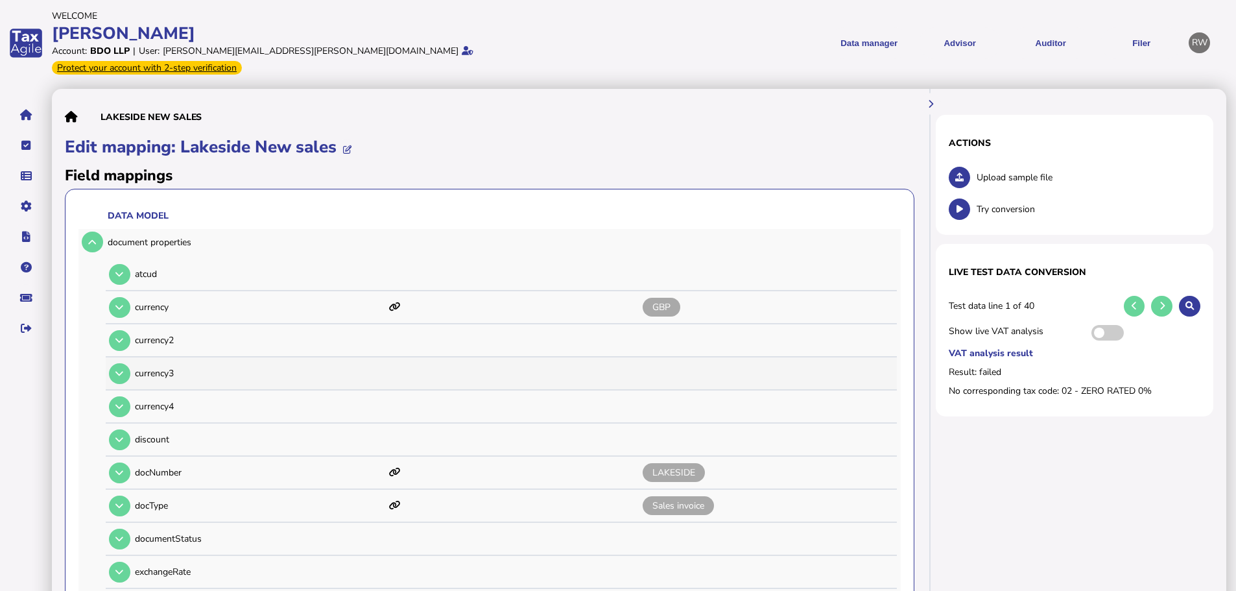
scroll to position [65, 0]
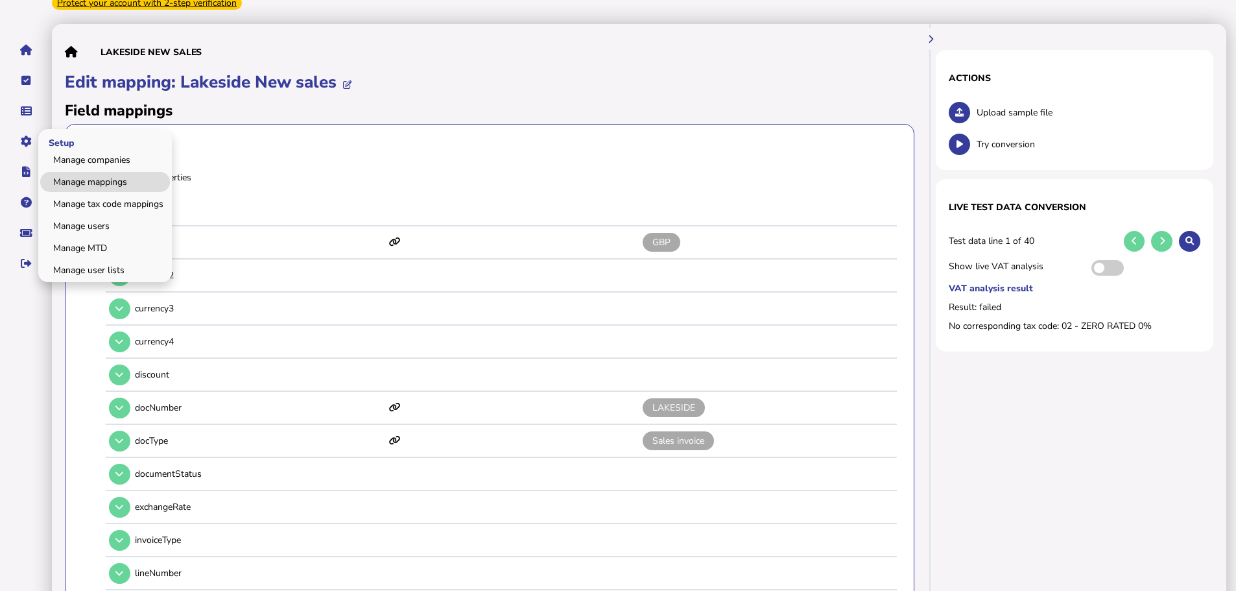
click at [71, 172] on link "Manage mappings" at bounding box center [105, 182] width 130 height 20
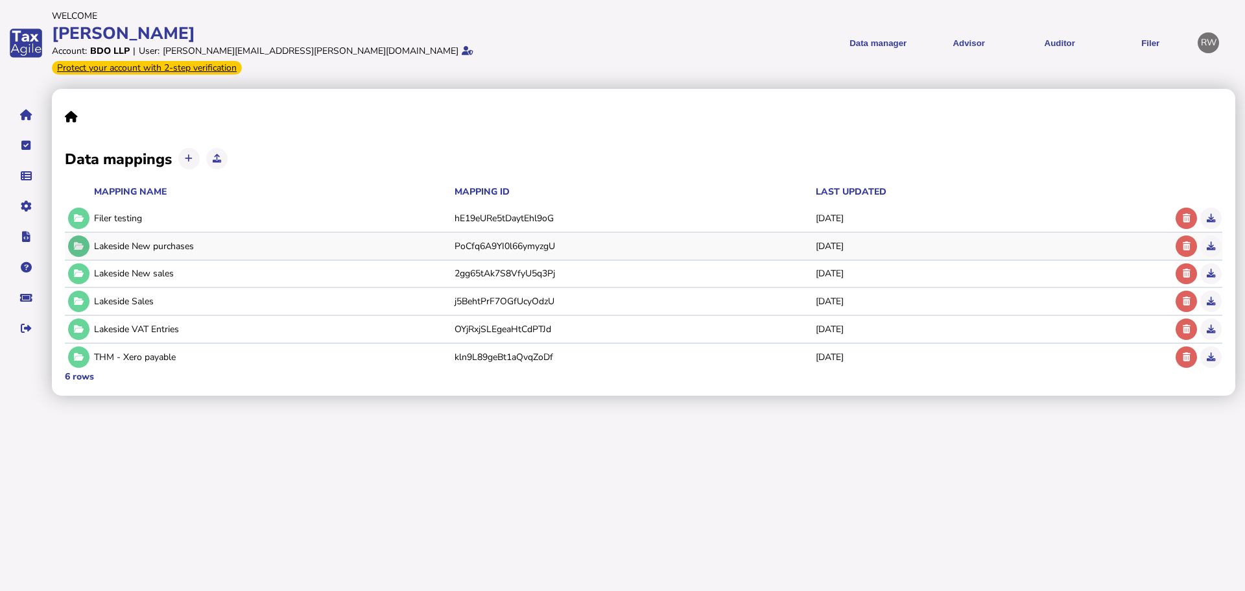
click at [78, 237] on button at bounding box center [78, 245] width 21 height 21
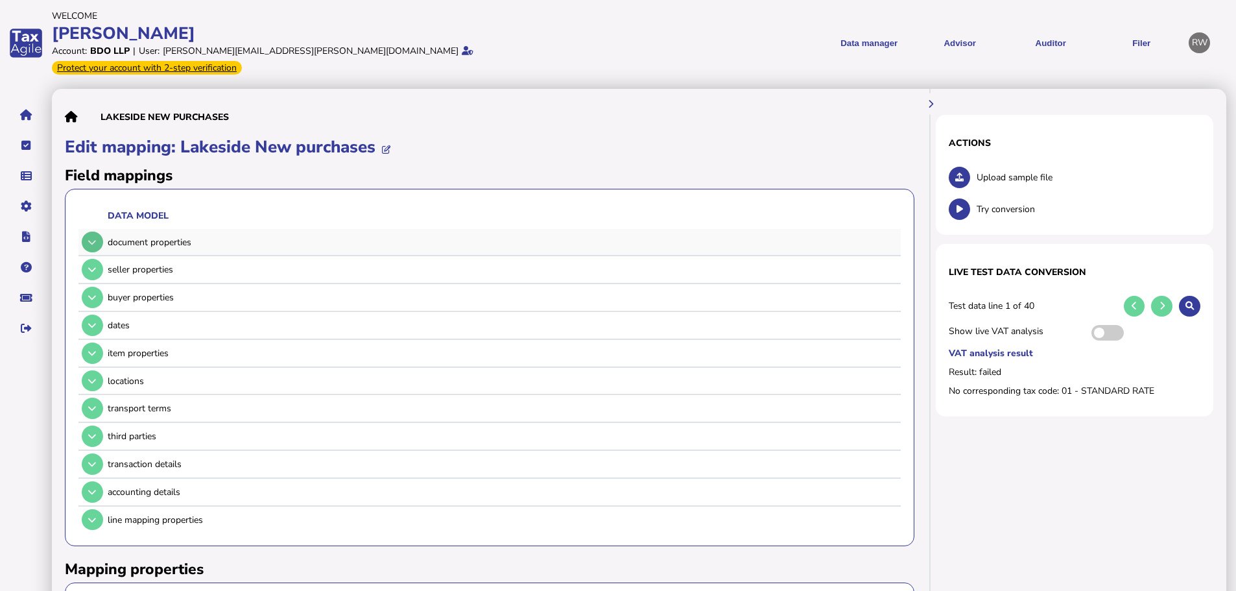
click at [91, 238] on icon at bounding box center [92, 242] width 8 height 8
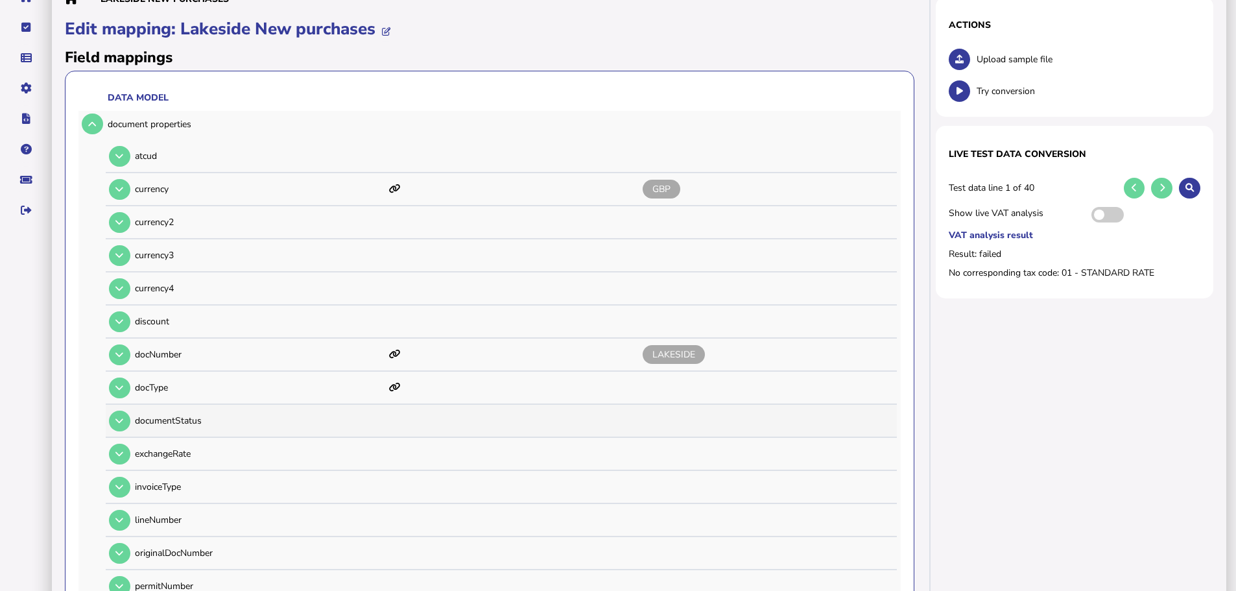
scroll to position [130, 0]
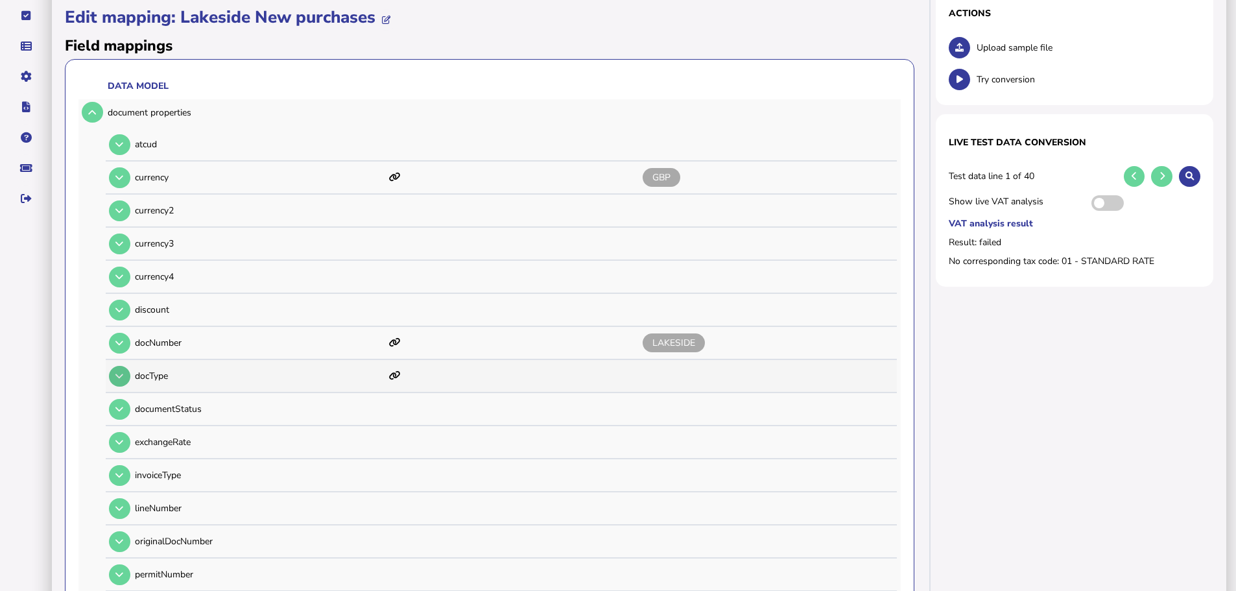
click at [129, 366] on button at bounding box center [119, 376] width 21 height 21
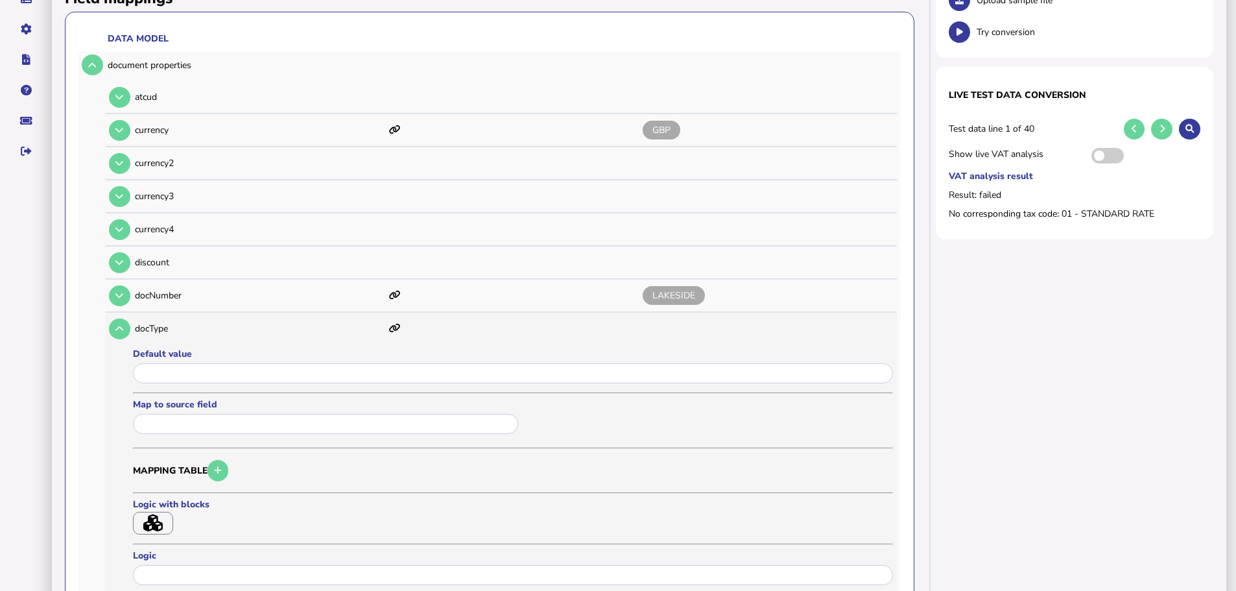
scroll to position [259, 0]
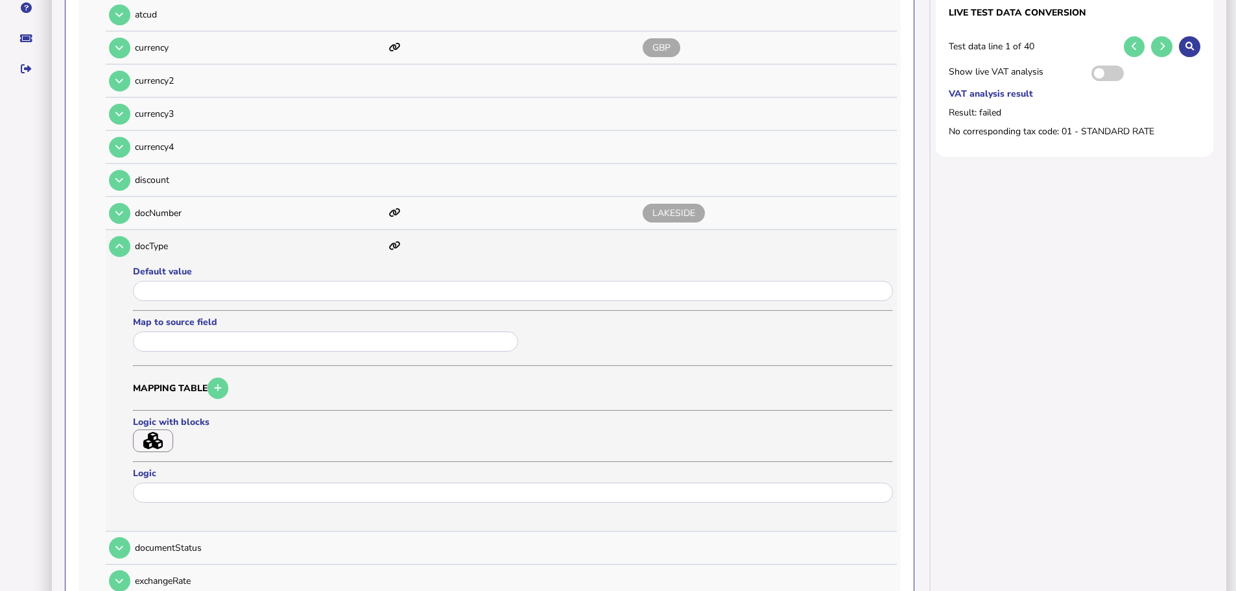
click at [158, 432] on icon "button" at bounding box center [152, 441] width 19 height 18
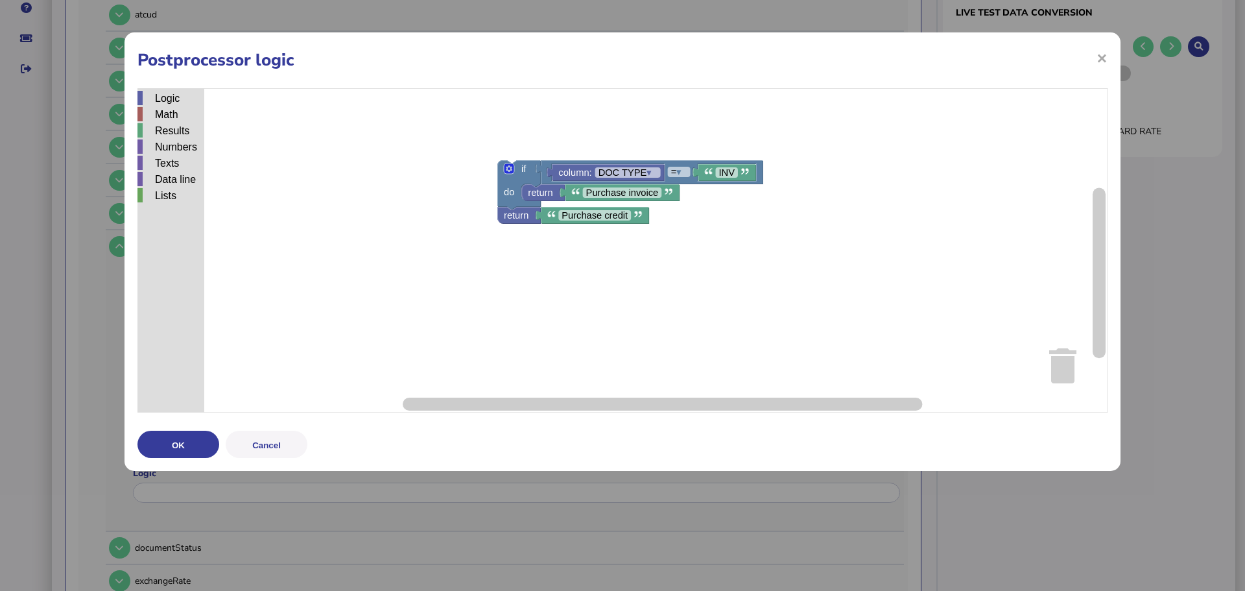
click at [1095, 58] on h1 "Postprocessor logic" at bounding box center [622, 60] width 970 height 23
click at [1098, 62] on span "×" at bounding box center [1102, 57] width 11 height 25
